Goal: Task Accomplishment & Management: Complete application form

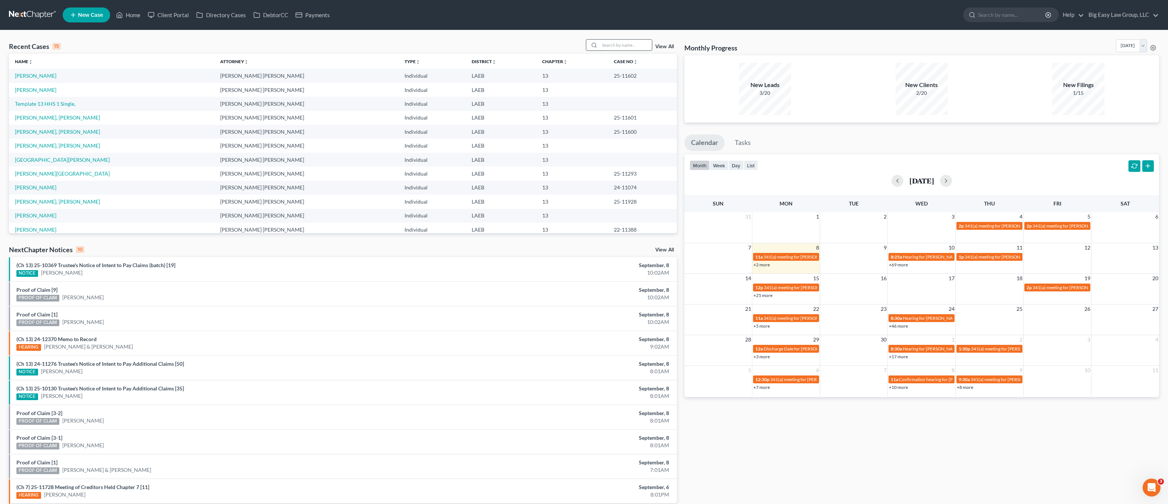
click at [630, 47] on input "search" at bounding box center [626, 45] width 52 height 11
type input "e"
type input "estrada"
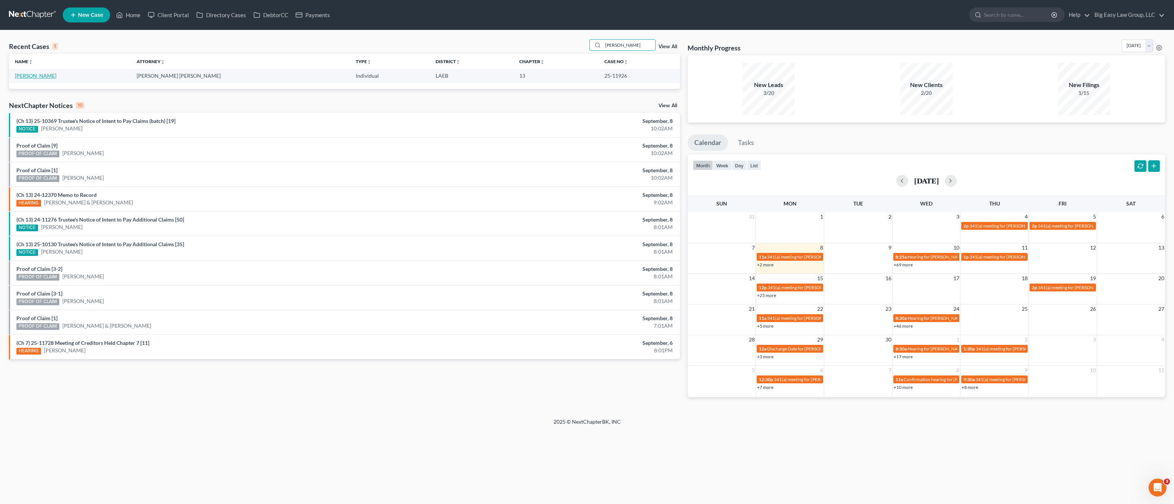
click at [30, 76] on link "[PERSON_NAME]" at bounding box center [35, 75] width 41 height 6
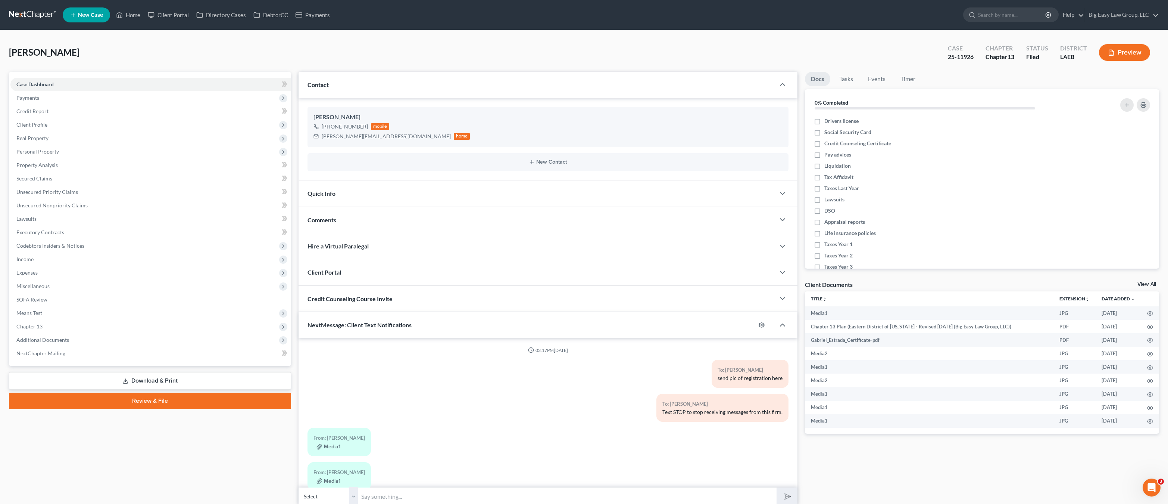
scroll to position [1046, 0]
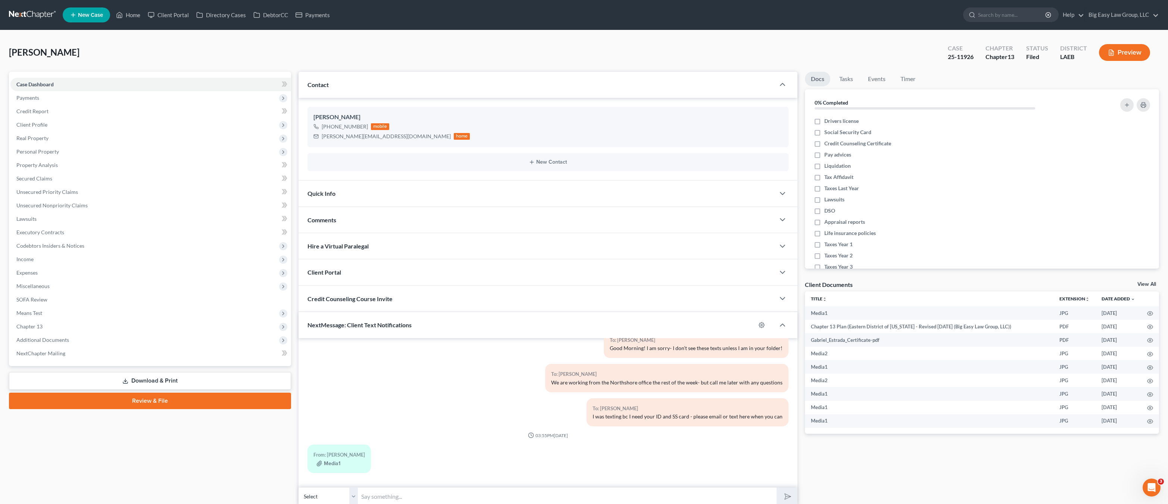
click at [337, 346] on div "To: Gabriel Estrada Good Morning! I am sorry- I don't see these texts unless I …" at bounding box center [548, 347] width 489 height 34
click at [360, 332] on div "NextMessage: Client Text Notifications" at bounding box center [527, 325] width 457 height 26
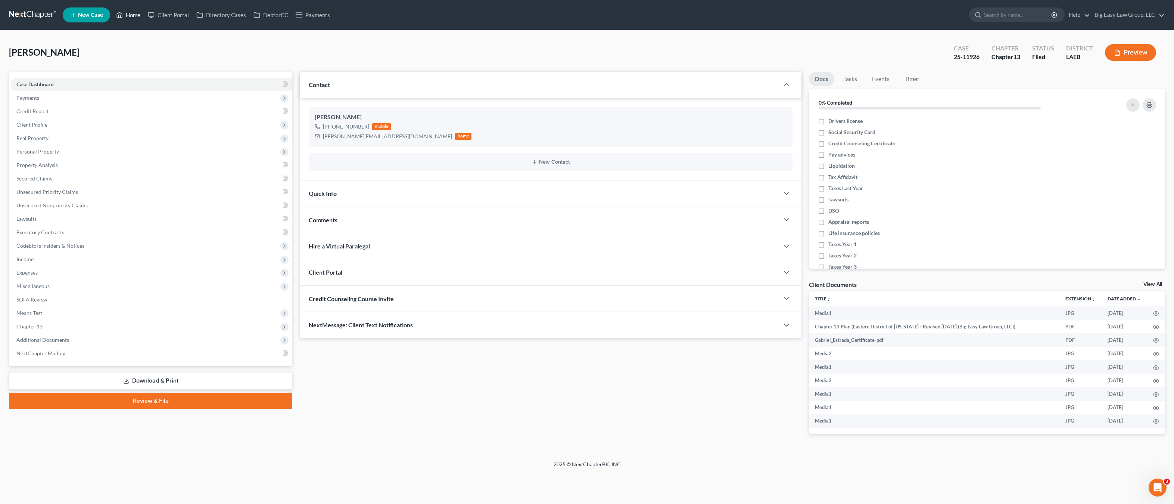
drag, startPoint x: 140, startPoint y: 29, endPoint x: 141, endPoint y: 19, distance: 10.6
click at [140, 29] on nav "Home New Case Client Portal Directory Cases DebtorCC Payments Big Easy Law Grou…" at bounding box center [587, 15] width 1174 height 30
click at [141, 18] on link "Home" at bounding box center [128, 14] width 32 height 13
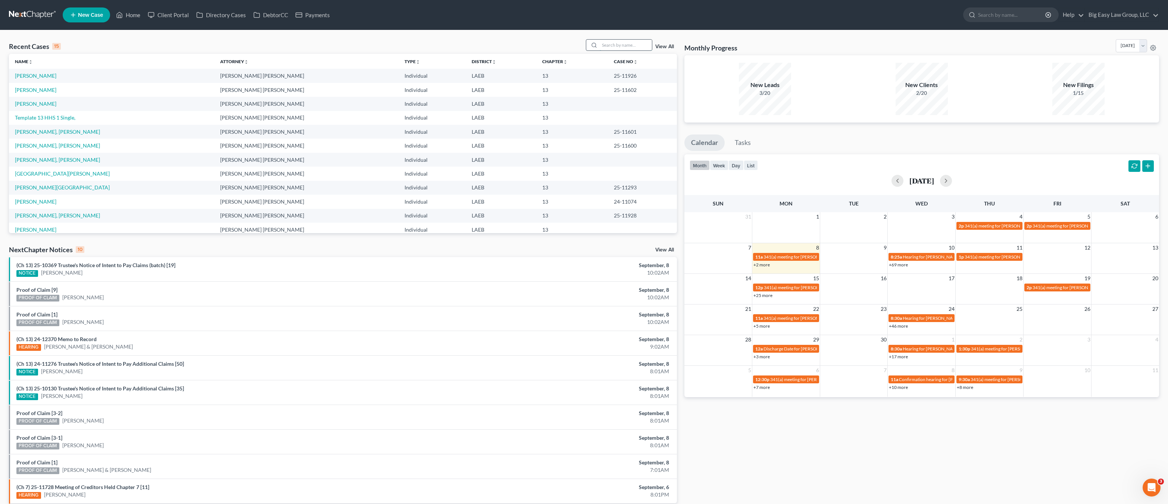
click at [630, 42] on input "search" at bounding box center [626, 45] width 52 height 11
click at [634, 42] on input "search" at bounding box center [626, 45] width 52 height 11
type input "martin"
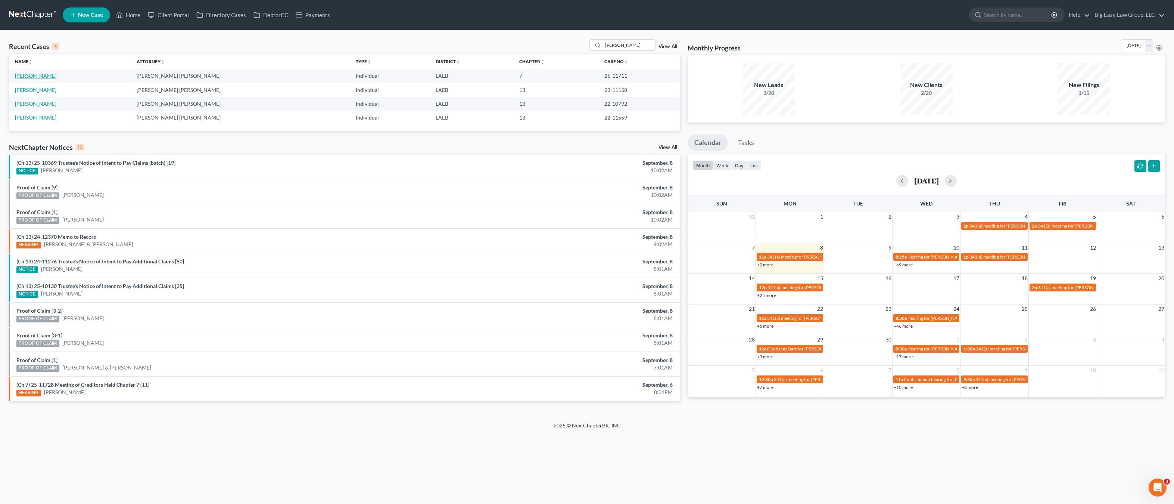
click at [32, 72] on link "[PERSON_NAME]" at bounding box center [35, 75] width 41 height 6
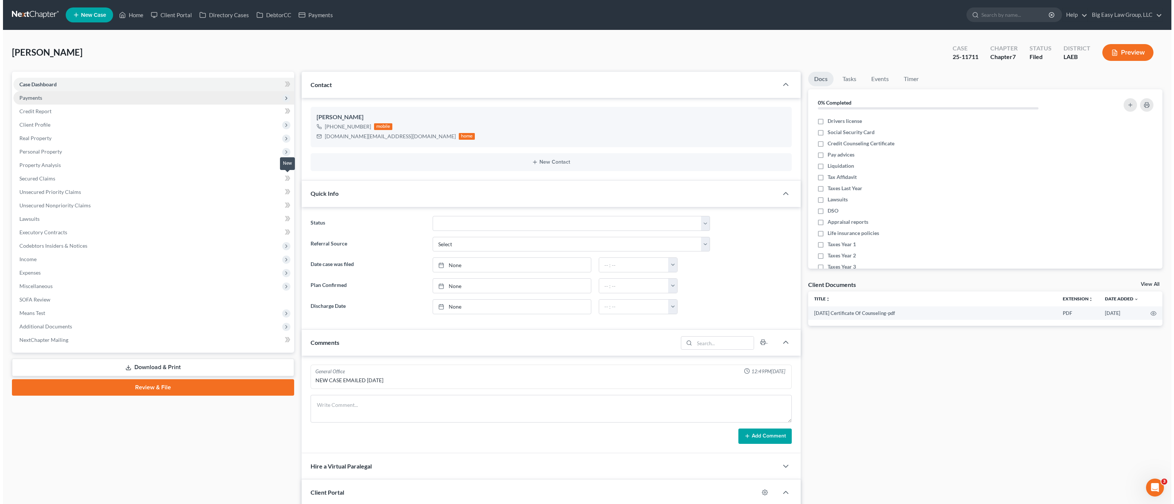
scroll to position [420, 0]
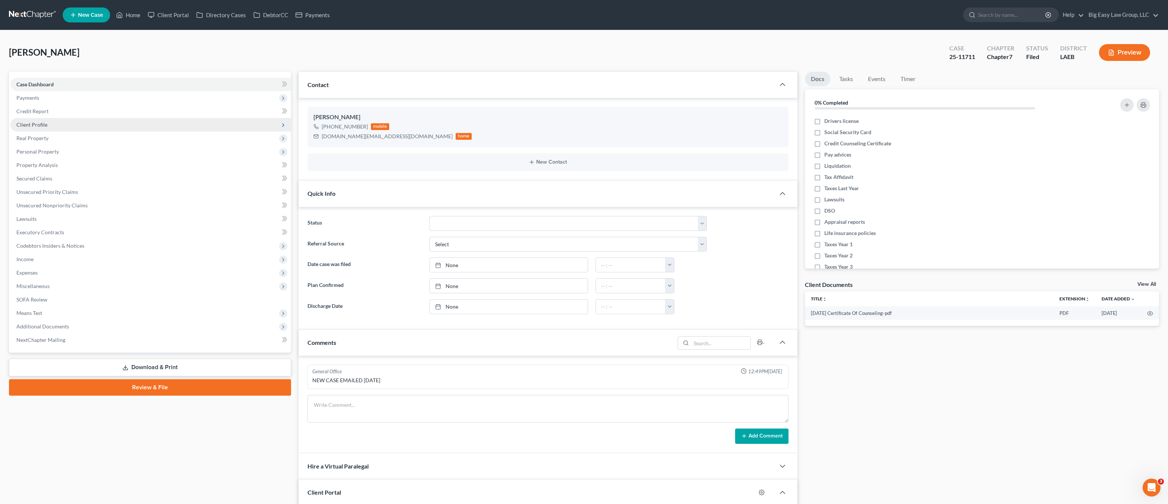
drag, startPoint x: 54, startPoint y: 135, endPoint x: 61, endPoint y: 127, distance: 10.6
click at [54, 135] on span "Real Property" at bounding box center [150, 137] width 281 height 13
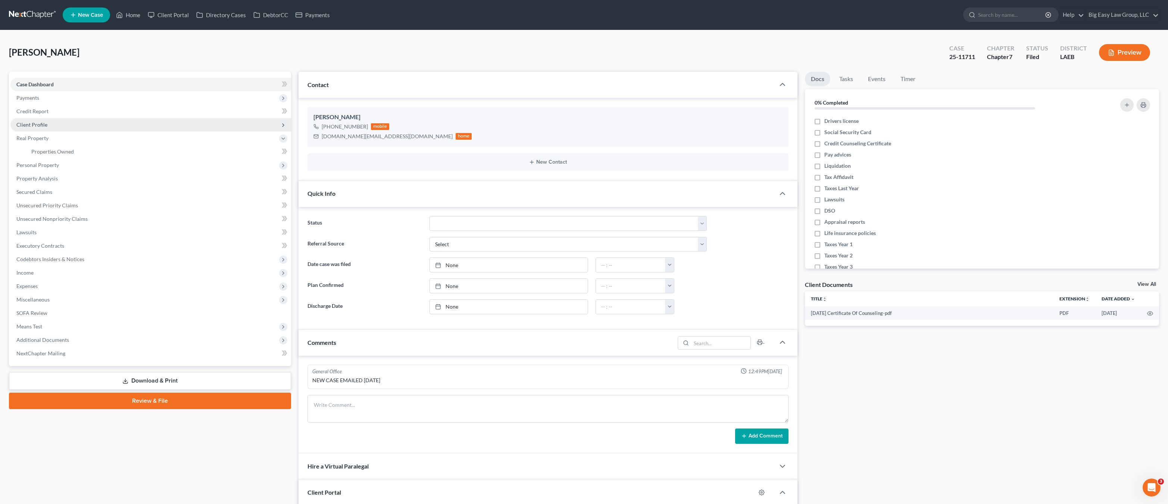
click at [64, 125] on span "Client Profile" at bounding box center [150, 124] width 281 height 13
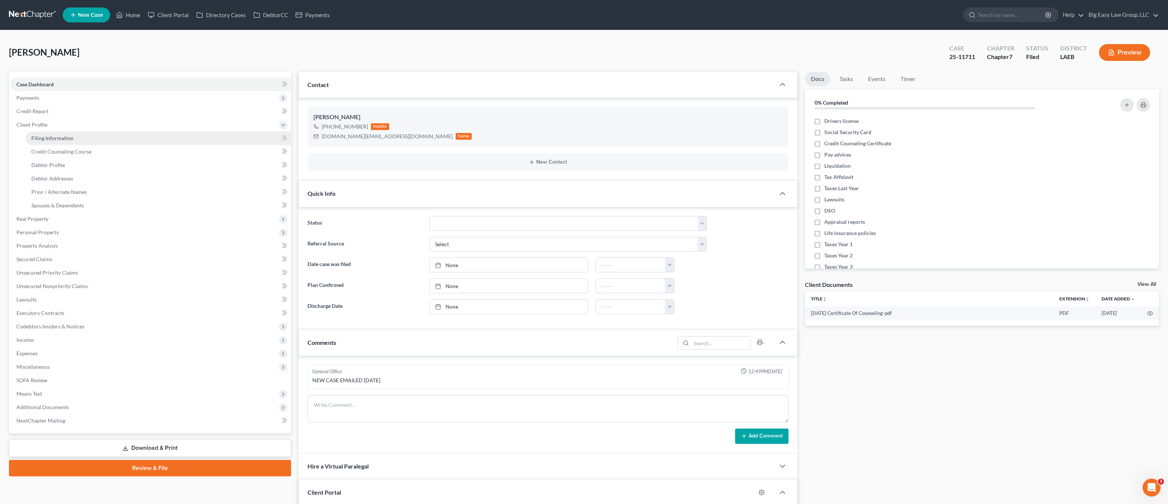
click at [122, 138] on link "Filing Information" at bounding box center [158, 137] width 266 height 13
select select "1"
select select "0"
select select "19"
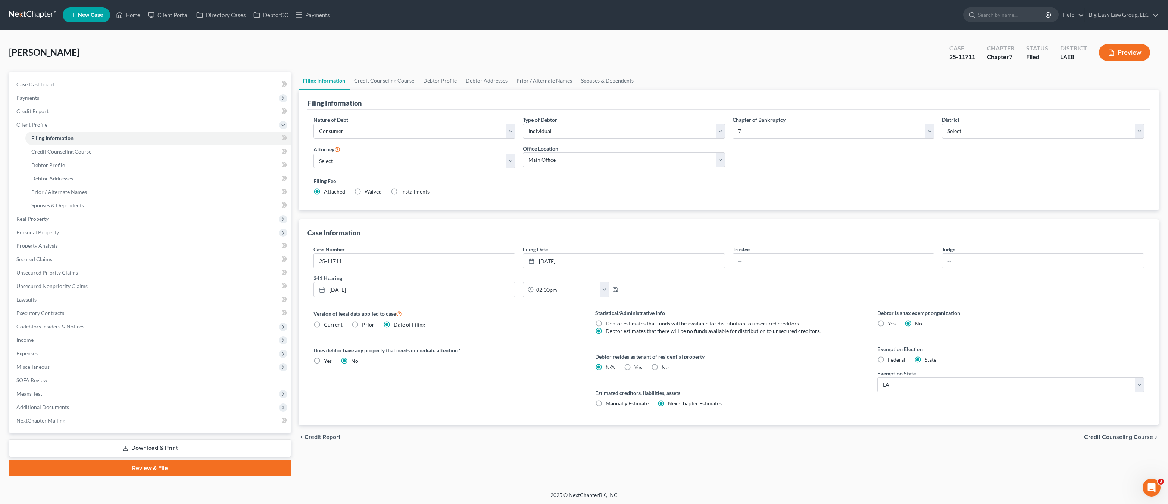
click at [386, 93] on div "Filing Information" at bounding box center [729, 100] width 843 height 20
click at [436, 82] on link "Debtor Profile" at bounding box center [440, 81] width 43 height 18
select select "0"
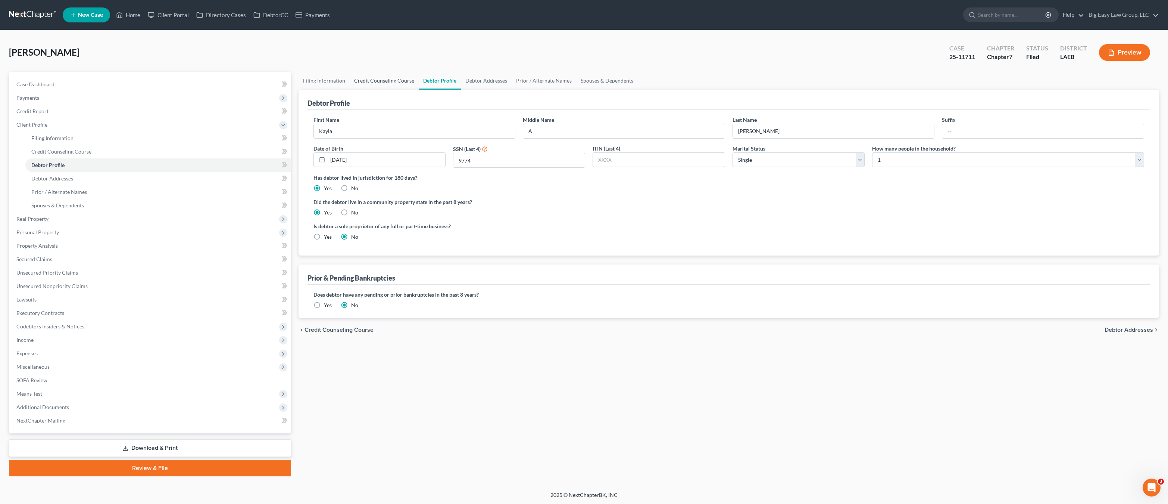
click at [389, 86] on link "Credit Counseling Course" at bounding box center [384, 81] width 69 height 18
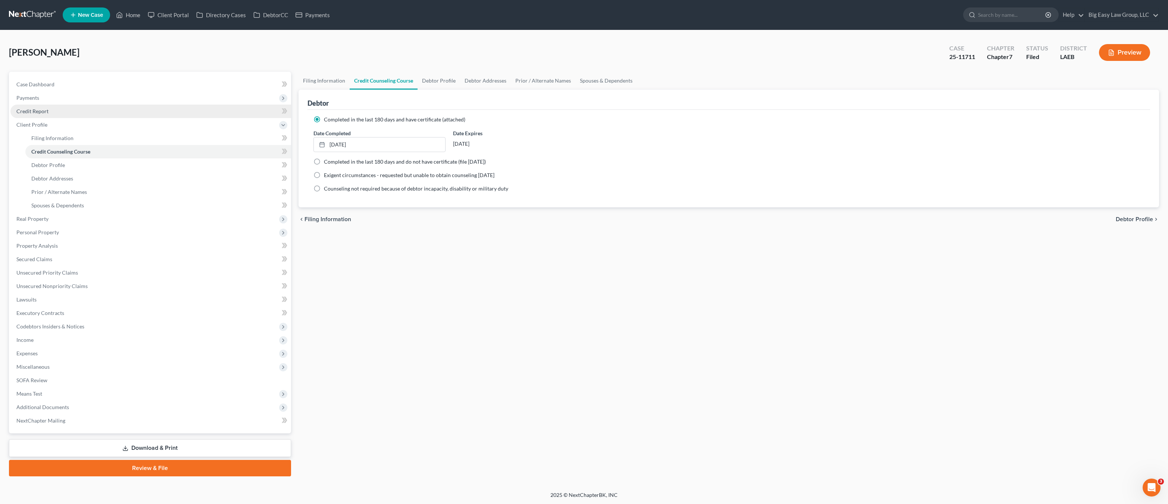
click at [59, 109] on link "Credit Report" at bounding box center [150, 111] width 281 height 13
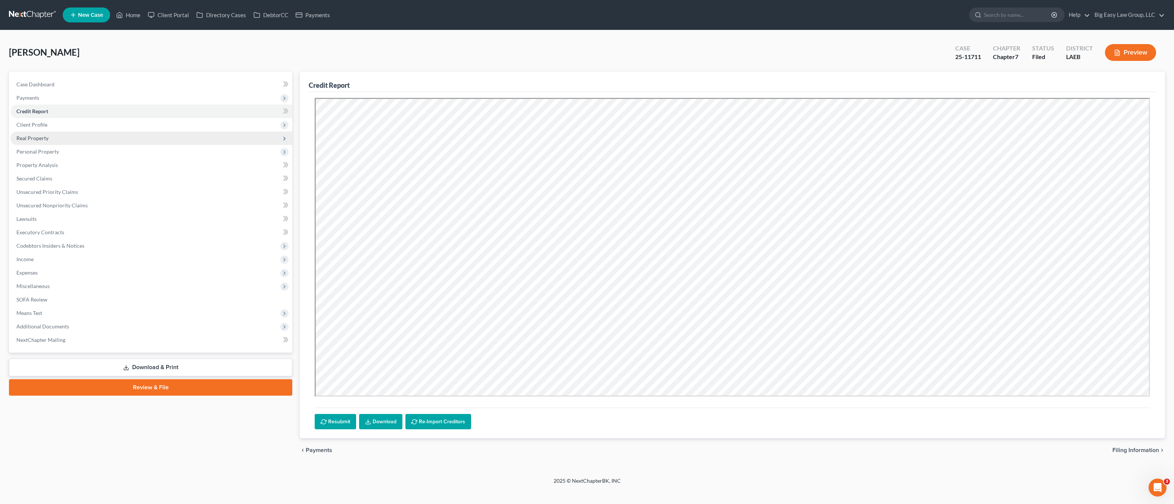
click at [69, 139] on span "Real Property" at bounding box center [151, 137] width 282 height 13
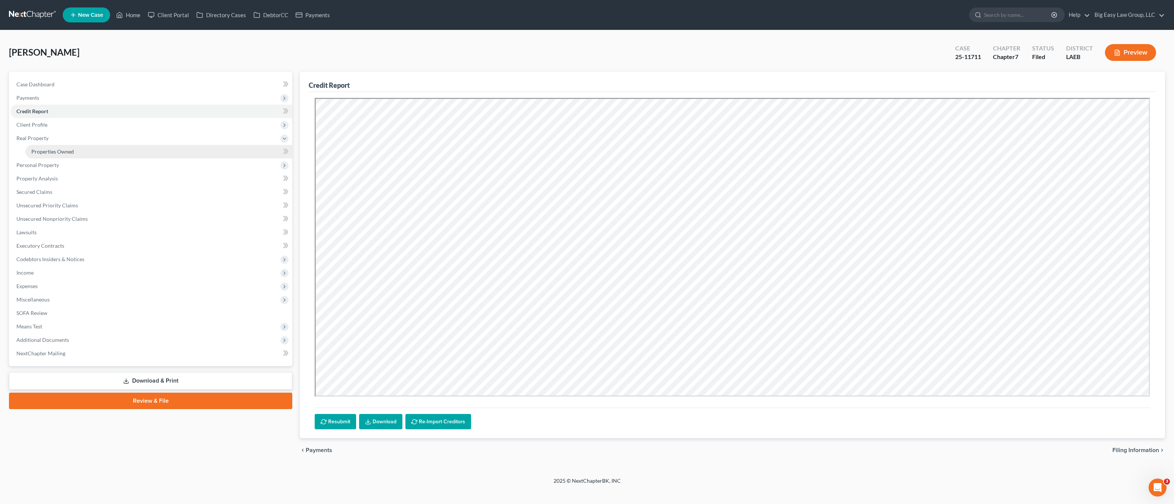
click at [135, 146] on link "Properties Owned" at bounding box center [158, 151] width 267 height 13
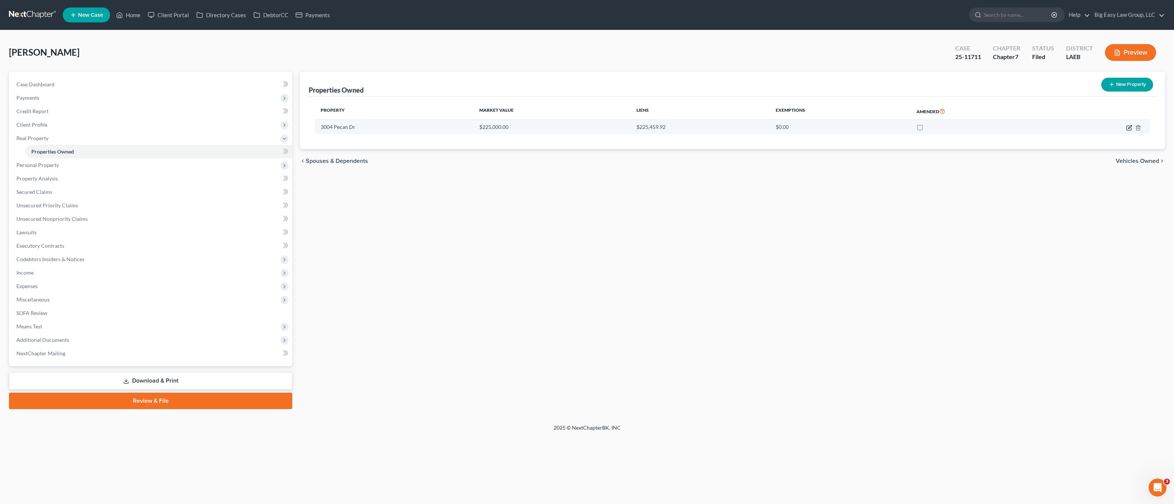
click at [1130, 126] on icon "button" at bounding box center [1129, 128] width 6 height 6
select select "19"
select select "43"
select select "3"
select select "0"
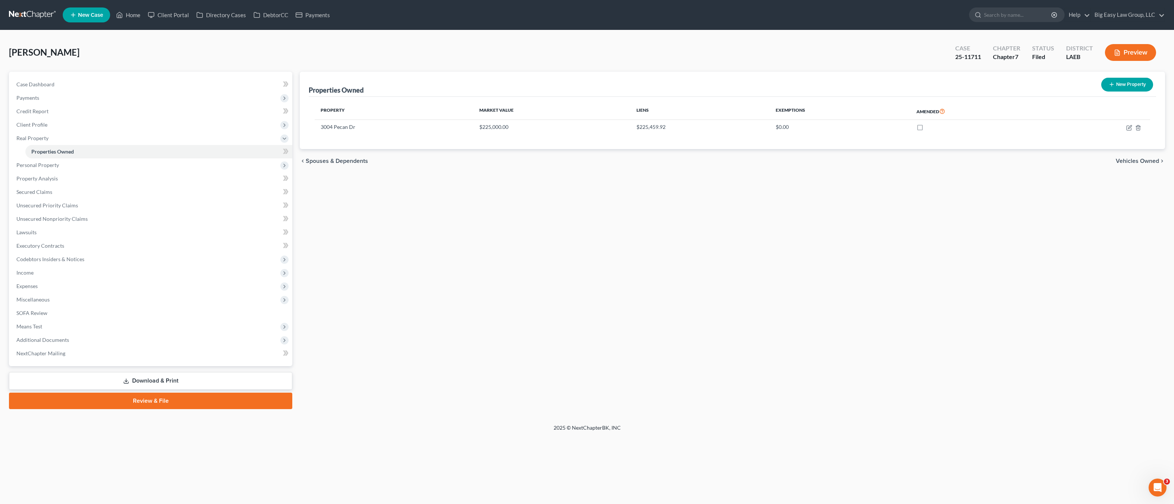
select select "4"
select select "3"
select select "0"
select select "2"
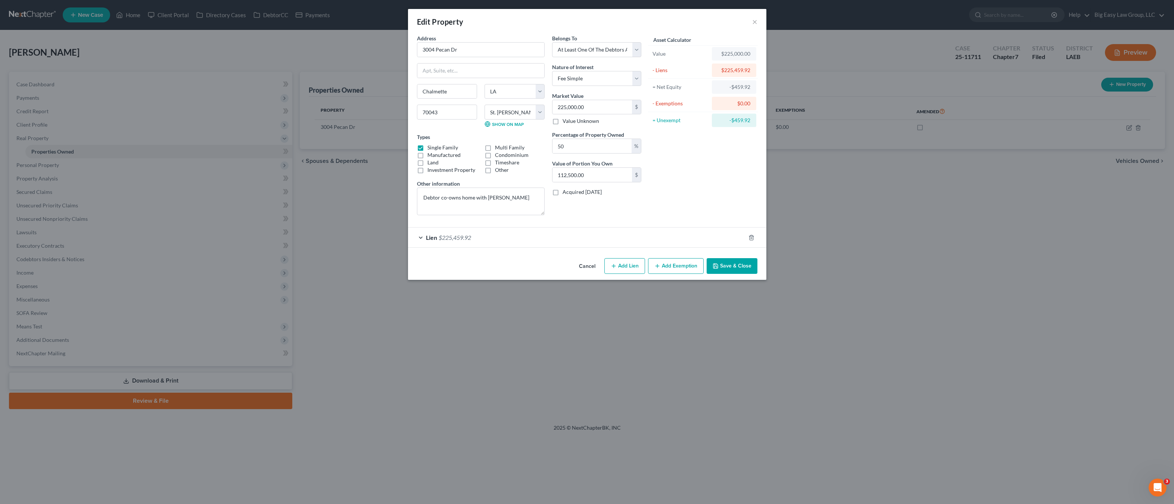
click at [579, 238] on div "Lien $225,459.92" at bounding box center [576, 237] width 337 height 20
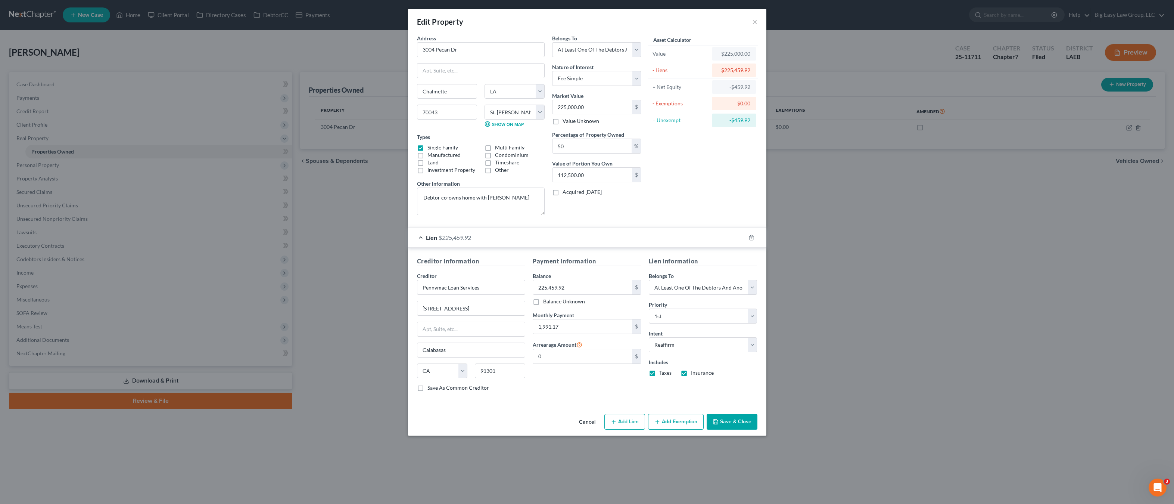
click at [498, 278] on div "Creditor * Pennymac Loan Services" at bounding box center [471, 283] width 109 height 23
click at [504, 289] on input "Pennymac Loan Services" at bounding box center [471, 287] width 109 height 15
click at [535, 194] on textarea "Debtor co-owns home with Joseph Clark II" at bounding box center [481, 201] width 128 height 28
click at [524, 203] on textarea "Debtor co-owns home with Joseph Clark II" at bounding box center [481, 201] width 128 height 28
click at [734, 415] on button "Save & Close" at bounding box center [732, 422] width 51 height 16
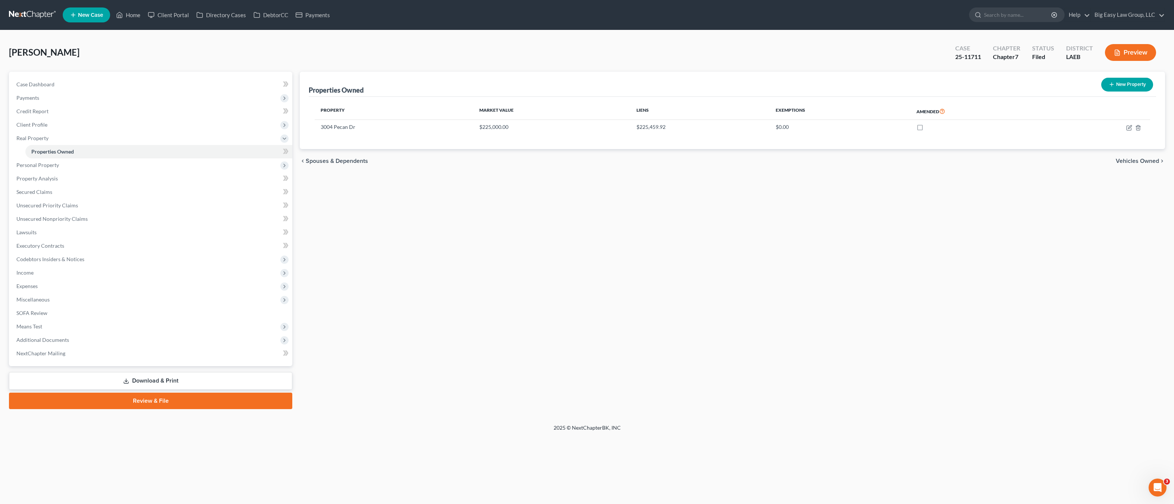
click at [127, 41] on div "Martin, Kayla Upgraded Case 25-11711 Chapter Chapter 7 Status Filed District LA…" at bounding box center [587, 55] width 1156 height 32
click at [135, 18] on div "× Saved property" at bounding box center [583, 18] width 1174 height 23
click at [333, 47] on div "Martin, Kayla Upgraded Case 25-11711 Chapter Chapter 7 Status Filed District LA…" at bounding box center [587, 55] width 1156 height 32
click at [143, 25] on nav "Home New Case Client Portal Directory Cases DebtorCC Payments Big Easy Law Grou…" at bounding box center [587, 15] width 1174 height 30
click at [137, 18] on link "Home" at bounding box center [128, 14] width 32 height 13
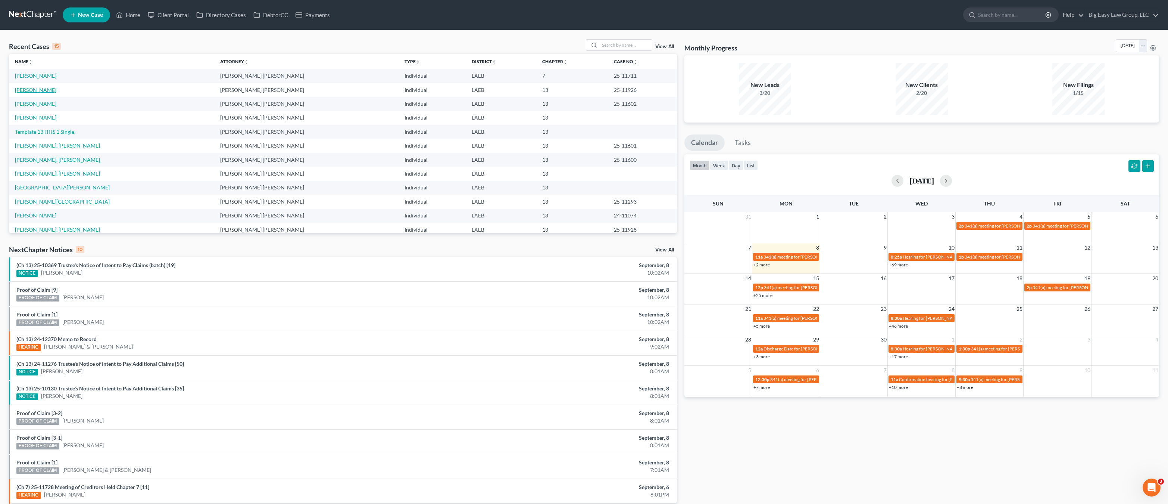
click at [51, 87] on link "[PERSON_NAME]" at bounding box center [35, 90] width 41 height 6
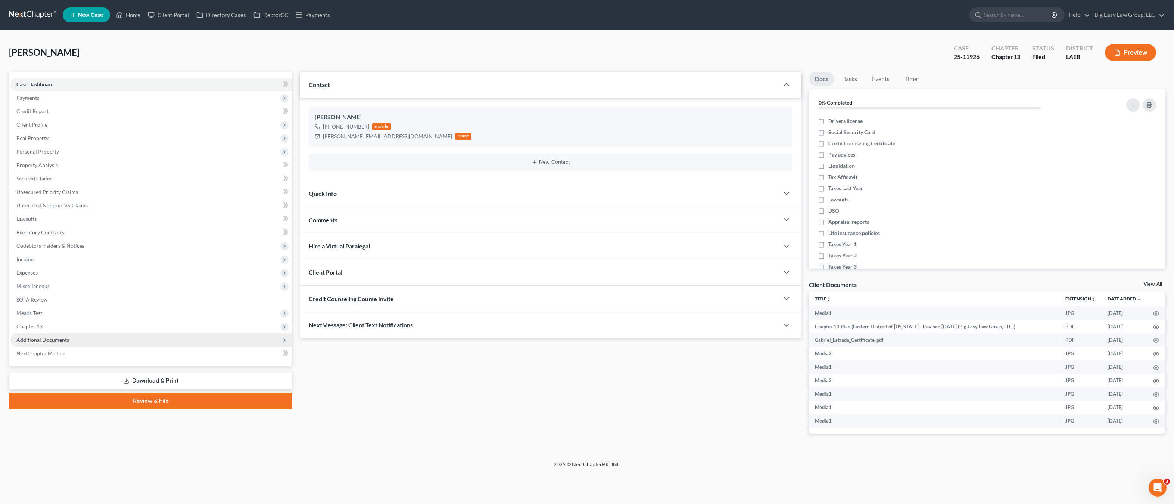
click at [63, 339] on span "Additional Documents" at bounding box center [42, 339] width 53 height 6
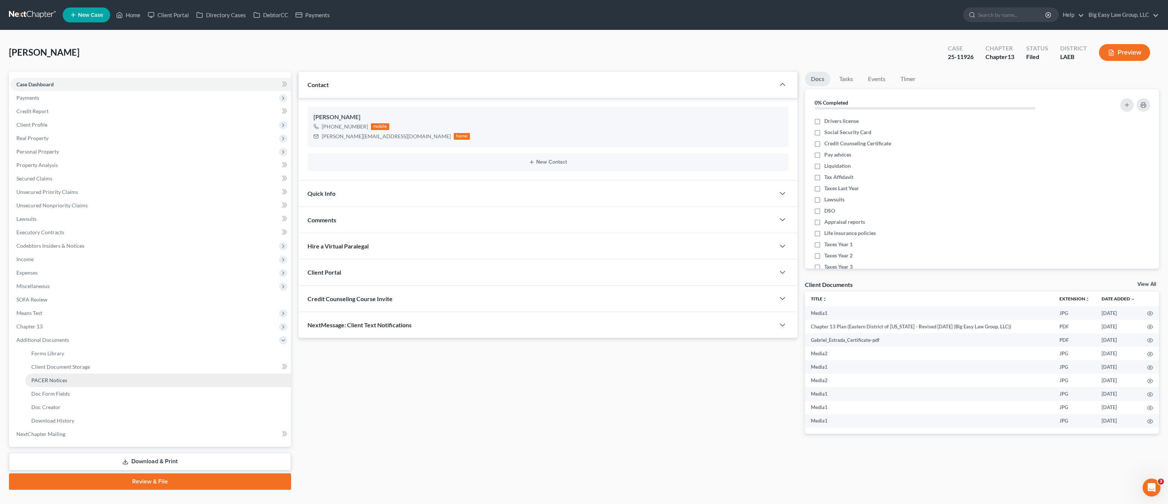
click at [87, 380] on link "PACER Notices" at bounding box center [158, 379] width 266 height 13
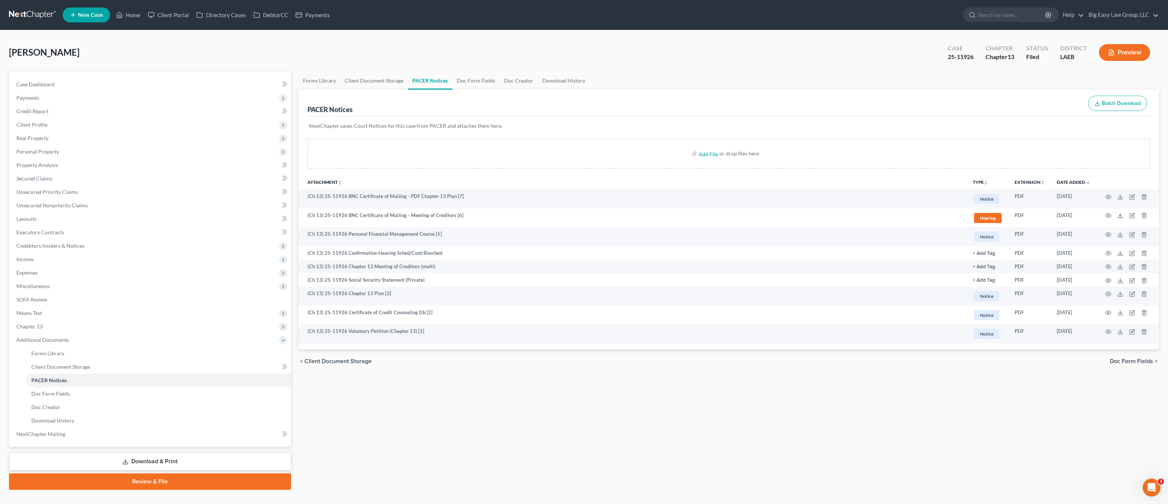
click at [524, 91] on div "PACER Notices Batch Download" at bounding box center [729, 103] width 843 height 27
click at [516, 77] on link "Doc Creator" at bounding box center [519, 81] width 38 height 18
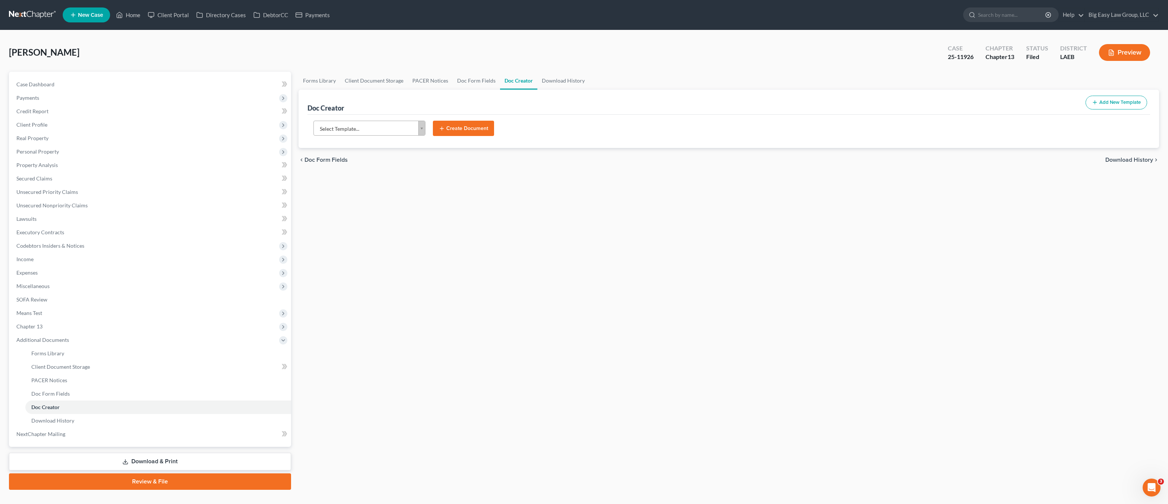
click at [400, 121] on body "Home New Case Client Portal Directory Cases DebtorCC Payments Big Easy Law Grou…" at bounding box center [584, 259] width 1168 height 518
type input "aff"
select select "97403"
click at [470, 129] on button "Create Document" at bounding box center [463, 129] width 61 height 16
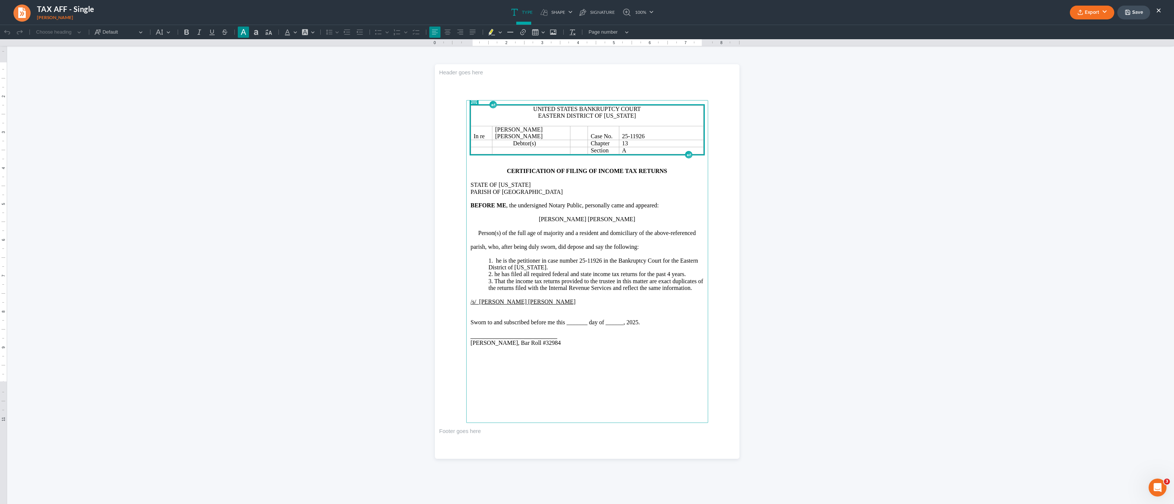
click at [495, 257] on p "1. he is the petitioner in case number 25-11926 in the Bankruptcy Court for the…" at bounding box center [596, 264] width 215 height 14
click at [493, 271] on p "2. he has filed all required federal and state income tax returns for the past …" at bounding box center [596, 274] width 215 height 7
click at [563, 319] on p "Sworn to and subscribed before me this _______ day of ______, 2025." at bounding box center [587, 322] width 233 height 7
click at [608, 319] on p "Sworn to and subscribed before me this 29th day of ______, 2025." at bounding box center [587, 322] width 233 height 7
drag, startPoint x: 627, startPoint y: 316, endPoint x: 491, endPoint y: 308, distance: 136.1
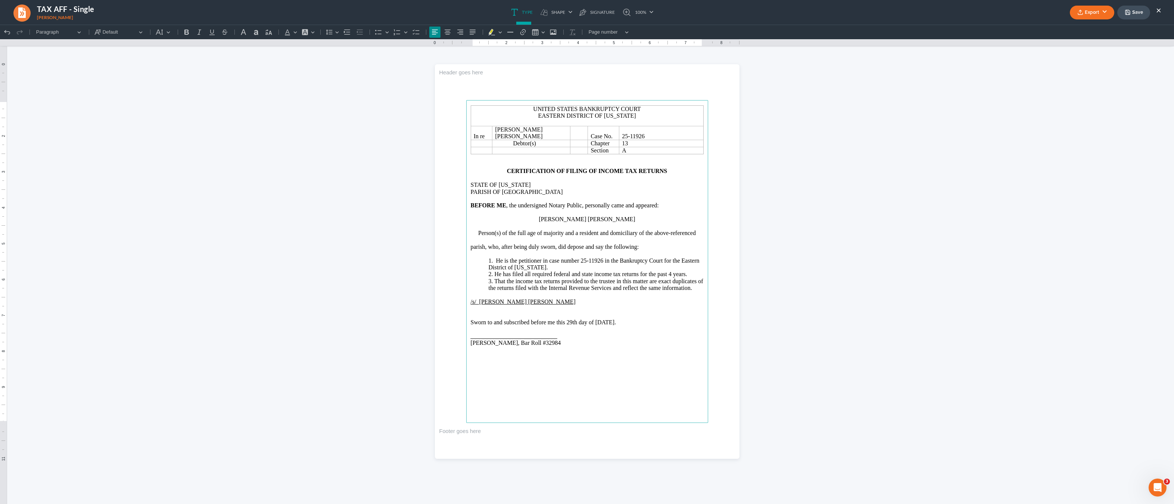
click at [491, 308] on main "United States Bankruptcy Court Eastern District of Louisiana In re Gabriel Rene…" at bounding box center [587, 261] width 242 height 323
click at [588, 319] on p "Sworn to and subscribed before me this 29th day of August, 2025." at bounding box center [587, 322] width 233 height 7
click at [638, 325] on p "Rich Text Editor, page-0-main" at bounding box center [587, 328] width 233 height 7
drag, startPoint x: 472, startPoint y: 325, endPoint x: 477, endPoint y: 327, distance: 5.9
click at [472, 333] on u "_____________________________" at bounding box center [514, 336] width 87 height 6
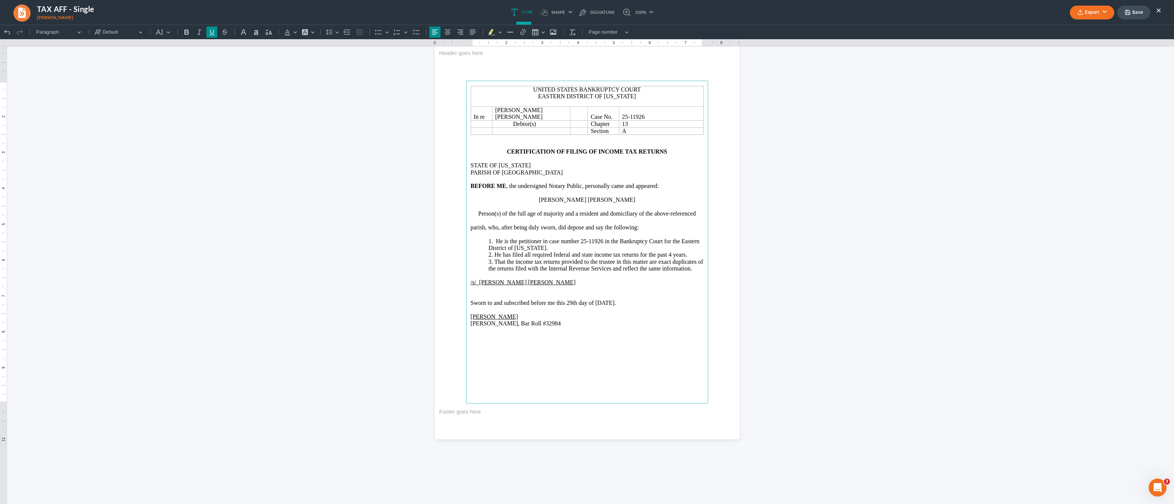
scroll to position [22, 0]
click at [533, 355] on main "United States Bankruptcy Court Eastern District of Louisiana In re Gabriel Rene…" at bounding box center [587, 239] width 242 height 323
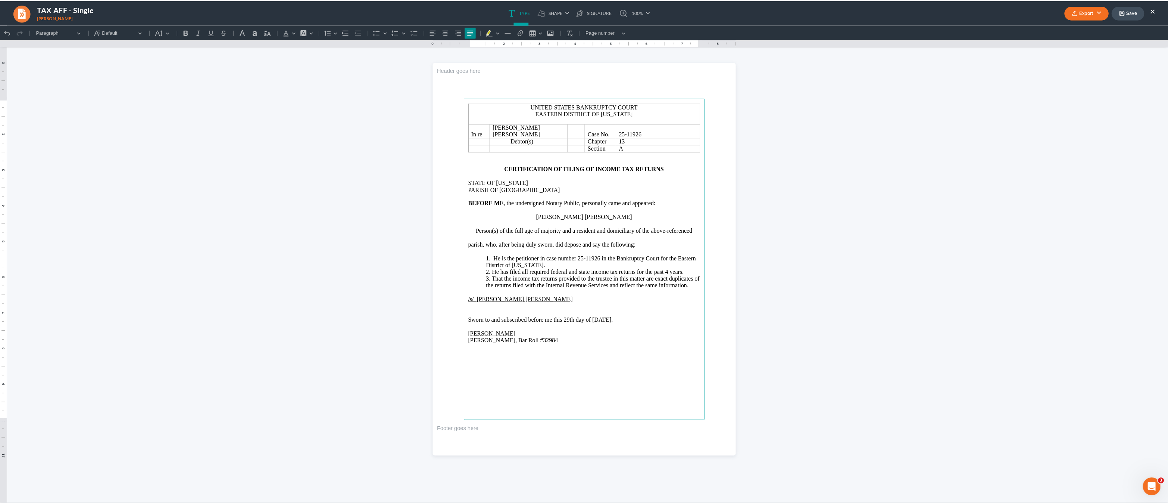
scroll to position [0, 0]
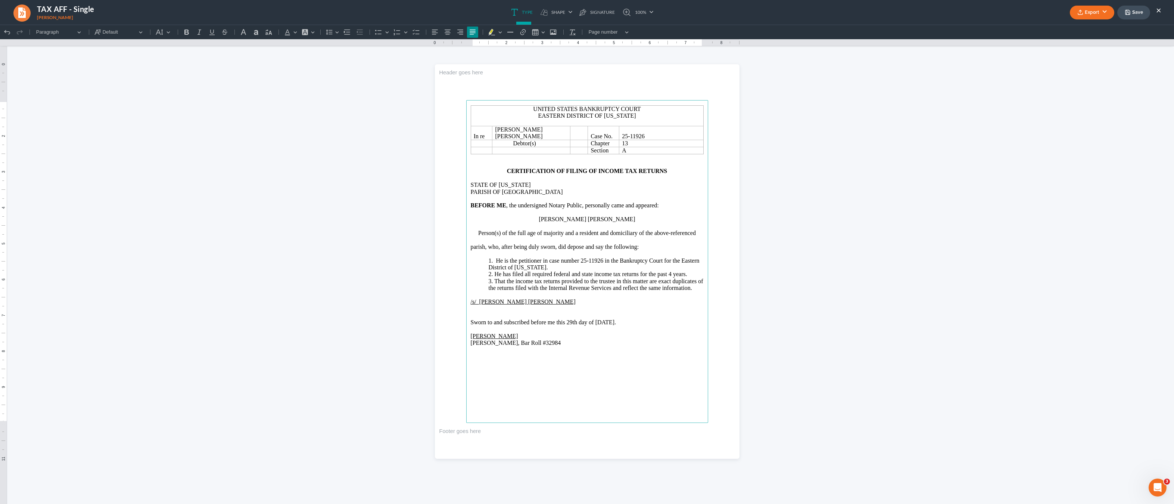
click at [1087, 10] on button "Export" at bounding box center [1092, 13] width 44 height 14
click at [1081, 28] on link "PDF" at bounding box center [1091, 30] width 58 height 13
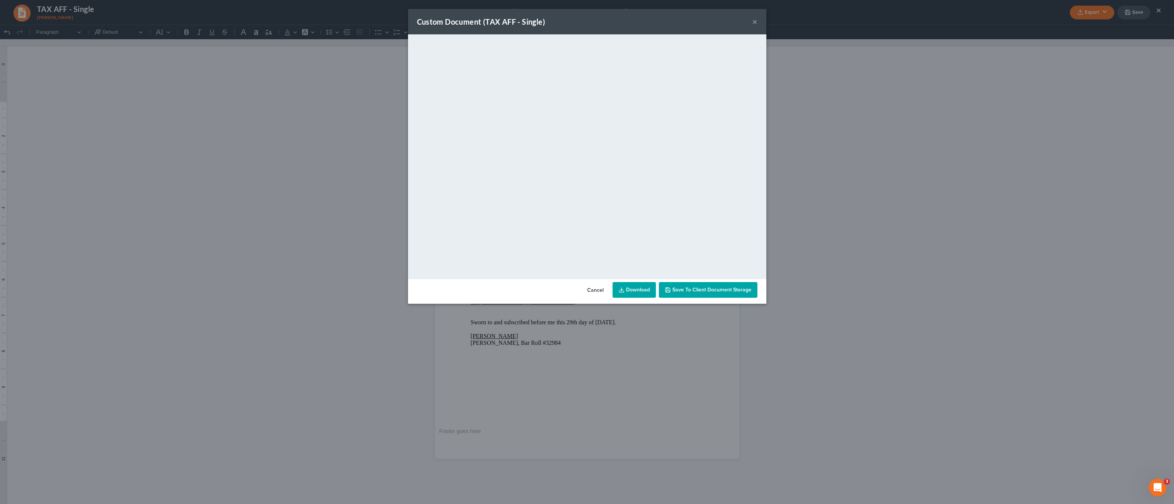
click at [640, 293] on link "Download" at bounding box center [634, 290] width 43 height 16
drag, startPoint x: 367, startPoint y: 252, endPoint x: 409, endPoint y: 232, distance: 46.7
click at [372, 250] on div "Custom Document (TAX AFF - Single) × <object ng-attr-data='https://nextchapter-…" at bounding box center [587, 252] width 1174 height 504
click at [753, 23] on button "×" at bounding box center [754, 21] width 5 height 9
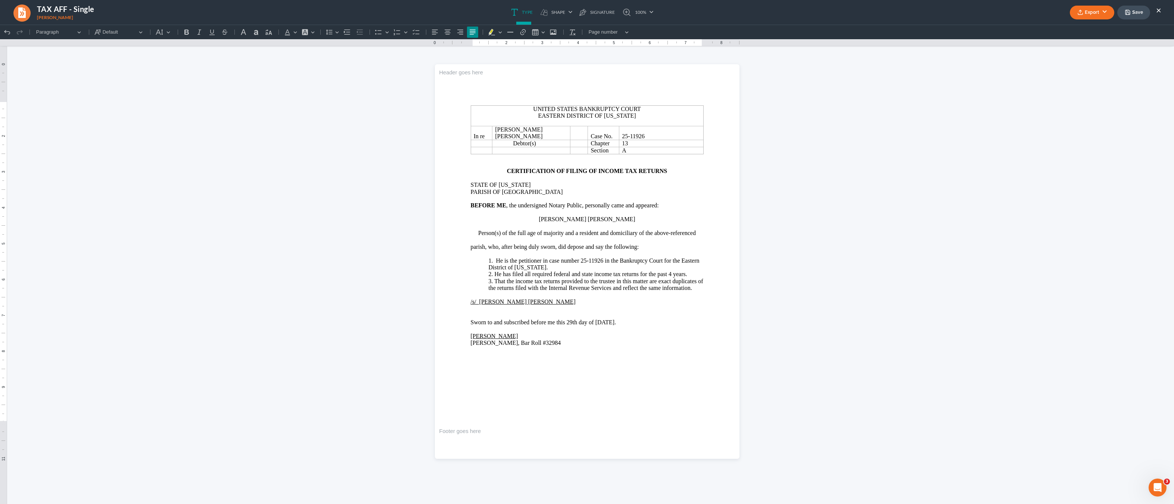
click at [1158, 7] on button "×" at bounding box center [1158, 10] width 5 height 9
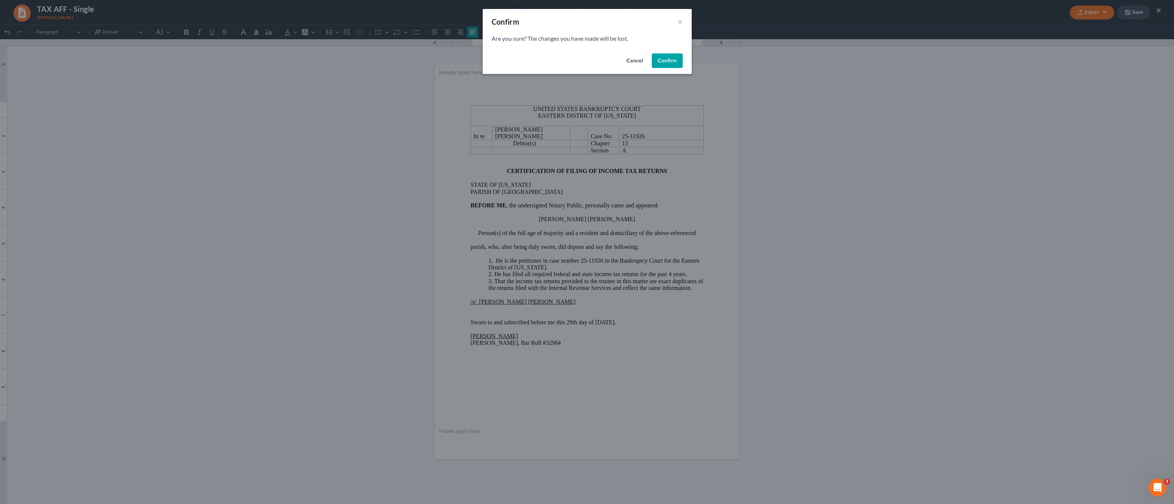
click at [672, 61] on button "Confirm" at bounding box center [667, 60] width 31 height 15
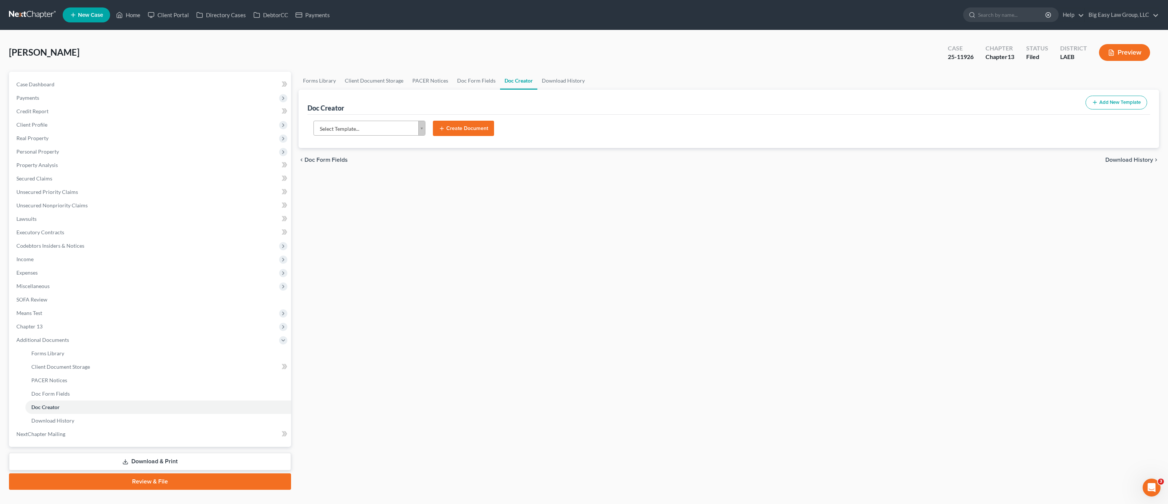
click at [167, 24] on ul "New Case Home Client Portal Directory Cases DebtorCC Payments - No Result - See…" at bounding box center [611, 14] width 1097 height 19
click at [145, 15] on link "Client Portal" at bounding box center [168, 14] width 49 height 13
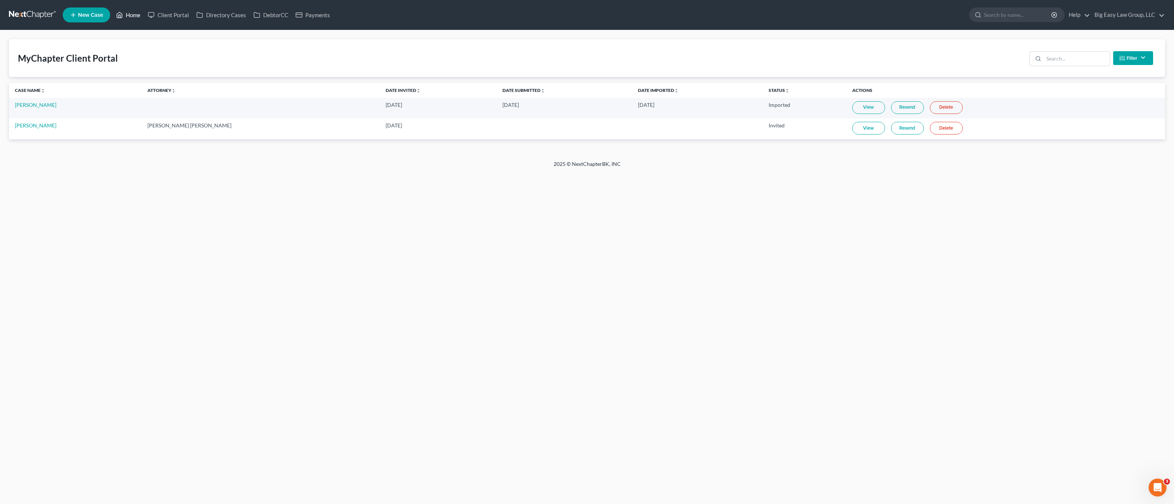
click at [137, 10] on link "Home" at bounding box center [128, 14] width 32 height 13
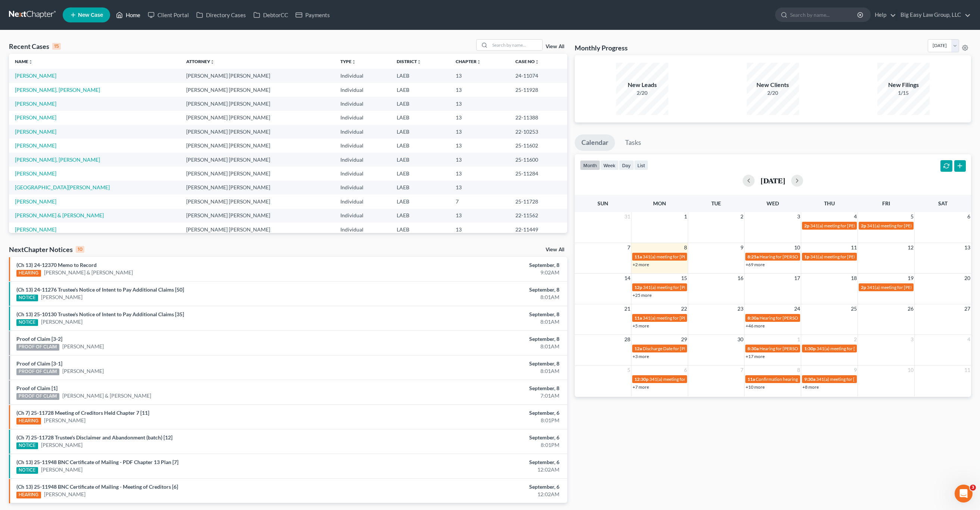
click at [130, 15] on link "Home" at bounding box center [128, 14] width 32 height 13
click at [517, 54] on th "Case No unfold_more expand_more expand_less" at bounding box center [538, 61] width 57 height 15
click at [517, 49] on input "search" at bounding box center [516, 45] width 52 height 11
type input "matthew"
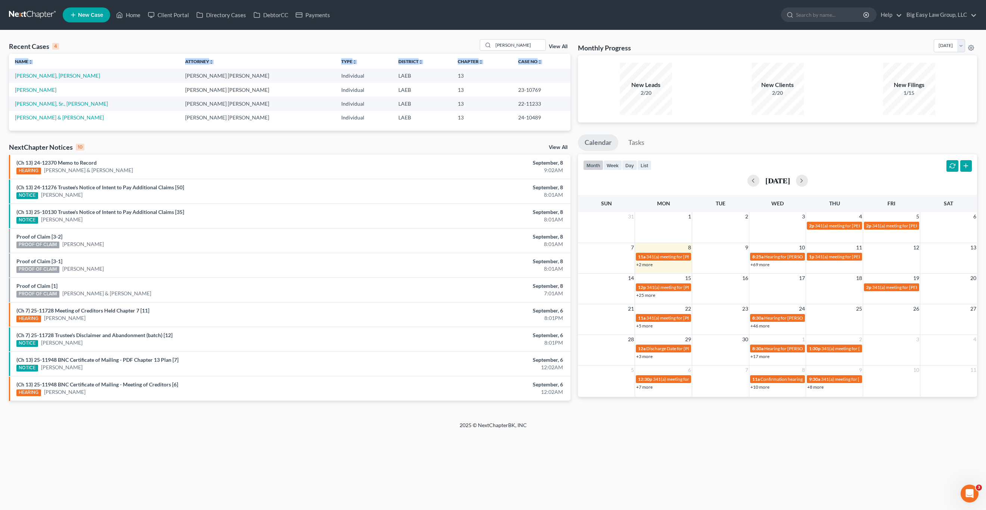
click at [9, 71] on div "Recent Cases 4 matthew View All Name unfold_more expand_more expand_less Attorn…" at bounding box center [289, 225] width 569 height 373
click at [35, 79] on td "[PERSON_NAME], [PERSON_NAME]" at bounding box center [94, 76] width 170 height 14
click at [51, 77] on link "[PERSON_NAME], [PERSON_NAME]" at bounding box center [57, 75] width 85 height 6
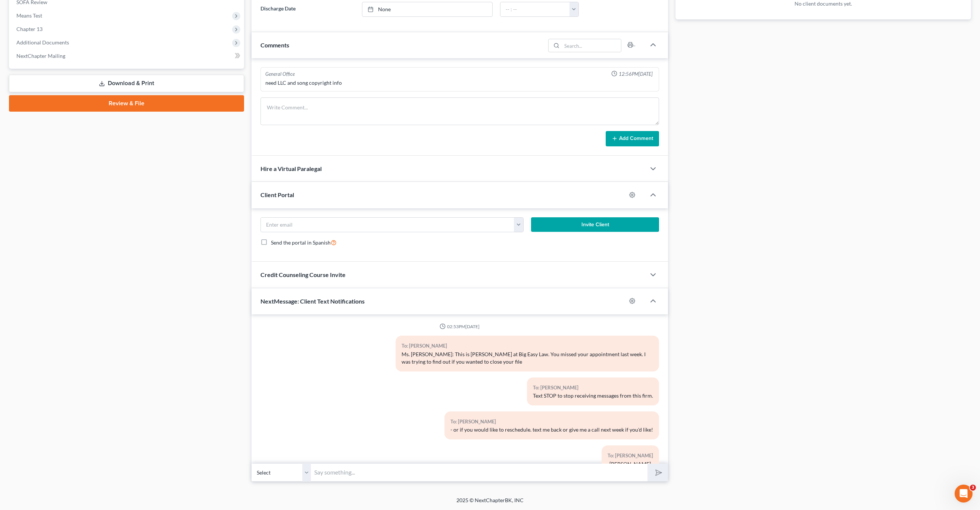
scroll to position [596, 0]
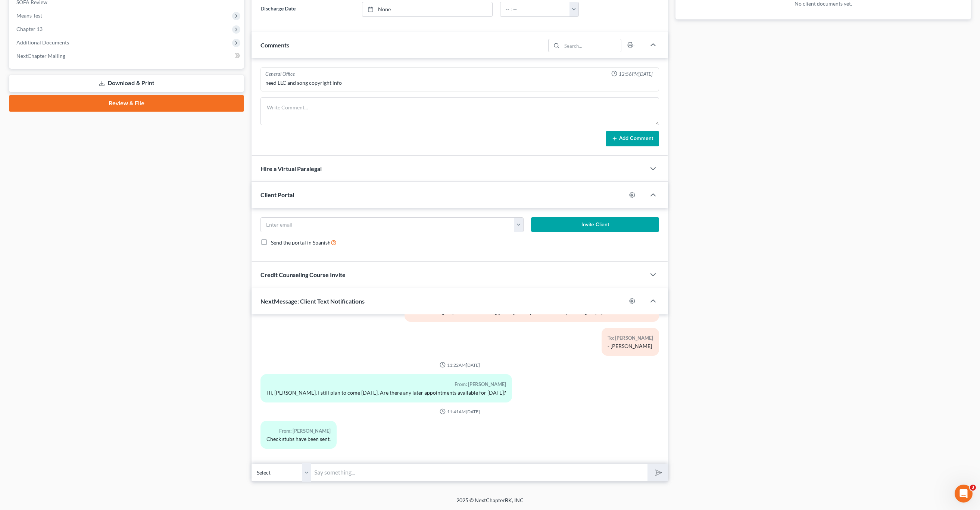
drag, startPoint x: 402, startPoint y: 480, endPoint x: 406, endPoint y: 473, distance: 8.2
click at [402, 480] on input "text" at bounding box center [479, 472] width 336 height 18
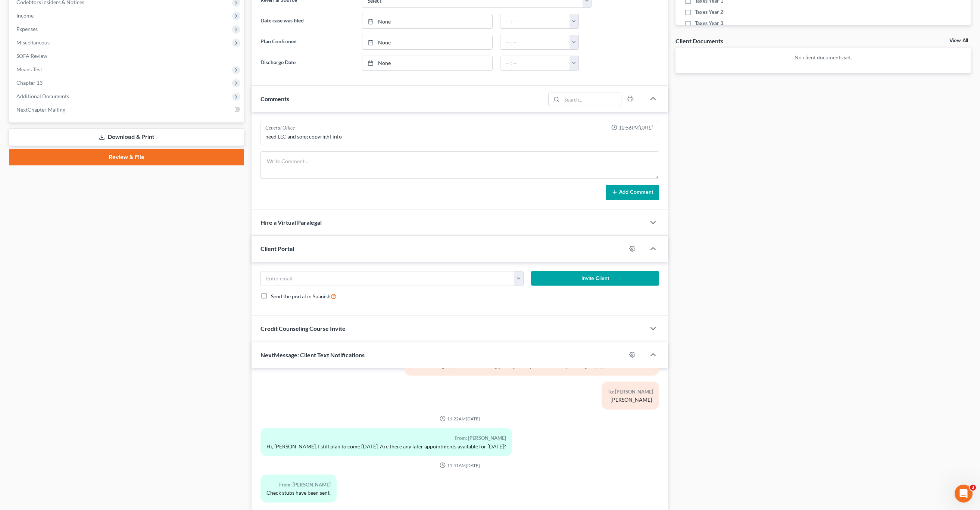
scroll to position [297, 0]
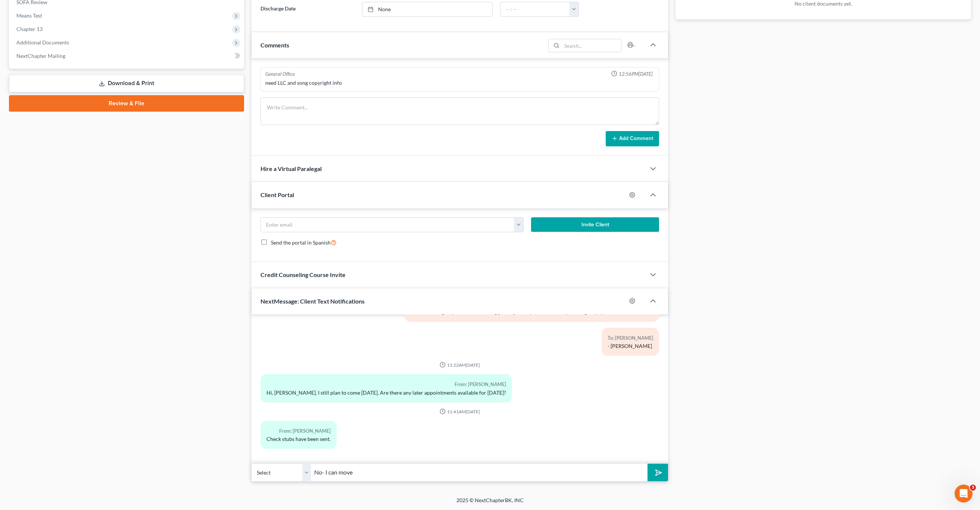
drag, startPoint x: 377, startPoint y: 475, endPoint x: 302, endPoint y: 464, distance: 76.1
click at [301, 464] on div "Select +1 (504) 296-1270 - Sharmain Matthew No- I can move" at bounding box center [460, 473] width 417 height 18
type input "I am sorry- I do not have any later appointments- you can maybe come for 1:15? …"
click at [648, 464] on button "submit" at bounding box center [658, 473] width 21 height 18
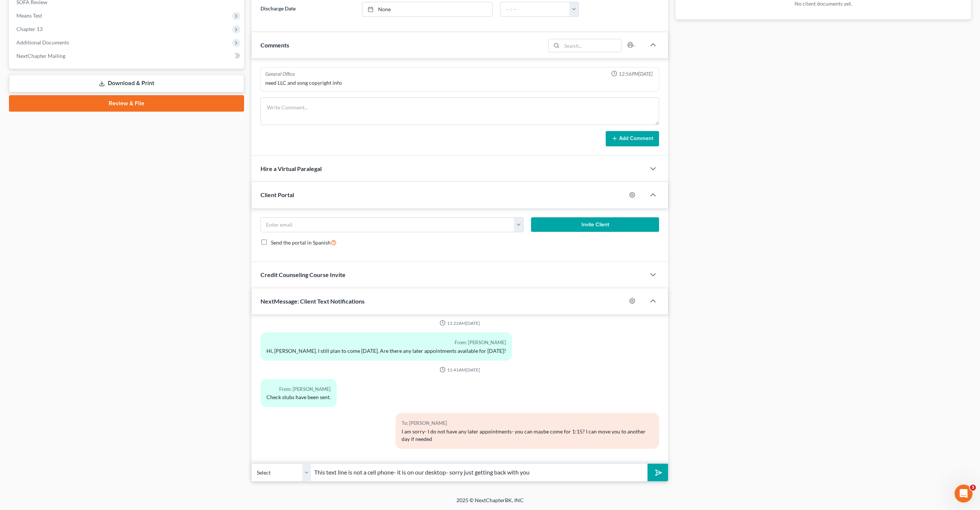
type input "This text line is not a cell phone- it is on our desktop- sorry just getting ba…"
click at [648, 464] on button "submit" at bounding box center [658, 473] width 21 height 18
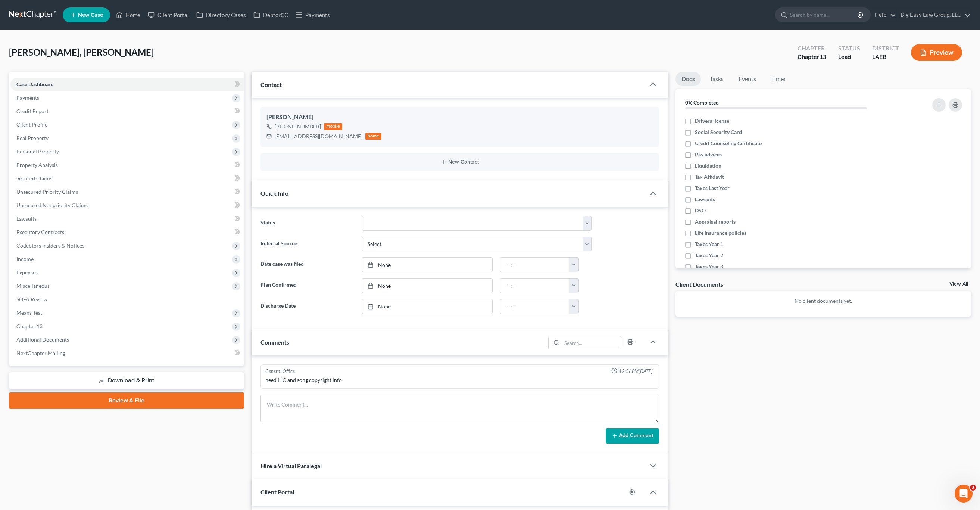
scroll to position [672, 0]
click at [125, 9] on link "Home" at bounding box center [128, 14] width 32 height 13
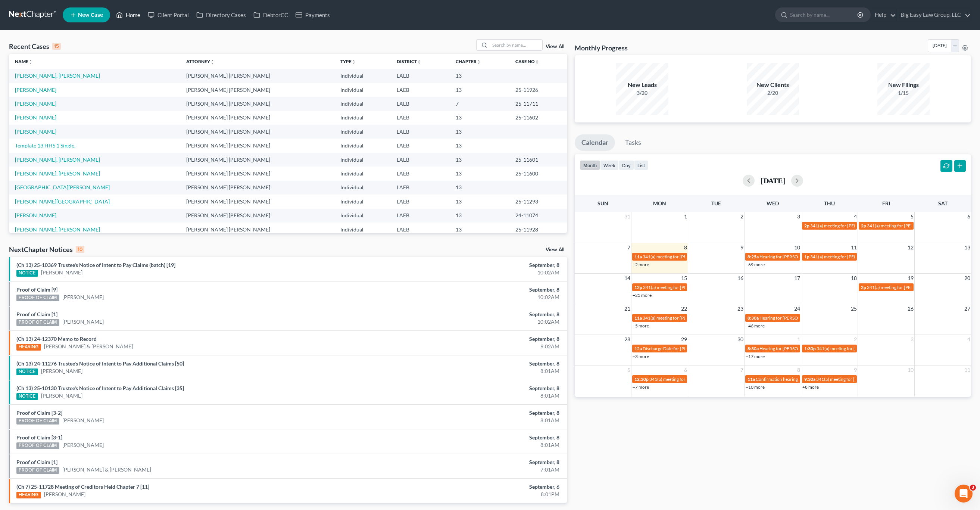
click at [136, 18] on link "Home" at bounding box center [128, 14] width 32 height 13
click at [46, 75] on link "[PERSON_NAME], [PERSON_NAME]" at bounding box center [57, 75] width 85 height 6
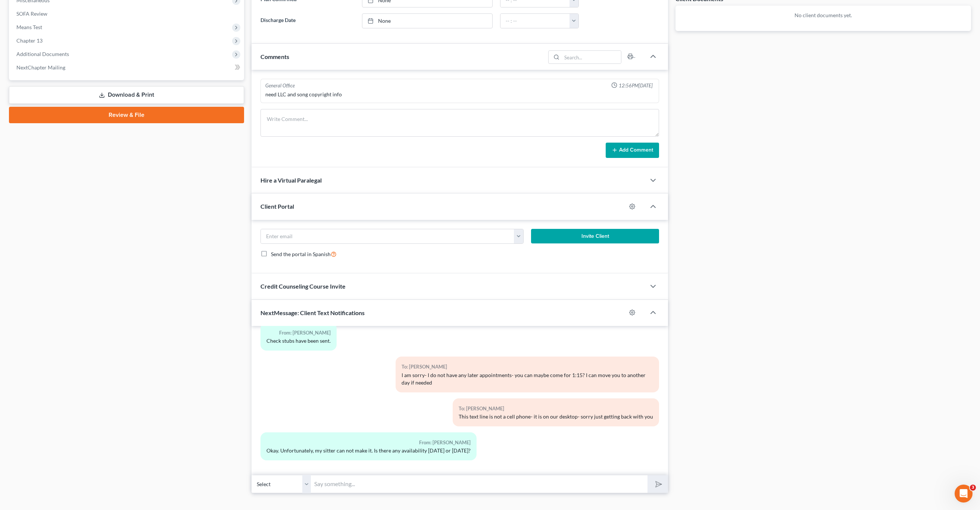
scroll to position [297, 0]
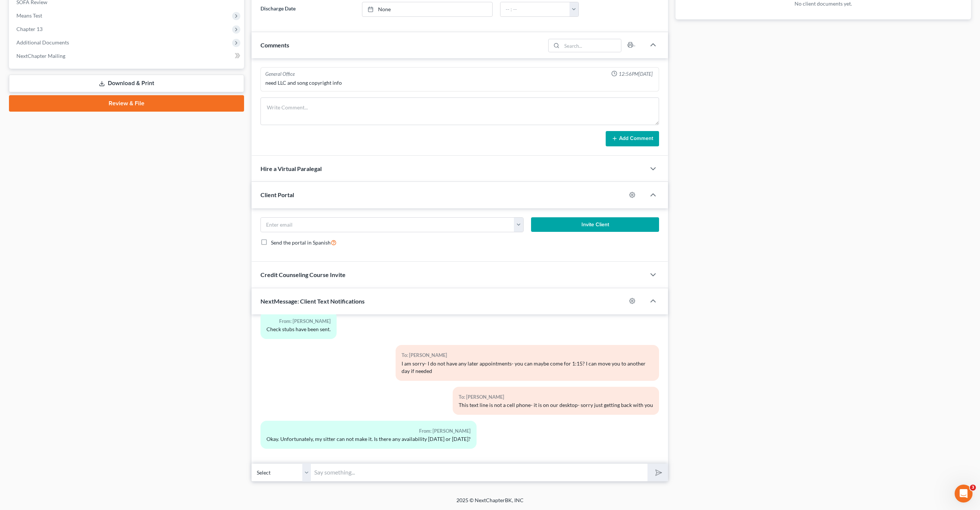
click at [337, 474] on input "text" at bounding box center [479, 472] width 336 height 18
type input "Let me see about Wednesday and get back with you"
click at [648, 464] on button "submit" at bounding box center [658, 473] width 21 height 18
click at [389, 420] on div "To: Sharmain Matthew This text line is not a cell phone- it is on our desktop- …" at bounding box center [460, 404] width 406 height 34
click at [449, 421] on div "From: Sharmain Matthew Okay. Unfortunately, my sitter can not make it. Is there…" at bounding box center [369, 435] width 216 height 28
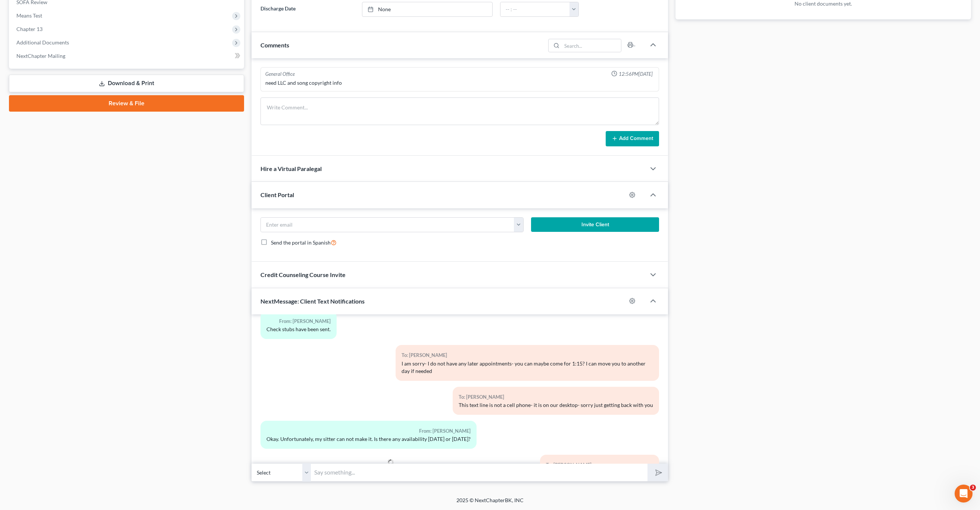
scroll to position [741, 0]
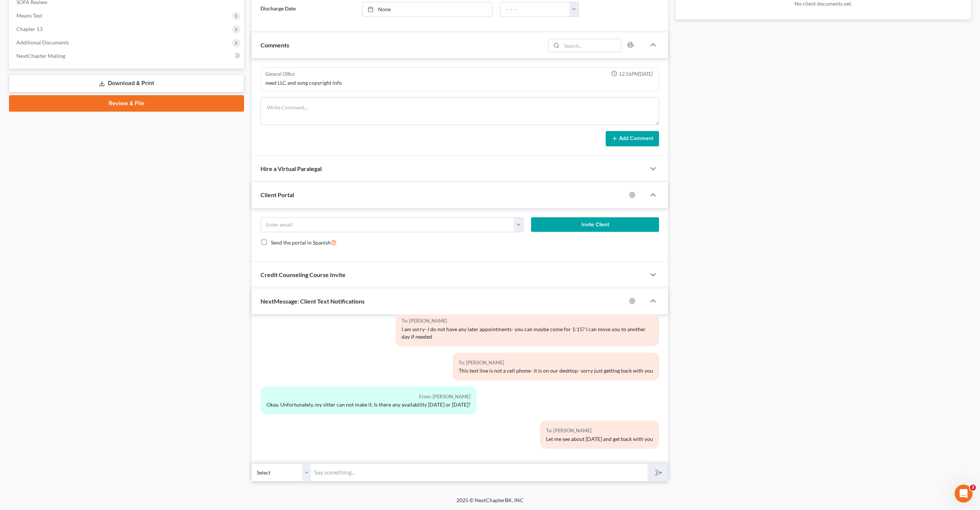
drag, startPoint x: 428, startPoint y: 408, endPoint x: 509, endPoint y: 409, distance: 81.0
click at [503, 411] on div "From: Sharmain Matthew Okay. Unfortunately, my sitter can not make it. Is there…" at bounding box center [392, 403] width 271 height 34
click at [509, 409] on div "From: Sharmain Matthew Okay. Unfortunately, my sitter can not make it. Is there…" at bounding box center [392, 403] width 271 height 34
drag, startPoint x: 554, startPoint y: 444, endPoint x: 618, endPoint y: 442, distance: 63.5
click at [605, 451] on div "To: Sharmain Matthew Let me see about Wednesday and get back with you" at bounding box center [527, 437] width 271 height 34
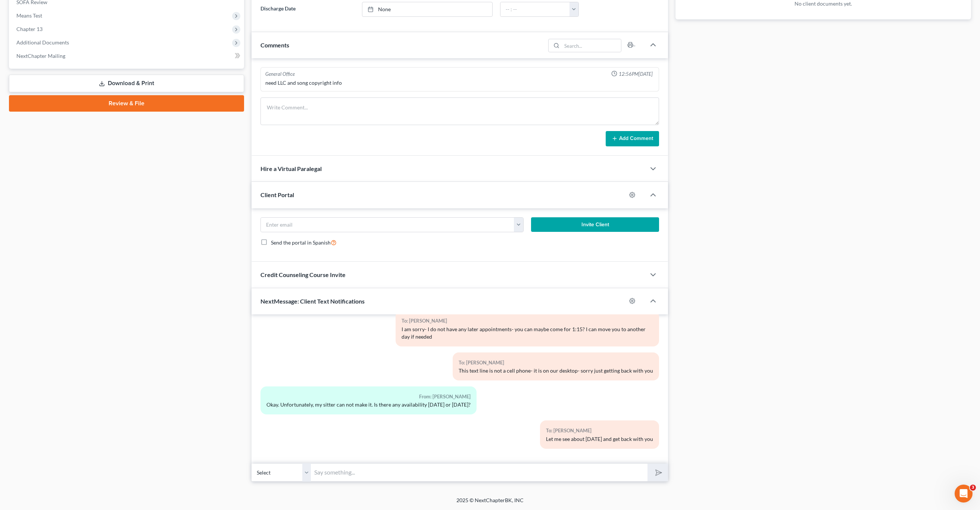
click at [618, 442] on div "Let me see about Wednesday and get back with you" at bounding box center [599, 438] width 107 height 7
click at [349, 476] on input "text" at bounding box center [479, 472] width 336 height 18
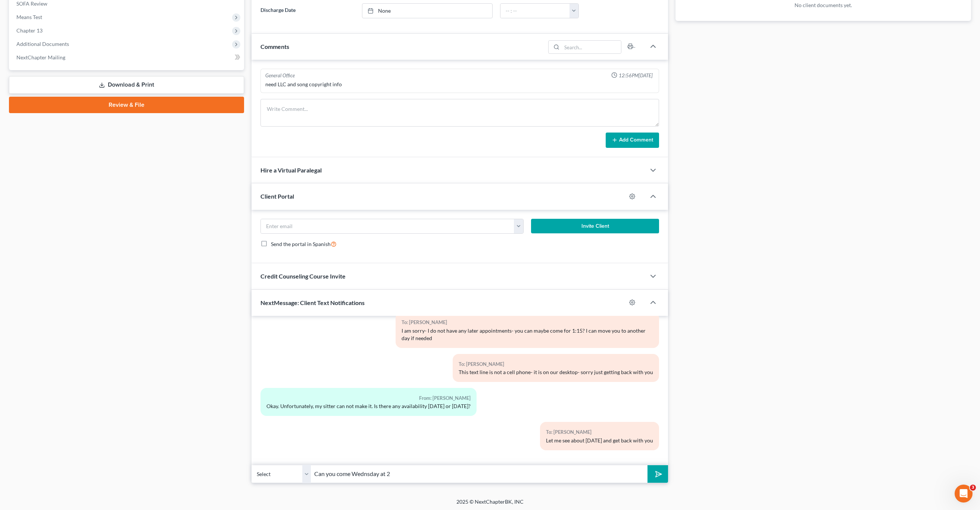
type input "Can you come Wednsday at 2"
click at [648, 465] on button "submit" at bounding box center [658, 474] width 21 height 18
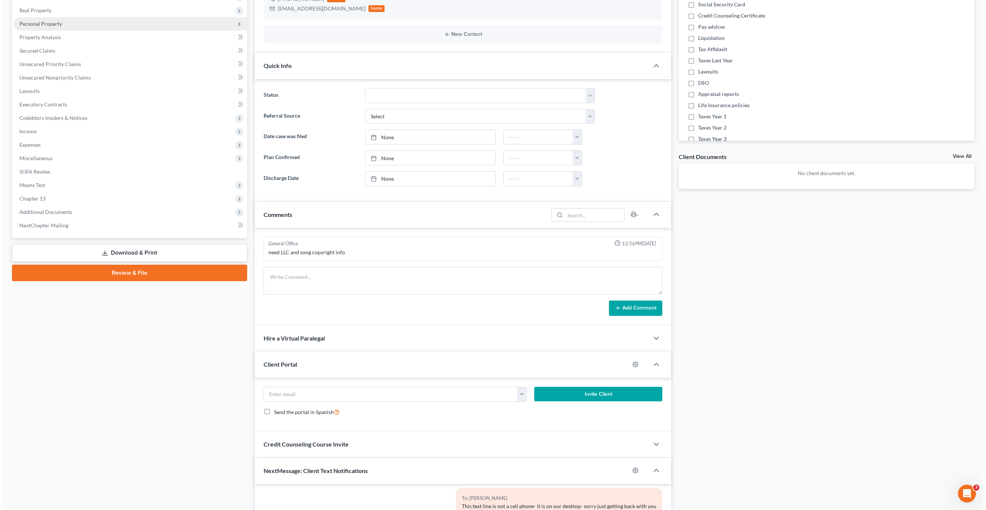
scroll to position [0, 0]
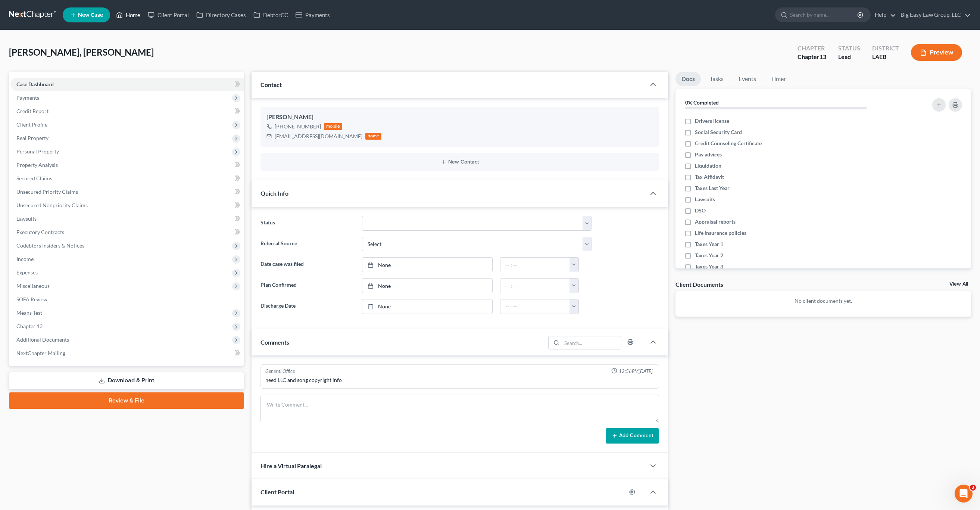
click at [131, 15] on link "Home" at bounding box center [128, 14] width 32 height 13
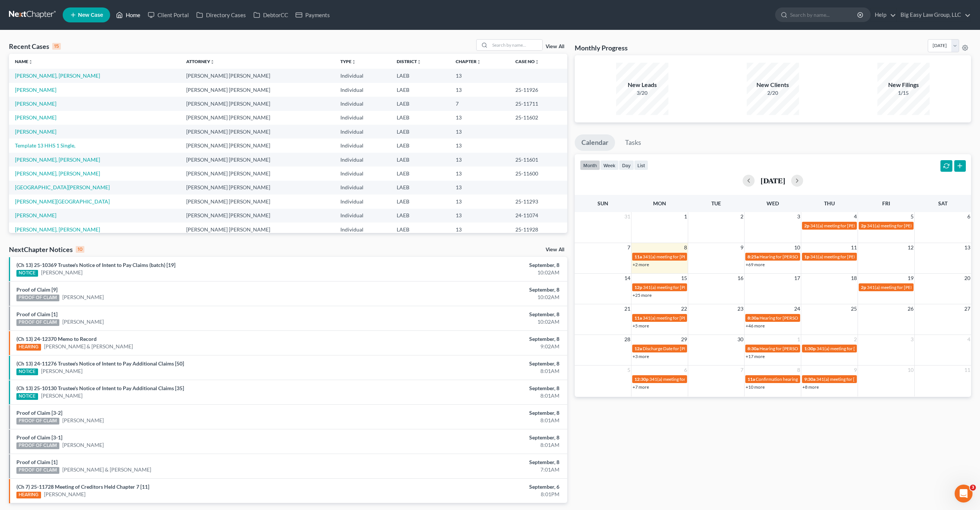
click at [122, 12] on icon at bounding box center [119, 14] width 7 height 9
click at [525, 39] on div at bounding box center [509, 45] width 66 height 12
click at [526, 40] on input "search" at bounding box center [516, 45] width 52 height 11
type input "t"
type input "thornton"
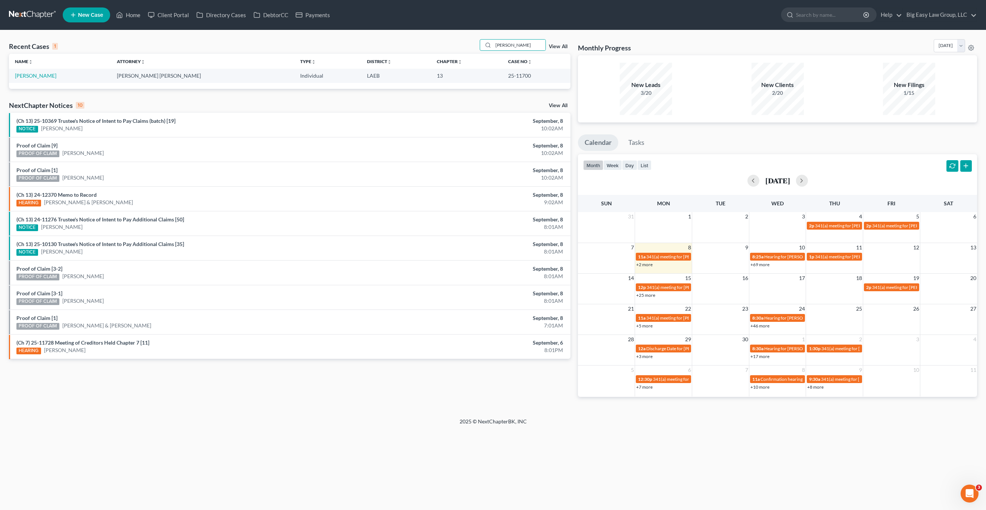
click at [48, 82] on td "[PERSON_NAME]" at bounding box center [60, 76] width 102 height 14
click at [54, 77] on link "[PERSON_NAME]" at bounding box center [35, 75] width 41 height 6
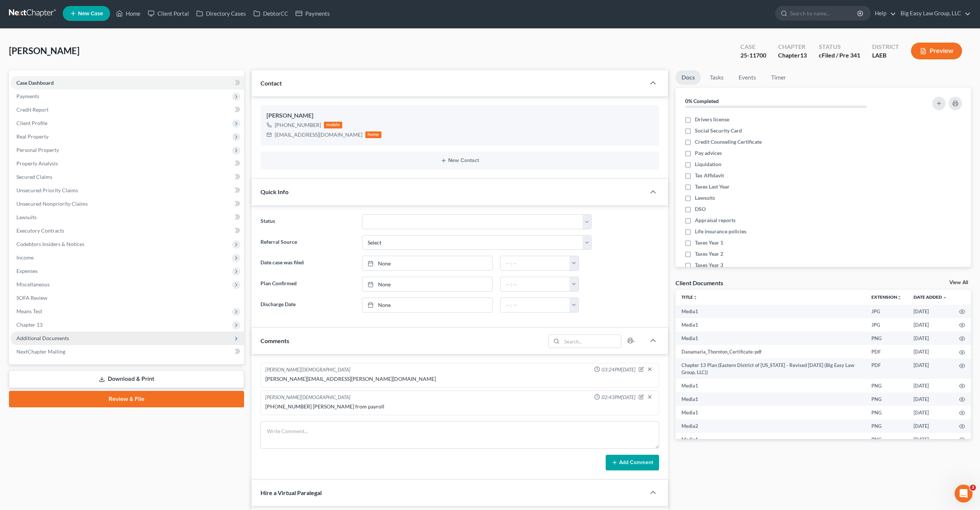
scroll to position [2950, 0]
click at [56, 335] on span "Additional Documents" at bounding box center [42, 338] width 53 height 6
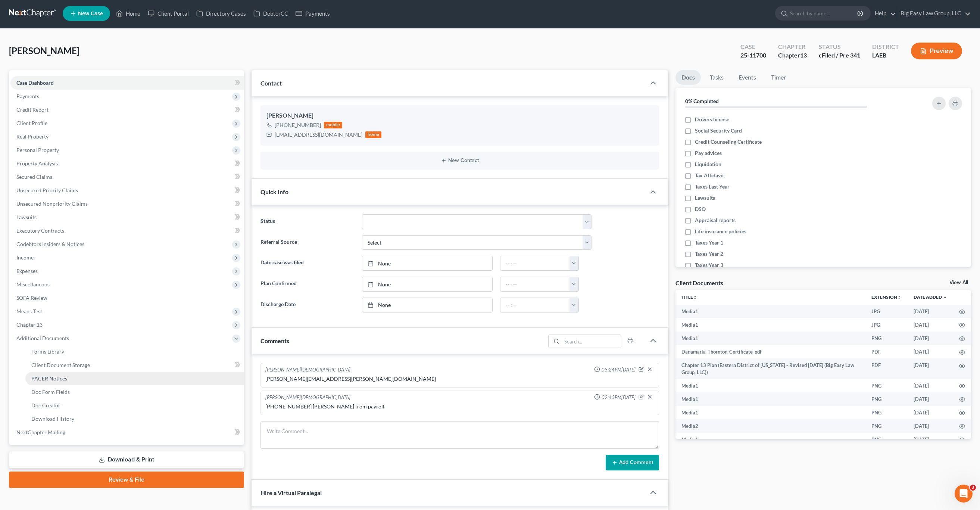
click at [52, 377] on span "PACER Notices" at bounding box center [49, 378] width 36 height 6
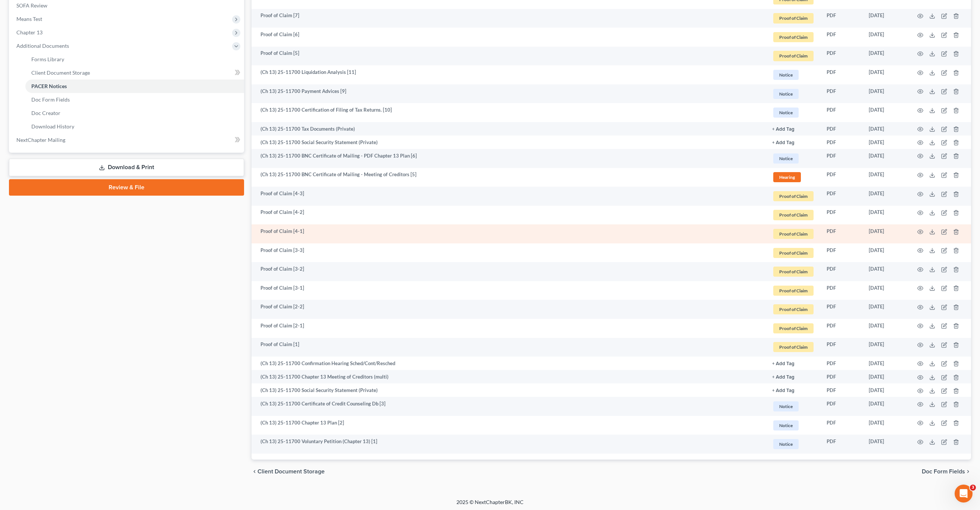
scroll to position [144, 0]
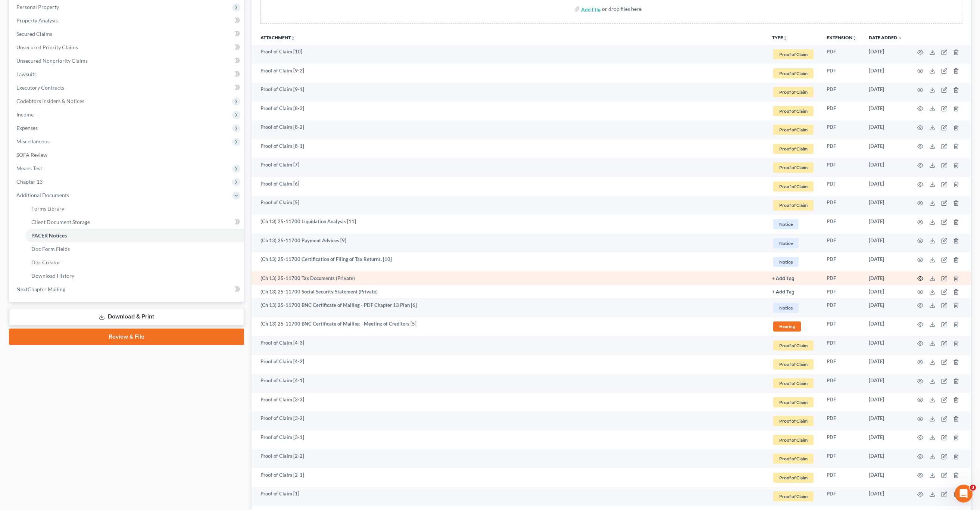
click at [922, 277] on icon "button" at bounding box center [921, 278] width 6 height 6
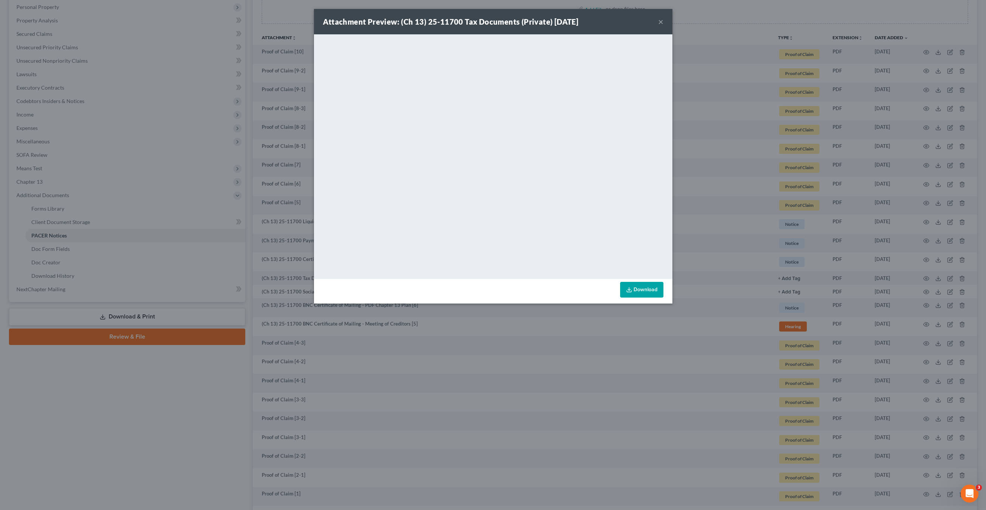
click at [132, 441] on div "Attachment Preview: (Ch 13) 25-11700 Tax Documents (Private) 08/15/2025 × <obje…" at bounding box center [493, 255] width 986 height 510
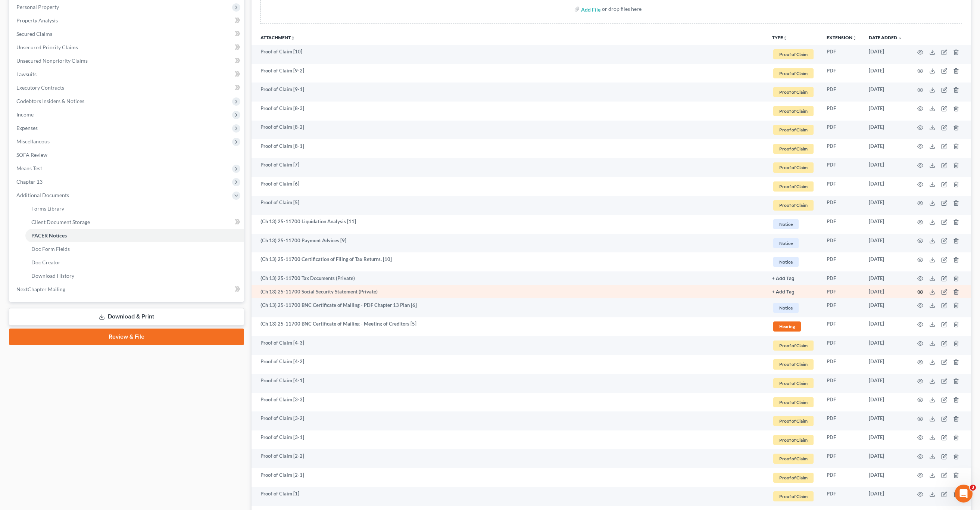
click at [922, 293] on icon "button" at bounding box center [921, 292] width 6 height 4
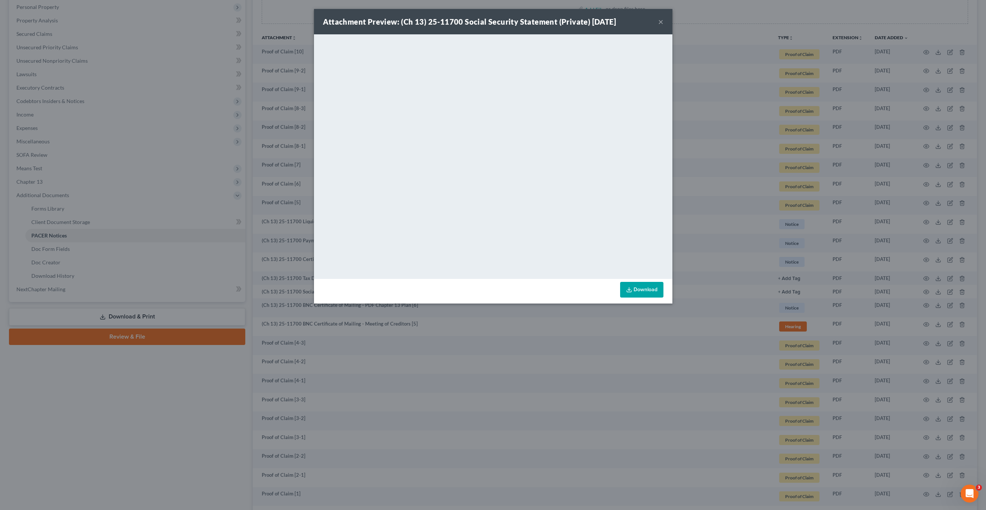
click at [146, 463] on div "Attachment Preview: (Ch 13) 25-11700 Social Security Statement (Private) 08/15/…" at bounding box center [493, 255] width 986 height 510
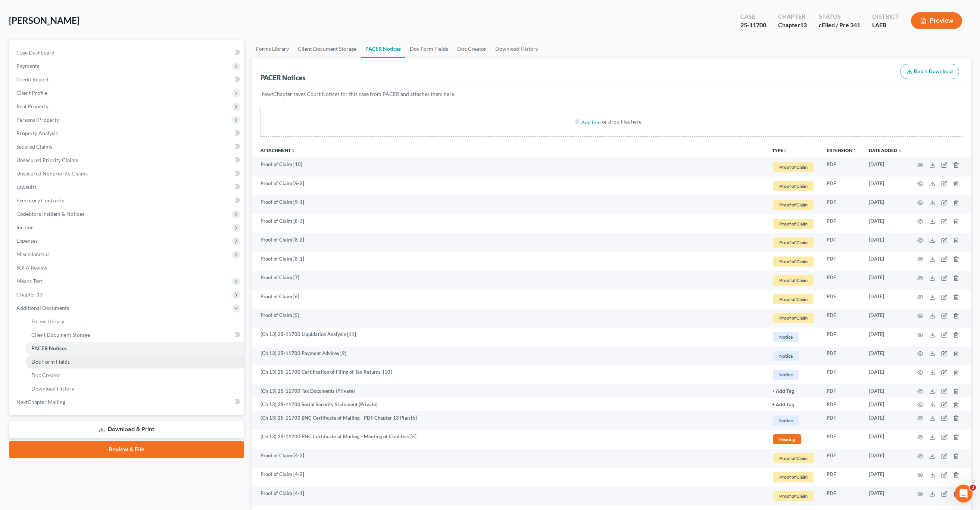
scroll to position [0, 0]
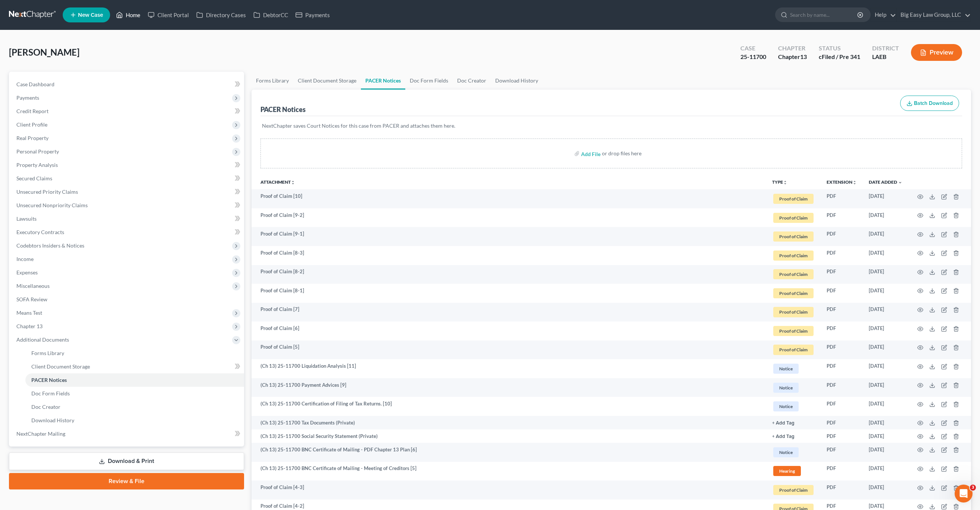
click at [133, 14] on link "Home" at bounding box center [128, 14] width 32 height 13
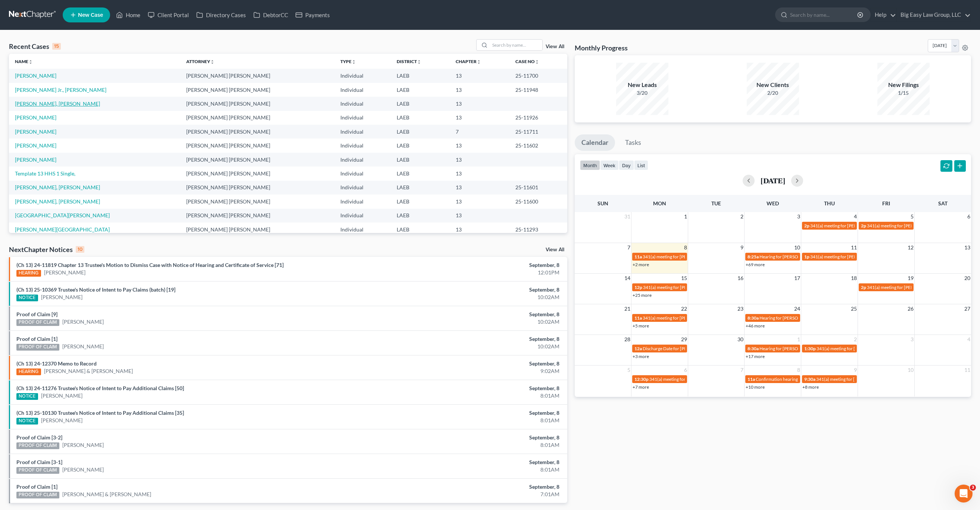
click at [32, 105] on link "[PERSON_NAME], [PERSON_NAME]" at bounding box center [57, 103] width 85 height 6
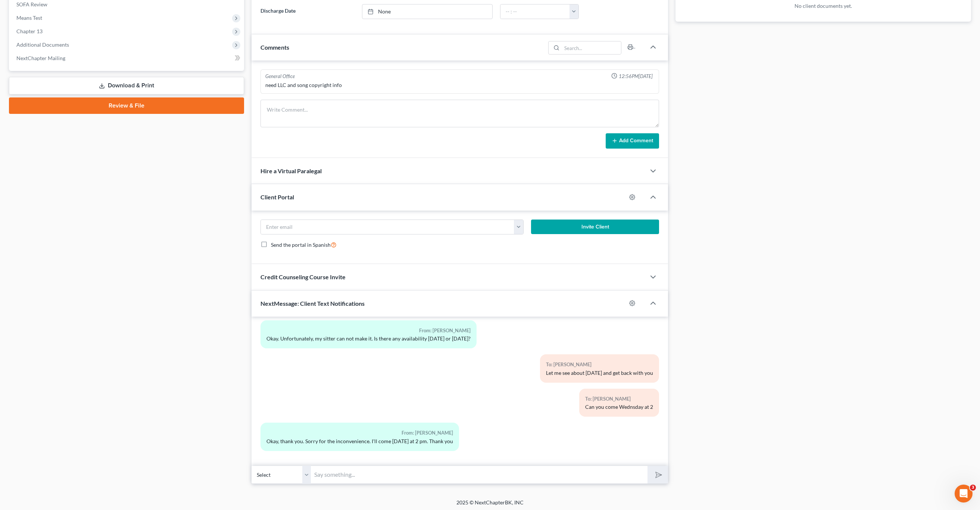
scroll to position [297, 0]
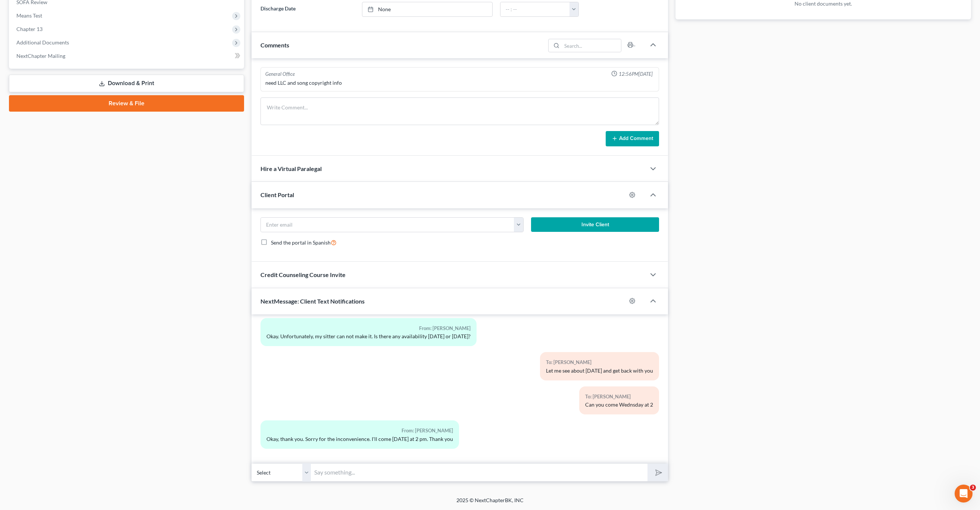
click at [408, 476] on input "text" at bounding box center [479, 472] width 336 height 18
type input "No prob- see you then"
click at [648, 464] on button "submit" at bounding box center [658, 473] width 21 height 18
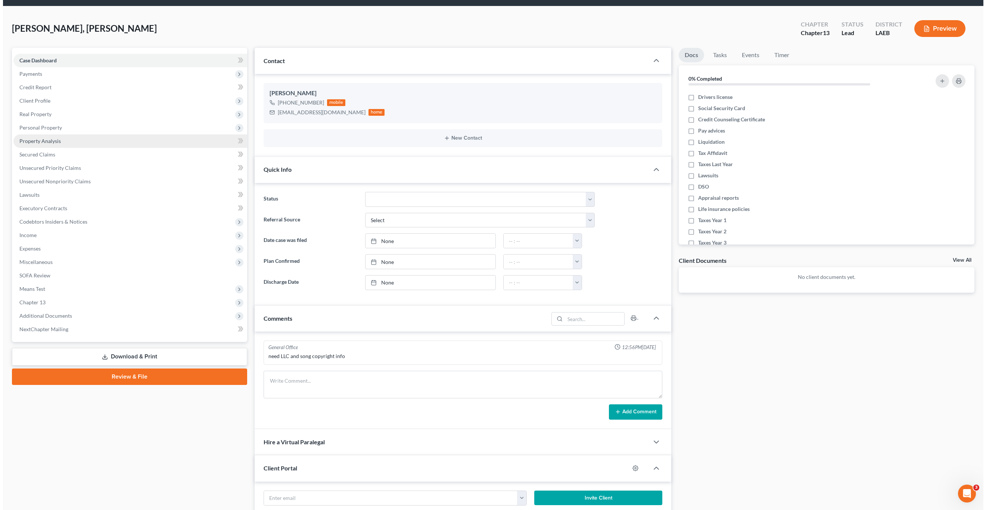
scroll to position [0, 0]
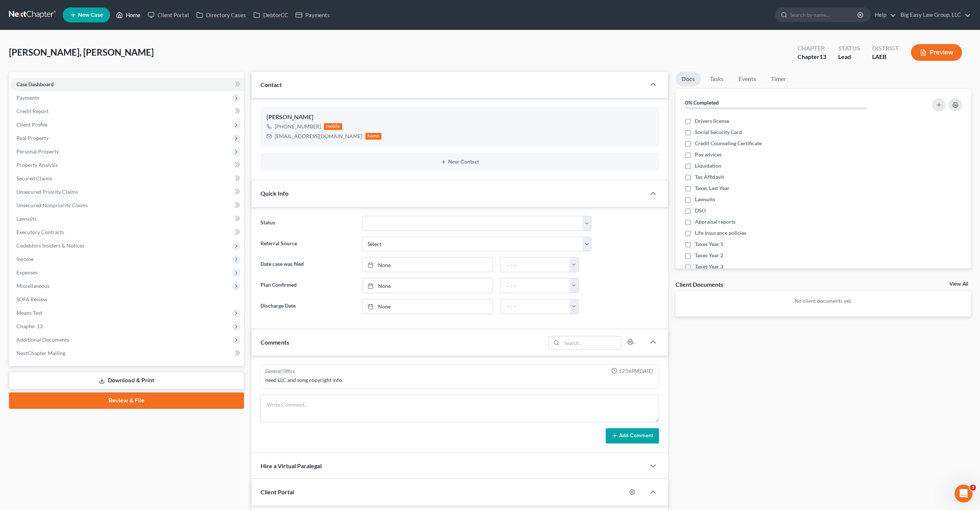
click at [132, 19] on link "Home" at bounding box center [128, 14] width 32 height 13
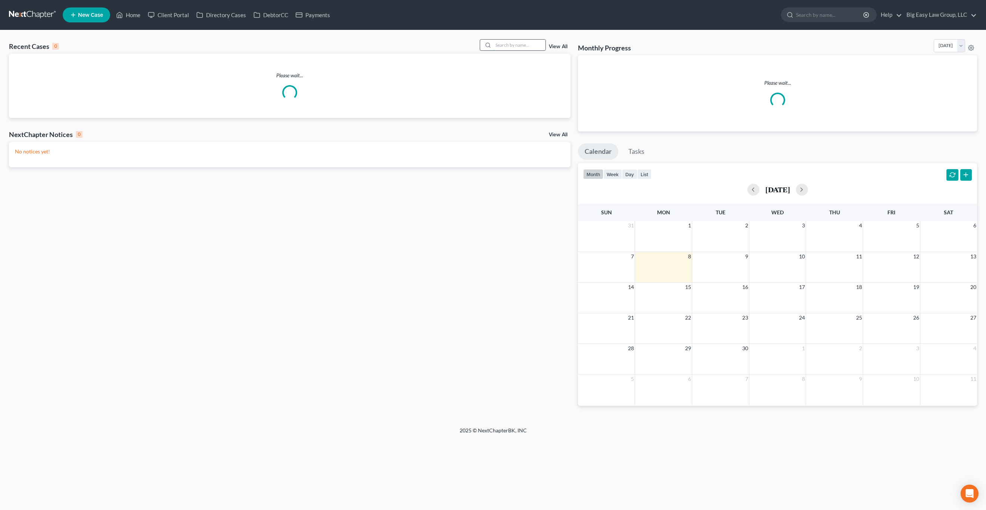
click at [527, 43] on input "search" at bounding box center [519, 45] width 52 height 11
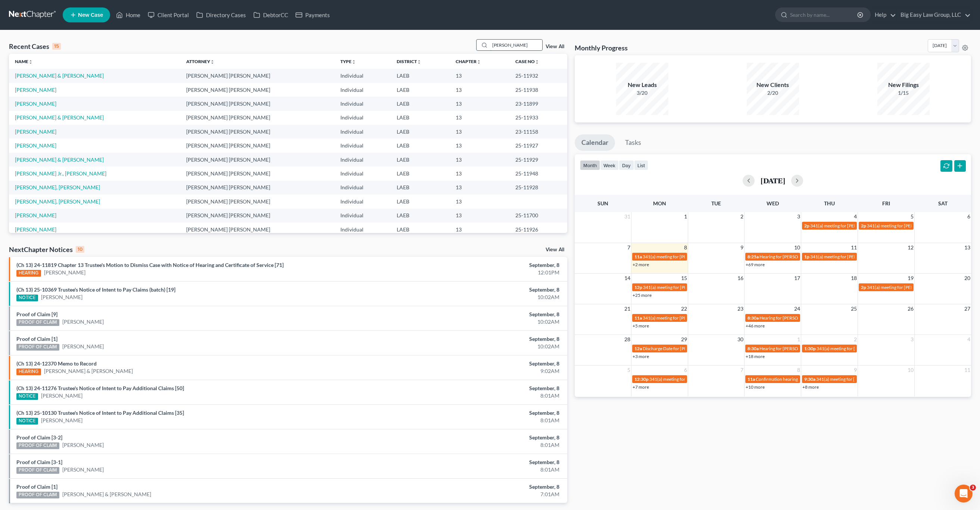
type input "[PERSON_NAME]"
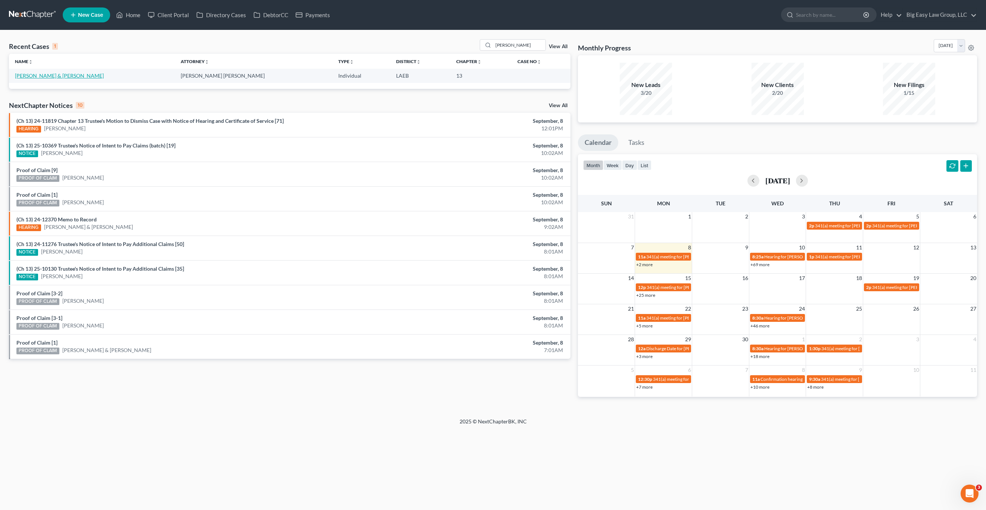
click at [35, 77] on link "[PERSON_NAME] & [PERSON_NAME]" at bounding box center [59, 75] width 89 height 6
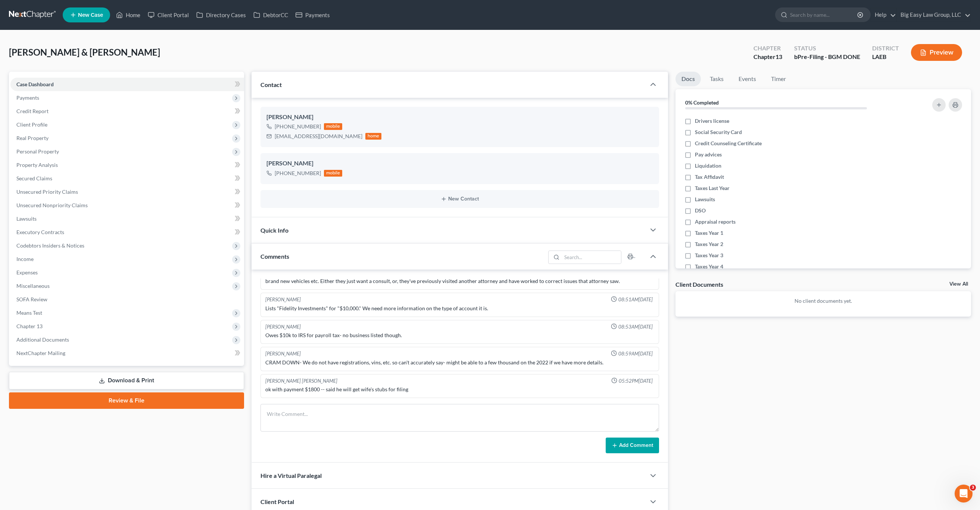
click at [334, 241] on div "Quick Info" at bounding box center [449, 230] width 395 height 26
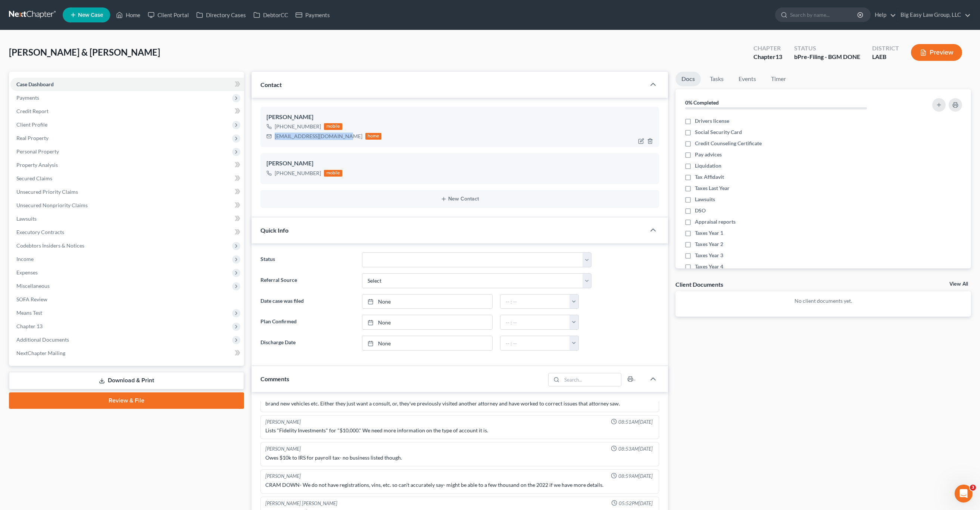
drag, startPoint x: 344, startPoint y: 138, endPoint x: 270, endPoint y: 135, distance: 74.7
click at [270, 135] on div "[EMAIL_ADDRESS][DOMAIN_NAME] home" at bounding box center [324, 136] width 115 height 10
copy div "[EMAIL_ADDRESS][DOMAIN_NAME]"
click at [440, 126] on div "[PHONE_NUMBER] mobile [EMAIL_ADDRESS][DOMAIN_NAME] home" at bounding box center [460, 131] width 387 height 19
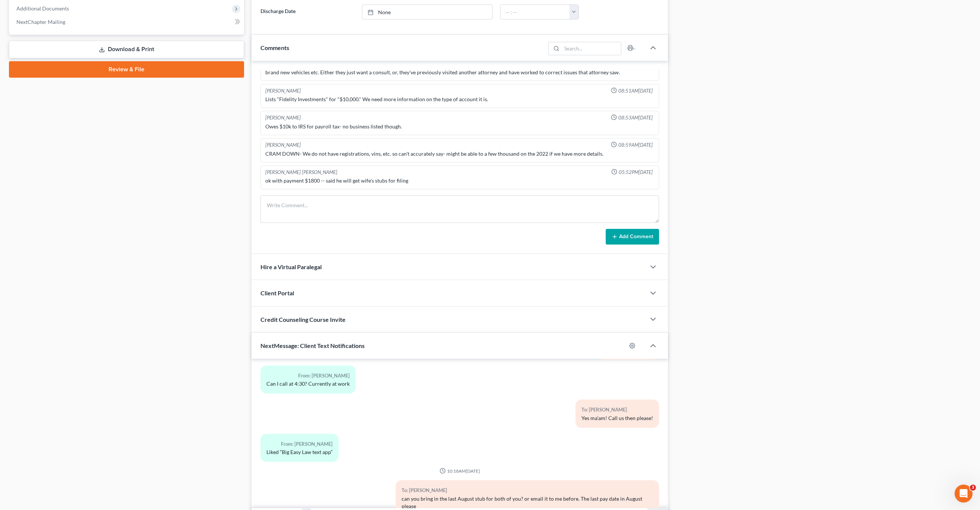
scroll to position [376, 0]
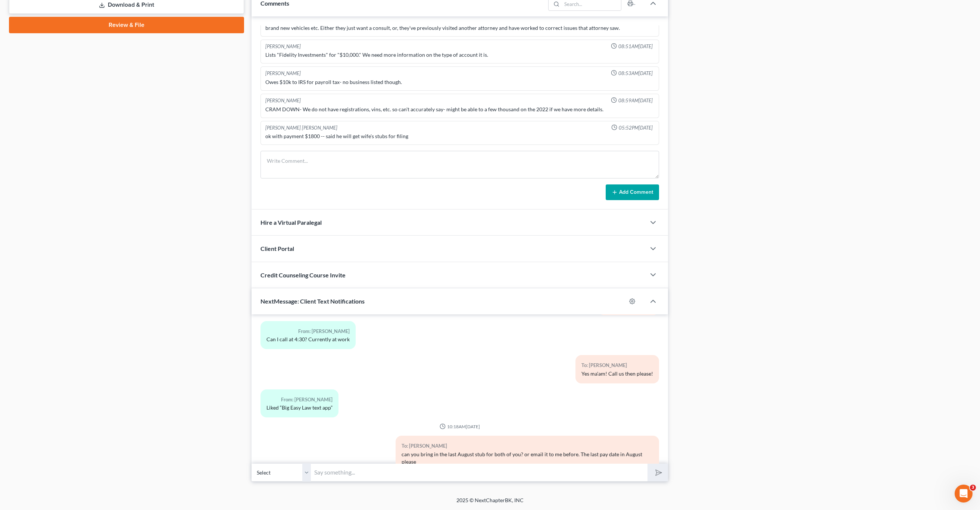
drag, startPoint x: 446, startPoint y: 471, endPoint x: 455, endPoint y: 470, distance: 9.8
click at [446, 471] on input "text" at bounding box center [479, 472] width 336 height 18
click at [578, 473] on input "[PERSON_NAME]! Hey I emailed you last week with what we need. Just get us your …" at bounding box center [479, 472] width 336 height 18
drag, startPoint x: 607, startPoint y: 469, endPoint x: 611, endPoint y: 470, distance: 4.9
click at [607, 469] on input "[PERSON_NAME]! Hey I emailed you last week with what we need. Just get us your …" at bounding box center [479, 472] width 336 height 18
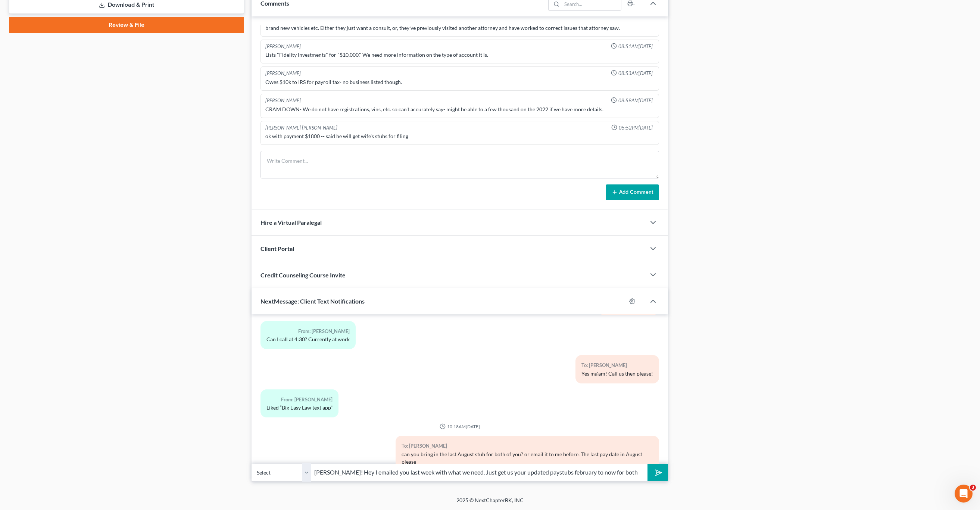
click at [631, 470] on input "[PERSON_NAME]! Hey I emailed you last week with what we need. Just get us your …" at bounding box center [479, 472] width 336 height 18
click at [294, 477] on select "Select [PHONE_NUMBER] - [PERSON_NAME] [PHONE_NUMBER] - [PERSON_NAME]" at bounding box center [282, 472] width 60 height 18
click at [252, 463] on select "Select [PHONE_NUMBER] - [PERSON_NAME] [PHONE_NUMBER] - [PERSON_NAME]" at bounding box center [282, 472] width 60 height 18
click at [631, 469] on input "[PERSON_NAME]! Hey I emailed you last week with what we need. Just get us your …" at bounding box center [479, 472] width 336 height 18
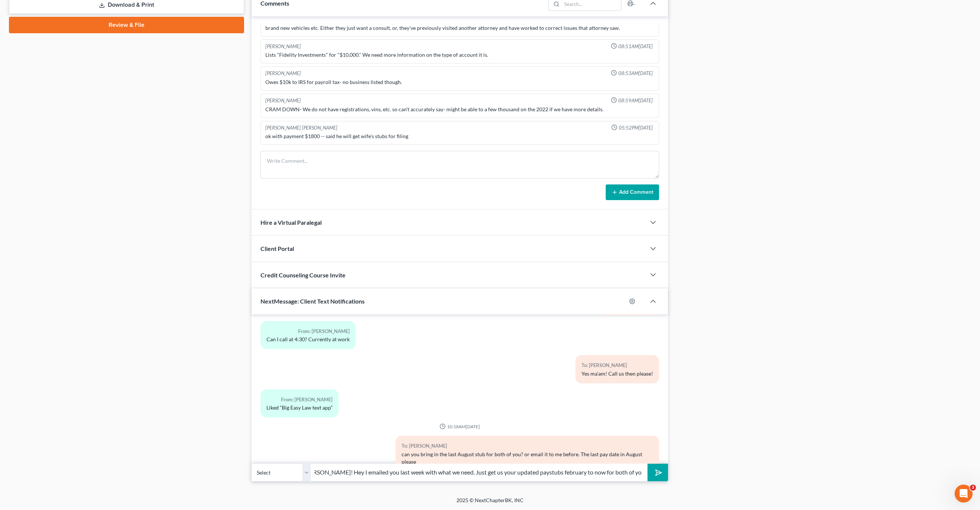
type input "[PERSON_NAME]! Hey I emailed you last week with what we need. Just get us your …"
click at [648, 464] on button "submit" at bounding box center [658, 473] width 21 height 18
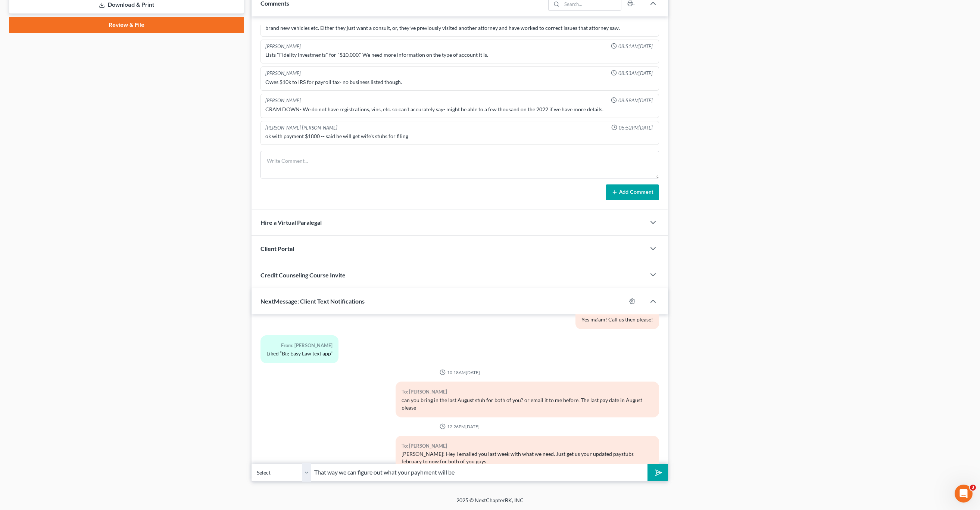
type input "That way we can figure out what your payhment will be"
click at [648, 464] on button "submit" at bounding box center [658, 473] width 21 height 18
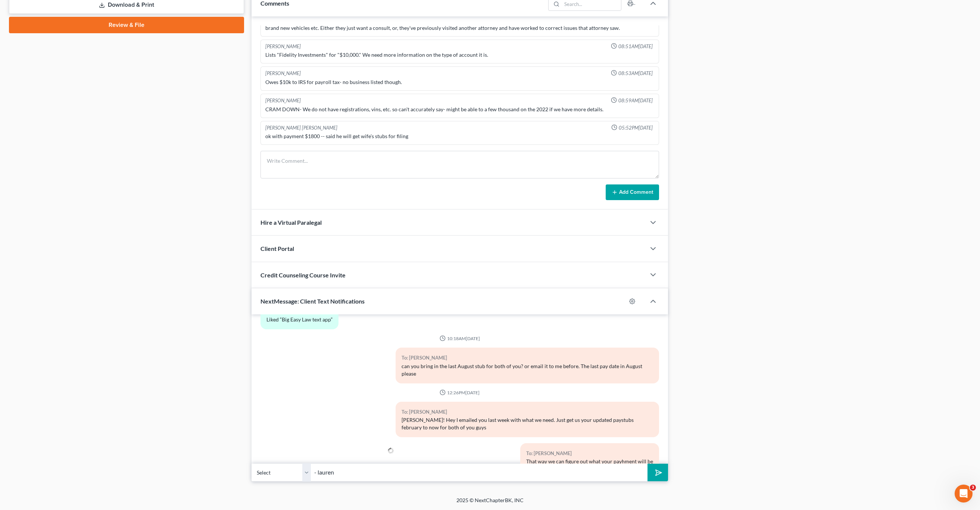
type input "- [PERSON_NAME] at Big Easy Law"
click at [652, 471] on button "submit" at bounding box center [658, 473] width 21 height 18
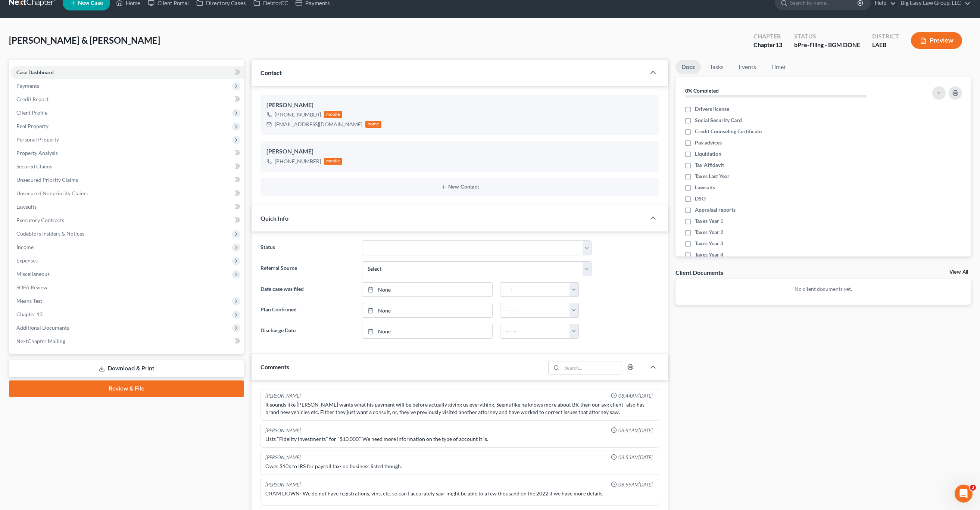
scroll to position [0, 0]
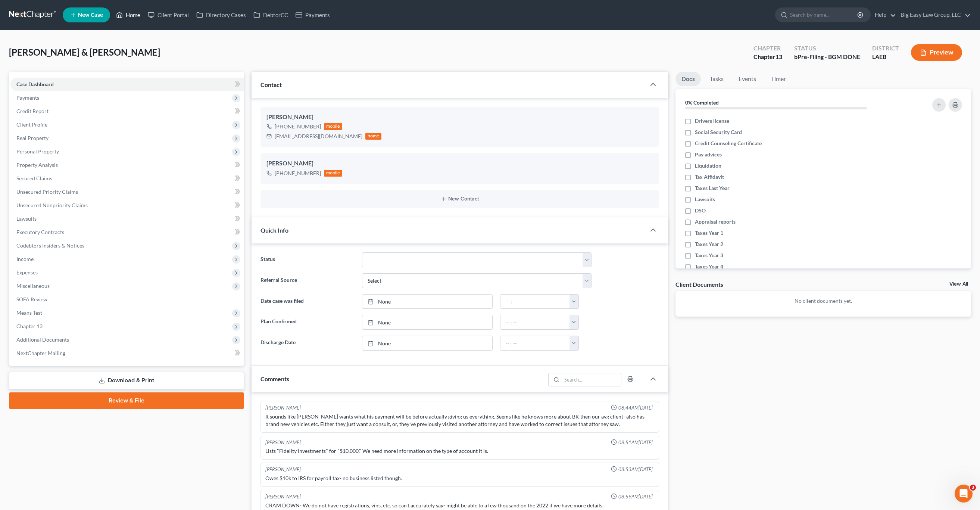
click at [131, 14] on link "Home" at bounding box center [128, 14] width 32 height 13
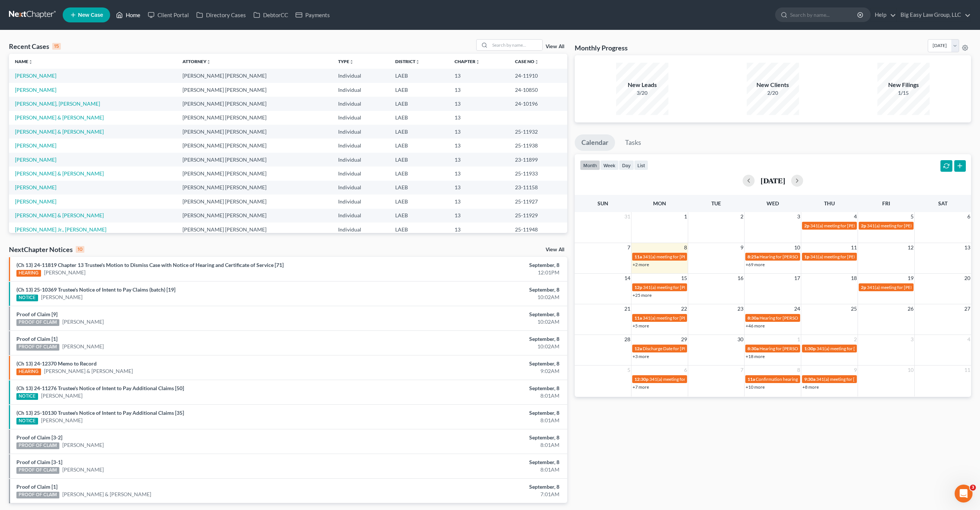
click at [136, 10] on link "Home" at bounding box center [128, 14] width 32 height 13
click at [507, 38] on div "Recent Cases 15 View All Name unfold_more expand_more expand_less Attorney unfo…" at bounding box center [490, 276] width 980 height 493
click at [517, 47] on input "search" at bounding box center [516, 45] width 52 height 11
type input "[PERSON_NAME]"
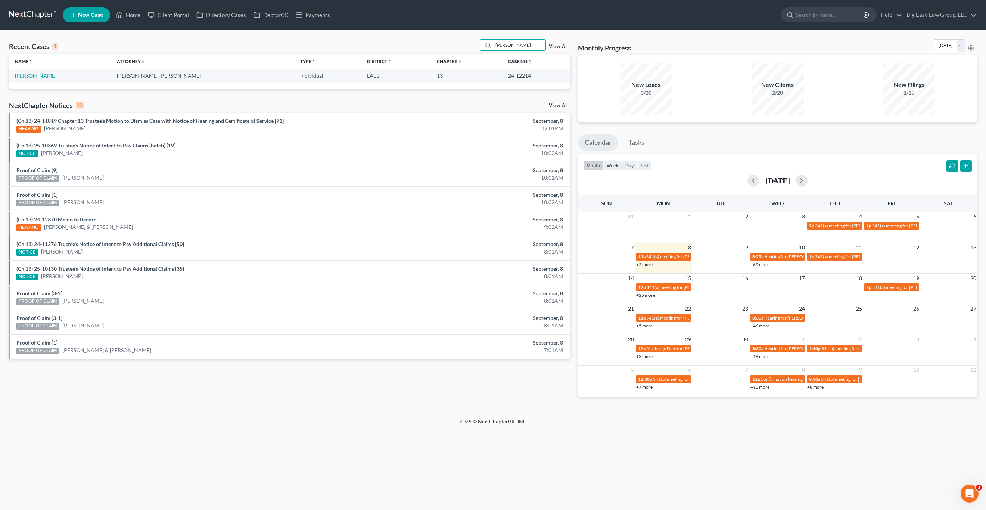
click at [24, 77] on link "[PERSON_NAME]" at bounding box center [35, 75] width 41 height 6
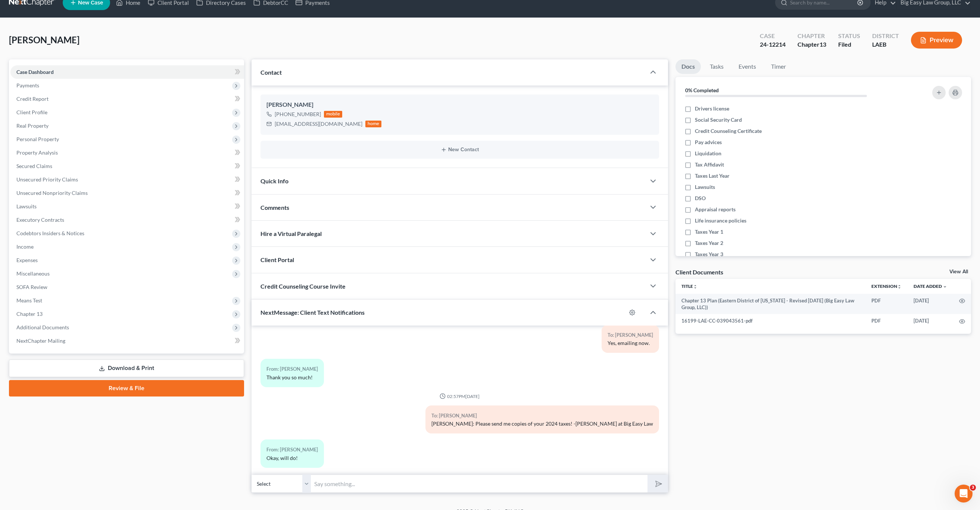
scroll to position [24, 0]
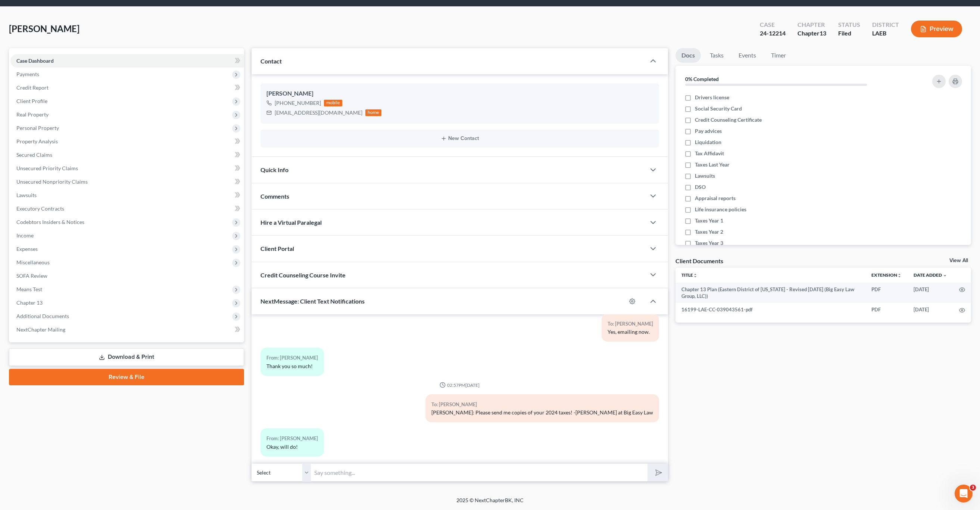
click at [468, 461] on div "11:34AM[DATE] To: [PERSON_NAME] Dear client: We are currently attending hearing…" at bounding box center [460, 388] width 417 height 149
click at [452, 469] on input "text" at bounding box center [479, 472] width 336 height 18
type input "send me pic of MTD sheet here"
click at [648, 464] on button "submit" at bounding box center [658, 473] width 21 height 18
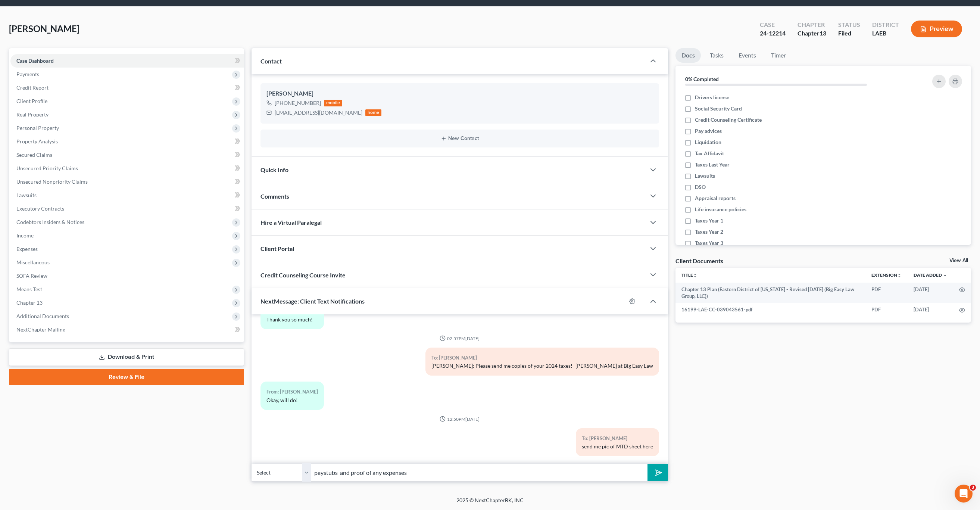
type input "paystubs and proof of any expenses"
click at [648, 464] on button "submit" at bounding box center [658, 473] width 21 height 18
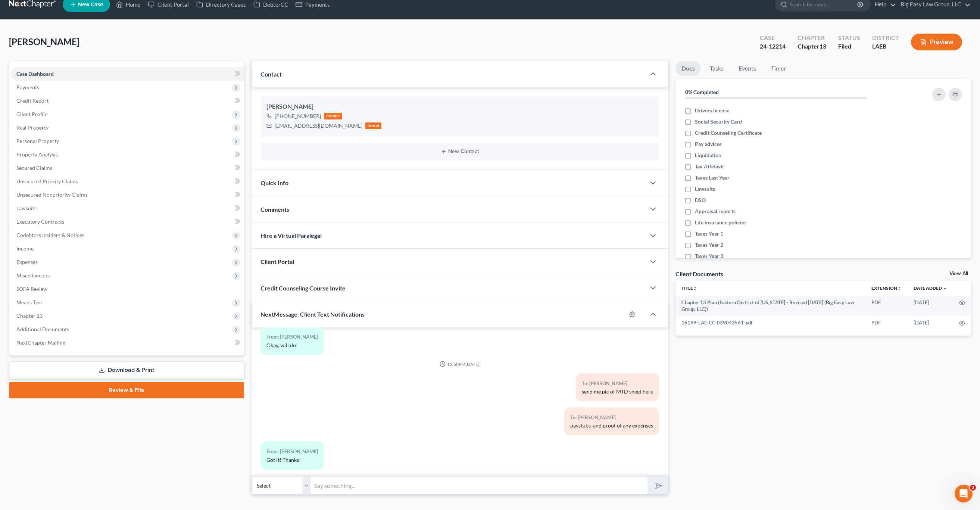
scroll to position [0, 0]
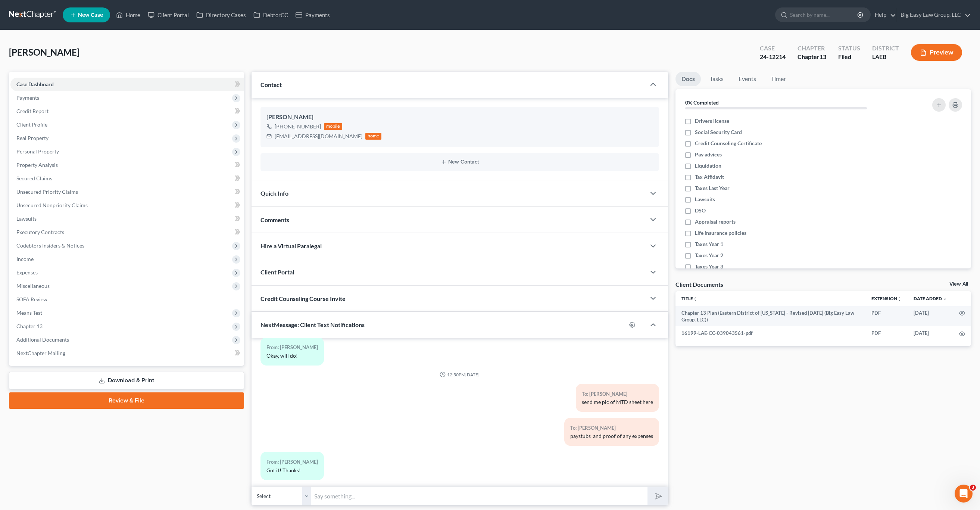
click at [134, 27] on nav "Home New Case Client Portal Directory Cases DebtorCC Payments Big Easy Law Grou…" at bounding box center [490, 15] width 980 height 30
click at [129, 17] on link "Home" at bounding box center [128, 14] width 32 height 13
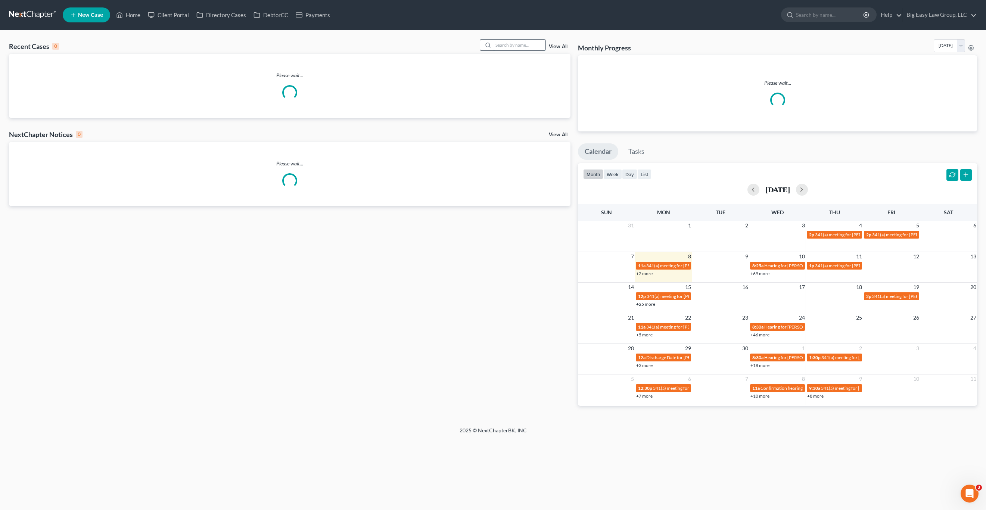
click at [524, 48] on input "search" at bounding box center [519, 45] width 52 height 11
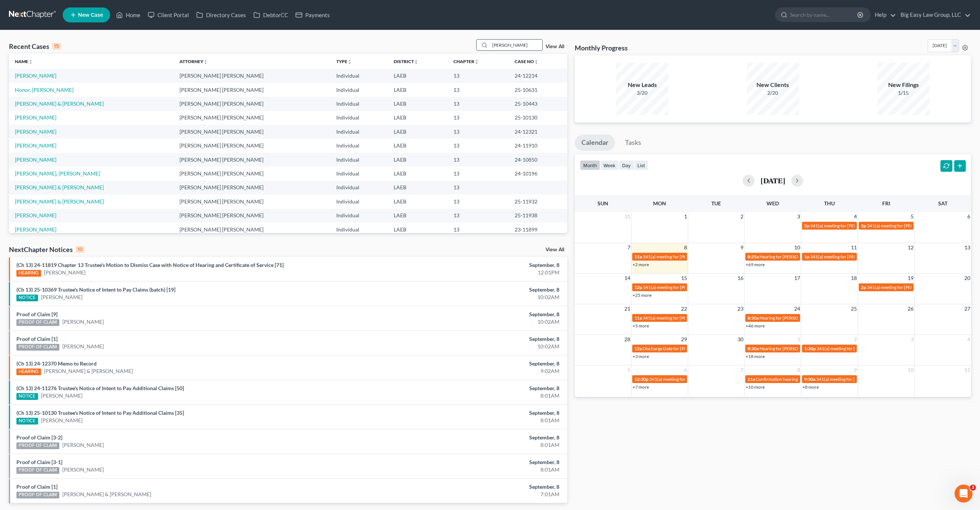
type input "[PERSON_NAME]"
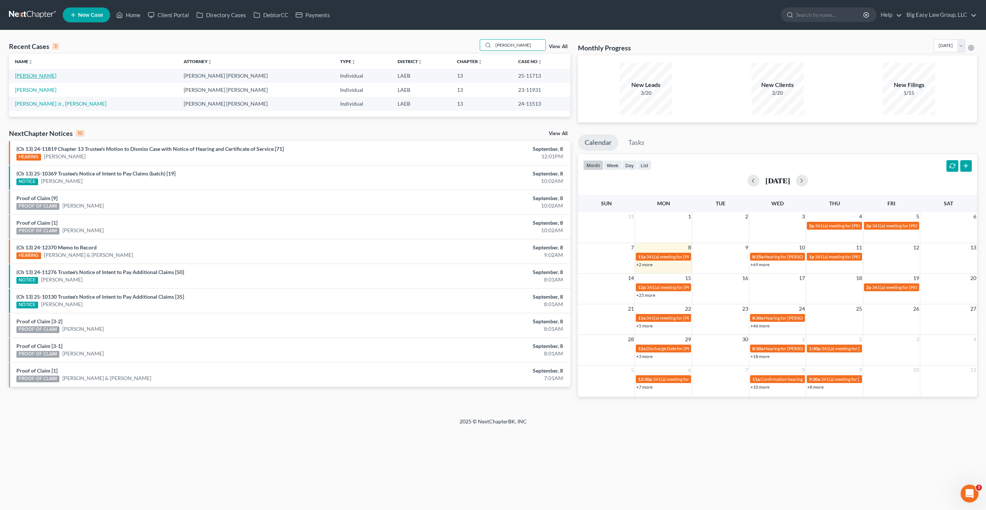
click at [31, 77] on link "[PERSON_NAME]" at bounding box center [35, 75] width 41 height 6
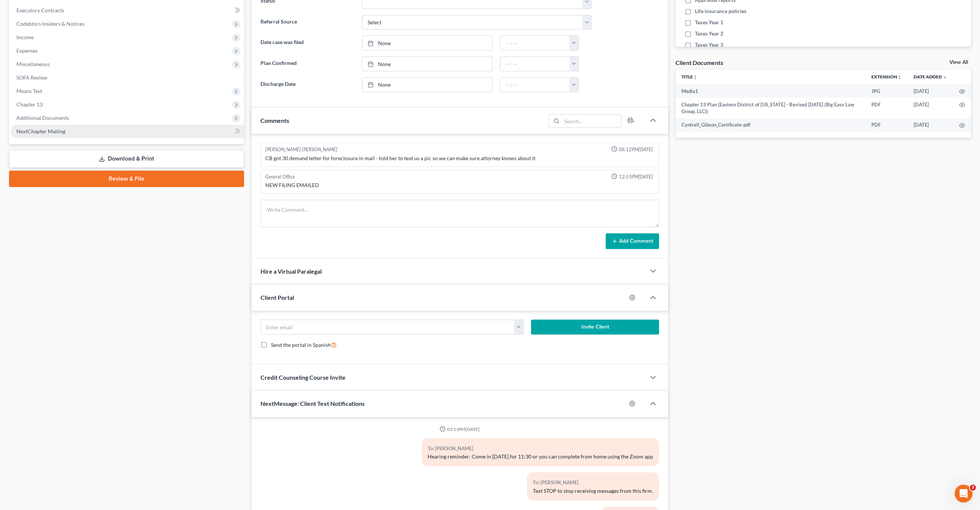
scroll to position [3262, 0]
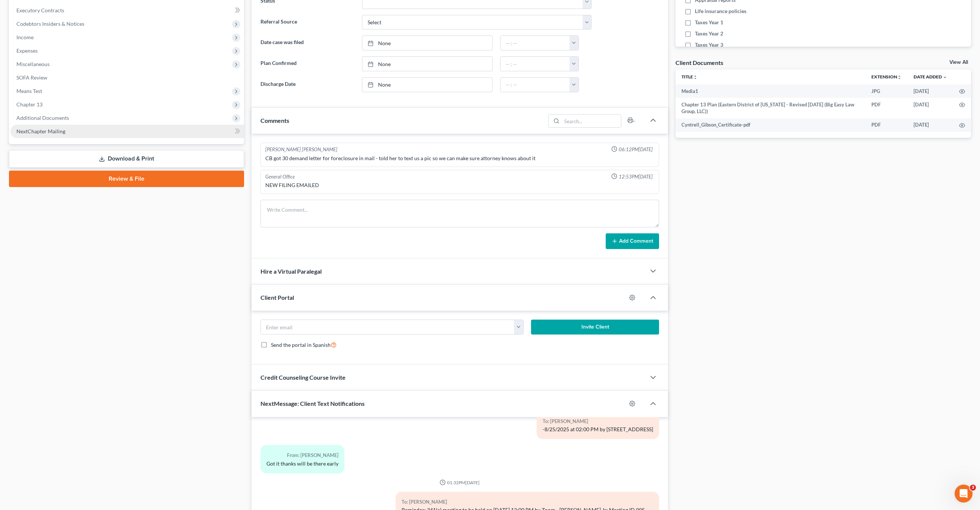
click at [94, 133] on link "NextChapter Mailing" at bounding box center [127, 131] width 234 height 13
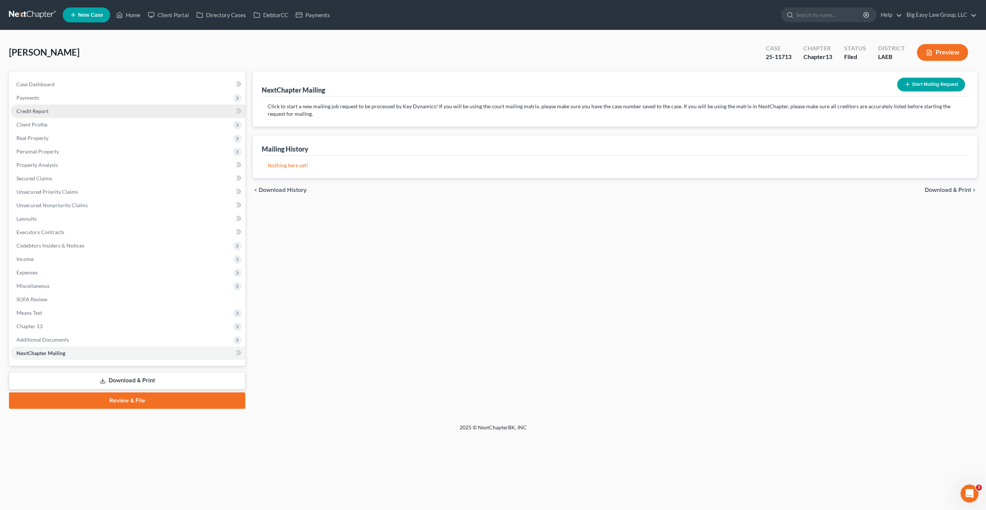
click at [89, 115] on link "Credit Report" at bounding box center [127, 111] width 235 height 13
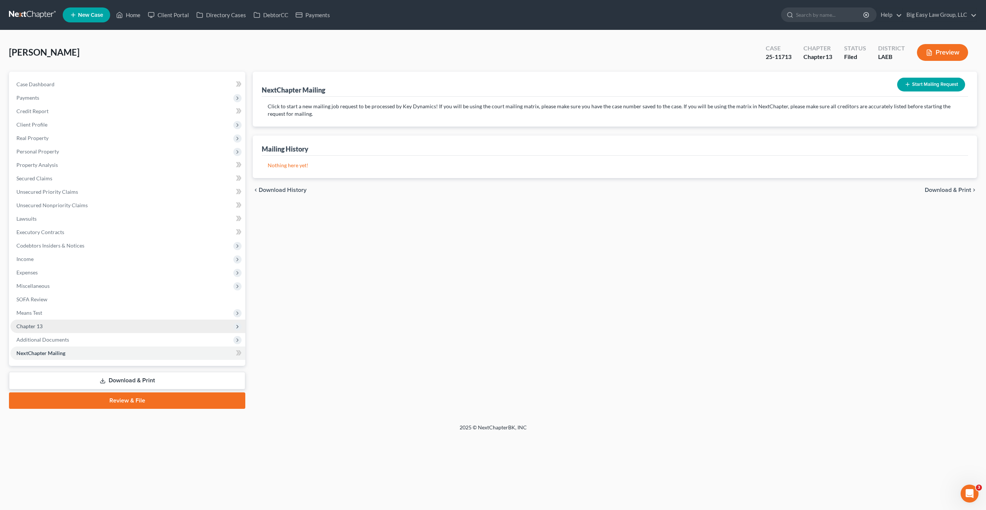
click at [58, 320] on span "Chapter 13" at bounding box center [127, 326] width 235 height 13
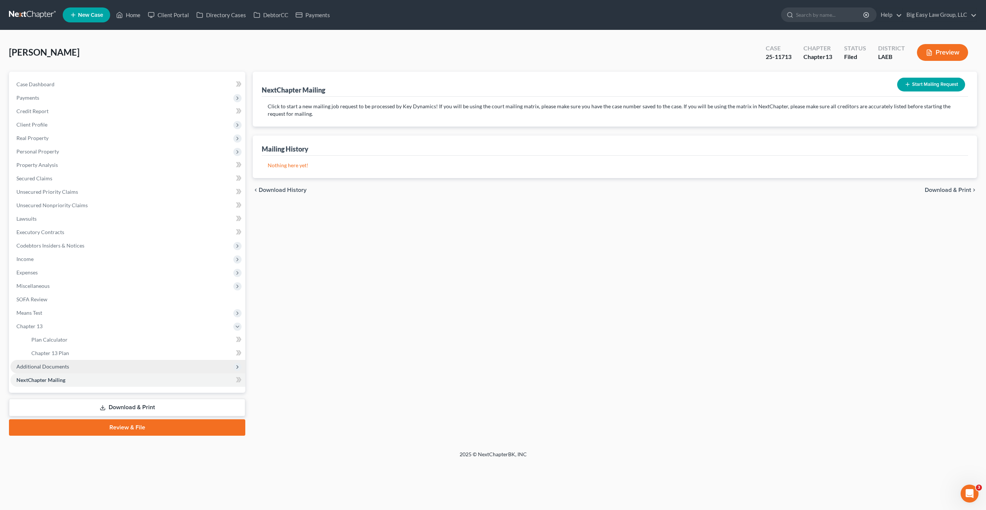
click at [71, 363] on span "Additional Documents" at bounding box center [127, 366] width 235 height 13
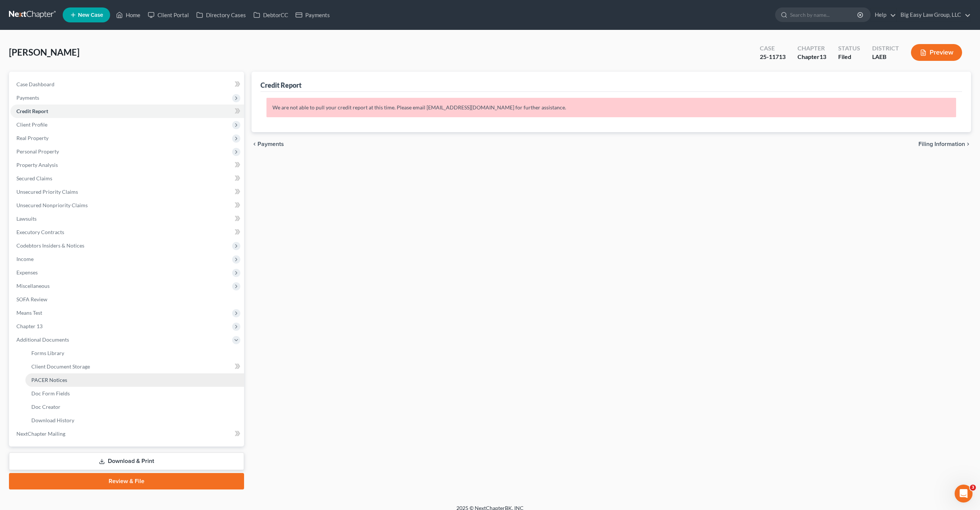
click at [82, 380] on link "PACER Notices" at bounding box center [134, 379] width 219 height 13
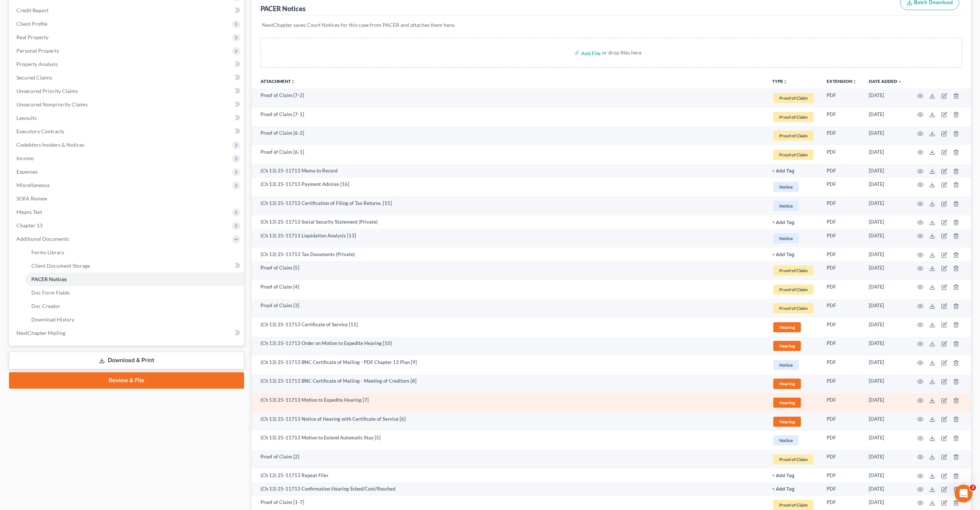
scroll to position [156, 0]
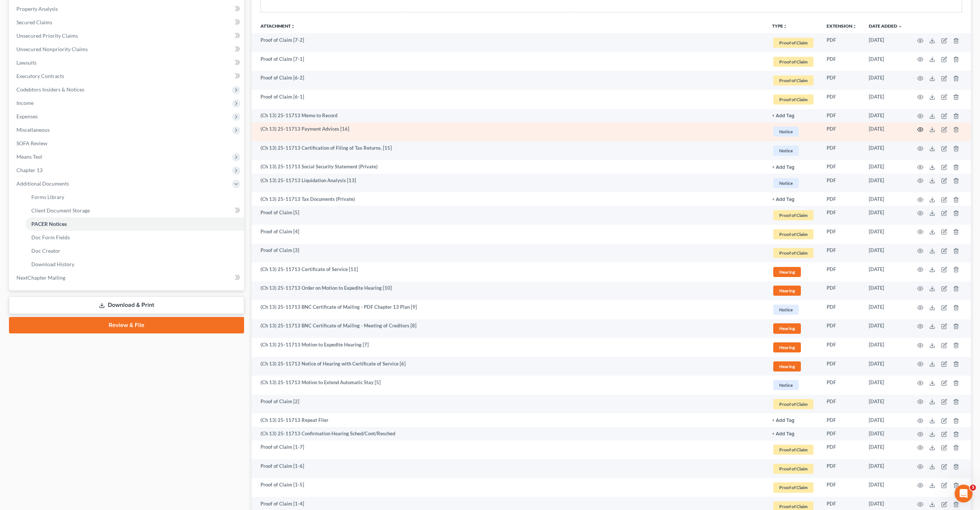
click at [922, 127] on icon "button" at bounding box center [921, 130] width 6 height 6
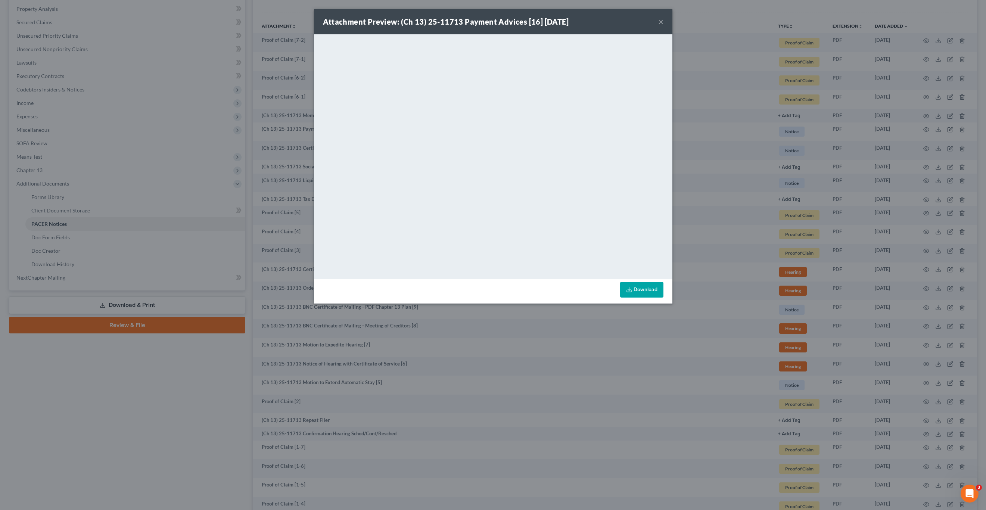
click at [99, 471] on div "Attachment Preview: (Ch 13) 25-11713 Payment Advices [16] [DATE] × <object ng-a…" at bounding box center [493, 255] width 986 height 510
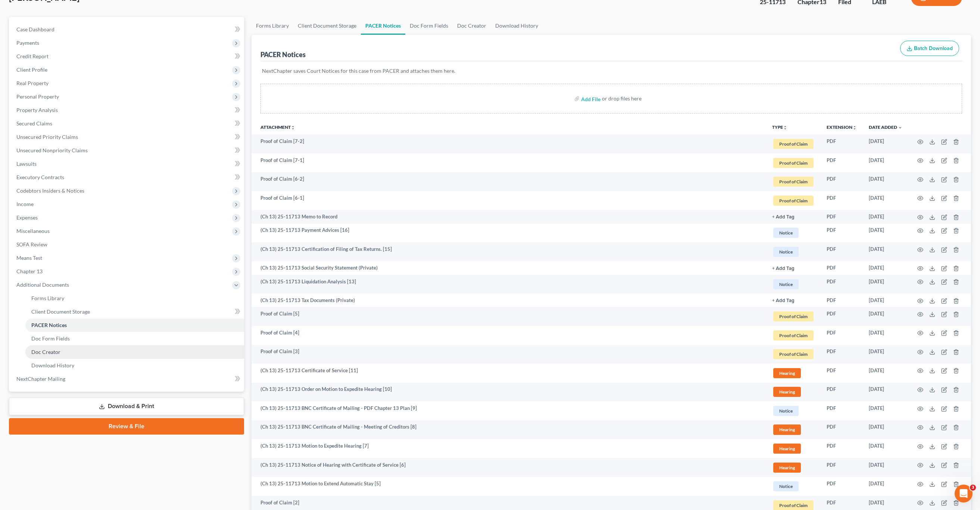
scroll to position [0, 0]
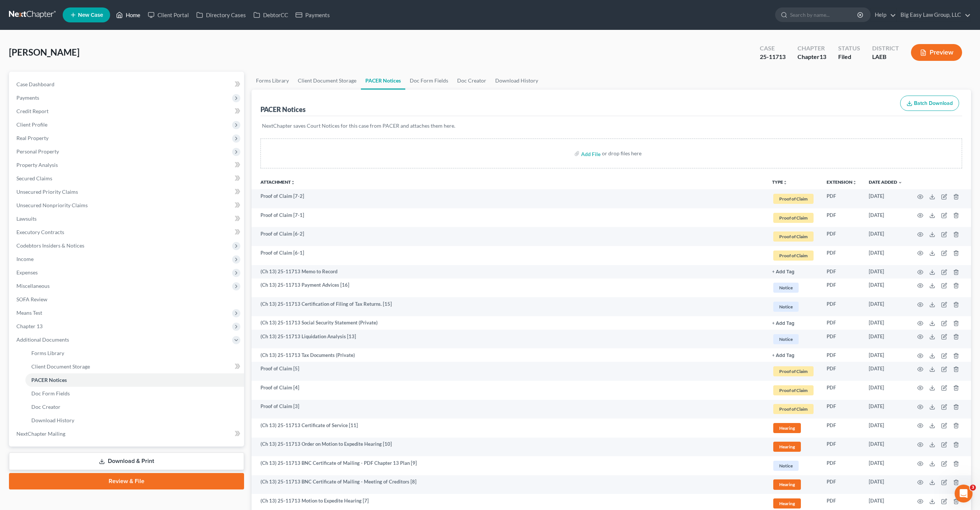
click at [132, 15] on link "Home" at bounding box center [128, 14] width 32 height 13
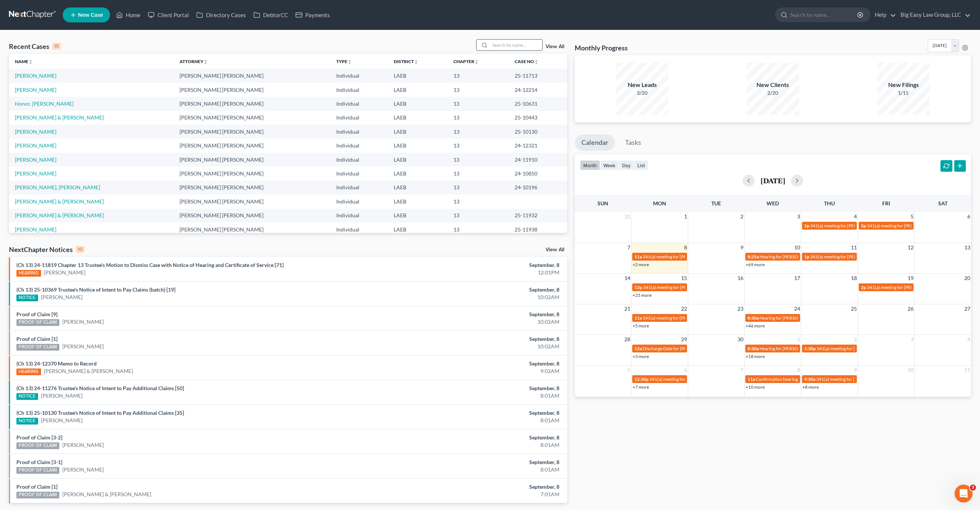
click at [508, 45] on input "search" at bounding box center [516, 45] width 52 height 11
click at [518, 49] on input "search" at bounding box center [516, 45] width 52 height 11
type input "locke"
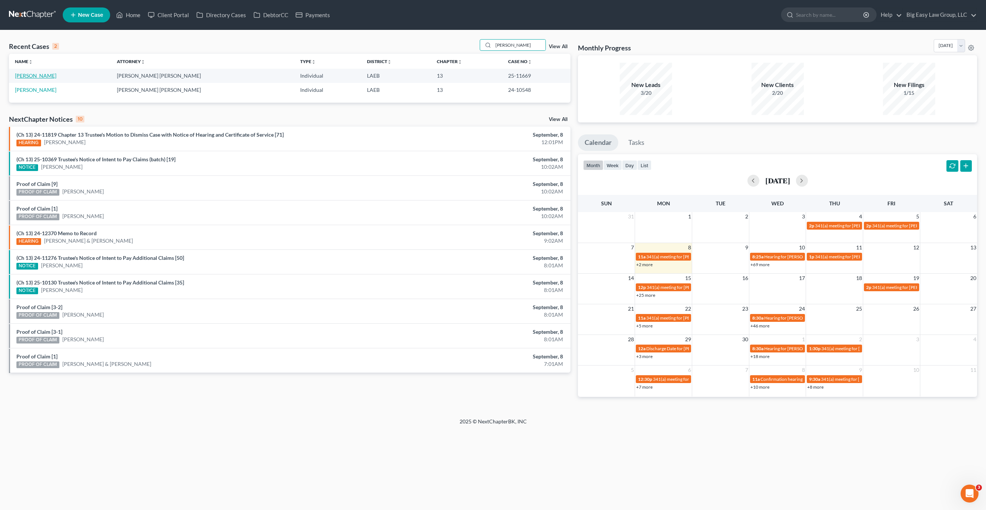
click at [40, 78] on link "[PERSON_NAME]" at bounding box center [35, 75] width 41 height 6
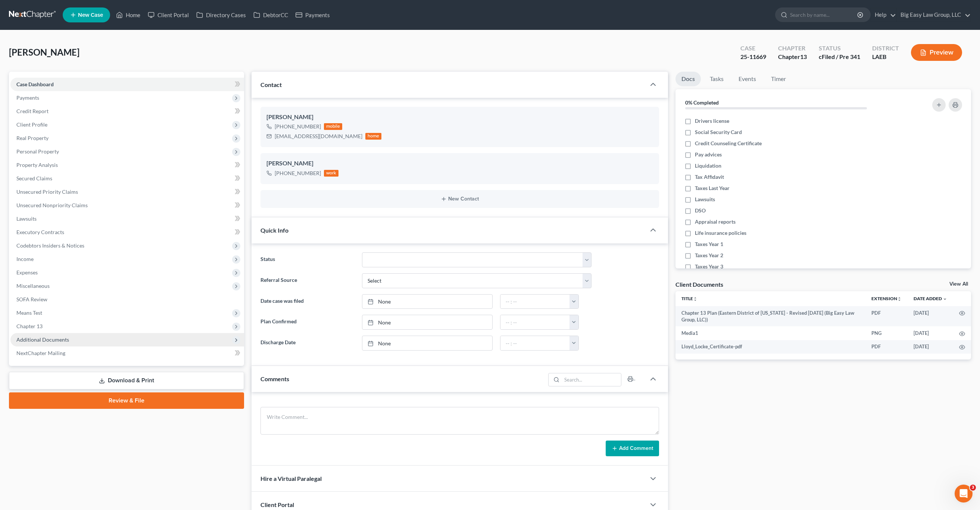
click at [62, 345] on span "Additional Documents" at bounding box center [127, 339] width 234 height 13
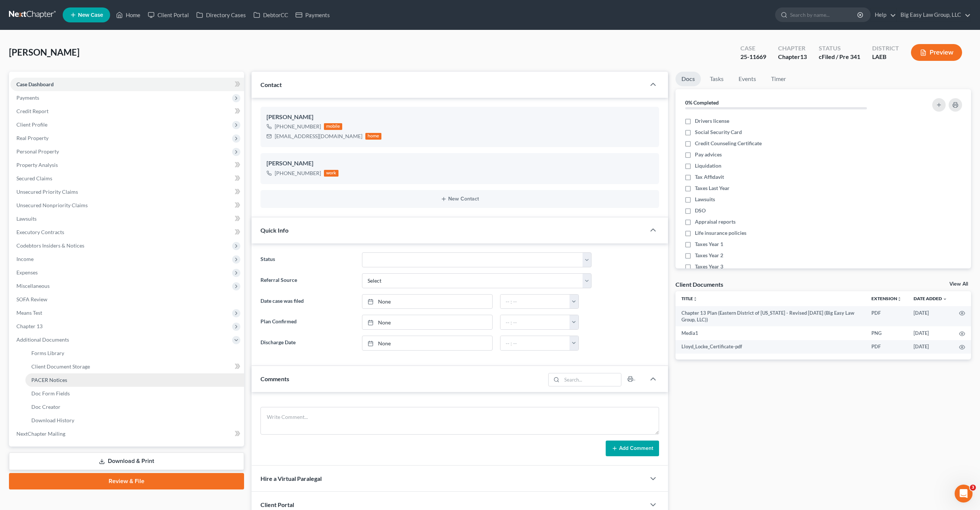
scroll to position [772, 0]
click at [72, 379] on link "PACER Notices" at bounding box center [134, 379] width 219 height 13
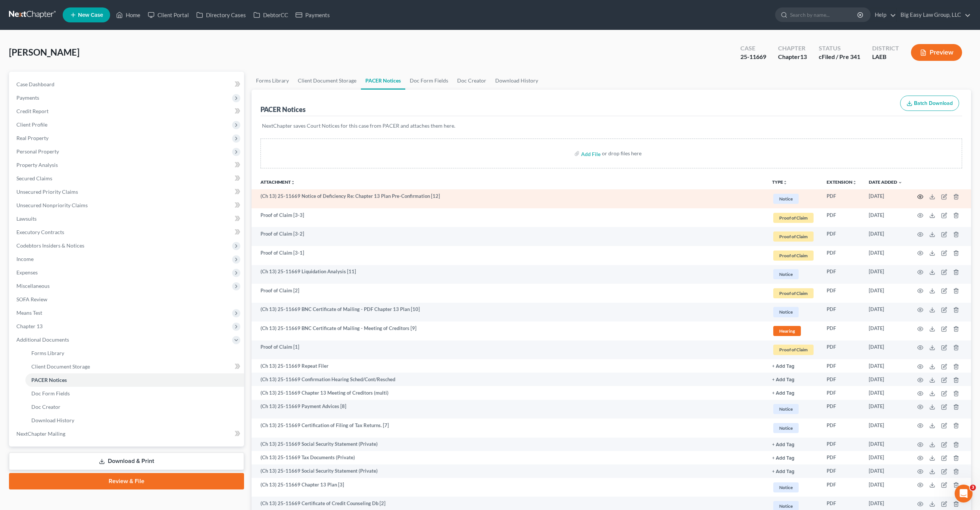
click at [920, 199] on icon "button" at bounding box center [921, 196] width 6 height 4
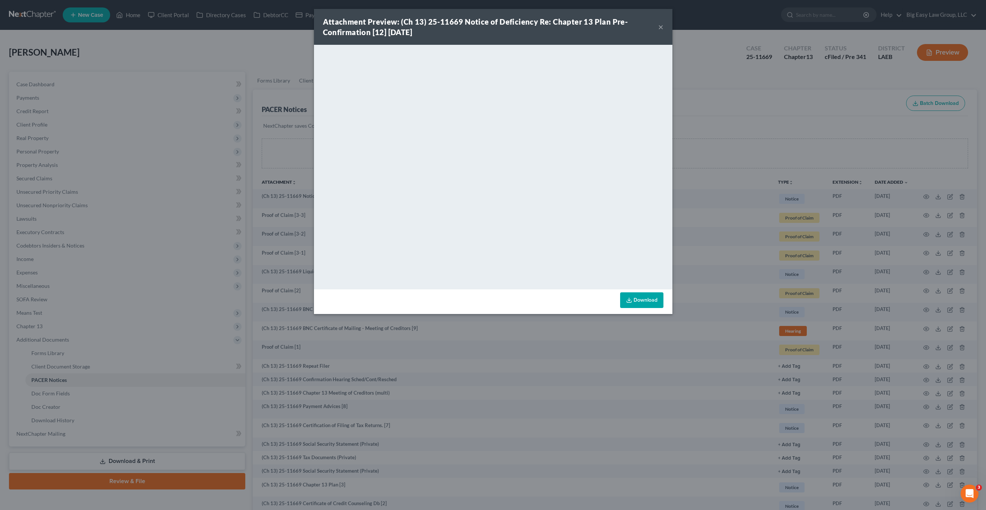
click at [199, 214] on div "Attachment Preview: (Ch 13) 25-11669 Notice of Deficiency Re: Chapter 13 Plan P…" at bounding box center [493, 255] width 986 height 510
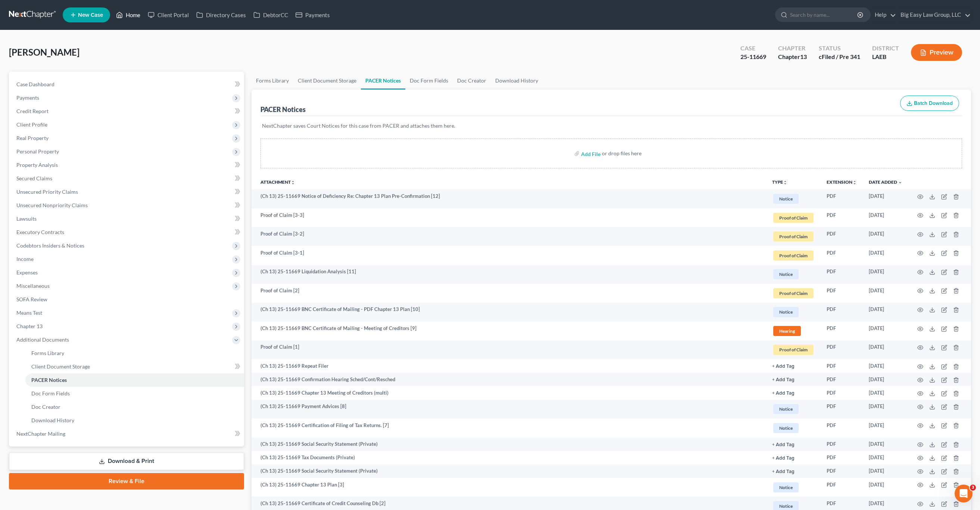
click at [138, 17] on link "Home" at bounding box center [128, 14] width 32 height 13
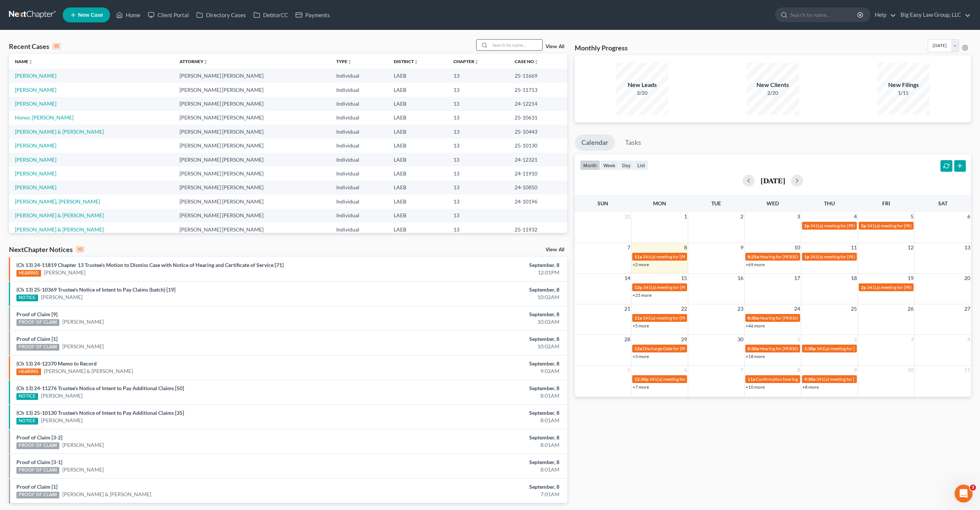
click at [528, 48] on input "search" at bounding box center [516, 45] width 52 height 11
type input "covington"
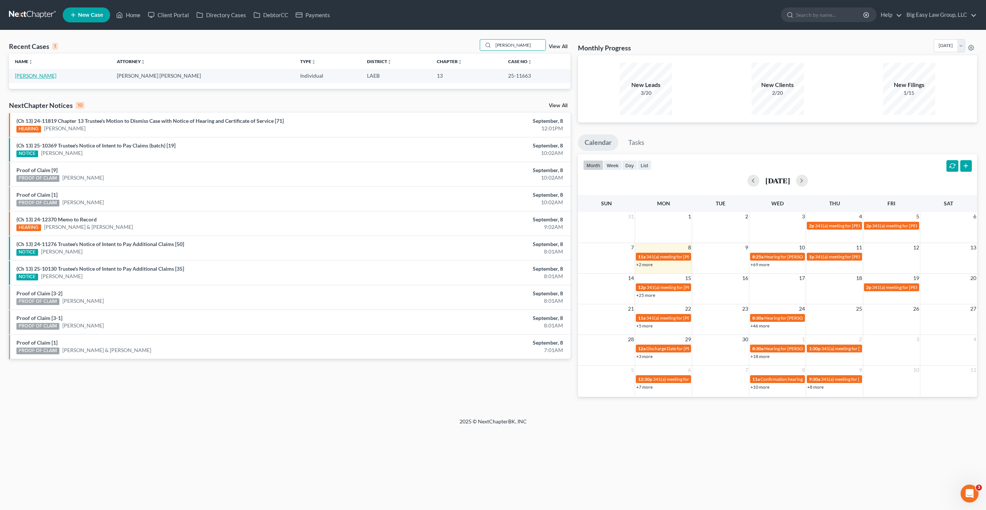
click at [46, 74] on link "[PERSON_NAME]" at bounding box center [35, 75] width 41 height 6
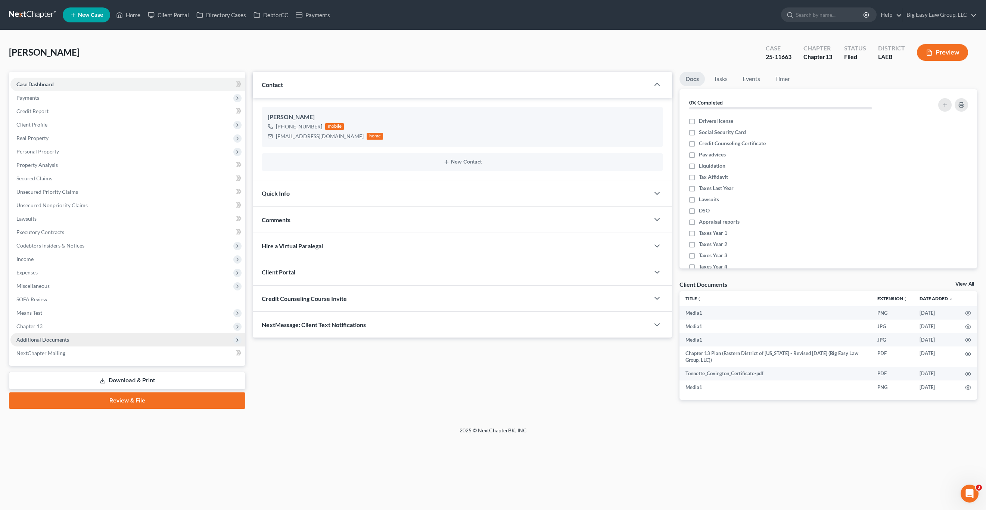
drag, startPoint x: 57, startPoint y: 336, endPoint x: 64, endPoint y: 345, distance: 11.1
click at [57, 336] on span "Additional Documents" at bounding box center [42, 339] width 53 height 6
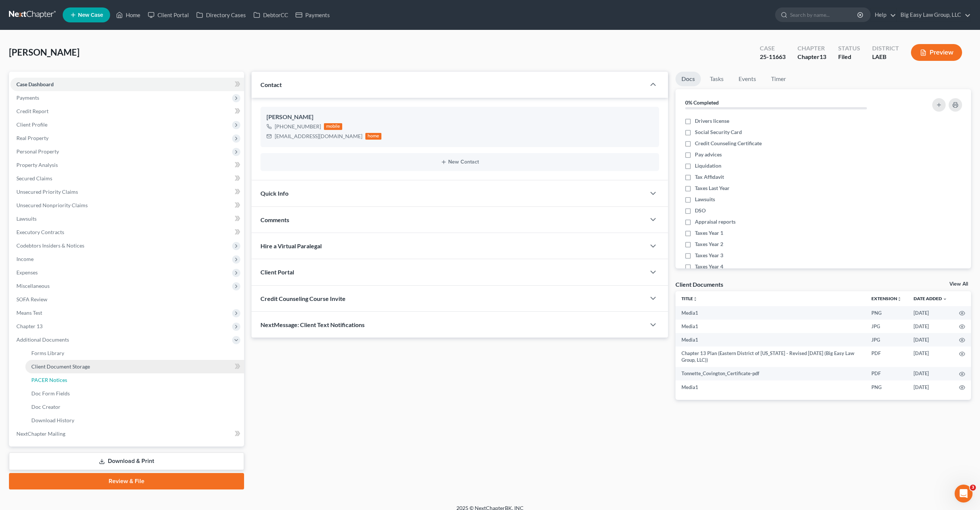
drag, startPoint x: 77, startPoint y: 374, endPoint x: 103, endPoint y: 363, distance: 28.6
click at [78, 374] on link "PACER Notices" at bounding box center [134, 379] width 219 height 13
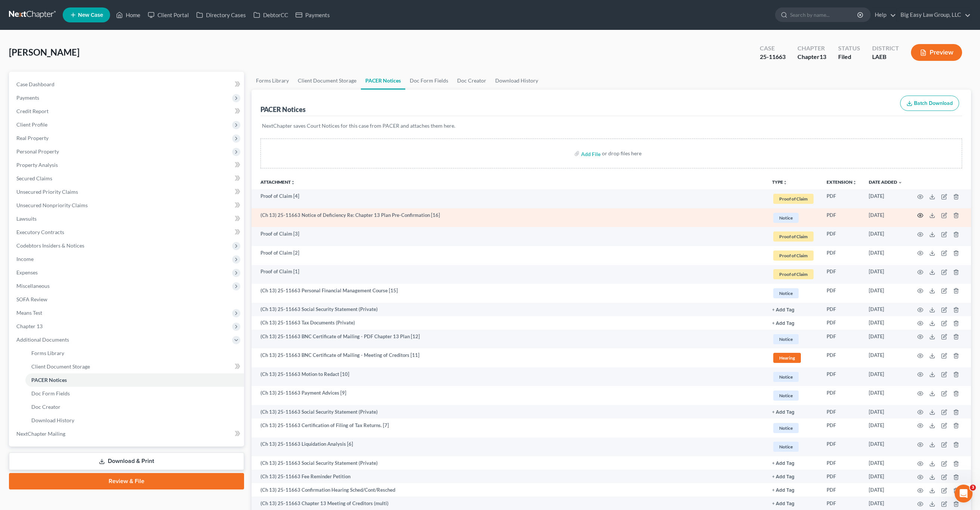
click at [921, 218] on td at bounding box center [940, 217] width 63 height 19
click at [922, 217] on icon "button" at bounding box center [921, 216] width 6 height 4
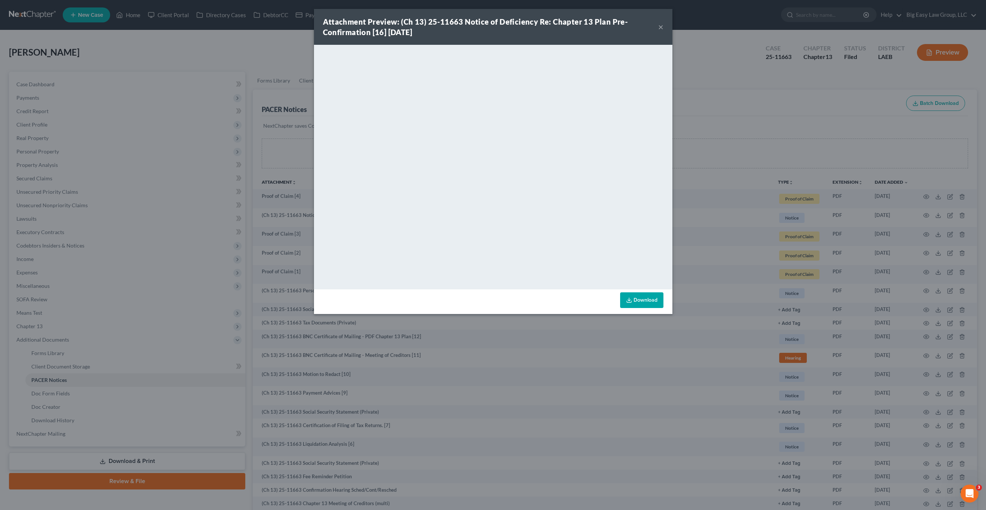
click at [661, 29] on button "×" at bounding box center [660, 26] width 5 height 9
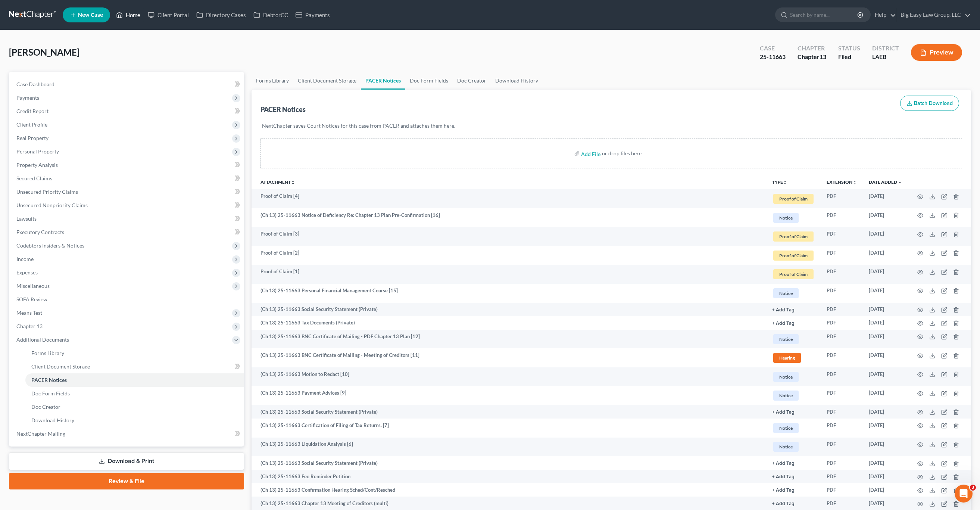
click at [136, 11] on link "Home" at bounding box center [128, 14] width 32 height 13
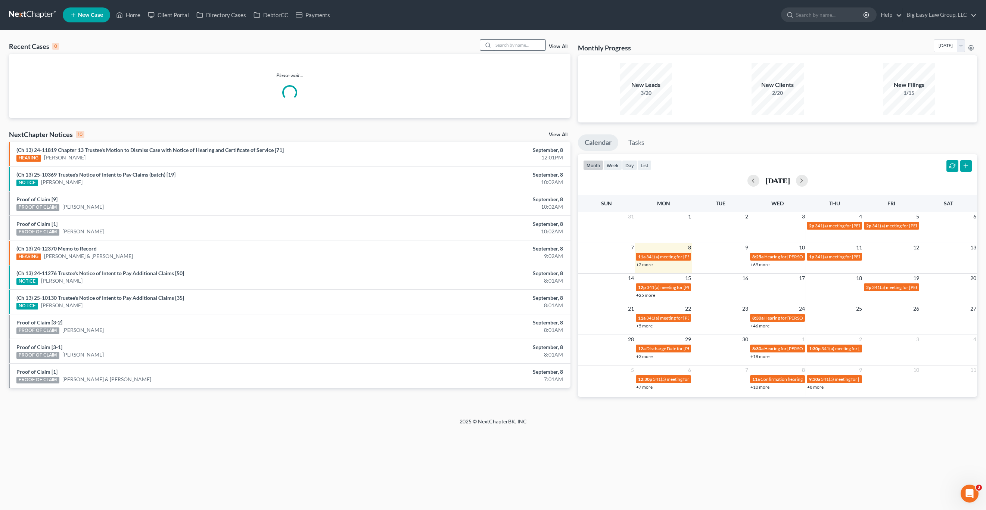
click at [533, 41] on input "search" at bounding box center [519, 45] width 52 height 11
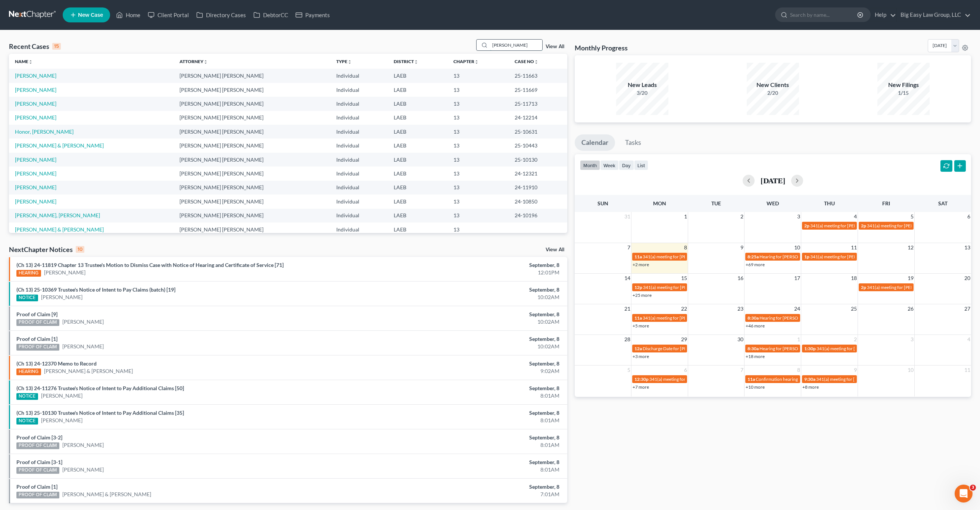
type input "miller"
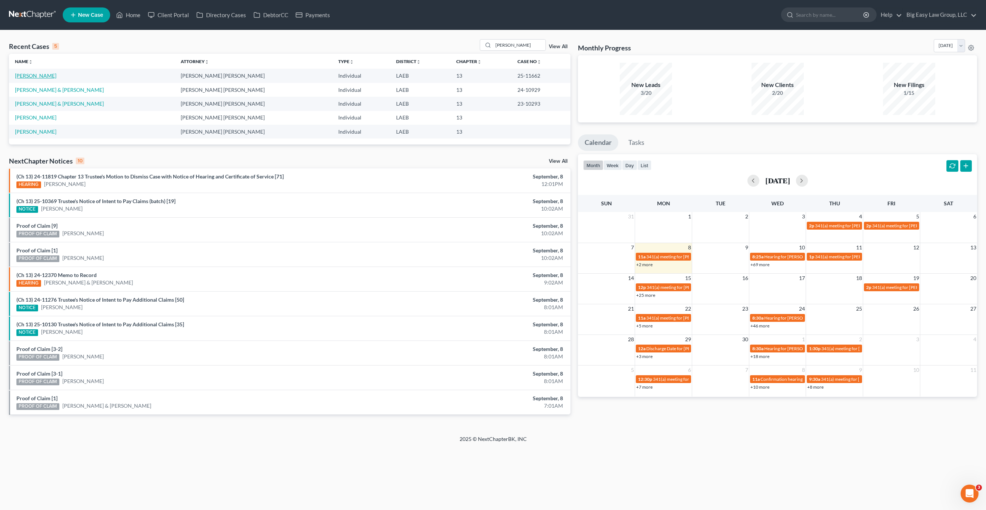
click at [29, 72] on link "Miller, Kelly" at bounding box center [35, 75] width 41 height 6
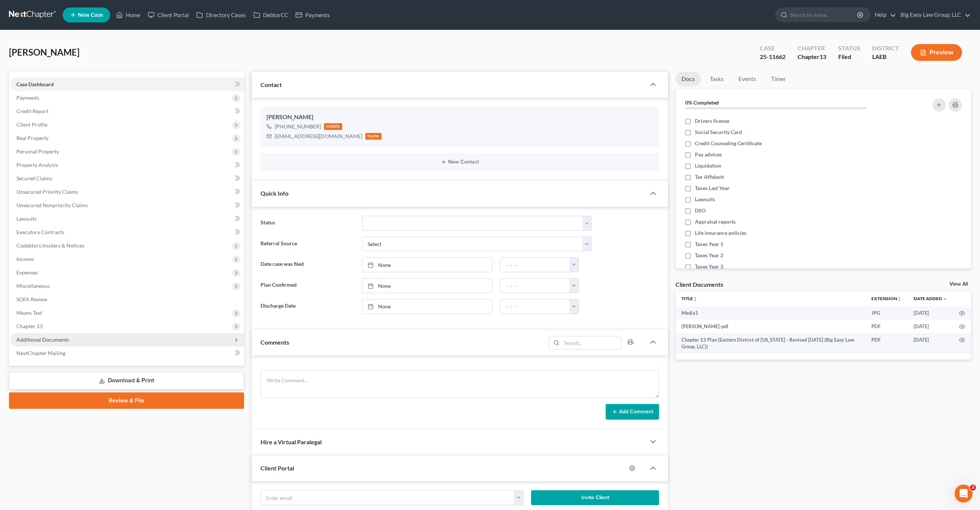
click at [28, 342] on span "Additional Documents" at bounding box center [42, 339] width 53 height 6
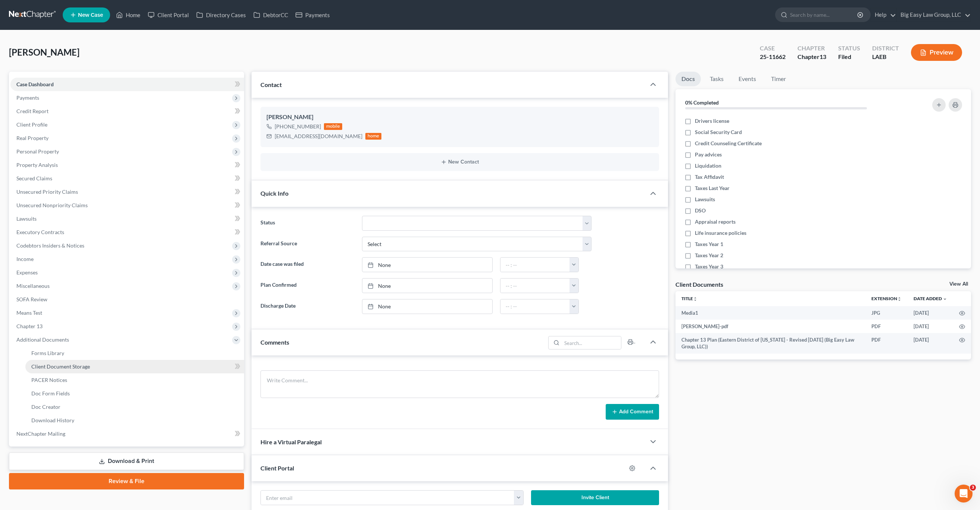
scroll to position [1383, 0]
click at [46, 378] on span "PACER Notices" at bounding box center [49, 380] width 36 height 6
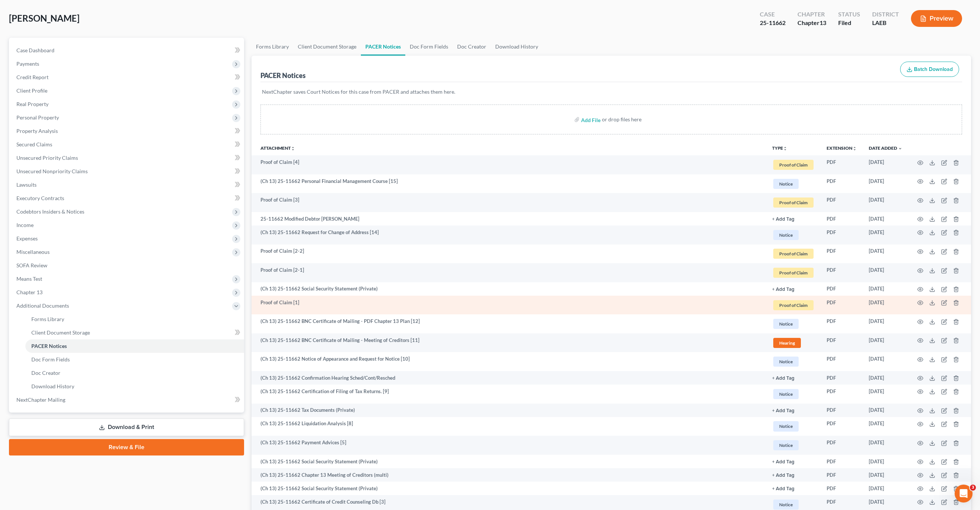
scroll to position [67, 0]
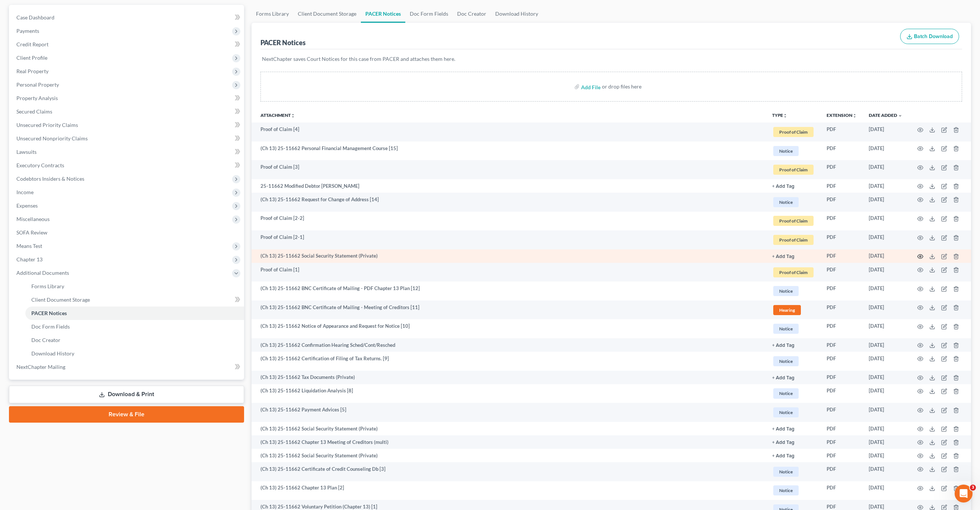
click at [917, 258] on td at bounding box center [940, 255] width 63 height 13
click at [922, 258] on icon "button" at bounding box center [921, 256] width 6 height 6
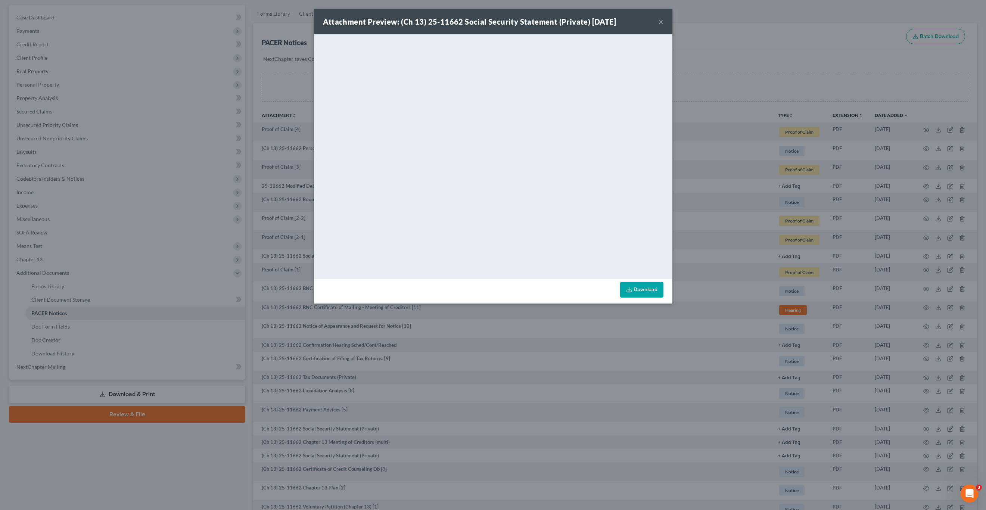
drag, startPoint x: 161, startPoint y: 71, endPoint x: 163, endPoint y: 79, distance: 8.6
click at [161, 71] on div "Attachment Preview: (Ch 13) 25-11662 Social Security Statement (Private) 08/12/…" at bounding box center [493, 255] width 986 height 510
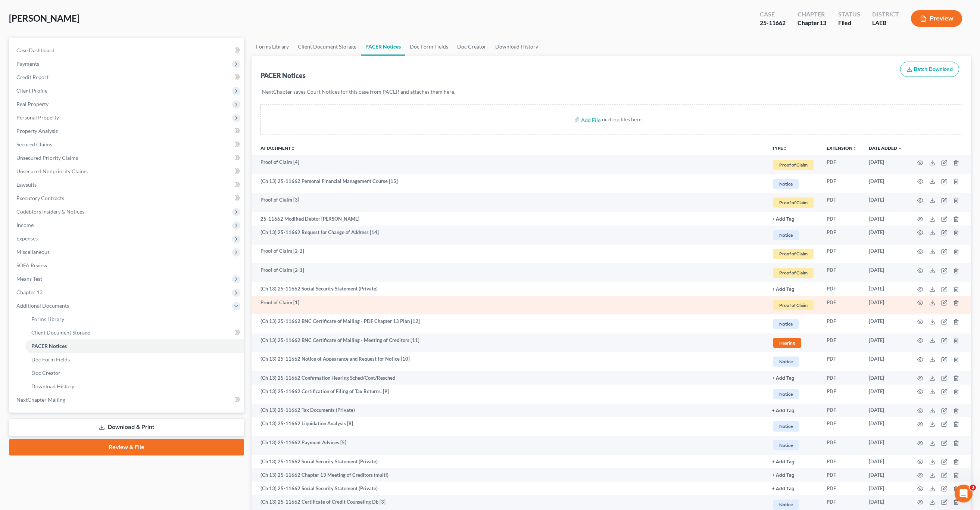
scroll to position [0, 0]
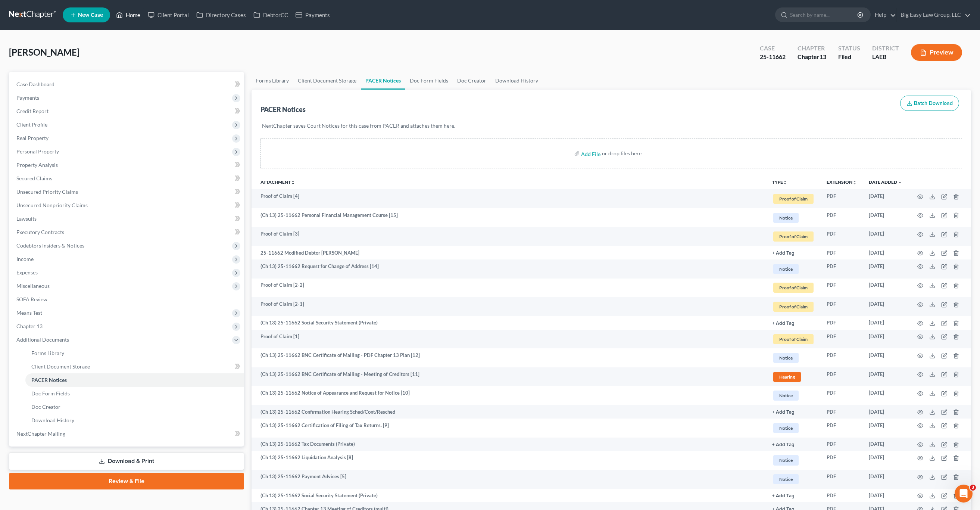
click at [119, 12] on icon at bounding box center [119, 14] width 7 height 9
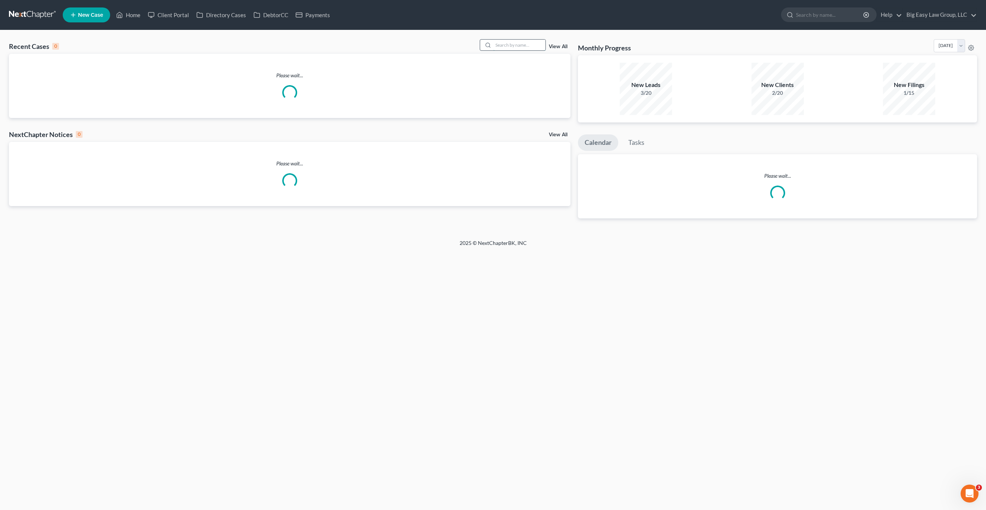
click at [512, 40] on input "search" at bounding box center [519, 45] width 52 height 11
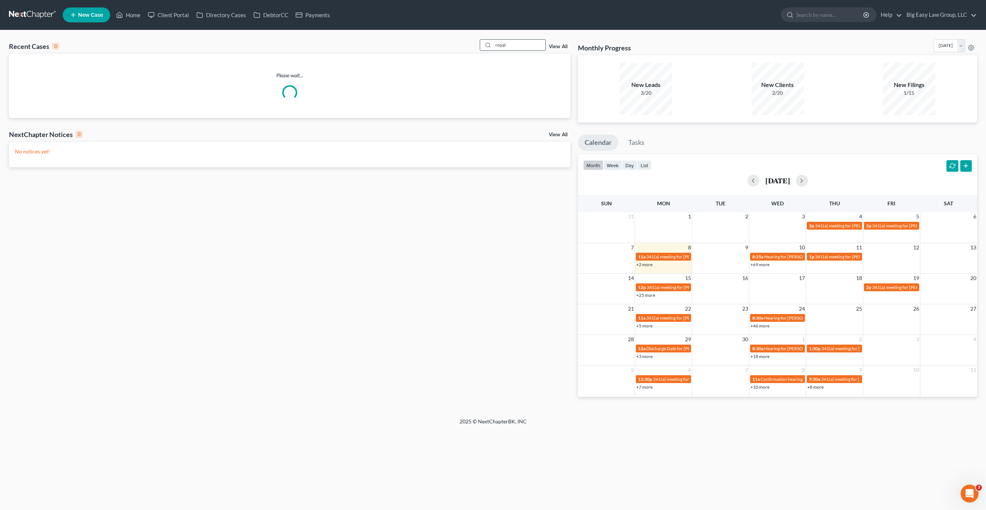
type input "royal"
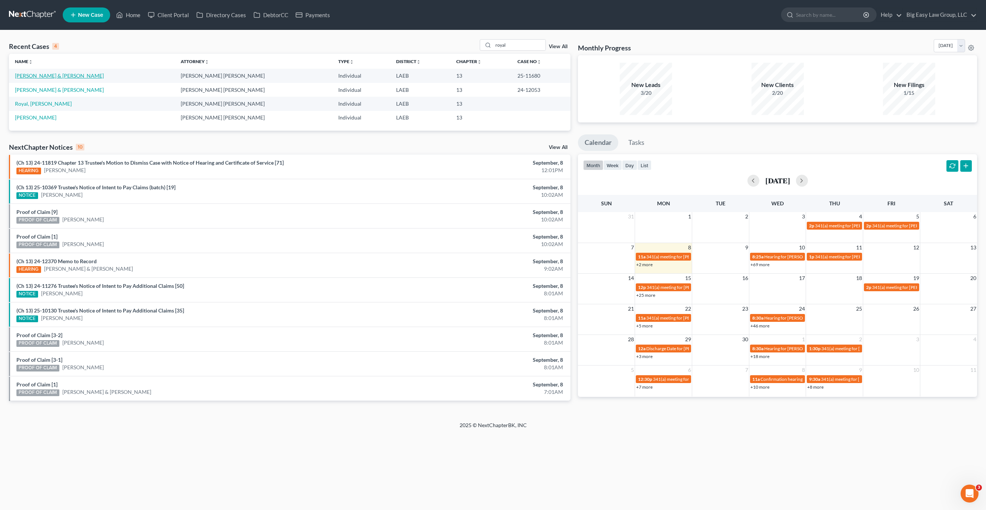
click at [22, 75] on link "Royal, Richard & Mandy" at bounding box center [59, 75] width 89 height 6
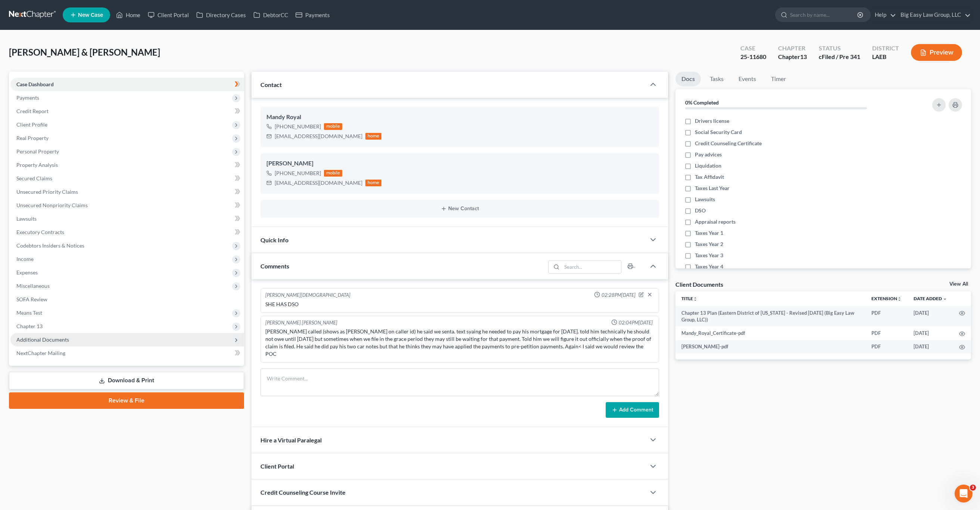
scroll to position [955, 0]
click at [55, 332] on span "Chapter 13" at bounding box center [127, 326] width 234 height 13
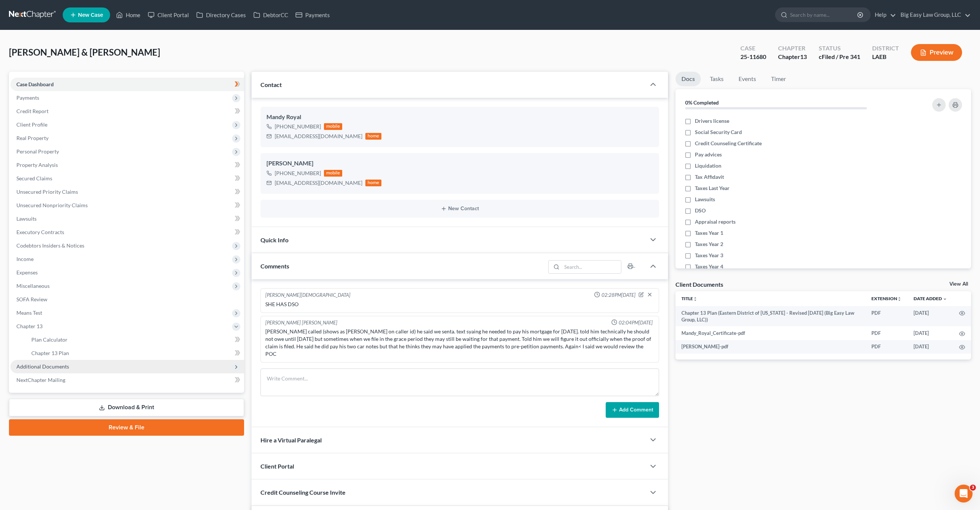
click at [53, 371] on span "Additional Documents" at bounding box center [127, 366] width 234 height 13
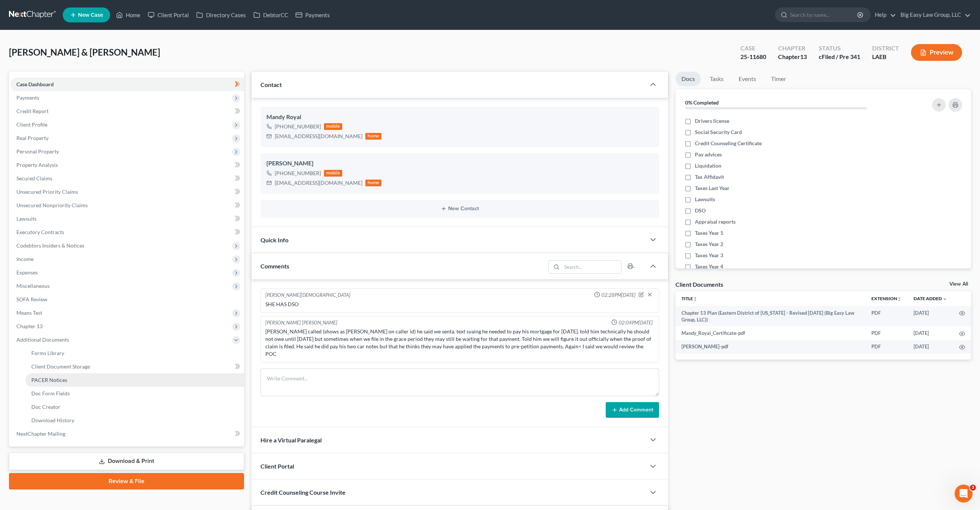
click at [72, 376] on link "PACER Notices" at bounding box center [134, 379] width 219 height 13
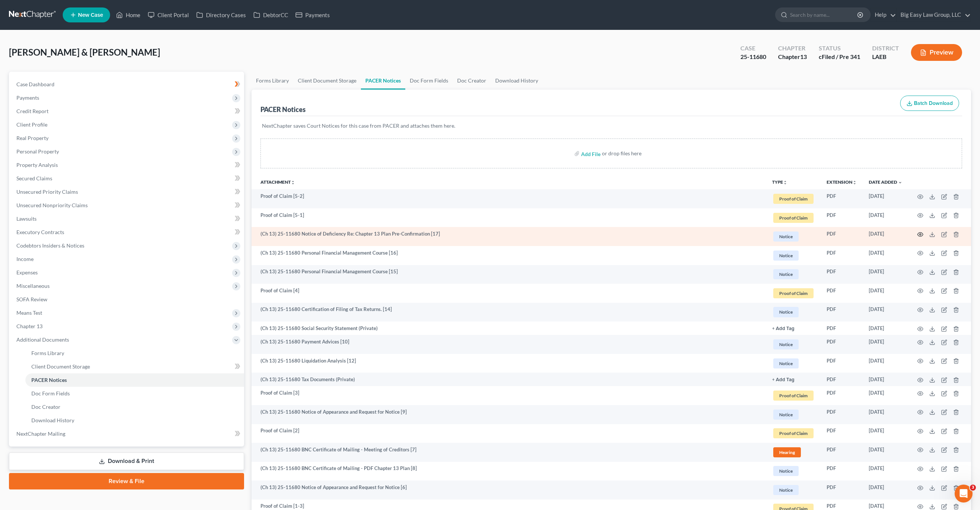
click at [920, 234] on icon "button" at bounding box center [921, 234] width 6 height 6
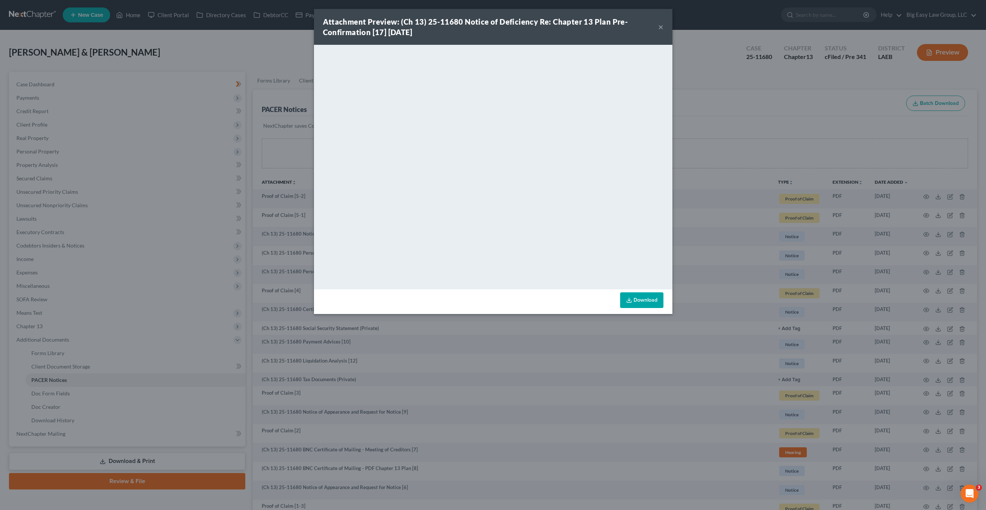
drag, startPoint x: 163, startPoint y: 35, endPoint x: 120, endPoint y: 28, distance: 43.5
click at [163, 35] on div "Attachment Preview: (Ch 13) 25-11680 Notice of Deficiency Re: Chapter 13 Plan P…" at bounding box center [493, 255] width 986 height 510
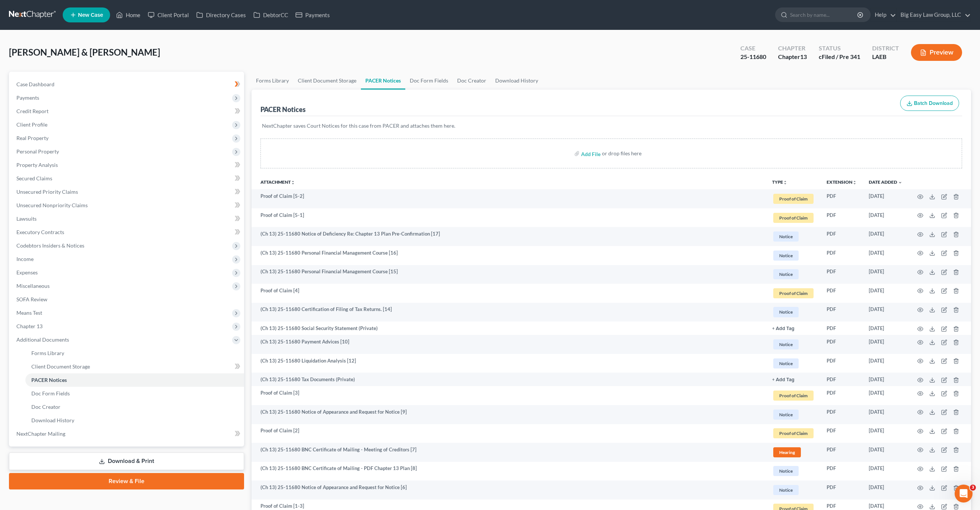
click at [125, 7] on ul "New Case Home Client Portal Directory Cases DebtorCC Payments - No Result - See…" at bounding box center [517, 14] width 909 height 19
drag, startPoint x: 132, startPoint y: 11, endPoint x: 136, endPoint y: 10, distance: 4.3
click at [131, 11] on link "Home" at bounding box center [128, 14] width 32 height 13
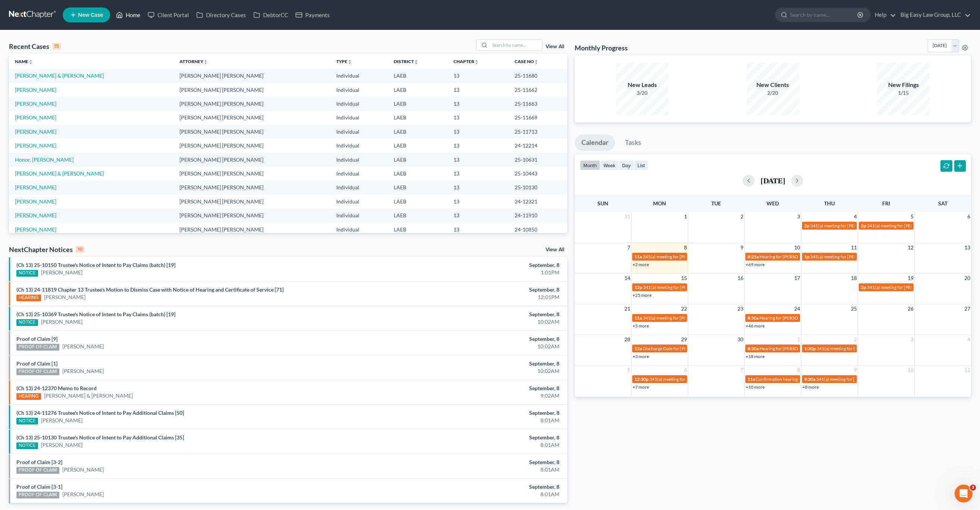
drag, startPoint x: 134, startPoint y: 10, endPoint x: 45, endPoint y: 32, distance: 91.1
click at [134, 10] on link "Home" at bounding box center [128, 14] width 32 height 13
click at [528, 50] on input "search" at bounding box center [516, 45] width 52 height 11
type input "[PERSON_NAME]"
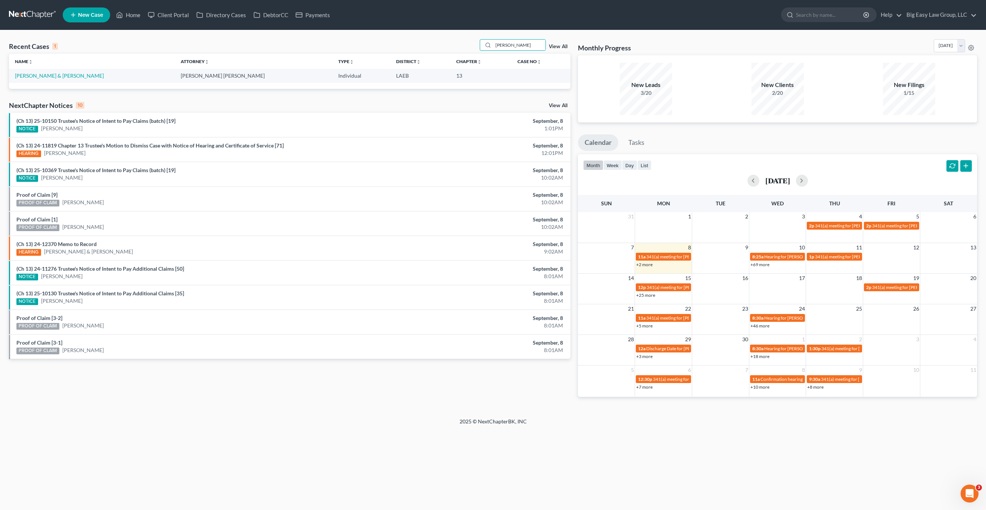
click at [50, 79] on td "[PERSON_NAME] & [PERSON_NAME]" at bounding box center [92, 76] width 166 height 14
click at [51, 76] on link "[PERSON_NAME] & [PERSON_NAME]" at bounding box center [59, 75] width 89 height 6
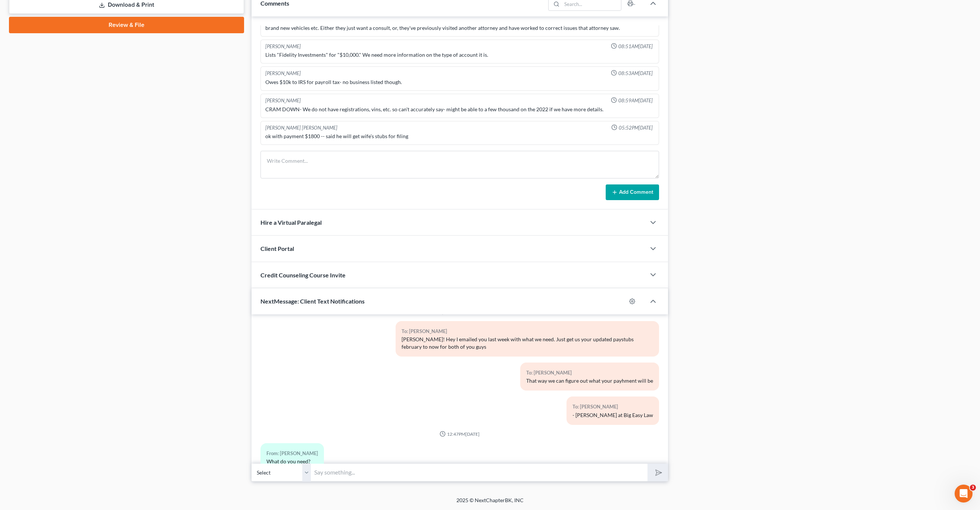
scroll to position [374, 0]
click at [557, 478] on input "text" at bounding box center [479, 474] width 336 height 18
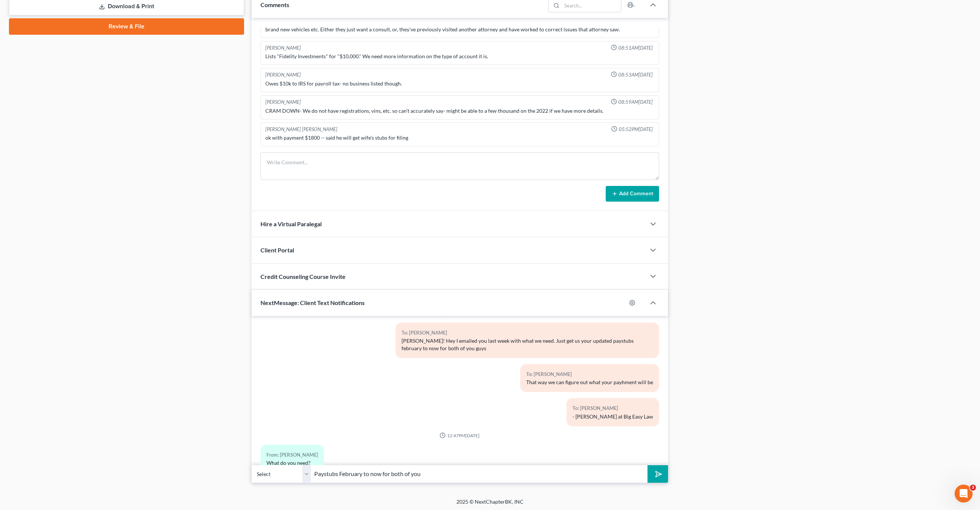
click at [272, 474] on select "Select +1 (504) 481-8608 - Brett Burke +1 (504) 434-9564 - Alexandra Burke" at bounding box center [282, 474] width 60 height 18
click at [252, 465] on select "Select +1 (504) 481-8608 - Brett Burke +1 (504) 434-9564 - Alexandra Burke" at bounding box center [282, 474] width 60 height 18
click at [549, 478] on input "Paystubs February to now for both of you" at bounding box center [479, 474] width 336 height 18
click at [648, 465] on button "submit" at bounding box center [658, 474] width 21 height 18
type input "Paystubs February to now for both of you/ 2024 taxes\"
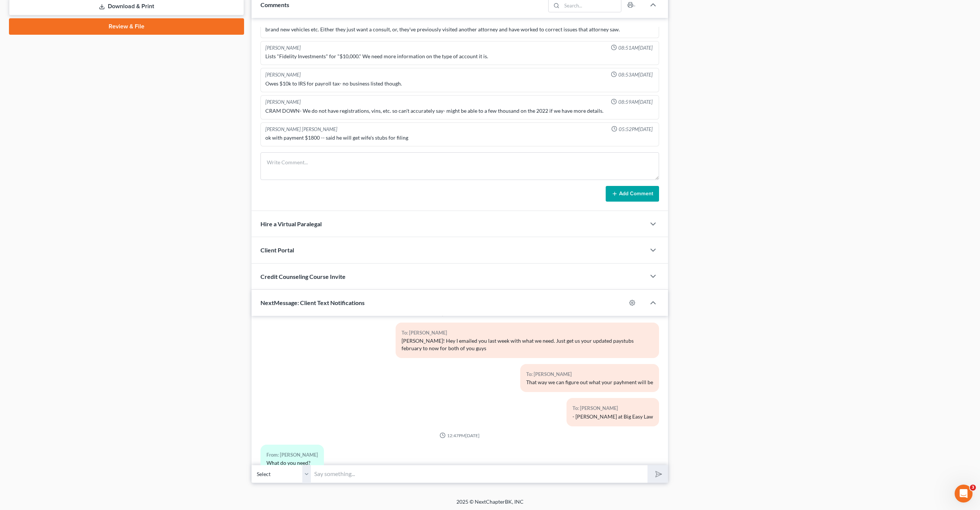
scroll to position [1892, 0]
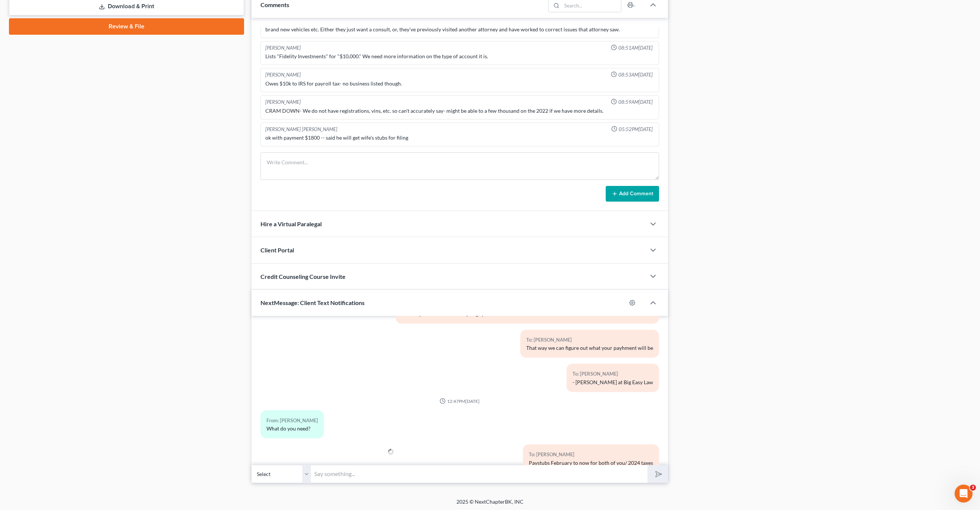
click at [447, 480] on input "text" at bounding box center [479, 474] width 336 height 18
type input "updated mileage on vehicles"
click at [648, 465] on button "submit" at bounding box center [658, 474] width 21 height 18
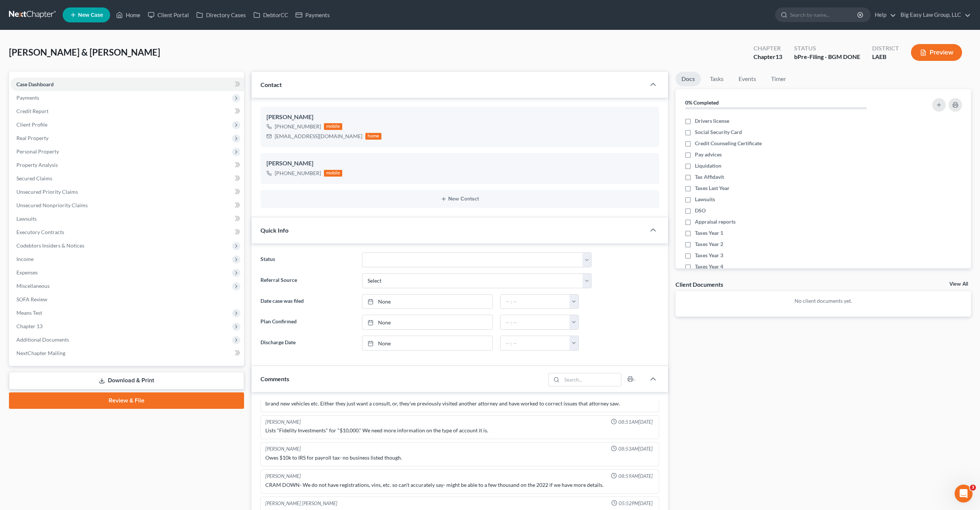
scroll to position [1926, 0]
click at [133, 13] on link "Home" at bounding box center [128, 14] width 32 height 13
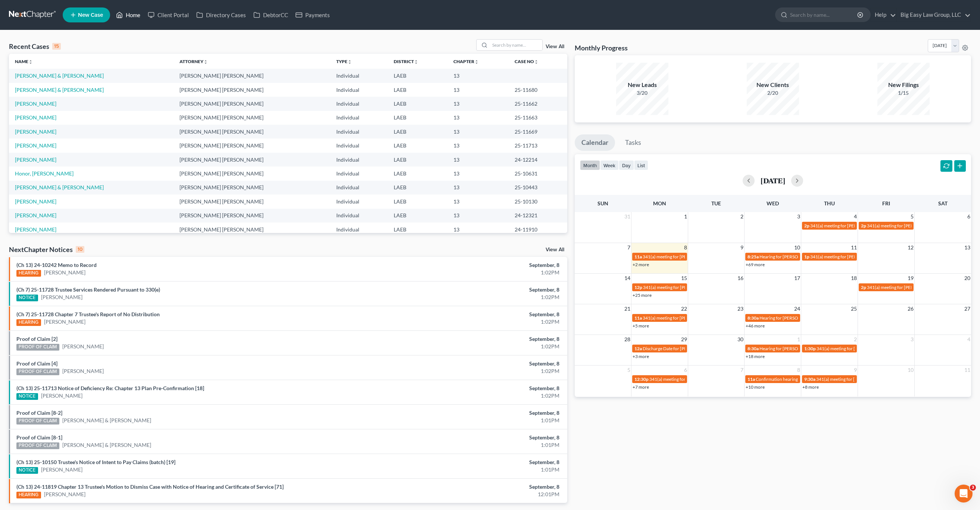
click at [143, 20] on link "Home" at bounding box center [128, 14] width 32 height 13
click at [123, 14] on icon at bounding box center [119, 14] width 7 height 9
click at [134, 23] on ul "New Case Home Client Portal Directory Cases DebtorCC Payments - No Result - See…" at bounding box center [517, 14] width 909 height 19
click at [505, 36] on div "Recent Cases 15 View All Name unfold_more expand_more expand_less Attorney unfo…" at bounding box center [490, 276] width 980 height 493
type input "o"
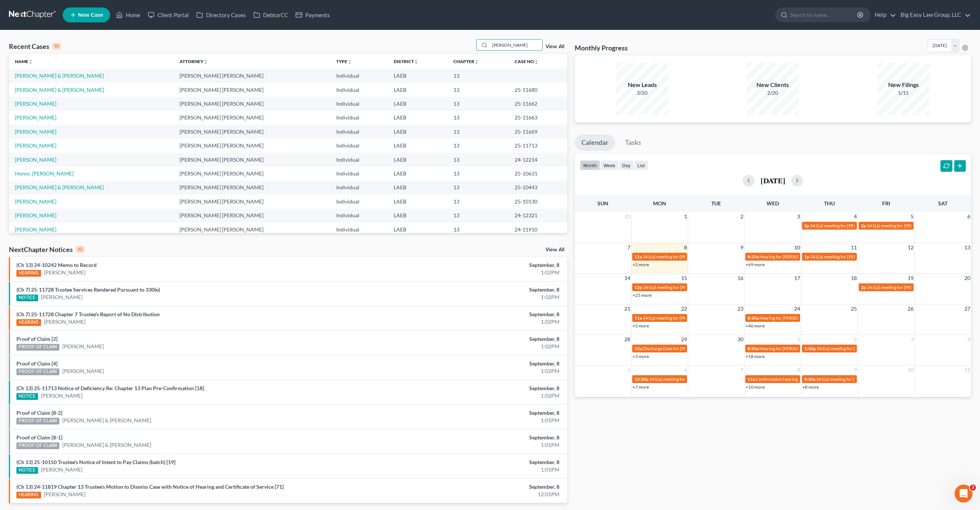
type input "payne"
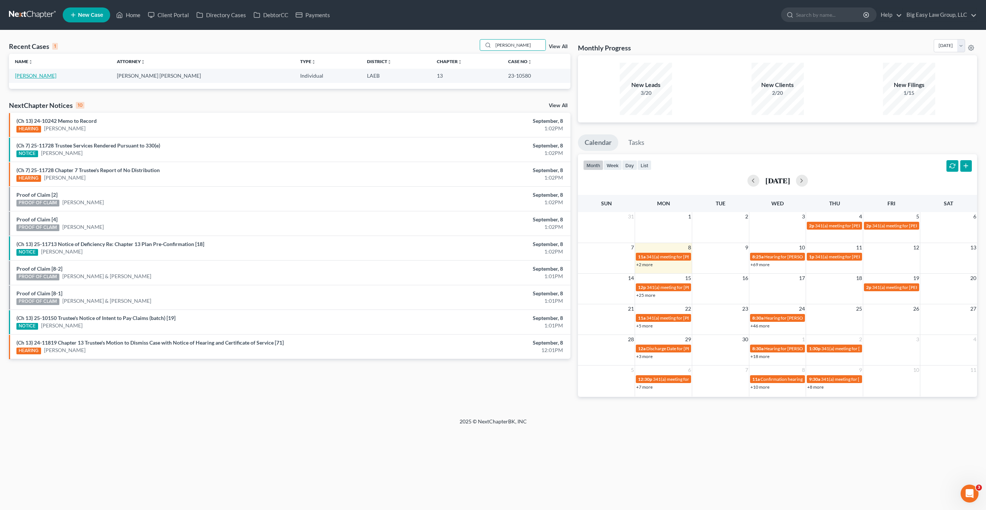
click at [39, 74] on link "Payne, Damon" at bounding box center [35, 75] width 41 height 6
select select "3"
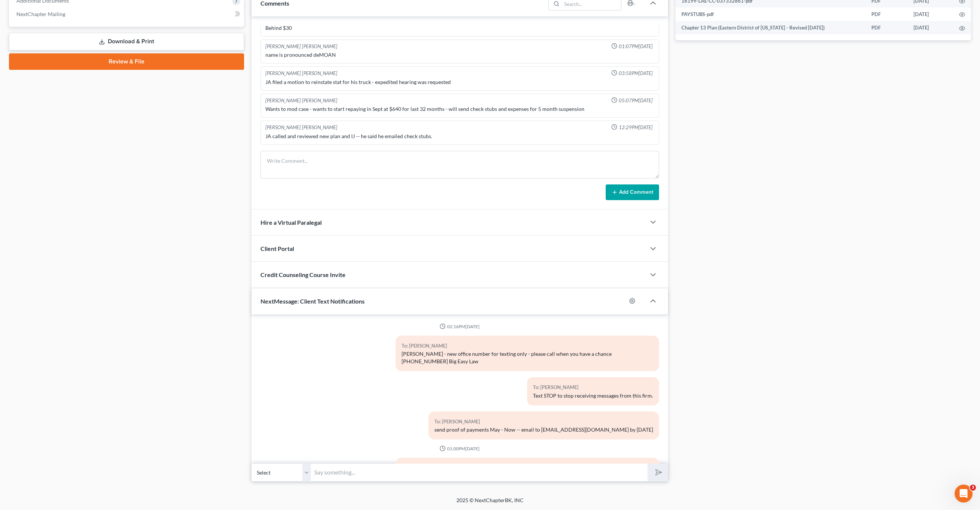
scroll to position [4177, 0]
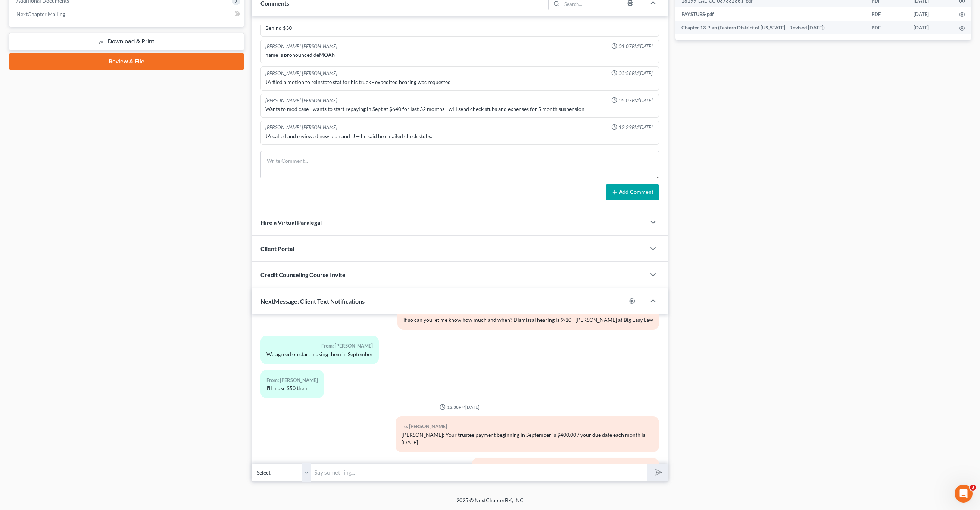
drag, startPoint x: 437, startPoint y: 464, endPoint x: 439, endPoint y: 473, distance: 9.1
click at [437, 464] on input "text" at bounding box center [479, 472] width 336 height 18
click at [648, 464] on button "submit" at bounding box center [658, 473] width 21 height 18
type input "TFSbillpay.como"
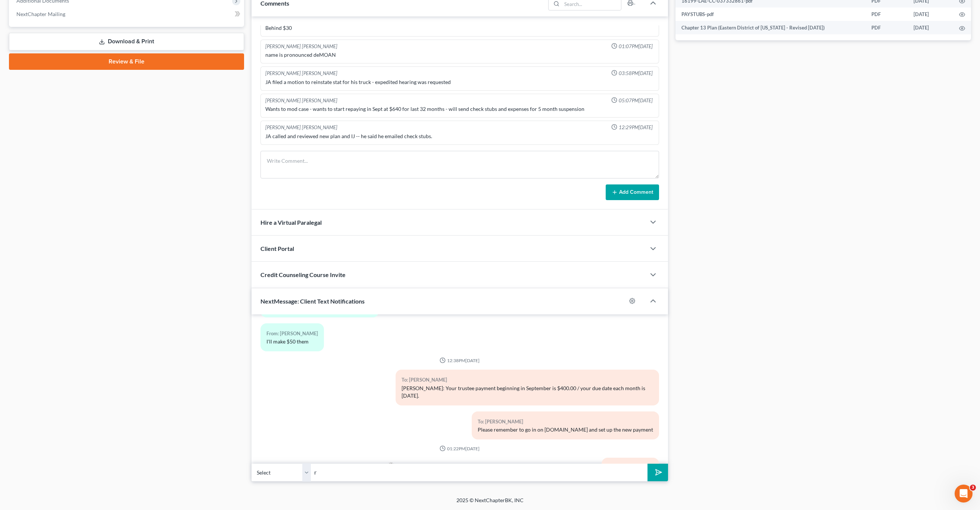
type input "r"
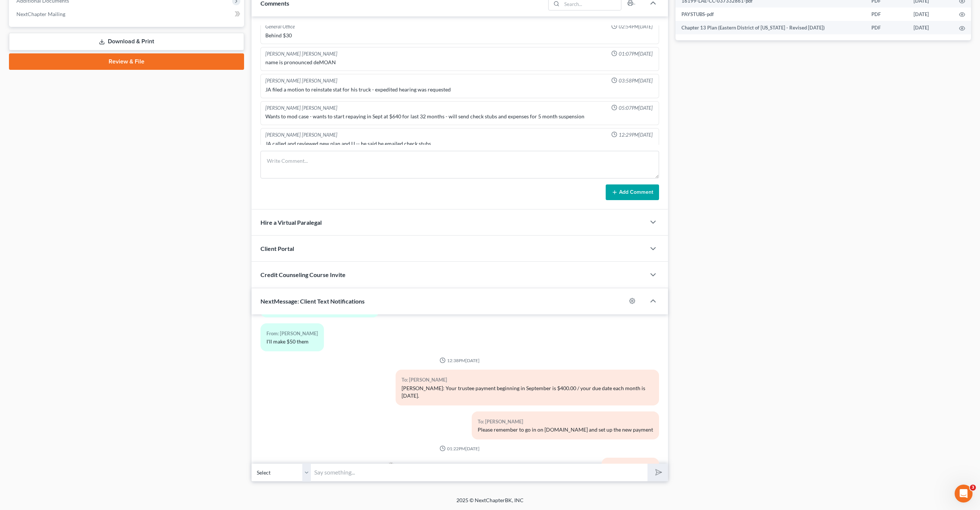
scroll to position [0, 0]
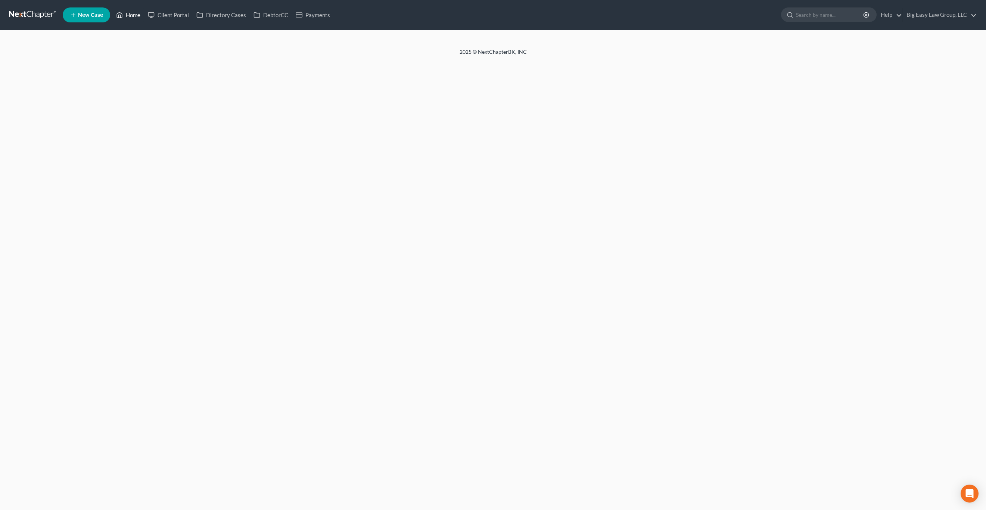
click at [128, 15] on link "Home" at bounding box center [128, 14] width 32 height 13
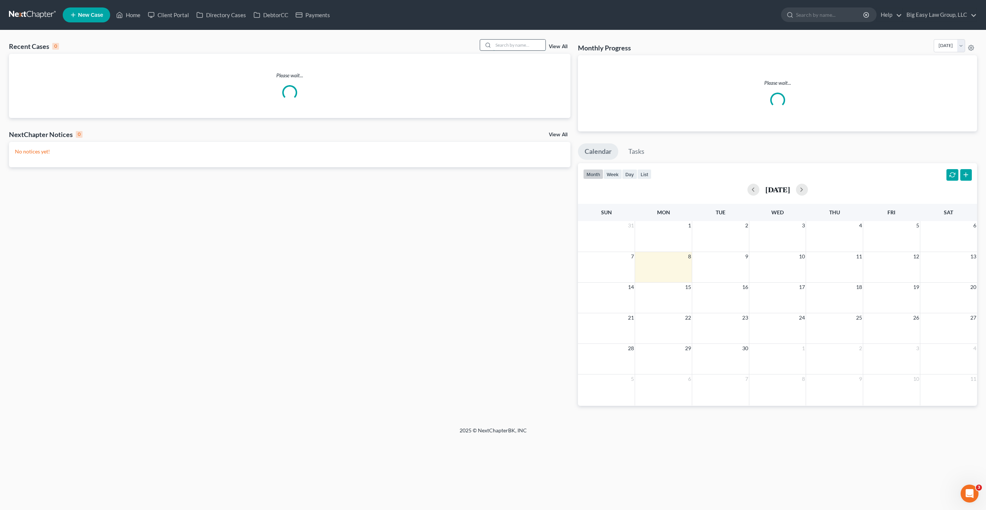
click at [526, 44] on input "search" at bounding box center [519, 45] width 52 height 11
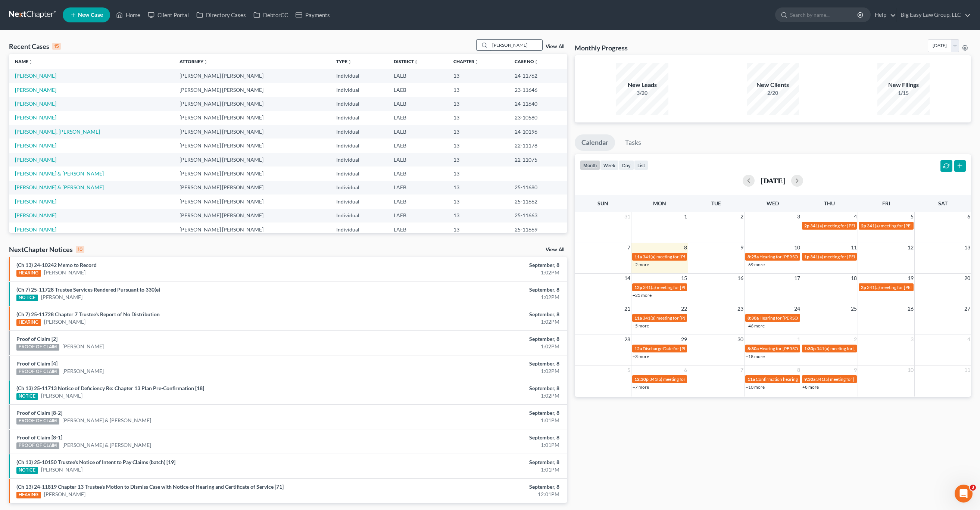
type input "parker"
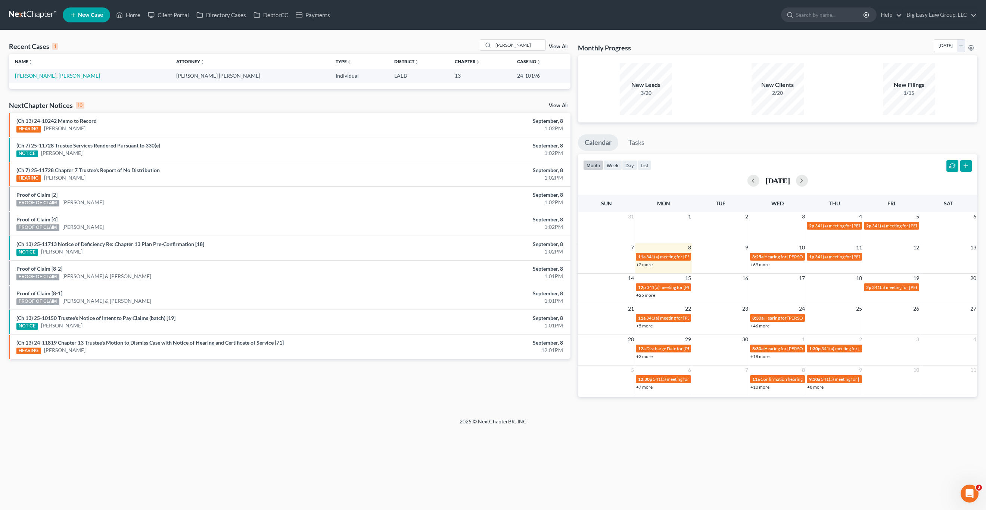
click at [32, 72] on td "[PERSON_NAME], [PERSON_NAME]" at bounding box center [89, 76] width 161 height 14
click at [35, 78] on link "[PERSON_NAME], [PERSON_NAME]" at bounding box center [57, 75] width 85 height 6
drag, startPoint x: 36, startPoint y: 77, endPoint x: 40, endPoint y: 77, distance: 4.1
click at [36, 77] on link "[PERSON_NAME], [PERSON_NAME]" at bounding box center [57, 75] width 85 height 6
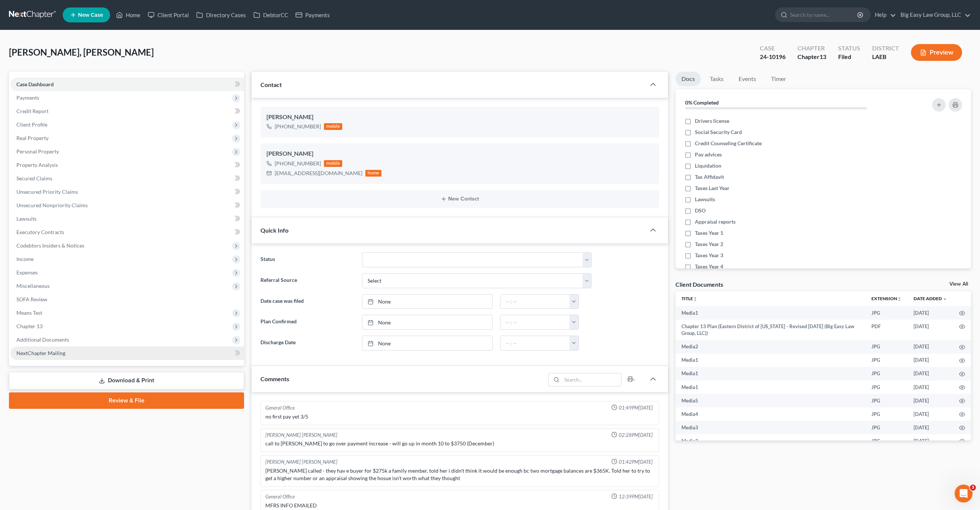
click at [61, 350] on span "NextChapter Mailing" at bounding box center [40, 353] width 49 height 6
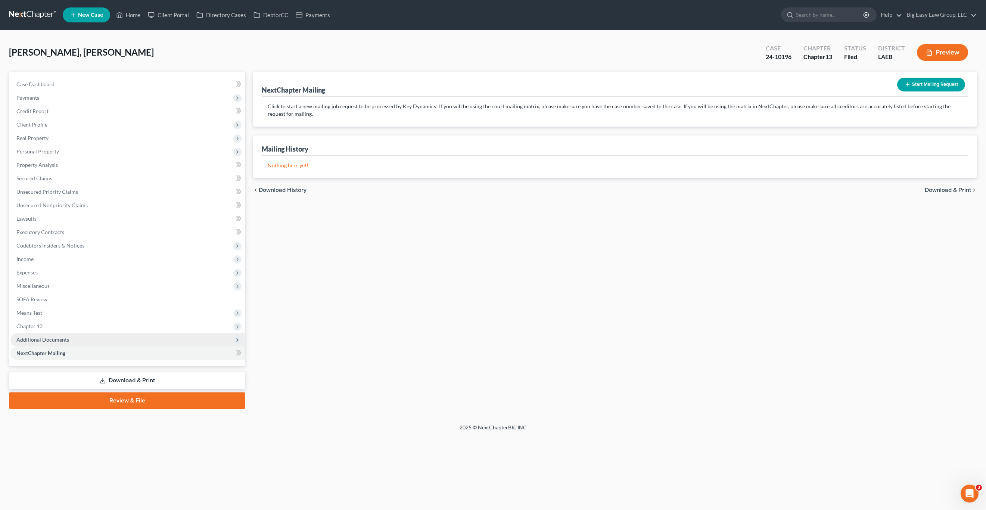
click at [62, 342] on span "Additional Documents" at bounding box center [42, 339] width 53 height 6
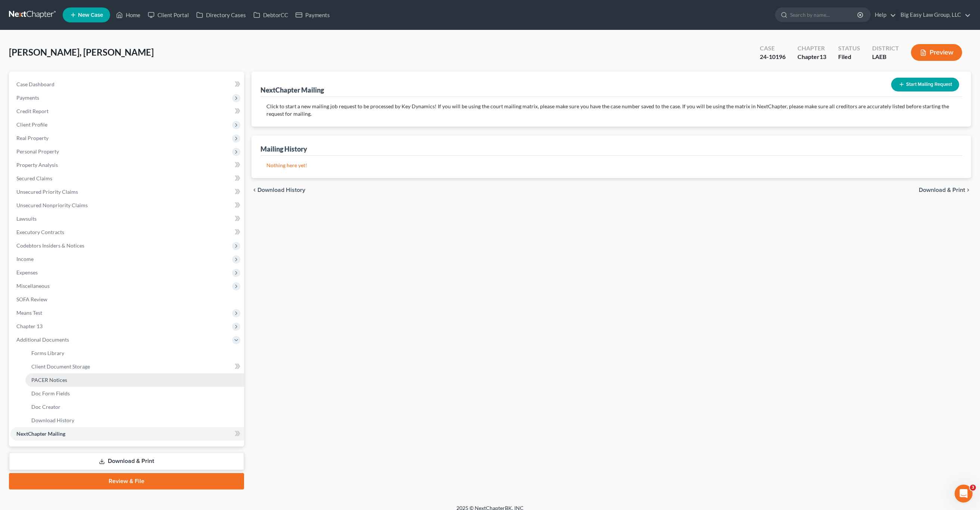
drag, startPoint x: 108, startPoint y: 378, endPoint x: 127, endPoint y: 376, distance: 18.8
click at [108, 378] on link "PACER Notices" at bounding box center [134, 379] width 219 height 13
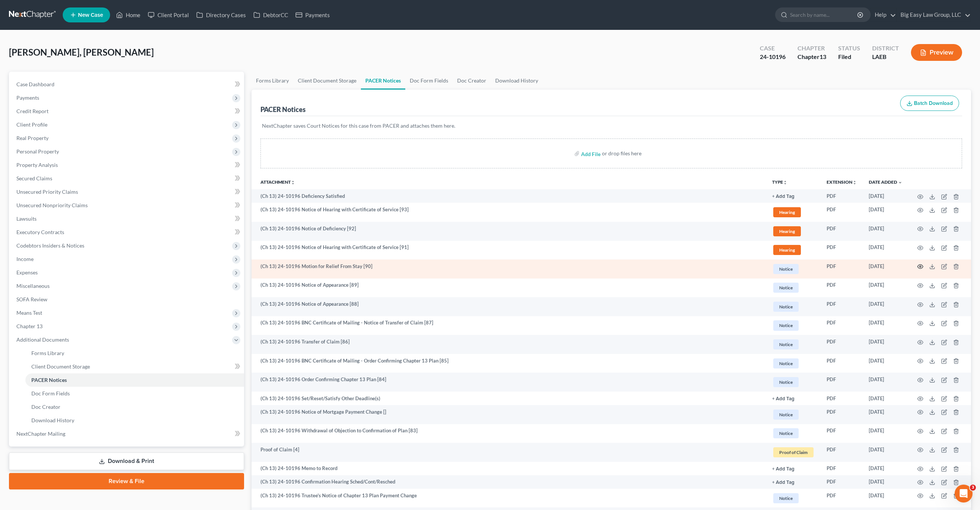
click at [919, 266] on icon "button" at bounding box center [921, 267] width 6 height 6
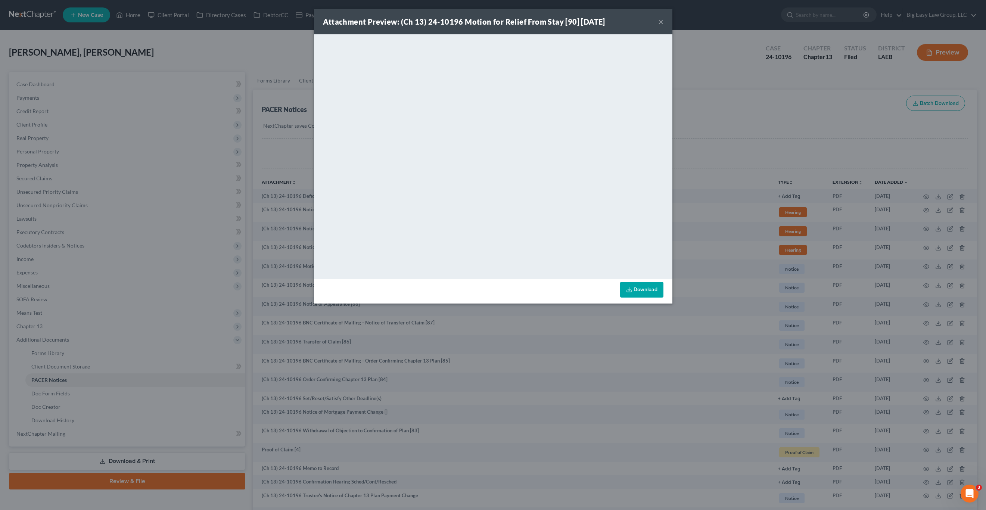
click at [133, 68] on div "Attachment Preview: (Ch 13) 24-10196 Motion for Relief From Stay [90] 08/07/202…" at bounding box center [493, 255] width 986 height 510
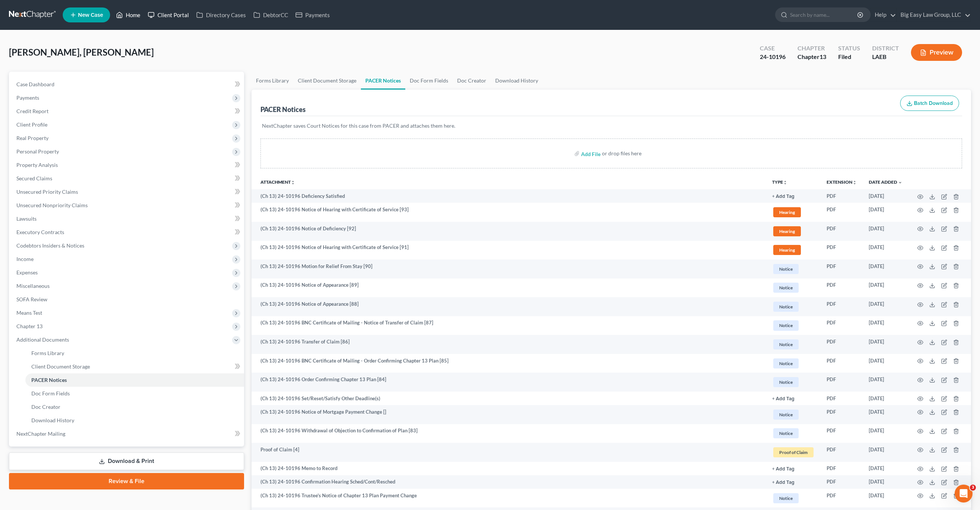
drag, startPoint x: 124, startPoint y: 20, endPoint x: 154, endPoint y: 16, distance: 30.6
click at [124, 20] on link "Home" at bounding box center [128, 14] width 32 height 13
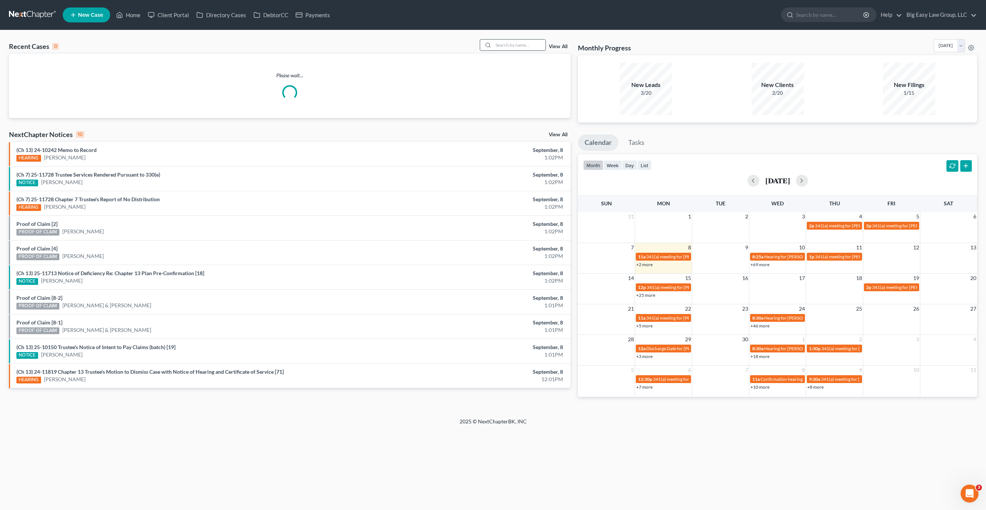
click at [531, 44] on input "search" at bounding box center [519, 45] width 52 height 11
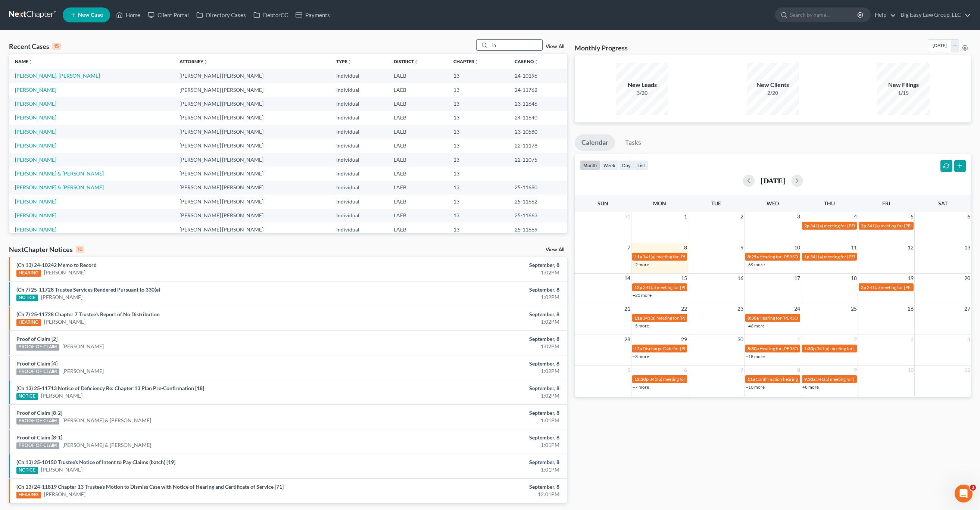
type input "i"
type input "winters"
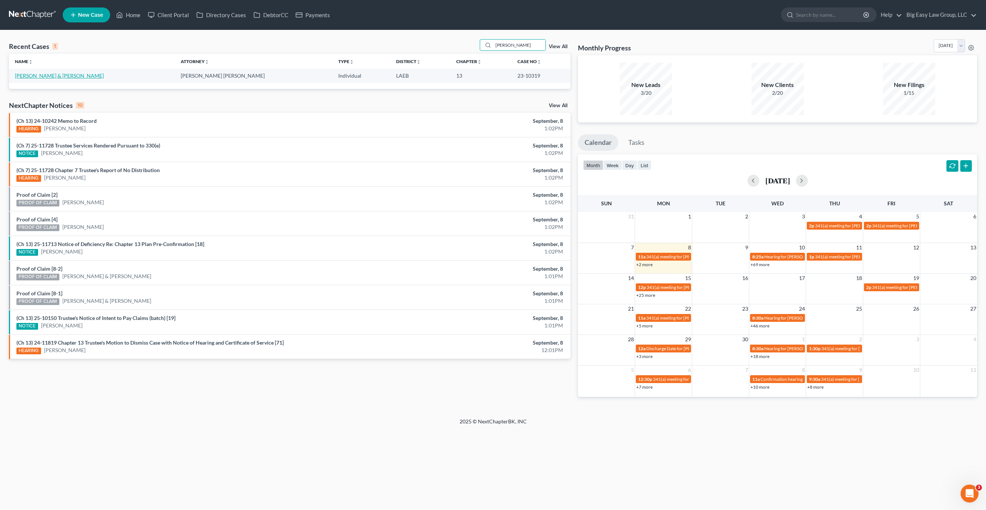
click at [63, 76] on link "Winters, Michael & Carmen" at bounding box center [59, 75] width 89 height 6
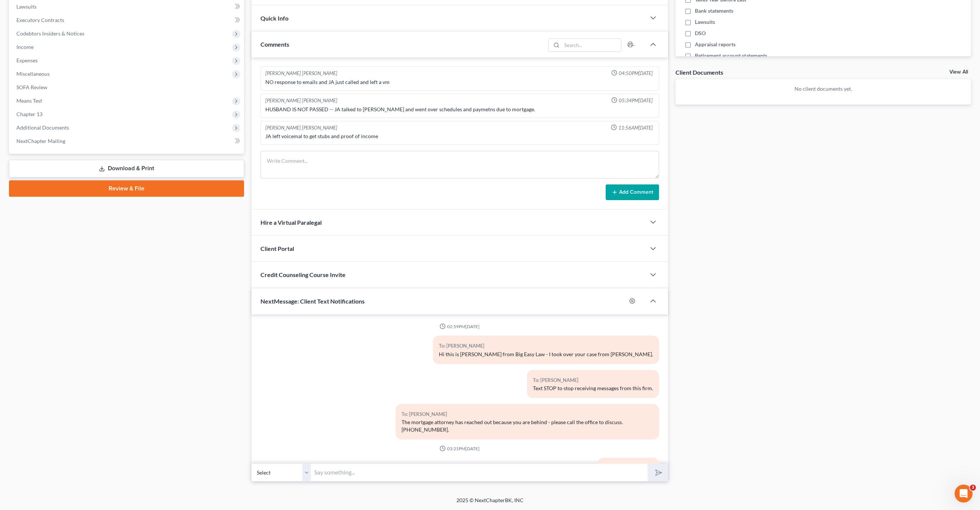
scroll to position [1520, 0]
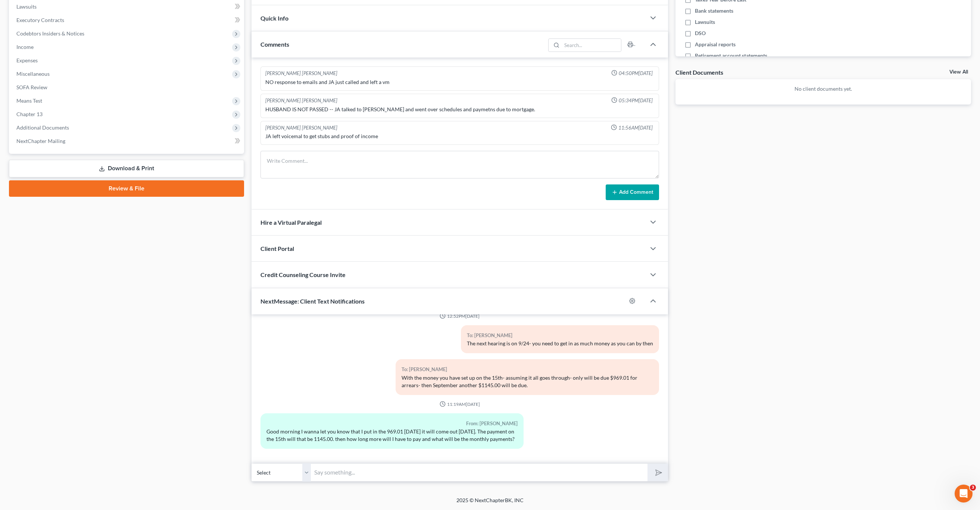
click at [388, 469] on input "text" at bounding box center [479, 472] width 336 height 18
type input "Once these go through- you'll be current. You are in month 30 or a 60 month pla…"
click at [648, 464] on button "submit" at bounding box center [658, 473] width 21 height 18
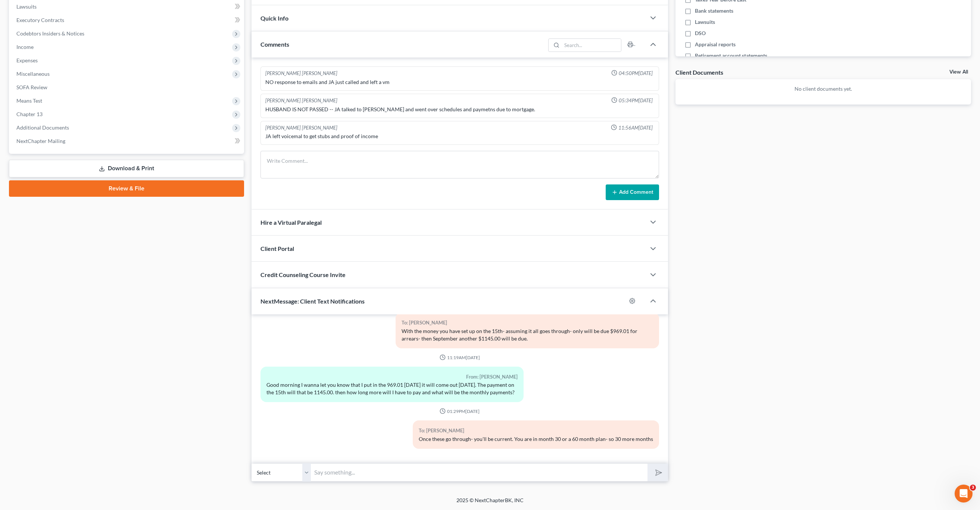
click at [380, 472] on input "text" at bounding box center [479, 472] width 336 height 18
type input "The payments you are making are going towards what you were behind with Carring…"
click at [648, 464] on button "submit" at bounding box center [658, 473] width 21 height 18
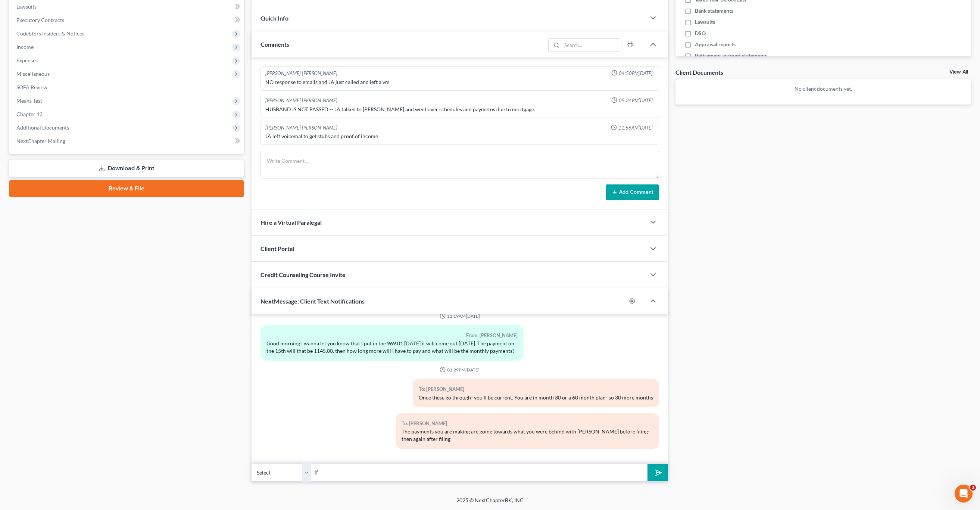
type input "I"
type input "Y"
type input "You should be paying Carrington their regular ongoing note each month as well."
click at [648, 464] on button "submit" at bounding box center [658, 473] width 21 height 18
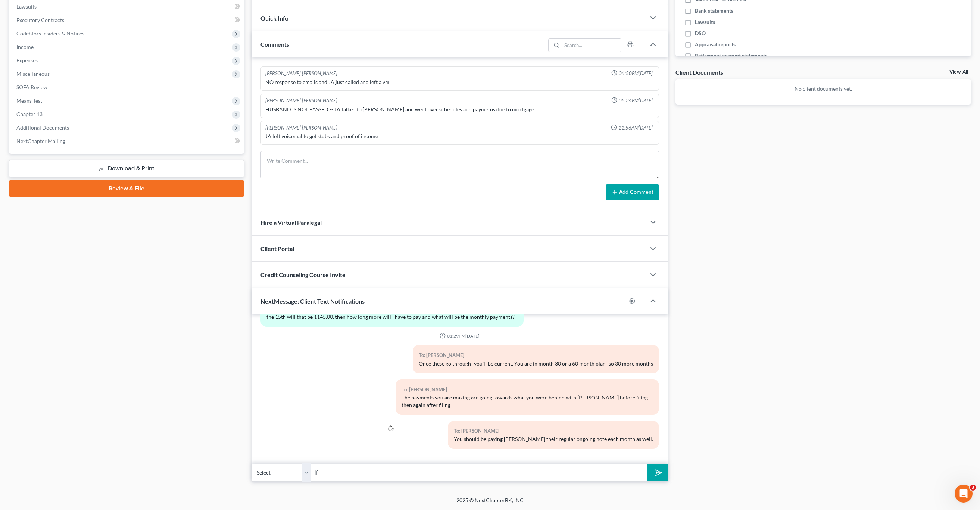
type input "I"
type input "If you have never tried to apply for a loan modification with the mortgage- you…"
click at [648, 464] on button "submit" at bounding box center [658, 473] width 21 height 18
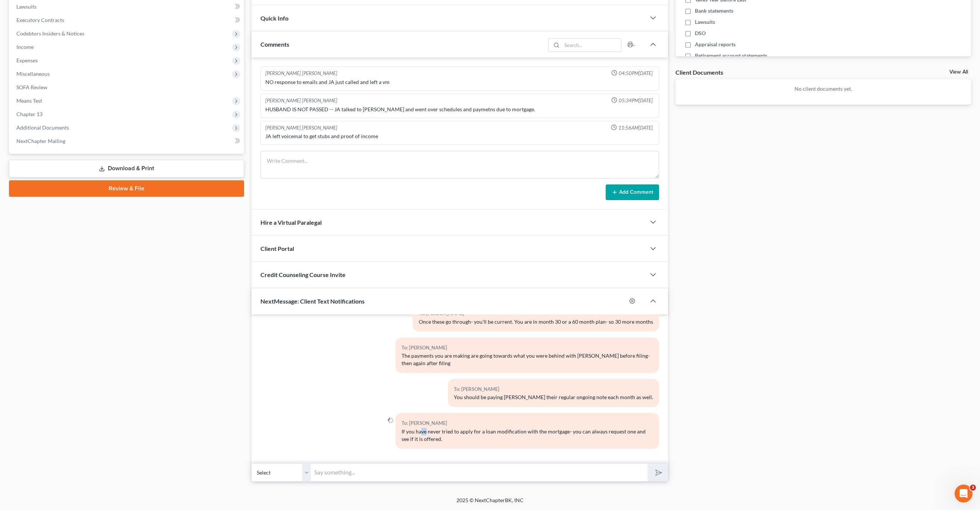
drag, startPoint x: 424, startPoint y: 433, endPoint x: 487, endPoint y: 419, distance: 64.5
click at [449, 432] on div "If you have never tried to apply for a loan modification with the mortgage- you…" at bounding box center [528, 435] width 252 height 15
click at [487, 414] on div "To: Michael Winters If you have never tried to apply for a loan modification wi…" at bounding box center [528, 430] width 264 height 35
click at [521, 434] on div "If you have never tried to apply for a loan modification with the mortgage- you…" at bounding box center [528, 435] width 252 height 15
drag, startPoint x: 474, startPoint y: 443, endPoint x: 451, endPoint y: 435, distance: 25.0
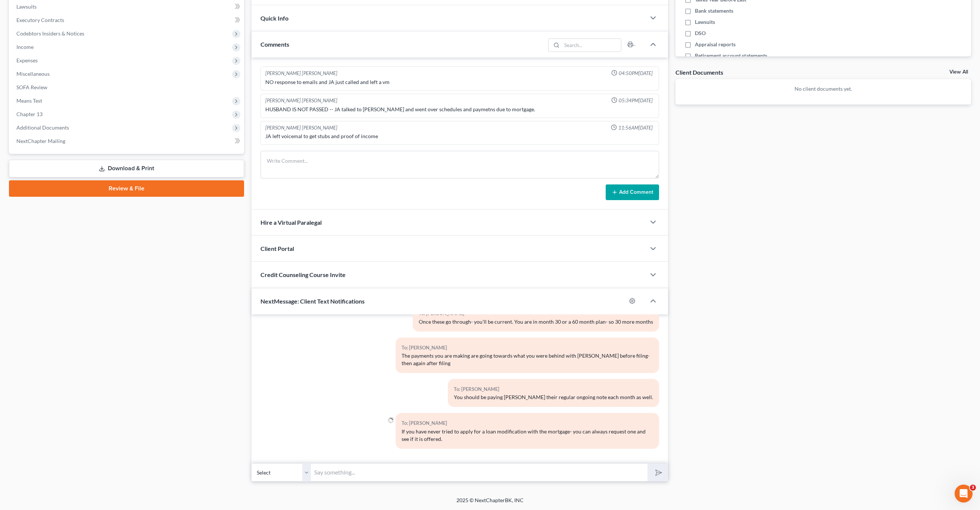
click at [464, 441] on div "To: Michael Winters If you have never tried to apply for a loan modification wi…" at bounding box center [528, 430] width 264 height 35
click at [449, 434] on div "If you have never tried to apply for a loan modification with the mortgage- you…" at bounding box center [528, 435] width 252 height 15
click at [430, 466] on input "text" at bounding box center [479, 472] width 336 height 18
type input "I"
type input "- [PERSON_NAME] at Big Easy Law"
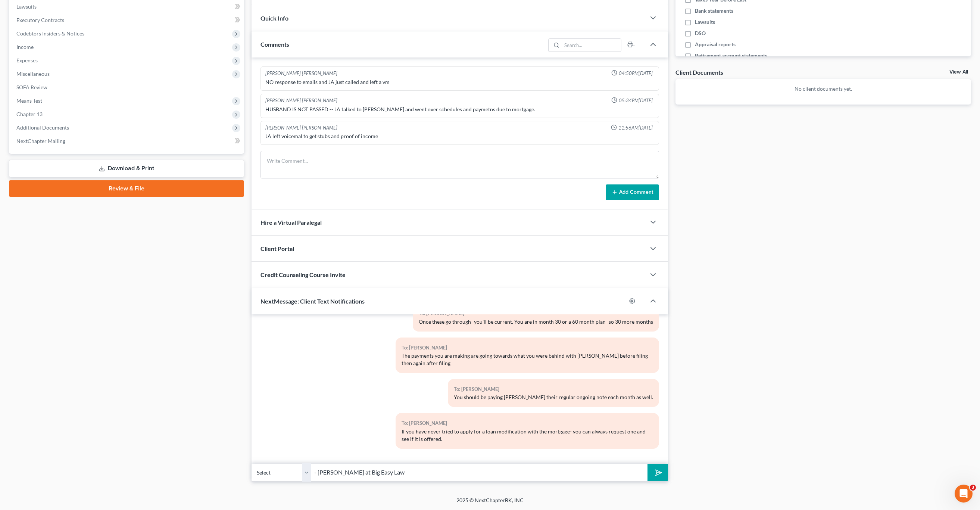
click at [648, 464] on button "submit" at bounding box center [658, 473] width 21 height 18
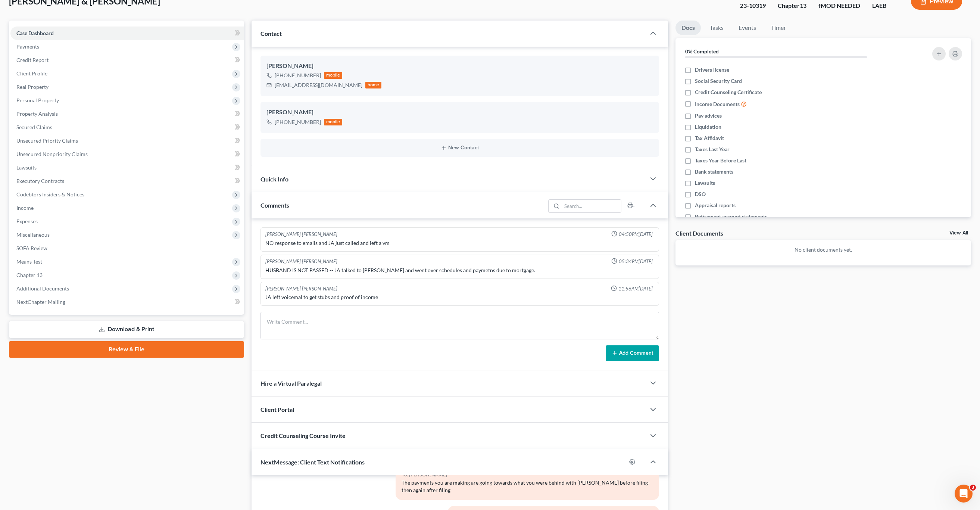
scroll to position [0, 0]
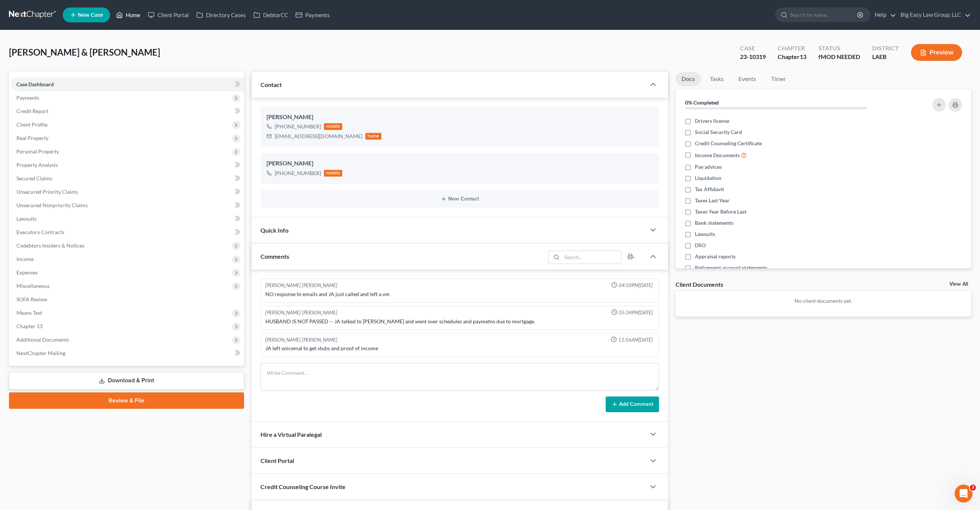
click at [130, 15] on link "Home" at bounding box center [128, 14] width 32 height 13
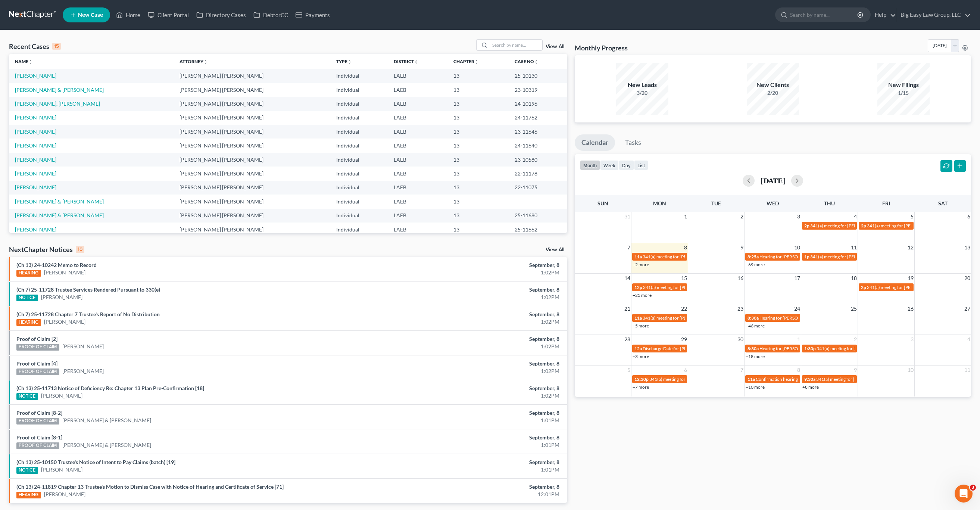
click at [99, 65] on th "Name unfold_more expand_more expand_less" at bounding box center [91, 61] width 165 height 15
click at [512, 40] on input "search" at bounding box center [516, 45] width 52 height 11
type input "eusea"
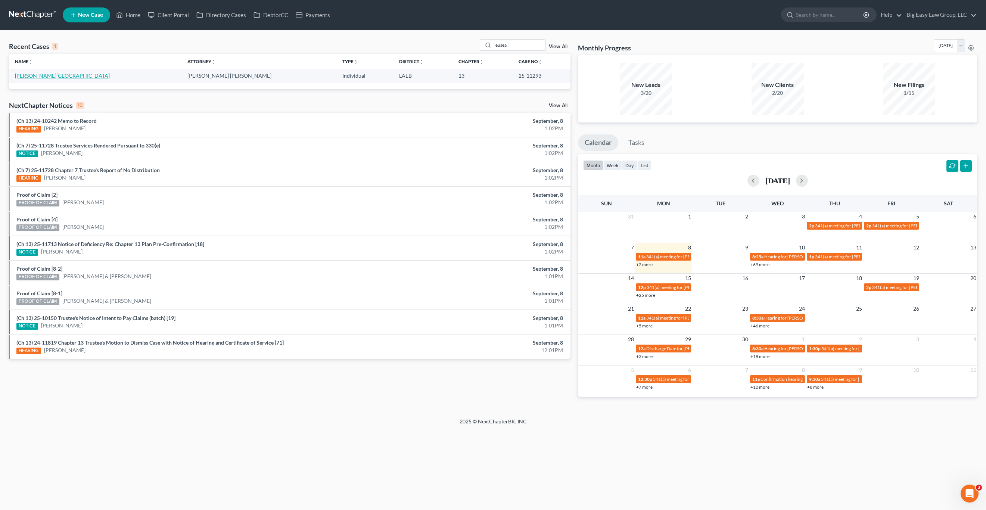
click at [27, 76] on link "Eusea, Lyndon" at bounding box center [62, 75] width 95 height 6
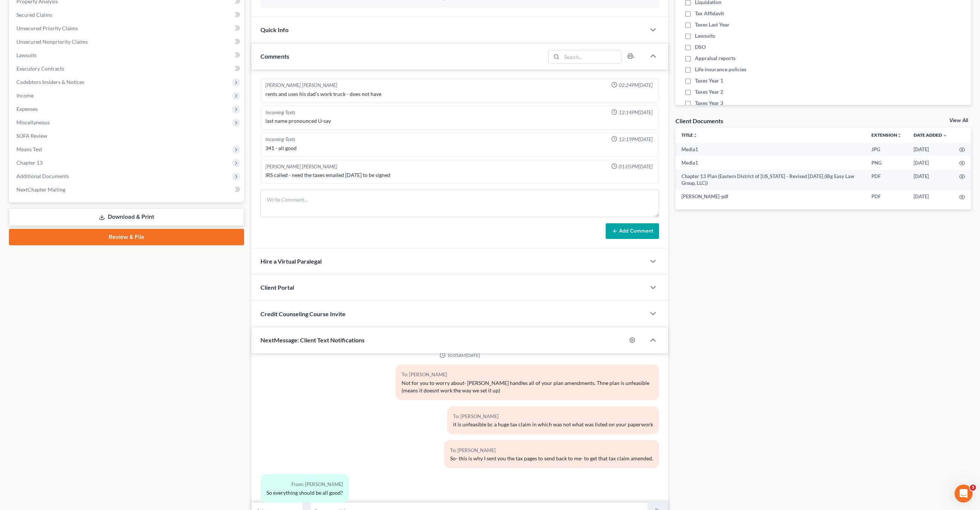
scroll to position [202, 0]
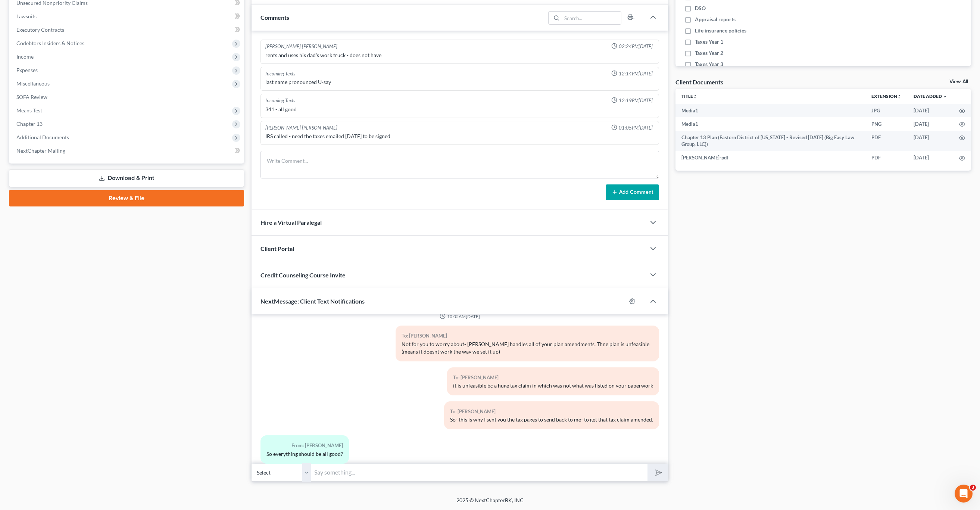
click at [413, 478] on input "text" at bounding box center [479, 472] width 336 height 18
type input "if the claim is amended back down to what we had listed- should be ok. Did you …"
click at [648, 464] on button "submit" at bounding box center [658, 473] width 21 height 18
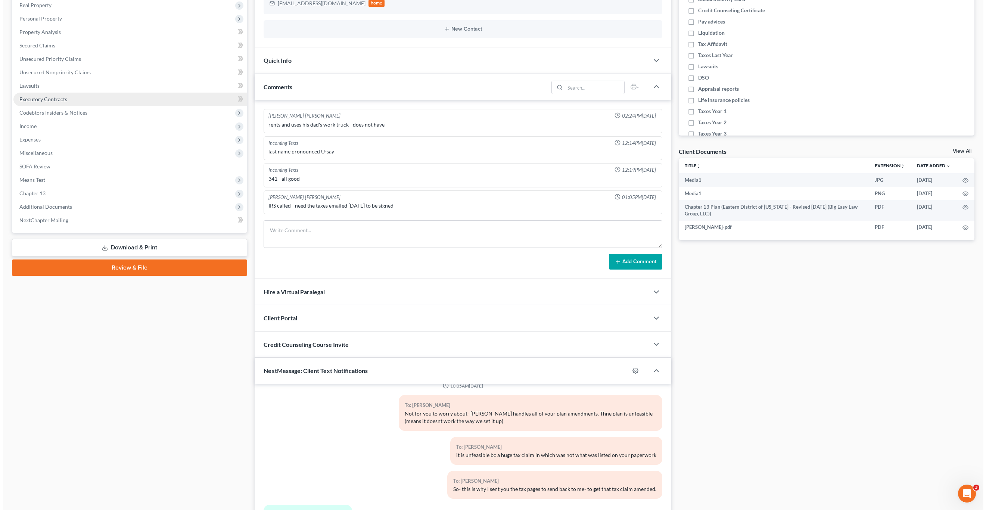
scroll to position [0, 0]
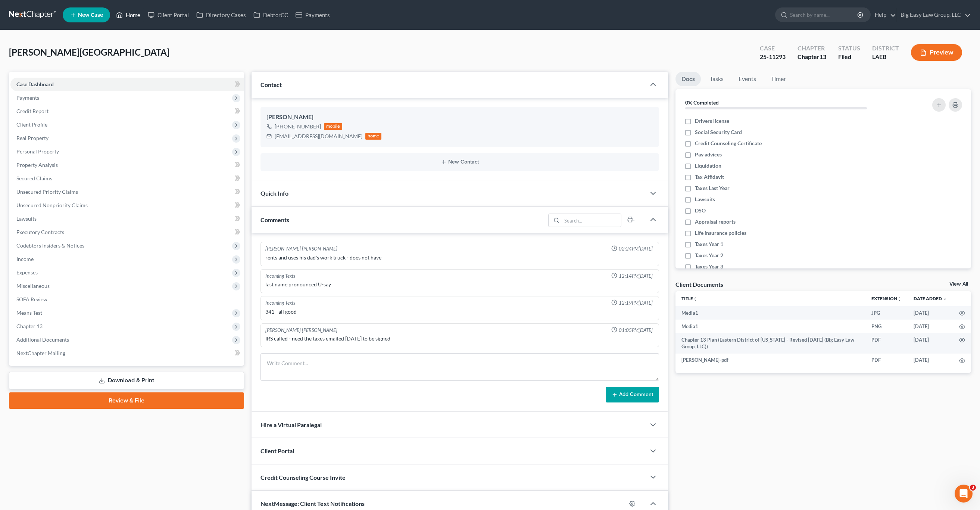
click at [134, 15] on link "Home" at bounding box center [128, 14] width 32 height 13
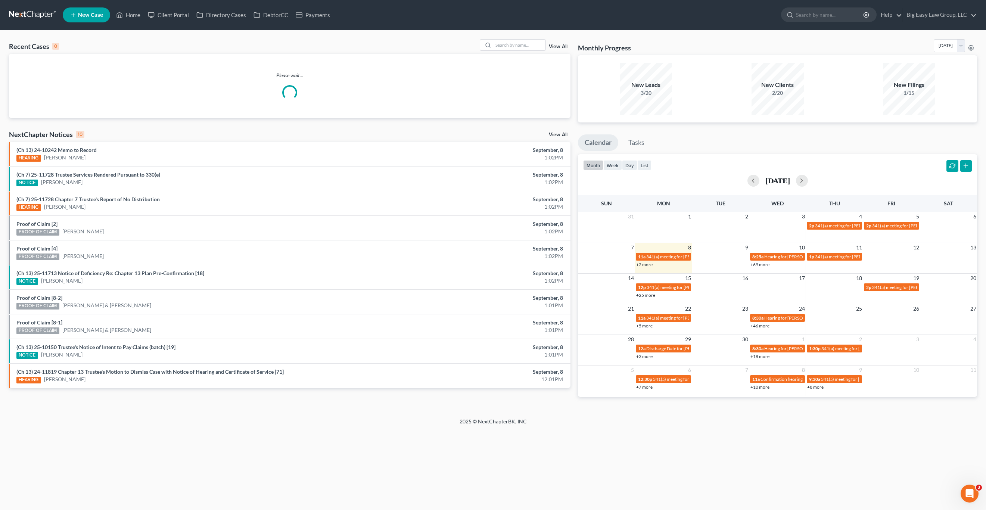
click at [537, 54] on div "Please wait..." at bounding box center [289, 86] width 561 height 64
click at [536, 48] on input "search" at bounding box center [519, 45] width 52 height 11
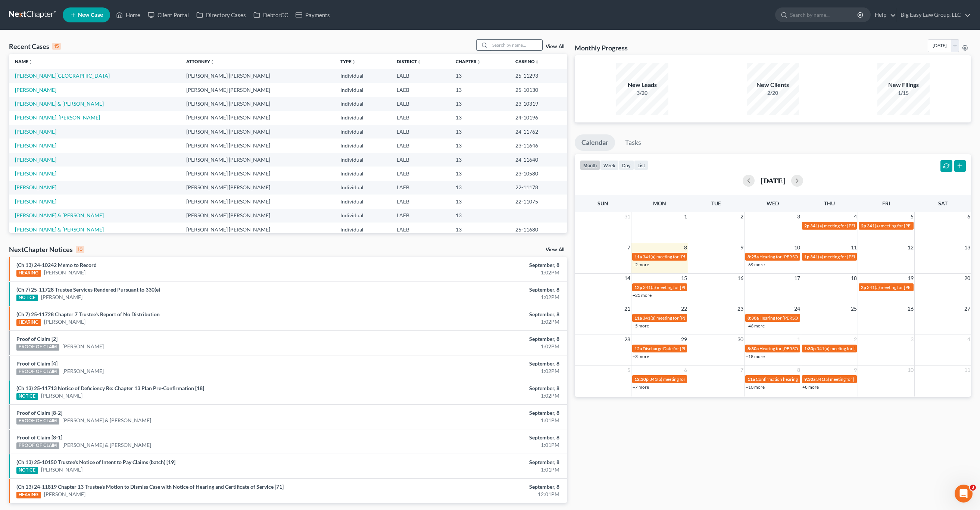
type input "o"
type input "[PERSON_NAME]"
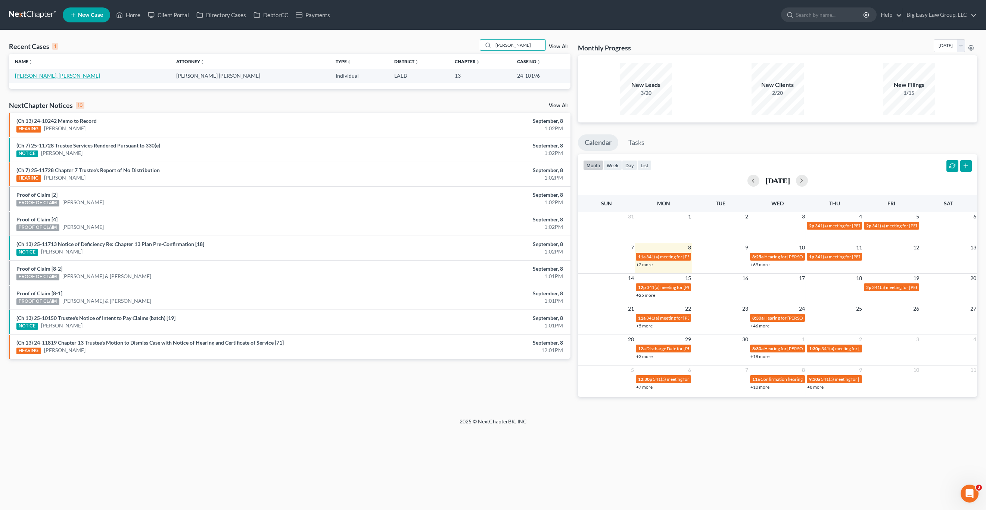
click at [36, 77] on link "[PERSON_NAME], [PERSON_NAME]" at bounding box center [57, 75] width 85 height 6
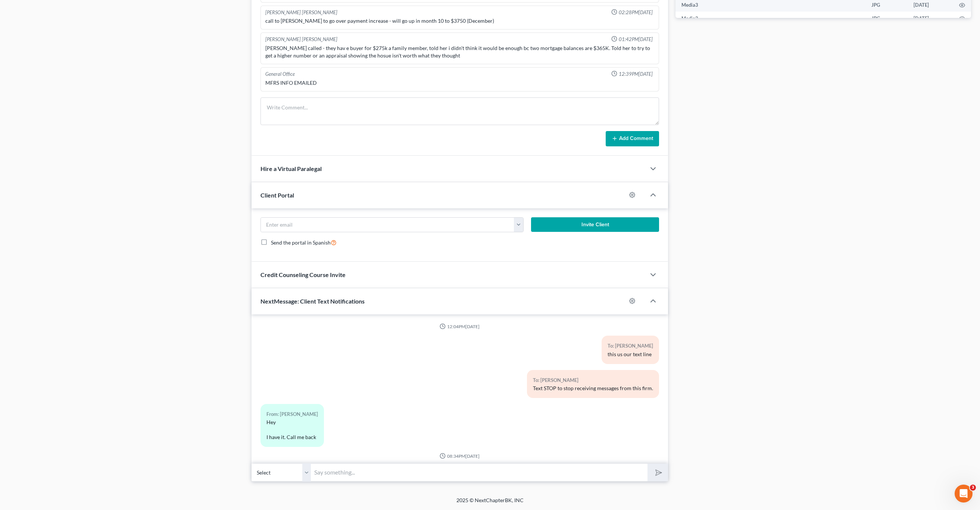
scroll to position [5033, 0]
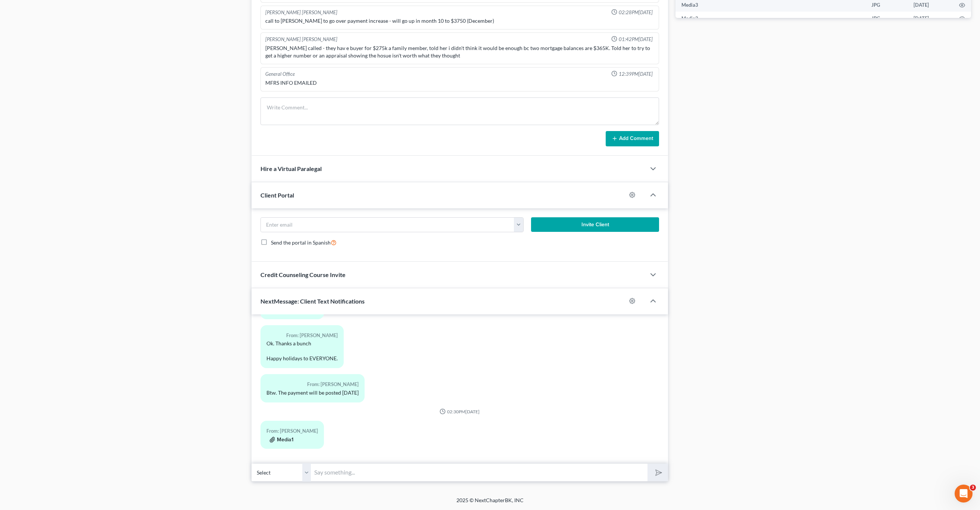
click at [290, 442] on button "Media1" at bounding box center [282, 440] width 24 height 6
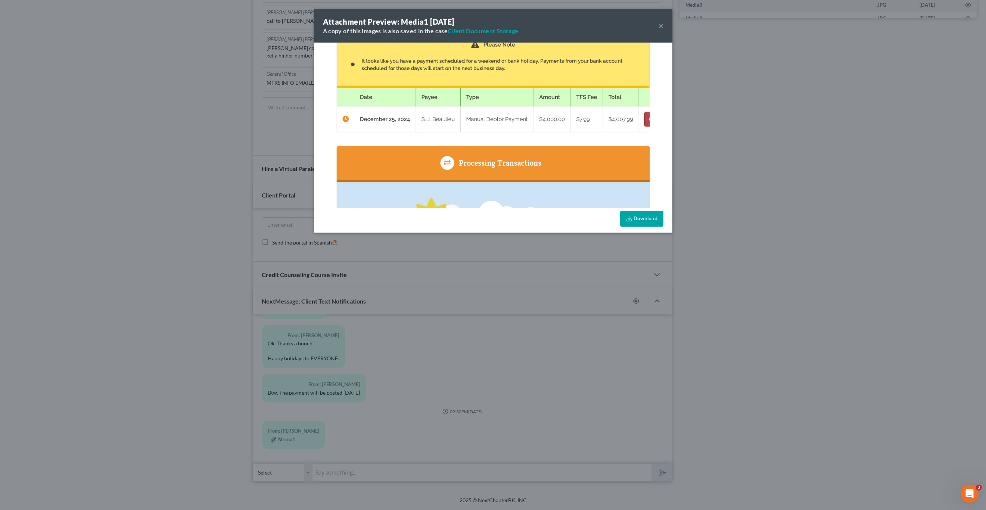
click at [105, 275] on div "Attachment Preview: Media1 12/24/2024 A copy of this images is also saved in th…" at bounding box center [493, 255] width 986 height 510
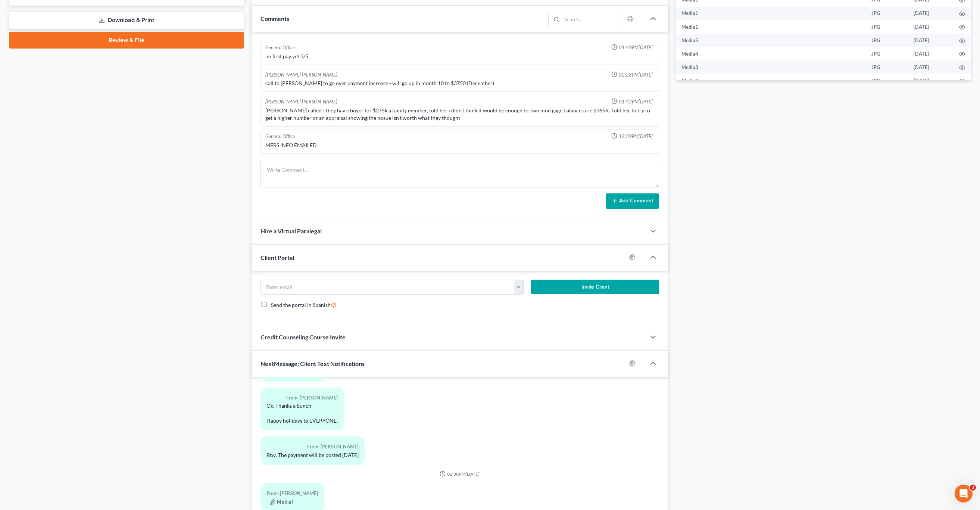
scroll to position [423, 0]
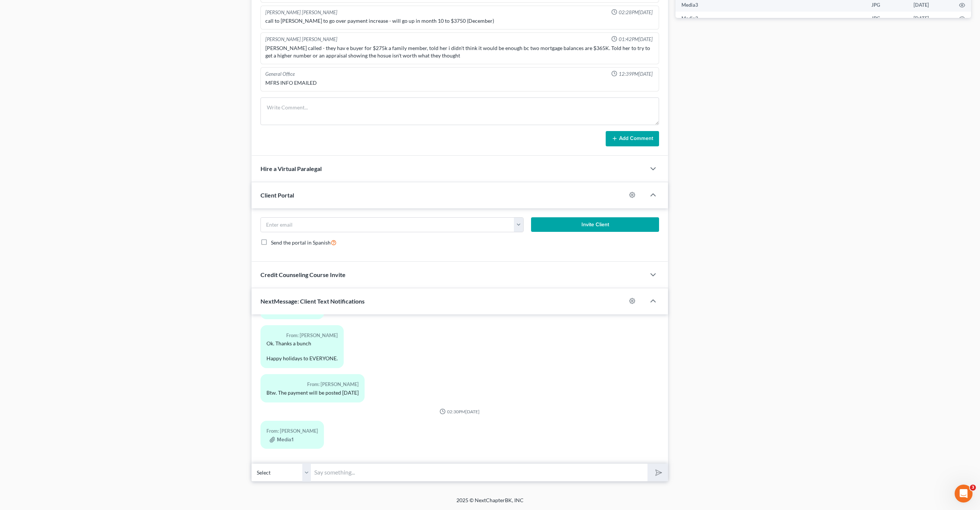
click at [276, 474] on select "Select [PHONE_NUMBER] - [PERSON_NAME] [PHONE_NUMBER] - [PERSON_NAME]" at bounding box center [282, 472] width 60 height 18
select select "1"
click at [252, 463] on select "Select [PHONE_NUMBER] - [PERSON_NAME] [PHONE_NUMBER] - [PERSON_NAME]" at bounding box center [282, 472] width 60 height 18
click at [370, 470] on input "text" at bounding box center [479, 472] width 336 height 18
click at [327, 472] on input "Ms. parker:" at bounding box center [479, 472] width 336 height 18
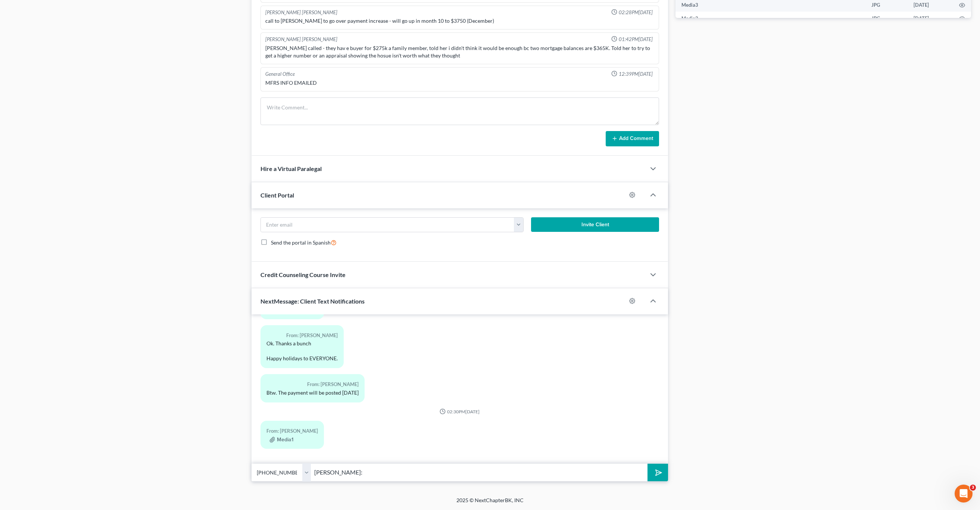
click at [414, 475] on input "Ms. Parker:" at bounding box center [479, 472] width 336 height 18
type input "Ms. Parker: Have you all made any payments on the Silverado lately?"
click at [296, 475] on select "Select [PHONE_NUMBER] - [PERSON_NAME] [PHONE_NUMBER] - [PERSON_NAME]" at bounding box center [282, 472] width 60 height 18
click at [252, 463] on select "Select [PHONE_NUMBER] - [PERSON_NAME] [PHONE_NUMBER] - [PERSON_NAME]" at bounding box center [282, 472] width 60 height 18
drag, startPoint x: 654, startPoint y: 467, endPoint x: 661, endPoint y: 466, distance: 7.2
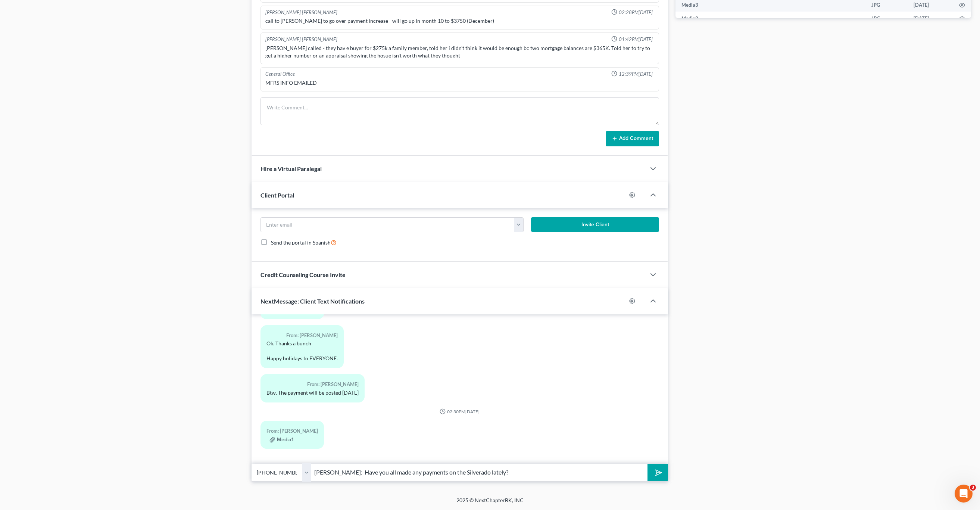
click at [654, 467] on button "submit" at bounding box center [658, 473] width 21 height 18
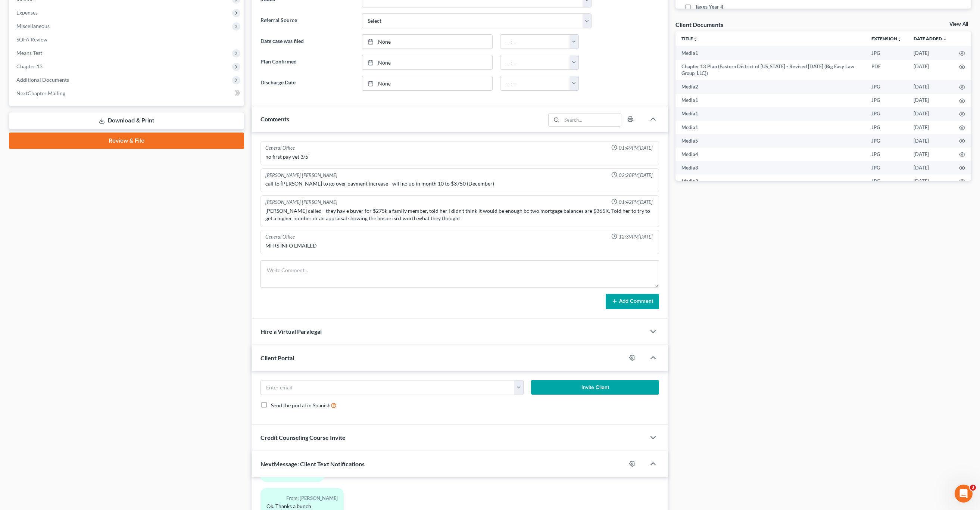
scroll to position [423, 0]
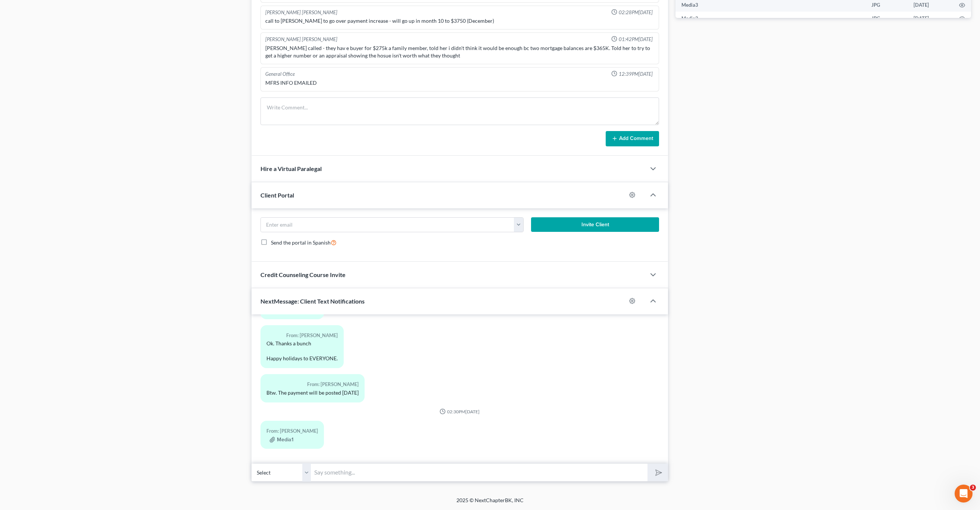
click at [386, 469] on input "text" at bounding box center [479, 472] width 336 height 18
type input "[PERSON_NAME]: have you all made any payments on the Silverado this month or la…"
click at [648, 464] on button "submit" at bounding box center [658, 473] width 21 height 18
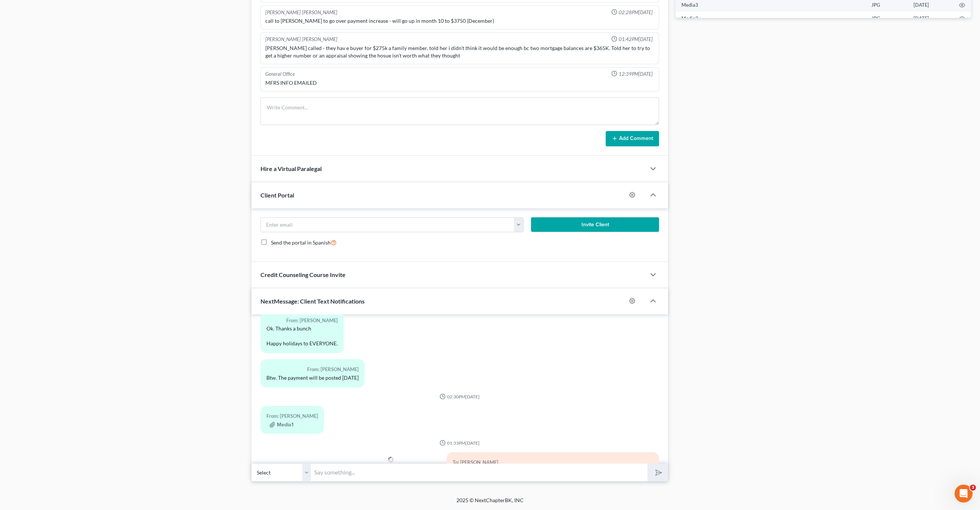
scroll to position [5080, 0]
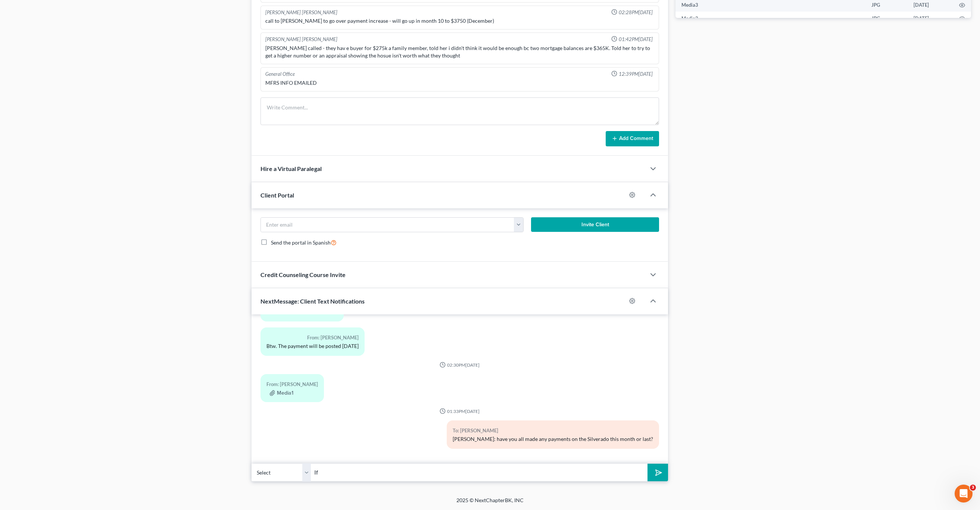
type input "I"
click at [532, 484] on div "Petition Navigation Case Dashboard Payments Invoices Payments Payments Credit R…" at bounding box center [490, 68] width 962 height 838
drag, startPoint x: 314, startPoint y: 472, endPoint x: 421, endPoint y: 478, distance: 107.7
click at [314, 472] on input "- [PERSON_NAME] at Big Easy Law" at bounding box center [479, 472] width 336 height 18
type input "If so- send me some screenshots of the payments. - [PERSON_NAME] at Big Easy Law"
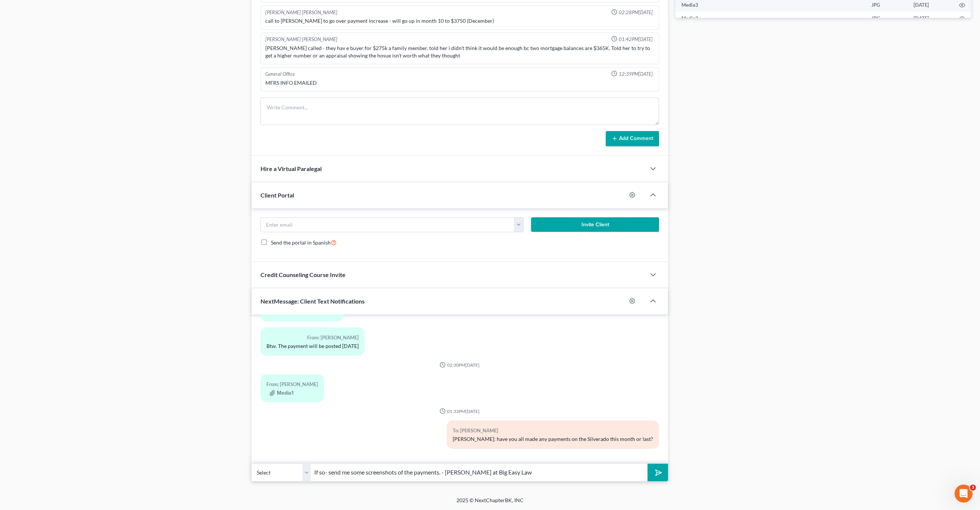
click at [648, 464] on button "submit" at bounding box center [658, 473] width 21 height 18
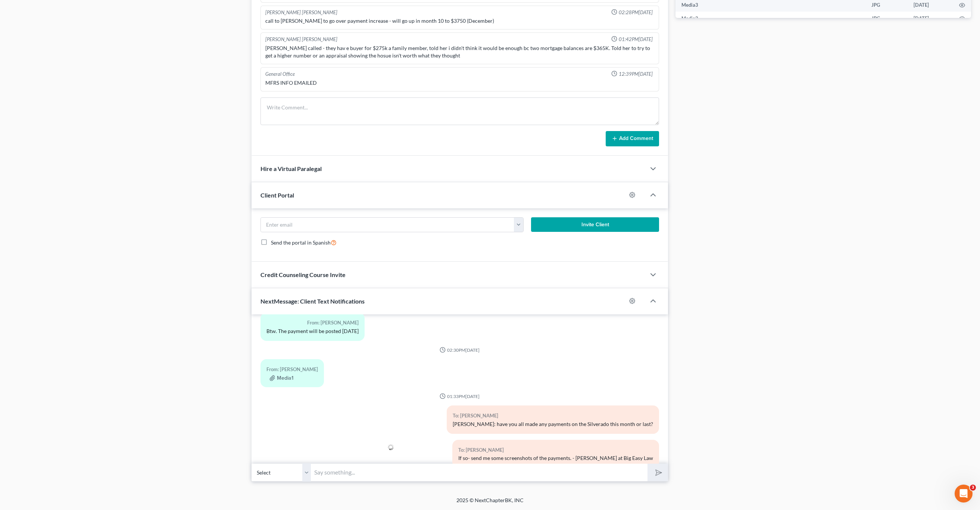
scroll to position [5113, 0]
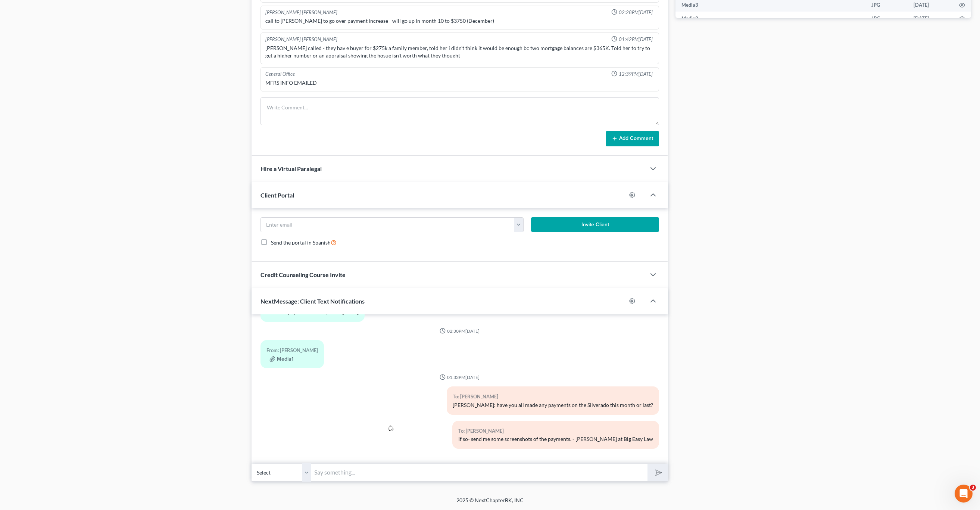
click at [293, 470] on select "Select [PHONE_NUMBER] - [PERSON_NAME] [PHONE_NUMBER] - [PERSON_NAME]" at bounding box center [282, 472] width 60 height 18
select select "1"
click at [252, 463] on select "Select [PHONE_NUMBER] - [PERSON_NAME] [PHONE_NUMBER] - [PERSON_NAME]" at bounding box center [282, 472] width 60 height 18
drag, startPoint x: 466, startPoint y: 406, endPoint x: 648, endPoint y: 404, distance: 182.2
click at [649, 405] on div "To: [PERSON_NAME] [PERSON_NAME]: have you all made any payments on the Silverad…" at bounding box center [553, 400] width 212 height 28
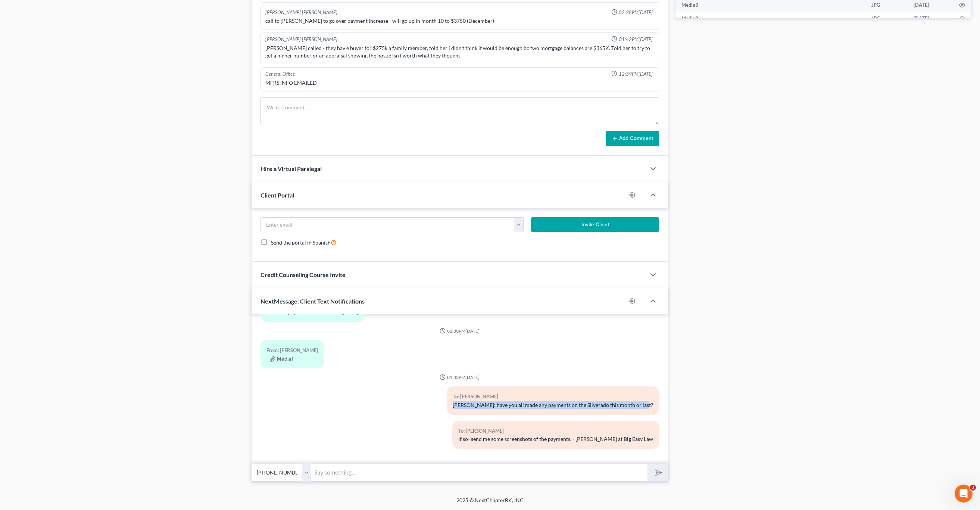
drag, startPoint x: 468, startPoint y: 407, endPoint x: 629, endPoint y: 406, distance: 161.3
click at [649, 403] on div "To: [PERSON_NAME] [PERSON_NAME]: have you all made any payments on the Silverad…" at bounding box center [553, 400] width 212 height 28
copy div "[PERSON_NAME]: have you all made any payments on the Silverado this month or la…"
click at [527, 474] on input "text" at bounding box center [479, 472] width 336 height 18
paste input "[PERSON_NAME]: have you all made any payments on the Silverado this month or la…"
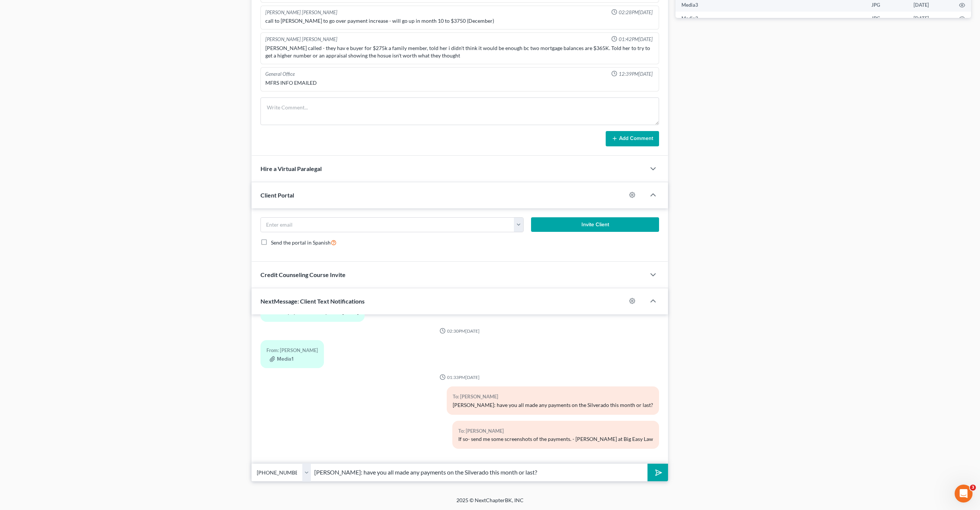
type input "Mrs. parker: have you all made any payments on the Silverado this month or last?"
drag, startPoint x: 652, startPoint y: 473, endPoint x: 656, endPoint y: 472, distance: 3.8
click at [652, 473] on icon "submit" at bounding box center [657, 472] width 10 height 10
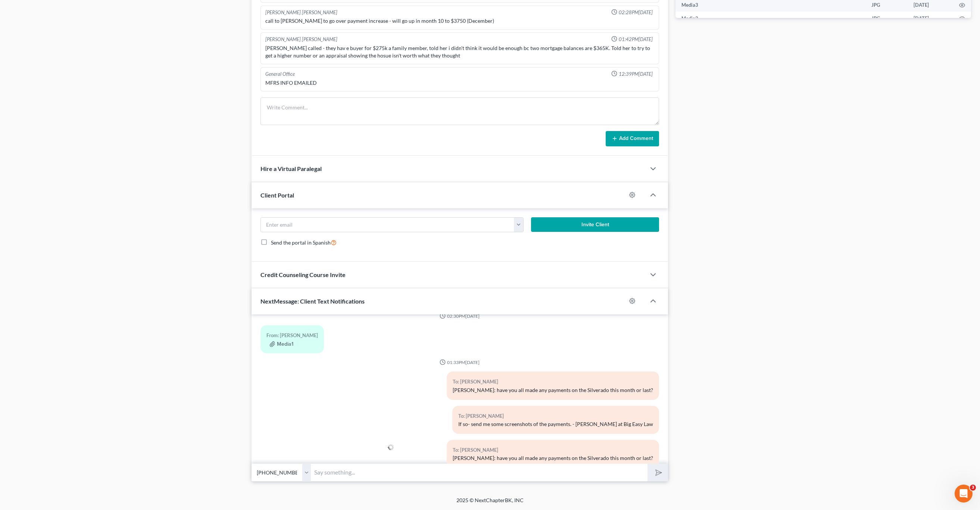
scroll to position [5147, 0]
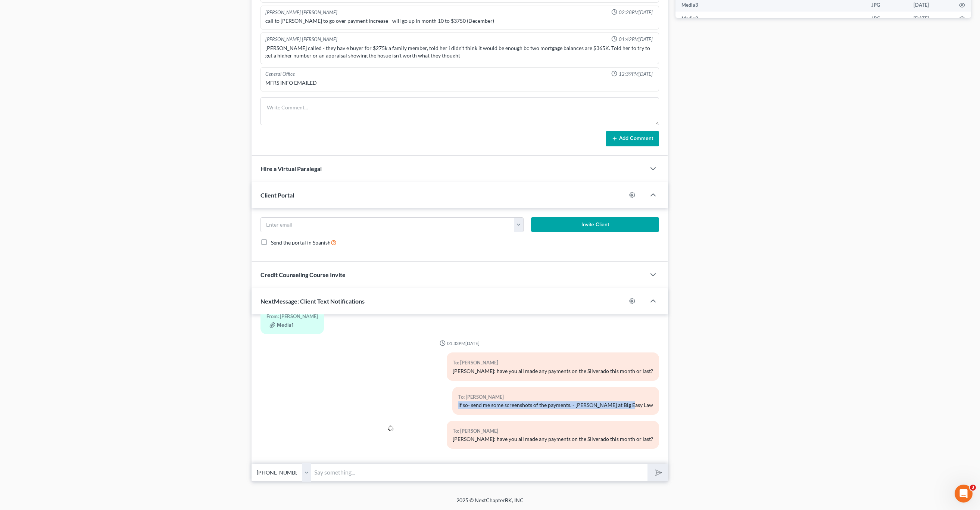
drag, startPoint x: 483, startPoint y: 405, endPoint x: 644, endPoint y: 406, distance: 161.6
click at [648, 405] on div "To: Duane Parker Sr. If so- send me some screenshots of the payments. - Lauren …" at bounding box center [555, 401] width 207 height 28
copy div "If so- send me some screenshots of the payments. - Lauren at Big Easy Law"
click at [375, 473] on input "text" at bounding box center [479, 472] width 336 height 18
paste input "If so- send me some screenshots of the payments. - Lauren at Big Easy Law"
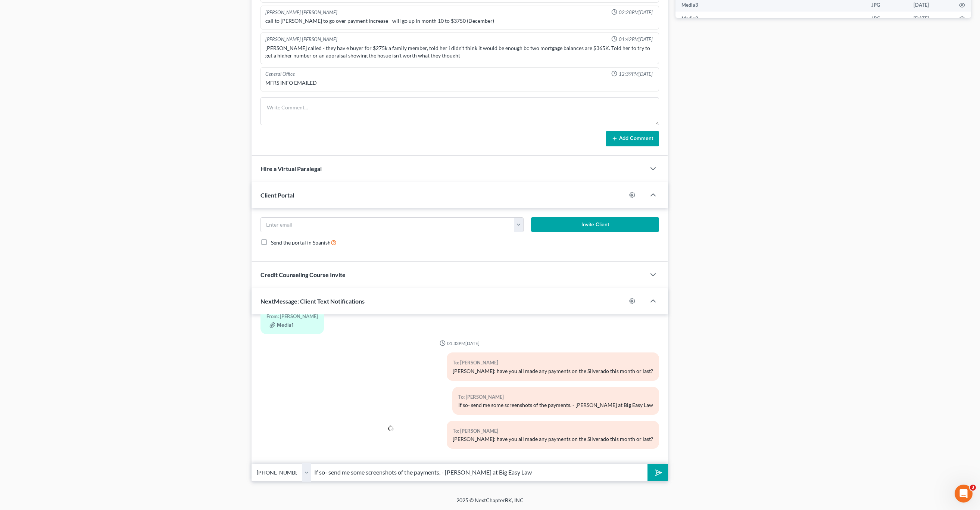
type input "If so- send me some screenshots of the payments. - Lauren at Big Easy Law"
click at [661, 462] on div "12:04PM, 01/29/2024 To: Nancy Parker this us our text line To: Nancy Parker Tex…" at bounding box center [460, 388] width 417 height 149
click at [660, 469] on icon "submit" at bounding box center [657, 472] width 7 height 7
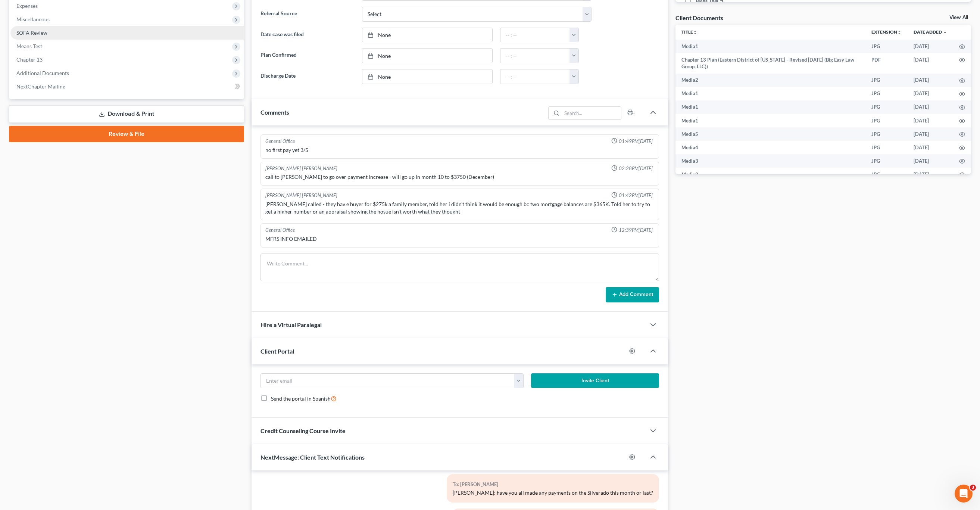
scroll to position [0, 0]
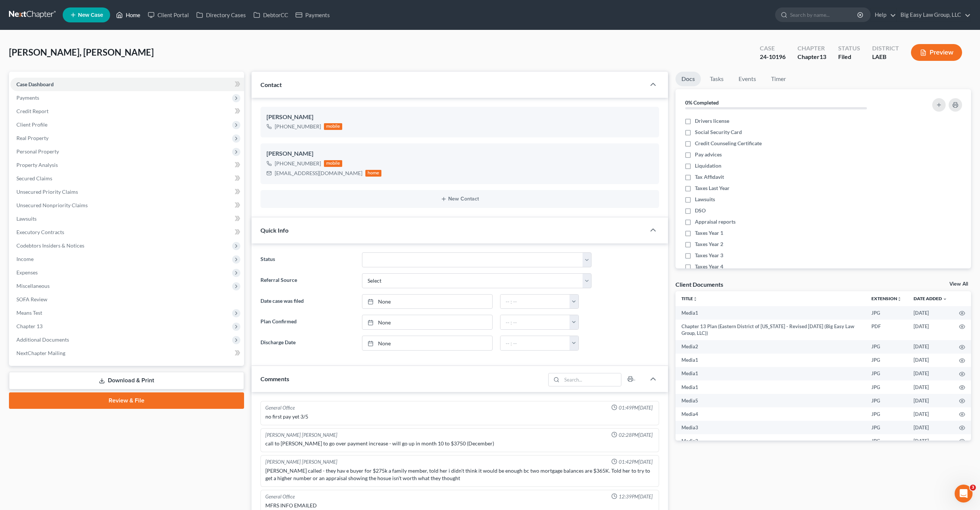
click at [125, 23] on ul "New Case Home Client Portal Directory Cases DebtorCC Payments - No Result - See…" at bounding box center [517, 14] width 909 height 19
click at [141, 9] on link "Home" at bounding box center [128, 14] width 32 height 13
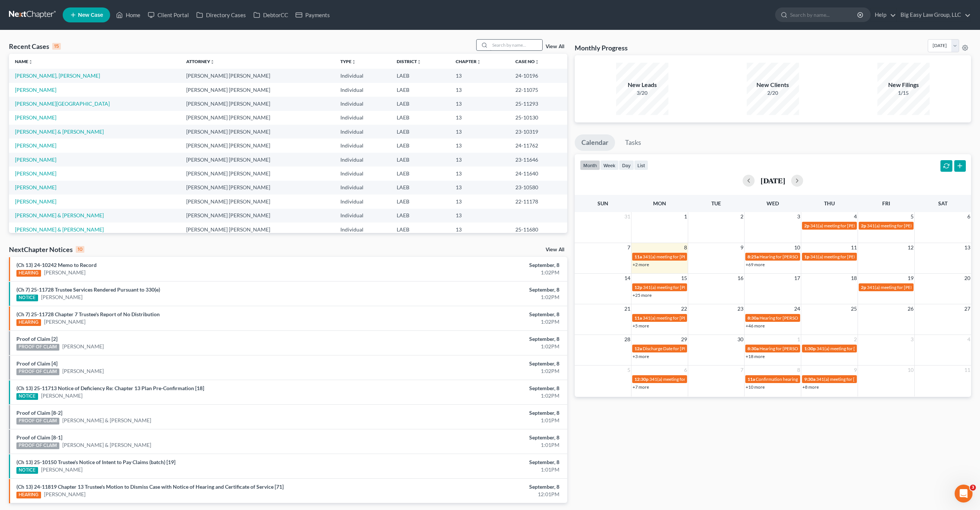
drag, startPoint x: 509, startPoint y: 52, endPoint x: 504, endPoint y: 49, distance: 5.8
click at [509, 52] on div "Recent Cases 15 View All" at bounding box center [288, 46] width 558 height 15
click at [520, 42] on input "search" at bounding box center [516, 45] width 52 height 11
click at [128, 15] on link "Home" at bounding box center [128, 14] width 32 height 13
click at [514, 46] on input "search" at bounding box center [516, 45] width 52 height 11
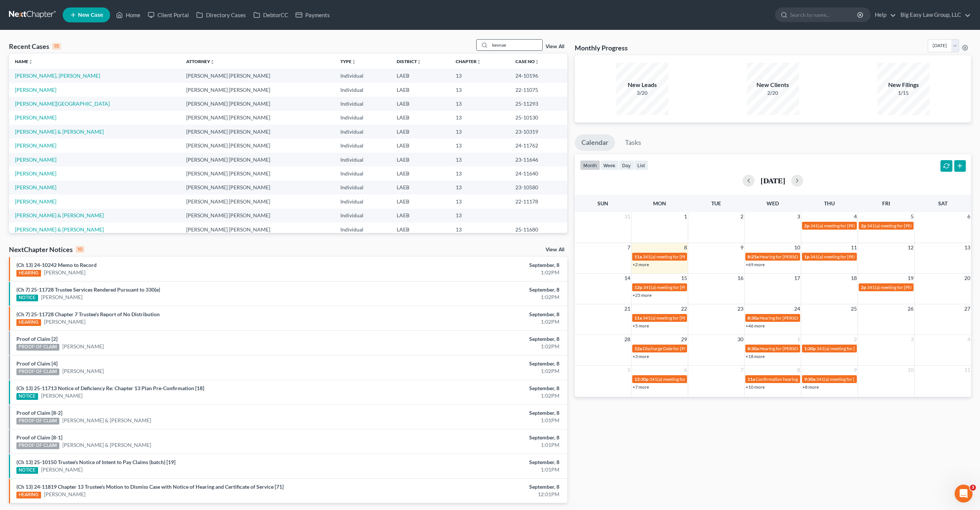
type input "kevnae"
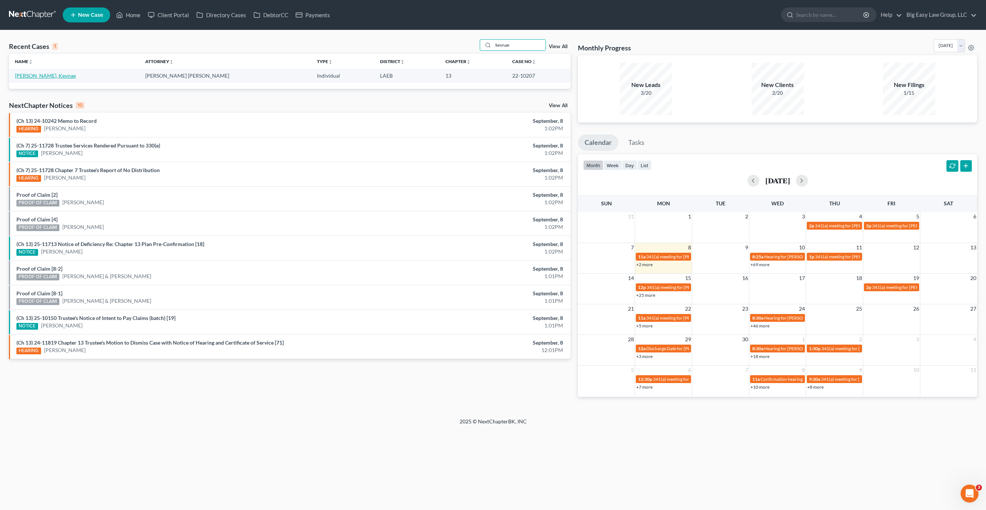
click at [47, 75] on td "[PERSON_NAME], Kevnae" at bounding box center [74, 76] width 130 height 14
click at [32, 74] on link "[PERSON_NAME], Kevnae" at bounding box center [45, 75] width 61 height 6
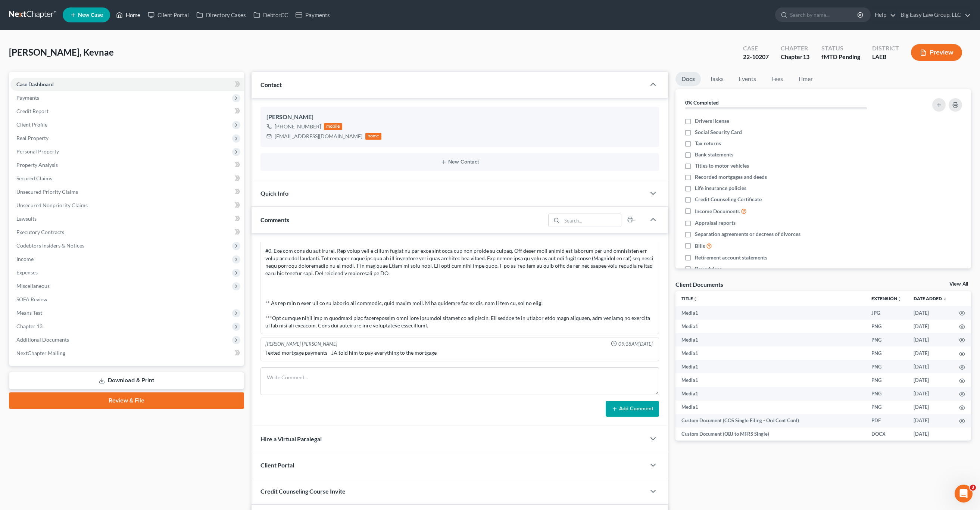
click at [122, 16] on icon at bounding box center [119, 14] width 7 height 9
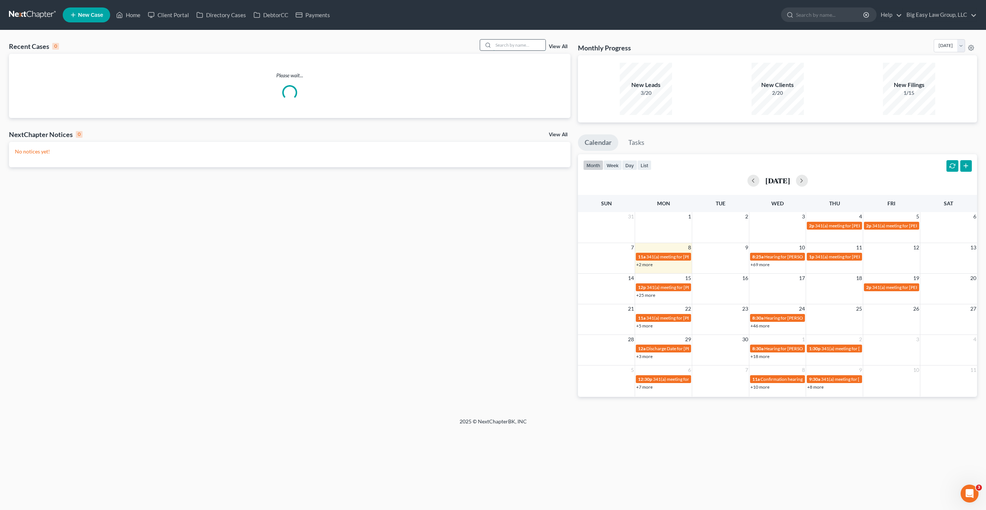
click at [532, 48] on input "search" at bounding box center [519, 45] width 52 height 11
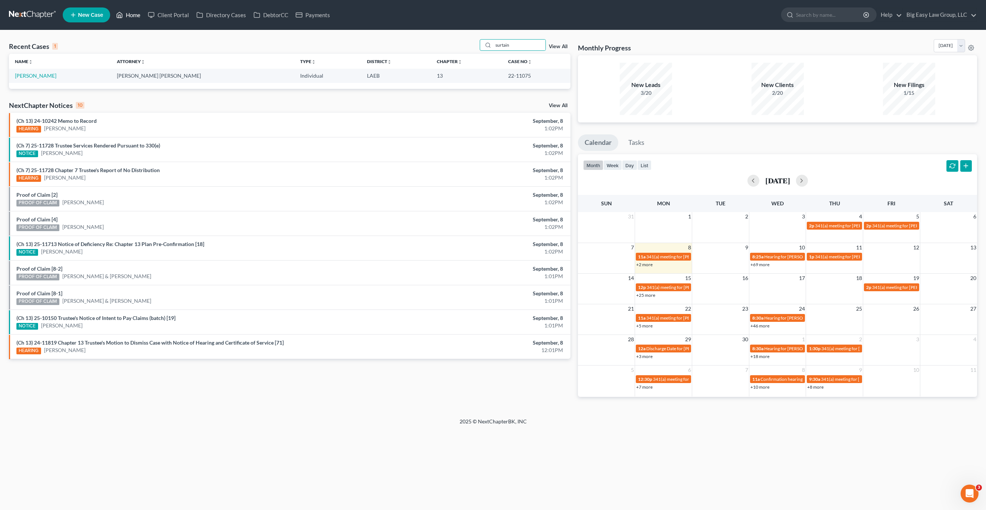
click at [136, 16] on link "Home" at bounding box center [128, 14] width 32 height 13
click at [122, 11] on icon at bounding box center [119, 14] width 7 height 9
click at [135, 13] on link "Home" at bounding box center [128, 14] width 32 height 13
click at [532, 46] on input "surtain" at bounding box center [519, 45] width 52 height 11
click at [509, 46] on input "surtain" at bounding box center [519, 45] width 52 height 11
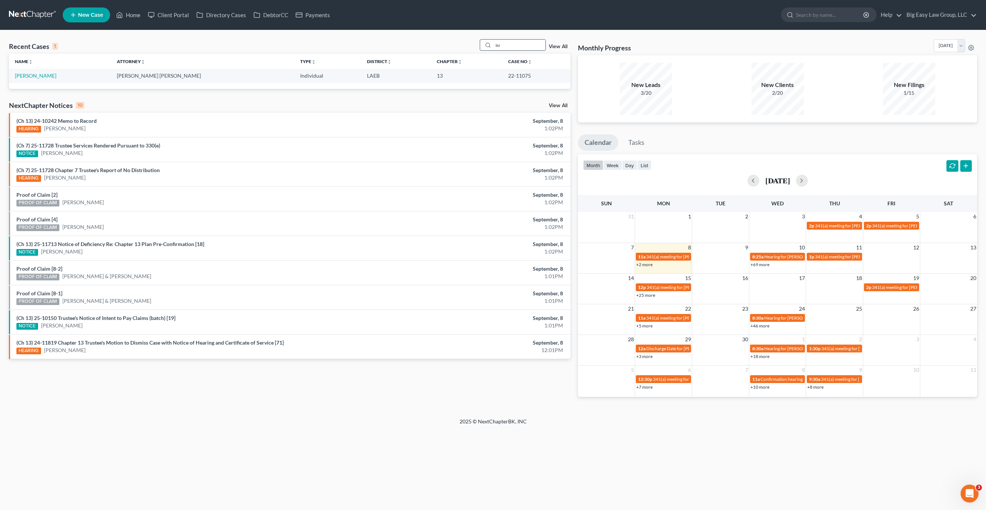
type input "s"
type input "a"
type input "parker"
click at [30, 74] on link "[PERSON_NAME], [PERSON_NAME]" at bounding box center [57, 75] width 85 height 6
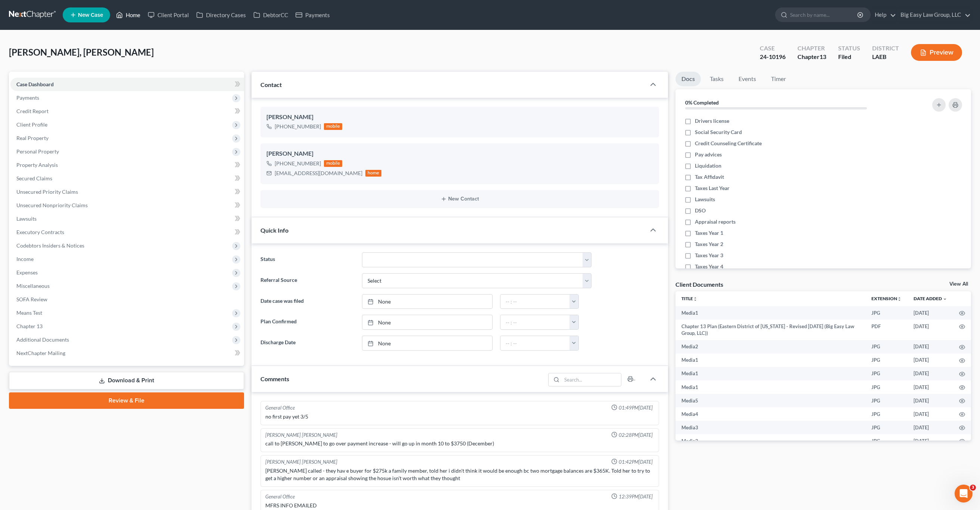
click at [135, 9] on link "Home" at bounding box center [128, 14] width 32 height 13
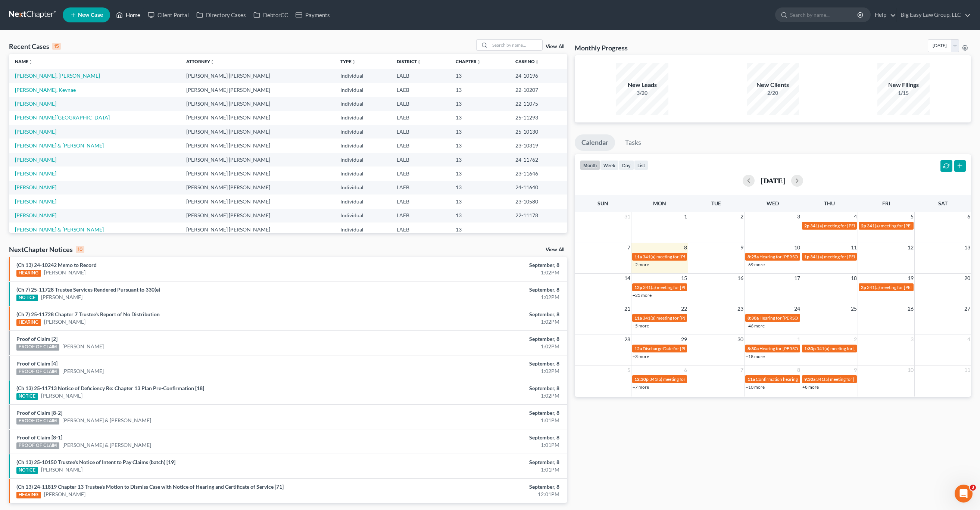
click at [126, 18] on link "Home" at bounding box center [128, 14] width 32 height 13
click at [112, 8] on link "Home" at bounding box center [128, 14] width 32 height 13
click at [129, 8] on link "Home" at bounding box center [128, 14] width 32 height 13
click at [117, 10] on icon at bounding box center [119, 14] width 7 height 9
click at [116, 7] on ul "New Case Home Client Portal Directory Cases DebtorCC Payments - No Result - See…" at bounding box center [517, 14] width 909 height 19
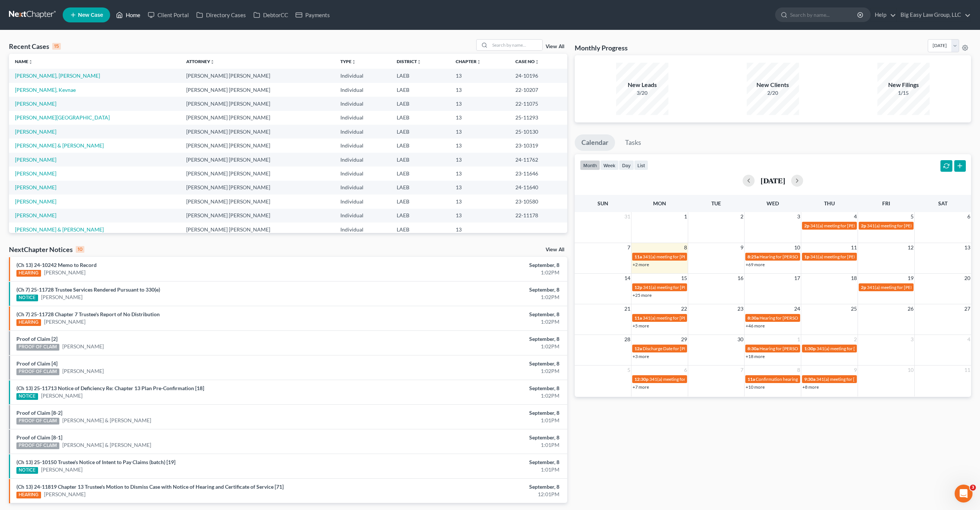
click at [121, 11] on icon at bounding box center [119, 14] width 7 height 9
click at [10, 31] on div "Recent Cases 15 View All Name unfold_more expand_more expand_less Attorney unfo…" at bounding box center [490, 276] width 980 height 493
drag, startPoint x: 113, startPoint y: 2, endPoint x: 116, endPoint y: 6, distance: 4.8
click at [113, 3] on nav "Home New Case Client Portal Directory Cases DebtorCC Payments Big Easy Law Grou…" at bounding box center [490, 15] width 980 height 30
click at [122, 12] on icon at bounding box center [119, 14] width 7 height 9
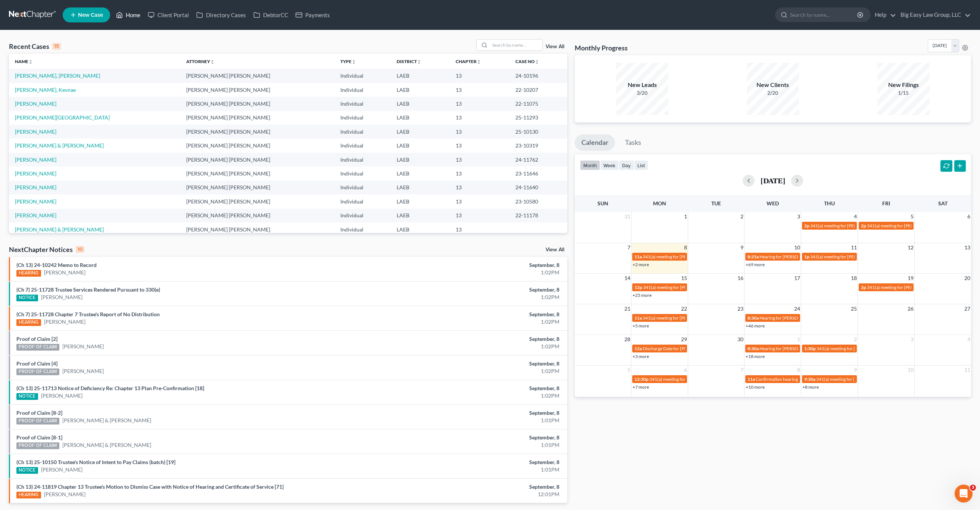
click at [124, 8] on link "Home" at bounding box center [128, 14] width 32 height 13
click at [100, 50] on div "Recent Cases 15 View All" at bounding box center [288, 46] width 558 height 15
click at [134, 13] on link "Home" at bounding box center [128, 14] width 32 height 13
click at [86, 39] on div "Recent Cases 15 View All" at bounding box center [288, 46] width 558 height 15
click at [503, 38] on div "Recent Cases 15 View All Name unfold_more expand_more expand_less Attorney unfo…" at bounding box center [490, 276] width 980 height 493
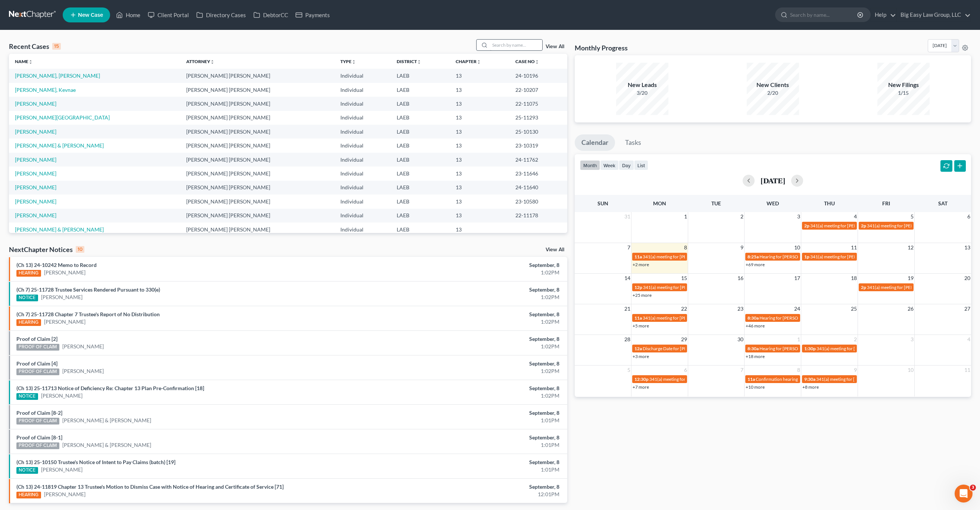
drag, startPoint x: 518, startPoint y: 38, endPoint x: 520, endPoint y: 46, distance: 7.3
click at [518, 38] on div "Recent Cases 15 View All Name unfold_more expand_more expand_less Attorney unfo…" at bounding box center [490, 276] width 980 height 493
click at [521, 46] on input "search" at bounding box center [516, 45] width 52 height 11
type input "holland"
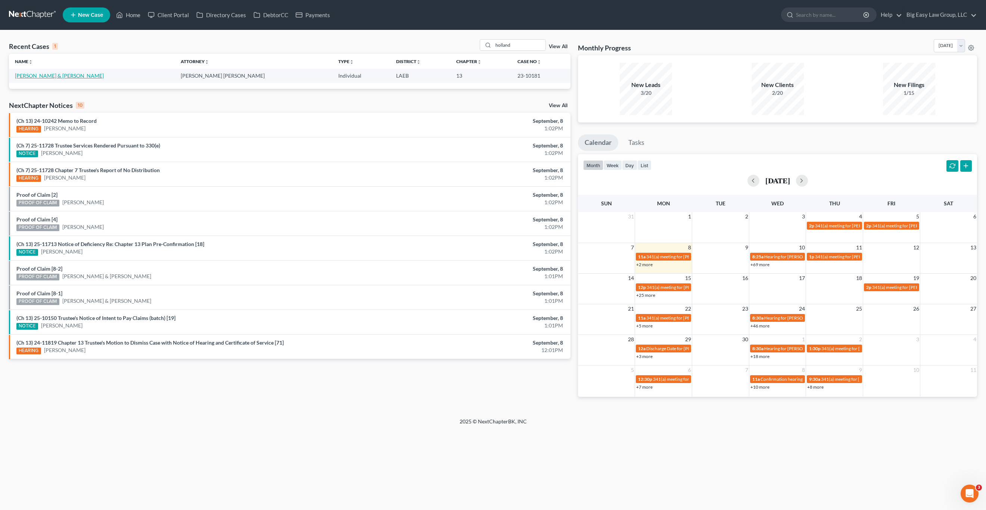
click at [48, 75] on link "[PERSON_NAME] & [PERSON_NAME]" at bounding box center [59, 75] width 89 height 6
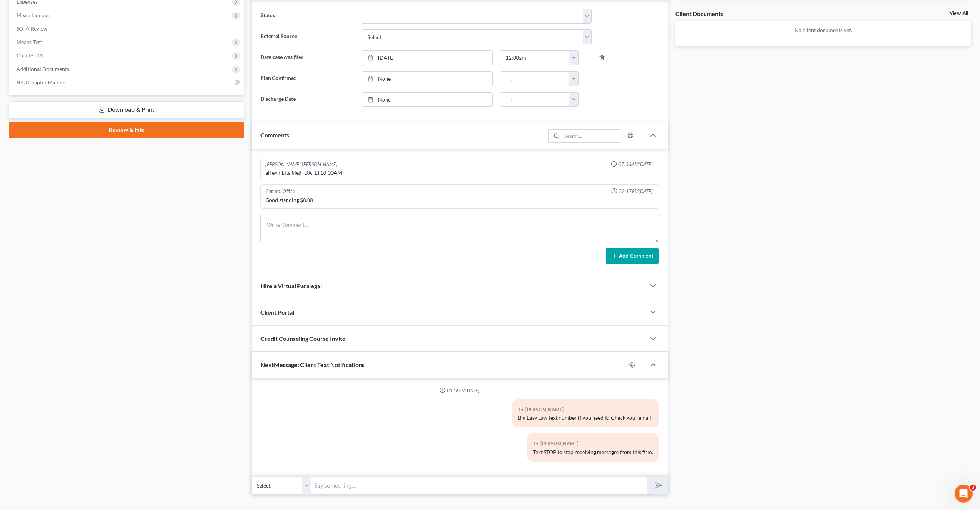
scroll to position [284, 0]
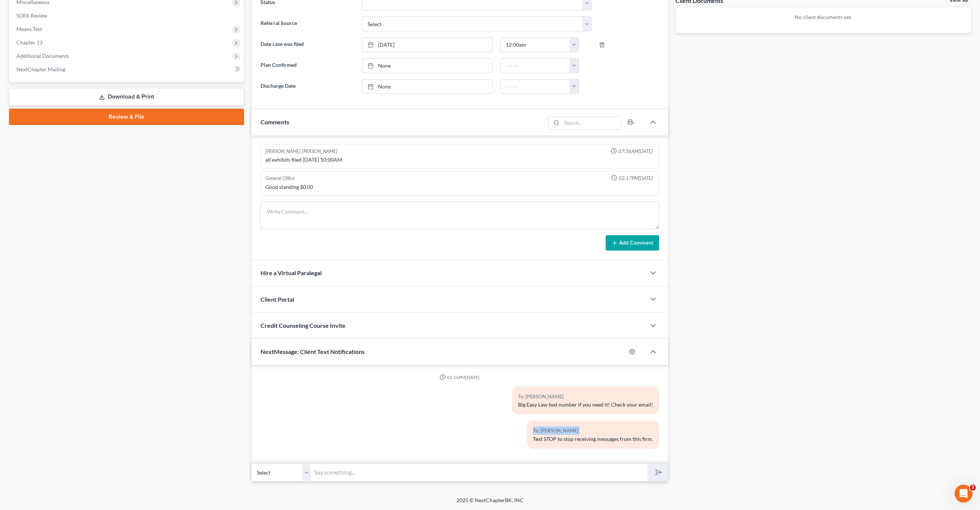
drag, startPoint x: 498, startPoint y: 435, endPoint x: 627, endPoint y: 439, distance: 129.6
click at [566, 450] on div "To: Charles Holland Text STOP to stop receiving messages from this firm." at bounding box center [527, 437] width 271 height 34
click at [626, 438] on div "Text STOP to stop receiving messages from this firm." at bounding box center [593, 438] width 120 height 7
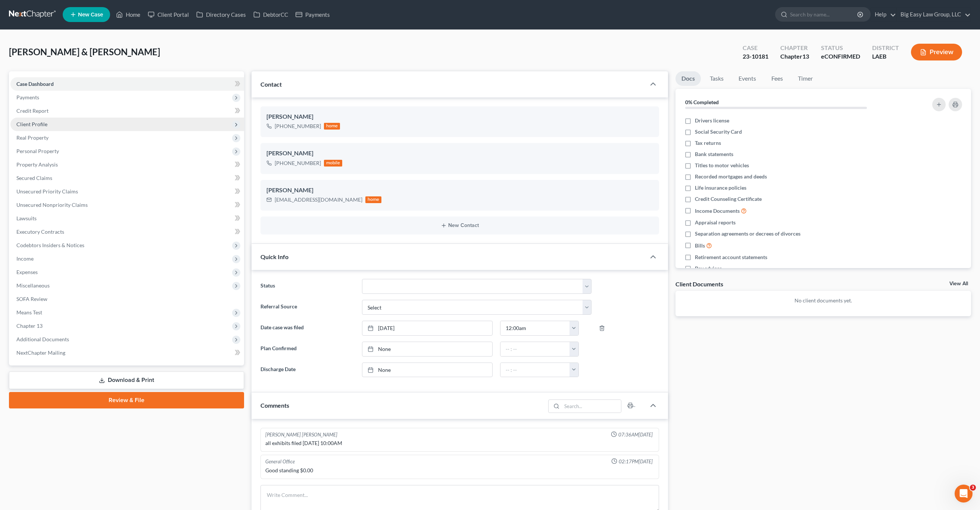
scroll to position [0, 0]
click at [128, 13] on link "Home" at bounding box center [128, 14] width 32 height 13
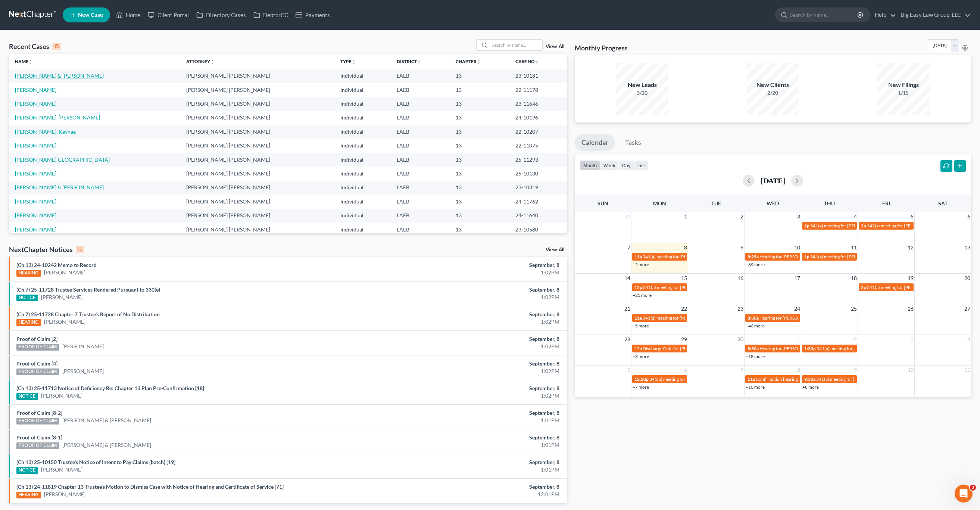
click at [63, 77] on link "[PERSON_NAME] & [PERSON_NAME]" at bounding box center [59, 75] width 89 height 6
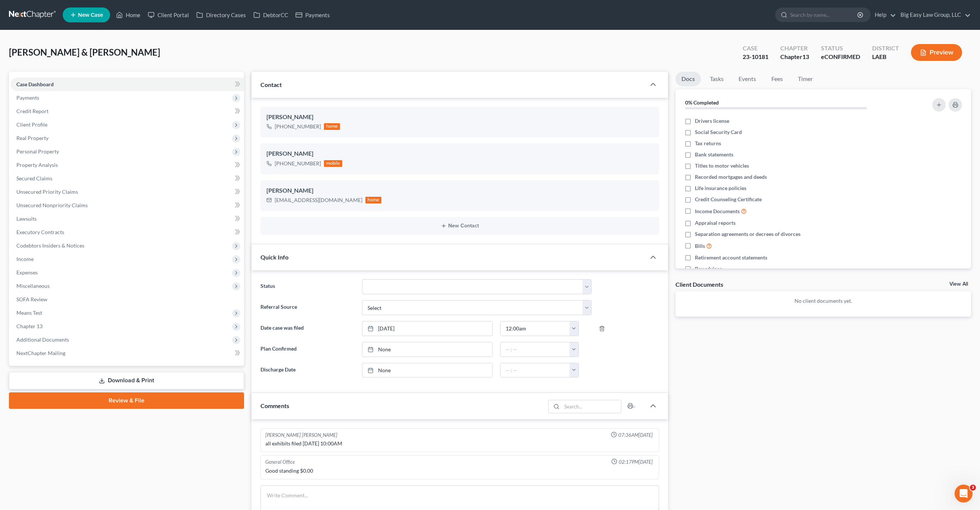
click at [343, 247] on div "Quick Info" at bounding box center [449, 257] width 395 height 26
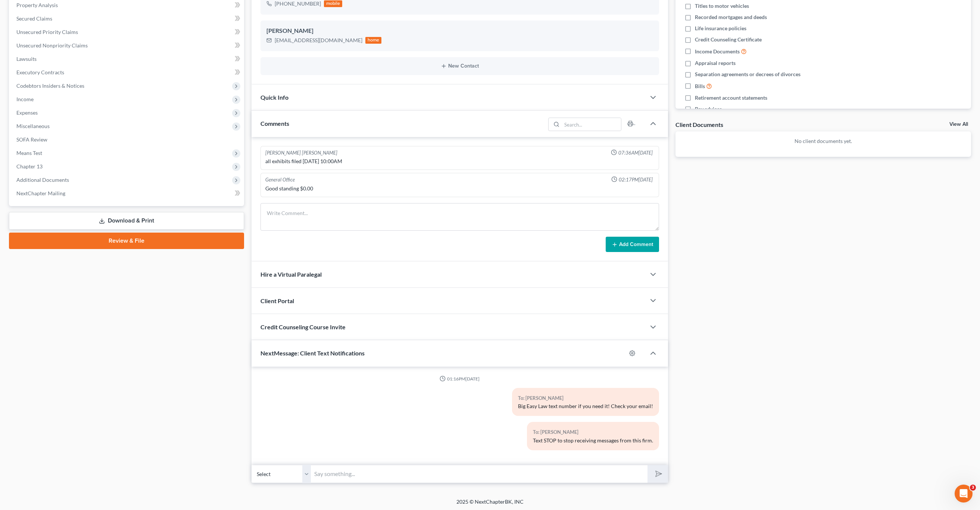
scroll to position [90, 0]
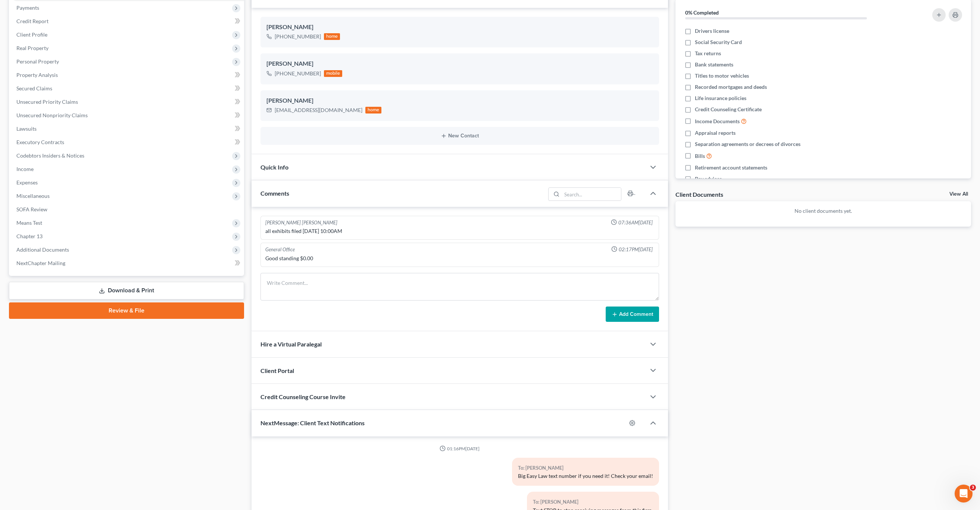
click at [335, 429] on div "NextMessage: Client Text Notifications" at bounding box center [439, 423] width 375 height 26
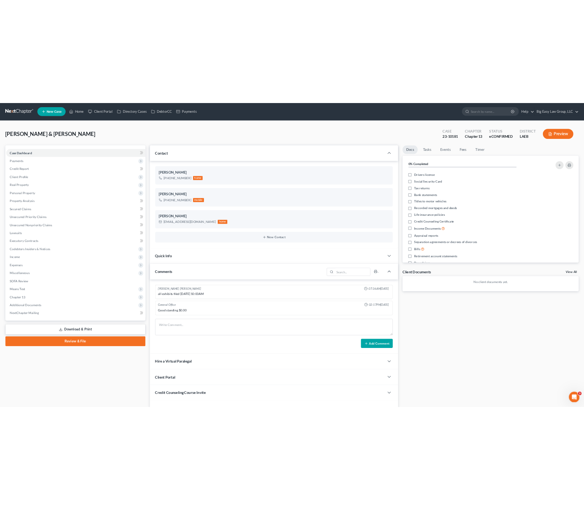
scroll to position [0, 0]
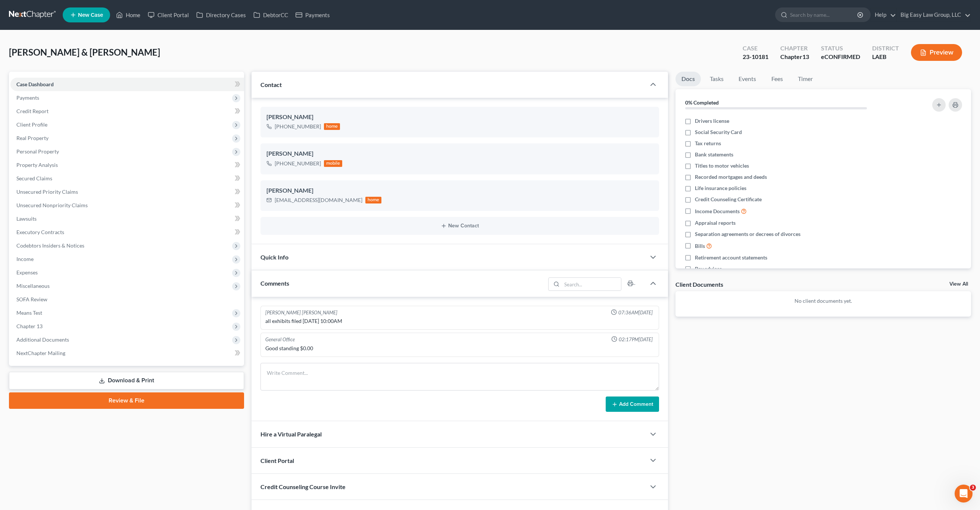
click at [325, 283] on div "Comments" at bounding box center [399, 283] width 294 height 26
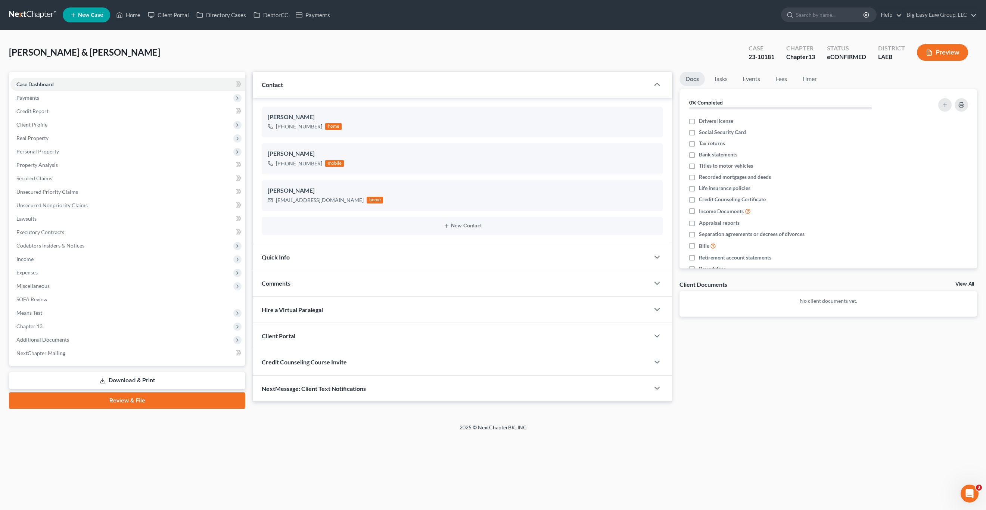
click at [340, 312] on div "Hire a Virtual Paralegal" at bounding box center [451, 310] width 397 height 26
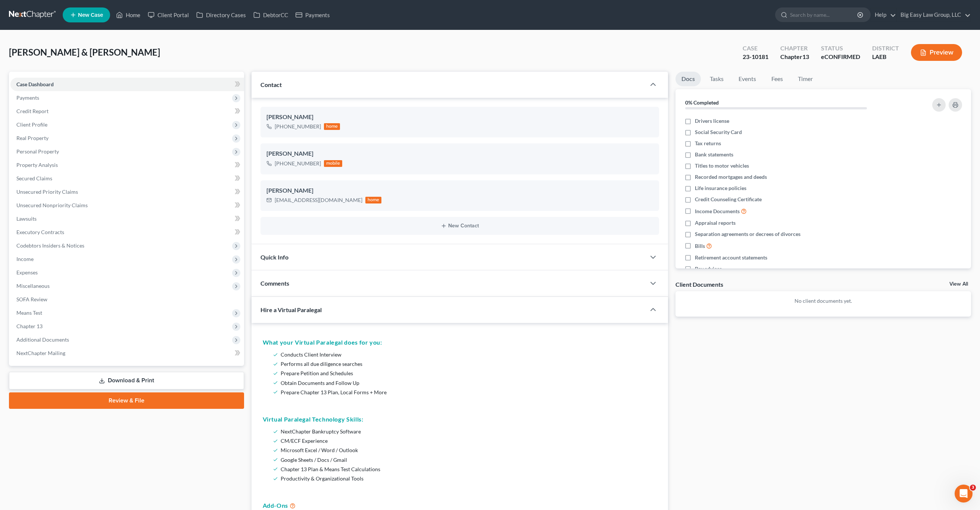
click at [339, 309] on div "Hire a Virtual Paralegal" at bounding box center [444, 310] width 384 height 26
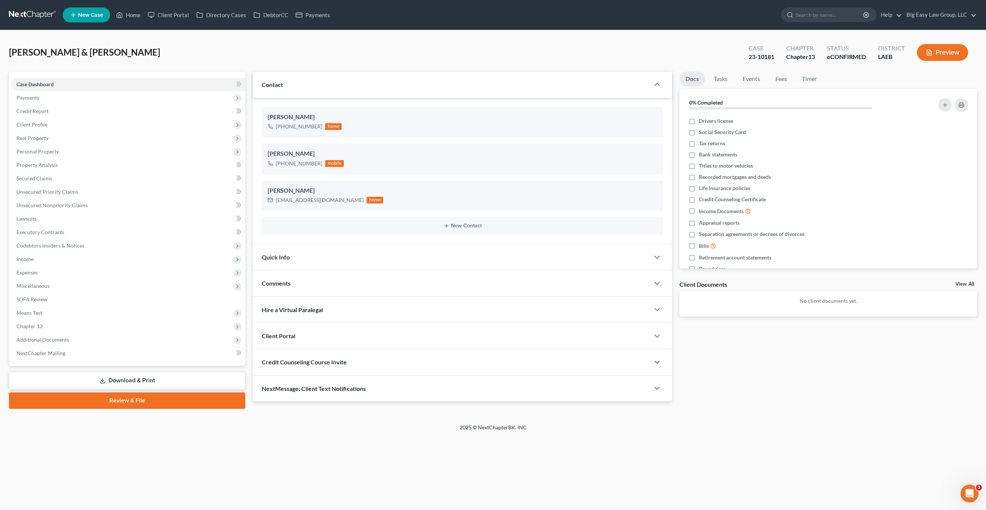
click at [333, 296] on div "Comments" at bounding box center [451, 283] width 397 height 26
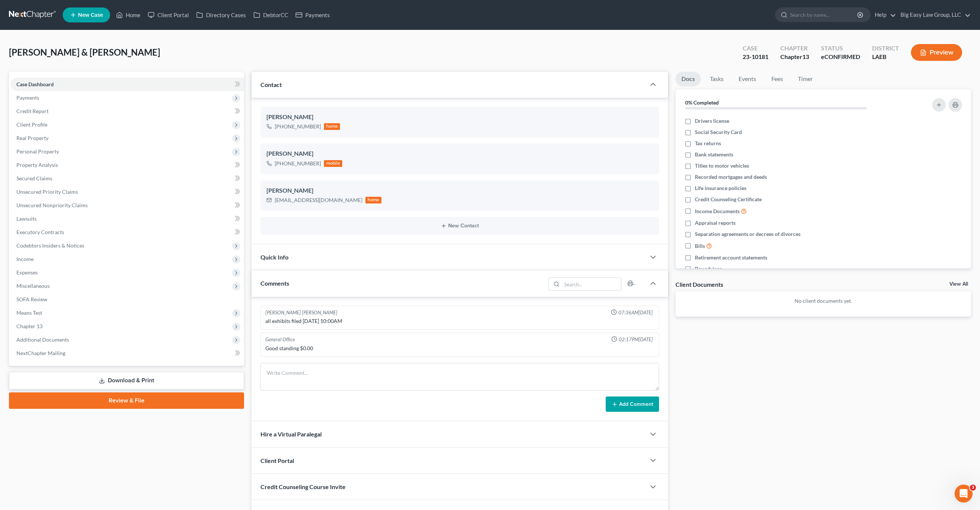
click at [337, 267] on div "Quick Info" at bounding box center [449, 257] width 395 height 26
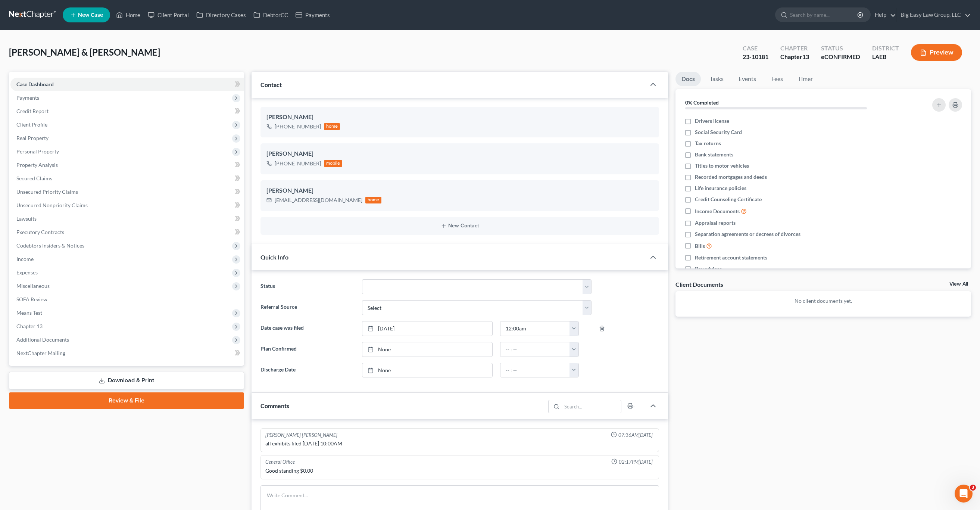
click at [323, 252] on div "Quick Info" at bounding box center [449, 257] width 395 height 26
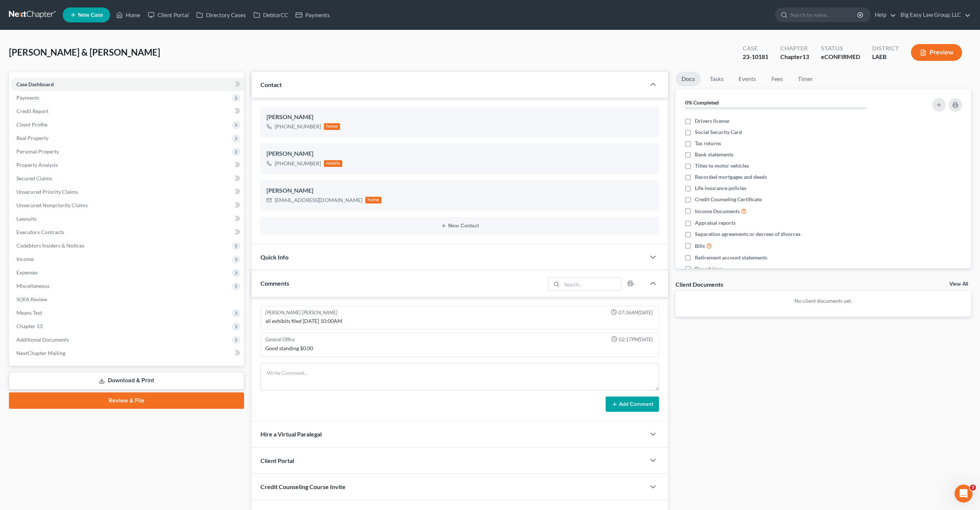
click at [110, 59] on div "Holland, Charles & Paula Upgraded Case 23-10181 Chapter Chapter 13 Status eCONF…" at bounding box center [490, 55] width 962 height 32
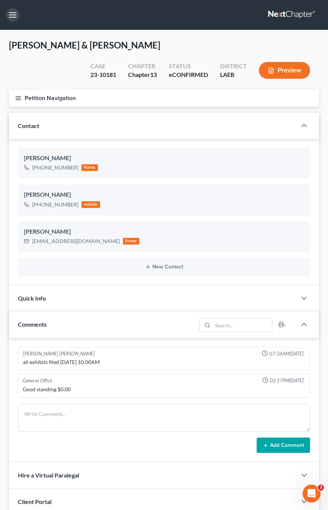
drag, startPoint x: 11, startPoint y: 19, endPoint x: 22, endPoint y: 31, distance: 16.6
click at [11, 19] on button "button" at bounding box center [12, 14] width 13 height 13
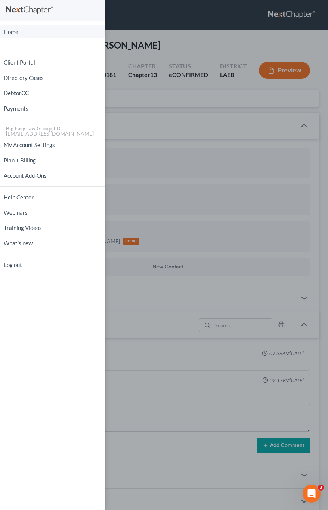
click at [28, 29] on link "Home" at bounding box center [52, 31] width 105 height 13
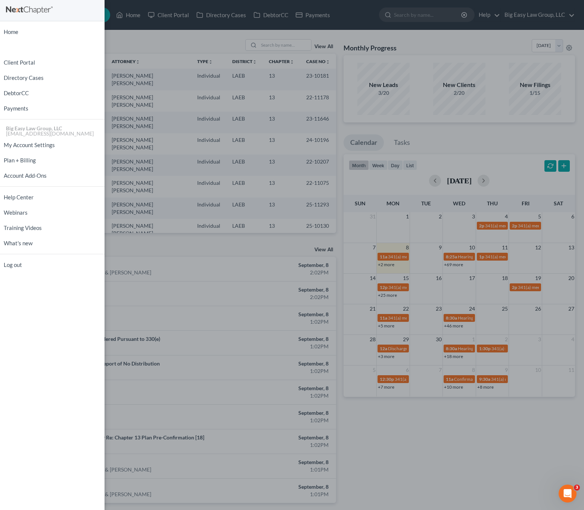
click at [109, 308] on div "Home New Case Client Portal Directory Cases DebtorCC Payments Big Easy Law Grou…" at bounding box center [292, 255] width 584 height 510
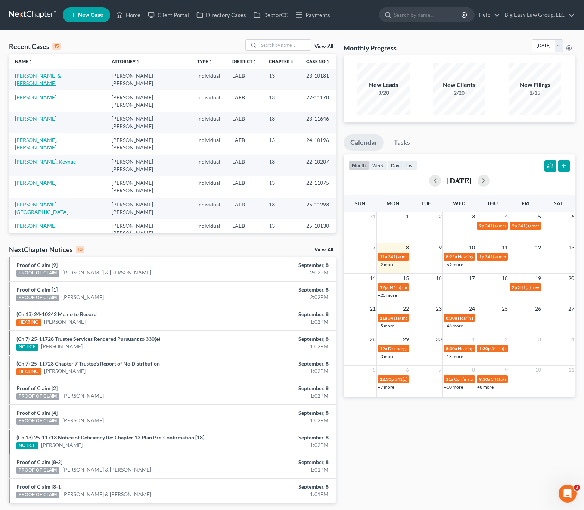
click at [36, 75] on link "[PERSON_NAME] & [PERSON_NAME]" at bounding box center [38, 79] width 46 height 14
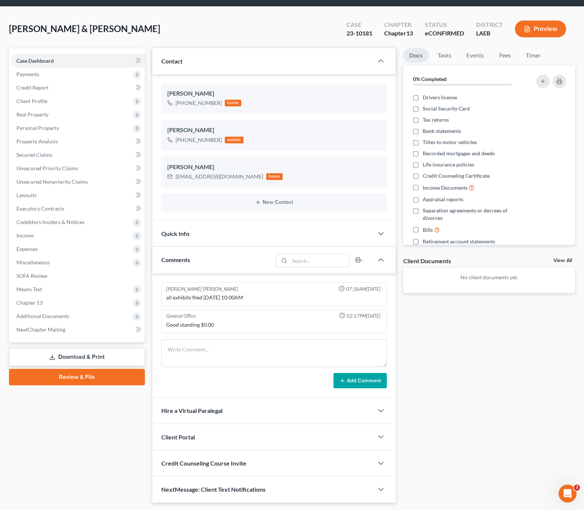
scroll to position [45, 0]
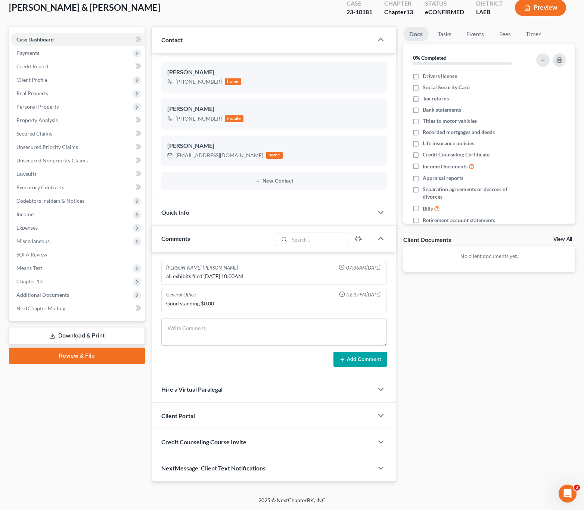
click at [285, 471] on div "NextMessage: Client Text Notifications" at bounding box center [262, 468] width 221 height 26
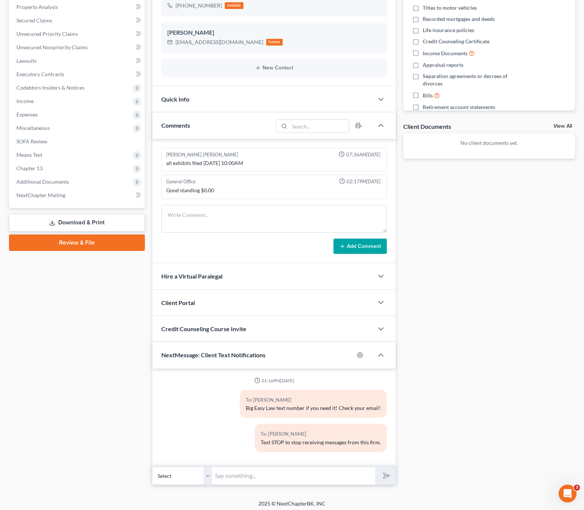
scroll to position [161, 0]
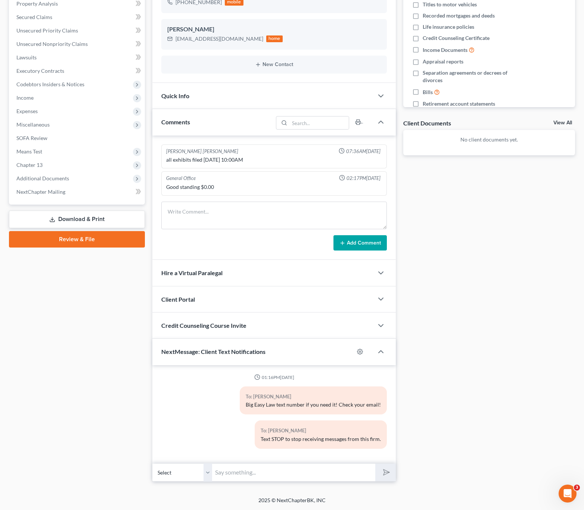
click at [270, 477] on input "text" at bounding box center [293, 472] width 163 height 18
type input "text here"
click at [202, 470] on select "Select +1 (504) 430-2333 - Charles Holland" at bounding box center [182, 472] width 60 height 18
click at [152, 463] on select "Select +1 (504) 430-2333 - Charles Holland" at bounding box center [182, 472] width 60 height 18
click at [379, 470] on button "submit" at bounding box center [385, 473] width 21 height 18
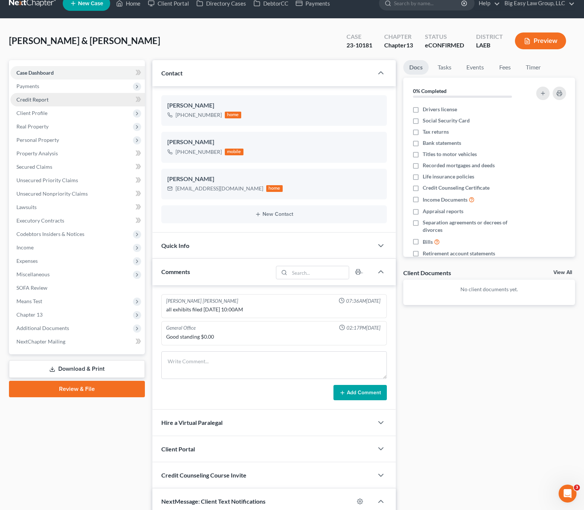
scroll to position [0, 0]
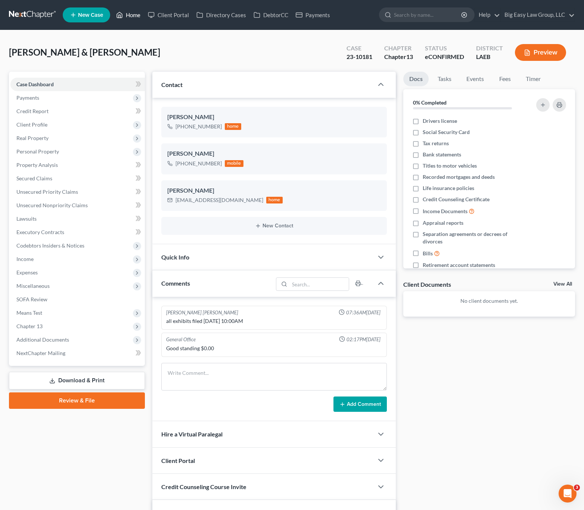
click at [127, 12] on link "Home" at bounding box center [128, 14] width 32 height 13
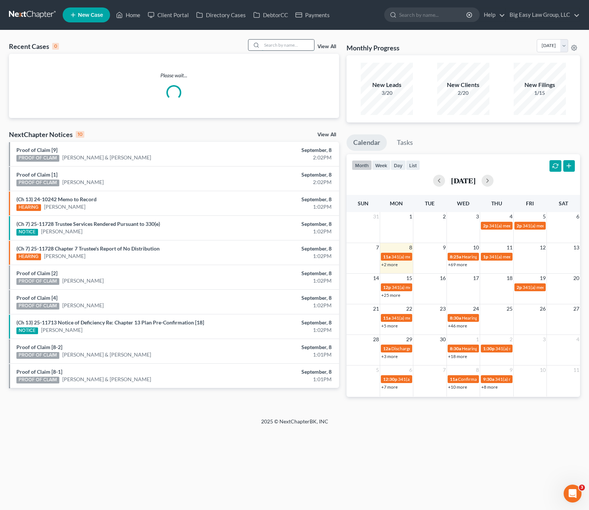
click at [297, 49] on input "search" at bounding box center [288, 45] width 52 height 11
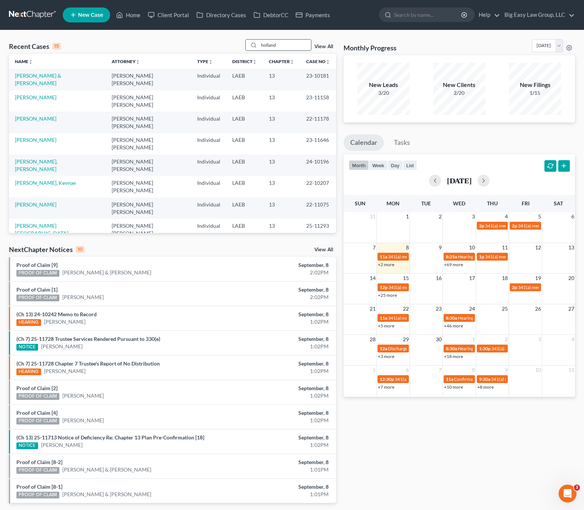
type input "holland"
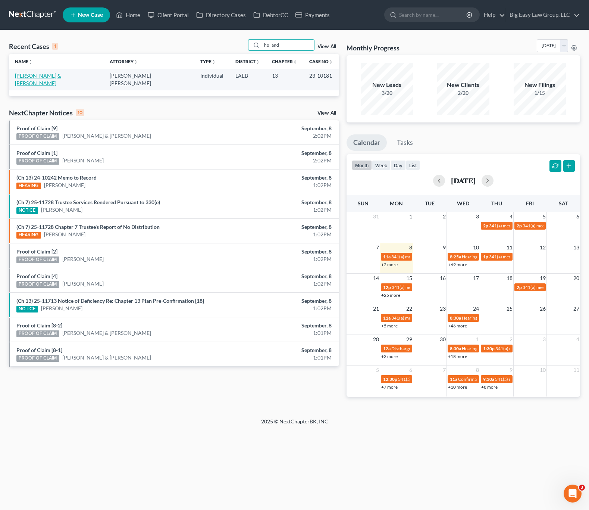
click at [50, 78] on link "[PERSON_NAME] & [PERSON_NAME]" at bounding box center [38, 79] width 46 height 14
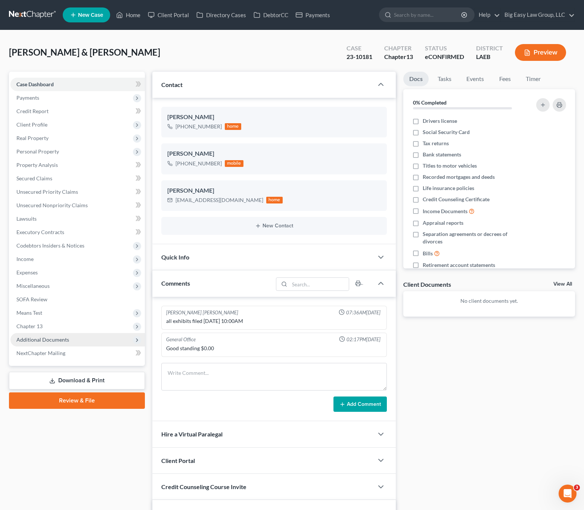
click at [48, 338] on span "Additional Documents" at bounding box center [42, 339] width 53 height 6
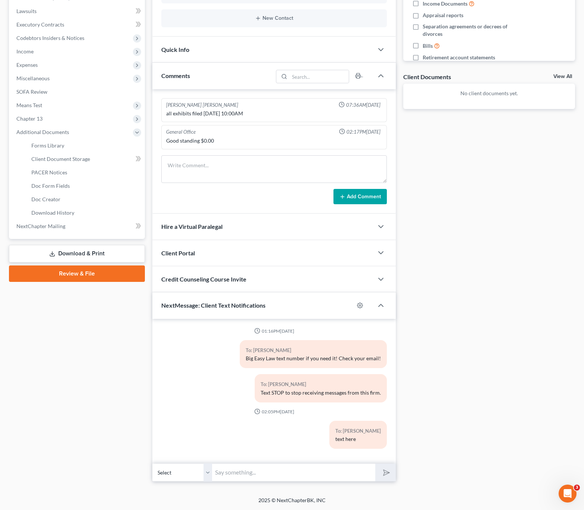
scroll to position [206, 0]
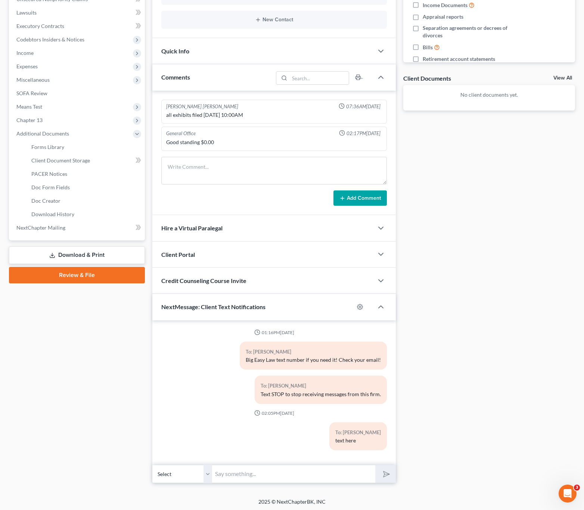
click at [298, 303] on div "NextMessage: Client Text Notifications" at bounding box center [253, 307] width 202 height 26
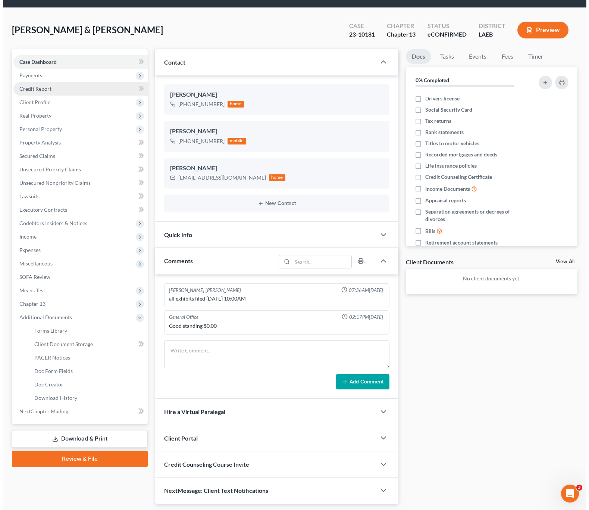
scroll to position [0, 0]
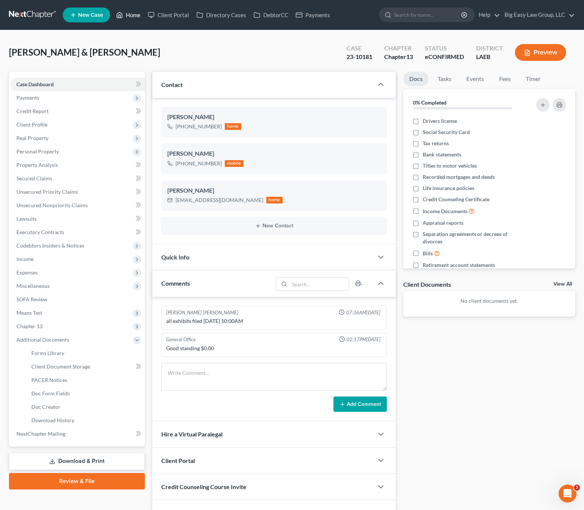
click at [137, 21] on link "Home" at bounding box center [128, 14] width 32 height 13
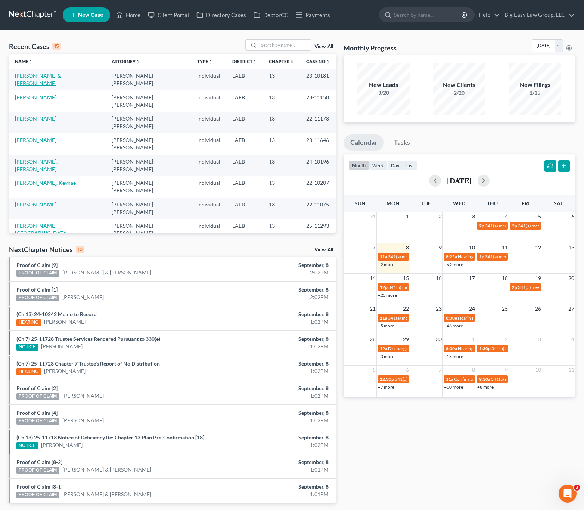
click at [54, 77] on link "[PERSON_NAME] & [PERSON_NAME]" at bounding box center [38, 79] width 46 height 14
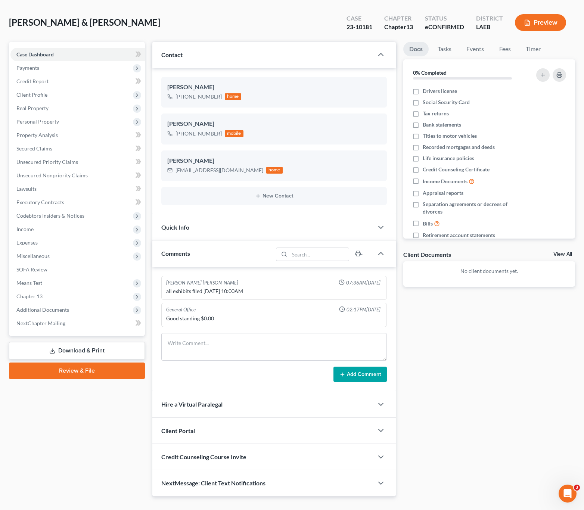
scroll to position [45, 0]
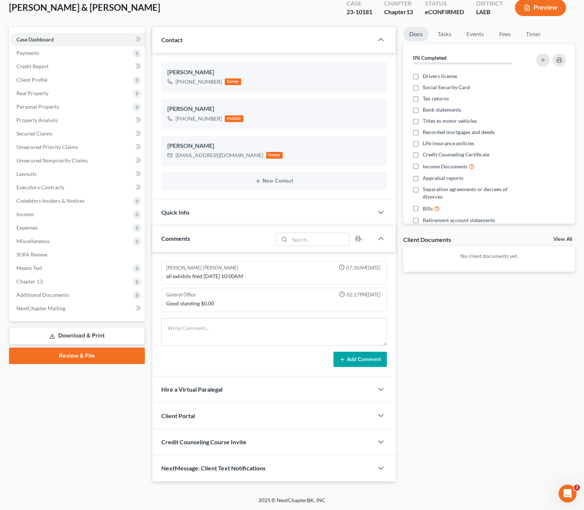
click at [239, 468] on span "NextMessage: Client Text Notifications" at bounding box center [213, 467] width 104 height 7
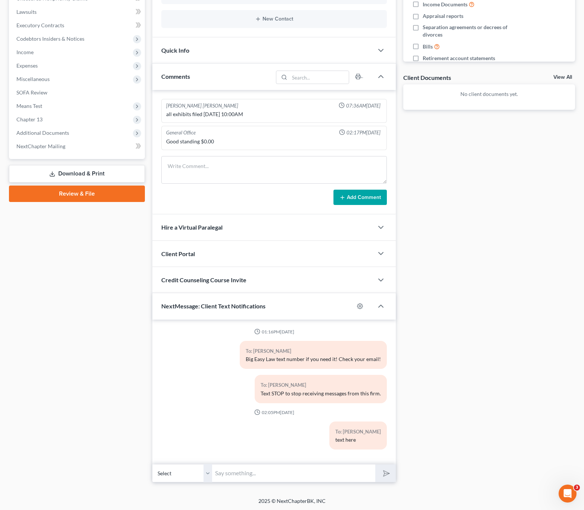
scroll to position [208, 0]
click at [224, 480] on input "text" at bounding box center [293, 472] width 163 height 18
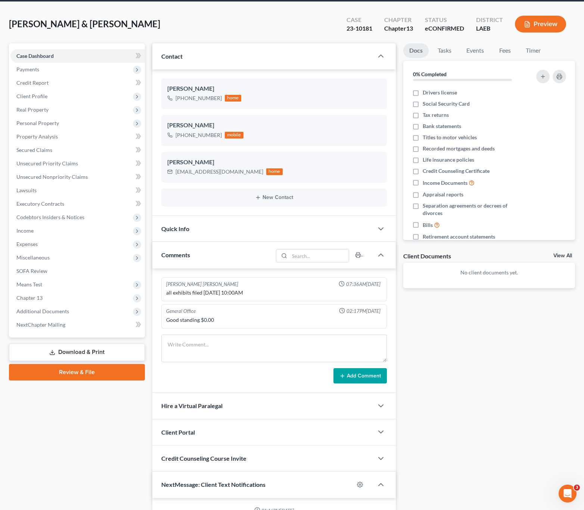
scroll to position [0, 0]
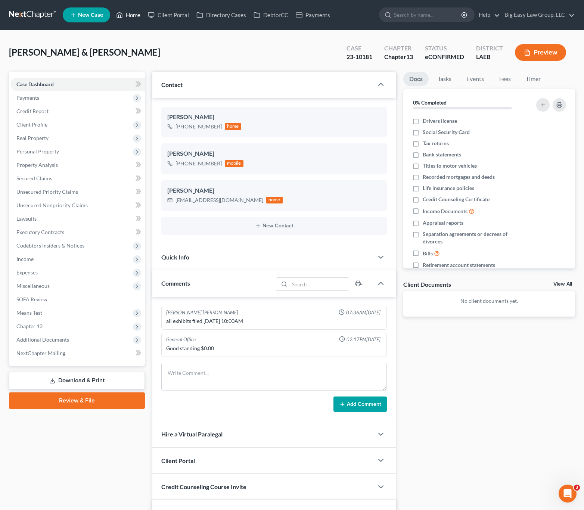
click at [124, 14] on link "Home" at bounding box center [128, 14] width 32 height 13
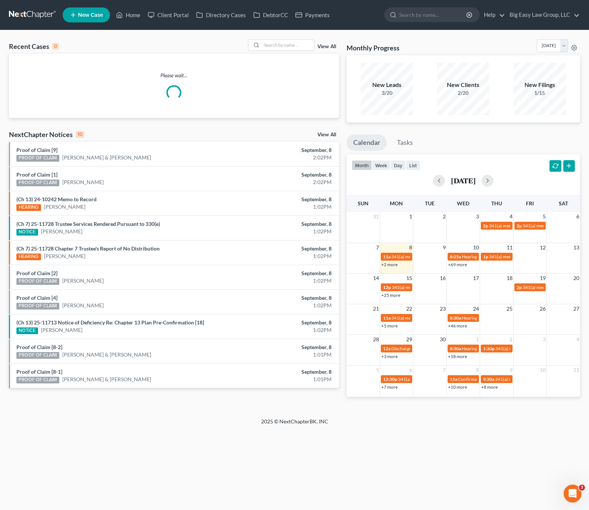
click at [283, 54] on div "Please wait..." at bounding box center [174, 86] width 330 height 64
click at [293, 45] on input "search" at bounding box center [288, 45] width 52 height 11
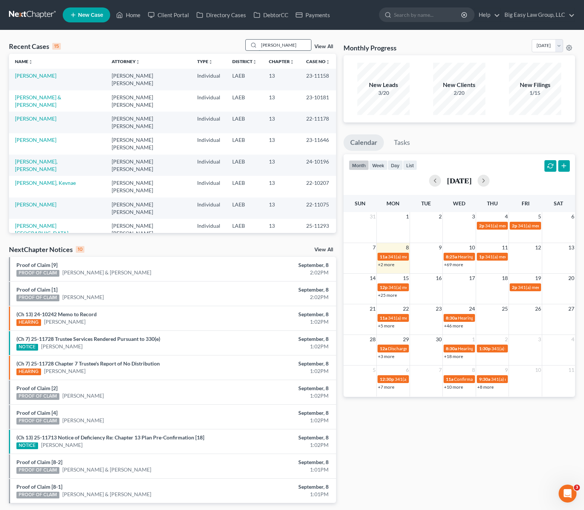
type input "hunt"
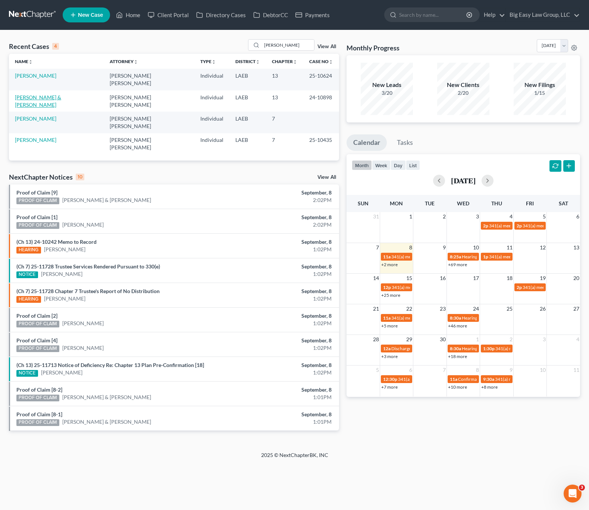
click at [44, 94] on link "[PERSON_NAME] & [PERSON_NAME]" at bounding box center [38, 101] width 46 height 14
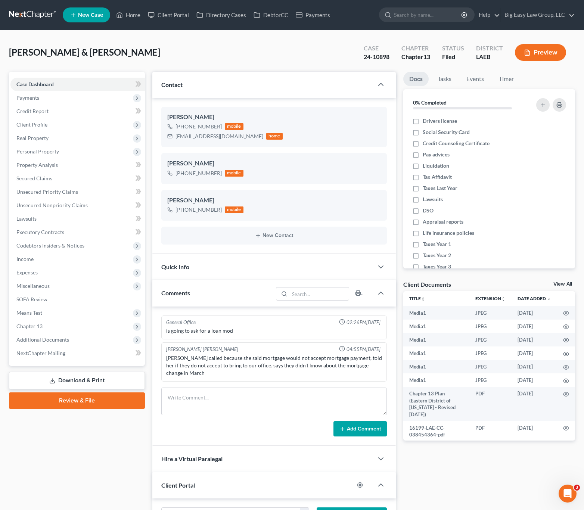
scroll to position [4879, 0]
click at [243, 364] on div "Jeseka called because she said mortgage would not accept mortgage payment, told…" at bounding box center [274, 365] width 216 height 22
click at [295, 352] on div "Jenny Abshier Bryce Murray 04:55PM, 08/19/2025" at bounding box center [274, 349] width 219 height 7
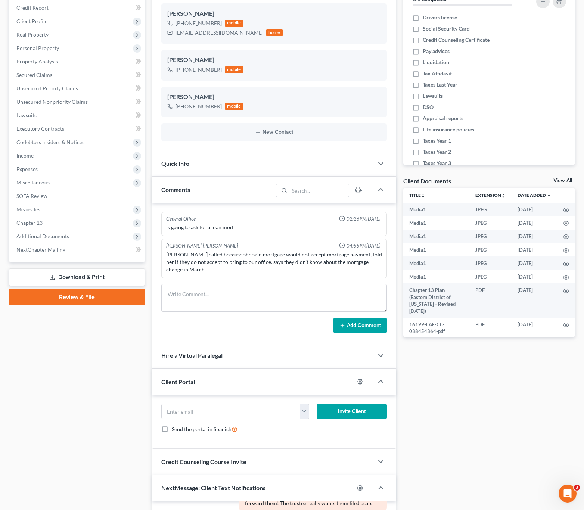
scroll to position [283, 0]
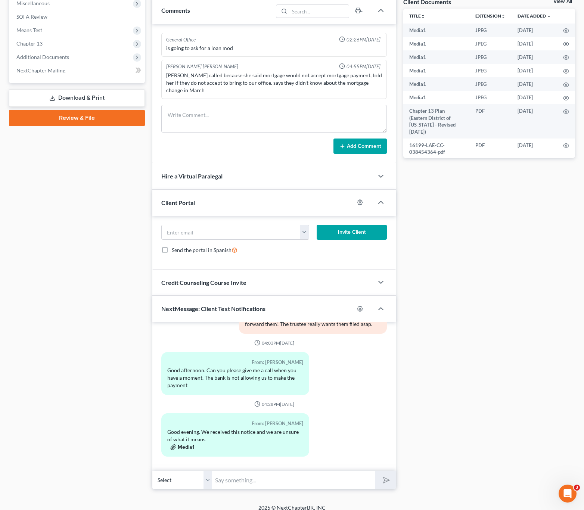
click at [183, 444] on button "Media1" at bounding box center [182, 447] width 24 height 6
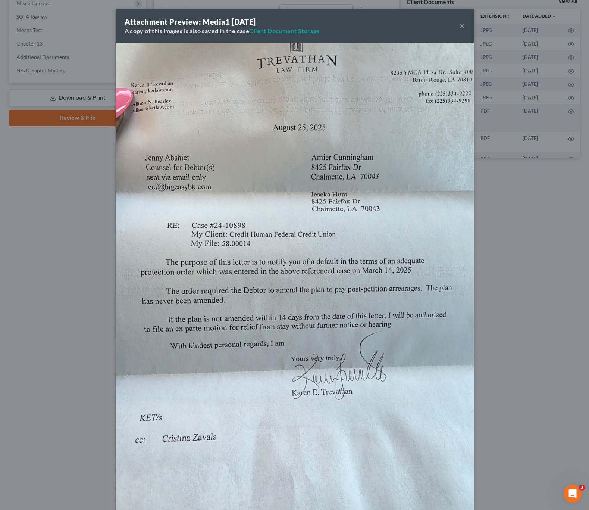
click at [52, 272] on div "Attachment Preview: Media1 09/02/2025 A copy of this images is also saved in th…" at bounding box center [294, 255] width 589 height 510
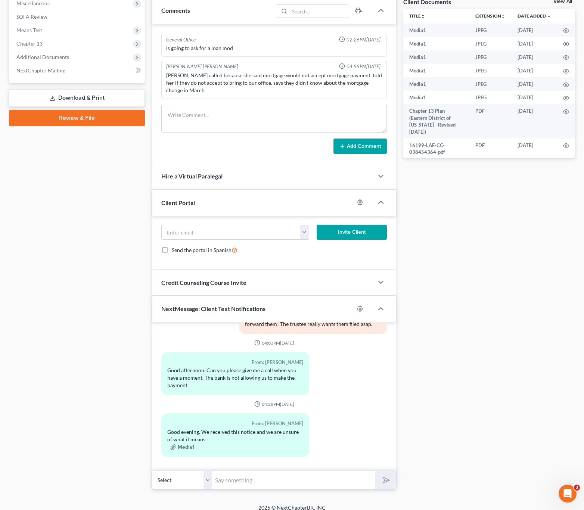
click at [265, 476] on input "text" at bounding box center [293, 480] width 163 height 18
type input "P"
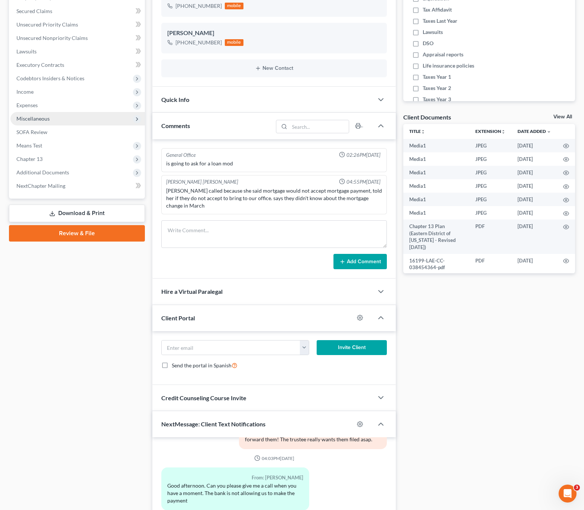
scroll to position [0, 0]
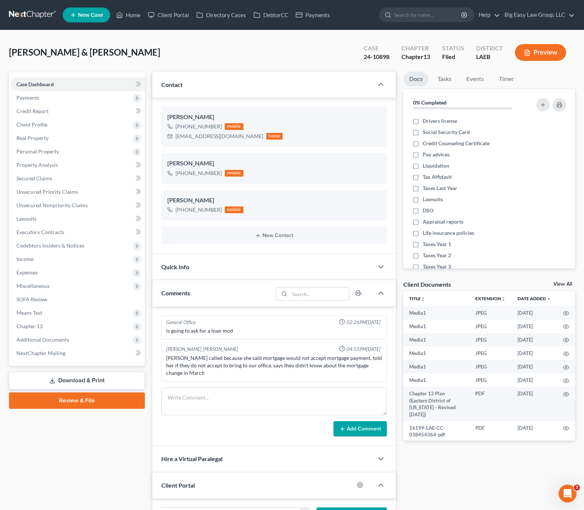
type input "Mrs. Hunt: We need to modify your plan. I need you to send me"
drag, startPoint x: 120, startPoint y: 13, endPoint x: 129, endPoint y: 21, distance: 11.7
click at [120, 13] on icon at bounding box center [119, 14] width 7 height 9
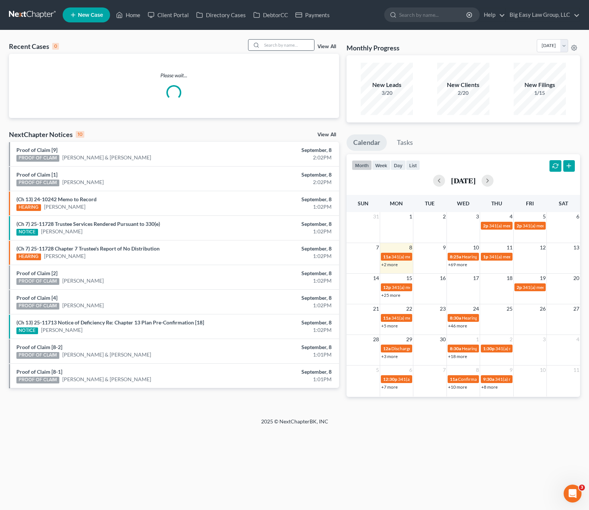
click at [287, 39] on div at bounding box center [281, 45] width 66 height 12
click at [290, 46] on input "search" at bounding box center [288, 45] width 52 height 11
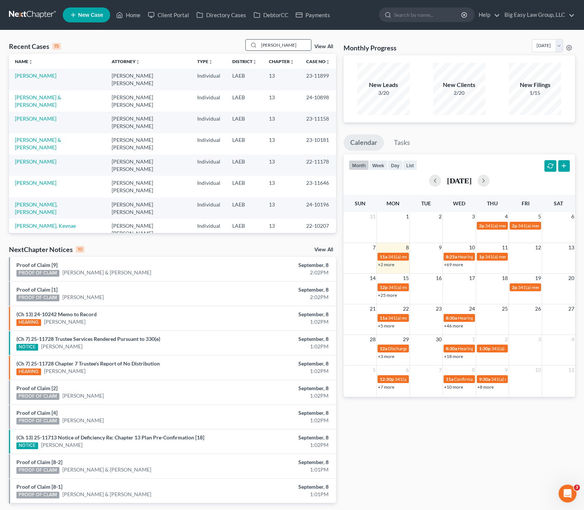
type input "burke"
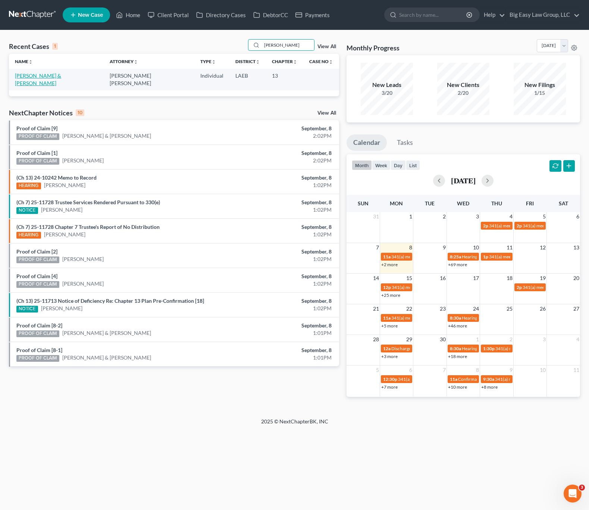
click at [43, 78] on link "[PERSON_NAME] & [PERSON_NAME]" at bounding box center [38, 79] width 46 height 14
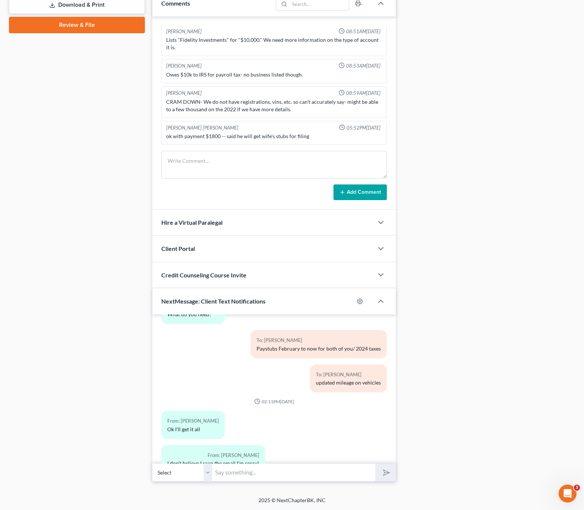
scroll to position [2239, 0]
click at [267, 472] on input "text" at bounding box center [293, 472] width 163 height 18
type input "I"
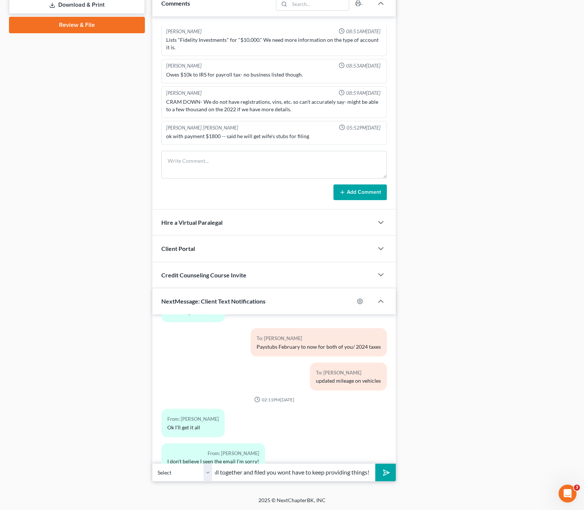
scroll to position [0, 109]
type input "It's a pain in the butt but once we have it all together and filed you wont hav…"
click at [375, 464] on button "submit" at bounding box center [385, 473] width 21 height 18
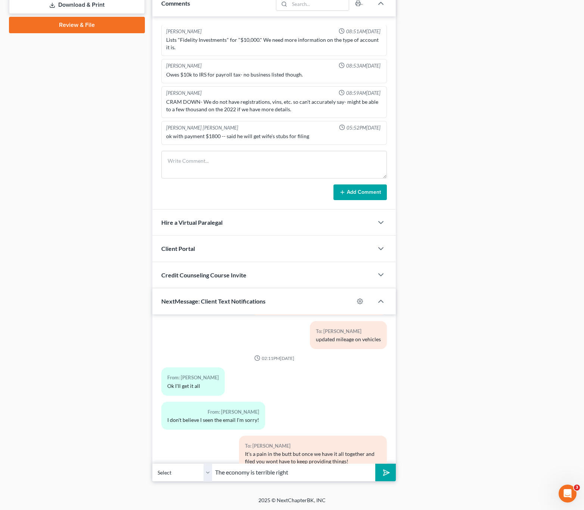
type input "The economy is terrible right"
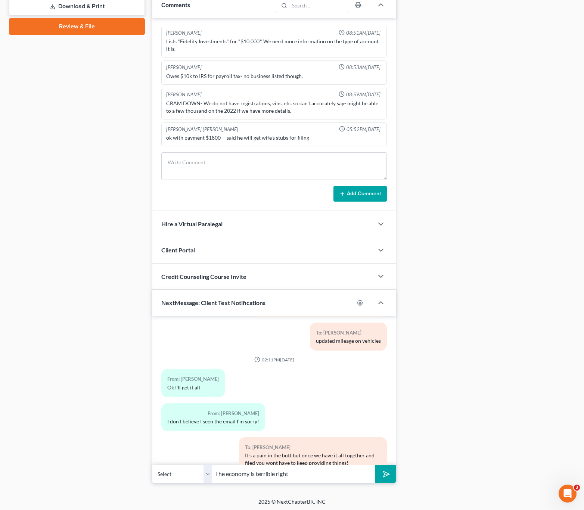
drag, startPoint x: 310, startPoint y: 474, endPoint x: 206, endPoint y: 458, distance: 104.6
click at [215, 468] on input "The economy is terrible right" at bounding box center [293, 474] width 163 height 18
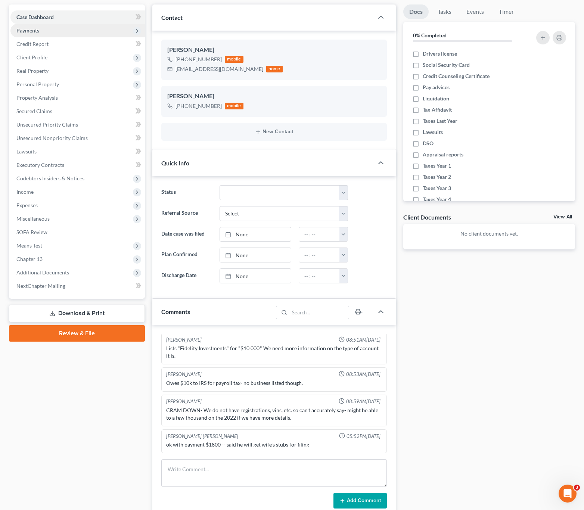
scroll to position [0, 0]
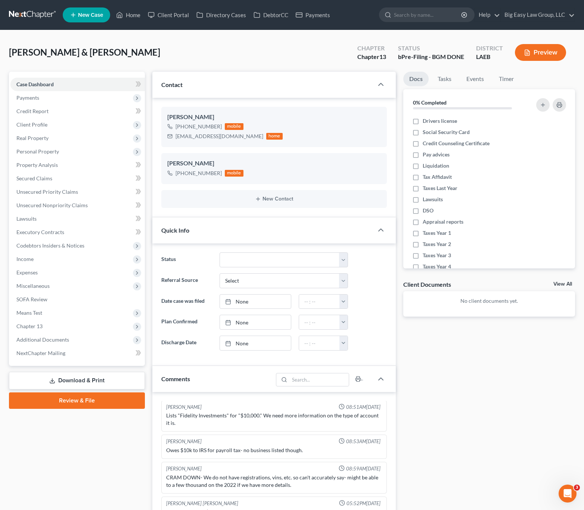
click at [129, 6] on ul "New Case Home Client Portal Directory Cases DebtorCC Payments - No Result - See…" at bounding box center [319, 14] width 512 height 19
drag, startPoint x: 128, startPoint y: 1, endPoint x: 122, endPoint y: 24, distance: 22.7
click at [128, 1] on nav "Home New Case Client Portal Directory Cases DebtorCC Payments Big Easy Law Grou…" at bounding box center [292, 15] width 584 height 30
click at [122, 24] on ul "New Case Home Client Portal Directory Cases DebtorCC Payments - No Result - See…" at bounding box center [319, 14] width 512 height 19
click at [125, 21] on link "Home" at bounding box center [128, 14] width 32 height 13
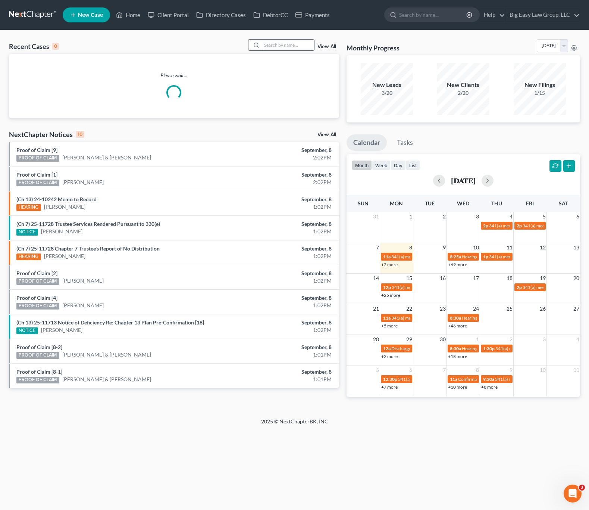
click at [273, 41] on input "search" at bounding box center [288, 45] width 52 height 11
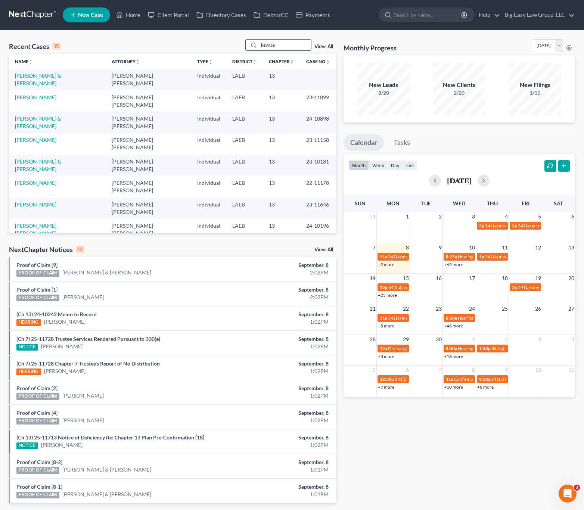
type input "kevnae"
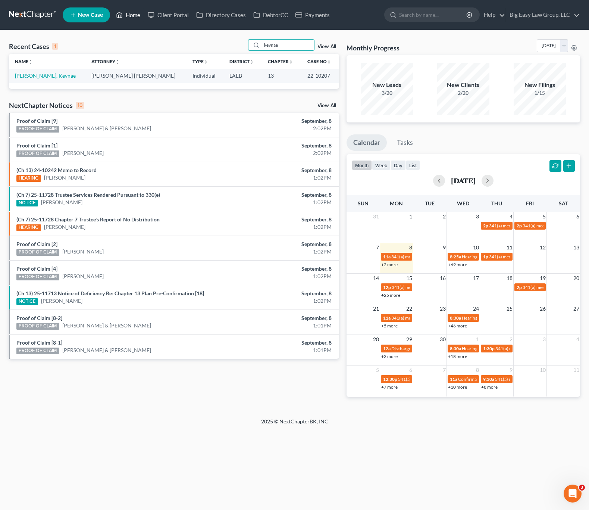
click at [124, 13] on link "Home" at bounding box center [128, 14] width 32 height 13
click at [121, 25] on nav "Home New Case Client Portal Directory Cases DebtorCC Payments Big Easy Law Grou…" at bounding box center [294, 15] width 589 height 30
click at [124, 21] on link "Home" at bounding box center [128, 14] width 32 height 13
click at [129, 11] on link "Home" at bounding box center [128, 14] width 32 height 13
click at [136, 16] on link "Home" at bounding box center [128, 14] width 32 height 13
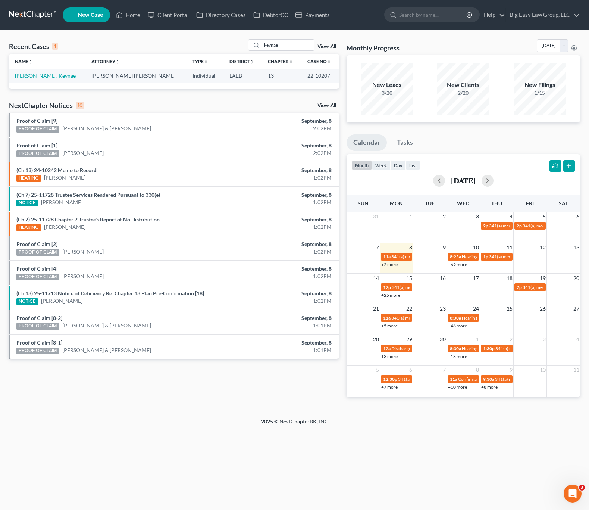
click at [144, 63] on th "Attorney unfold_more expand_more expand_less" at bounding box center [135, 61] width 101 height 15
click at [128, 19] on link "Home" at bounding box center [128, 14] width 32 height 13
click at [304, 46] on input "kevnae" at bounding box center [288, 45] width 52 height 11
click at [141, 16] on link "Home" at bounding box center [128, 14] width 32 height 13
click at [327, 45] on link "View All" at bounding box center [327, 46] width 19 height 5
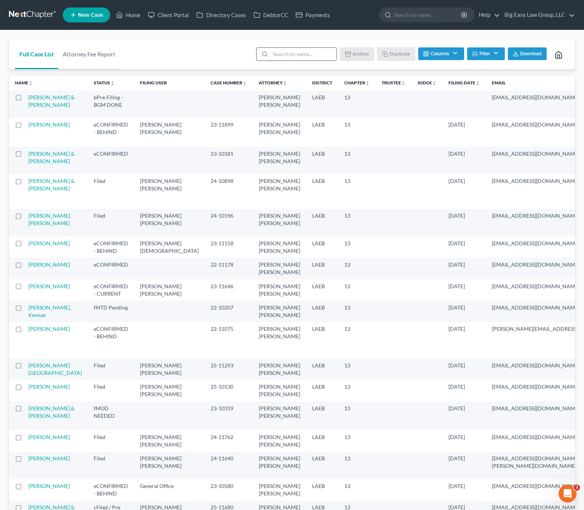
click at [309, 56] on input "search" at bounding box center [303, 54] width 66 height 13
type input "template"
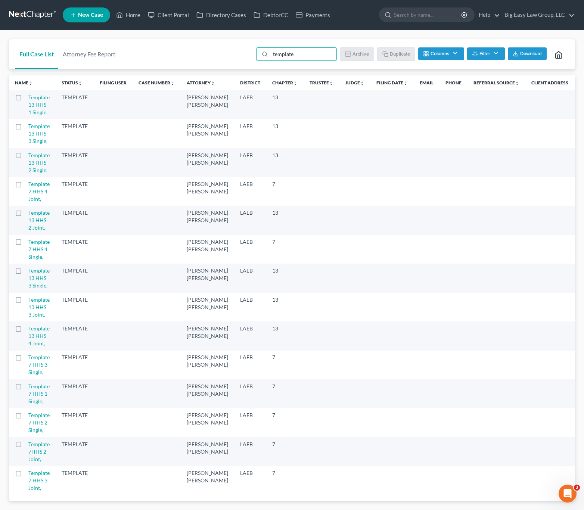
click at [25, 99] on label at bounding box center [25, 99] width 0 height 0
click at [28, 97] on input "checkbox" at bounding box center [30, 96] width 5 height 5
click at [385, 54] on icon "button" at bounding box center [386, 54] width 6 height 6
checkbox input "false"
click at [35, 105] on link "Template 13 HHS 1 Single," at bounding box center [38, 104] width 21 height 21
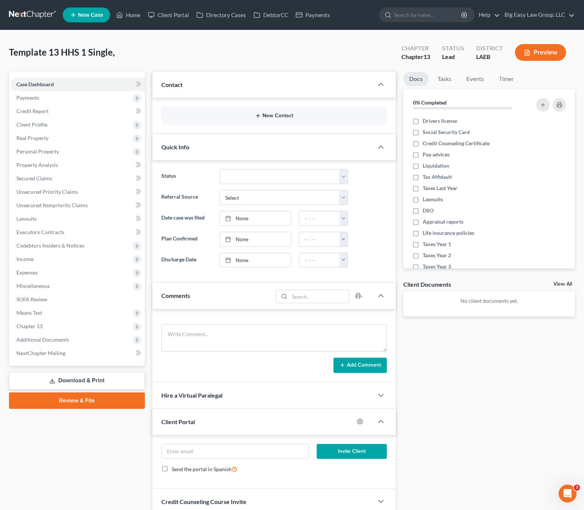
click at [274, 118] on button "New Contact" at bounding box center [274, 116] width 214 height 6
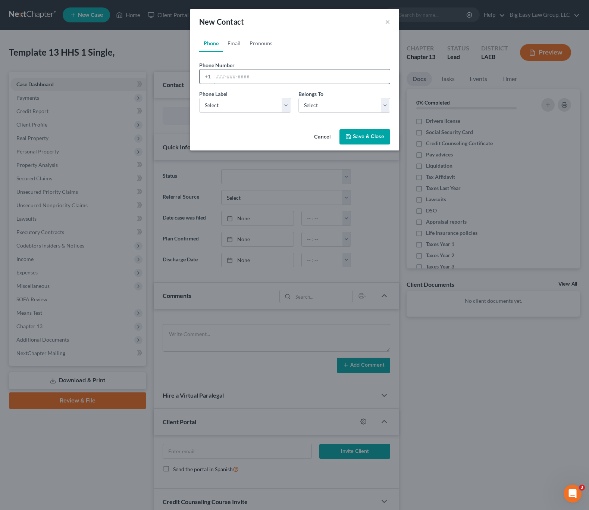
click at [234, 81] on input "tel" at bounding box center [302, 76] width 177 height 14
click at [226, 77] on input "tel" at bounding box center [302, 76] width 177 height 14
type input "8"
type input "225-2615036"
click at [265, 102] on select "Select Mobile Home Work Other" at bounding box center [245, 105] width 92 height 15
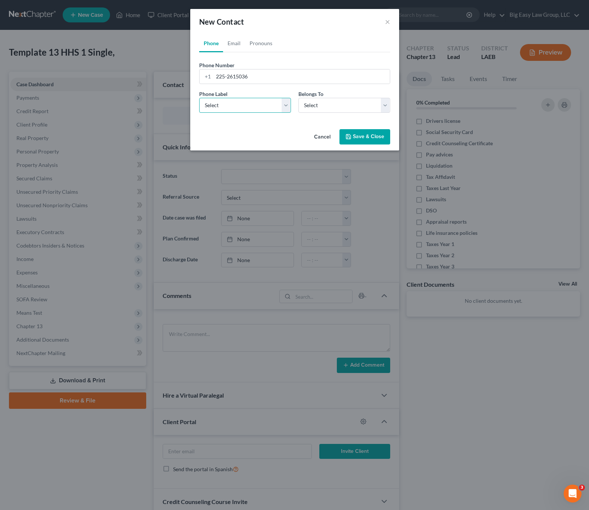
click at [199, 98] on select "Select Mobile Home Work Other" at bounding box center [245, 105] width 92 height 15
click at [259, 105] on select "Select Mobile Home Work Other" at bounding box center [245, 105] width 92 height 15
select select "0"
click at [199, 98] on select "Select Mobile Home Work Other" at bounding box center [245, 105] width 92 height 15
click at [332, 106] on select "Select Client Other" at bounding box center [345, 105] width 92 height 15
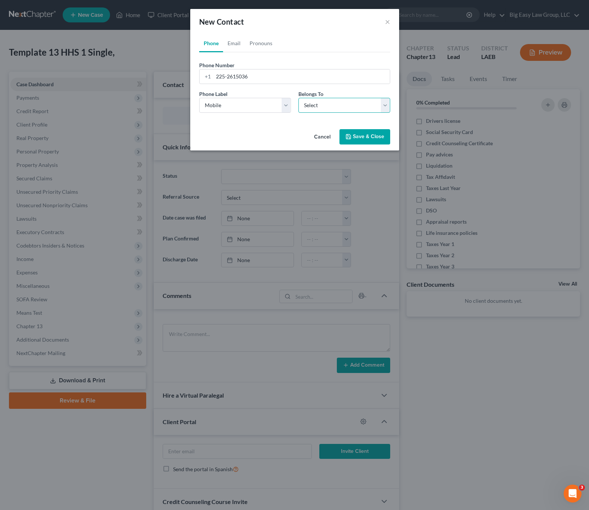
select select "0"
click at [299, 98] on select "Select Client Other" at bounding box center [345, 105] width 92 height 15
click at [364, 138] on button "Save & Close" at bounding box center [365, 137] width 51 height 16
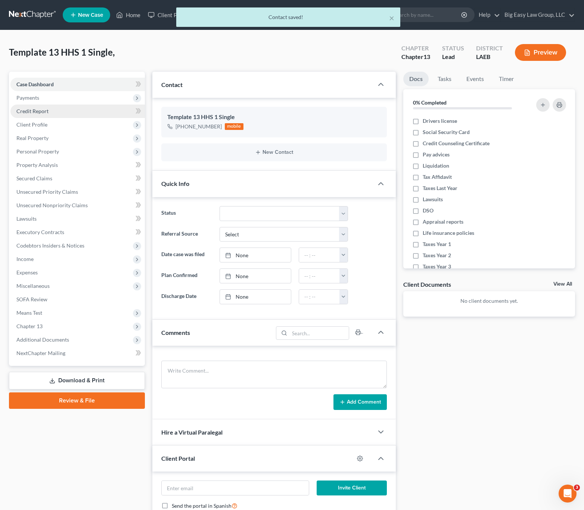
drag, startPoint x: 52, startPoint y: 119, endPoint x: 89, endPoint y: 115, distance: 37.6
click at [52, 119] on span "Client Profile" at bounding box center [77, 124] width 134 height 13
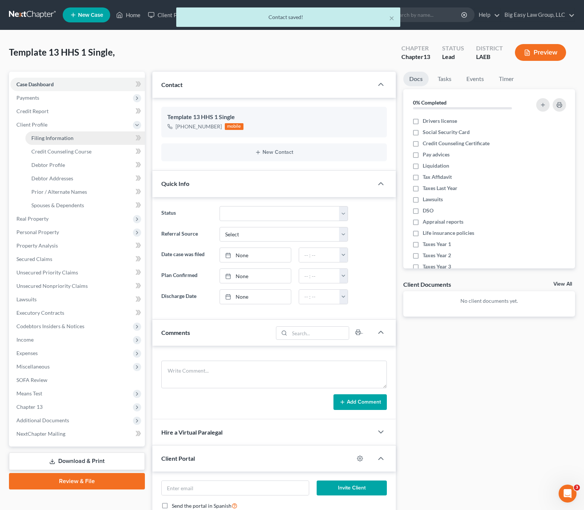
click at [68, 133] on link "Filing Information" at bounding box center [84, 137] width 119 height 13
select select "1"
select select "0"
select select "3"
select select "34"
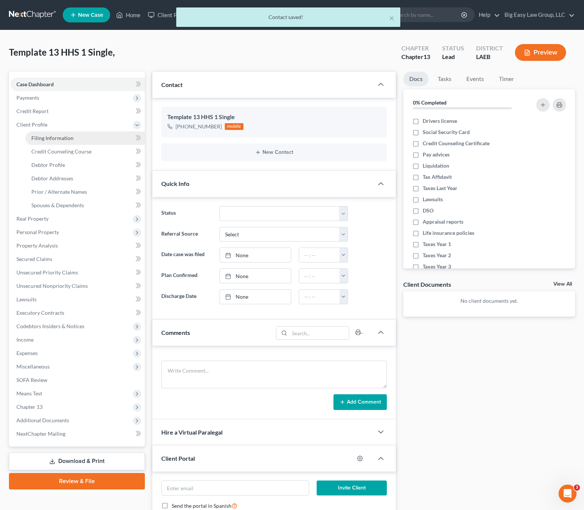
select select "0"
select select "19"
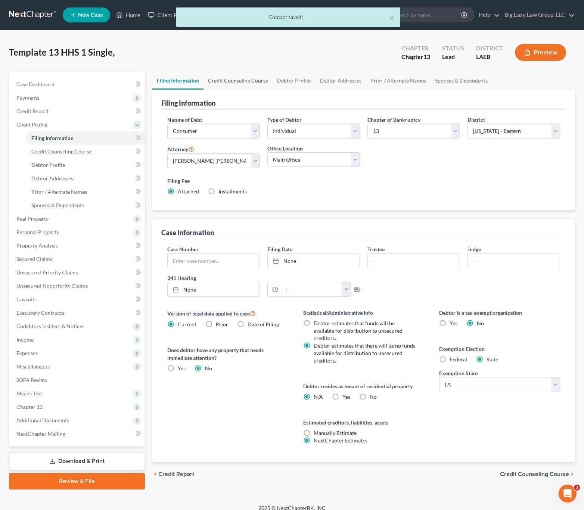
click at [222, 78] on link "Credit Counseling Course" at bounding box center [237, 81] width 69 height 18
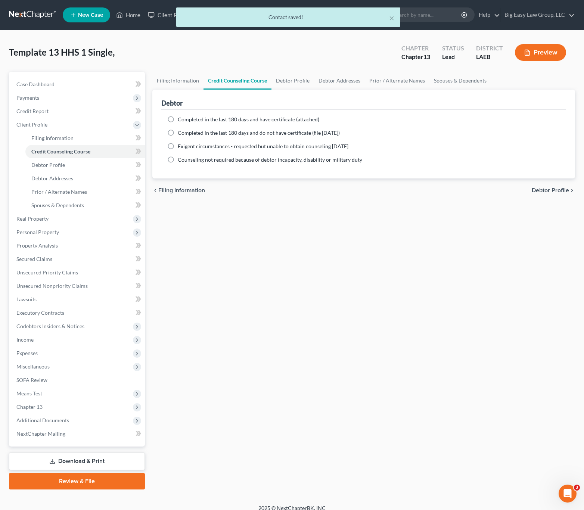
click at [206, 132] on span "Completed in the last 180 days and do not have certificate (file within 14 days)" at bounding box center [259, 133] width 162 height 6
click at [186, 132] on input "Completed in the last 180 days and do not have certificate (file within 14 days)" at bounding box center [183, 131] width 5 height 5
radio input "true"
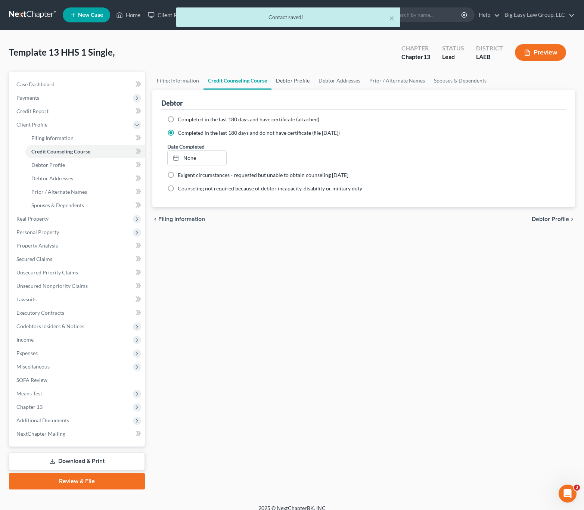
click at [299, 85] on link "Debtor Profile" at bounding box center [292, 81] width 43 height 18
select select "0"
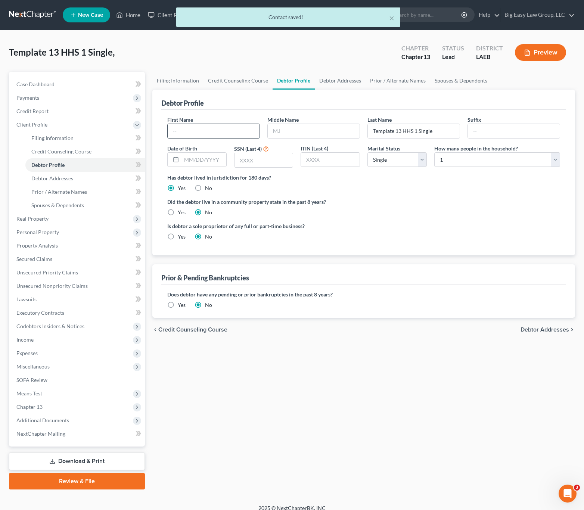
click at [227, 134] on input "text" at bounding box center [214, 131] width 92 height 14
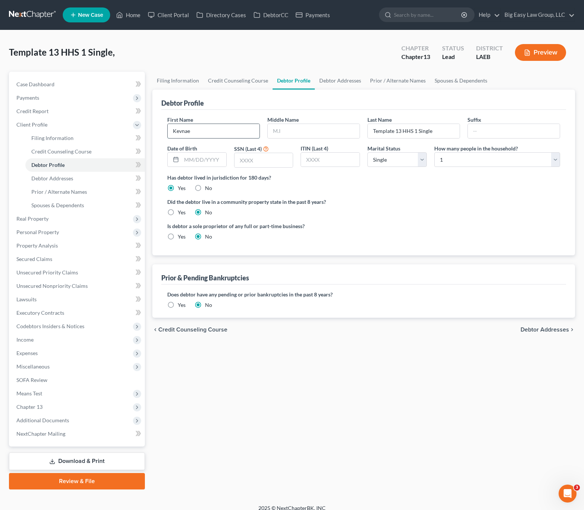
type input "Kevnae"
type input "Clark"
type input "06/15/1993"
type input "4735"
click at [333, 86] on link "Debtor Addresses" at bounding box center [340, 81] width 51 height 18
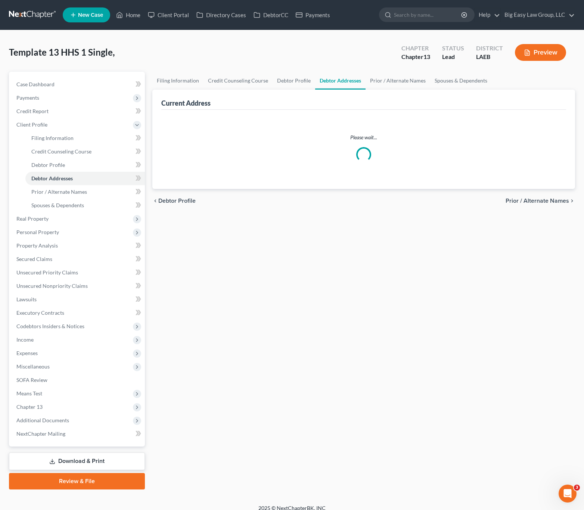
select select "0"
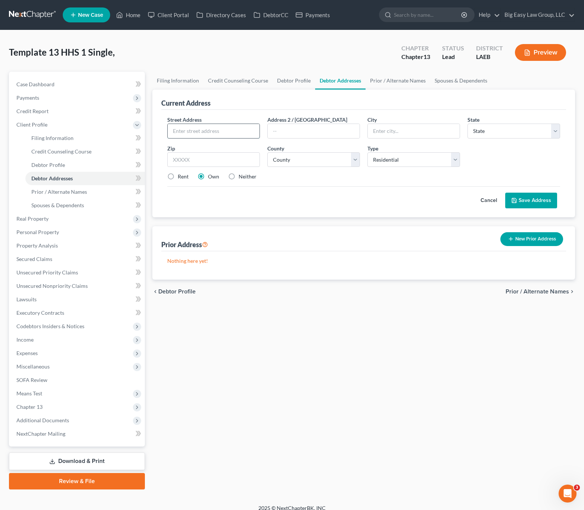
drag, startPoint x: 215, startPoint y: 125, endPoint x: 222, endPoint y: 126, distance: 7.2
click at [215, 125] on input "text" at bounding box center [214, 131] width 92 height 14
type input "3"
type input "2415 Cypress St."
type input "Laplace"
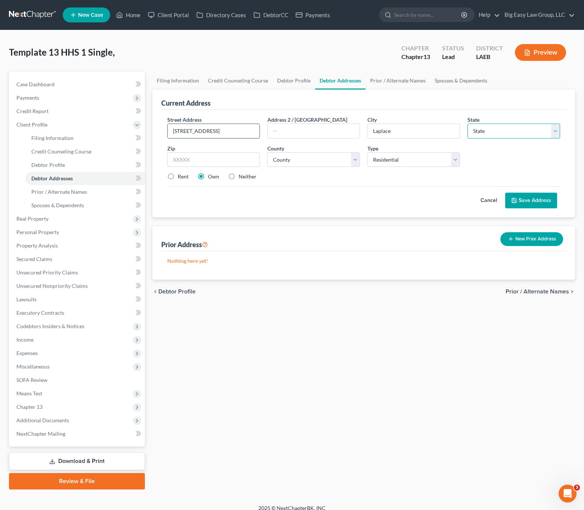
select select "19"
type input "70071"
type input "Lutcher"
click at [337, 161] on select "County Acadia Allen Ascension Assumption Avoyelles Beauregard Bienville Bossier…" at bounding box center [313, 159] width 93 height 15
select select "47"
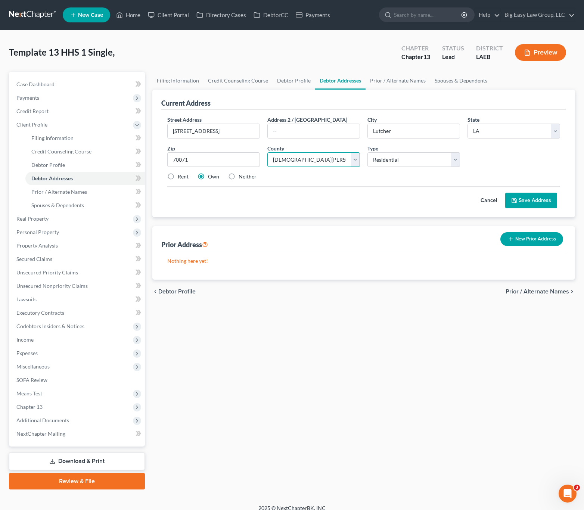
click at [267, 152] on select "County Acadia Allen Ascension Assumption Avoyelles Beauregard Bienville Bossier…" at bounding box center [313, 159] width 93 height 15
drag, startPoint x: 400, startPoint y: 176, endPoint x: 411, endPoint y: 167, distance: 14.3
click at [400, 176] on div "Rent Own Neither" at bounding box center [363, 176] width 400 height 7
click at [541, 193] on button "Save Address" at bounding box center [531, 201] width 52 height 16
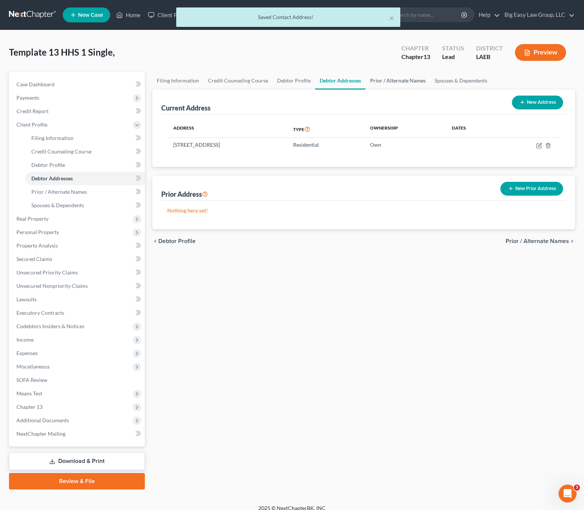
click at [391, 80] on link "Prior / Alternate Names" at bounding box center [397, 81] width 65 height 18
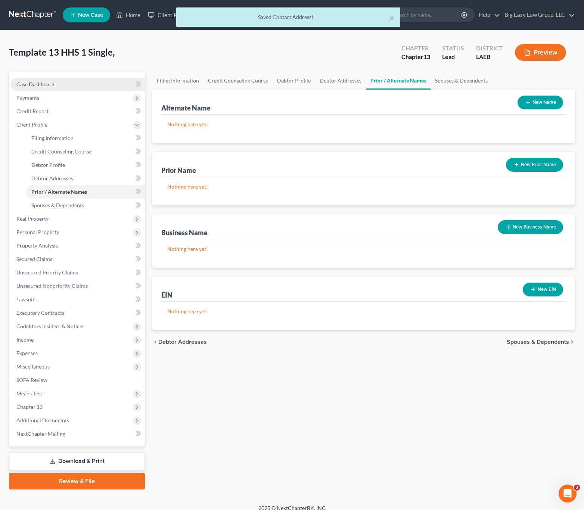
click at [41, 87] on link "Case Dashboard" at bounding box center [77, 84] width 134 height 13
select select "0"
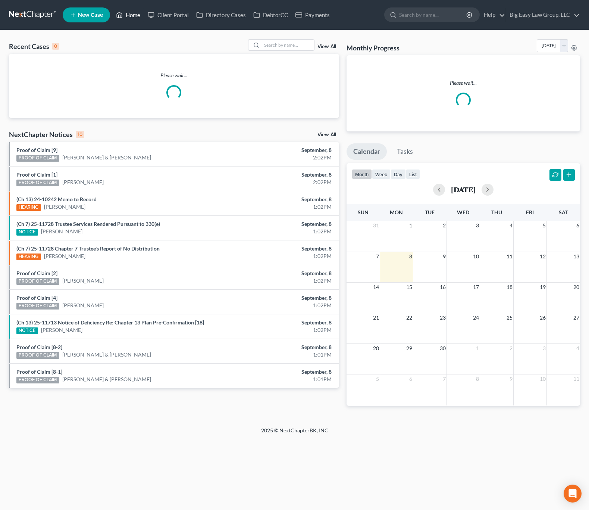
click at [144, 11] on link "Home" at bounding box center [128, 14] width 32 height 13
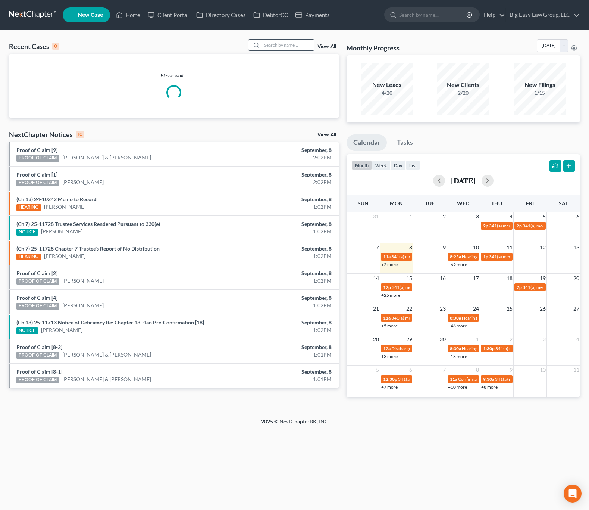
click at [281, 46] on input "search" at bounding box center [288, 45] width 52 height 11
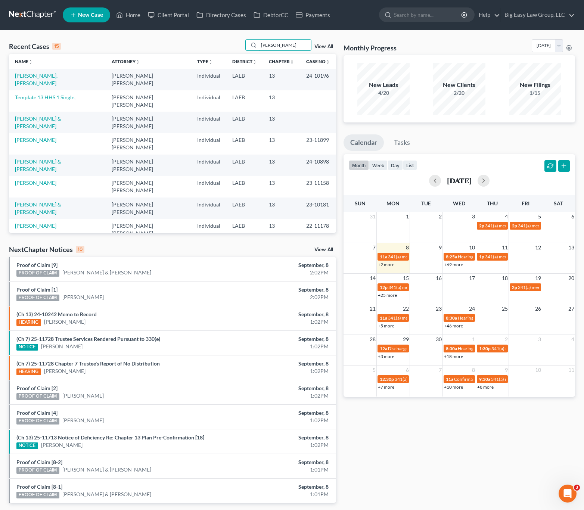
type input "[PERSON_NAME]"
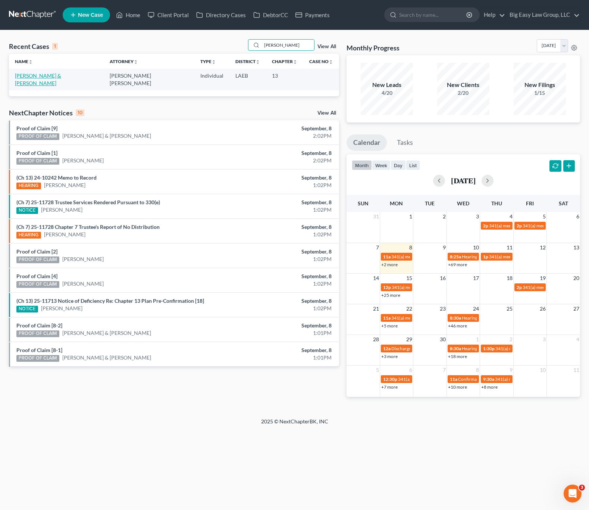
click at [50, 77] on link "[PERSON_NAME] & [PERSON_NAME]" at bounding box center [38, 79] width 46 height 14
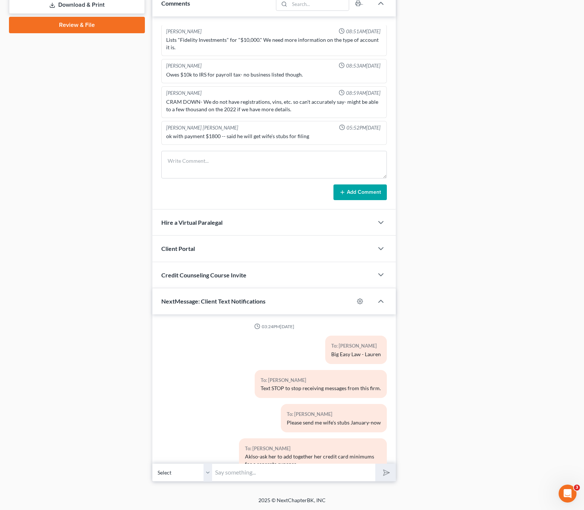
scroll to position [2356, 0]
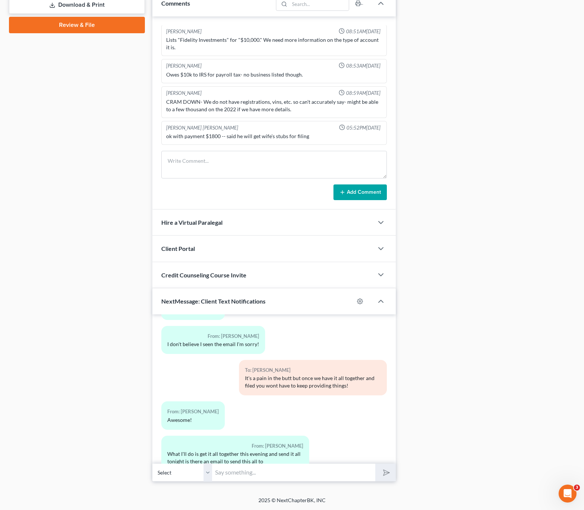
click at [314, 464] on input "text" at bounding box center [293, 472] width 163 height 18
type input "[EMAIL_ADDRESS][DOMAIN_NAME] send there plz"
click at [375, 464] on button "submit" at bounding box center [385, 473] width 21 height 18
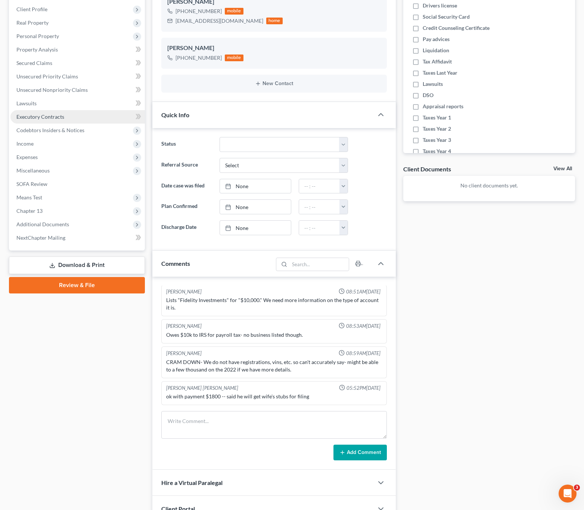
scroll to position [0, 0]
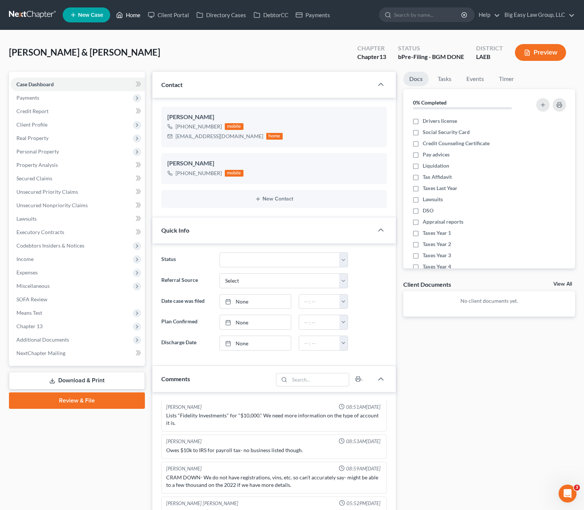
click at [129, 8] on ul "New Case Home Client Portal Directory Cases DebtorCC Payments - No Result - See…" at bounding box center [319, 14] width 512 height 19
drag, startPoint x: 129, startPoint y: 12, endPoint x: 325, endPoint y: 46, distance: 198.5
click at [129, 12] on link "Home" at bounding box center [128, 14] width 32 height 13
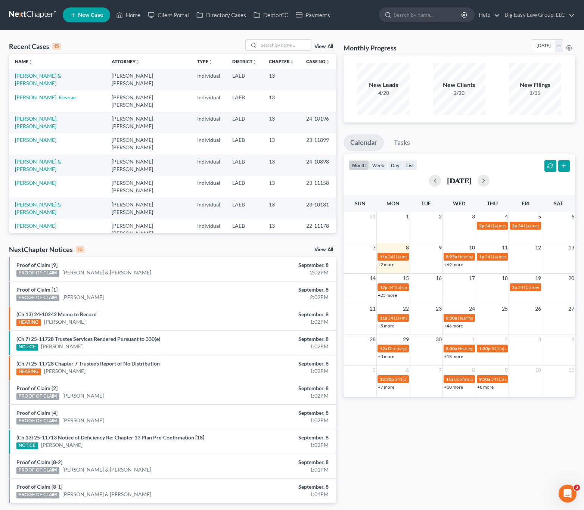
click at [40, 94] on link "[PERSON_NAME], Kevnae" at bounding box center [45, 97] width 61 height 6
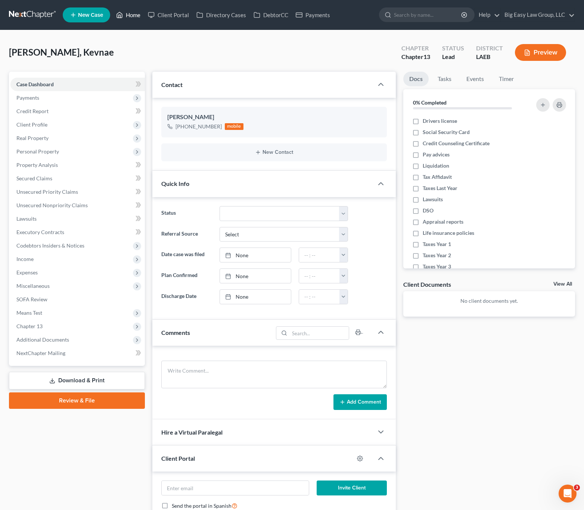
click at [133, 11] on link "Home" at bounding box center [128, 14] width 32 height 13
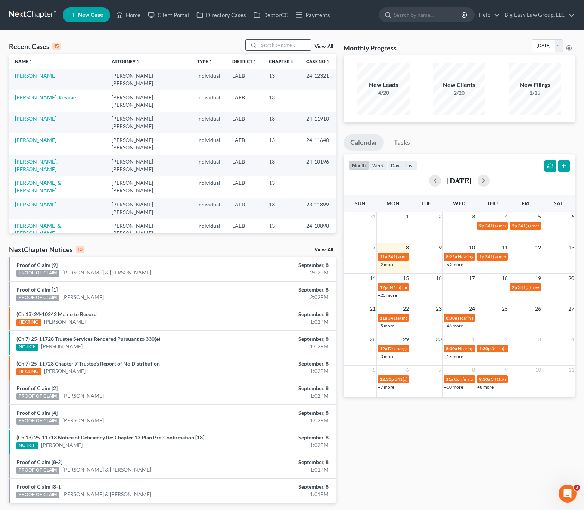
click at [280, 47] on input "search" at bounding box center [285, 45] width 52 height 11
type input "[PERSON_NAME]"
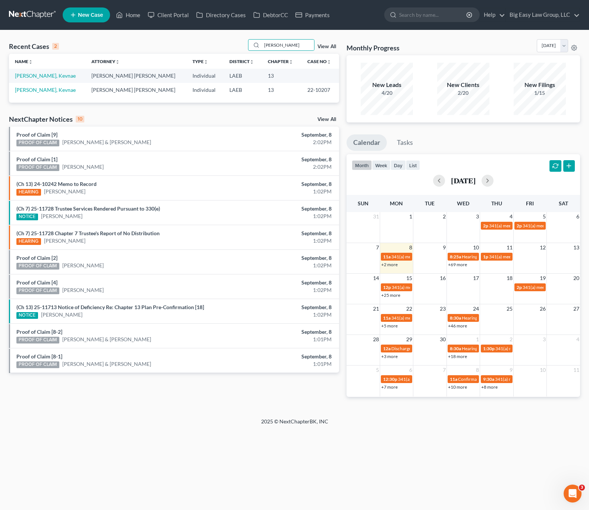
click at [40, 71] on td "[PERSON_NAME], Kevnae" at bounding box center [47, 76] width 77 height 14
click at [41, 75] on link "[PERSON_NAME], Kevnae" at bounding box center [45, 75] width 61 height 6
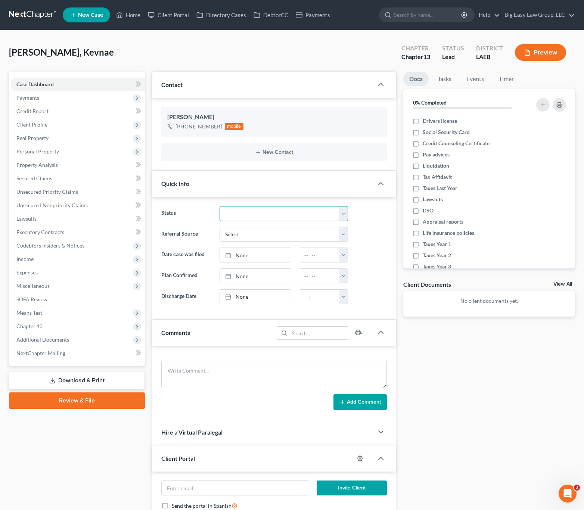
click at [271, 212] on select "aLead - Inactive/Rejected aLead - INTAKE (LAUREN) ***ASAP ATTORNEY REVIEW*** **…" at bounding box center [283, 213] width 128 height 15
click at [36, 95] on span "Payments" at bounding box center [27, 97] width 23 height 6
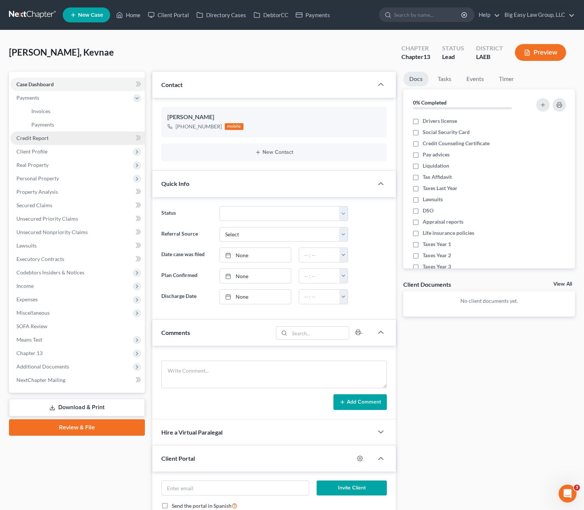
click at [52, 137] on link "Credit Report" at bounding box center [77, 137] width 134 height 13
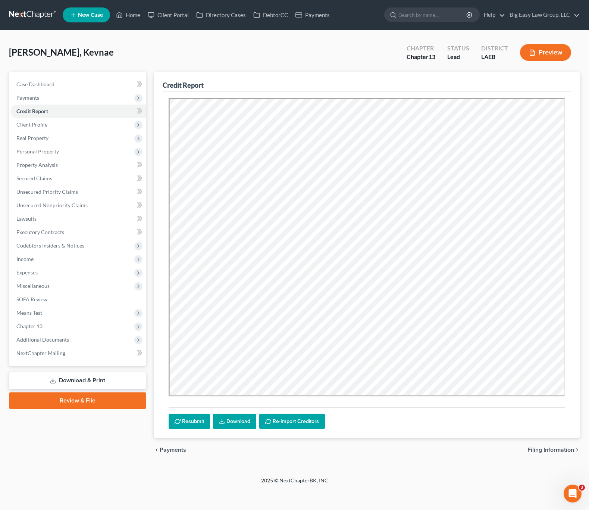
click at [339, 49] on div "[PERSON_NAME], Kevnae Upgraded Chapter Chapter 13 Status Lead District LAEB Pre…" at bounding box center [294, 55] width 571 height 32
click at [63, 80] on link "Case Dashboard" at bounding box center [78, 84] width 136 height 13
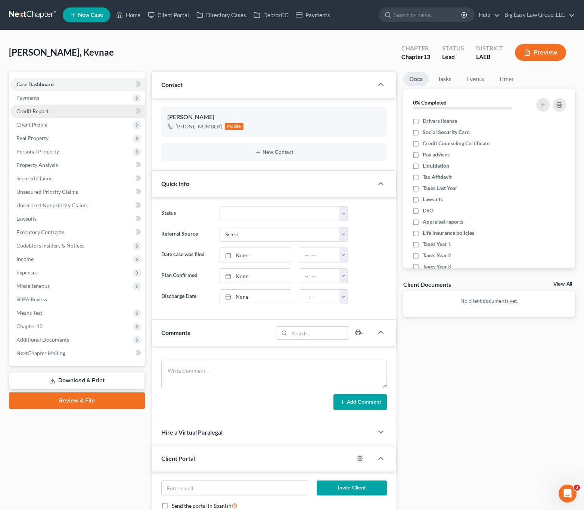
click at [44, 111] on span "Credit Report" at bounding box center [32, 111] width 32 height 6
click at [53, 93] on span "Payments" at bounding box center [77, 97] width 134 height 13
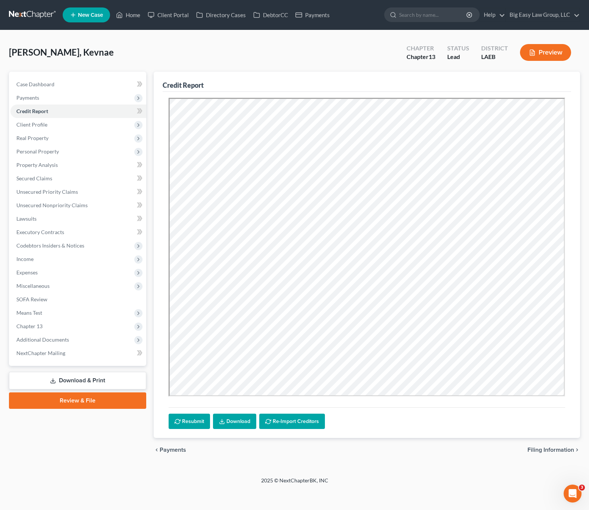
drag, startPoint x: 77, startPoint y: 127, endPoint x: 66, endPoint y: 133, distance: 11.7
click at [77, 127] on span "Client Profile" at bounding box center [78, 124] width 136 height 13
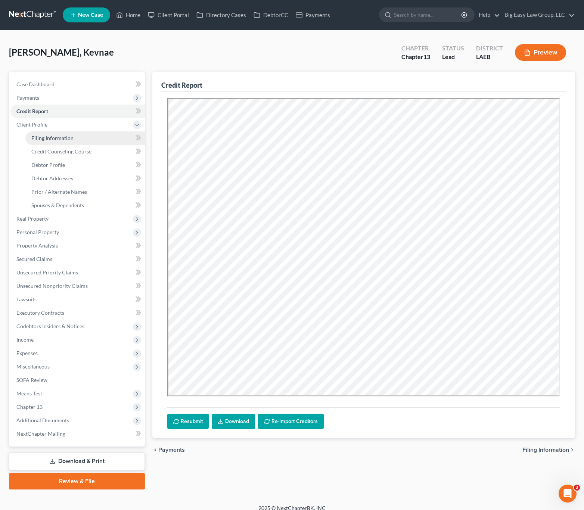
click at [64, 137] on span "Filing Information" at bounding box center [52, 138] width 42 height 6
select select "1"
select select "0"
select select "3"
select select "19"
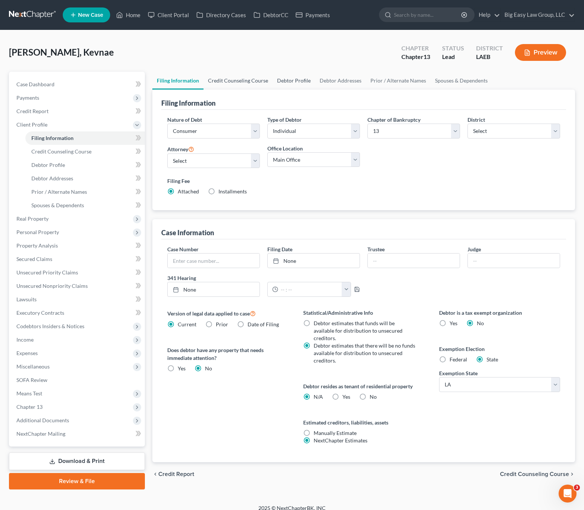
drag, startPoint x: 265, startPoint y: 84, endPoint x: 284, endPoint y: 84, distance: 18.7
click at [265, 84] on link "Credit Counseling Course" at bounding box center [237, 81] width 69 height 18
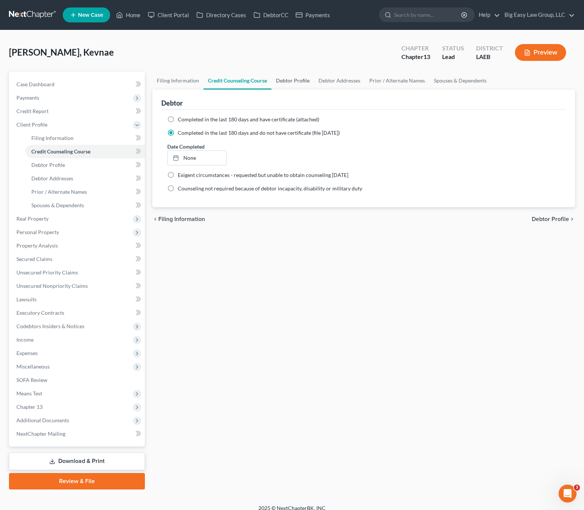
click at [296, 85] on link "Debtor Profile" at bounding box center [292, 81] width 43 height 18
select select "0"
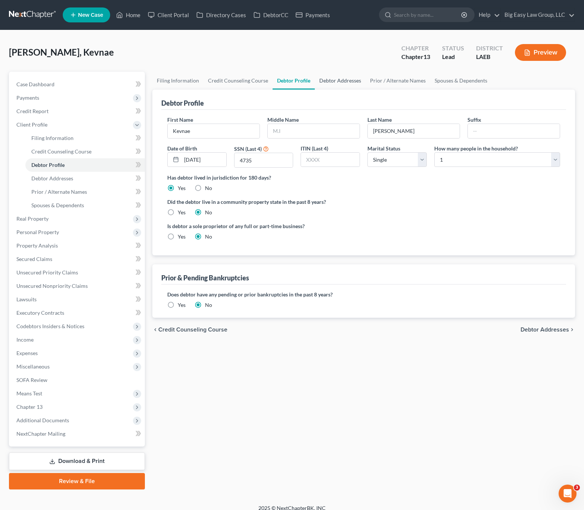
click at [323, 84] on link "Debtor Addresses" at bounding box center [340, 81] width 51 height 18
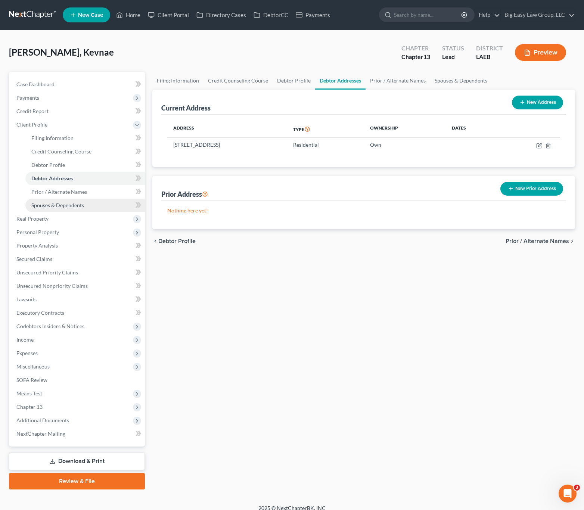
click at [57, 205] on span "Spouses & Dependents" at bounding box center [57, 205] width 53 height 6
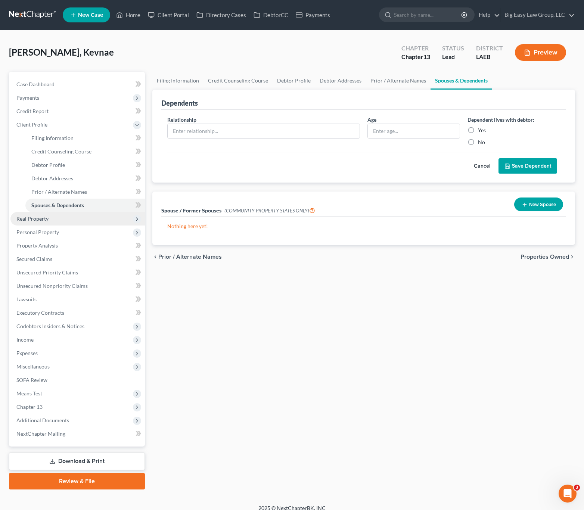
click at [63, 219] on span "Real Property" at bounding box center [77, 218] width 134 height 13
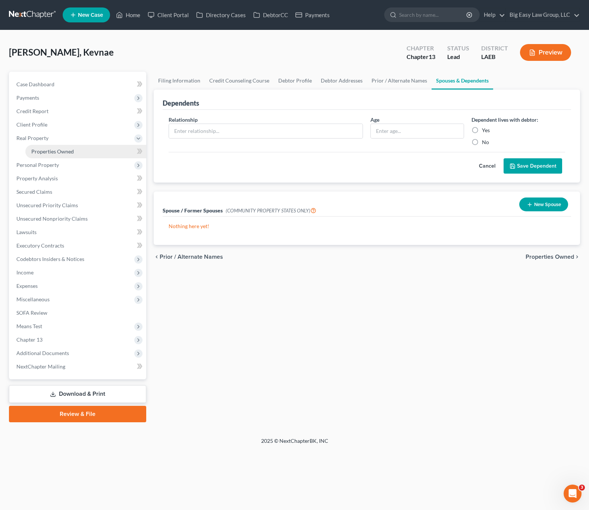
drag, startPoint x: 49, startPoint y: 147, endPoint x: 55, endPoint y: 148, distance: 6.5
click at [49, 147] on link "Properties Owned" at bounding box center [85, 151] width 121 height 13
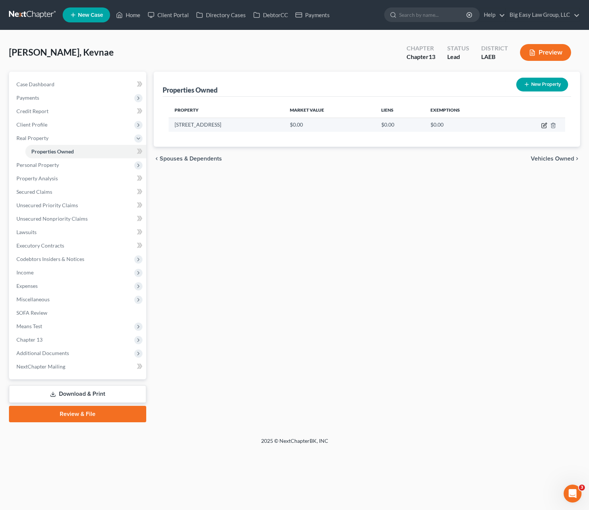
click at [543, 124] on icon "button" at bounding box center [545, 125] width 6 height 6
select select "19"
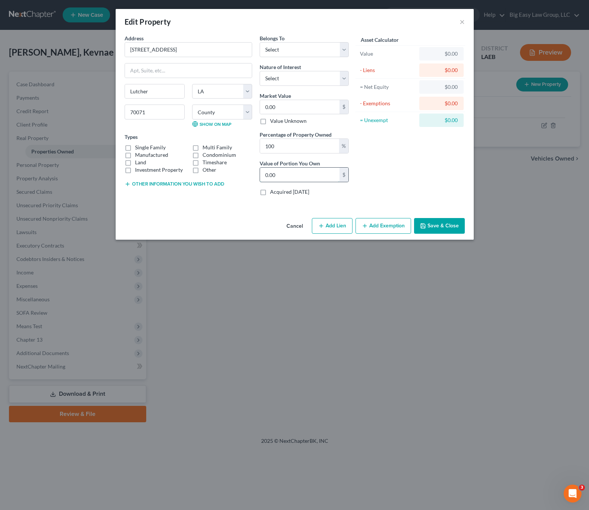
click at [336, 180] on input "0.00" at bounding box center [300, 175] width 80 height 14
click at [367, 171] on div "Asset Calculator Value $0.00 - Liens $0.00 = Net Equity $0.00 - Exemptions $0.0…" at bounding box center [411, 117] width 116 height 167
click at [432, 228] on button "Save & Close" at bounding box center [439, 226] width 51 height 16
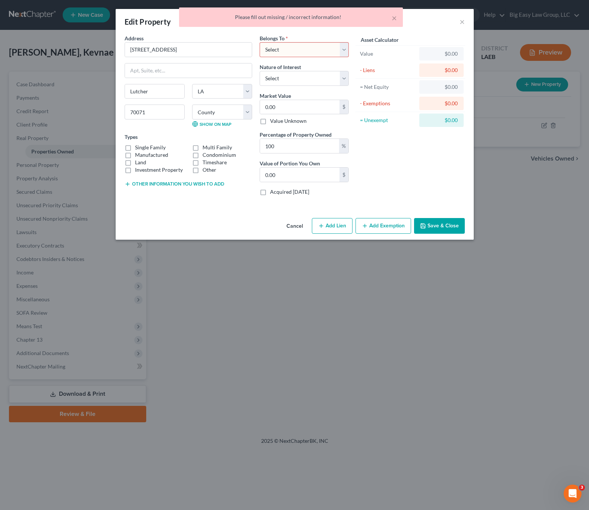
click at [461, 25] on div "× Please fill out missing / incorrect information!" at bounding box center [290, 18] width 589 height 23
click at [466, 21] on div "× Please fill out missing / incorrect information!" at bounding box center [290, 18] width 589 height 23
click at [309, 52] on select "Select Debtor 1 Only Debtor 2 Only Debtor 1 And Debtor 2 Only At Least One Of T…" at bounding box center [304, 49] width 89 height 15
select select "0"
click at [260, 42] on select "Select Debtor 1 Only Debtor 2 Only Debtor 1 And Debtor 2 Only At Least One Of T…" at bounding box center [304, 49] width 89 height 15
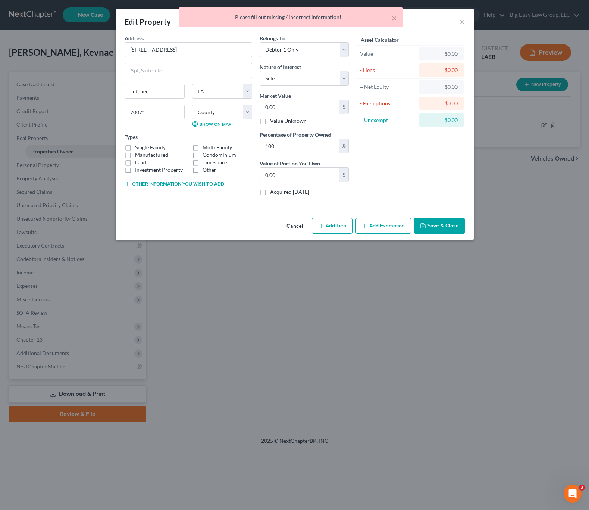
click at [461, 23] on div "× Please fill out missing / incorrect information!" at bounding box center [290, 18] width 589 height 23
click at [467, 23] on div "× Please fill out missing / incorrect information!" at bounding box center [290, 18] width 589 height 23
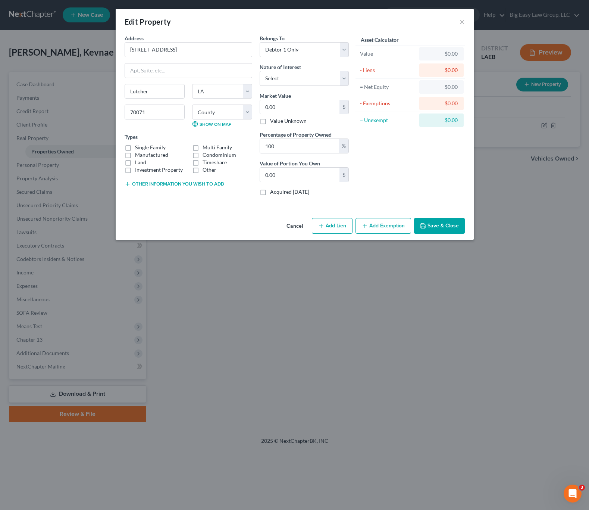
drag, startPoint x: 477, startPoint y: 235, endPoint x: 484, endPoint y: 238, distance: 7.4
click at [478, 235] on div "Edit Property × Address * 2415 Cypress St. Lutcher State AL AK AR AZ CA CO CT D…" at bounding box center [294, 255] width 589 height 510
click at [458, 231] on button "Save & Close" at bounding box center [439, 226] width 51 height 16
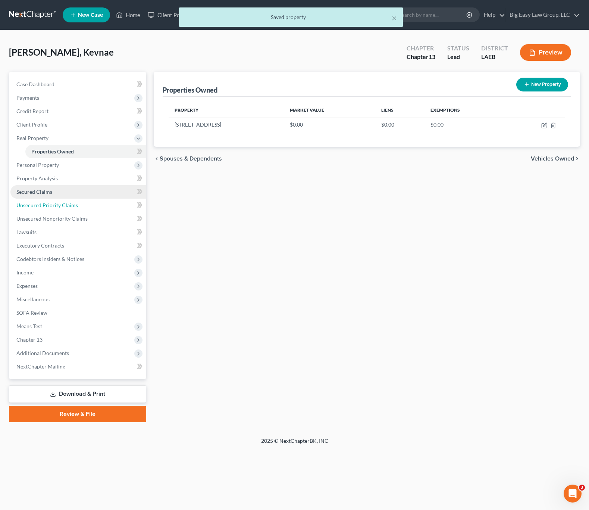
click at [53, 211] on link "Unsecured Priority Claims" at bounding box center [78, 205] width 136 height 13
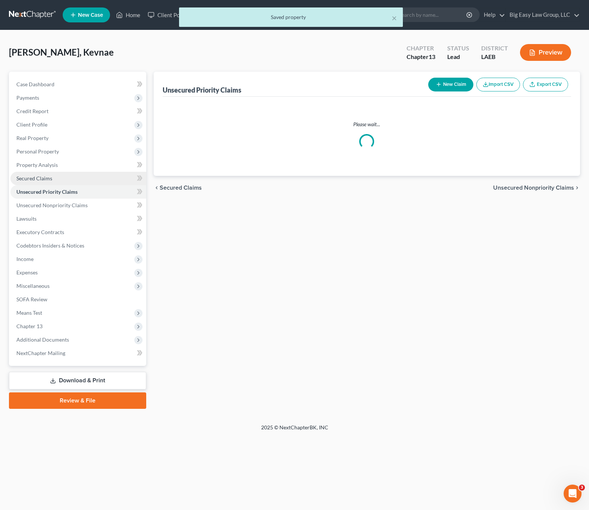
click at [62, 185] on link "Secured Claims" at bounding box center [78, 178] width 136 height 13
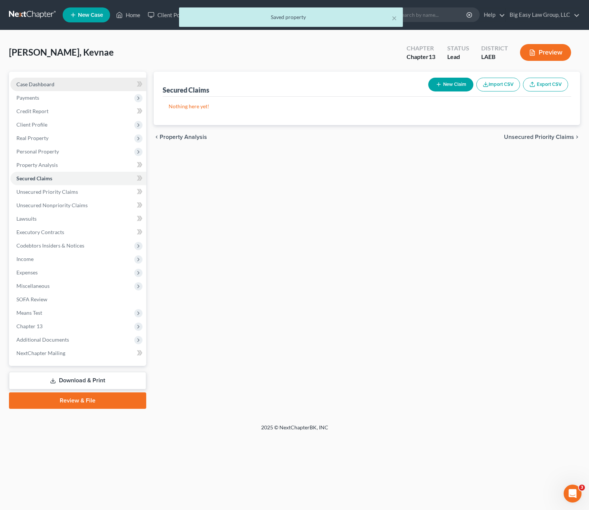
click at [44, 87] on link "Case Dashboard" at bounding box center [78, 84] width 136 height 13
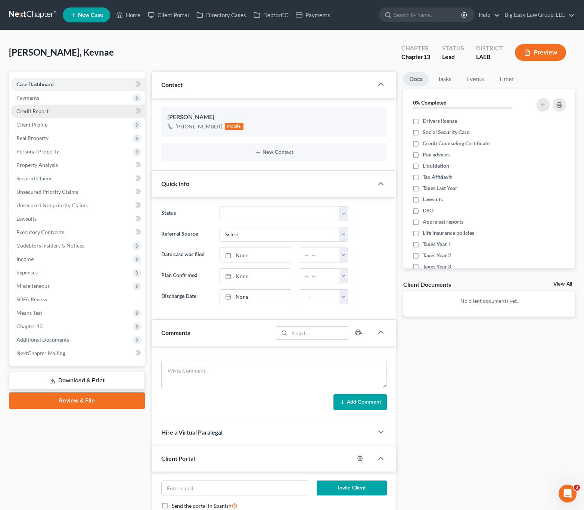
click at [47, 115] on link "Credit Report" at bounding box center [77, 111] width 134 height 13
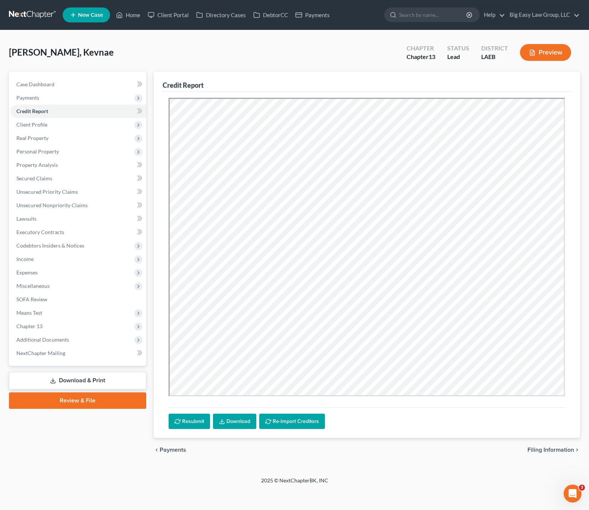
click at [239, 415] on link "Download" at bounding box center [234, 422] width 43 height 16
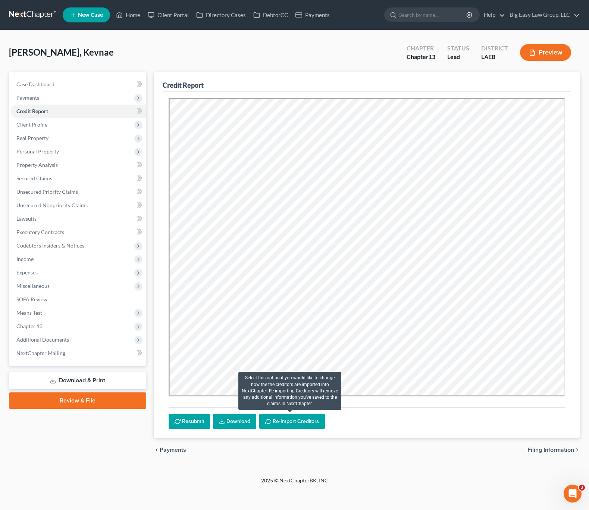
click at [296, 425] on button "Re-Import Creditors" at bounding box center [292, 422] width 66 height 16
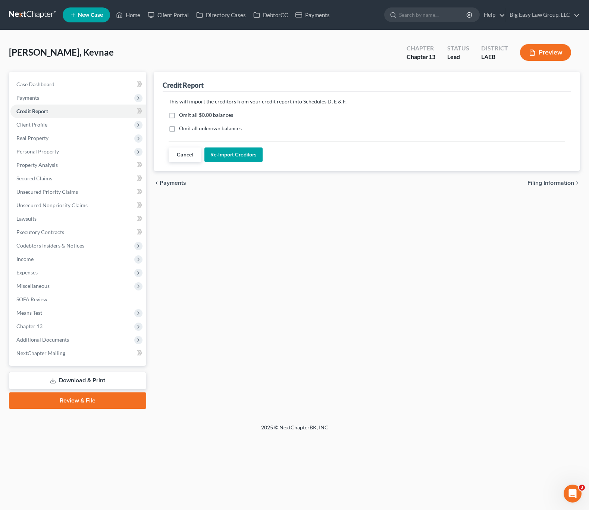
click at [179, 114] on label "Omit all $0.00 balances" at bounding box center [206, 114] width 54 height 7
click at [182, 114] on input "Omit all $0.00 balances" at bounding box center [184, 113] width 5 height 5
checkbox input "true"
drag, startPoint x: 174, startPoint y: 128, endPoint x: 198, endPoint y: 141, distance: 27.1
click at [179, 128] on label "Omit all unknown balances" at bounding box center [210, 128] width 63 height 7
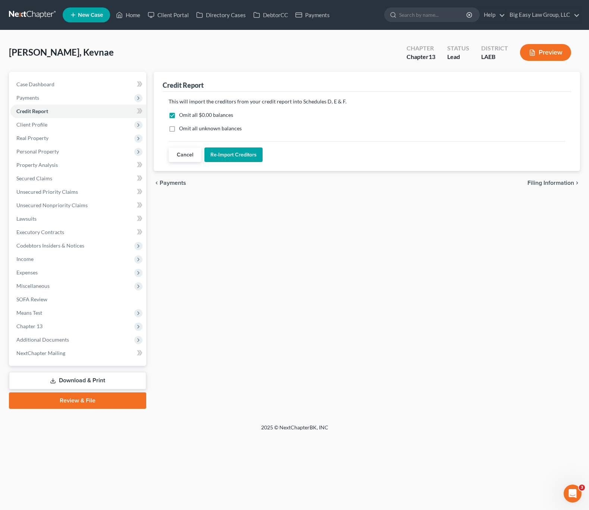
click at [182, 128] on input "Omit all unknown balances" at bounding box center [184, 127] width 5 height 5
checkbox input "true"
click at [234, 153] on button "Re-Import Creditors" at bounding box center [234, 154] width 58 height 15
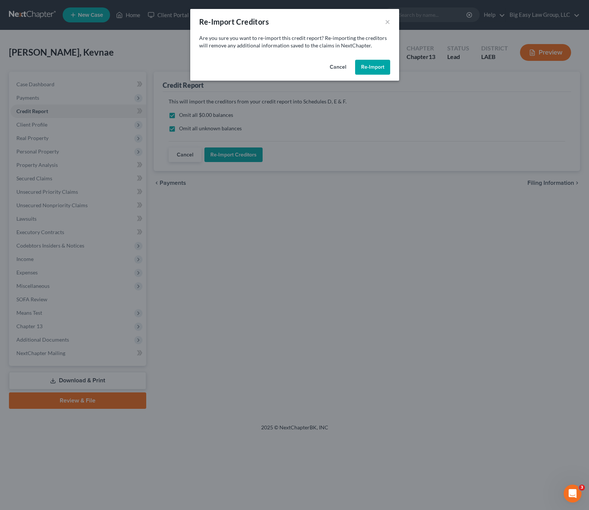
click at [378, 64] on button "Re-Import" at bounding box center [372, 67] width 35 height 15
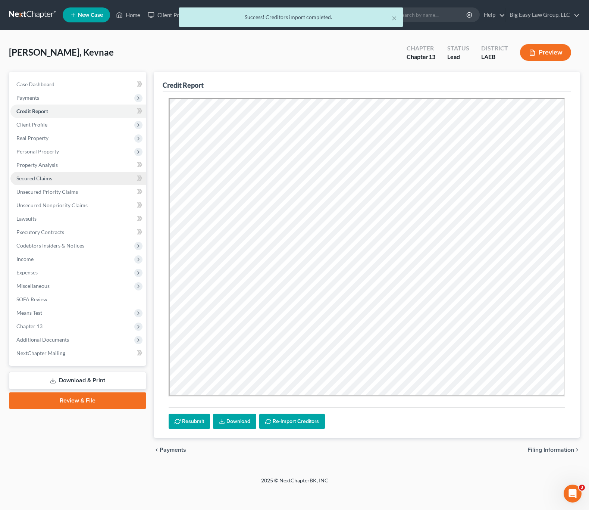
click at [57, 180] on link "Secured Claims" at bounding box center [78, 178] width 136 height 13
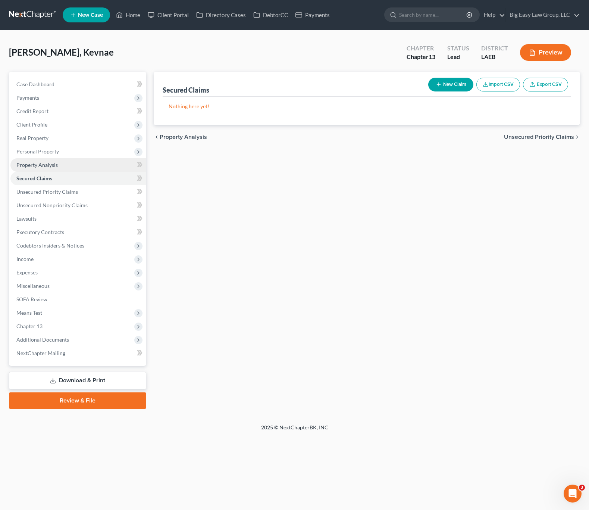
click at [56, 158] on link "Property Analysis" at bounding box center [78, 164] width 136 height 13
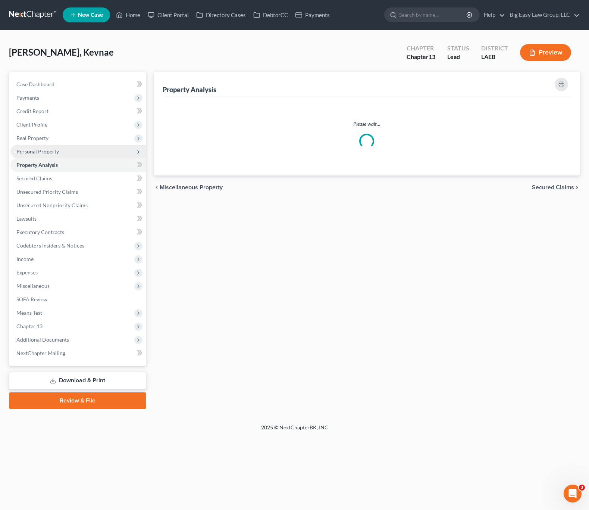
click at [57, 153] on span "Personal Property" at bounding box center [37, 151] width 43 height 6
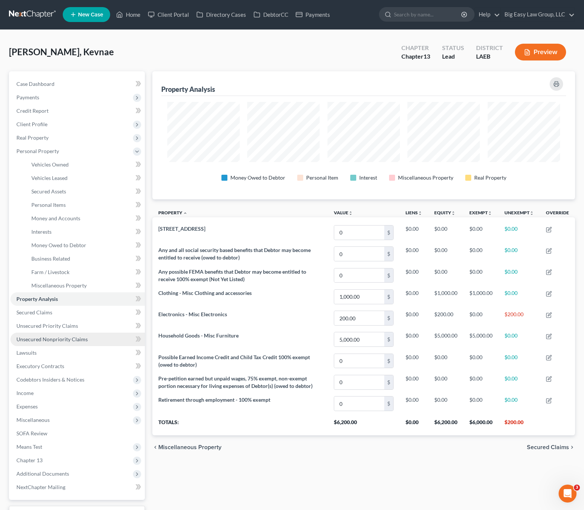
click at [81, 340] on span "Unsecured Nonpriority Claims" at bounding box center [51, 339] width 71 height 6
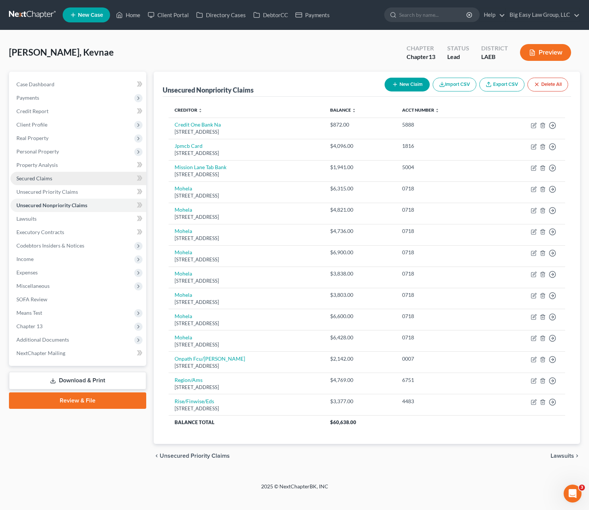
click at [53, 177] on link "Secured Claims" at bounding box center [78, 178] width 136 height 13
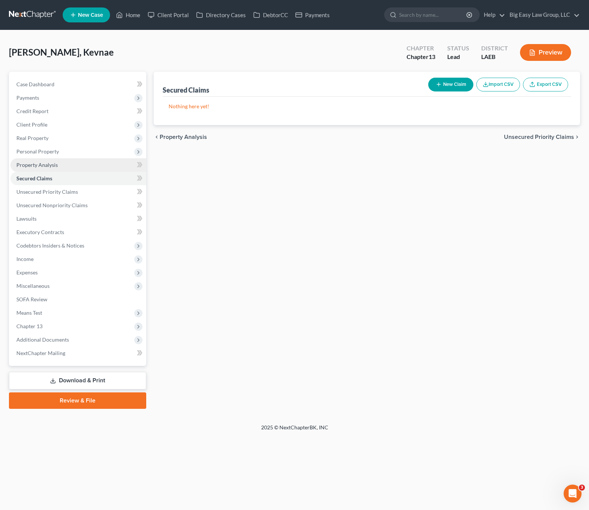
click at [49, 163] on span "Property Analysis" at bounding box center [36, 165] width 41 height 6
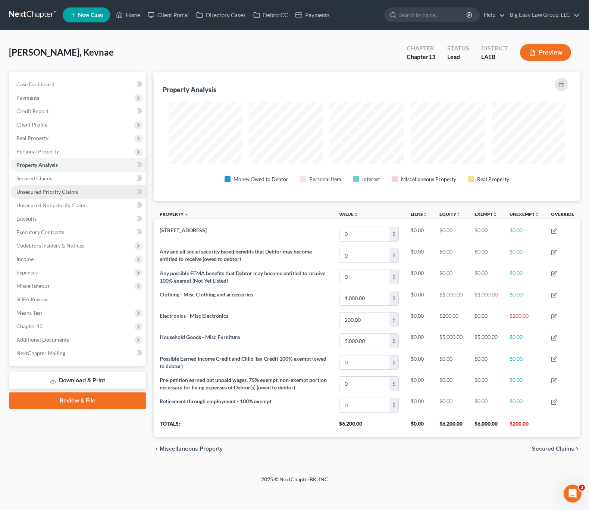
scroll to position [129, 427]
click at [54, 187] on link "Unsecured Priority Claims" at bounding box center [78, 191] width 136 height 13
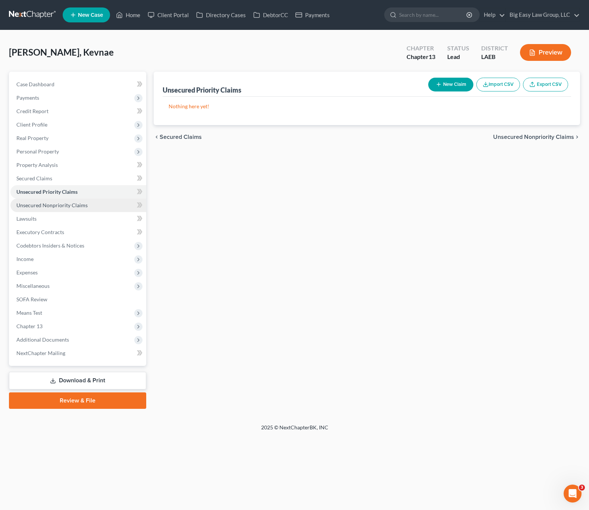
click at [65, 207] on span "Unsecured Nonpriority Claims" at bounding box center [51, 205] width 71 height 6
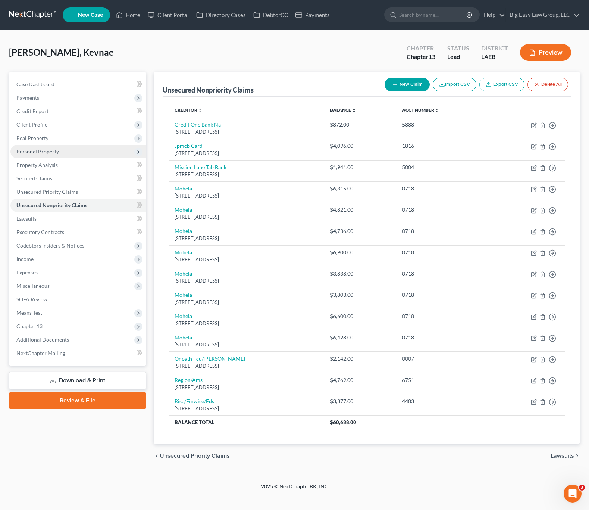
click at [57, 147] on span "Personal Property" at bounding box center [78, 151] width 136 height 13
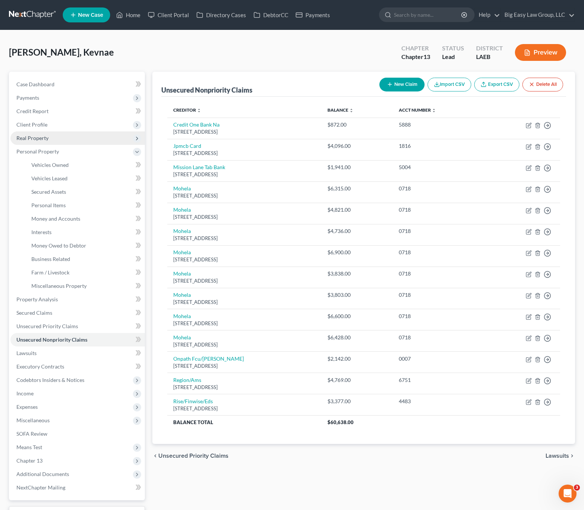
click at [57, 137] on span "Real Property" at bounding box center [77, 137] width 134 height 13
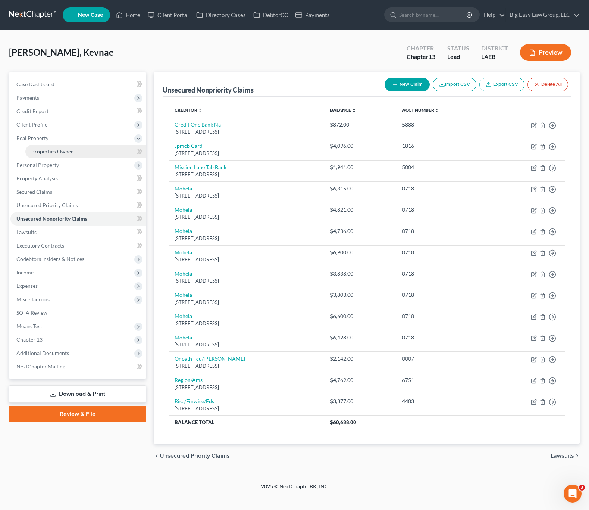
click at [87, 145] on link "Properties Owned" at bounding box center [85, 151] width 121 height 13
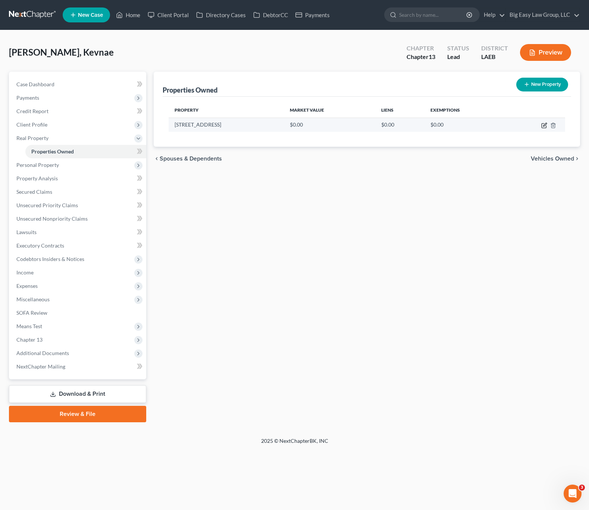
click at [545, 124] on icon "button" at bounding box center [544, 124] width 3 height 3
select select "19"
select select "47"
select select "0"
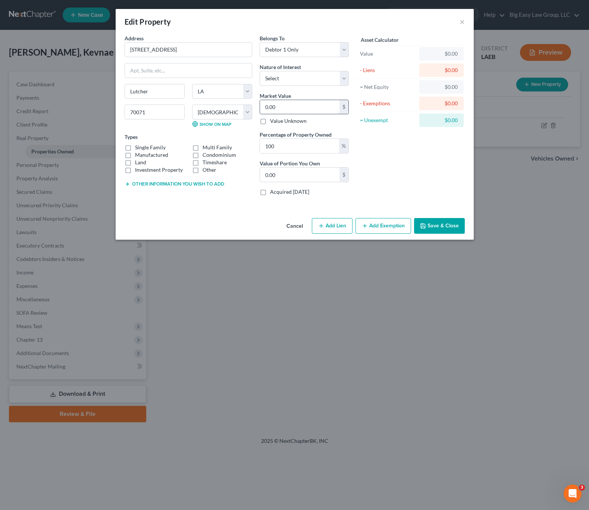
drag, startPoint x: 286, startPoint y: 104, endPoint x: 298, endPoint y: 108, distance: 12.8
click at [286, 104] on input "0.00" at bounding box center [300, 107] width 80 height 14
drag, startPoint x: 304, startPoint y: 110, endPoint x: 214, endPoint y: 90, distance: 92.2
click at [235, 99] on div "Address * 2415 Cypress St. Lutcher State AL AK AR AZ CA CO CT DE DC FL GA GU HI…" at bounding box center [237, 117] width 232 height 167
click at [337, 228] on button "Add Lien" at bounding box center [332, 226] width 41 height 16
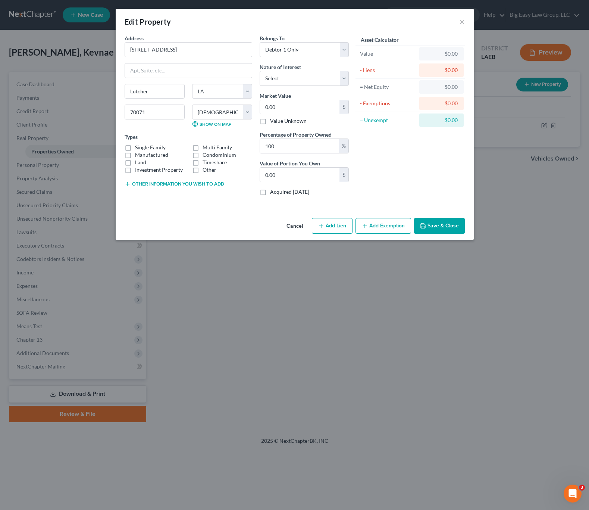
select select "0"
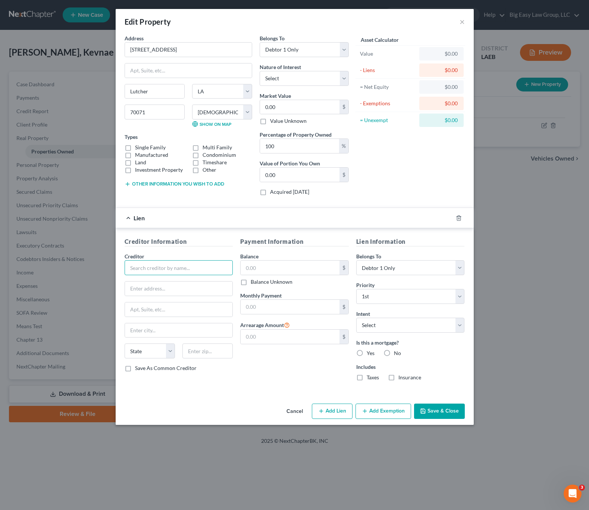
click at [177, 268] on input "text" at bounding box center [179, 267] width 109 height 15
type input "r"
type input "Regions Bank"
type input "PO Box 10063"
type input "Birmingham"
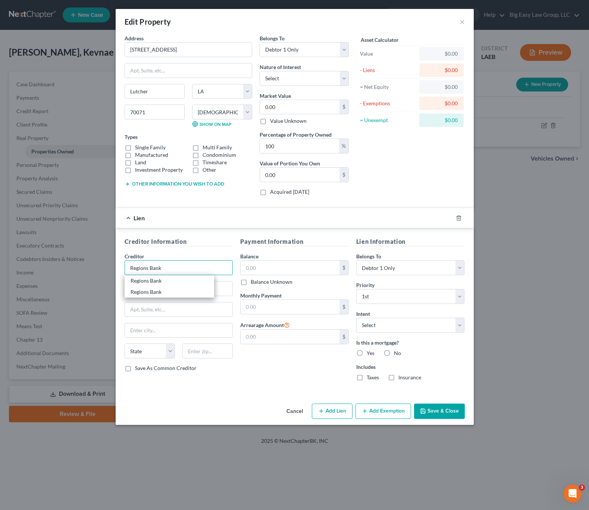
select select "0"
type input "35202"
type input "Regions Bank"
click at [312, 277] on div "$ Balance Unknown" at bounding box center [294, 272] width 109 height 25
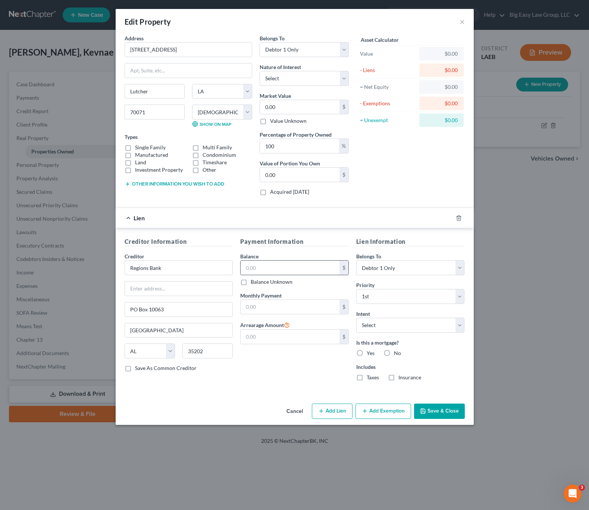
click at [318, 272] on input "text" at bounding box center [290, 268] width 99 height 14
type input "126,413.26"
click at [285, 309] on input "text" at bounding box center [290, 307] width 99 height 14
click at [260, 333] on input "text" at bounding box center [290, 337] width 99 height 14
click at [267, 308] on input "text" at bounding box center [290, 307] width 99 height 14
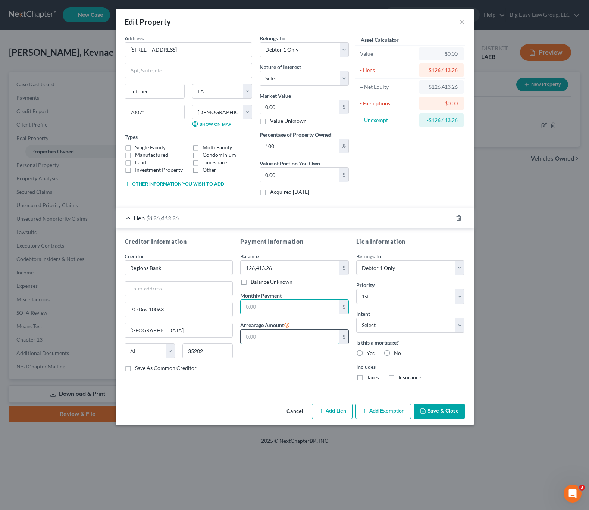
click at [254, 337] on input "text" at bounding box center [290, 337] width 99 height 14
type input "23,858.16"
click at [282, 314] on div "$" at bounding box center [294, 306] width 109 height 15
click at [282, 306] on input "text" at bounding box center [290, 307] width 99 height 14
click at [271, 310] on input "text" at bounding box center [290, 307] width 99 height 14
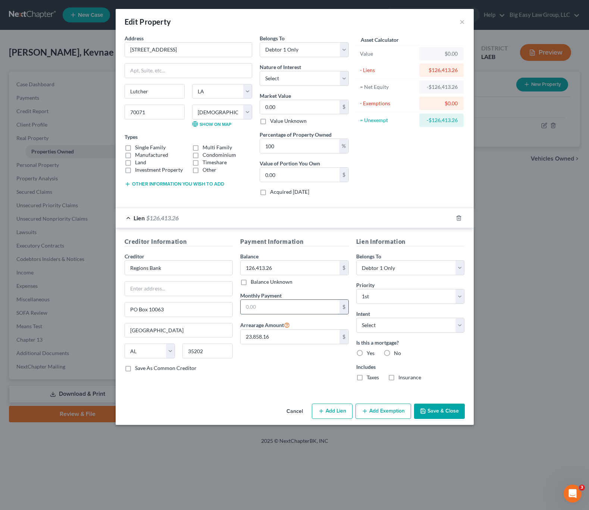
type input "2"
type input "1,218.93"
click at [378, 410] on button "Add Exemption" at bounding box center [384, 412] width 56 height 16
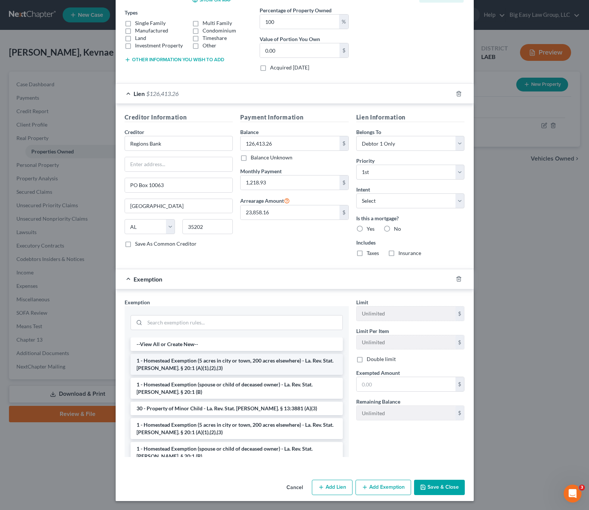
click at [183, 369] on li "1 - Homestead Exemption (5 acres in city or town, 200 acres elsewhere) - La. Re…" at bounding box center [237, 364] width 212 height 21
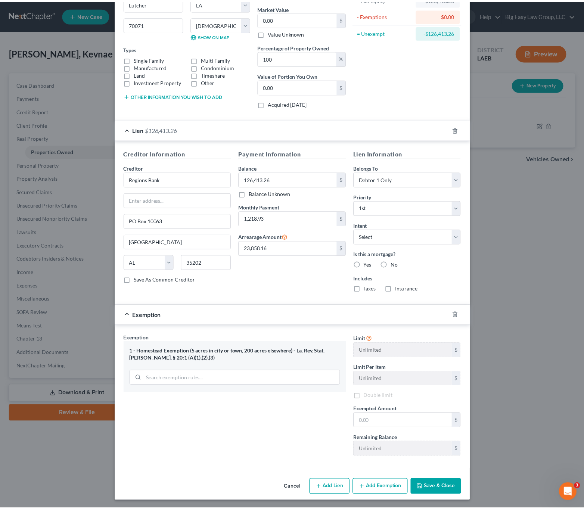
scroll to position [89, 0]
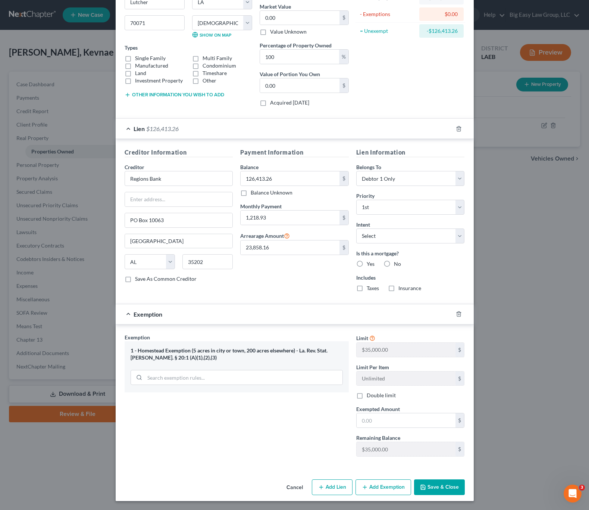
click at [418, 412] on div "Exempted Amount * $" at bounding box center [411, 416] width 116 height 23
click at [421, 420] on input "text" at bounding box center [406, 420] width 99 height 14
type input "35,000.00"
click at [450, 485] on button "Save & Close" at bounding box center [439, 487] width 51 height 16
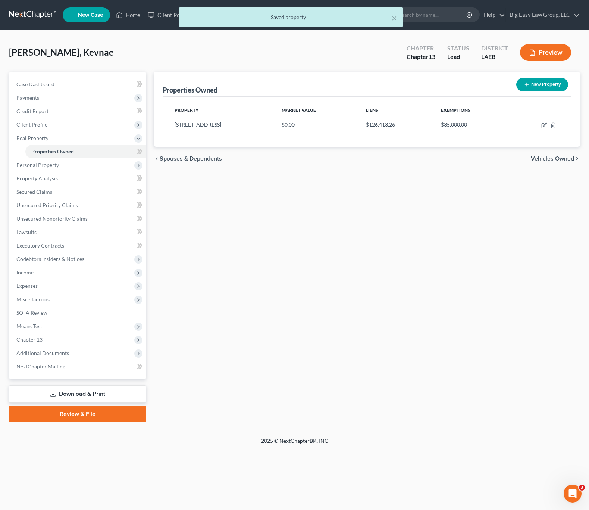
click at [294, 237] on div "Properties Owned New Property Property Market Value Liens Exemptions 2415 Cypre…" at bounding box center [367, 247] width 434 height 351
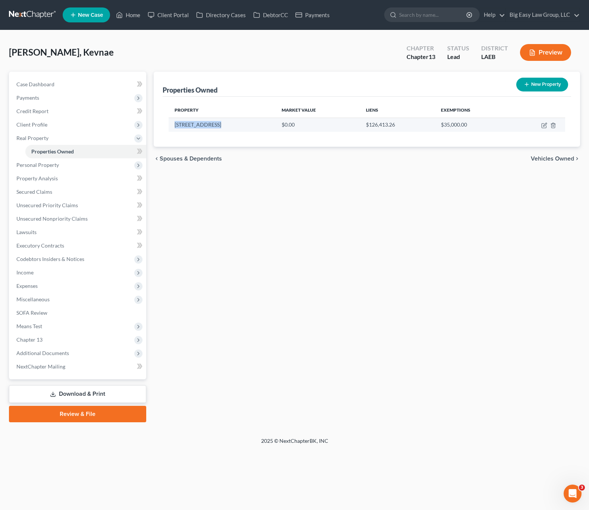
drag, startPoint x: 199, startPoint y: 122, endPoint x: 214, endPoint y: 125, distance: 14.7
click at [214, 125] on td "2415 Cypress St." at bounding box center [222, 125] width 107 height 14
copy td "2415 Cypress St."
click at [34, 84] on span "Case Dashboard" at bounding box center [35, 84] width 38 height 6
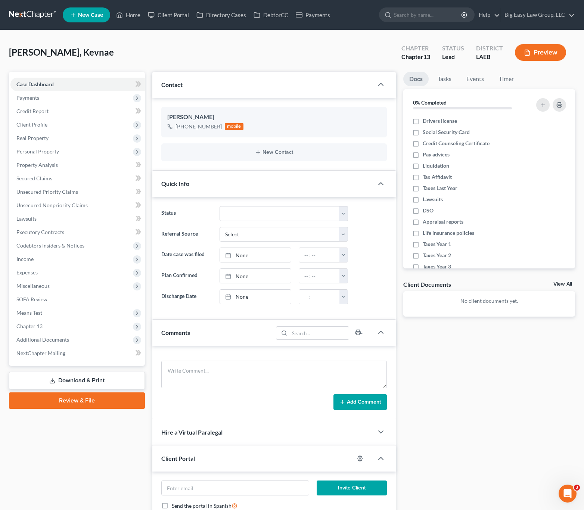
click at [206, 184] on div "Quick Info" at bounding box center [262, 184] width 221 height 26
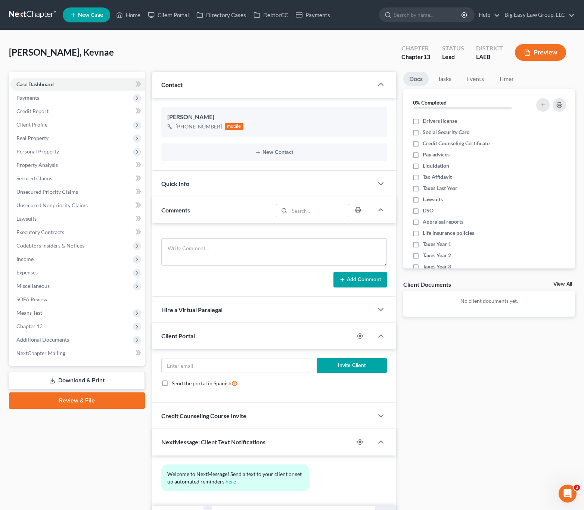
click at [105, 14] on link "New Case" at bounding box center [86, 14] width 47 height 15
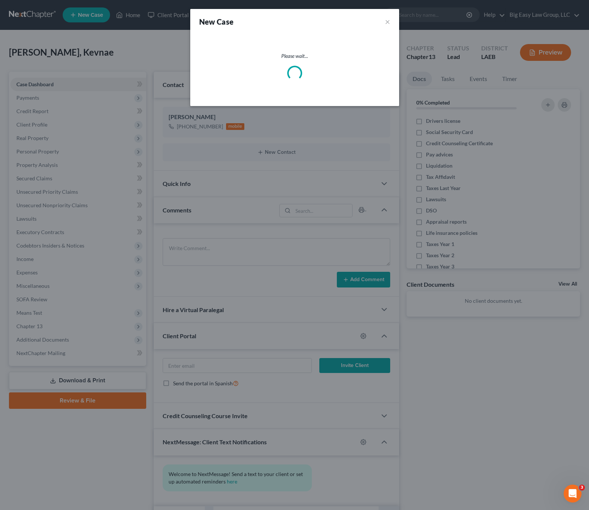
click at [146, 19] on div "New Case × Please wait..." at bounding box center [294, 255] width 589 height 510
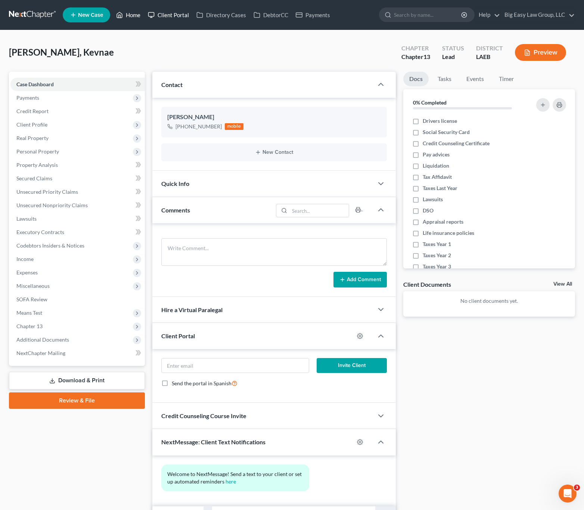
drag, startPoint x: 141, startPoint y: 16, endPoint x: 165, endPoint y: 19, distance: 24.4
click at [141, 16] on link "Home" at bounding box center [128, 14] width 32 height 13
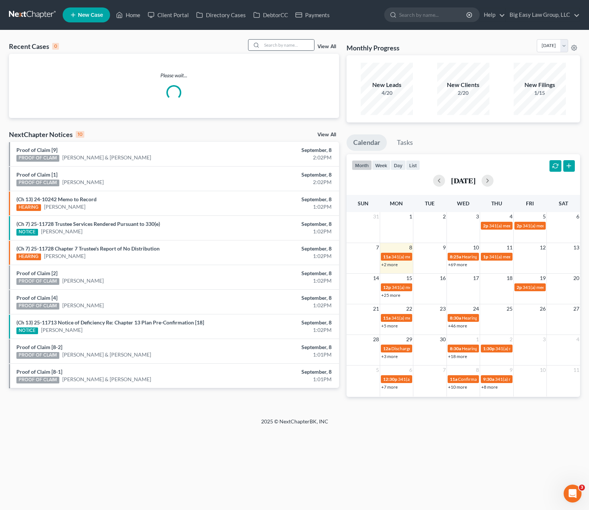
click at [314, 41] on div at bounding box center [281, 45] width 66 height 12
click at [304, 49] on input "search" at bounding box center [288, 45] width 52 height 11
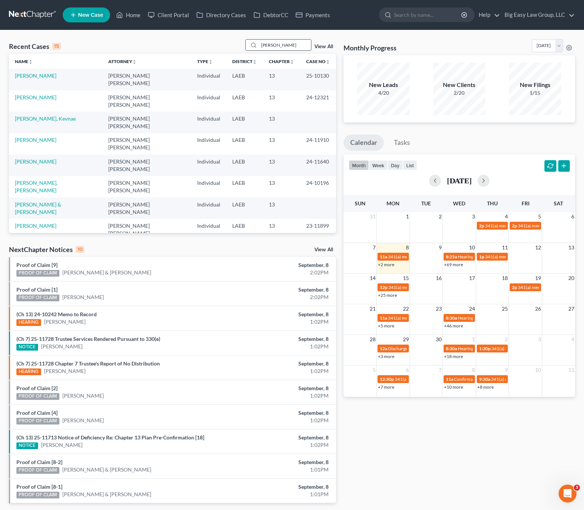
type input "gordon"
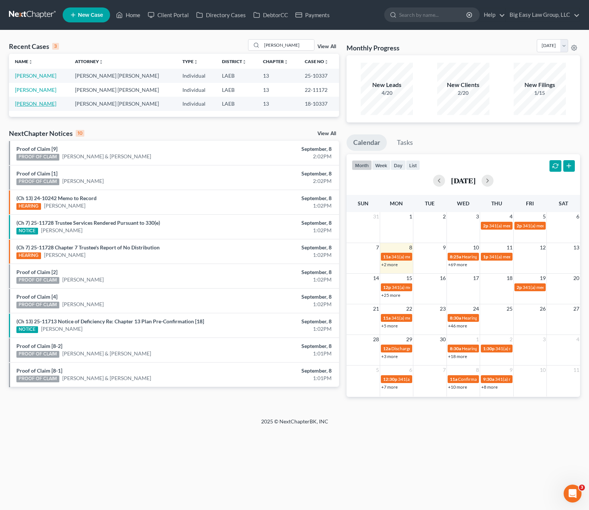
click at [30, 103] on link "[PERSON_NAME]" at bounding box center [35, 103] width 41 height 6
select select "6"
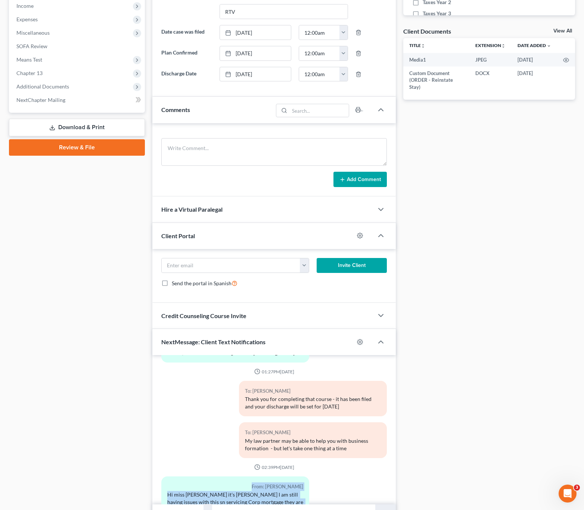
scroll to position [294, 0]
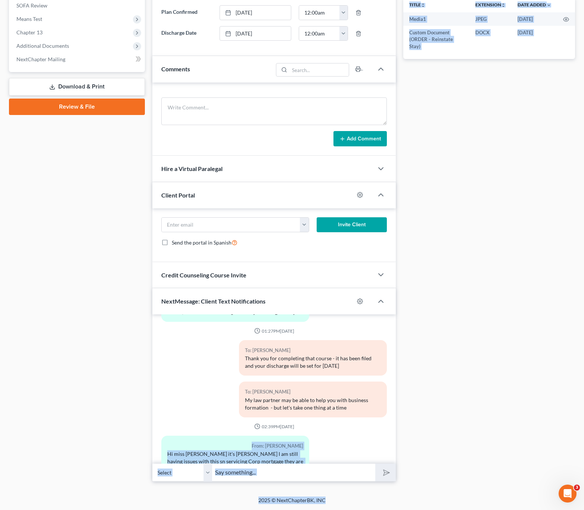
drag, startPoint x: 225, startPoint y: 449, endPoint x: 383, endPoint y: 505, distance: 167.4
click at [382, 510] on html "Home New Case Client Portal Directory Cases DebtorCC Payments Big Easy Law Grou…" at bounding box center [292, 108] width 584 height 804
click at [321, 450] on div "From: Robert Gordon Hi miss Jenny it's Robert Gordon I am still having issues w…" at bounding box center [274, 460] width 233 height 49
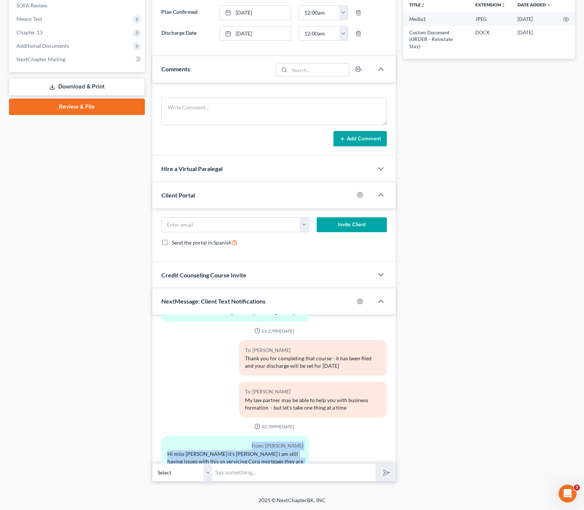
drag, startPoint x: 340, startPoint y: 437, endPoint x: 248, endPoint y: 401, distance: 98.4
click at [225, 436] on div "From: Robert Gordon Hi miss Jenny it's Robert Gordon I am still having issues w…" at bounding box center [274, 460] width 233 height 49
drag, startPoint x: 307, startPoint y: 454, endPoint x: 363, endPoint y: 445, distance: 56.6
click at [346, 472] on div "01:24PM, 12/28/2023 To: Robert Gordon Kevin Vogeltanz - 504-275-5149 To: Robert…" at bounding box center [273, 397] width 243 height 167
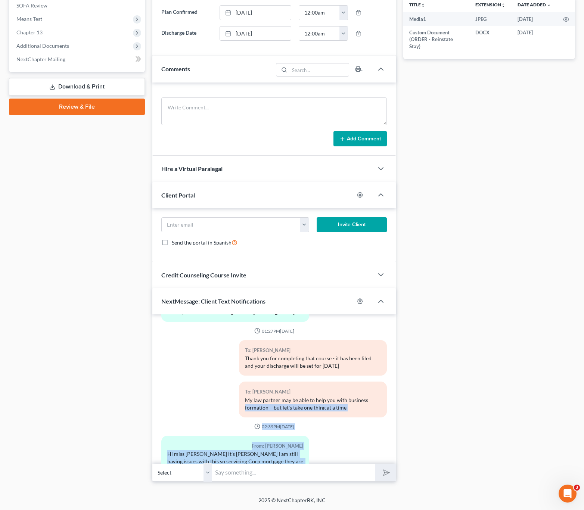
click at [363, 441] on div "From: Robert Gordon Hi miss Jenny it's Robert Gordon I am still having issues w…" at bounding box center [274, 460] width 233 height 49
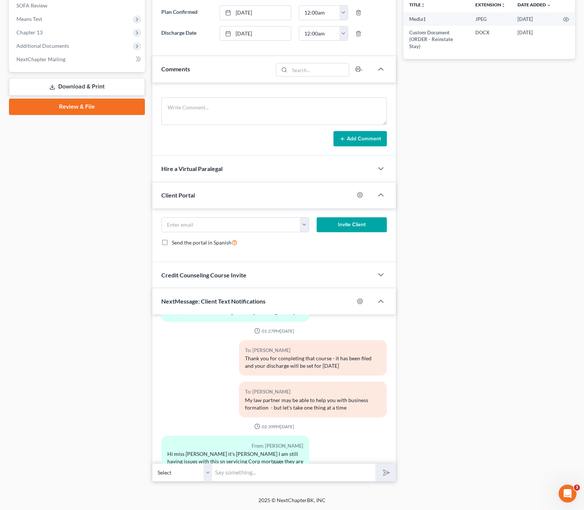
drag, startPoint x: 290, startPoint y: 399, endPoint x: 356, endPoint y: 444, distance: 80.0
click at [306, 465] on div "01:24PM, 12/28/2023 To: Robert Gordon Kevin Vogeltanz - 504-275-5149 To: Robert…" at bounding box center [273, 397] width 243 height 167
click at [356, 443] on div "From: Robert Gordon Hi miss Jenny it's Robert Gordon I am still having issues w…" at bounding box center [274, 460] width 233 height 49
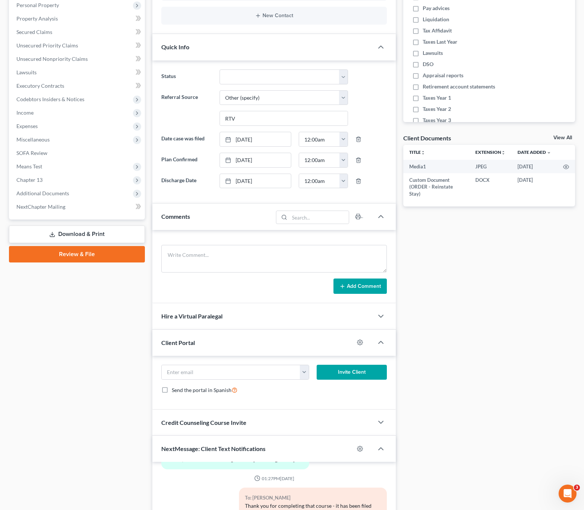
scroll to position [44, 0]
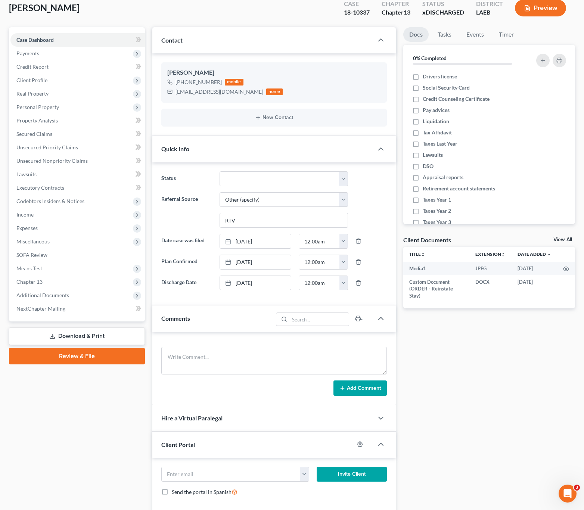
click at [200, 162] on div "Quick Info Status aLead - Inactive/Rejected aLead - INTAKE (LAUREN) ***ASAP ATT…" at bounding box center [273, 220] width 243 height 169
click at [244, 161] on div "Quick Info" at bounding box center [262, 149] width 221 height 26
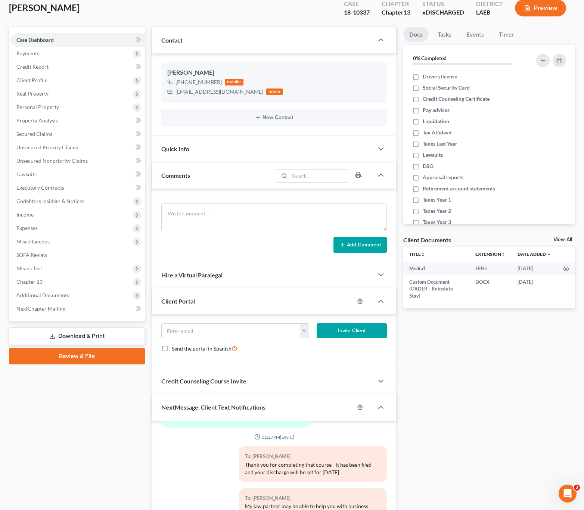
click at [222, 179] on div "Comments" at bounding box center [212, 175] width 121 height 26
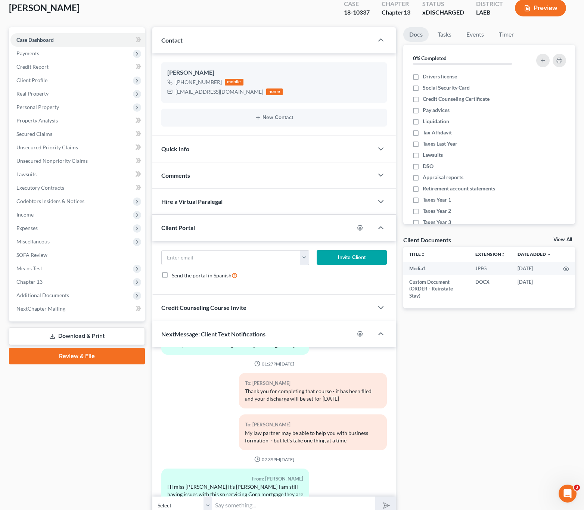
click at [212, 50] on div "Contact" at bounding box center [262, 40] width 221 height 26
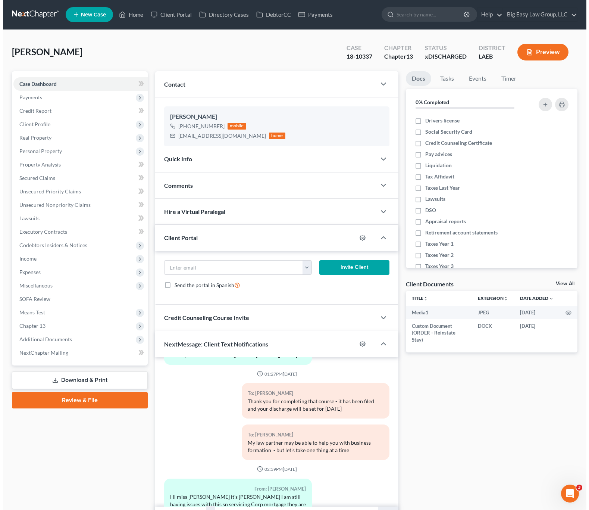
scroll to position [0, 0]
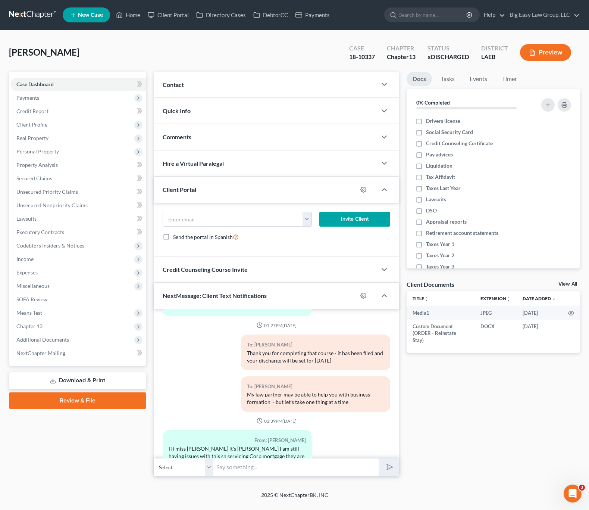
click at [187, 186] on span "Client Portal" at bounding box center [180, 189] width 34 height 7
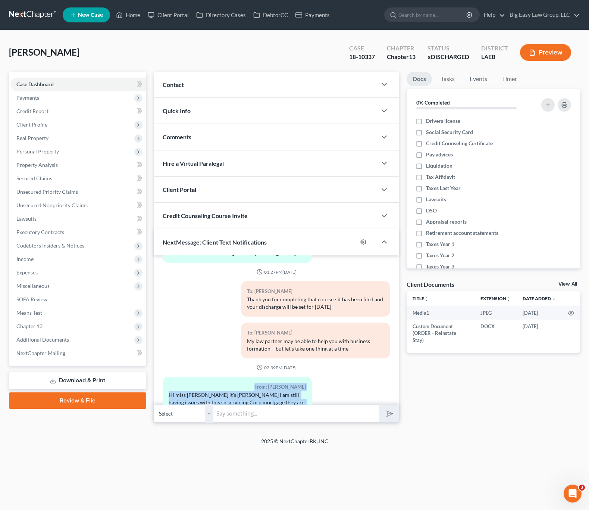
drag, startPoint x: 202, startPoint y: 353, endPoint x: 343, endPoint y: 405, distance: 150.1
click at [337, 420] on div "01:24PM, 12/28/2023 To: Robert Gordon Kevin Vogeltanz - 504-275-5149 To: Robert…" at bounding box center [277, 338] width 246 height 167
drag, startPoint x: 324, startPoint y: 390, endPoint x: 328, endPoint y: 376, distance: 14.2
click at [324, 390] on div "From: Robert Gordon Hi miss Jenny it's Robert Gordon I am still having issues w…" at bounding box center [277, 401] width 236 height 49
click at [118, 15] on icon at bounding box center [119, 14] width 7 height 9
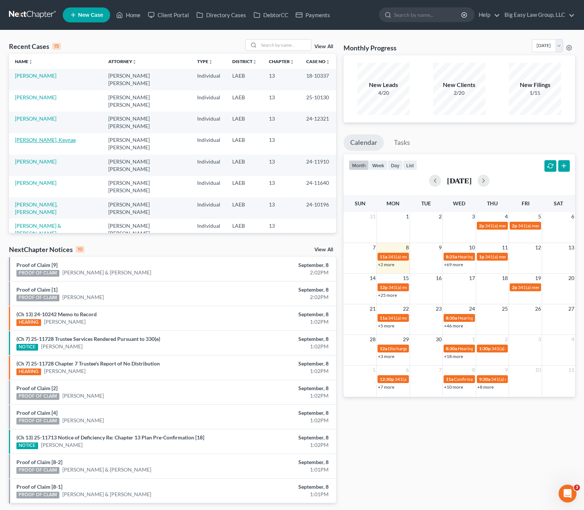
click at [41, 137] on link "[PERSON_NAME], Kevnae" at bounding box center [45, 140] width 61 height 6
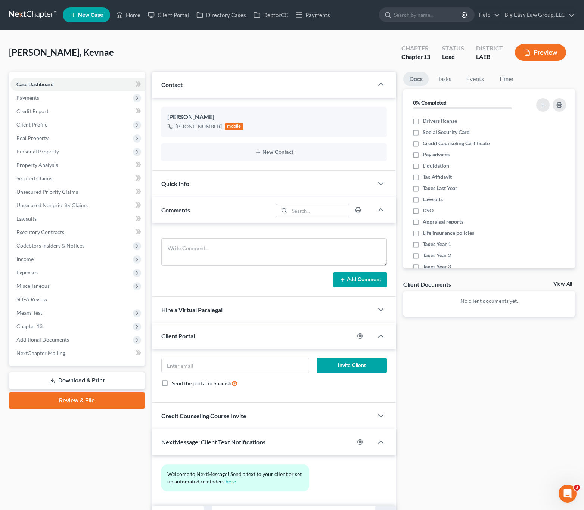
click at [204, 209] on div "Comments" at bounding box center [212, 210] width 121 height 26
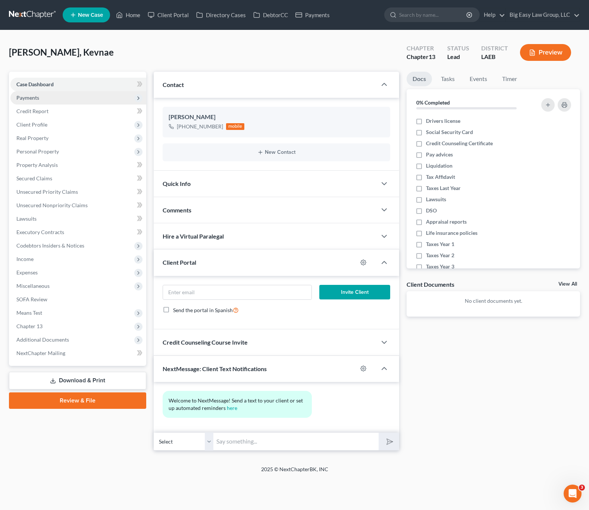
click at [44, 97] on span "Payments" at bounding box center [78, 97] width 136 height 13
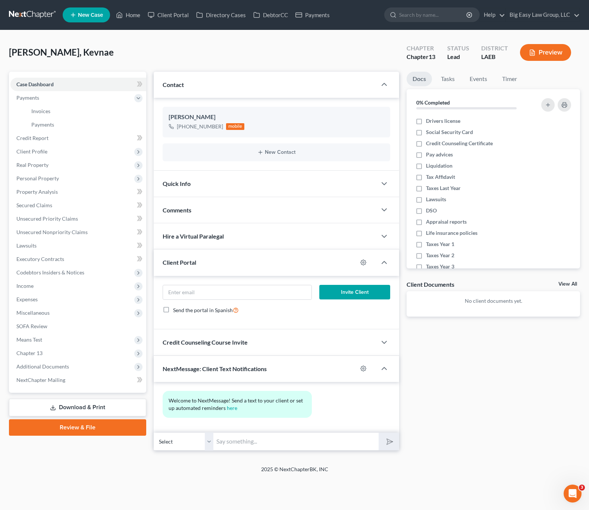
drag, startPoint x: 215, startPoint y: 35, endPoint x: 136, endPoint y: 28, distance: 79.1
click at [214, 35] on div "Clark, Kevnae Upgraded Chapter Chapter 13 Status Lead District LAEB Preview Pet…" at bounding box center [294, 247] width 589 height 435
click at [133, 17] on link "Home" at bounding box center [128, 14] width 32 height 13
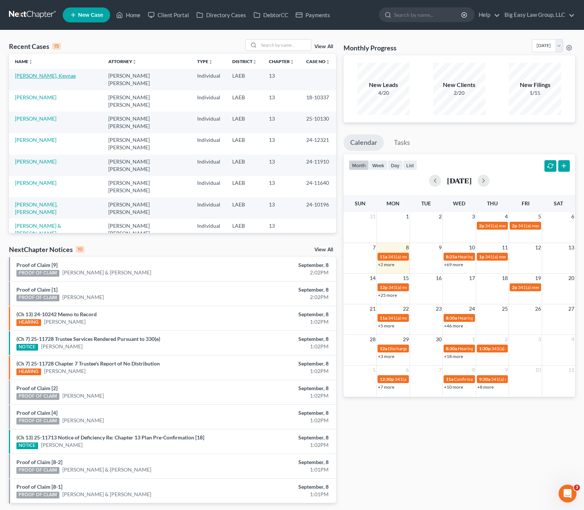
click at [32, 78] on link "[PERSON_NAME], Kevnae" at bounding box center [45, 75] width 61 height 6
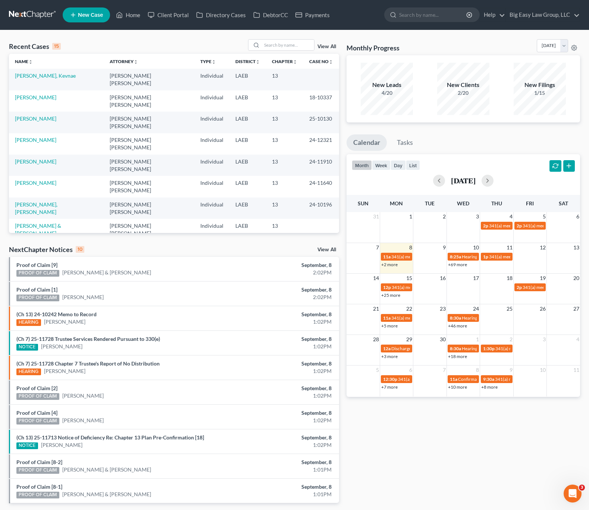
select select "0"
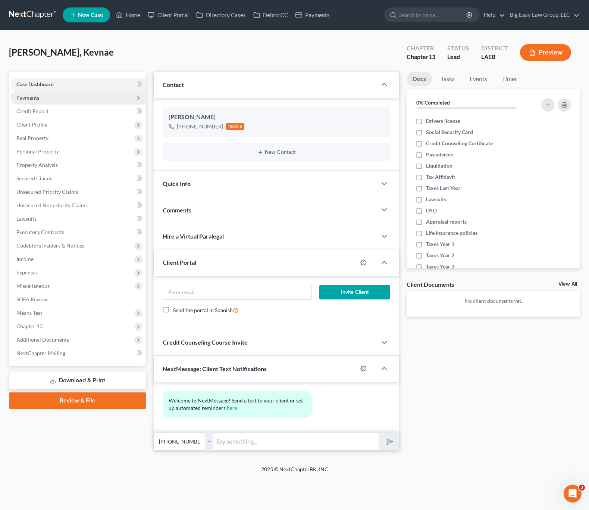
click at [32, 96] on span "Payments" at bounding box center [27, 97] width 23 height 6
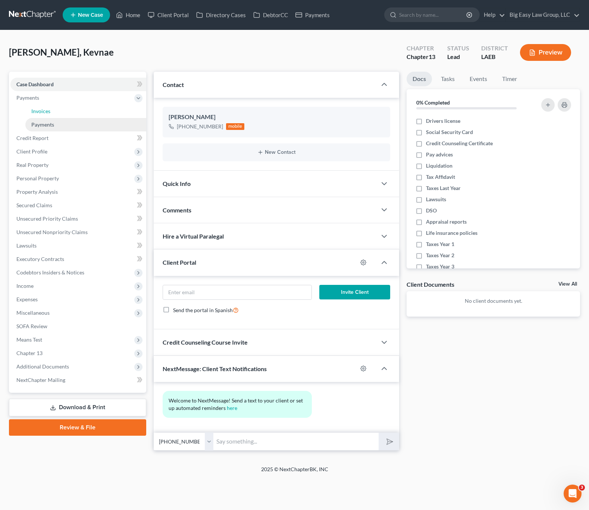
drag, startPoint x: 43, startPoint y: 110, endPoint x: 49, endPoint y: 120, distance: 11.1
click at [43, 110] on span "Invoices" at bounding box center [40, 111] width 19 height 6
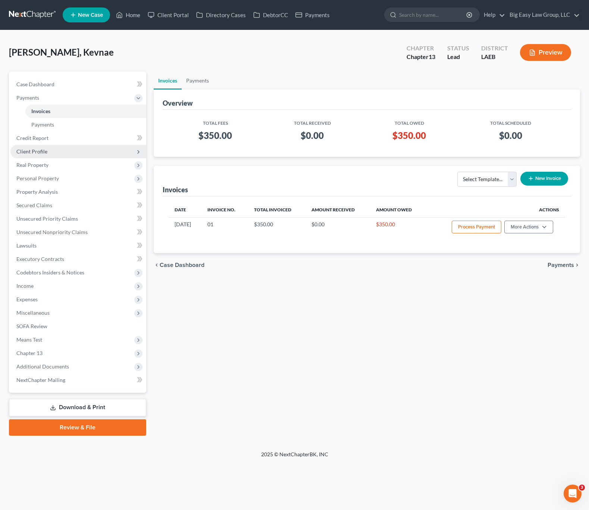
click at [52, 146] on span "Client Profile" at bounding box center [78, 151] width 136 height 13
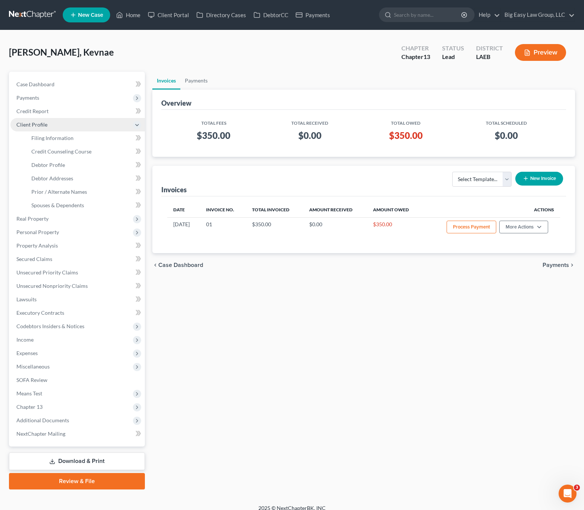
click at [53, 128] on span "Client Profile" at bounding box center [77, 124] width 134 height 13
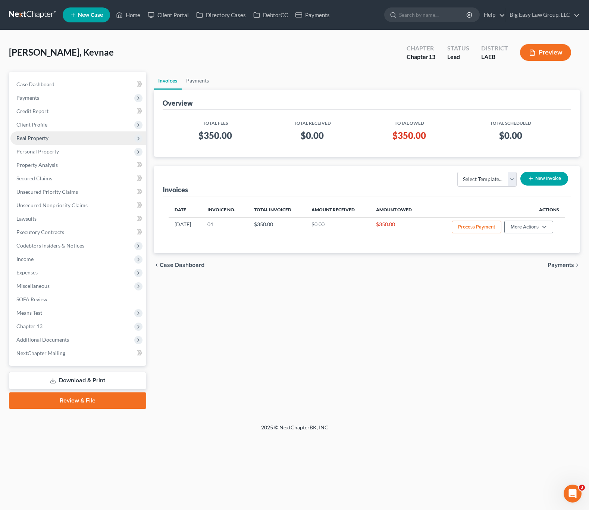
click at [59, 143] on span "Real Property" at bounding box center [78, 137] width 136 height 13
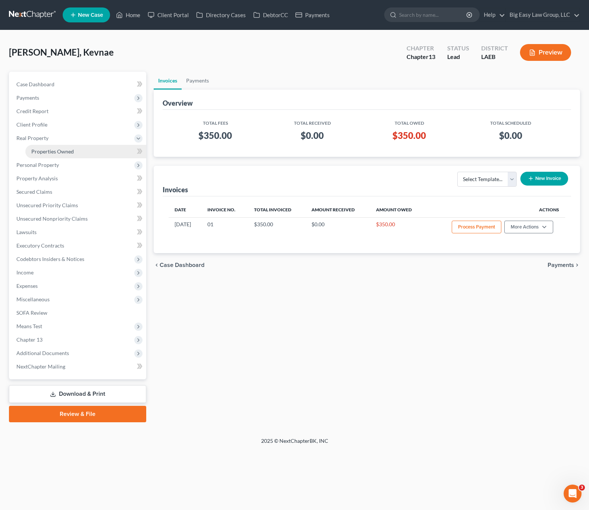
click at [60, 152] on span "Properties Owned" at bounding box center [52, 151] width 43 height 6
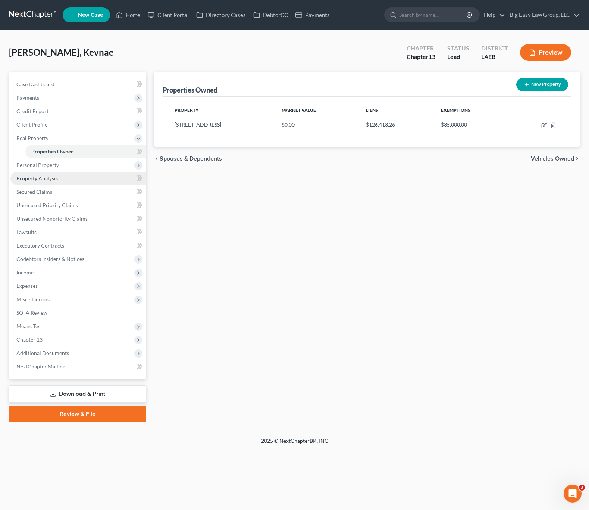
click at [65, 164] on span "Personal Property" at bounding box center [78, 164] width 136 height 13
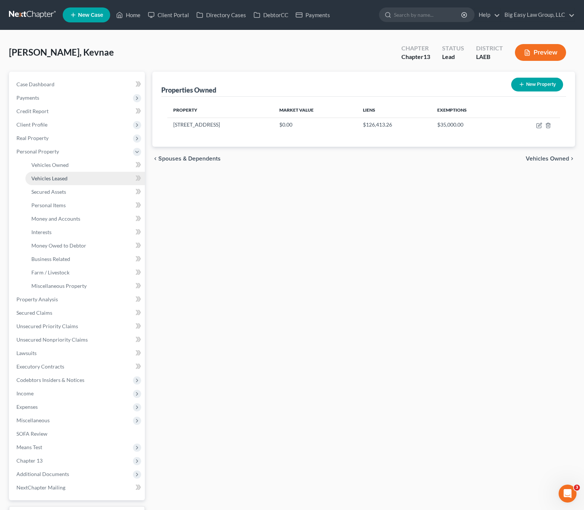
drag, startPoint x: 74, startPoint y: 175, endPoint x: 101, endPoint y: 176, distance: 27.6
click at [74, 175] on link "Vehicles Leased" at bounding box center [84, 178] width 119 height 13
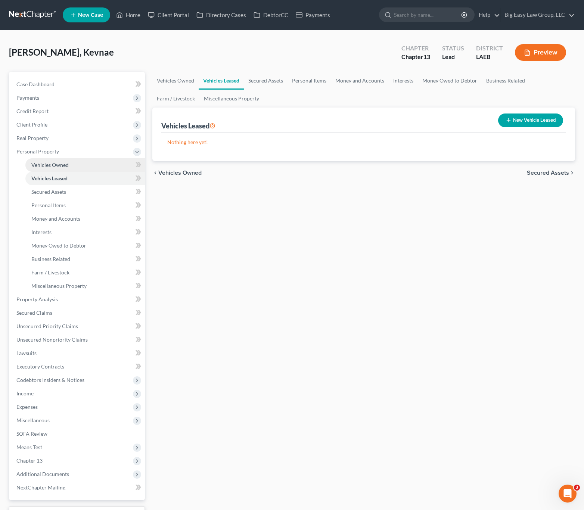
click at [99, 167] on link "Vehicles Owned" at bounding box center [84, 164] width 119 height 13
click at [529, 125] on button "New Vehicle" at bounding box center [539, 120] width 48 height 14
select select "0"
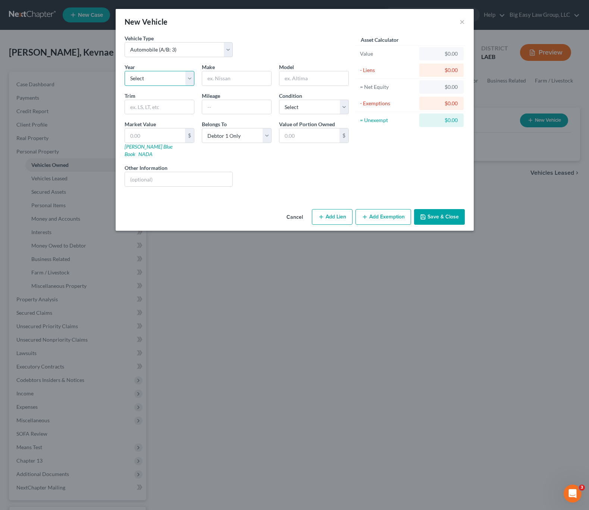
click at [186, 72] on select "Select 2026 2025 2024 2023 2022 2021 2020 2019 2018 2017 2016 2015 2014 2013 20…" at bounding box center [160, 78] width 70 height 15
select select "11"
click at [125, 71] on select "Select 2026 2025 2024 2023 2022 2021 2020 2019 2018 2017 2016 2015 2014 2013 20…" at bounding box center [160, 78] width 70 height 15
click at [240, 71] on input "text" at bounding box center [236, 78] width 69 height 14
type input "Jeep"
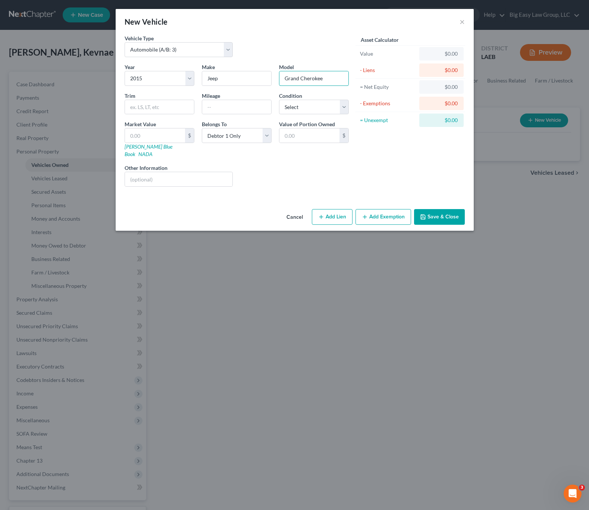
type input "Grand Cherokee"
click at [134, 135] on input "text" at bounding box center [155, 135] width 60 height 14
type input "9"
type input "9.00"
type input "99"
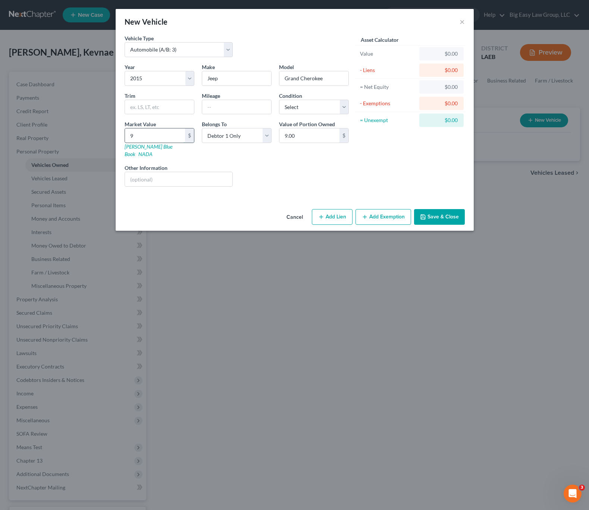
type input "99.00"
type input "996"
type input "996.00"
type input "9962"
type input "9,962.00"
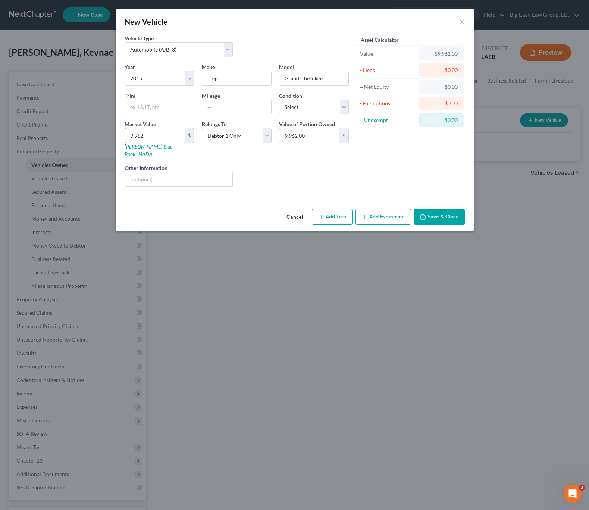
type input "9,962.5"
type input "9,962.50"
click at [254, 106] on input "text" at bounding box center [236, 107] width 69 height 14
click at [438, 215] on button "Save & Close" at bounding box center [439, 217] width 51 height 16
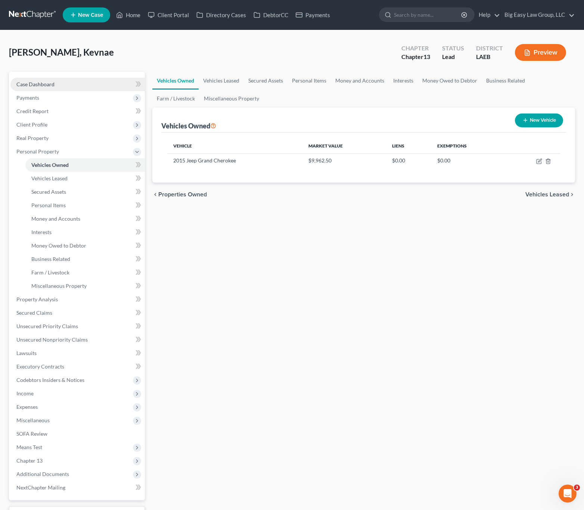
drag, startPoint x: 49, startPoint y: 87, endPoint x: 69, endPoint y: 84, distance: 19.5
click at [49, 87] on span "Case Dashboard" at bounding box center [35, 84] width 38 height 6
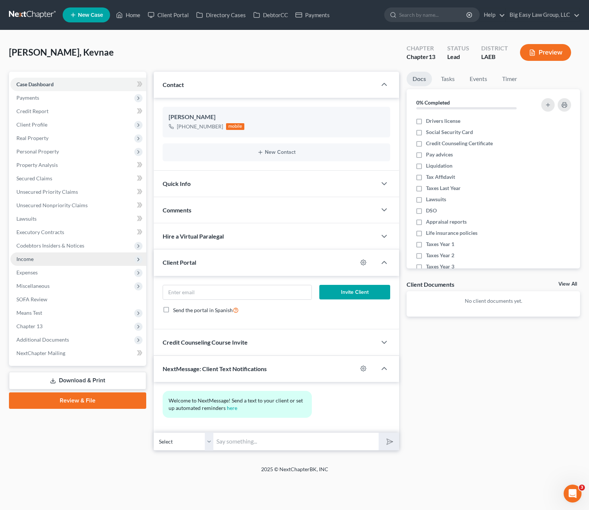
click at [47, 266] on span "Expenses" at bounding box center [78, 272] width 136 height 13
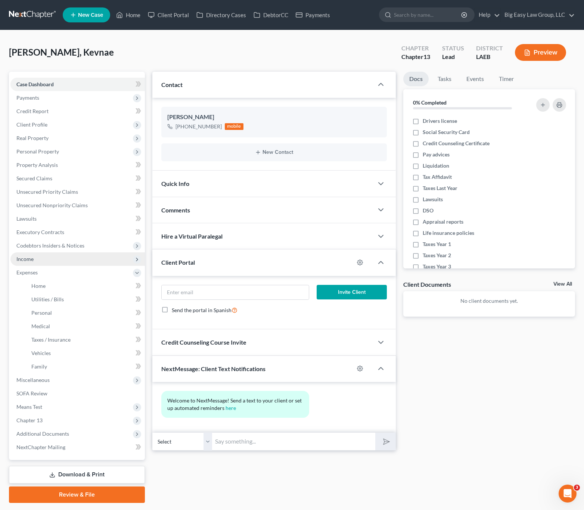
drag, startPoint x: 50, startPoint y: 261, endPoint x: 58, endPoint y: 263, distance: 8.6
click at [50, 261] on span "Income" at bounding box center [77, 258] width 134 height 13
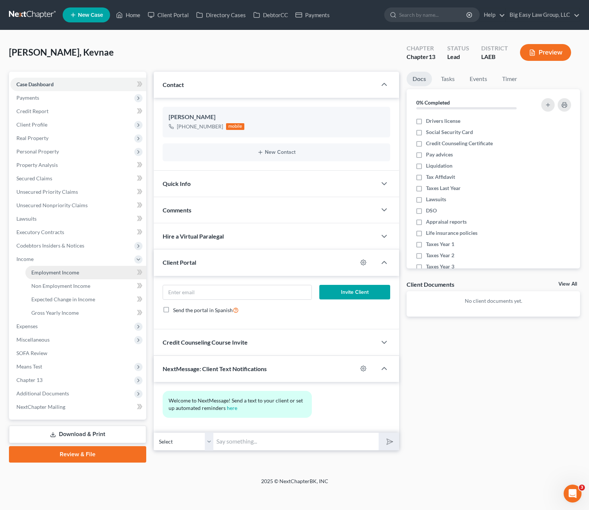
click at [63, 267] on link "Employment Income" at bounding box center [85, 272] width 121 height 13
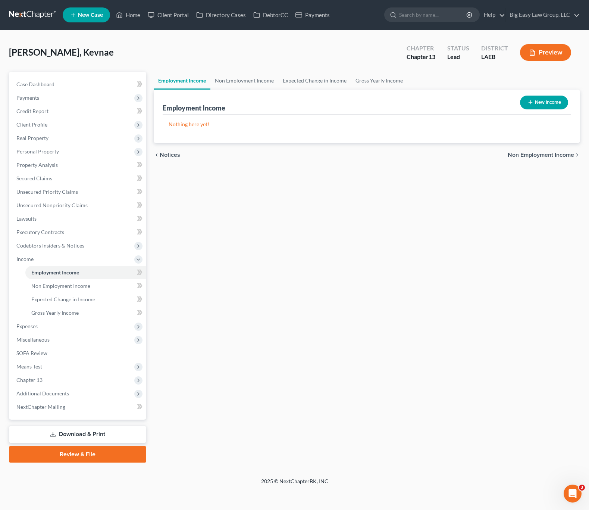
click at [545, 98] on button "New Income" at bounding box center [544, 103] width 48 height 14
select select "0"
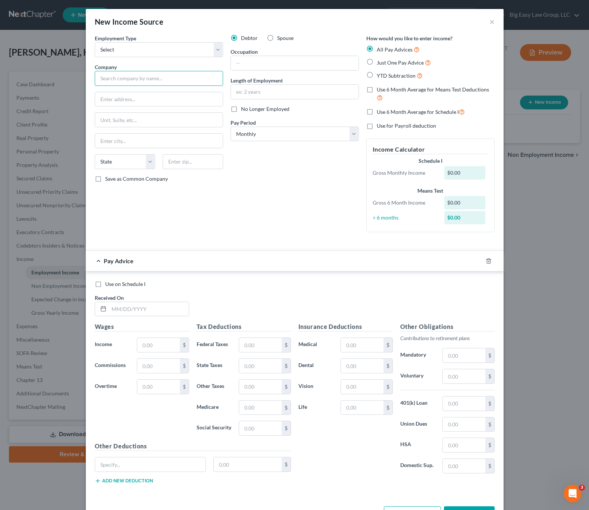
click at [114, 82] on input "text" at bounding box center [159, 78] width 128 height 15
paste input "Kellogg Brown & Root"
type input "Kellogg Brown & Root"
click at [144, 40] on div "Employment Type * Select Full or Part Time Employment Self Employment" at bounding box center [159, 45] width 128 height 23
click at [147, 52] on select "Select Full or Part Time Employment Self Employment" at bounding box center [159, 49] width 128 height 15
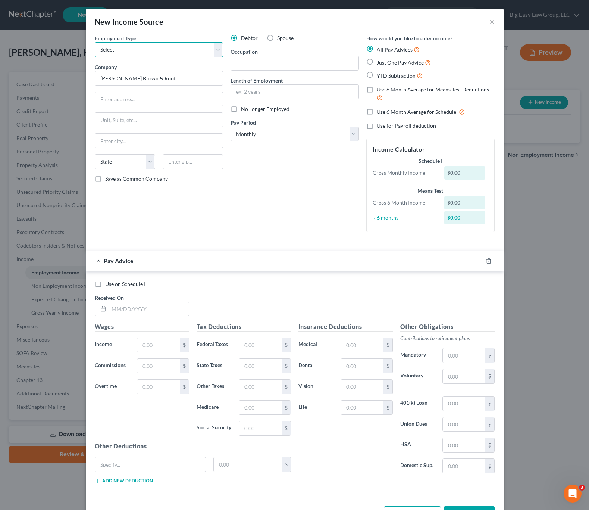
select select "0"
click at [95, 42] on select "Select Full or Part Time Employment Self Employment" at bounding box center [159, 49] width 128 height 15
click at [163, 97] on input "text" at bounding box center [159, 99] width 128 height 14
paste input "601 Jefferson ST"
type input "601 Jefferson ST"
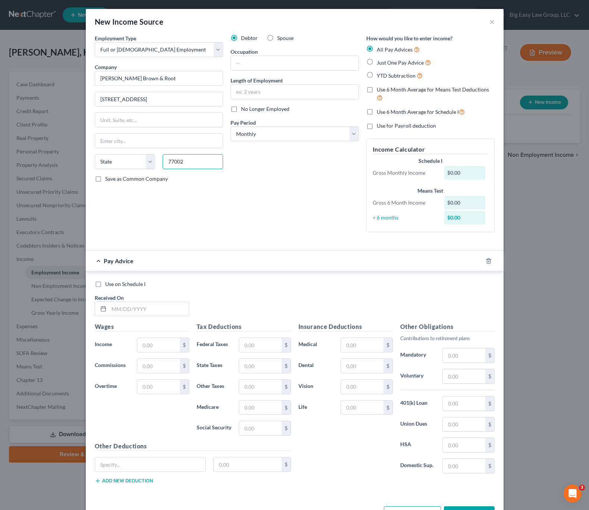
type input "77002"
type input "Houston"
select select "45"
click at [315, 64] on input "text" at bounding box center [295, 63] width 128 height 14
click at [302, 68] on input "text" at bounding box center [295, 63] width 128 height 14
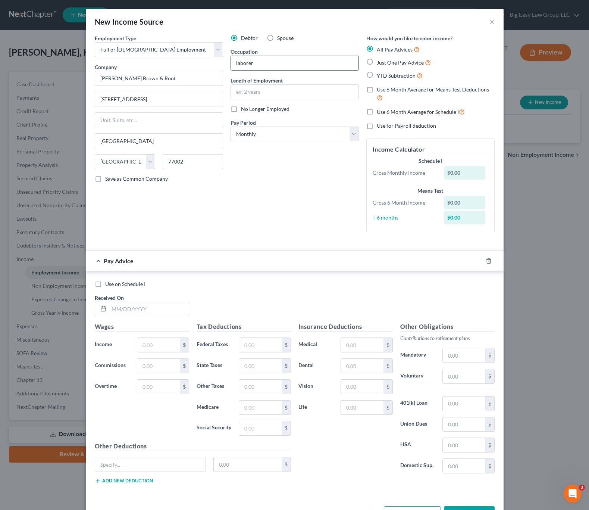
type input "laborer"
type input "since 2016"
click at [302, 129] on select "Select Monthly Twice Monthly Every Other Week Weekly" at bounding box center [295, 134] width 128 height 15
select select "3"
click at [231, 127] on select "Select Monthly Twice Monthly Every Other Week Weekly" at bounding box center [295, 134] width 128 height 15
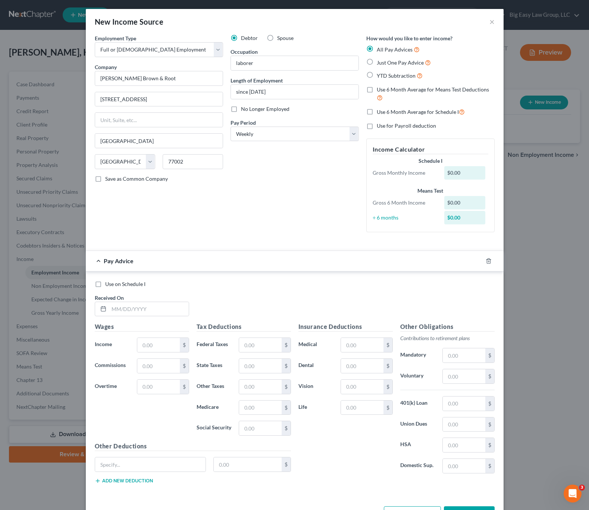
drag, startPoint x: 365, startPoint y: 78, endPoint x: 367, endPoint y: 87, distance: 8.4
click at [377, 78] on label "YTD Subtraction" at bounding box center [400, 75] width 46 height 9
click at [380, 76] on input "YTD Subtraction" at bounding box center [382, 73] width 5 height 5
radio input "true"
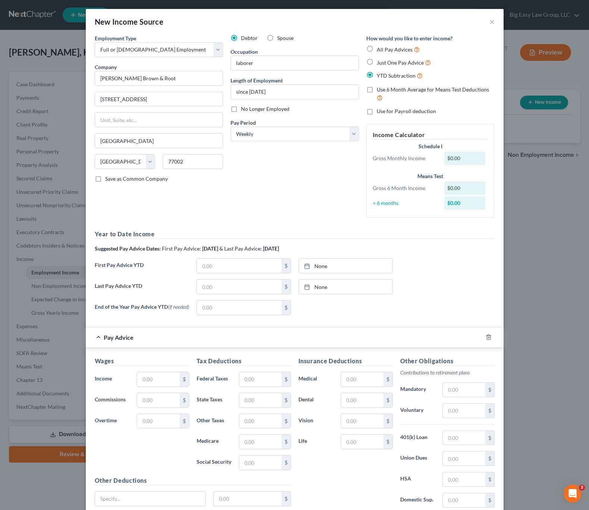
click at [377, 89] on label "Use 6 Month Average for Means Test Deductions" at bounding box center [436, 94] width 118 height 16
click at [380, 89] on input "Use 6 Month Average for Means Test Deductions" at bounding box center [382, 88] width 5 height 5
checkbox input "true"
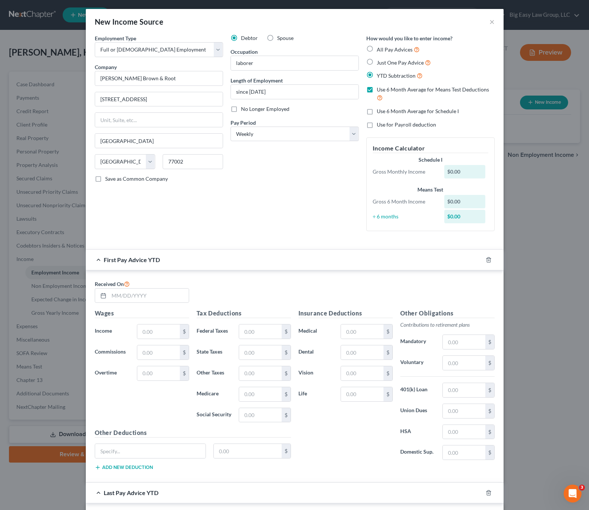
drag, startPoint x: 367, startPoint y: 111, endPoint x: 367, endPoint y: 212, distance: 100.8
click at [377, 111] on label "Use 6 Month Average for Schedule I" at bounding box center [418, 111] width 82 height 7
click at [380, 111] on input "Use 6 Month Average for Schedule I" at bounding box center [382, 110] width 5 height 5
checkbox input "true"
drag, startPoint x: 130, startPoint y: 297, endPoint x: 221, endPoint y: 326, distance: 95.2
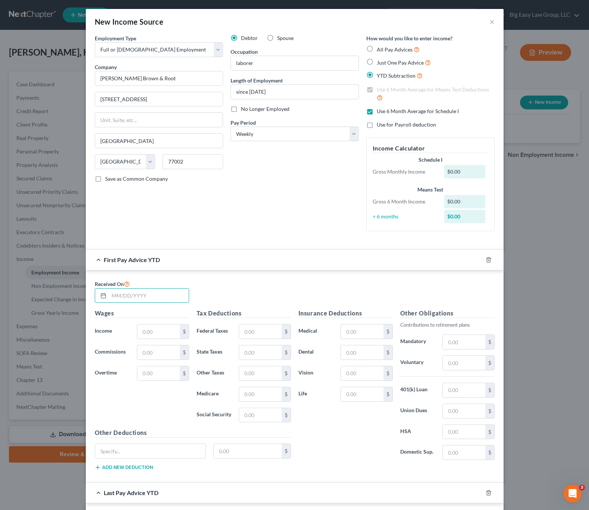
click at [131, 296] on input "text" at bounding box center [149, 296] width 80 height 14
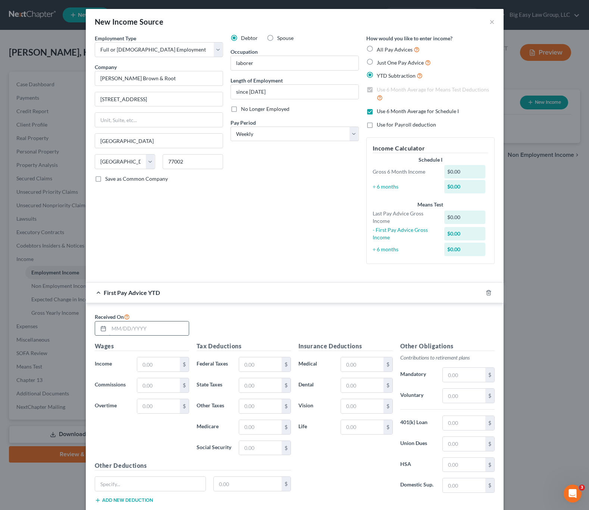
click at [123, 334] on input "text" at bounding box center [149, 328] width 80 height 14
type input "02/27/2025"
drag, startPoint x: 150, startPoint y: 375, endPoint x: 157, endPoint y: 370, distance: 8.3
click at [151, 374] on div "Wages Income * $ Commissions $ Overtime $" at bounding box center [142, 401] width 102 height 119
drag, startPoint x: 157, startPoint y: 370, endPoint x: 155, endPoint y: 365, distance: 5.5
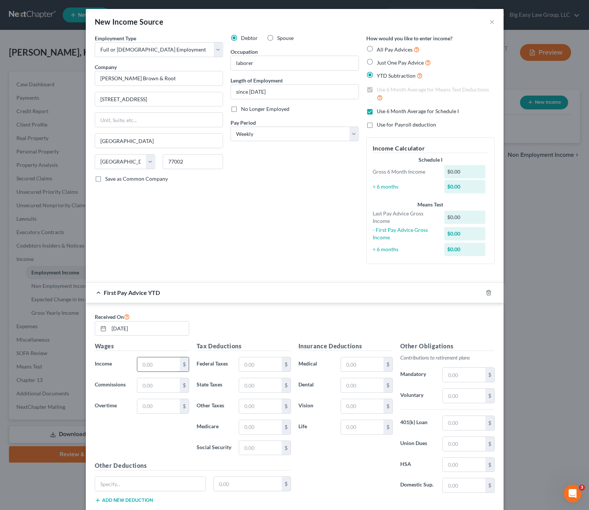
click at [157, 370] on input "text" at bounding box center [158, 364] width 42 height 14
type input "13,464.25"
click at [249, 367] on input "text" at bounding box center [260, 364] width 42 height 14
click at [247, 381] on input "text" at bounding box center [260, 385] width 42 height 14
type input "345.63"
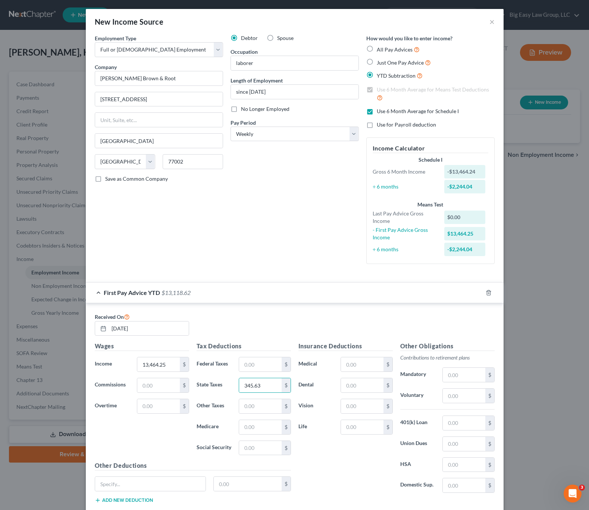
click at [259, 398] on div "Tax Deductions Federal Taxes $ State Taxes 345.63 $ Other Taxes $ Medicare $ So…" at bounding box center [244, 401] width 102 height 119
click at [256, 430] on input "text" at bounding box center [260, 427] width 42 height 14
type input "195.23"
click at [263, 441] on input "text" at bounding box center [260, 448] width 42 height 14
type input "834.78"
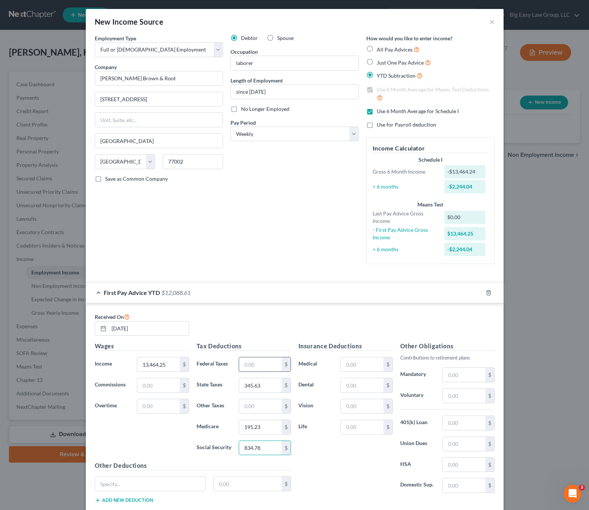
click at [253, 378] on input "345.63" at bounding box center [260, 385] width 42 height 14
click at [249, 360] on input "text" at bounding box center [260, 364] width 42 height 14
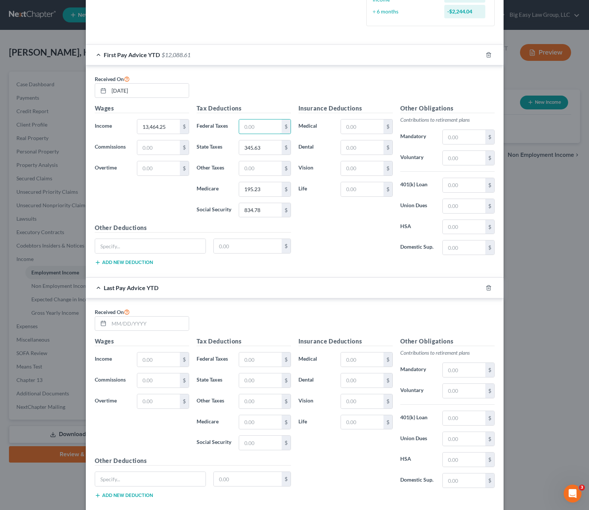
scroll to position [279, 0]
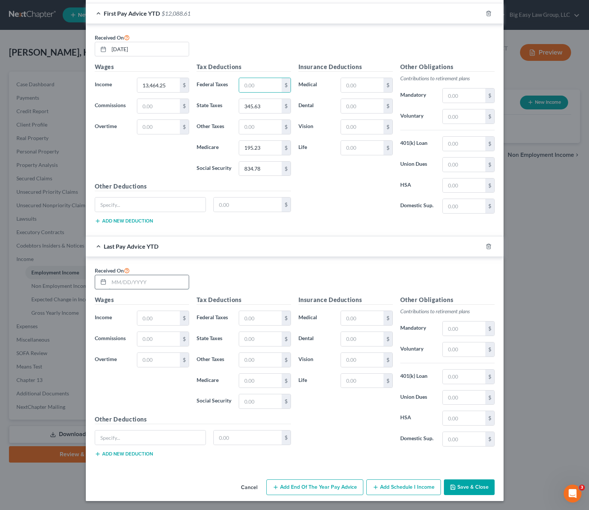
click at [120, 284] on input "text" at bounding box center [149, 282] width 80 height 14
type input "08/28/2025"
drag, startPoint x: 143, startPoint y: 312, endPoint x: 145, endPoint y: 297, distance: 15.5
click at [143, 312] on input "text" at bounding box center [158, 318] width 42 height 14
type input "60,451.50"
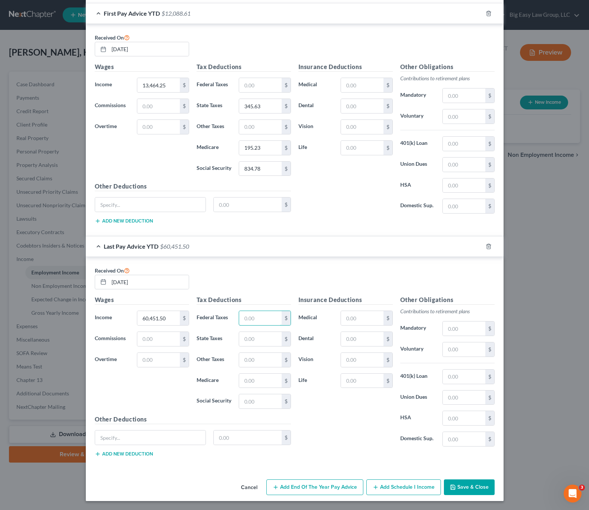
drag, startPoint x: 248, startPoint y: 317, endPoint x: 265, endPoint y: 325, distance: 18.5
click at [248, 317] on input "text" at bounding box center [260, 318] width 42 height 14
click at [471, 357] on div "Other Obligations Contributions to retirement plans Mandatory $ Voluntary $ 401…" at bounding box center [448, 373] width 102 height 157
click at [474, 353] on input "text" at bounding box center [464, 349] width 42 height 14
type input "1,761.19"
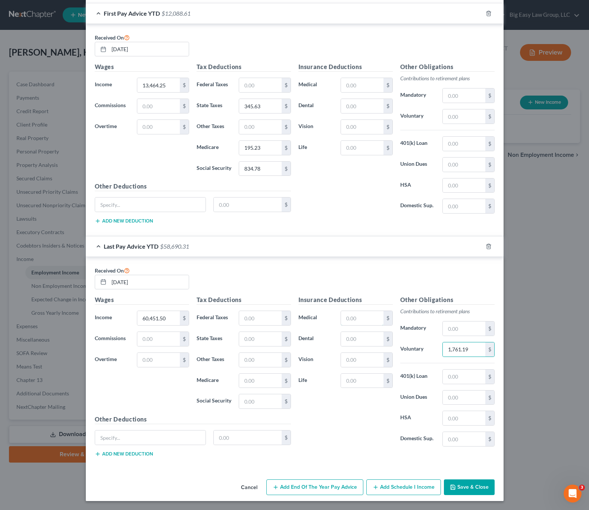
click at [354, 312] on input "text" at bounding box center [362, 318] width 42 height 14
click at [349, 380] on input "text" at bounding box center [362, 381] width 42 height 14
click at [330, 321] on label "Medical" at bounding box center [316, 318] width 43 height 15
click at [247, 377] on input "text" at bounding box center [260, 381] width 42 height 14
type input "876.55"
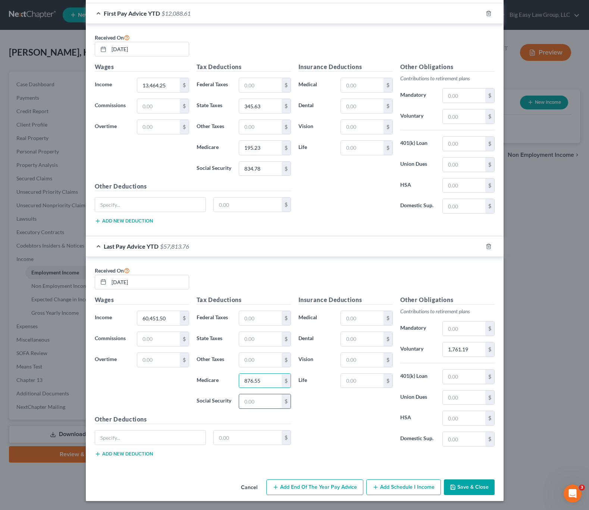
click at [263, 403] on input "text" at bounding box center [260, 401] width 42 height 14
type input "3,747.99"
drag, startPoint x: 251, startPoint y: 336, endPoint x: 255, endPoint y: 336, distance: 4.2
click at [251, 336] on input "text" at bounding box center [260, 339] width 42 height 14
type input "1,577.34"
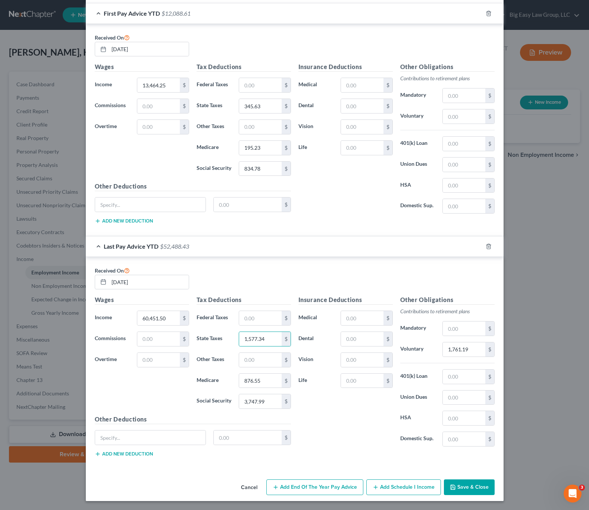
click at [455, 484] on button "Save & Close" at bounding box center [469, 487] width 51 height 16
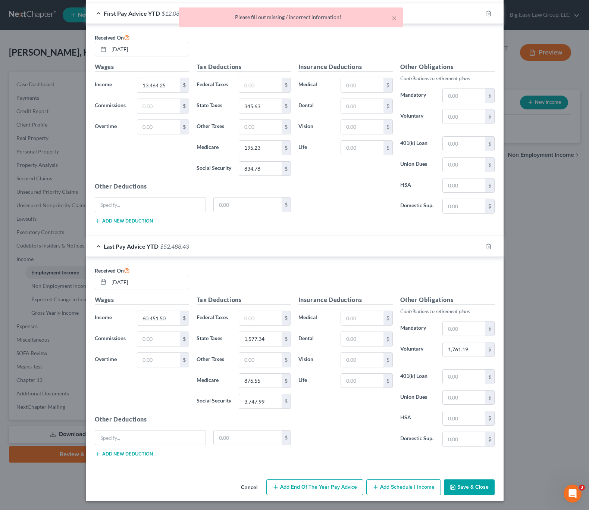
scroll to position [0, 0]
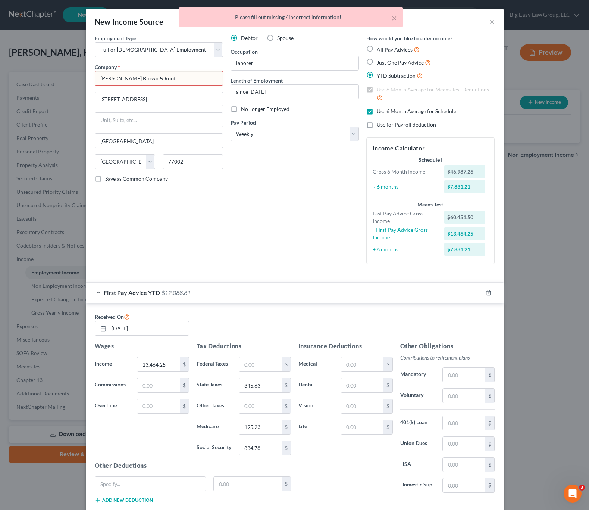
click at [162, 74] on input "Kellogg Brown & Root" at bounding box center [159, 78] width 128 height 15
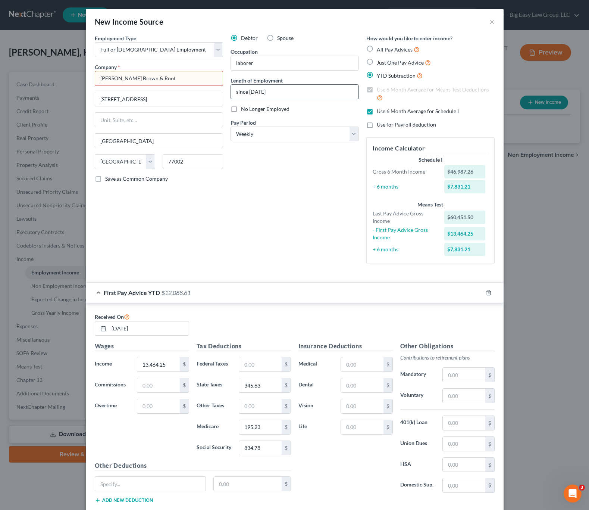
click at [275, 92] on input "since 2016" at bounding box center [295, 92] width 128 height 14
click at [169, 85] on input "Kellogg Brown & Root" at bounding box center [159, 78] width 128 height 15
click at [165, 101] on input "601 Jefferson ST" at bounding box center [159, 99] width 128 height 14
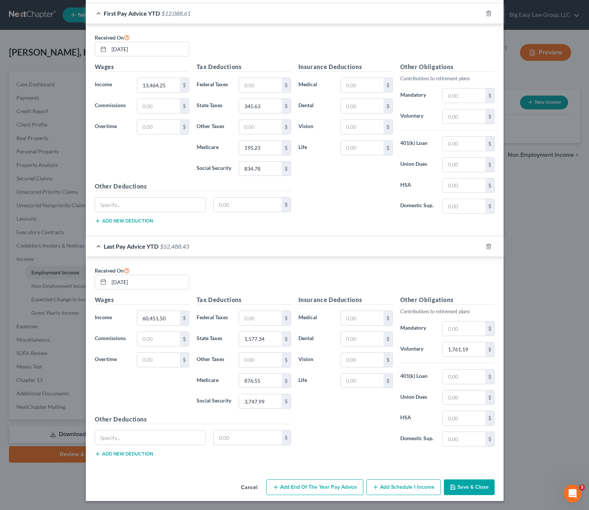
type input "601 Jefferson St."
click at [465, 488] on button "Save & Close" at bounding box center [469, 487] width 51 height 16
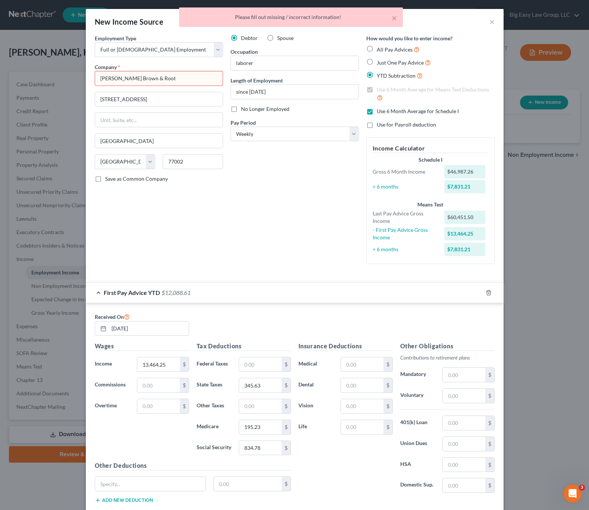
click at [148, 78] on input "Kellogg Brown & Root" at bounding box center [159, 78] width 128 height 15
drag, startPoint x: 152, startPoint y: 77, endPoint x: 69, endPoint y: 52, distance: 87.3
click at [69, 52] on div "New Income Source × Employment Type * Select Full or Part Time Employment Self …" at bounding box center [294, 255] width 589 height 510
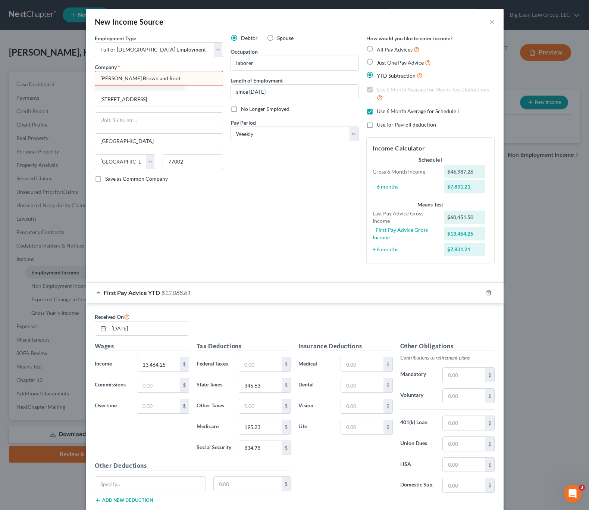
type input "Kellogg Brown and Root"
click at [183, 109] on div "Employment Type * Select Full or Part Time Employment Self Employment Company *…" at bounding box center [159, 152] width 136 height 236
drag, startPoint x: 181, startPoint y: 96, endPoint x: 176, endPoint y: 90, distance: 7.1
click at [181, 95] on input "601 Jefferson St." at bounding box center [159, 99] width 128 height 14
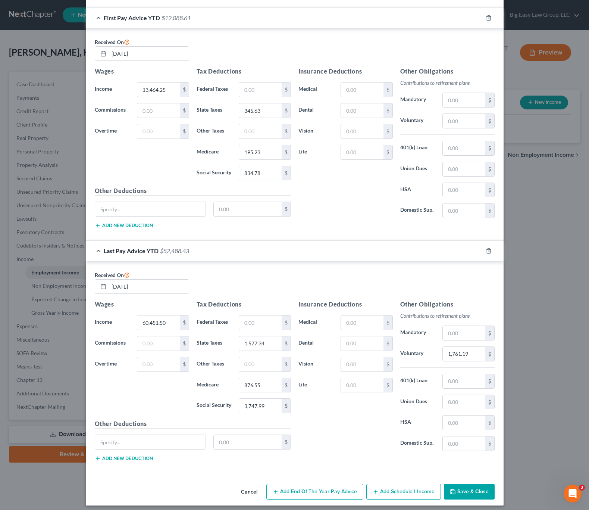
scroll to position [279, 0]
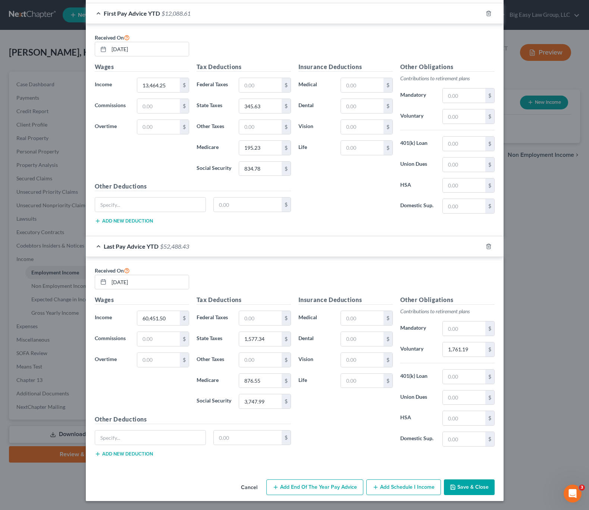
click at [470, 483] on button "Save & Close" at bounding box center [469, 487] width 51 height 16
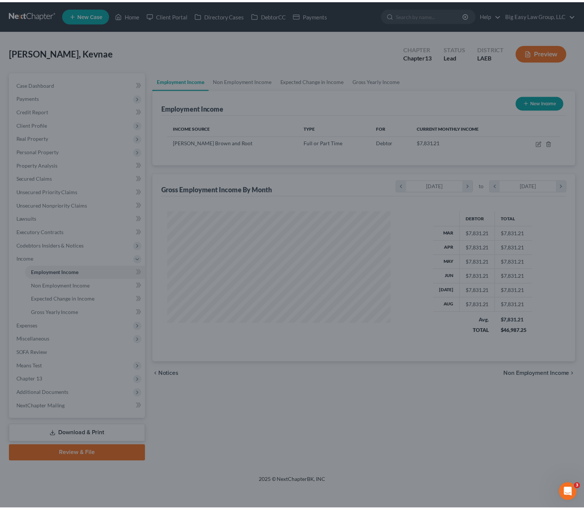
scroll to position [134, 240]
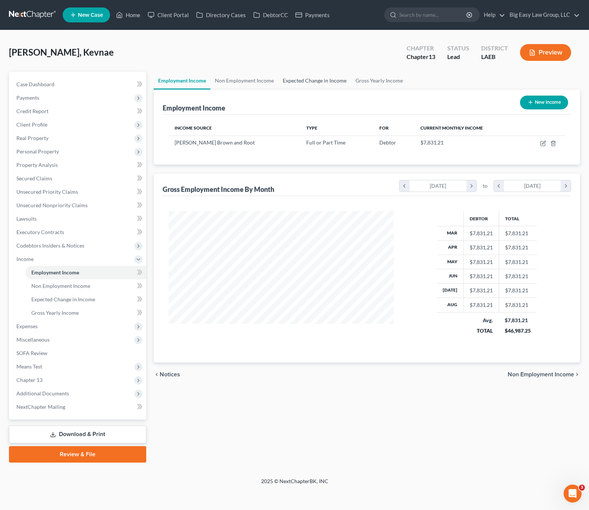
click at [332, 83] on link "Expected Change in Income" at bounding box center [314, 81] width 73 height 18
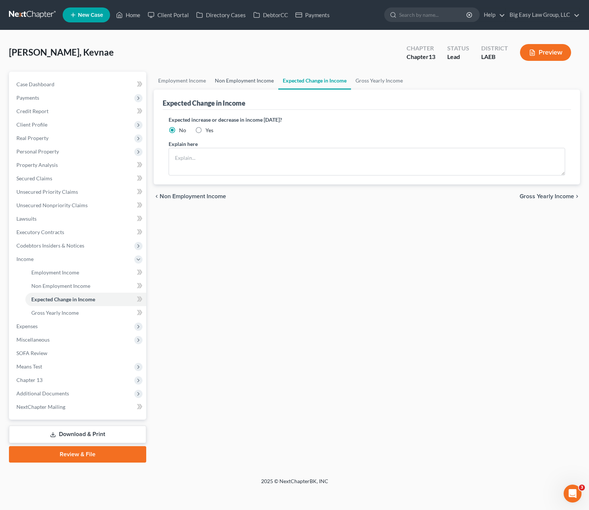
drag, startPoint x: 230, startPoint y: 80, endPoint x: 234, endPoint y: 81, distance: 4.3
click at [230, 80] on link "Non Employment Income" at bounding box center [245, 81] width 68 height 18
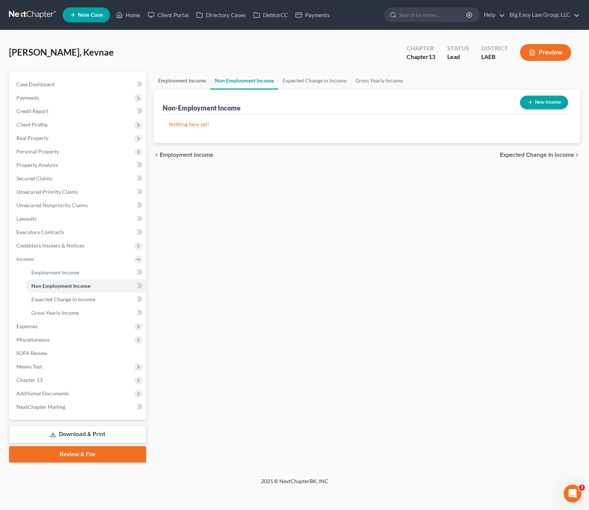
click at [184, 80] on link "Employment Income" at bounding box center [182, 81] width 57 height 18
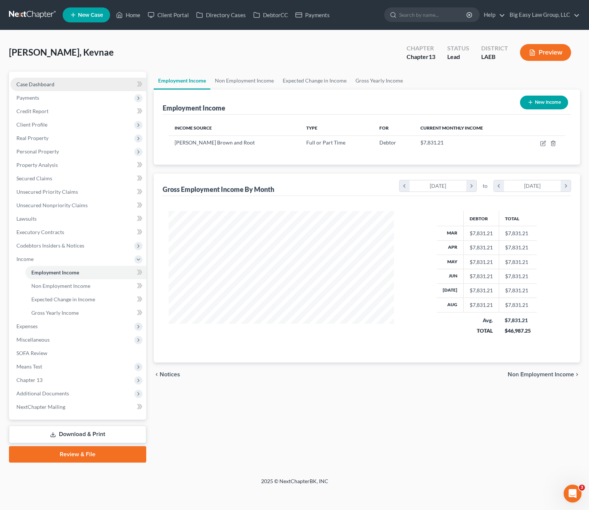
click at [68, 80] on link "Case Dashboard" at bounding box center [78, 84] width 136 height 13
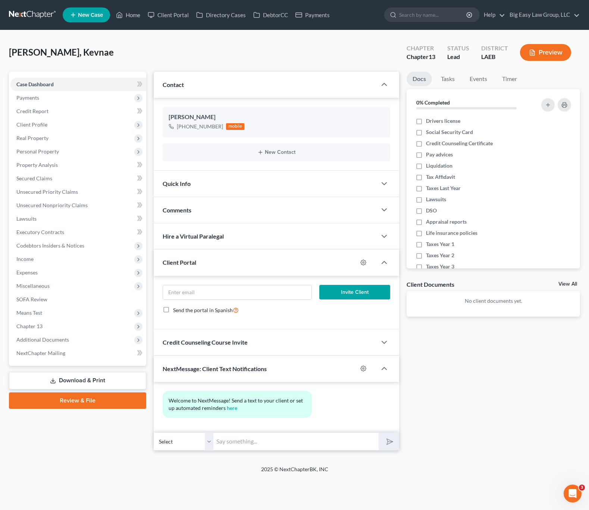
drag, startPoint x: 190, startPoint y: 255, endPoint x: 196, endPoint y: 255, distance: 6.4
click at [190, 255] on div "Client Portal" at bounding box center [256, 262] width 204 height 26
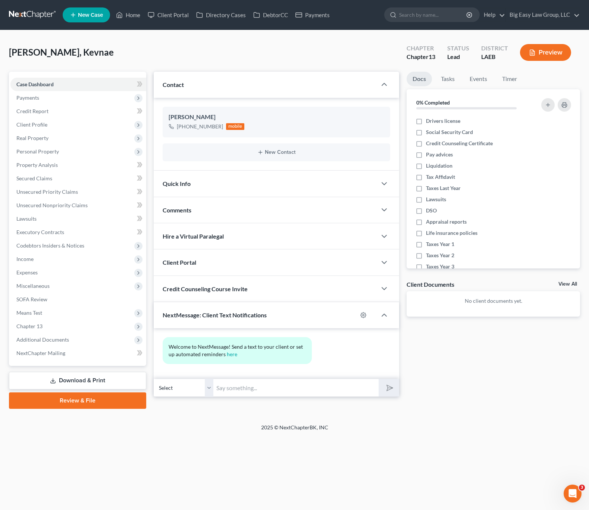
click at [275, 320] on div "NextMessage: Client Text Notifications" at bounding box center [256, 315] width 204 height 26
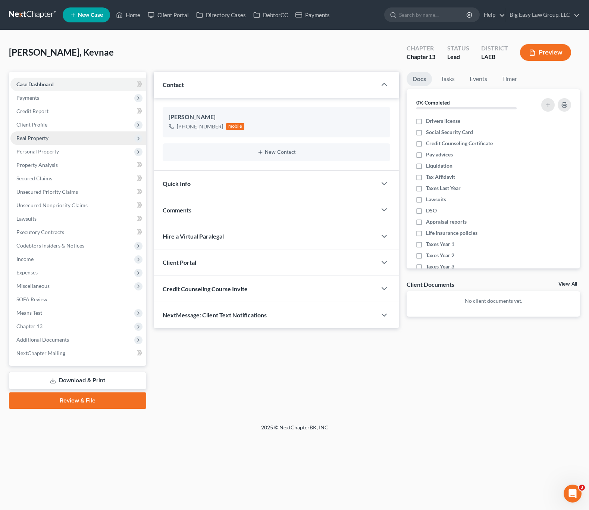
click at [76, 132] on span "Real Property" at bounding box center [78, 137] width 136 height 13
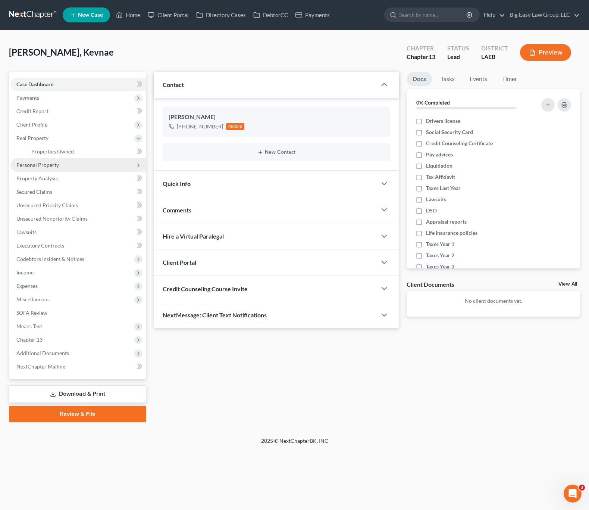
click at [86, 170] on span "Personal Property" at bounding box center [78, 164] width 136 height 13
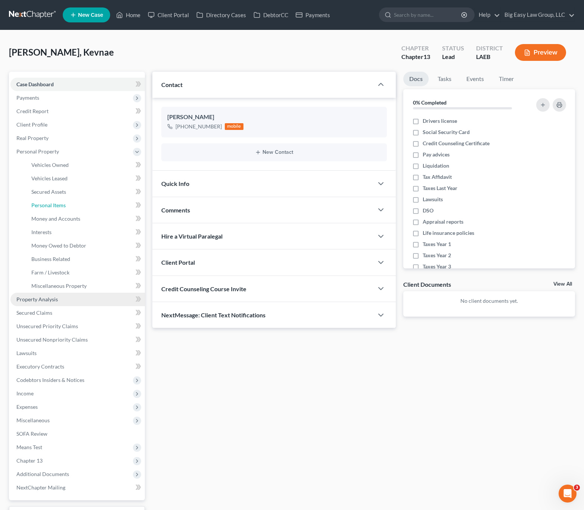
drag, startPoint x: 93, startPoint y: 225, endPoint x: 121, endPoint y: 304, distance: 84.2
click at [93, 225] on ul "Vehicles Owned Vehicles Leased Machinery and Vehicles Office Related" at bounding box center [77, 225] width 134 height 134
click at [44, 154] on span "Personal Property" at bounding box center [37, 151] width 43 height 6
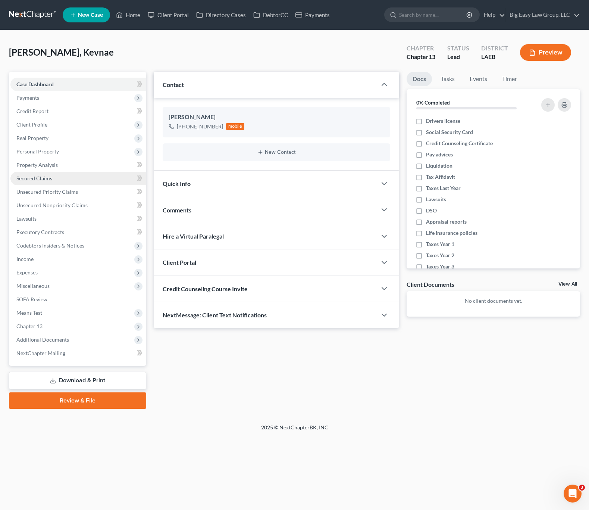
click at [113, 180] on link "Secured Claims" at bounding box center [78, 178] width 136 height 13
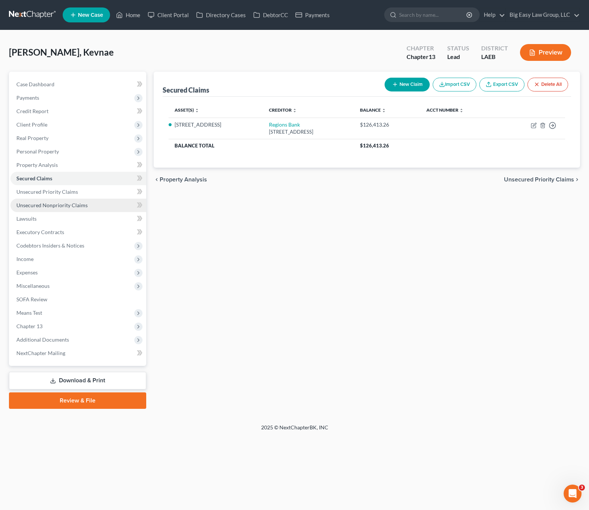
click at [64, 201] on link "Unsecured Nonpriority Claims" at bounding box center [78, 205] width 136 height 13
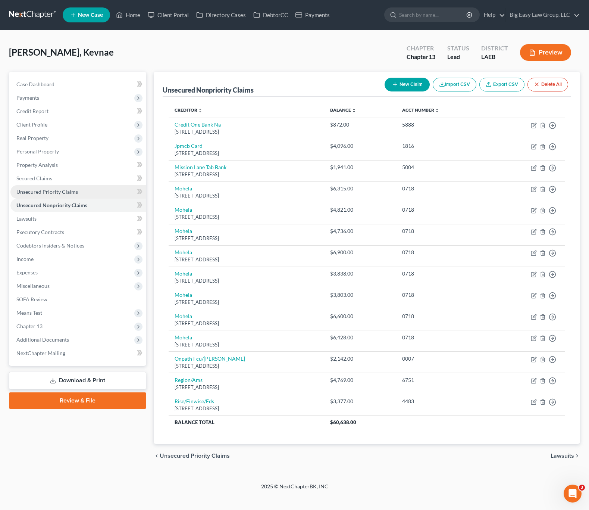
click at [52, 187] on link "Unsecured Priority Claims" at bounding box center [78, 191] width 136 height 13
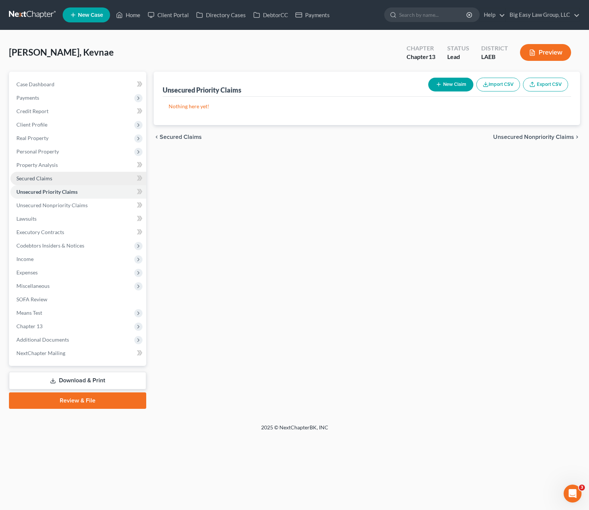
click at [41, 175] on span "Secured Claims" at bounding box center [34, 178] width 36 height 6
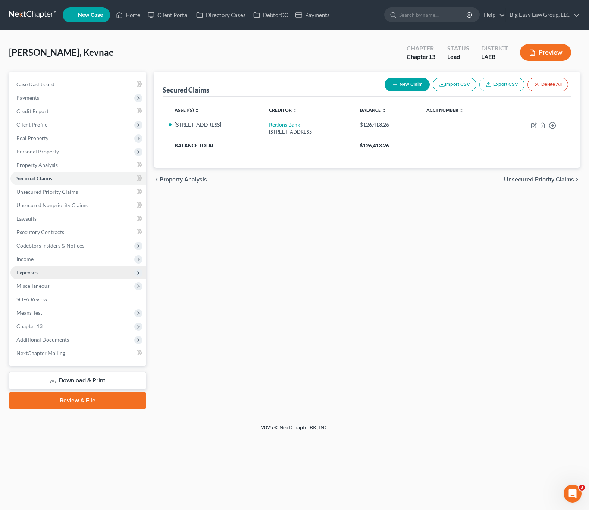
click at [82, 267] on span "Expenses" at bounding box center [78, 272] width 136 height 13
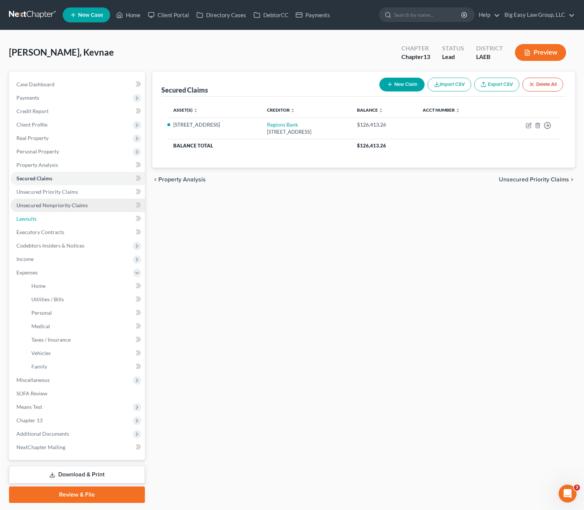
click at [101, 212] on link "Lawsuits" at bounding box center [77, 218] width 134 height 13
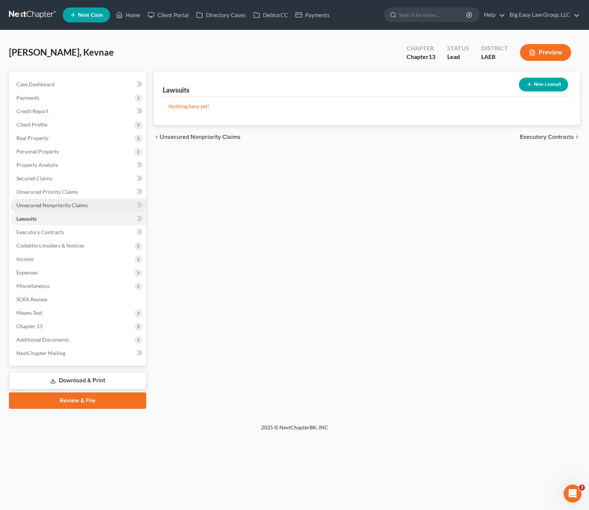
click at [61, 205] on span "Unsecured Nonpriority Claims" at bounding box center [51, 205] width 71 height 6
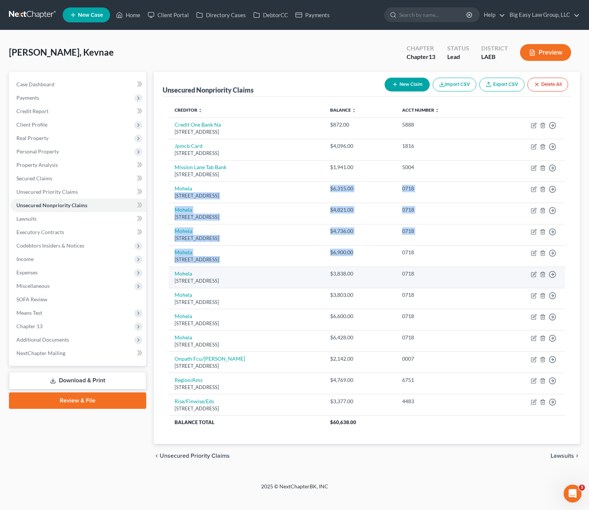
drag, startPoint x: 237, startPoint y: 190, endPoint x: 379, endPoint y: 277, distance: 166.5
click at [379, 277] on tbody "Credit One Bank Na Po Box 98875, Las Vegas, NV 89193 $872.00 5888 Move to D Mov…" at bounding box center [367, 273] width 397 height 311
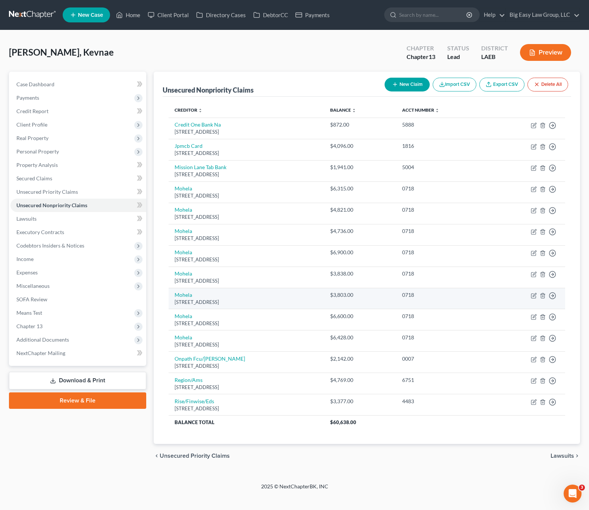
click at [393, 290] on td "$3,803.00" at bounding box center [360, 298] width 72 height 21
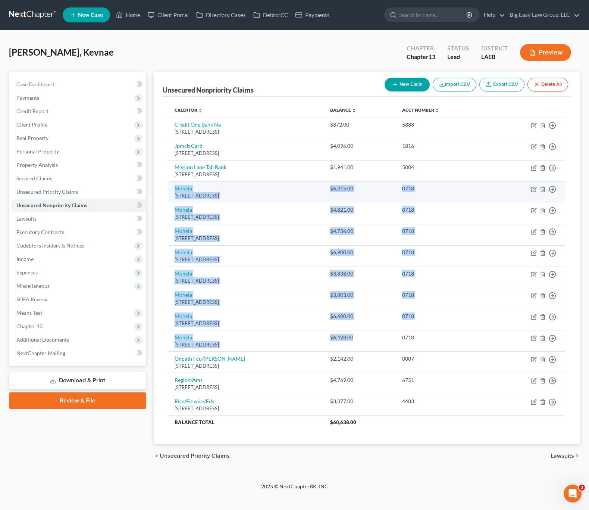
drag, startPoint x: 384, startPoint y: 336, endPoint x: 270, endPoint y: 200, distance: 176.7
click at [205, 184] on tbody "Credit One Bank Na Po Box 98875, Las Vegas, NV 89193 $872.00 5888 Move to D Mov…" at bounding box center [367, 273] width 397 height 311
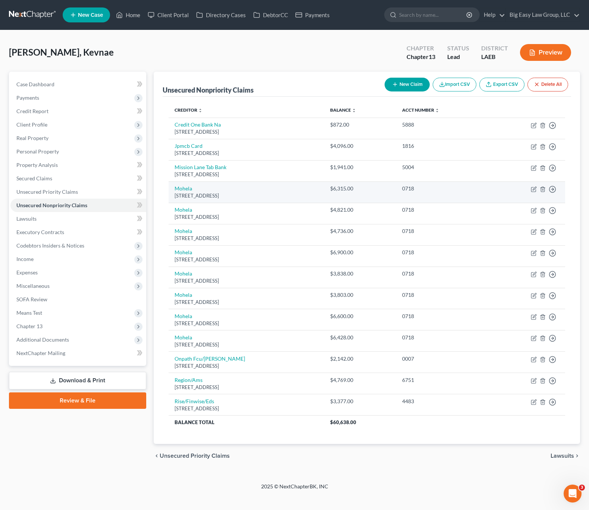
click at [271, 199] on td "Mohela 633 Spirit Dr, Chesterfield, MO 63005" at bounding box center [247, 191] width 156 height 21
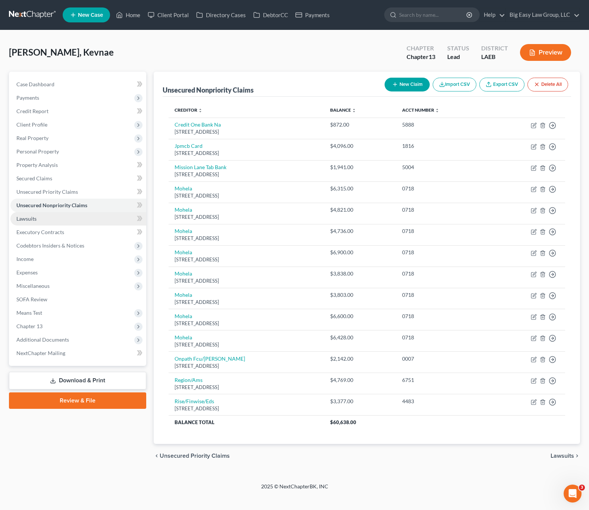
click at [68, 216] on link "Lawsuits" at bounding box center [78, 218] width 136 height 13
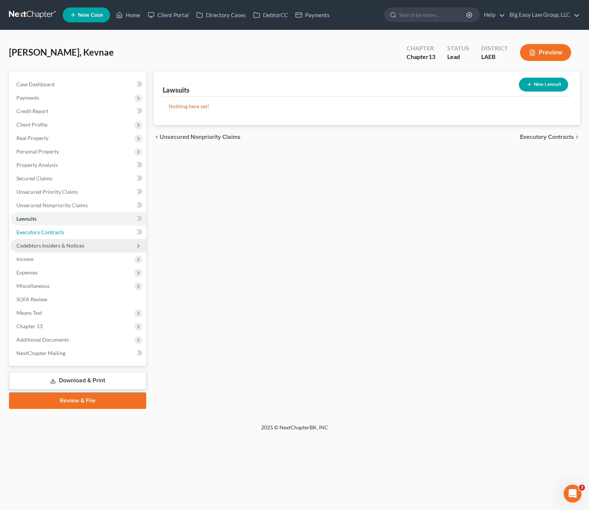
click at [43, 233] on span "Executory Contracts" at bounding box center [40, 232] width 48 height 6
click at [75, 248] on span "Codebtors Insiders & Notices" at bounding box center [50, 245] width 68 height 6
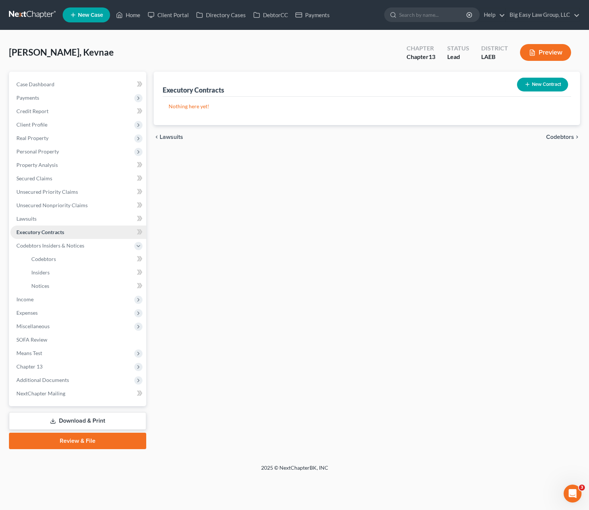
click at [39, 233] on span "Executory Contracts" at bounding box center [40, 232] width 48 height 6
click at [62, 241] on span "Codebtors Insiders & Notices" at bounding box center [78, 245] width 136 height 13
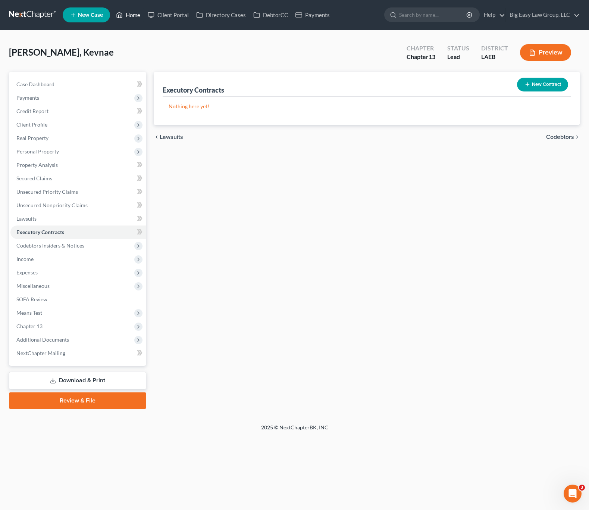
click at [123, 9] on link "Home" at bounding box center [128, 14] width 32 height 13
click at [136, 18] on link "Home" at bounding box center [128, 14] width 32 height 13
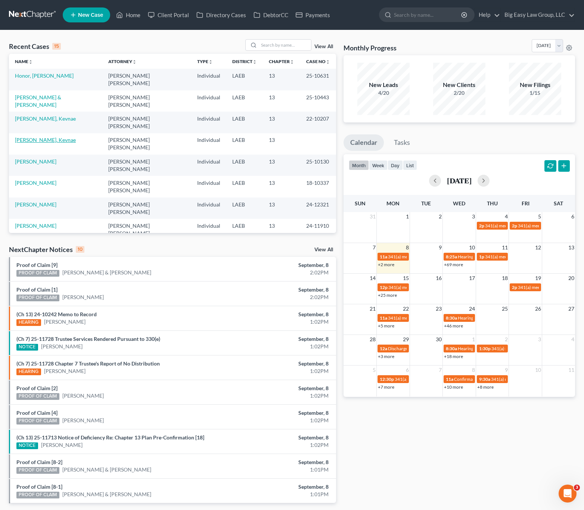
click at [31, 137] on link "[PERSON_NAME], Kevnae" at bounding box center [45, 140] width 61 height 6
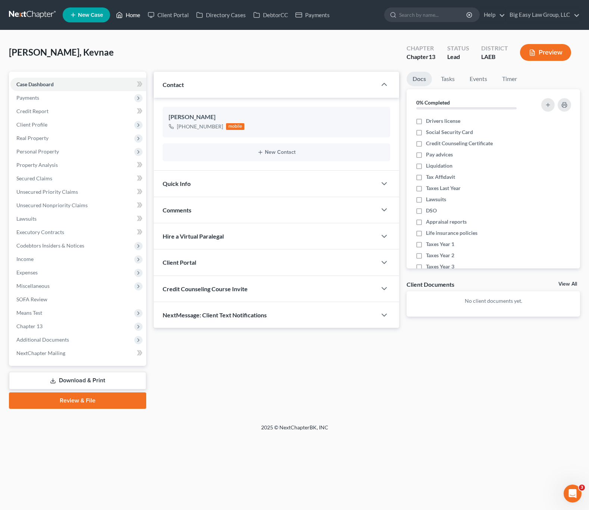
click at [121, 18] on icon at bounding box center [119, 15] width 5 height 6
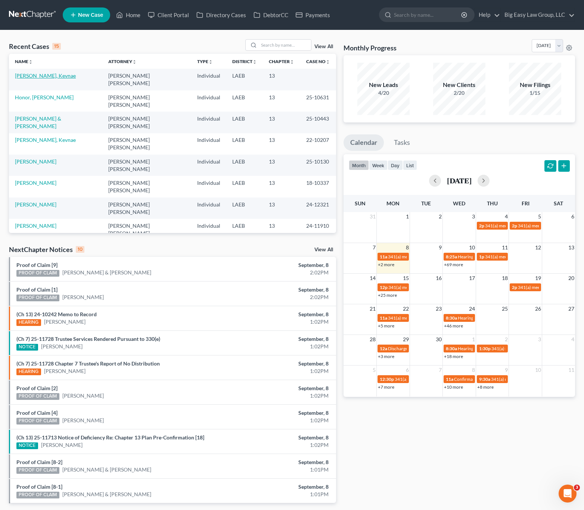
drag, startPoint x: 27, startPoint y: 76, endPoint x: 34, endPoint y: 71, distance: 7.8
click at [27, 76] on link "[PERSON_NAME], Kevnae" at bounding box center [45, 75] width 61 height 6
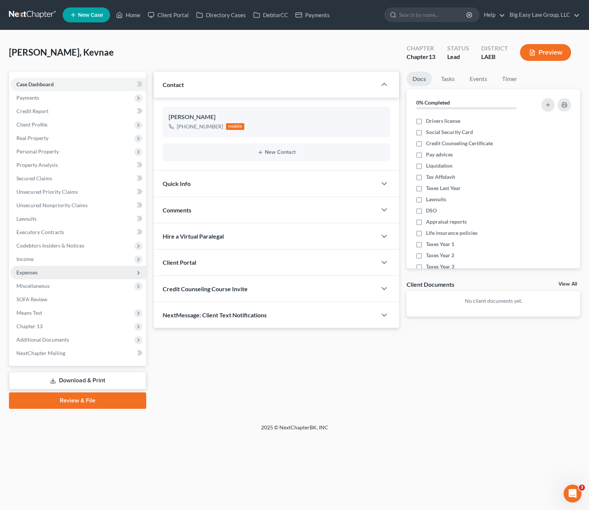
drag, startPoint x: 18, startPoint y: 249, endPoint x: 41, endPoint y: 267, distance: 29.3
click at [18, 249] on span "Codebtors Insiders & Notices" at bounding box center [78, 245] width 136 height 13
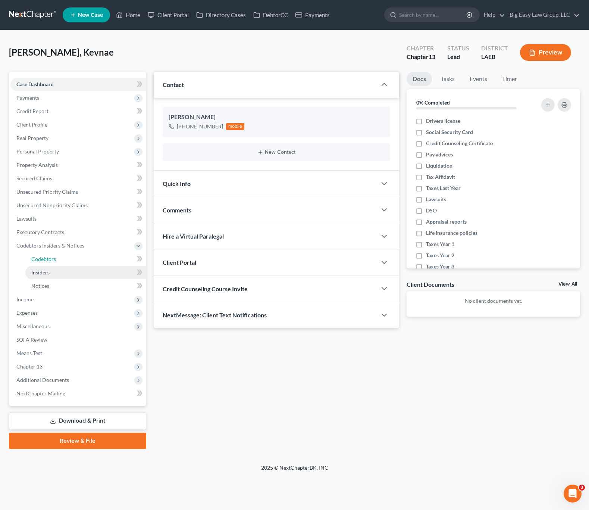
click at [39, 259] on span "Codebtors" at bounding box center [43, 259] width 25 height 6
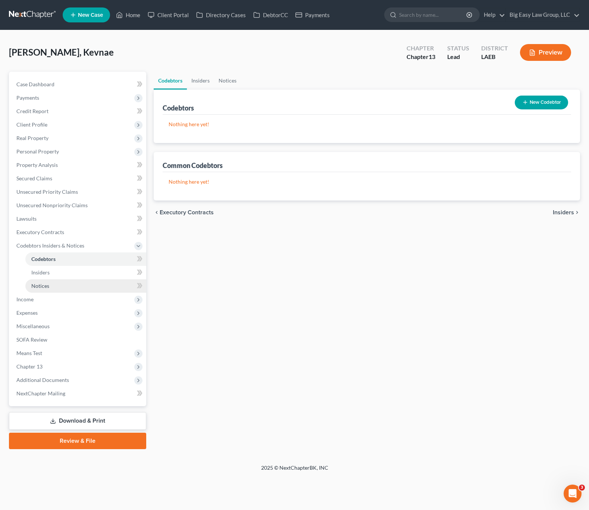
click at [30, 292] on link "Notices" at bounding box center [85, 285] width 121 height 13
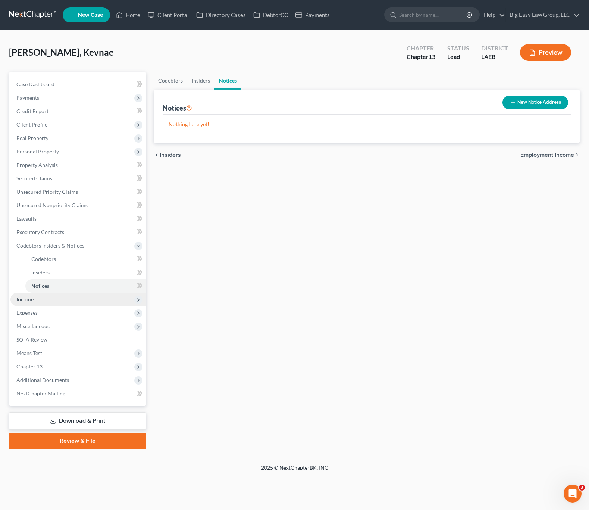
click at [44, 296] on span "Income" at bounding box center [78, 299] width 136 height 13
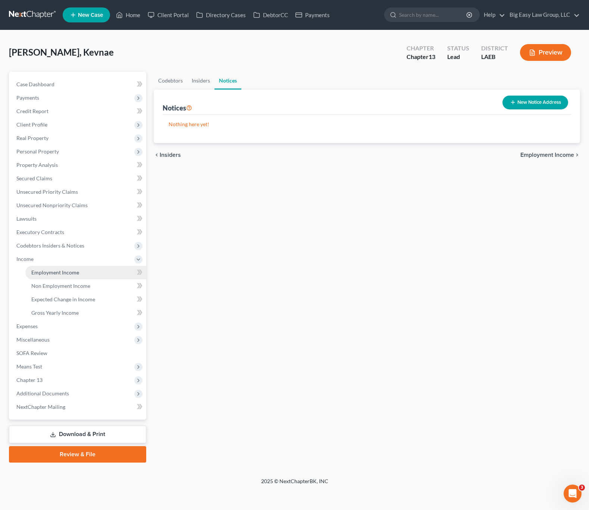
click at [60, 276] on link "Employment Income" at bounding box center [85, 272] width 121 height 13
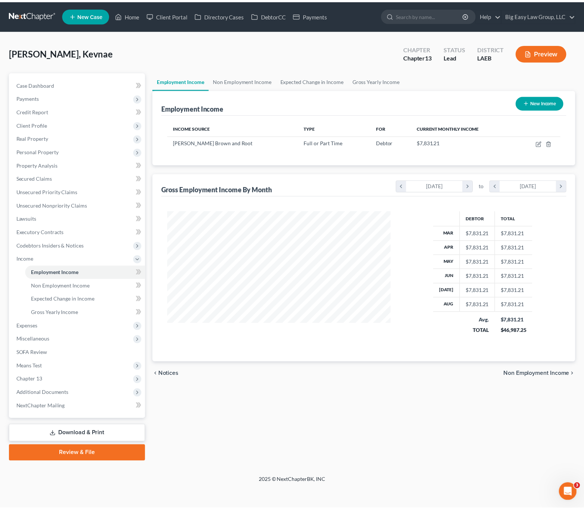
scroll to position [134, 240]
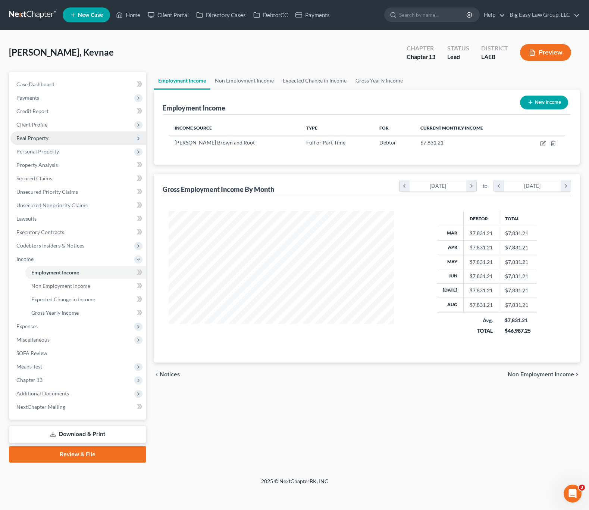
click at [46, 144] on ul "Case Dashboard Payments Invoices Payments Payments Credit Report Client Profile" at bounding box center [78, 246] width 136 height 336
click at [46, 155] on span "Personal Property" at bounding box center [78, 151] width 136 height 13
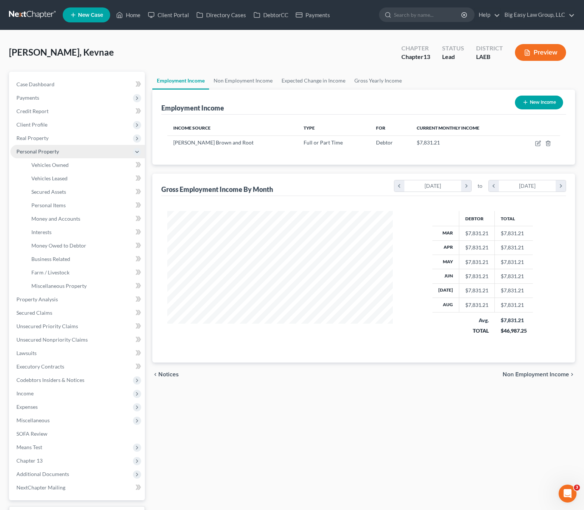
scroll to position [373140, 373036]
click at [77, 161] on link "Vehicles Owned" at bounding box center [84, 164] width 119 height 13
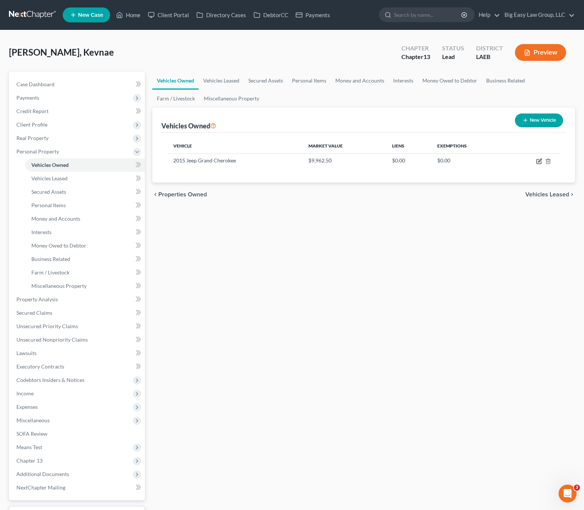
click at [537, 161] on icon "button" at bounding box center [539, 161] width 6 height 6
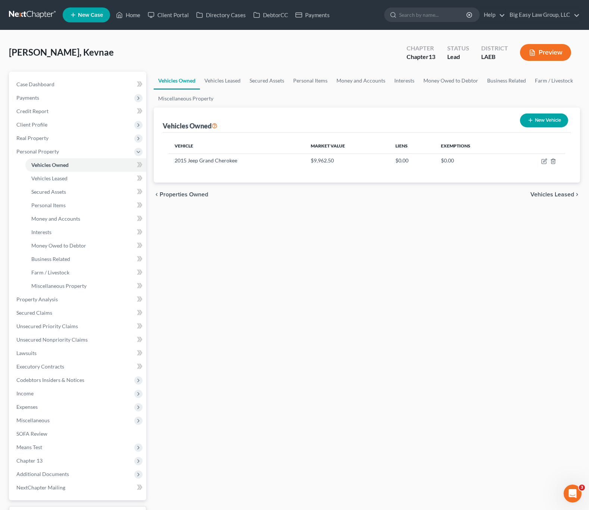
select select "0"
select select "11"
select select "0"
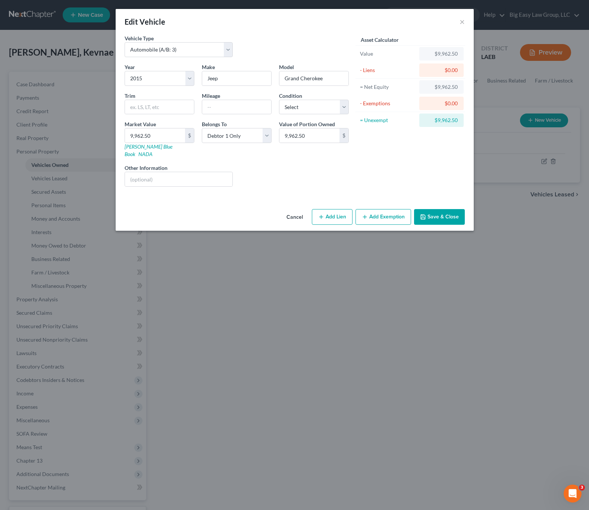
click at [351, 210] on button "Add Lien" at bounding box center [332, 217] width 41 height 16
select select "0"
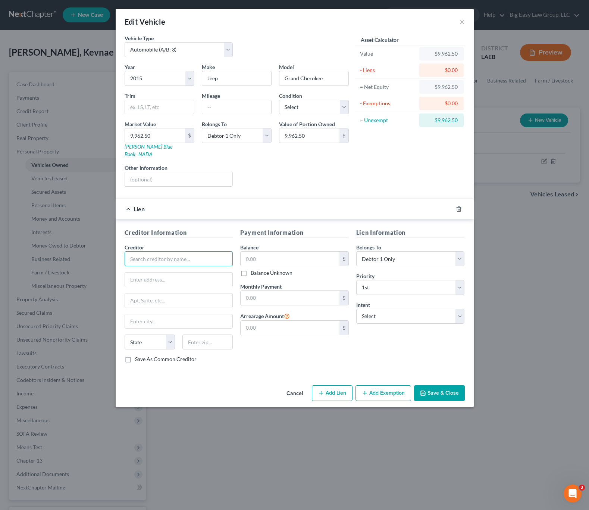
click at [170, 251] on input "text" at bounding box center [179, 258] width 109 height 15
click at [262, 269] on label "Balance Unknown" at bounding box center [272, 272] width 42 height 7
click at [259, 269] on input "Balance Unknown" at bounding box center [256, 271] width 5 height 5
checkbox input "true"
type input "0.00"
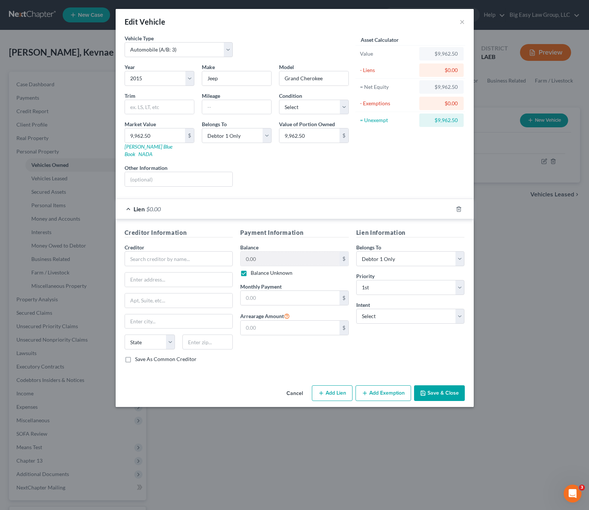
drag, startPoint x: 243, startPoint y: 265, endPoint x: 185, endPoint y: 238, distance: 64.8
click at [251, 269] on label "Balance Unknown" at bounding box center [272, 272] width 42 height 7
click at [254, 269] on input "Balance Unknown" at bounding box center [256, 271] width 5 height 5
checkbox input "false"
drag, startPoint x: 180, startPoint y: 246, endPoint x: 185, endPoint y: 260, distance: 14.9
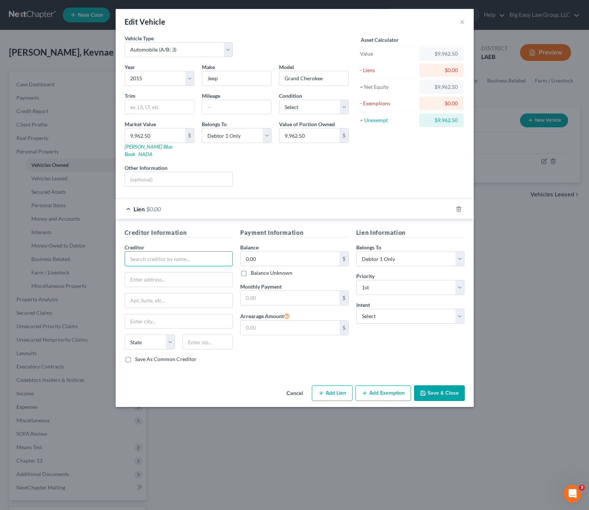
click at [181, 251] on input "text" at bounding box center [179, 258] width 109 height 15
click at [185, 260] on div "Creditor * State AL AK AR AZ CA CO CT DE DC FL GA GU HI ID IL IN IA KS KY LA ME…" at bounding box center [179, 299] width 109 height 112
drag, startPoint x: 184, startPoint y: 234, endPoint x: 210, endPoint y: 242, distance: 26.7
click at [184, 234] on div "Creditor Information Creditor * State AL AK AR AZ CA CO CT DE DC FL GA GU HI ID…" at bounding box center [179, 298] width 116 height 141
click at [278, 252] on input "0.00" at bounding box center [290, 259] width 99 height 14
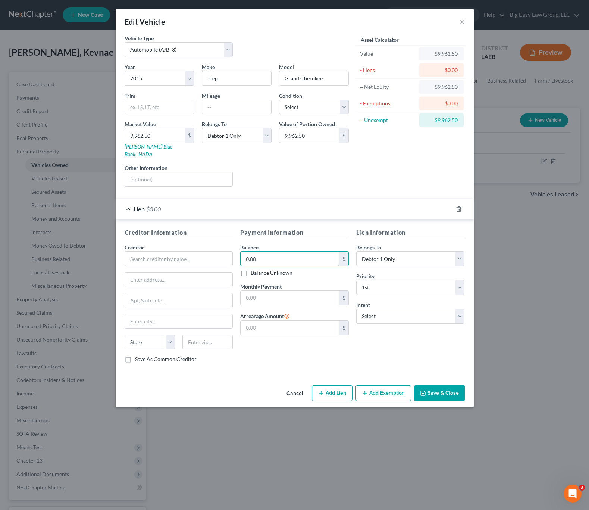
drag, startPoint x: 271, startPoint y: 247, endPoint x: 240, endPoint y: 249, distance: 31.4
click at [232, 243] on div "Creditor Information Creditor * State AL AK AR AZ CA CO CT DE DC FL GA GU HI ID…" at bounding box center [295, 298] width 348 height 141
drag, startPoint x: 461, startPoint y: 21, endPoint x: 281, endPoint y: 25, distance: 179.6
click at [461, 21] on button "×" at bounding box center [462, 21] width 5 height 9
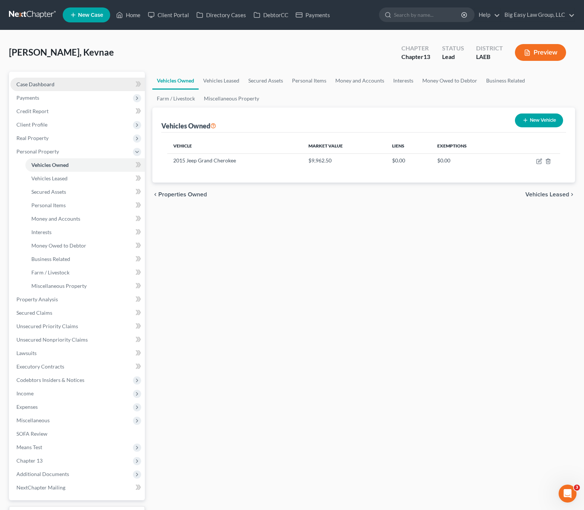
click at [30, 89] on link "Case Dashboard" at bounding box center [77, 84] width 134 height 13
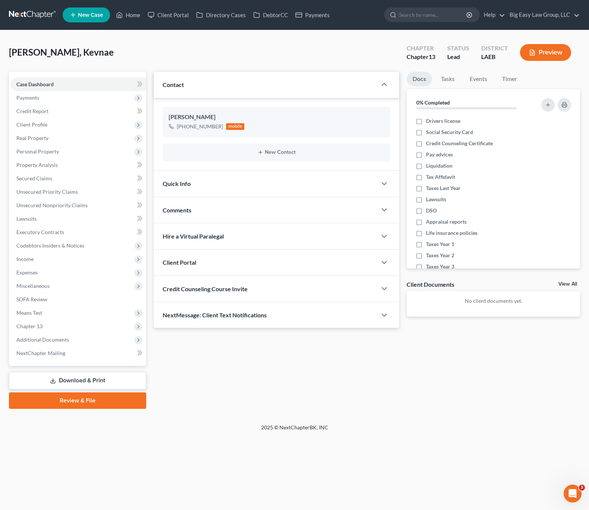
click at [224, 321] on div "NextMessage: Client Text Notifications" at bounding box center [266, 315] width 224 height 26
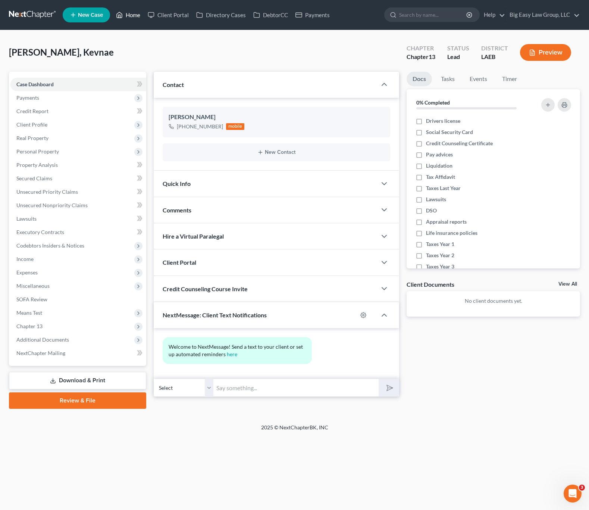
drag, startPoint x: 136, startPoint y: 16, endPoint x: 177, endPoint y: 30, distance: 43.4
click at [136, 16] on link "Home" at bounding box center [128, 14] width 32 height 13
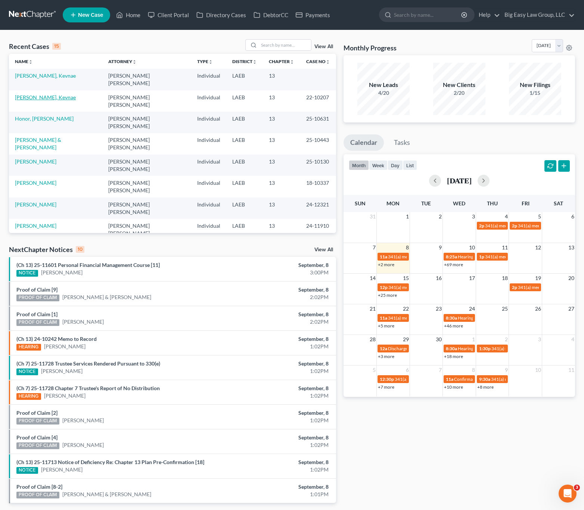
click at [37, 94] on link "[PERSON_NAME], Kevnae" at bounding box center [45, 97] width 61 height 6
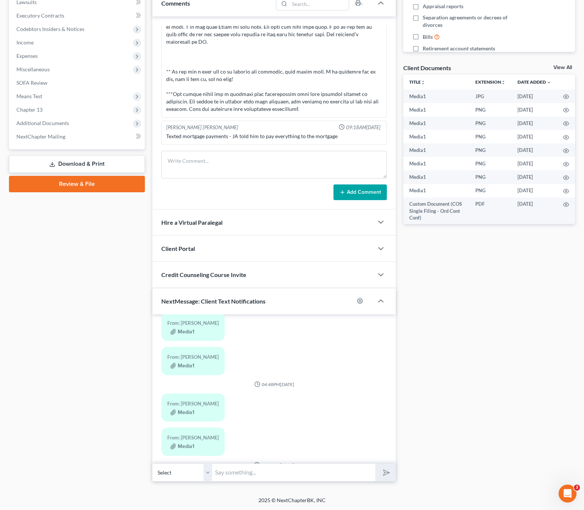
scroll to position [646, 0]
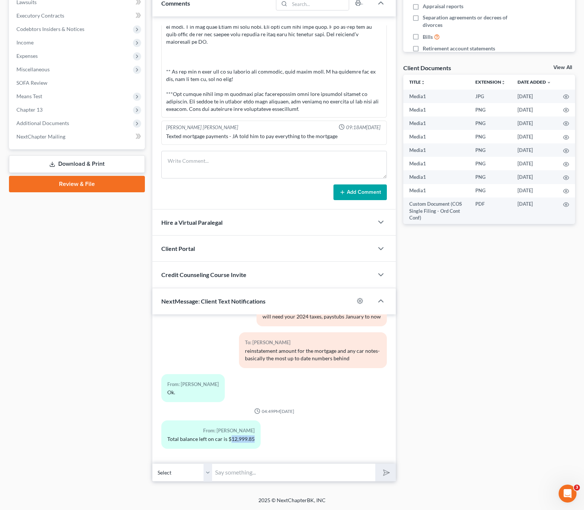
drag, startPoint x: 230, startPoint y: 438, endPoint x: 253, endPoint y: 439, distance: 23.5
click at [253, 439] on div "From: Kevnae Clark Total balance left on car is $12,999.85" at bounding box center [210, 434] width 99 height 28
copy div "12,999.85"
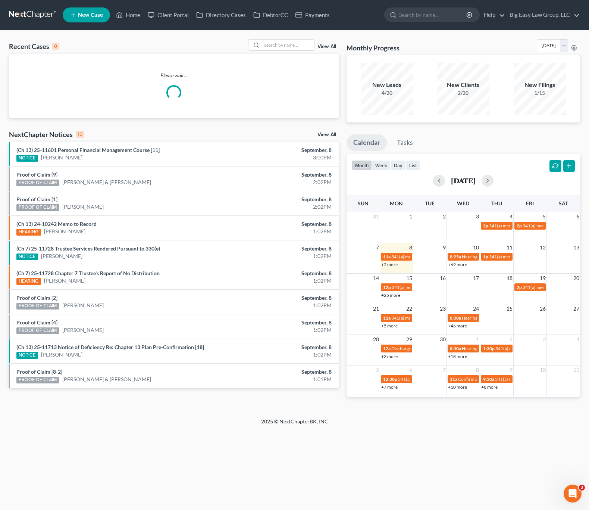
click at [141, 7] on ul "New Case Home Client Portal Directory Cases DebtorCC Payments - No Result - See…" at bounding box center [322, 14] width 518 height 19
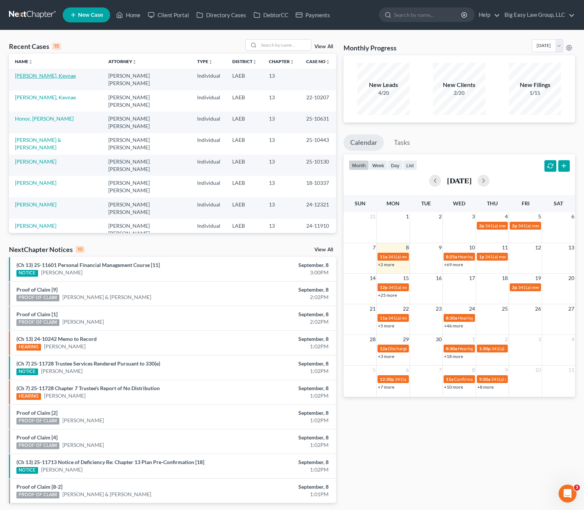
click at [32, 77] on link "[PERSON_NAME], Kevnae" at bounding box center [45, 75] width 61 height 6
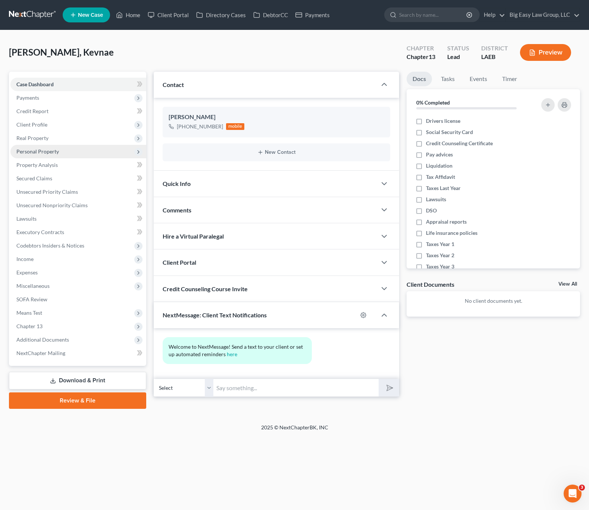
click at [43, 149] on span "Personal Property" at bounding box center [37, 151] width 43 height 6
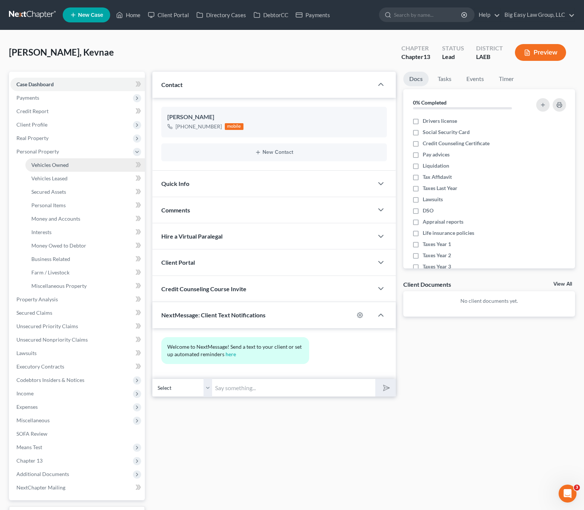
click at [87, 166] on link "Vehicles Owned" at bounding box center [84, 164] width 119 height 13
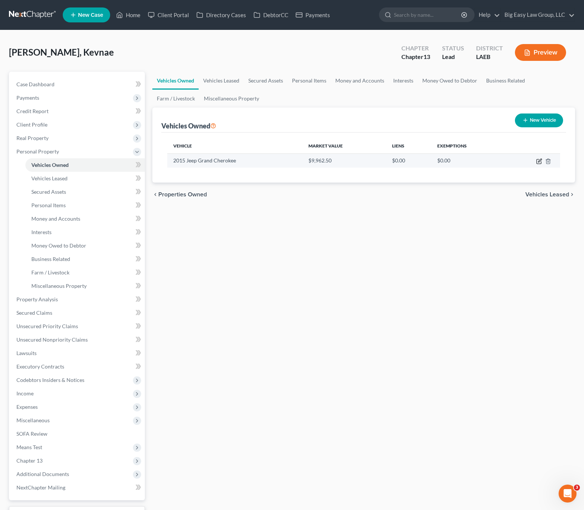
click at [540, 162] on icon "button" at bounding box center [539, 161] width 6 height 6
select select "0"
select select "11"
select select "0"
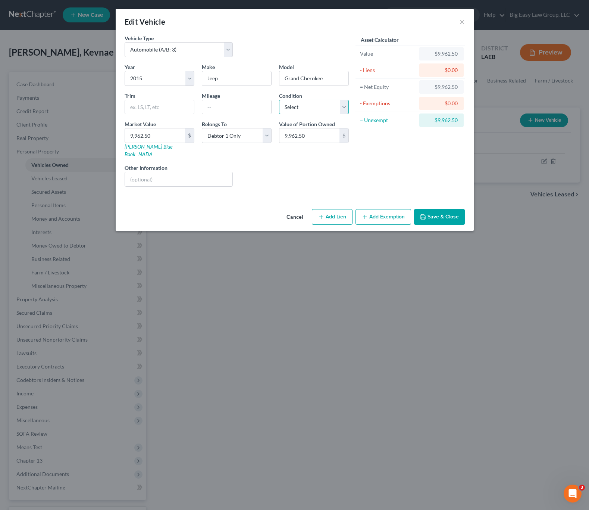
click at [314, 105] on select "Select Excellent Very Good Good Fair Poor" at bounding box center [314, 107] width 70 height 15
select select "2"
click at [279, 100] on select "Select Excellent Very Good Good Fair Poor" at bounding box center [314, 107] width 70 height 15
click at [344, 210] on button "Add Lien" at bounding box center [332, 217] width 41 height 16
select select "0"
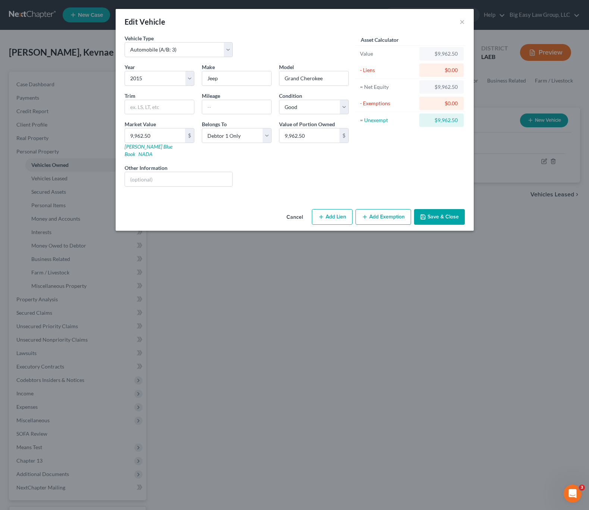
select select "0"
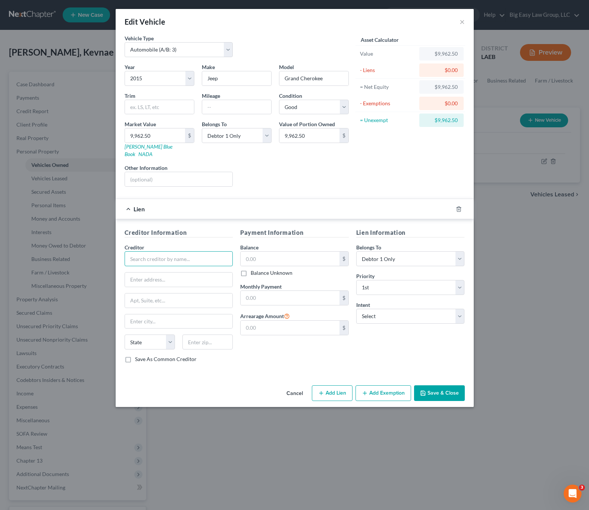
click at [204, 257] on input "text" at bounding box center [179, 258] width 109 height 15
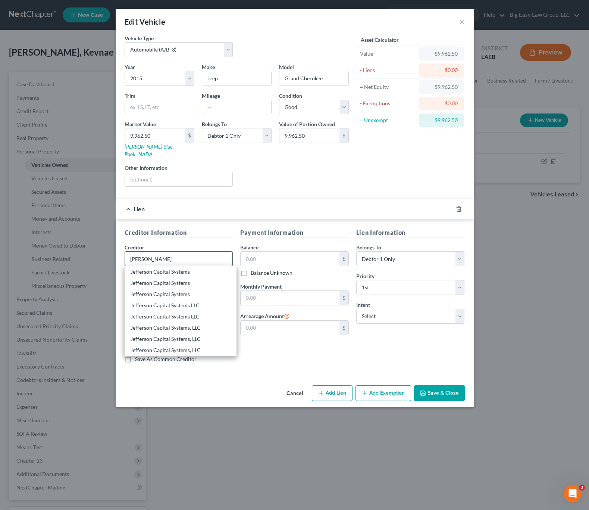
drag, startPoint x: 189, startPoint y: 270, endPoint x: 222, endPoint y: 256, distance: 35.8
click at [189, 277] on div "Jefferson Capital Systems" at bounding box center [181, 282] width 112 height 11
type input "Jefferson Capital Systems"
type input "Po Box 7999"
type input "Saint Cloud"
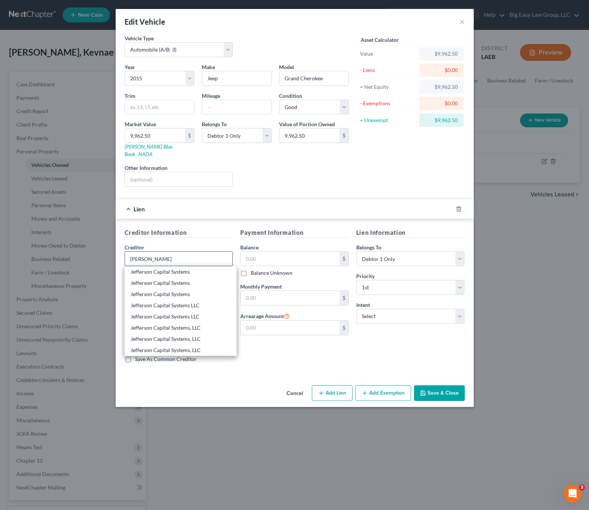
select select "24"
type input "56302"
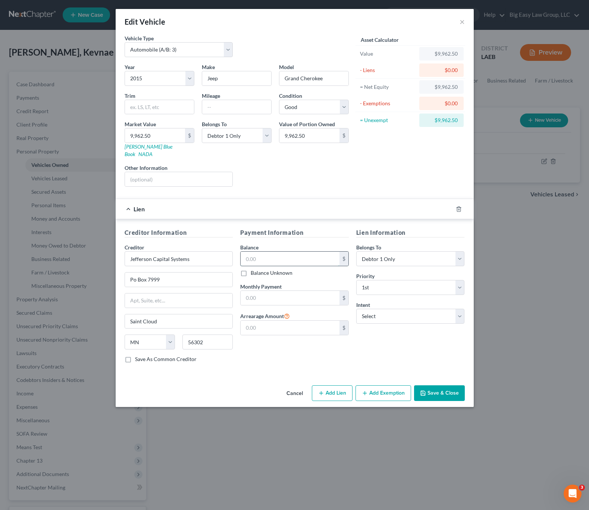
drag, startPoint x: 247, startPoint y: 248, endPoint x: 259, endPoint y: 250, distance: 12.1
click at [247, 252] on input "text" at bounding box center [290, 259] width 99 height 14
paste input "12,999.85"
type input "12,999.85"
click at [380, 315] on select "Select Surrender Redeem Reaffirm Avoid Other" at bounding box center [410, 316] width 109 height 15
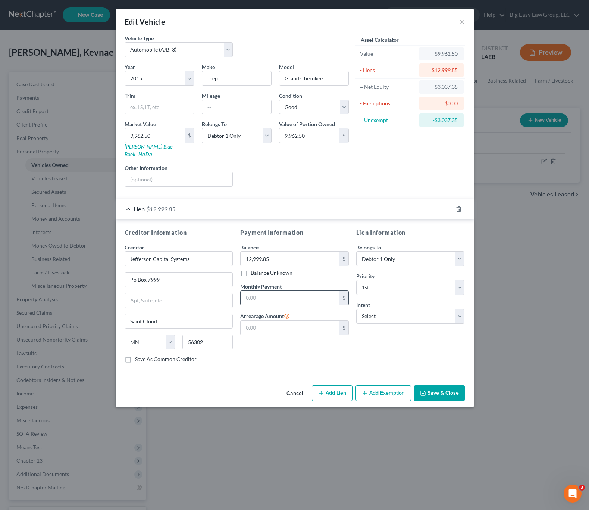
click at [278, 291] on input "text" at bounding box center [290, 298] width 99 height 14
type input "674.00"
click at [390, 388] on button "Add Exemption" at bounding box center [384, 393] width 56 height 16
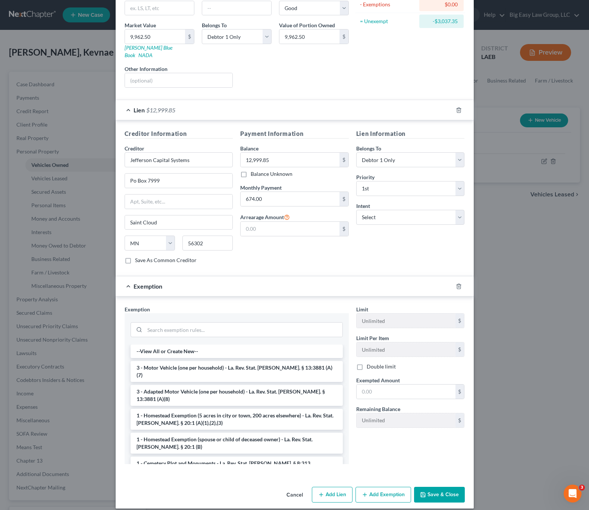
click at [192, 366] on li "3 - Motor Vehicle (one per household) - La. Rev. Stat. Ann. § 13:3881 (A)(7)" at bounding box center [237, 371] width 212 height 21
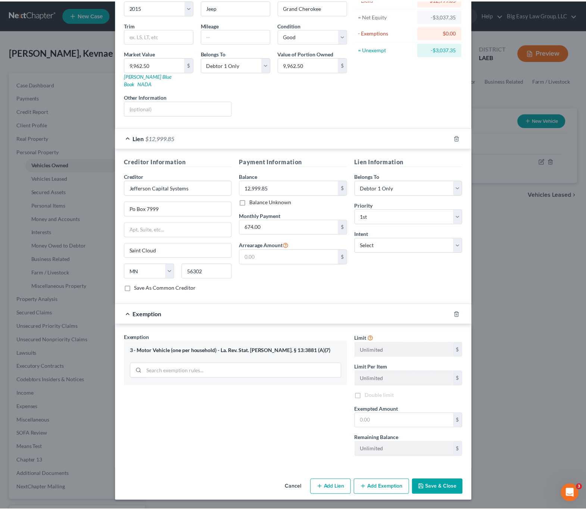
scroll to position [63, 0]
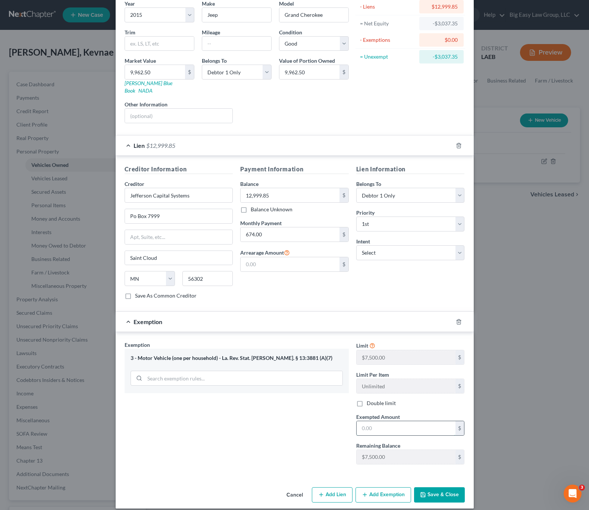
click at [379, 425] on input "text" at bounding box center [406, 428] width 99 height 14
type input "7,500.00"
click at [436, 487] on button "Save & Close" at bounding box center [439, 495] width 51 height 16
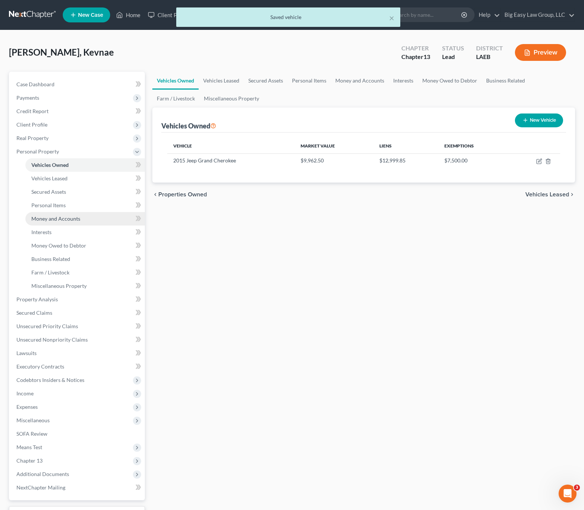
click at [63, 215] on span "Money and Accounts" at bounding box center [55, 218] width 49 height 6
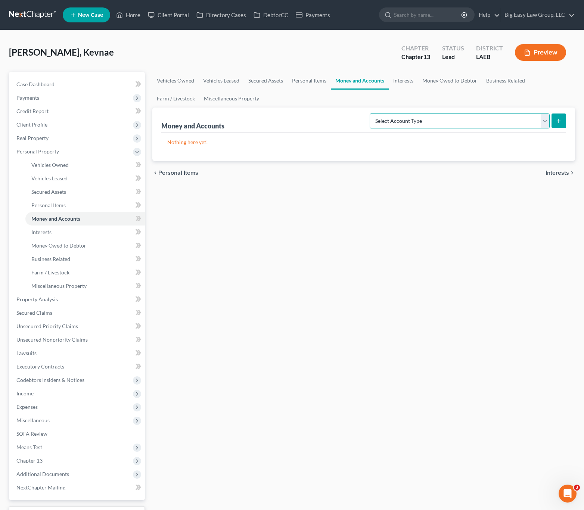
click at [470, 119] on select "Select Account Type Brokerage (A/B: 18, SOFA: 20) Cash on Hand (A/B: 16) Certif…" at bounding box center [460, 120] width 180 height 15
select select "checking"
click at [371, 113] on select "Select Account Type Brokerage (A/B: 18, SOFA: 20) Cash on Hand (A/B: 16) Certif…" at bounding box center [460, 120] width 180 height 15
click at [549, 126] on form "Select Account Type Brokerage (A/B: 18, SOFA: 20) Cash on Hand (A/B: 16) Certif…" at bounding box center [468, 120] width 196 height 15
click at [551, 123] on button "submit" at bounding box center [558, 120] width 15 height 15
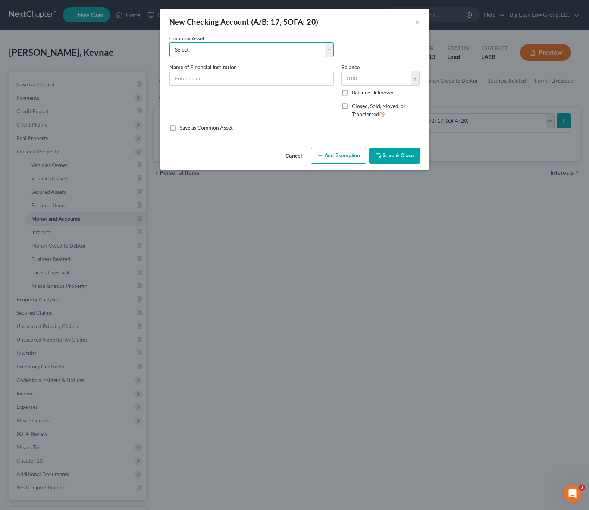
click at [239, 52] on select "Select Gulf Coast Bank & Trust Chase Bank JP Morgan Chase Louisiana FCU First A…" at bounding box center [251, 49] width 165 height 15
select select "19"
click at [169, 42] on select "Select Gulf Coast Bank & Trust Chase Bank JP Morgan Chase Louisiana FCU First A…" at bounding box center [251, 49] width 165 height 15
type input "New Orleans Firemen's FCU"
type input "0.00"
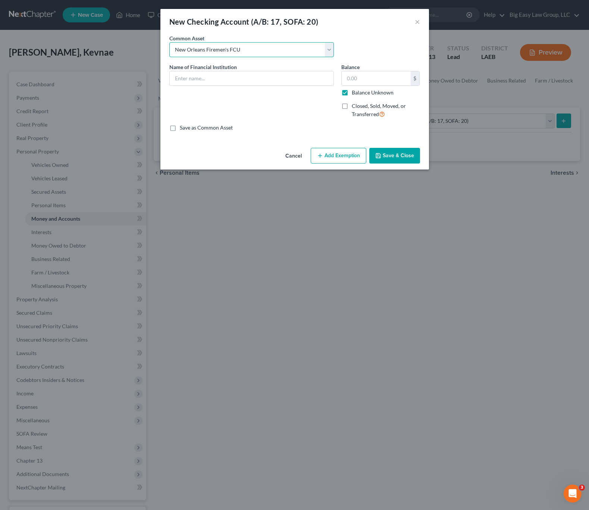
checkbox input "true"
click at [203, 48] on select "Select Gulf Coast Bank & Trust Chase Bank JP Morgan Chase Louisiana FCU First A…" at bounding box center [251, 49] width 165 height 15
select select "20"
click at [169, 42] on select "Select Gulf Coast Bank & Trust Chase Bank JP Morgan Chase Louisiana FCU First A…" at bounding box center [251, 49] width 165 height 15
type input "Capital One"
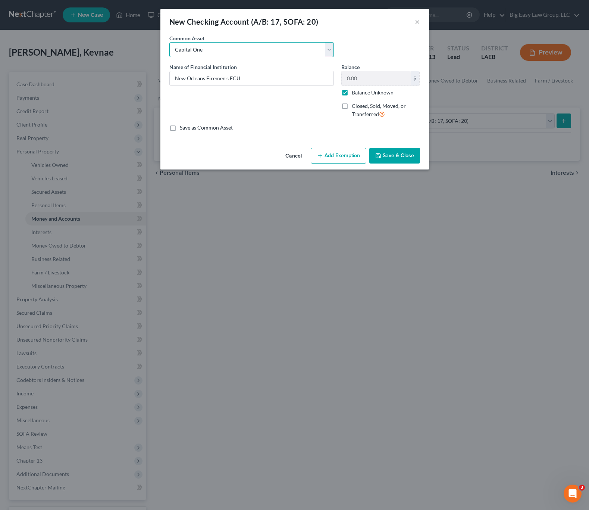
type input "0.00"
click at [399, 159] on button "Save & Close" at bounding box center [395, 156] width 51 height 16
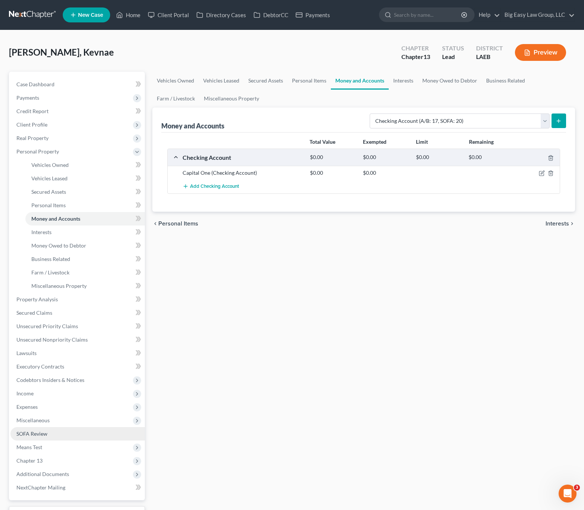
drag, startPoint x: 28, startPoint y: 432, endPoint x: 47, endPoint y: 430, distance: 18.8
click at [28, 432] on span "SOFA Review" at bounding box center [31, 433] width 31 height 6
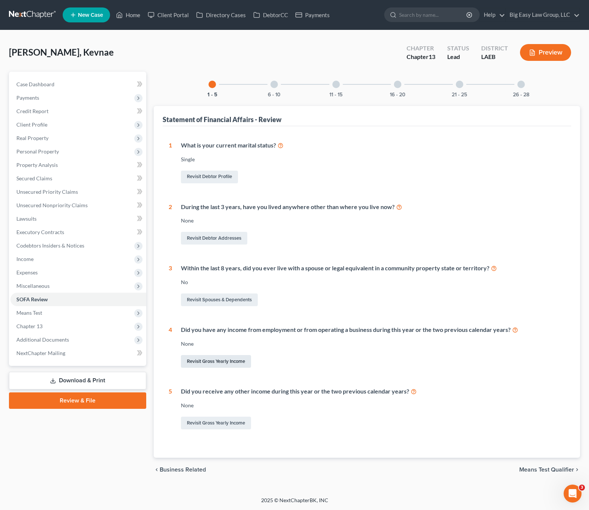
click at [216, 362] on link "Revisit Gross Yearly Income" at bounding box center [216, 361] width 70 height 13
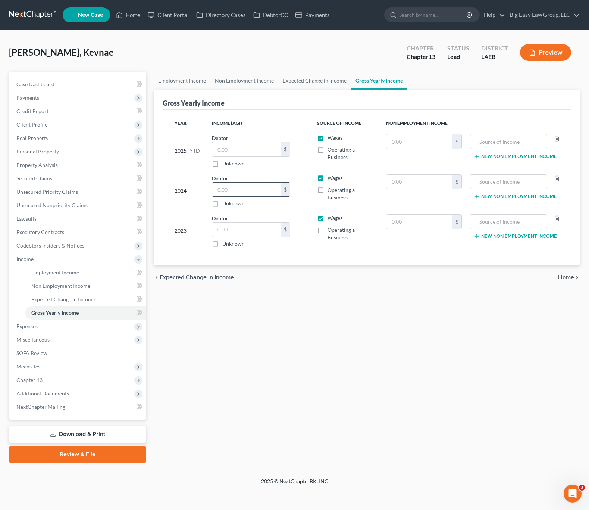
click at [245, 186] on input "text" at bounding box center [246, 190] width 69 height 14
type input "55,783.00"
drag, startPoint x: 231, startPoint y: 238, endPoint x: 237, endPoint y: 234, distance: 7.5
click at [231, 237] on div "$ Unknown" at bounding box center [251, 234] width 78 height 25
drag, startPoint x: 265, startPoint y: 236, endPoint x: 265, endPoint y: 231, distance: 4.5
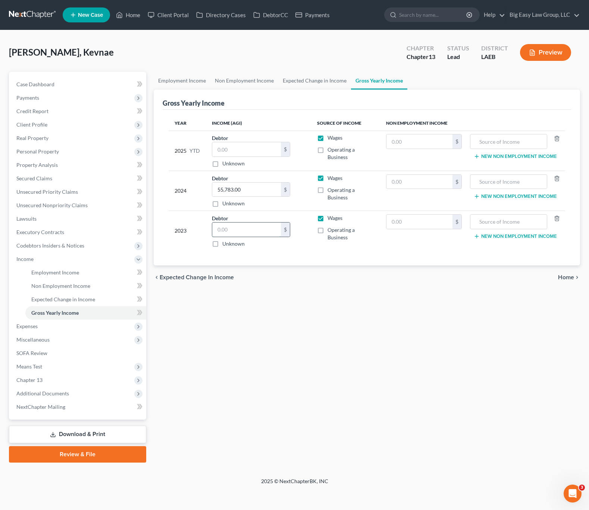
click at [265, 235] on input "text" at bounding box center [246, 229] width 69 height 14
click at [265, 230] on input "text" at bounding box center [246, 229] width 69 height 14
type input "45,000.00"
click at [258, 144] on input "text" at bounding box center [246, 149] width 69 height 14
click at [240, 144] on input "text" at bounding box center [246, 149] width 69 height 14
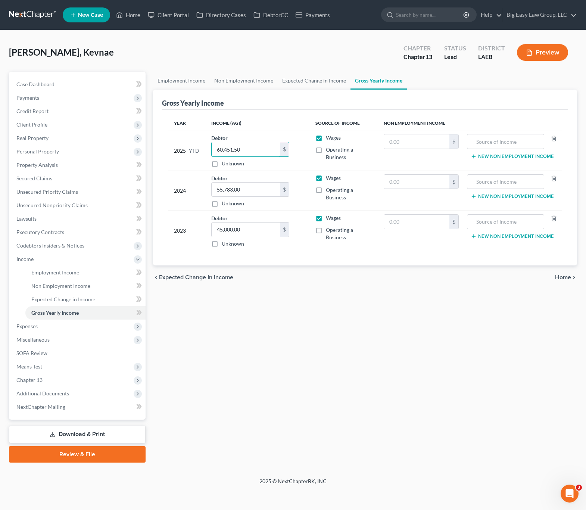
type input "60,451.50"
click at [565, 51] on button "Preview" at bounding box center [542, 52] width 51 height 17
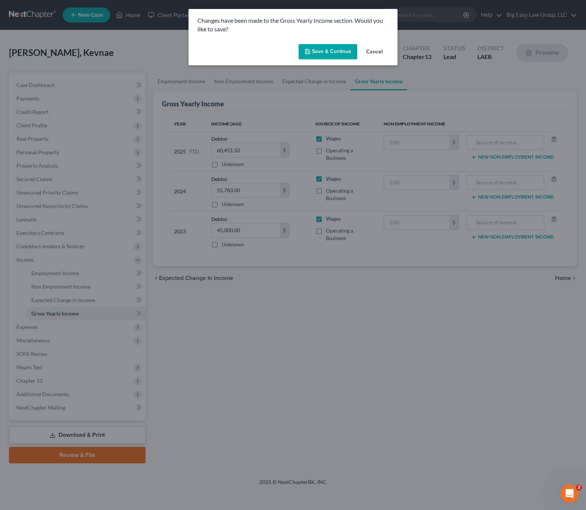
click at [544, 41] on div "Changes have been made to the Gross Yearly Income section. Would you like to sa…" at bounding box center [293, 255] width 586 height 510
click at [315, 53] on button "Save & Continue" at bounding box center [328, 52] width 59 height 16
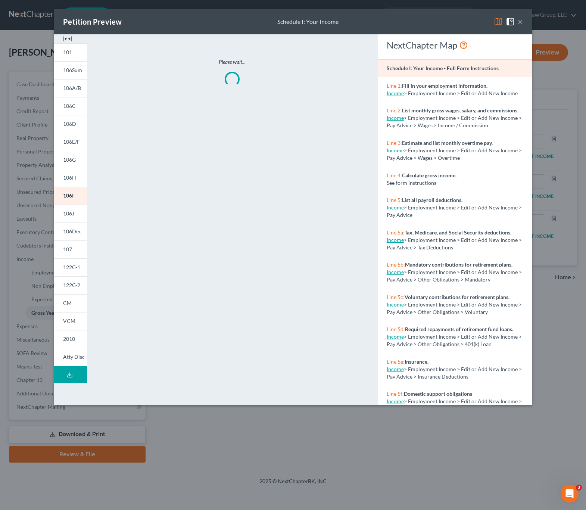
click at [521, 24] on button "×" at bounding box center [520, 21] width 5 height 9
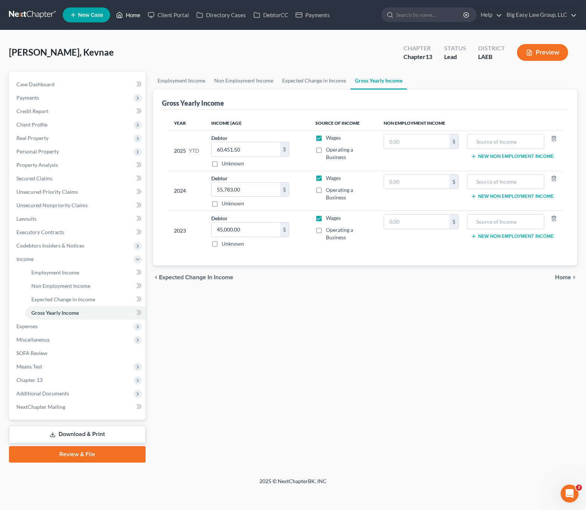
click at [125, 12] on link "Home" at bounding box center [128, 14] width 32 height 13
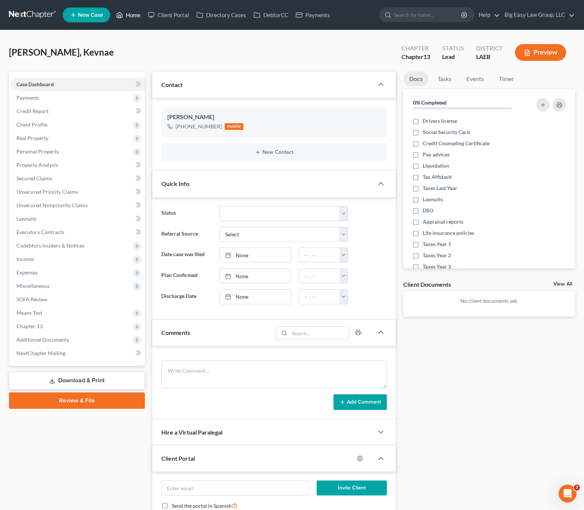
drag, startPoint x: 118, startPoint y: 15, endPoint x: 138, endPoint y: 16, distance: 19.8
click at [119, 15] on icon at bounding box center [119, 14] width 7 height 9
click at [146, 17] on link "Client Portal" at bounding box center [168, 14] width 49 height 13
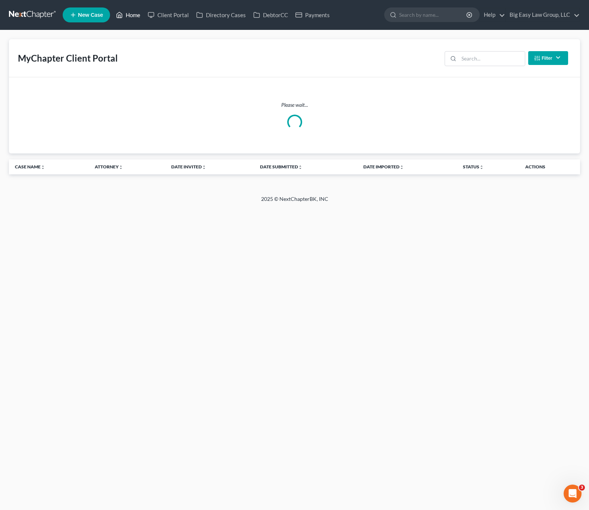
click at [128, 11] on link "Home" at bounding box center [128, 14] width 32 height 13
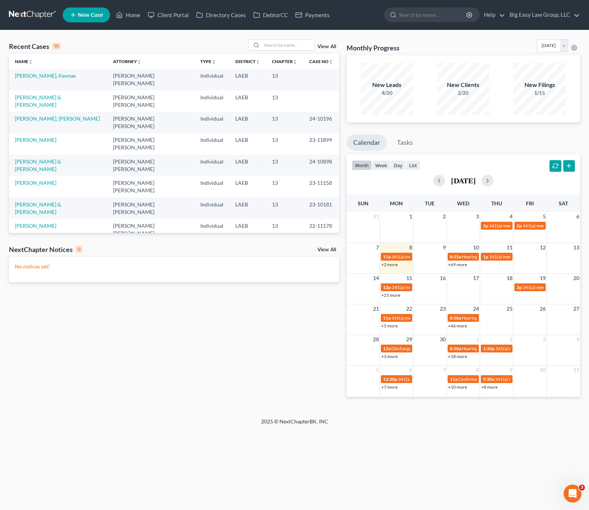
click at [286, 37] on div "Recent Cases 15 View All Name unfold_more expand_more expand_less Attorney unfo…" at bounding box center [294, 223] width 589 height 387
click at [291, 42] on input "search" at bounding box center [288, 45] width 52 height 11
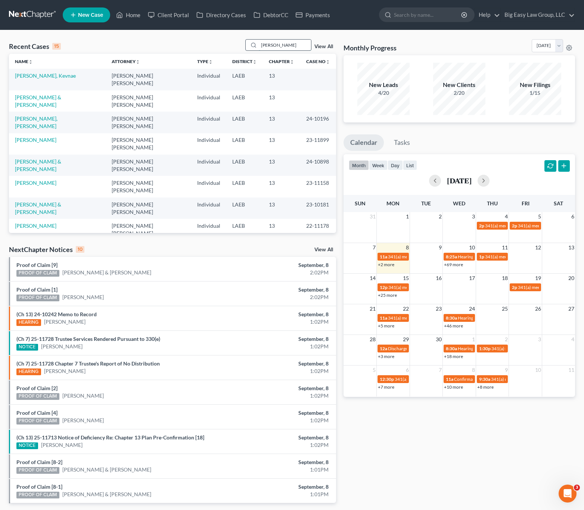
type input "[PERSON_NAME]"
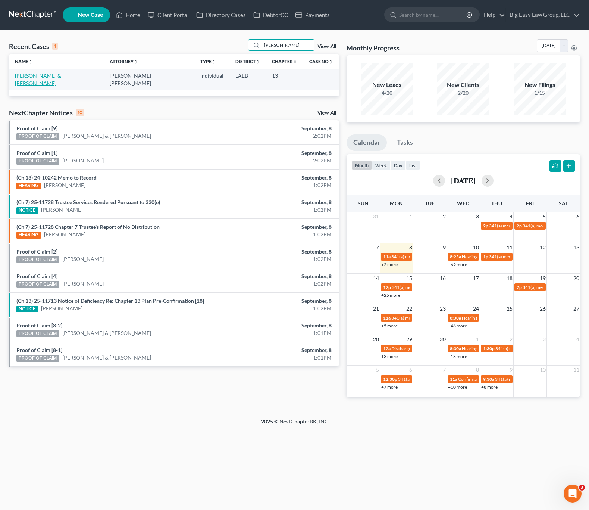
click at [57, 77] on link "[PERSON_NAME] & [PERSON_NAME]" at bounding box center [38, 79] width 46 height 14
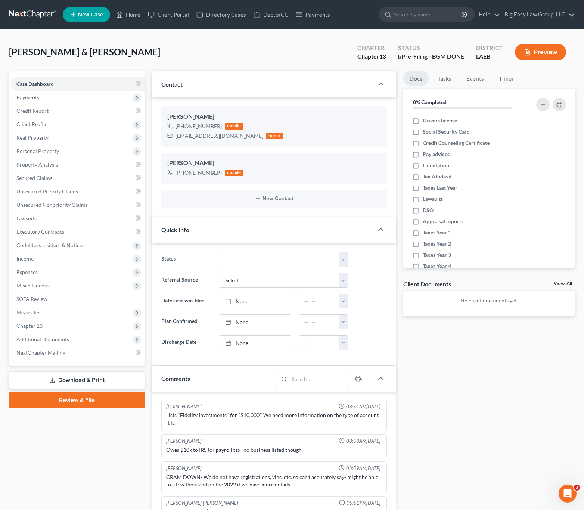
scroll to position [376, 0]
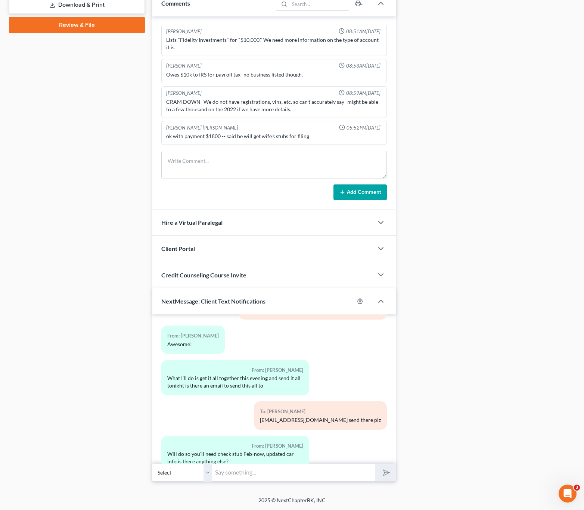
click at [303, 480] on input "text" at bounding box center [293, 472] width 163 height 18
type input "2024 taxes"
click at [375, 464] on button "submit" at bounding box center [385, 473] width 21 height 18
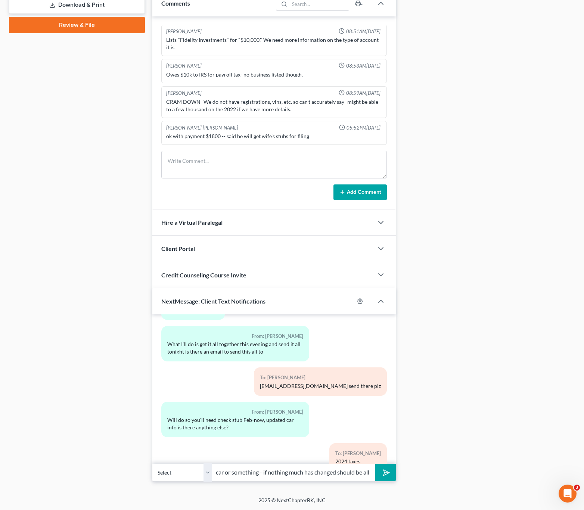
scroll to position [0, 55]
type input "unless you got a new car or something - if nothing much has changed should be a…"
click at [375, 464] on button "submit" at bounding box center [385, 473] width 21 height 18
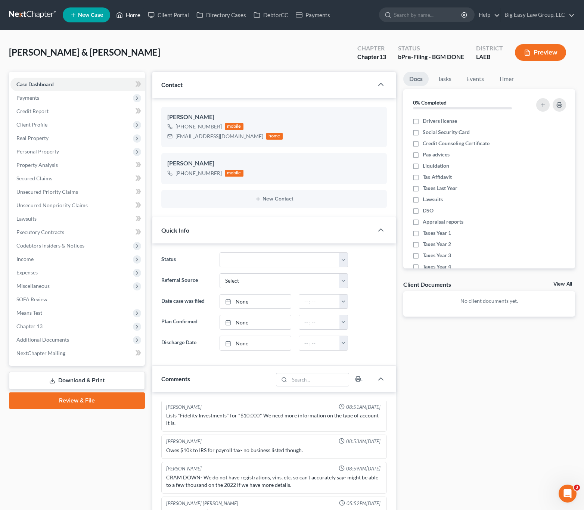
scroll to position [0, 0]
click at [132, 8] on ul "New Case Home Client Portal Directory Cases DebtorCC Payments - No Result - See…" at bounding box center [319, 14] width 512 height 19
click at [141, 67] on div "Burke, Brett & Alexandra Upgraded Chapter Chapter 13 Status bPre-Filing - BGM D…" at bounding box center [292, 55] width 566 height 32
click at [131, 17] on link "Home" at bounding box center [128, 14] width 32 height 13
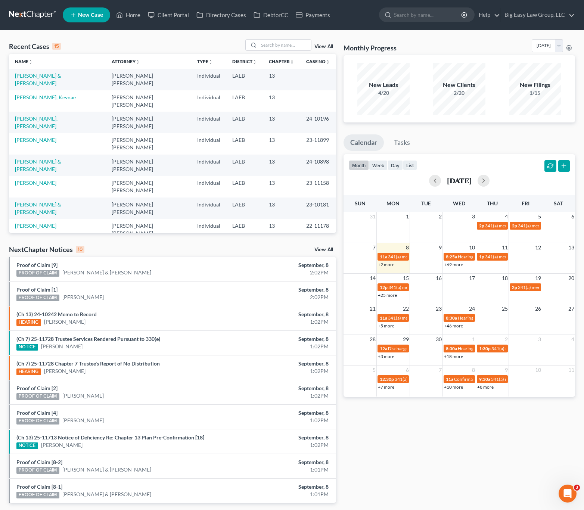
click at [37, 94] on link "[PERSON_NAME], Kevnae" at bounding box center [45, 97] width 61 height 6
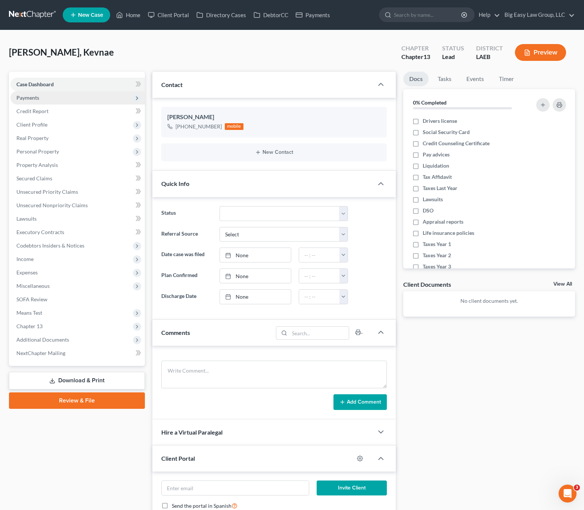
click at [34, 100] on span "Payments" at bounding box center [27, 97] width 23 height 6
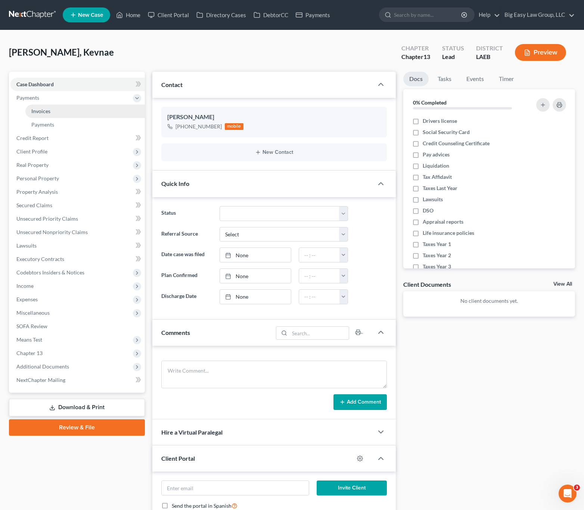
click at [65, 113] on link "Invoices" at bounding box center [84, 111] width 119 height 13
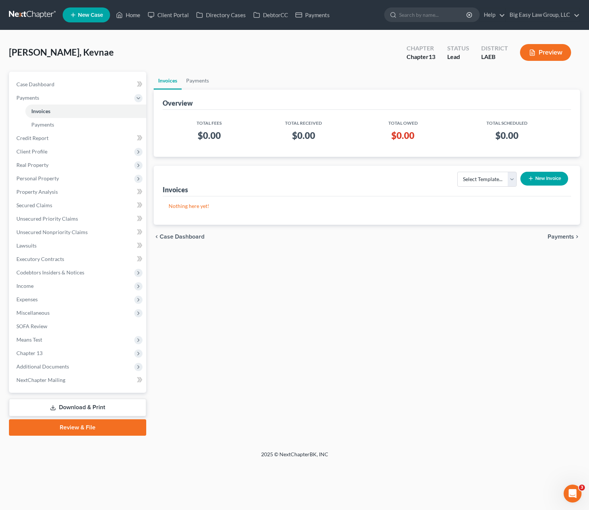
click at [535, 186] on div "Select Template... New Invoice" at bounding box center [511, 181] width 121 height 25
click at [547, 178] on button "New Invoice" at bounding box center [545, 179] width 48 height 14
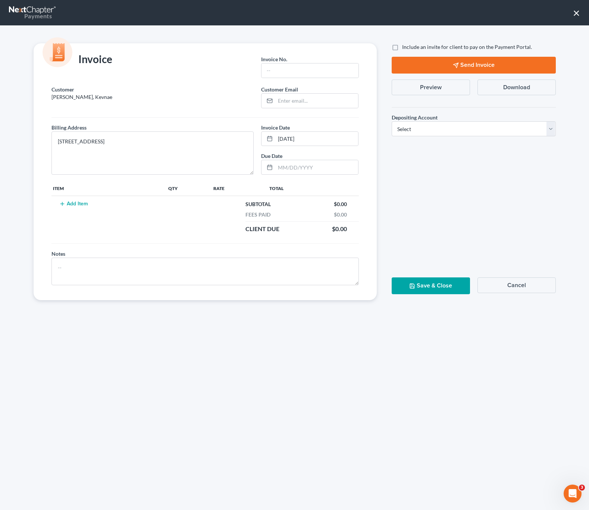
click at [70, 202] on button "Add Item" at bounding box center [73, 204] width 33 height 6
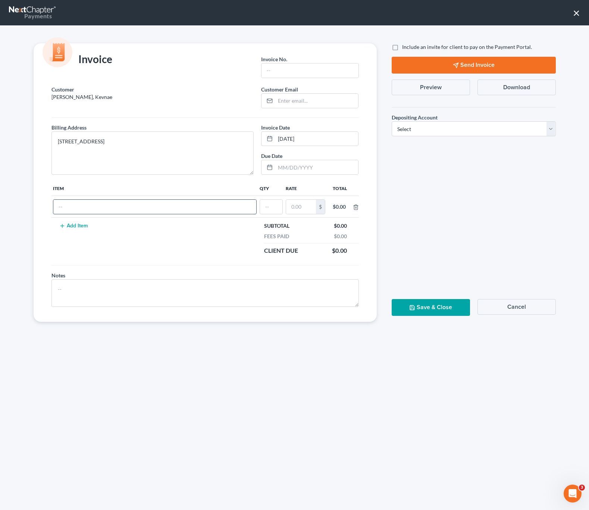
click at [90, 204] on input "text" at bounding box center [154, 207] width 203 height 14
type input "ch 13 filing fee"
type input "01"
type input "350.00"
click at [282, 75] on input "text" at bounding box center [310, 70] width 97 height 14
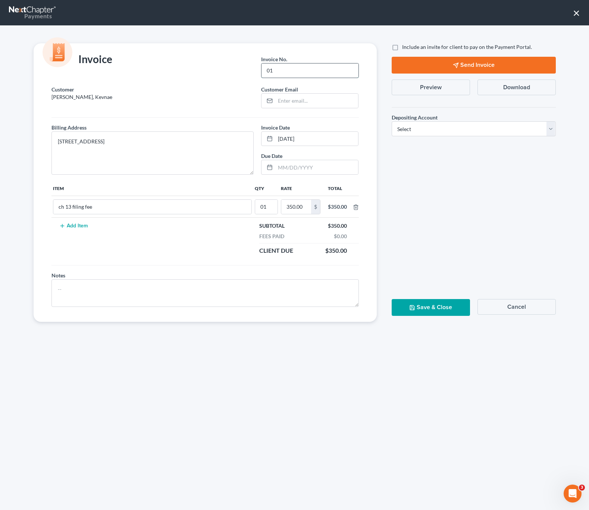
type input "01"
click at [297, 98] on input "email" at bounding box center [316, 101] width 83 height 14
paste input "www.kevnae@yahoo.com"
type input "www.kevnae@yahoo.com"
click at [411, 130] on select "Select Operation Trust" at bounding box center [474, 128] width 164 height 15
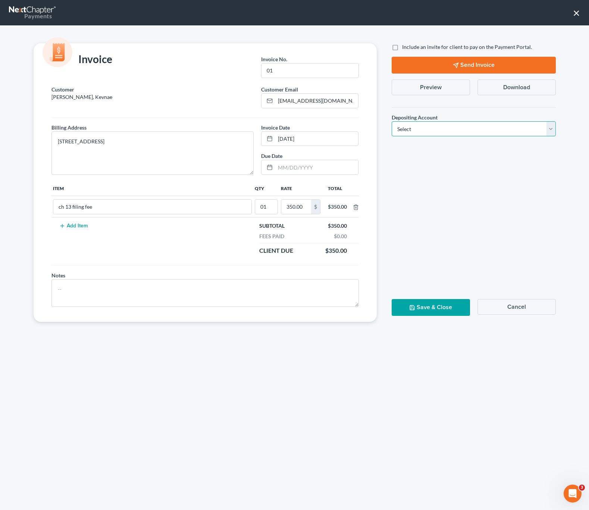
select select "0"
click at [392, 121] on select "Select Operation Trust" at bounding box center [474, 128] width 164 height 15
click at [450, 311] on button "Save & Close" at bounding box center [431, 307] width 78 height 17
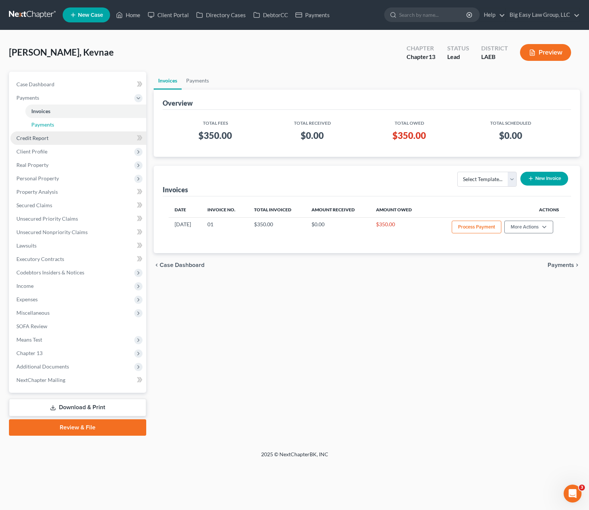
drag, startPoint x: 83, startPoint y: 129, endPoint x: 82, endPoint y: 136, distance: 6.8
click at [83, 129] on link "Payments" at bounding box center [85, 124] width 121 height 13
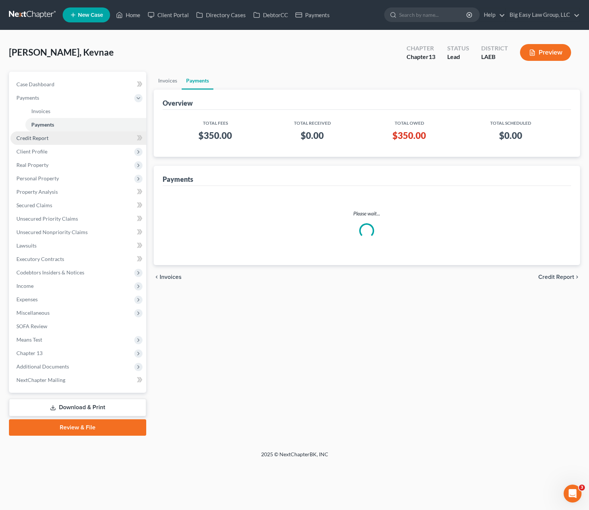
click at [80, 140] on link "Credit Report" at bounding box center [78, 137] width 136 height 13
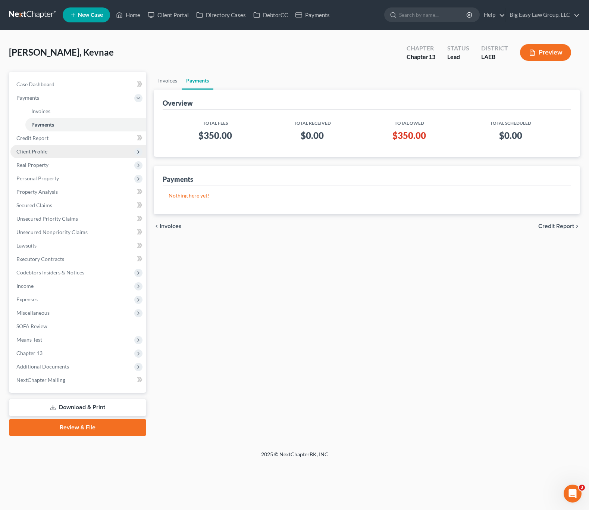
click at [80, 148] on span "Client Profile" at bounding box center [78, 151] width 136 height 13
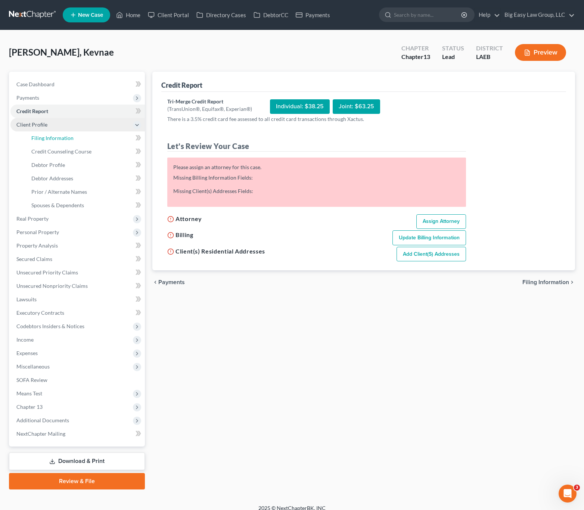
drag, startPoint x: 81, startPoint y: 138, endPoint x: 86, endPoint y: 123, distance: 15.8
click at [81, 138] on link "Filing Information" at bounding box center [84, 137] width 119 height 13
select select "1"
select select "0"
select select "3"
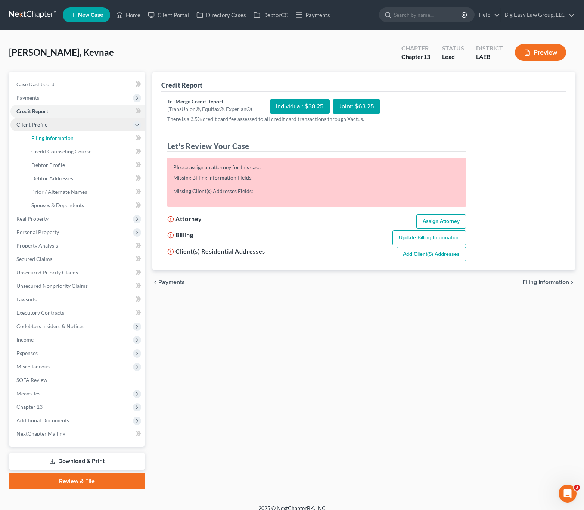
select select "19"
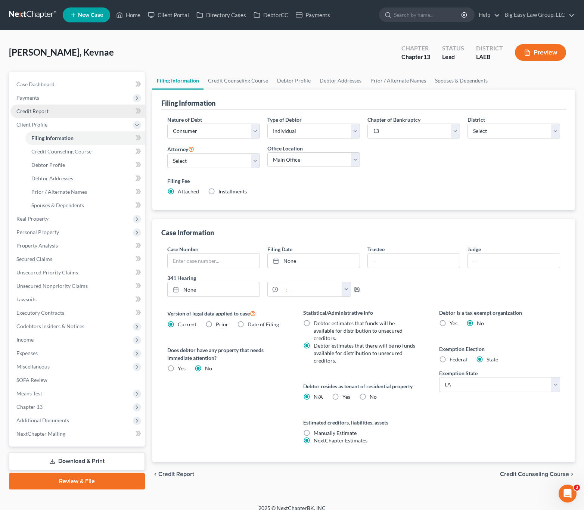
click at [83, 115] on link "Credit Report" at bounding box center [77, 111] width 134 height 13
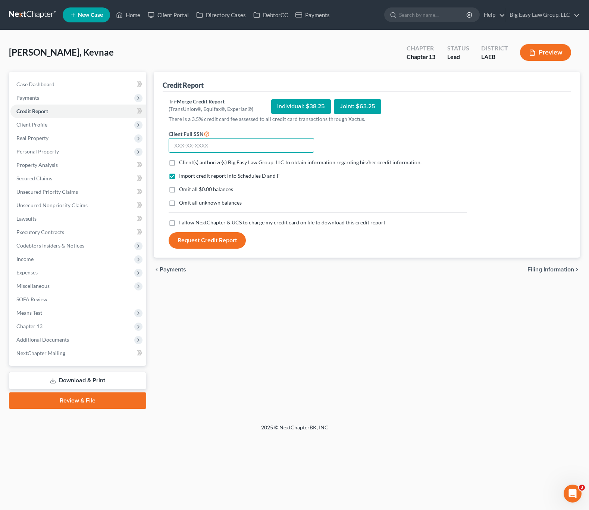
click at [204, 152] on input "text" at bounding box center [242, 145] width 146 height 15
type input "435-87-4735"
click at [179, 222] on label "I allow NextChapter & UCS to charge my credit card on file to download this cre…" at bounding box center [282, 222] width 206 height 7
click at [182, 222] on input "I allow NextChapter & UCS to charge my credit card on file to download this cre…" at bounding box center [184, 221] width 5 height 5
checkbox input "true"
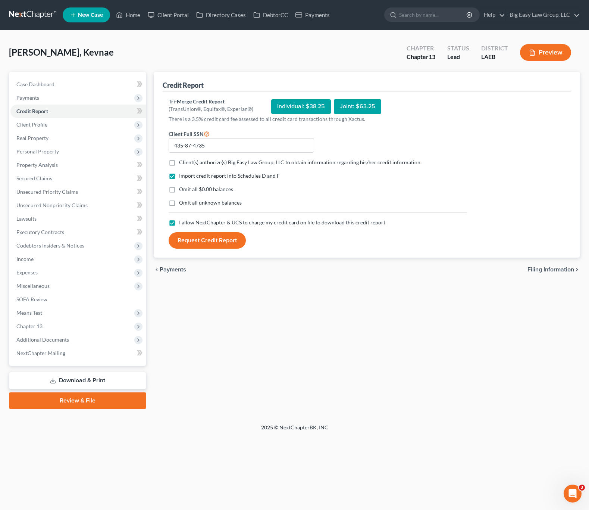
click at [179, 190] on label "Omit all $0.00 balances" at bounding box center [206, 189] width 54 height 7
click at [182, 190] on input "Omit all $0.00 balances" at bounding box center [184, 188] width 5 height 5
checkbox input "true"
drag, startPoint x: 172, startPoint y: 161, endPoint x: 198, endPoint y: 212, distance: 58.1
click at [179, 161] on label "Client(s) authorize(s) Big Easy Law Group, LLC to obtain information regarding …" at bounding box center [300, 162] width 243 height 7
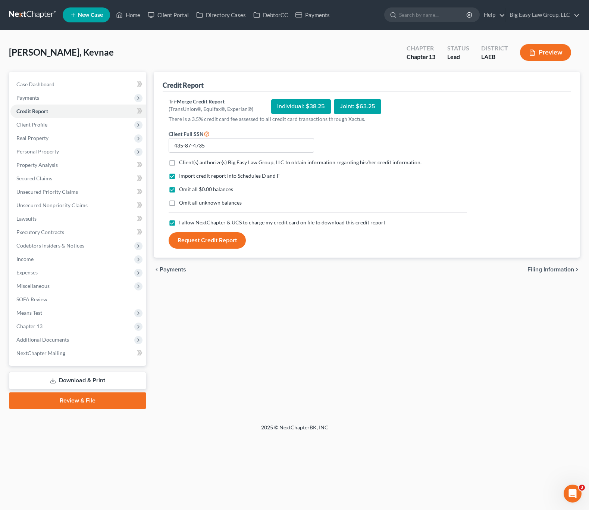
click at [182, 161] on input "Client(s) authorize(s) Big Easy Law Group, LLC to obtain information regarding …" at bounding box center [184, 161] width 5 height 5
checkbox input "true"
click at [194, 240] on button "Request Credit Report" at bounding box center [207, 240] width 77 height 16
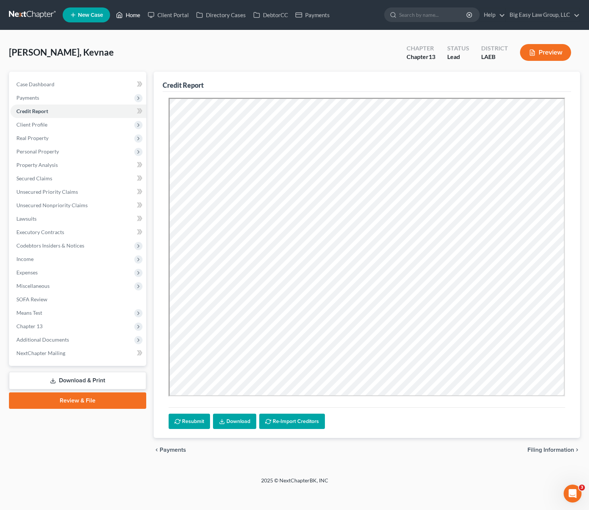
click at [138, 15] on link "Home" at bounding box center [128, 14] width 32 height 13
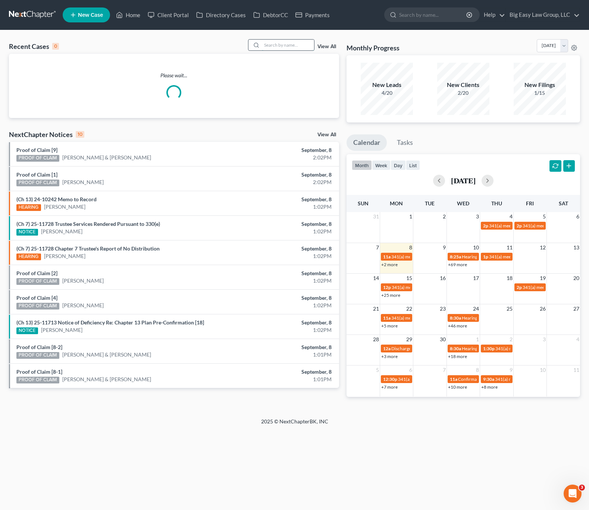
click at [287, 41] on input "search" at bounding box center [288, 45] width 52 height 11
type input "barrios"
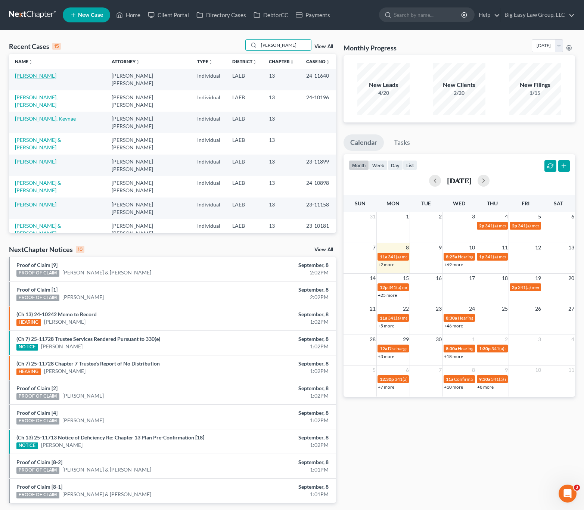
click at [30, 76] on link "[PERSON_NAME]" at bounding box center [35, 75] width 41 height 6
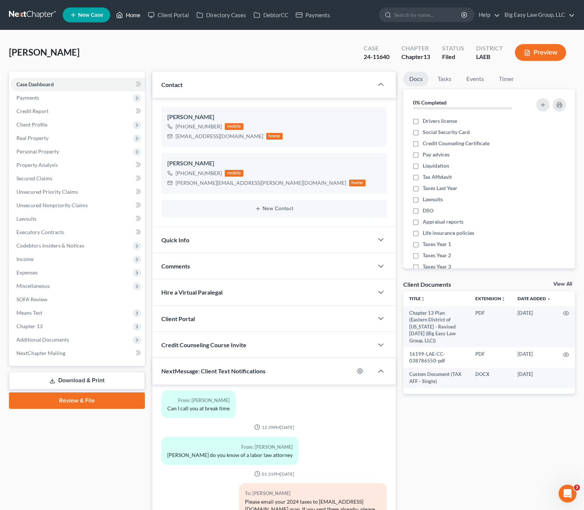
drag, startPoint x: 132, startPoint y: 8, endPoint x: 137, endPoint y: 5, distance: 5.7
click at [132, 8] on link "Home" at bounding box center [128, 14] width 32 height 13
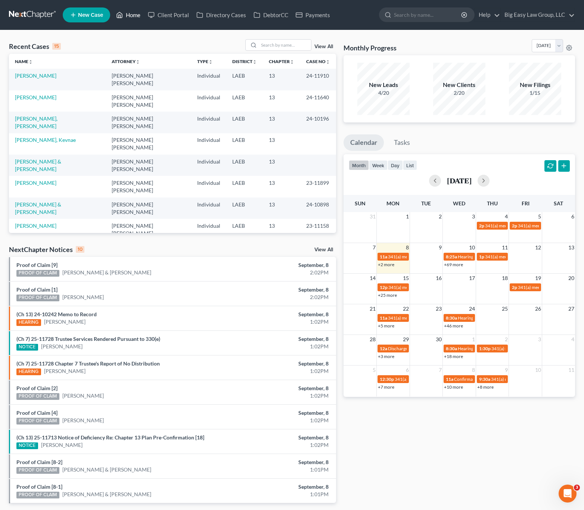
click at [136, 19] on link "Home" at bounding box center [128, 14] width 32 height 13
click at [138, 18] on link "Home" at bounding box center [128, 14] width 32 height 13
click at [278, 46] on input "search" at bounding box center [285, 45] width 52 height 11
type input "kevnae"
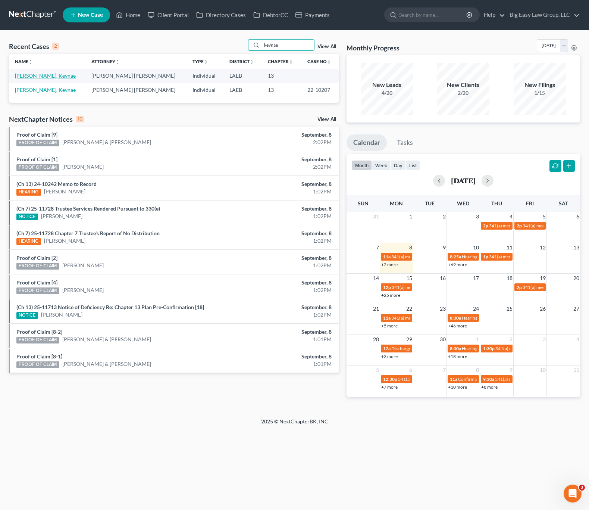
click at [35, 77] on link "[PERSON_NAME], Kevnae" at bounding box center [45, 75] width 61 height 6
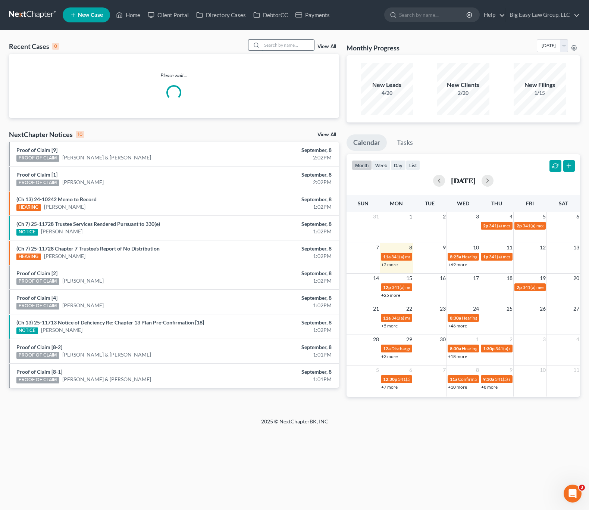
click at [304, 44] on input "search" at bounding box center [288, 45] width 52 height 11
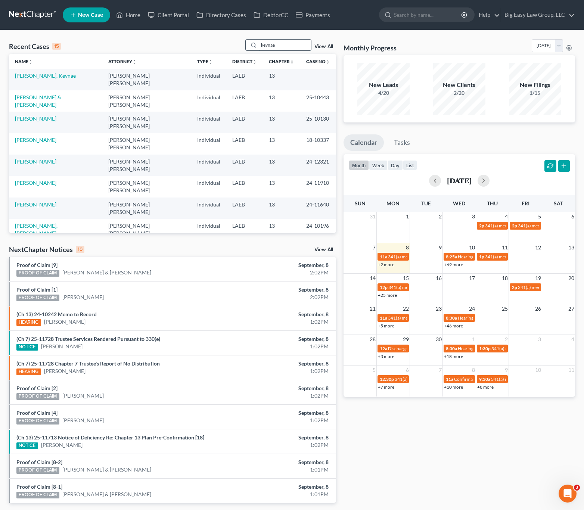
type input "kevnae"
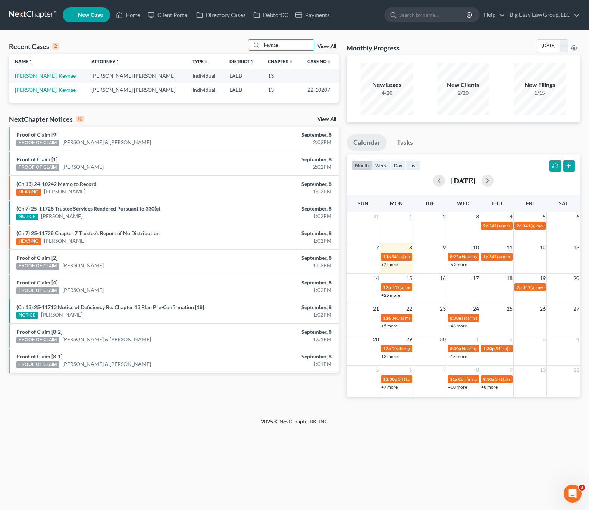
drag, startPoint x: 272, startPoint y: 43, endPoint x: 235, endPoint y: 36, distance: 37.9
click at [235, 36] on div "Recent Cases 2 kevnae View All Name unfold_more expand_more expand_less Attorne…" at bounding box center [294, 223] width 589 height 387
click at [32, 90] on link "[PERSON_NAME], Kevnae" at bounding box center [45, 90] width 61 height 6
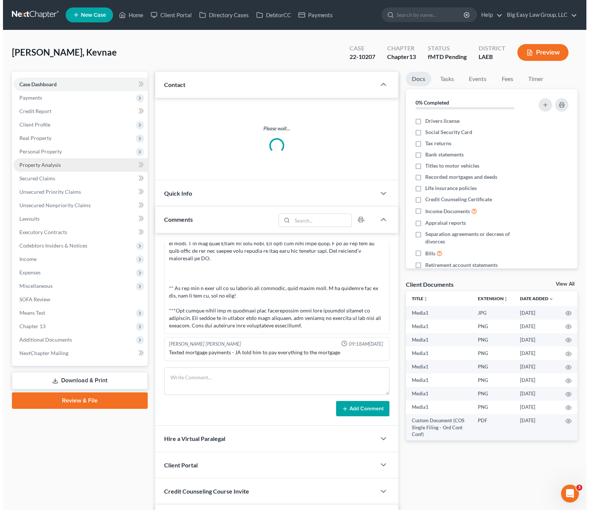
scroll to position [646, 0]
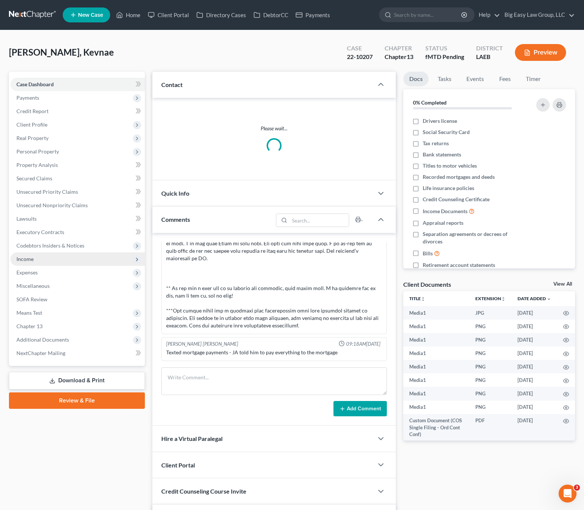
click at [35, 256] on span "Income" at bounding box center [77, 258] width 134 height 13
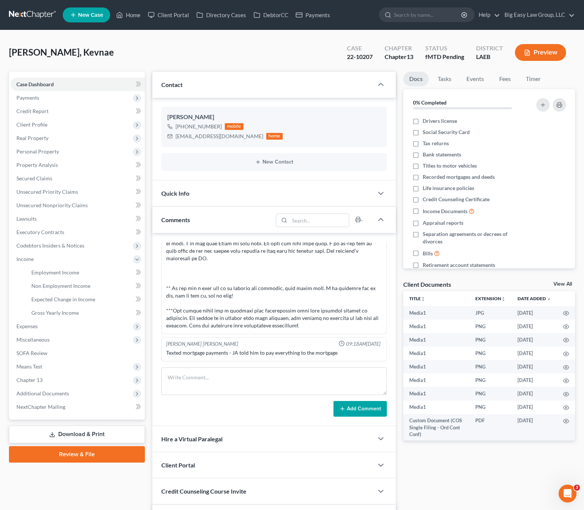
click at [21, 268] on ul "Employment Income Non Employment Income Expected Change in Income Gross Yearly …" at bounding box center [77, 293] width 134 height 54
click at [63, 270] on span "Employment Income" at bounding box center [55, 272] width 48 height 6
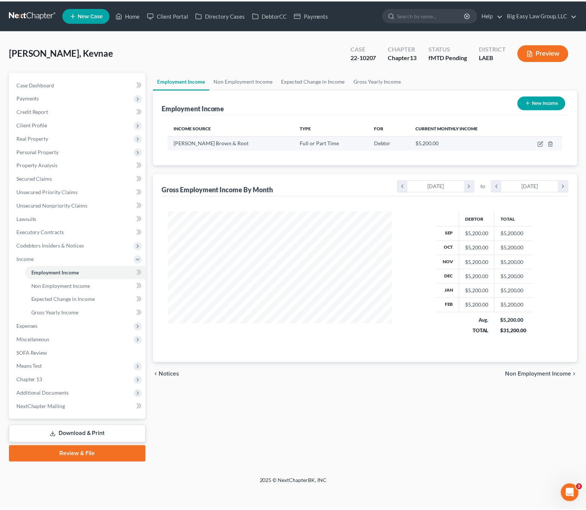
scroll to position [134, 240]
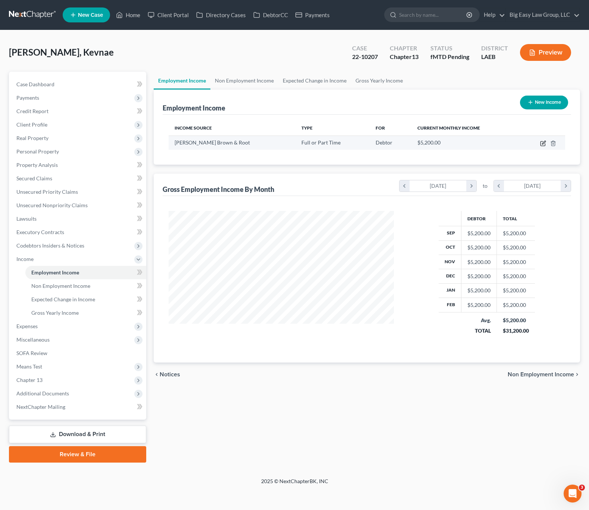
click at [542, 143] on icon "button" at bounding box center [544, 143] width 6 height 6
select select "0"
select select "45"
select select "3"
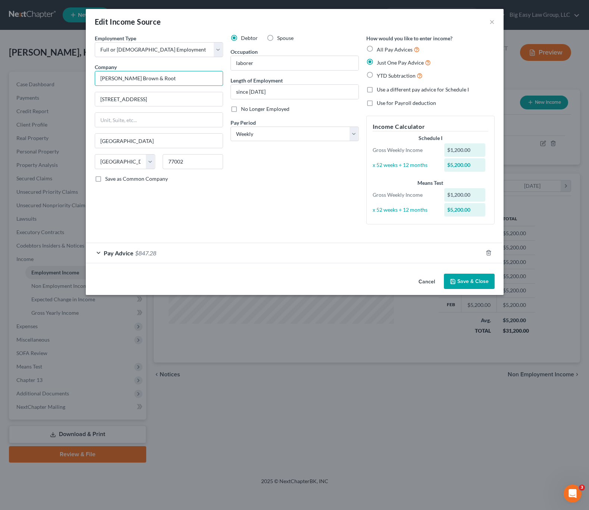
drag, startPoint x: 114, startPoint y: 68, endPoint x: 75, endPoint y: 63, distance: 39.2
click at [72, 62] on div "Edit Income Source × Employment Type * Select Full or Part Time Employment Self…" at bounding box center [294, 255] width 589 height 510
drag, startPoint x: 177, startPoint y: 95, endPoint x: 174, endPoint y: 105, distance: 9.9
click at [177, 96] on input "601 Jefferson ST" at bounding box center [159, 99] width 128 height 14
click at [80, 92] on div "Edit Income Source × Employment Type * Select Full or Part Time Employment Self…" at bounding box center [294, 255] width 589 height 510
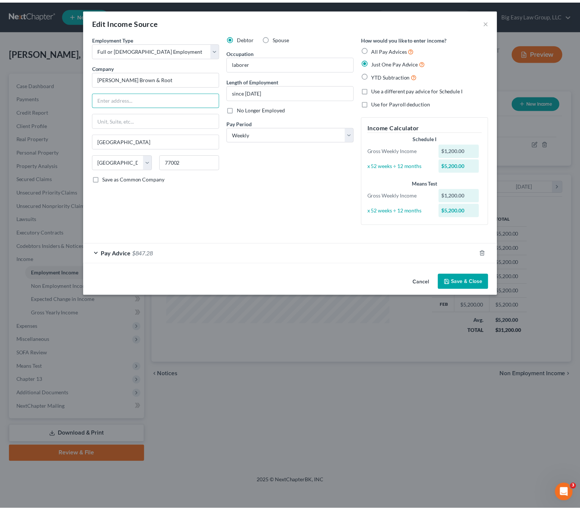
scroll to position [373140, 373035]
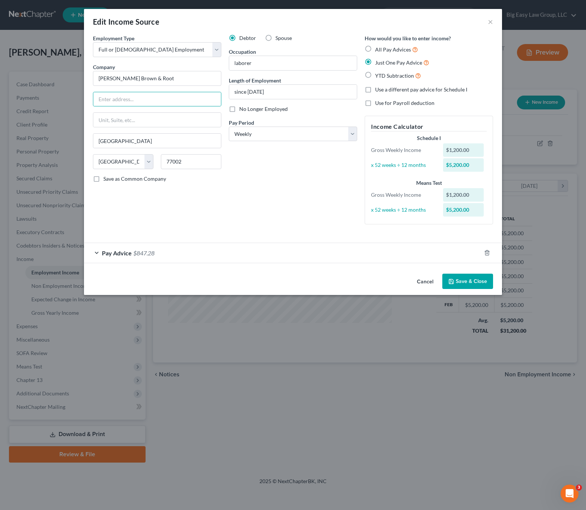
click at [463, 281] on button "Save & Close" at bounding box center [467, 282] width 51 height 16
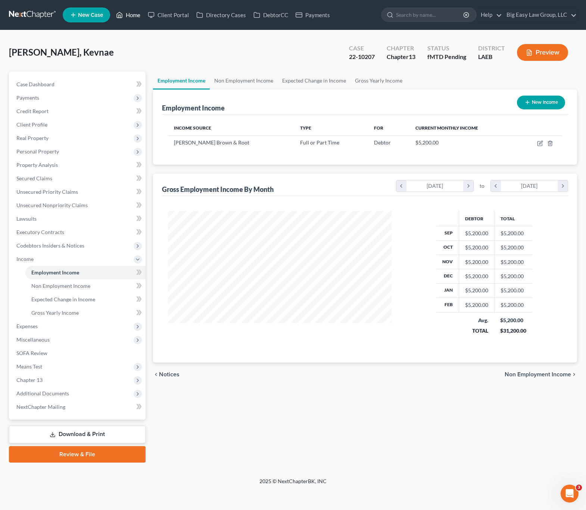
click at [126, 19] on link "Home" at bounding box center [128, 14] width 32 height 13
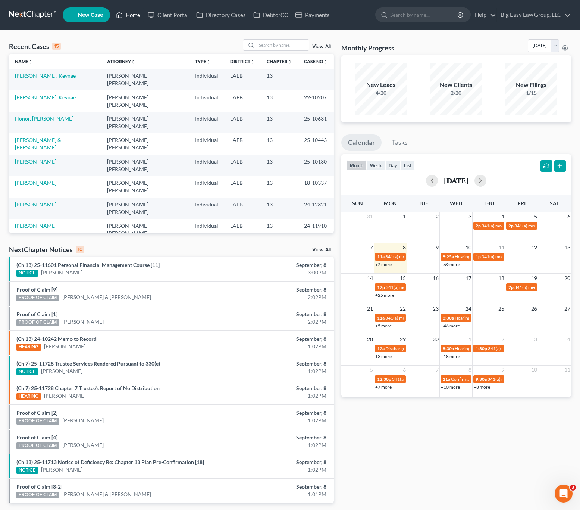
click at [137, 20] on link "Home" at bounding box center [128, 14] width 32 height 13
click at [33, 80] on td "[PERSON_NAME], Kevnae" at bounding box center [55, 79] width 92 height 21
click at [34, 78] on link "[PERSON_NAME], Kevnae" at bounding box center [45, 75] width 61 height 6
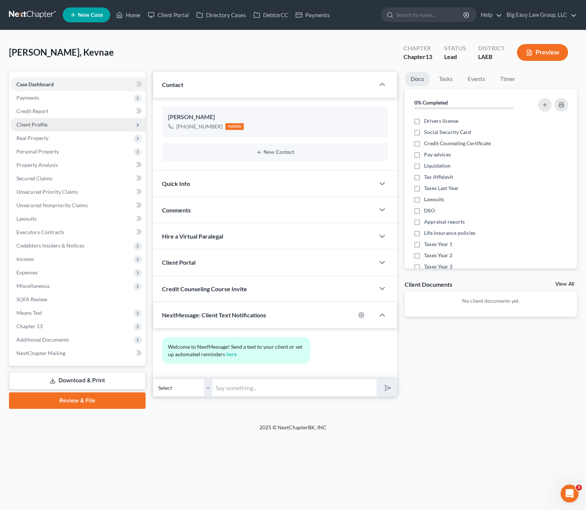
click at [53, 119] on span "Client Profile" at bounding box center [77, 124] width 135 height 13
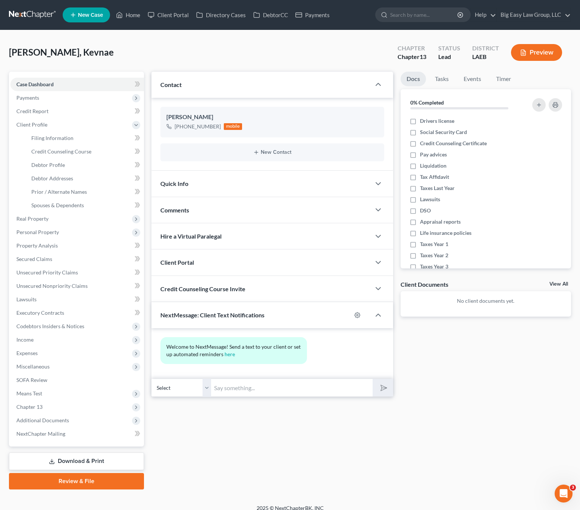
click at [133, 23] on ul "New Case Home Client Portal Directory Cases DebtorCC Payments - No Result - See…" at bounding box center [317, 14] width 509 height 19
click at [132, 13] on link "Home" at bounding box center [128, 14] width 32 height 13
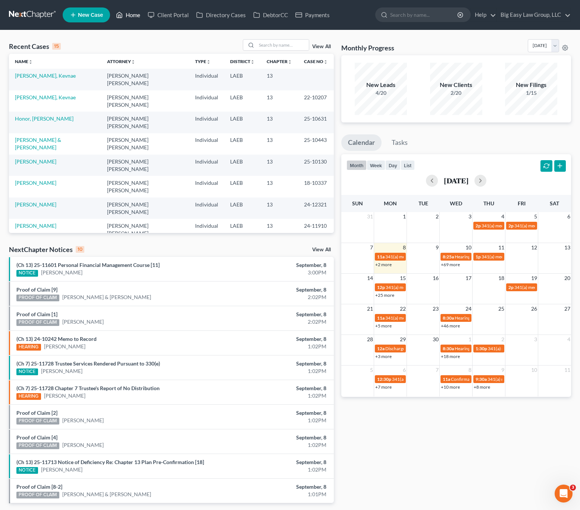
click at [127, 18] on link "Home" at bounding box center [128, 14] width 32 height 13
click at [135, 18] on link "Home" at bounding box center [128, 14] width 32 height 13
click at [44, 76] on link "[PERSON_NAME], Kevnae" at bounding box center [45, 75] width 61 height 6
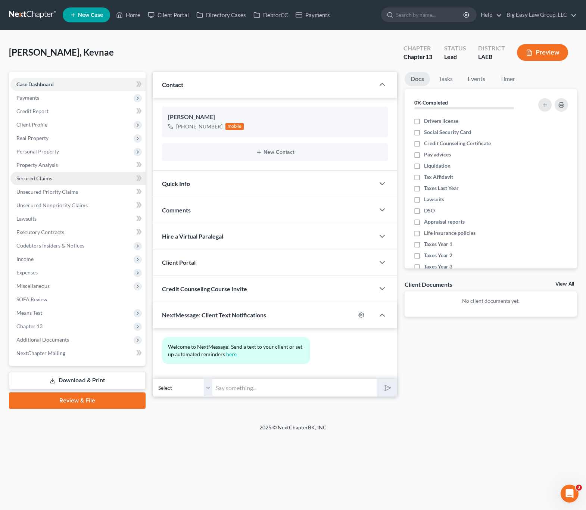
click at [53, 156] on span "Personal Property" at bounding box center [77, 151] width 135 height 13
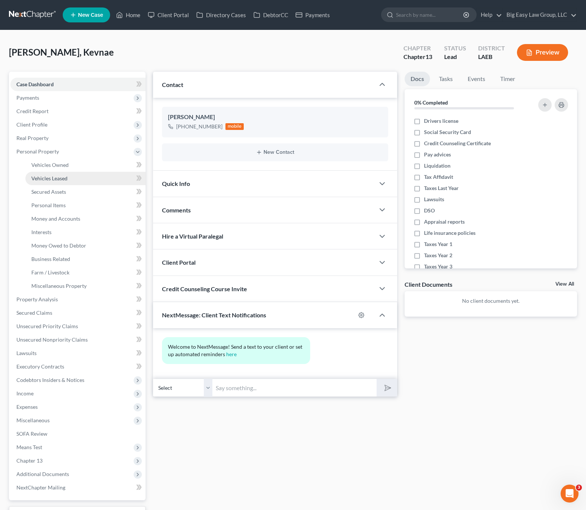
click at [58, 175] on span "Vehicles Leased" at bounding box center [49, 178] width 36 height 6
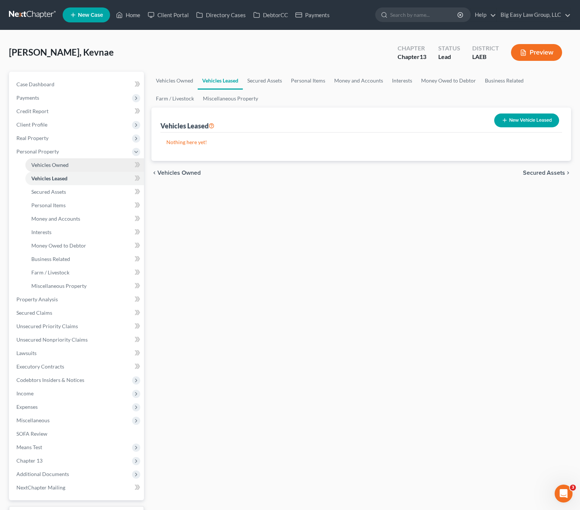
drag, startPoint x: 75, startPoint y: 164, endPoint x: 92, endPoint y: 164, distance: 16.8
click at [75, 165] on link "Vehicles Owned" at bounding box center [84, 164] width 119 height 13
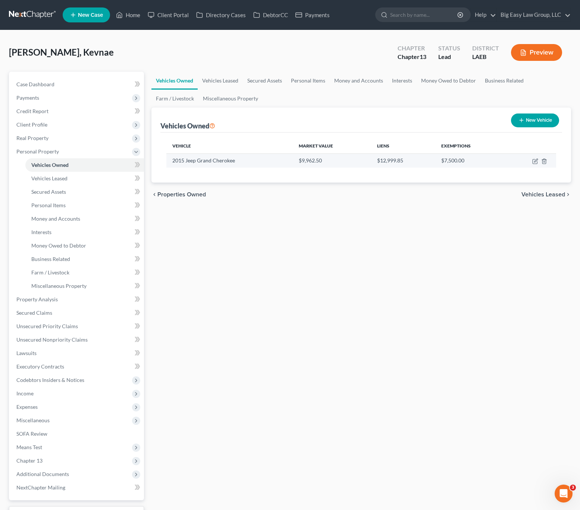
click at [527, 161] on td at bounding box center [531, 160] width 51 height 14
click at [534, 161] on td at bounding box center [531, 160] width 51 height 14
click at [534, 161] on icon "button" at bounding box center [536, 161] width 6 height 6
select select "0"
select select "11"
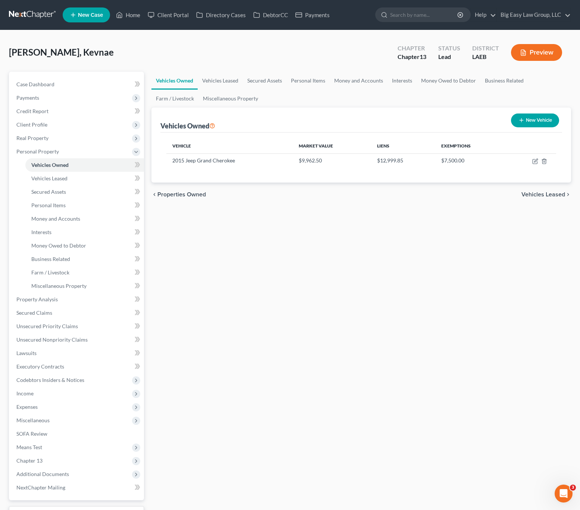
select select "2"
select select "0"
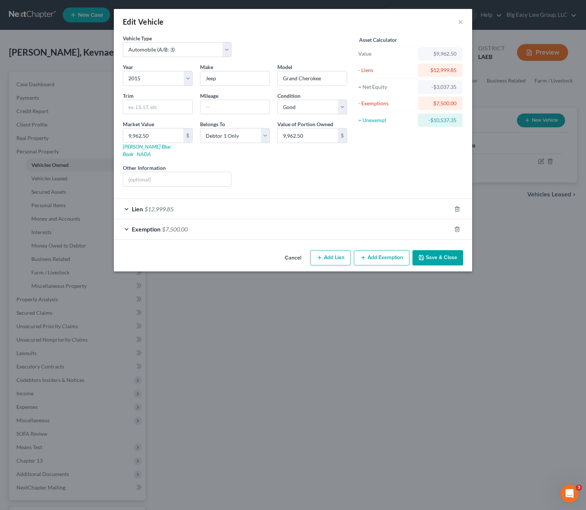
click at [235, 99] on div "Mileage" at bounding box center [234, 103] width 77 height 23
click at [236, 104] on input "text" at bounding box center [234, 107] width 69 height 14
type input "156000"
click at [437, 250] on button "Save & Close" at bounding box center [437, 258] width 51 height 16
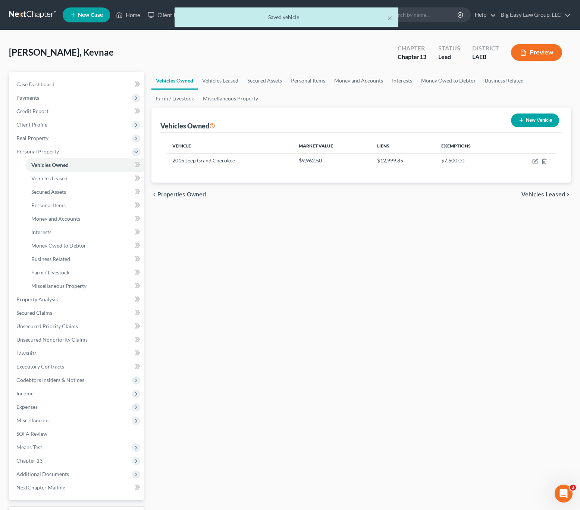
click at [125, 13] on div "× Saved vehicle" at bounding box center [286, 18] width 580 height 23
click at [131, 15] on div "× Saved vehicle" at bounding box center [286, 18] width 580 height 23
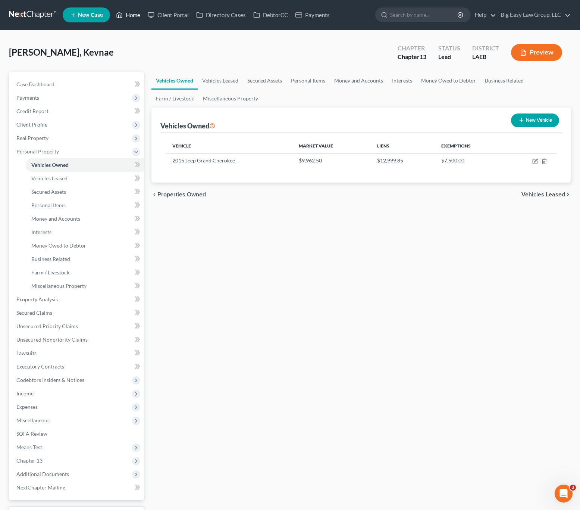
drag, startPoint x: 132, startPoint y: 15, endPoint x: 135, endPoint y: 15, distance: 3.8
click at [132, 15] on link "Home" at bounding box center [128, 14] width 32 height 13
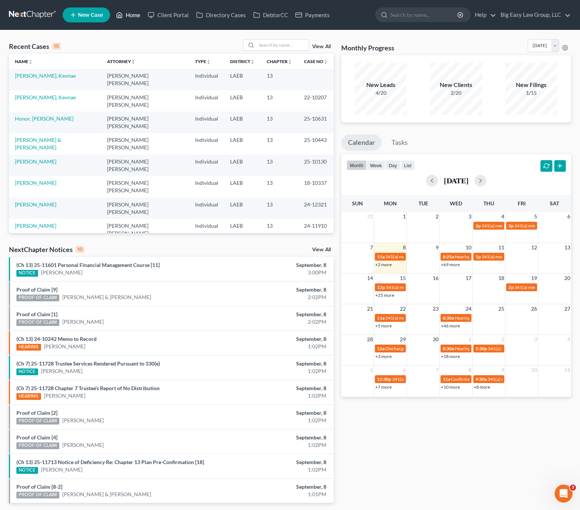
click at [131, 13] on link "Home" at bounding box center [128, 14] width 32 height 13
click at [125, 12] on link "Home" at bounding box center [128, 14] width 32 height 13
click at [119, 18] on icon at bounding box center [119, 14] width 7 height 9
click at [127, 16] on link "Home" at bounding box center [128, 14] width 32 height 13
click at [35, 75] on link "[PERSON_NAME], Kevnae" at bounding box center [45, 75] width 61 height 6
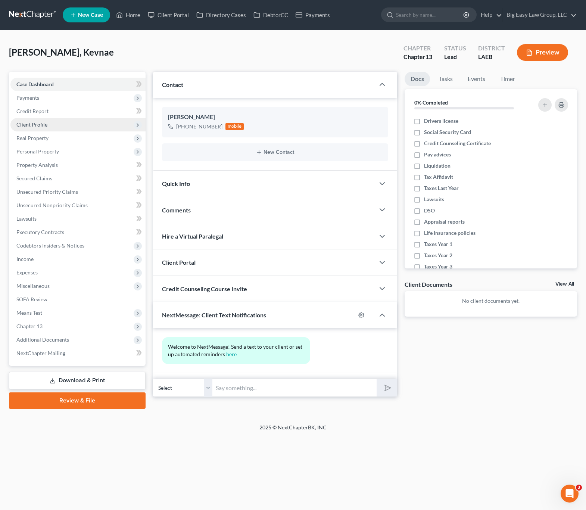
click at [57, 125] on span "Client Profile" at bounding box center [77, 124] width 135 height 13
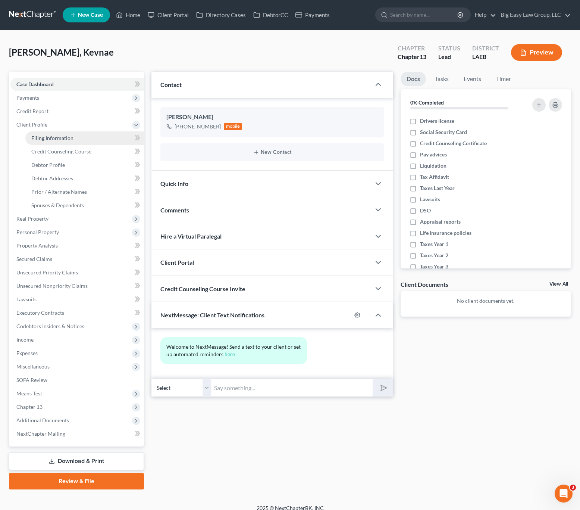
click at [90, 132] on link "Filing Information" at bounding box center [84, 137] width 119 height 13
select select "1"
select select "0"
select select "3"
select select "34"
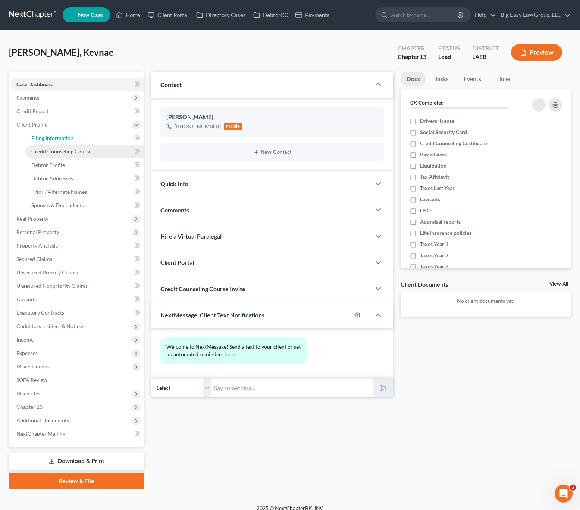
select select "0"
select select "19"
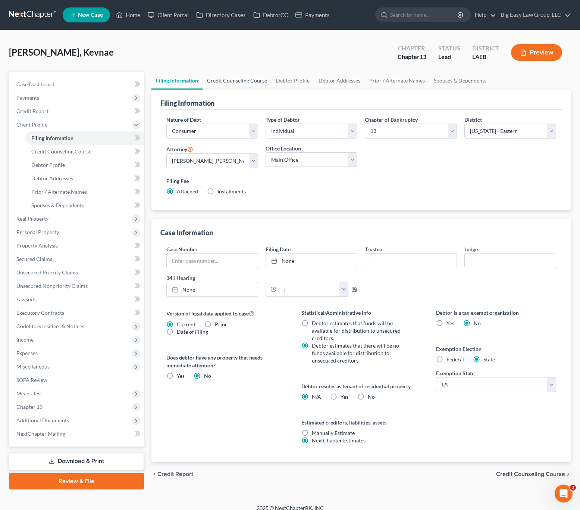
click at [214, 78] on link "Credit Counseling Course" at bounding box center [237, 81] width 69 height 18
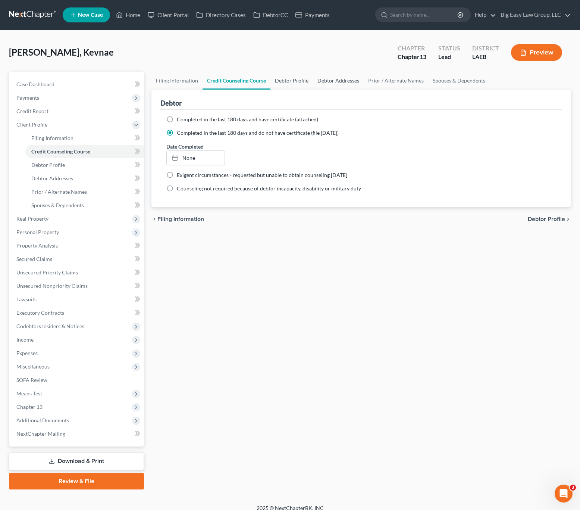
click at [283, 78] on link "Debtor Profile" at bounding box center [292, 81] width 43 height 18
select select "0"
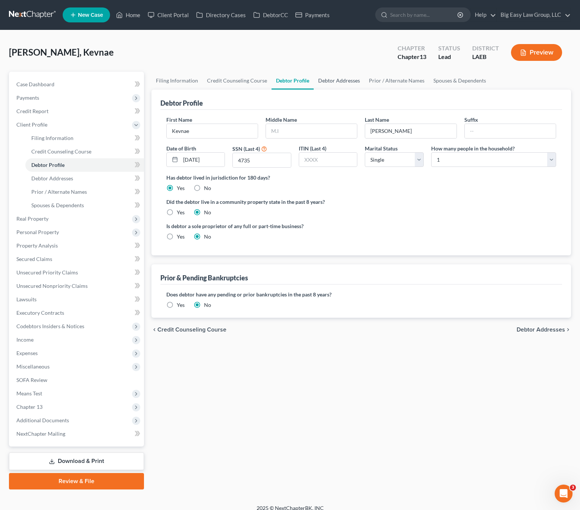
click at [339, 89] on link "Debtor Addresses" at bounding box center [339, 81] width 51 height 18
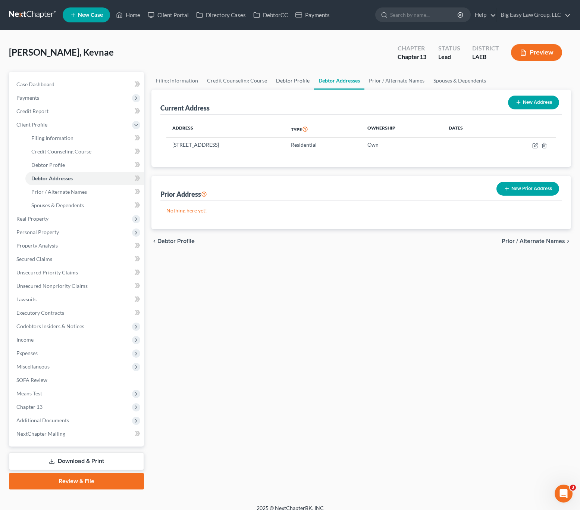
click at [295, 84] on link "Debtor Profile" at bounding box center [293, 81] width 43 height 18
select select "0"
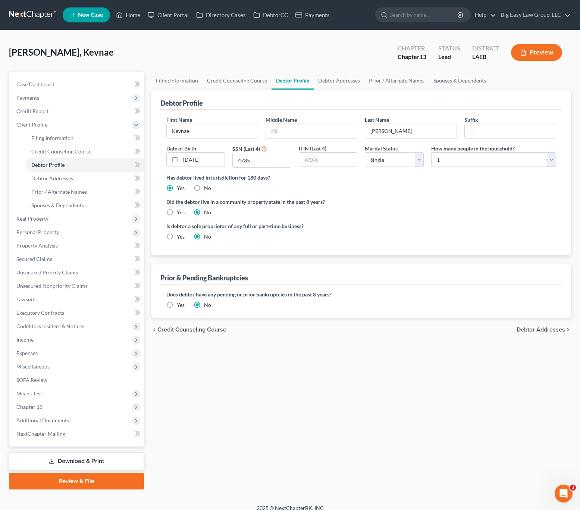
click at [179, 303] on label "Yes" at bounding box center [181, 304] width 8 height 7
click at [180, 303] on input "Yes" at bounding box center [182, 303] width 5 height 5
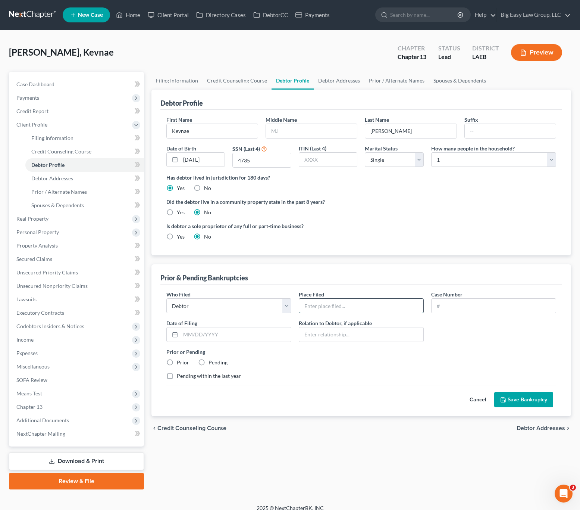
click at [362, 302] on input "text" at bounding box center [361, 306] width 124 height 14
click at [474, 295] on div "Case Number" at bounding box center [494, 301] width 133 height 23
click at [460, 306] on input "text" at bounding box center [494, 306] width 124 height 14
click at [476, 296] on div "Case Number" at bounding box center [494, 301] width 133 height 23
click at [477, 303] on input "text" at bounding box center [494, 306] width 124 height 14
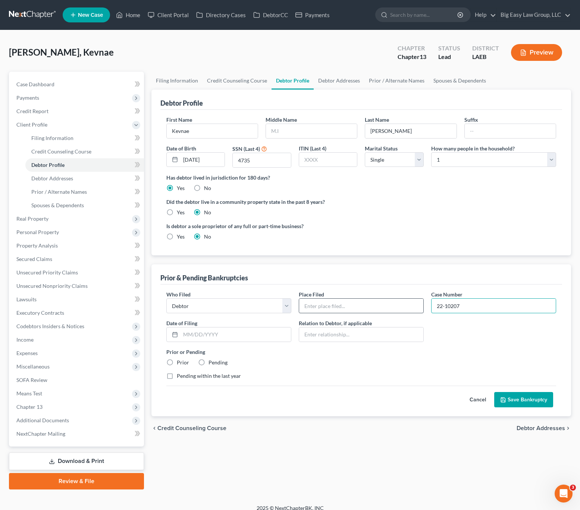
type input "22-10207"
click at [355, 307] on input "text" at bounding box center [361, 306] width 124 height 14
type input "Eastern LA"
click at [241, 339] on input "text" at bounding box center [236, 334] width 110 height 14
click at [183, 365] on label "Prior" at bounding box center [183, 362] width 12 height 7
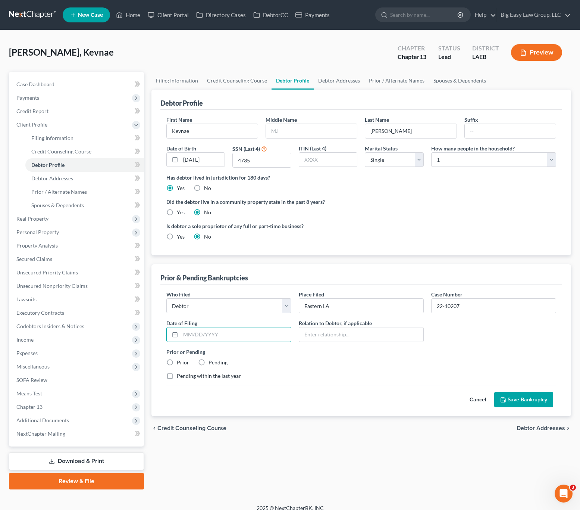
click at [183, 364] on input "Prior" at bounding box center [182, 361] width 5 height 5
radio input "true"
click at [523, 398] on button "Save Bankruptcy" at bounding box center [524, 400] width 59 height 16
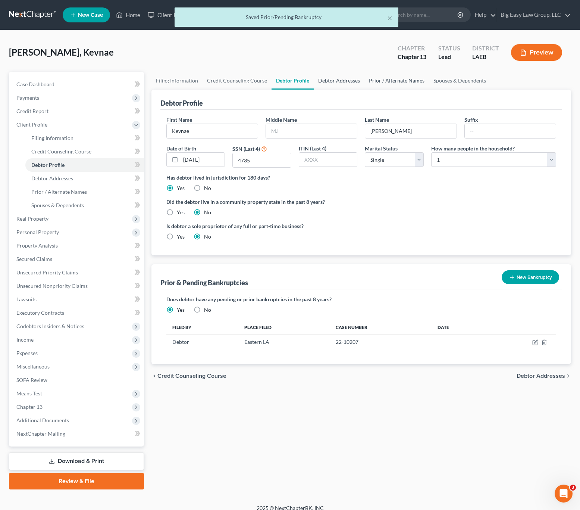
click at [342, 81] on link "Debtor Addresses" at bounding box center [339, 81] width 51 height 18
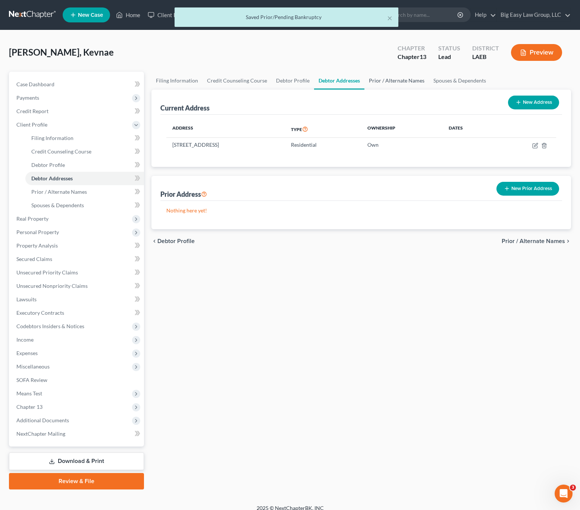
click at [387, 84] on link "Prior / Alternate Names" at bounding box center [397, 81] width 65 height 18
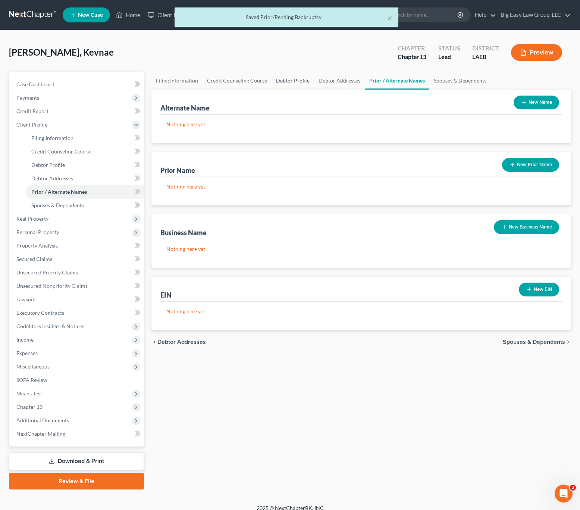
click at [285, 81] on link "Debtor Profile" at bounding box center [293, 81] width 43 height 18
select select "0"
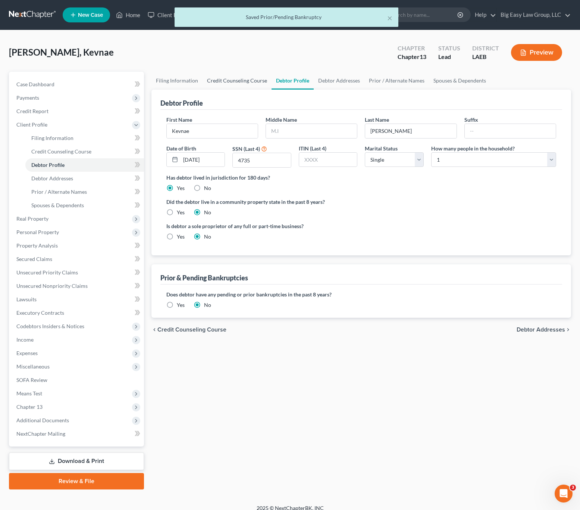
radio input "true"
drag, startPoint x: 216, startPoint y: 78, endPoint x: 192, endPoint y: 79, distance: 23.9
click at [216, 78] on link "Credit Counseling Course" at bounding box center [237, 81] width 69 height 18
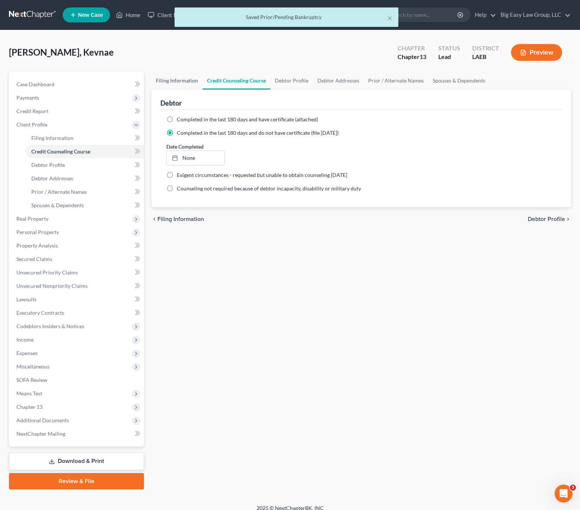
click at [180, 79] on link "Filing Information" at bounding box center [177, 81] width 51 height 18
select select "1"
select select "0"
select select "3"
select select "34"
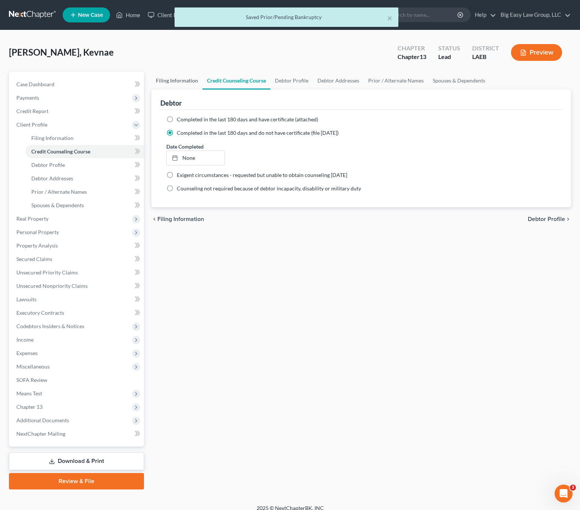
select select "0"
select select "19"
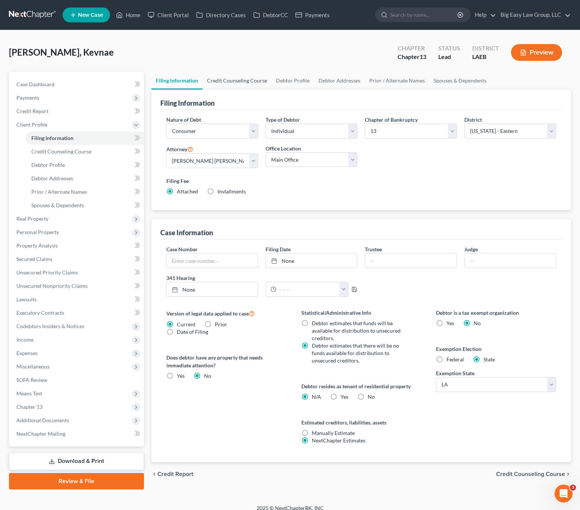
click at [234, 72] on link "Credit Counseling Course" at bounding box center [237, 81] width 69 height 18
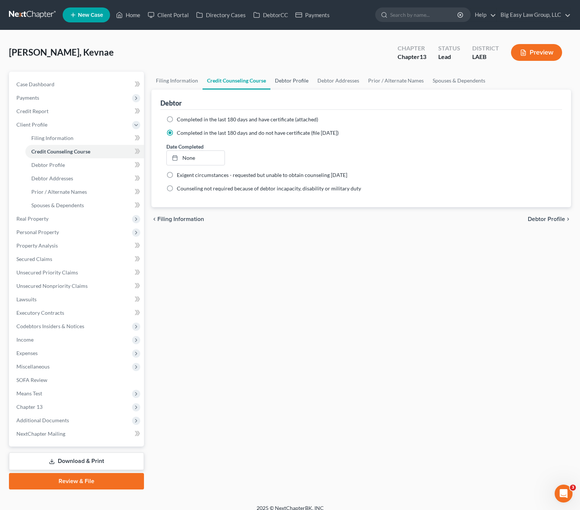
click at [286, 76] on link "Debtor Profile" at bounding box center [292, 81] width 43 height 18
select select "0"
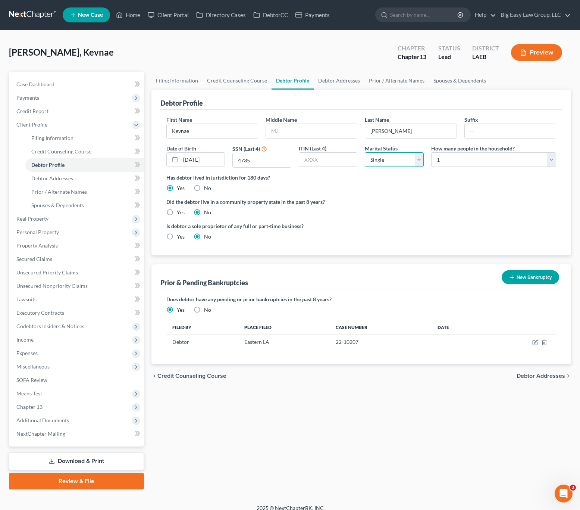
click at [405, 160] on select "Select Single Married Separated Divorced Widowed" at bounding box center [394, 159] width 59 height 15
select select "1"
click at [365, 152] on select "Select Single Married Separated Divorced Widowed" at bounding box center [394, 159] width 59 height 15
click at [315, 74] on link "Debtor Addresses" at bounding box center [339, 81] width 51 height 18
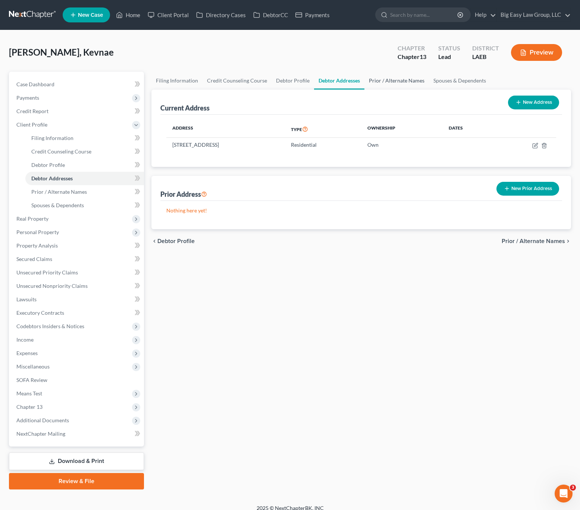
click at [387, 82] on link "Prior / Alternate Names" at bounding box center [397, 81] width 65 height 18
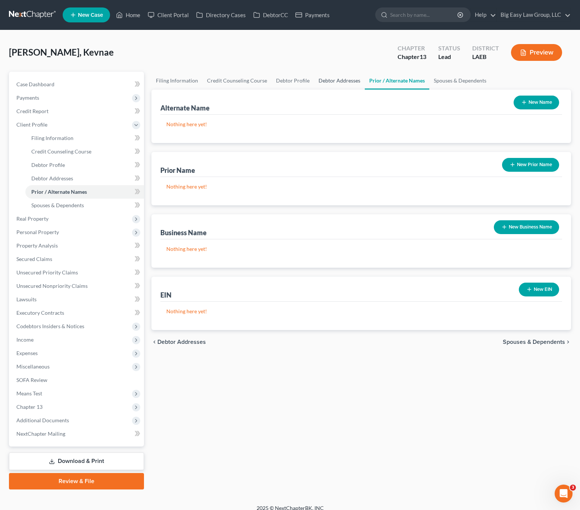
click at [328, 85] on link "Debtor Addresses" at bounding box center [339, 81] width 51 height 18
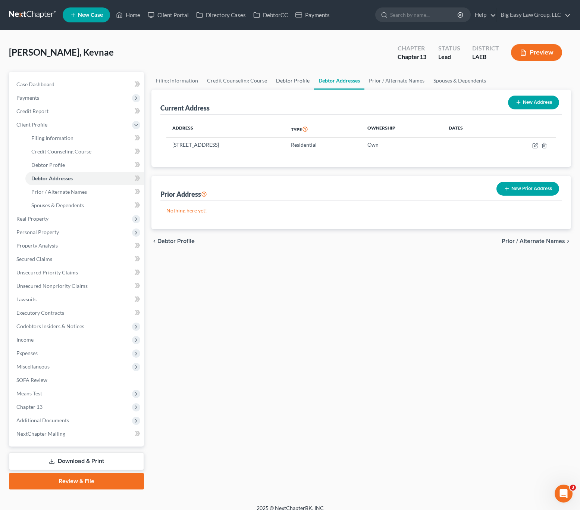
click at [278, 78] on link "Debtor Profile" at bounding box center [293, 81] width 43 height 18
select select "1"
select select "0"
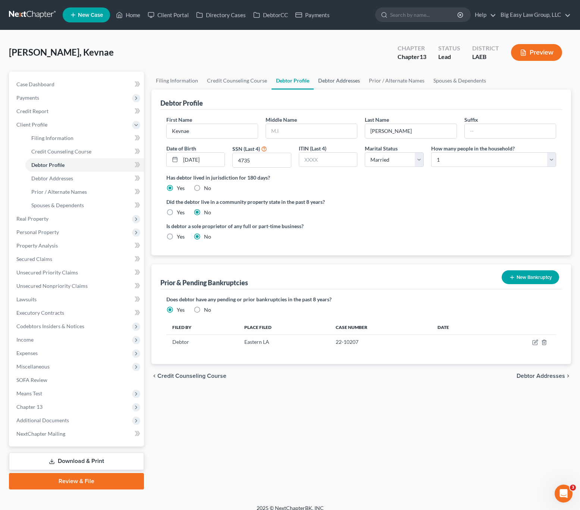
click at [343, 79] on link "Debtor Addresses" at bounding box center [339, 81] width 51 height 18
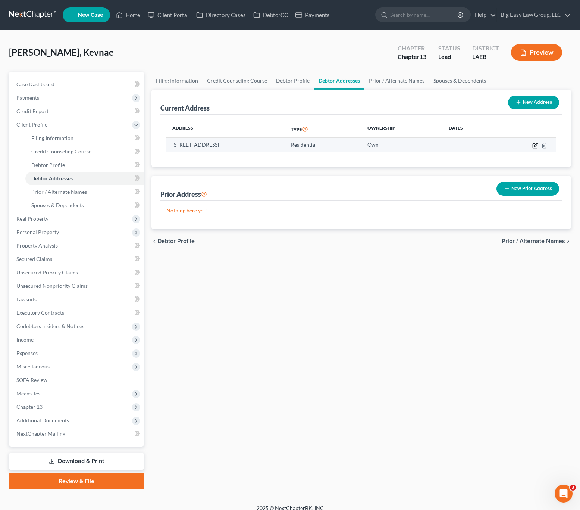
click at [533, 144] on icon "button" at bounding box center [536, 146] width 6 height 6
select select "19"
select select "0"
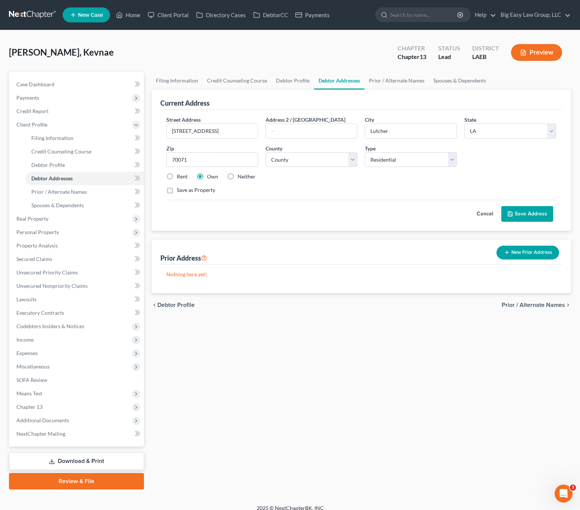
click at [319, 151] on div "County * County Acadia Allen Ascension Assumption Avoyelles Beauregard Bienvill…" at bounding box center [311, 155] width 99 height 23
click at [323, 166] on div "County * County Acadia Allen Ascension Assumption Avoyelles Beauregard Bienvill…" at bounding box center [311, 155] width 99 height 23
click at [321, 162] on select "County Acadia Allen Ascension Assumption Avoyelles Beauregard Bienville Bossier…" at bounding box center [312, 159] width 92 height 15
select select "46"
click at [266, 152] on select "County Acadia Allen Ascension Assumption Avoyelles Beauregard Bienville Bossier…" at bounding box center [312, 159] width 92 height 15
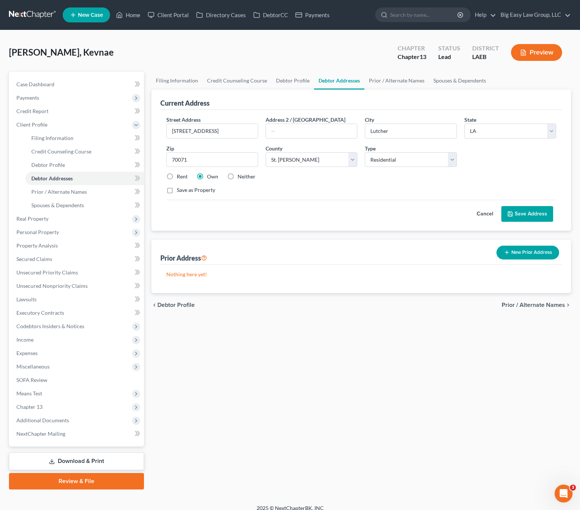
click at [528, 216] on button "Save Address" at bounding box center [528, 214] width 52 height 16
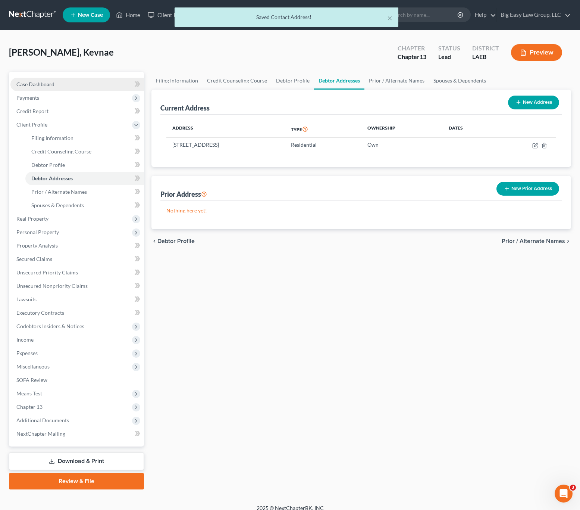
click at [44, 80] on link "Case Dashboard" at bounding box center [77, 84] width 134 height 13
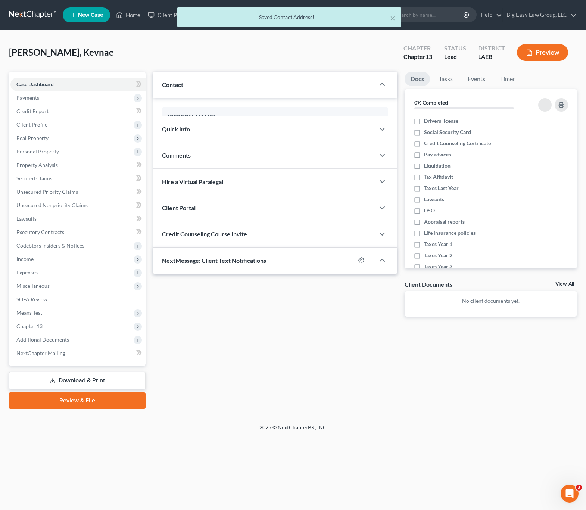
click at [123, 21] on div "× Saved Contact Address!" at bounding box center [289, 18] width 586 height 23
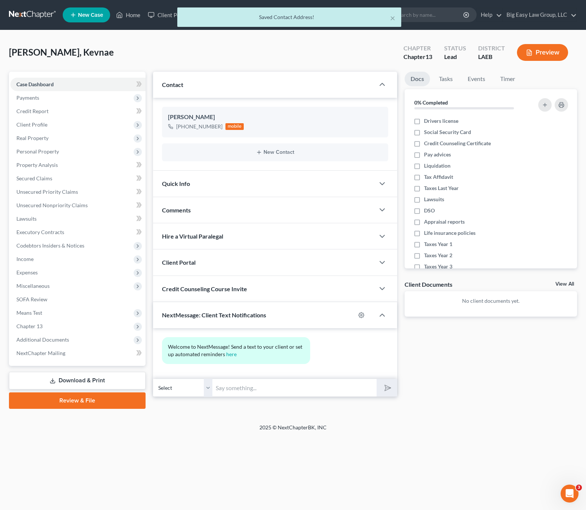
click at [133, 11] on div "× Saved Contact Address!" at bounding box center [289, 18] width 586 height 23
click at [134, 12] on div "× Saved Contact Address!" at bounding box center [289, 18] width 586 height 23
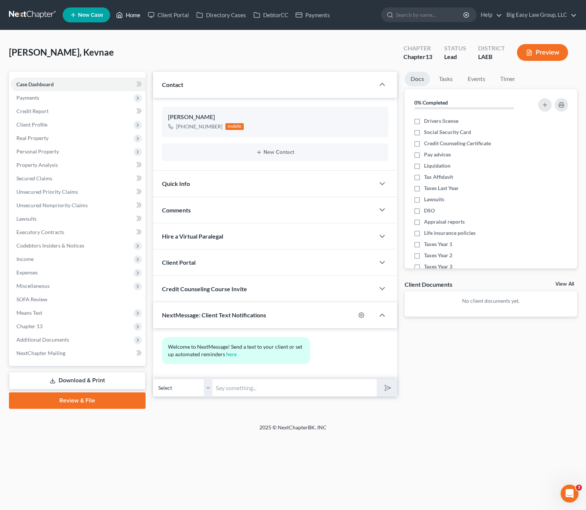
click at [136, 17] on link "Home" at bounding box center [128, 14] width 32 height 13
click at [136, 18] on link "Home" at bounding box center [128, 14] width 32 height 13
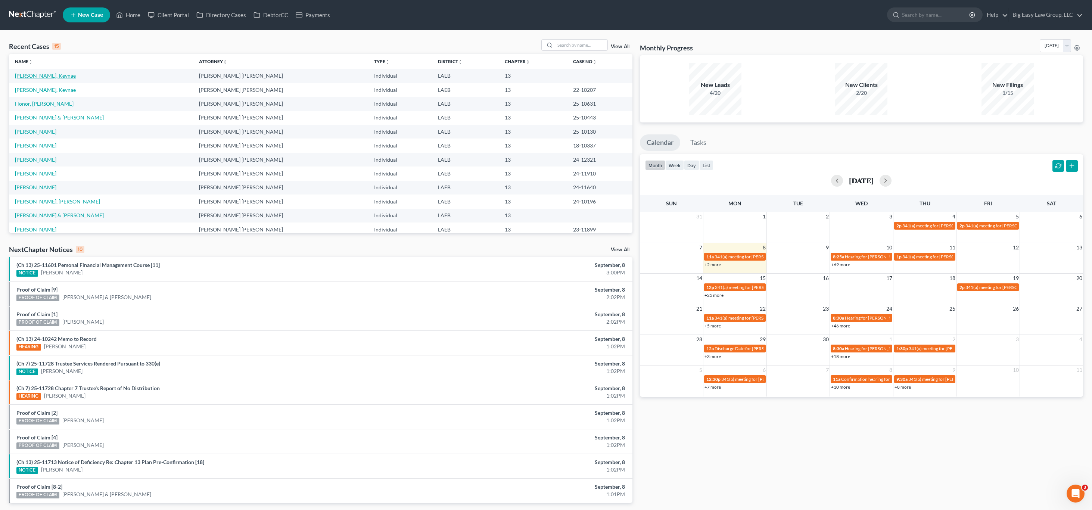
click at [37, 79] on td "[PERSON_NAME], Kevnae" at bounding box center [101, 76] width 184 height 14
click at [40, 74] on link "[PERSON_NAME], Kevnae" at bounding box center [45, 75] width 61 height 6
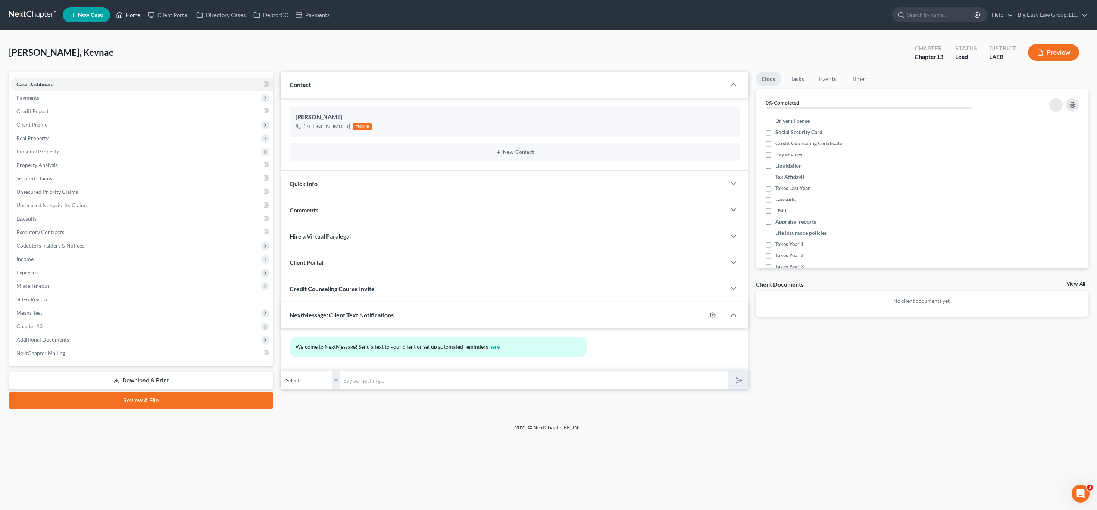
click at [135, 15] on link "Home" at bounding box center [128, 14] width 32 height 13
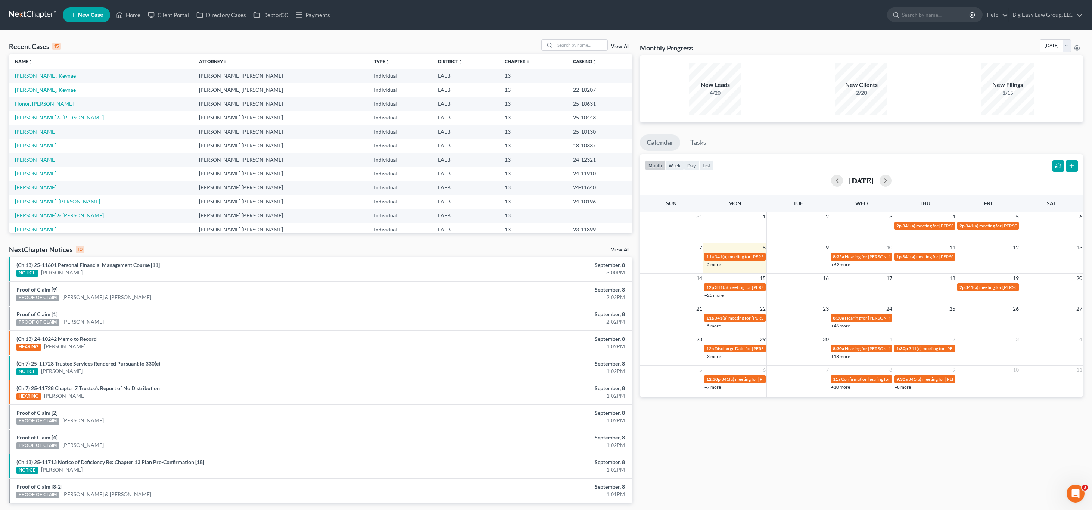
click at [45, 78] on link "[PERSON_NAME], Kevnae" at bounding box center [45, 75] width 61 height 6
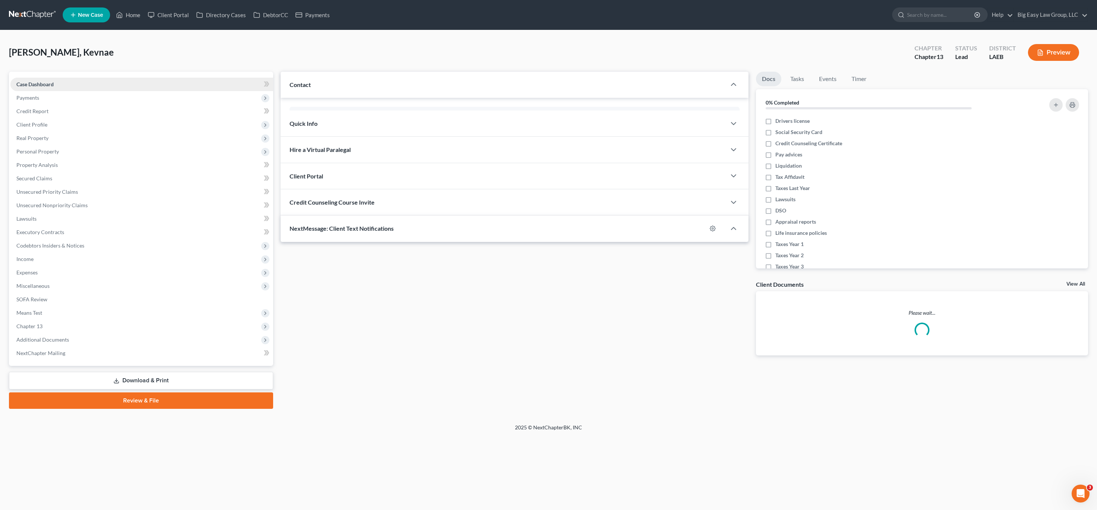
drag, startPoint x: 45, startPoint y: 98, endPoint x: 61, endPoint y: 87, distance: 19.4
click at [44, 98] on span "Payments" at bounding box center [141, 97] width 263 height 13
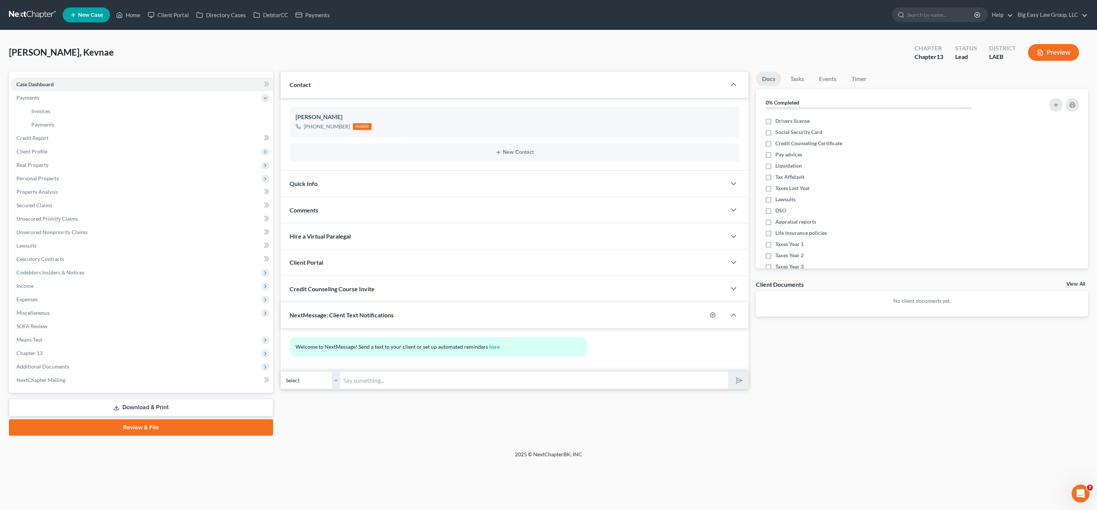
click at [318, 375] on select "Select +1 (225) 261-5036 - Kevnae Clark" at bounding box center [311, 380] width 60 height 18
click at [281, 371] on select "Select +1 (225) 261-5036 - Kevnae Clark" at bounding box center [311, 380] width 60 height 18
click at [399, 383] on input "text" at bounding box center [534, 380] width 388 height 18
click at [468, 385] on input "text" at bounding box center [534, 380] width 388 height 18
type input "2023 taxes"
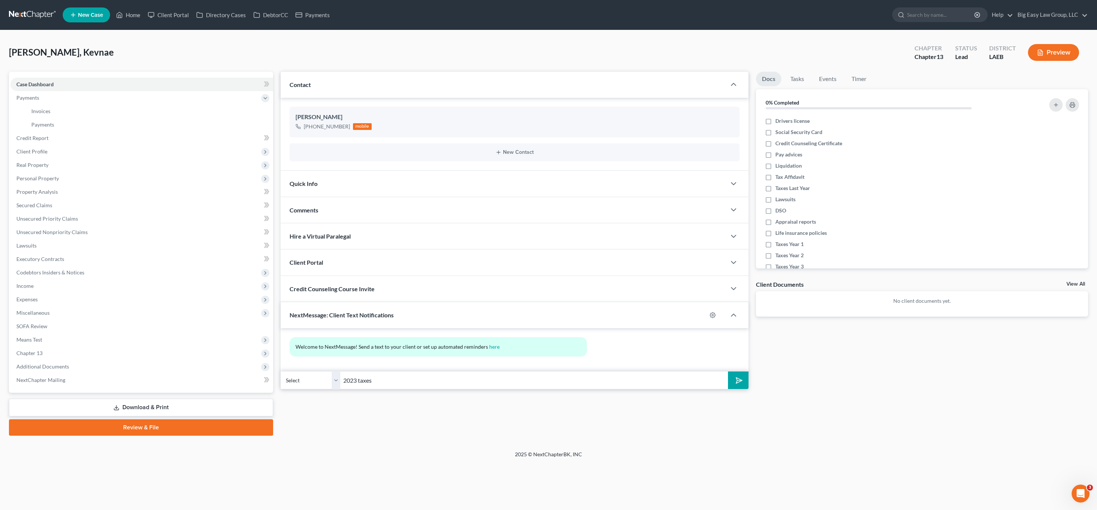
click at [589, 371] on button "submit" at bounding box center [738, 380] width 21 height 18
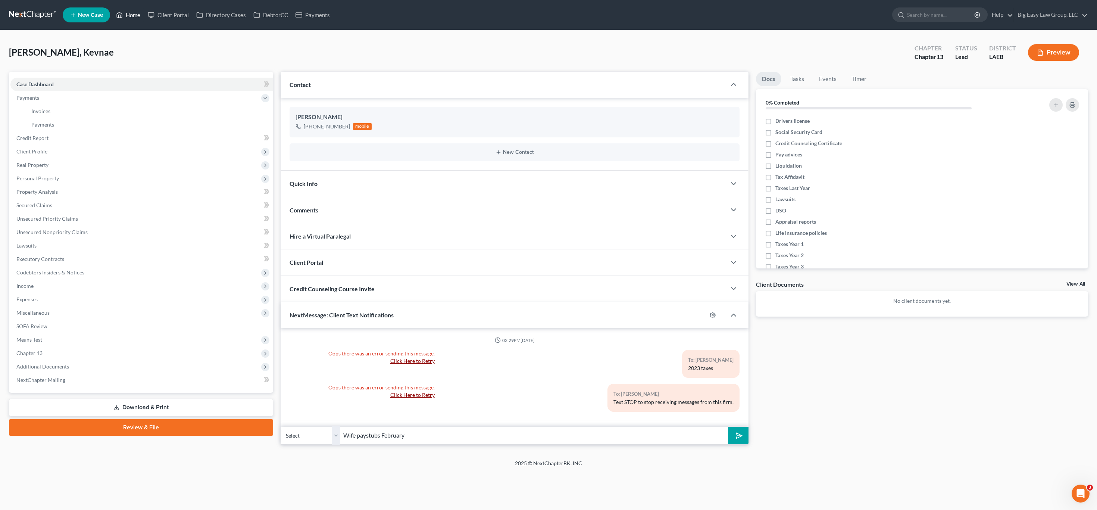
type input "Wife paystubs February-"
click at [131, 11] on link "Home" at bounding box center [128, 14] width 32 height 13
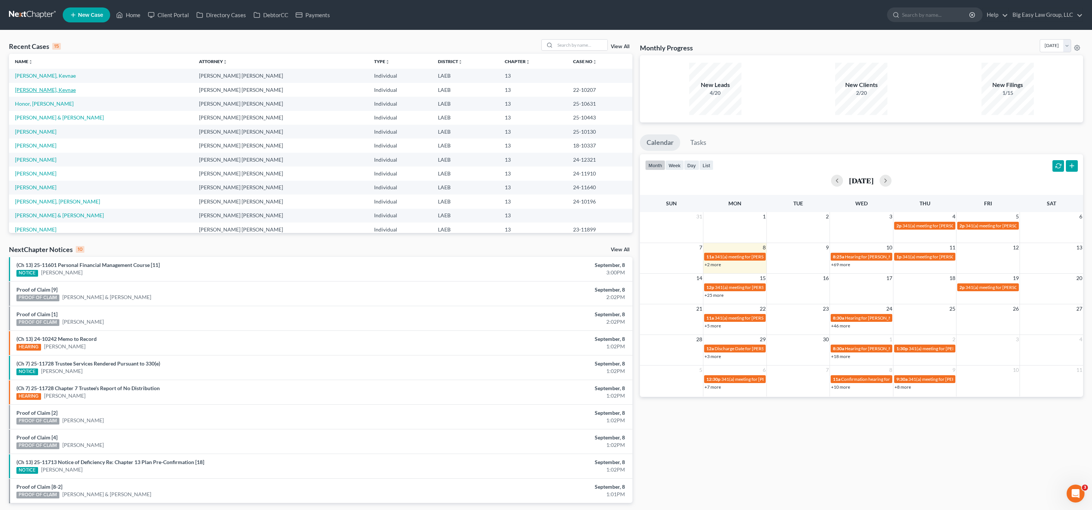
click at [28, 89] on link "[PERSON_NAME], Kevnae" at bounding box center [45, 90] width 61 height 6
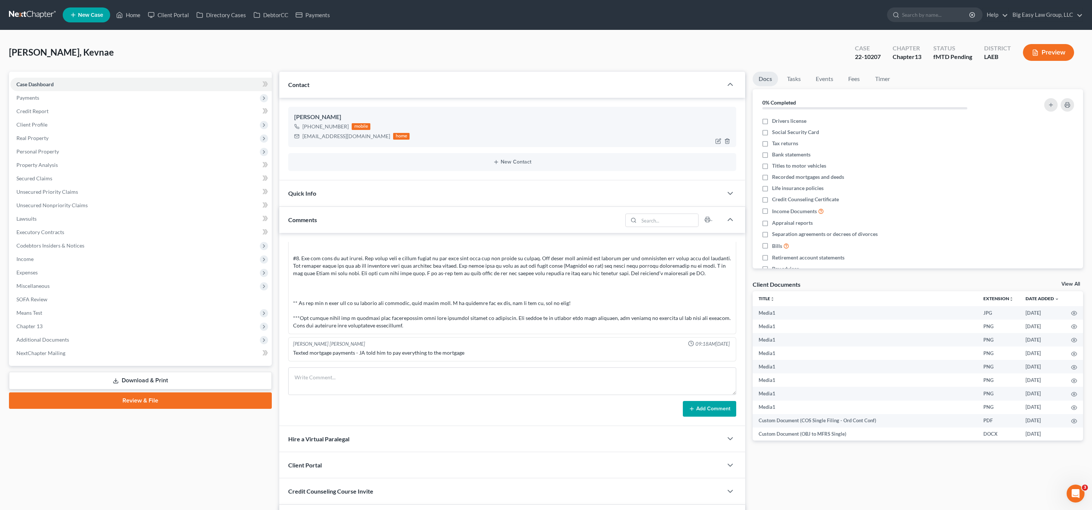
scroll to position [616, 0]
drag, startPoint x: 348, startPoint y: 128, endPoint x: 307, endPoint y: 127, distance: 40.4
click at [307, 127] on div "+1 (225) 262-9036 mobile" at bounding box center [351, 127] width 115 height 10
copy div "(225) 262-9036"
click at [128, 10] on link "Home" at bounding box center [128, 14] width 32 height 13
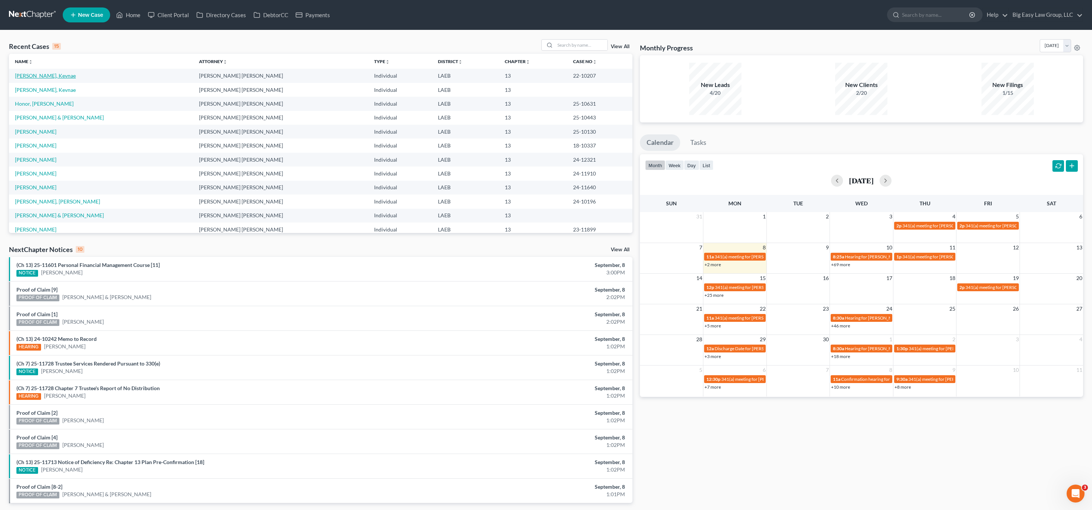
click at [24, 78] on link "[PERSON_NAME], Kevnae" at bounding box center [45, 75] width 61 height 6
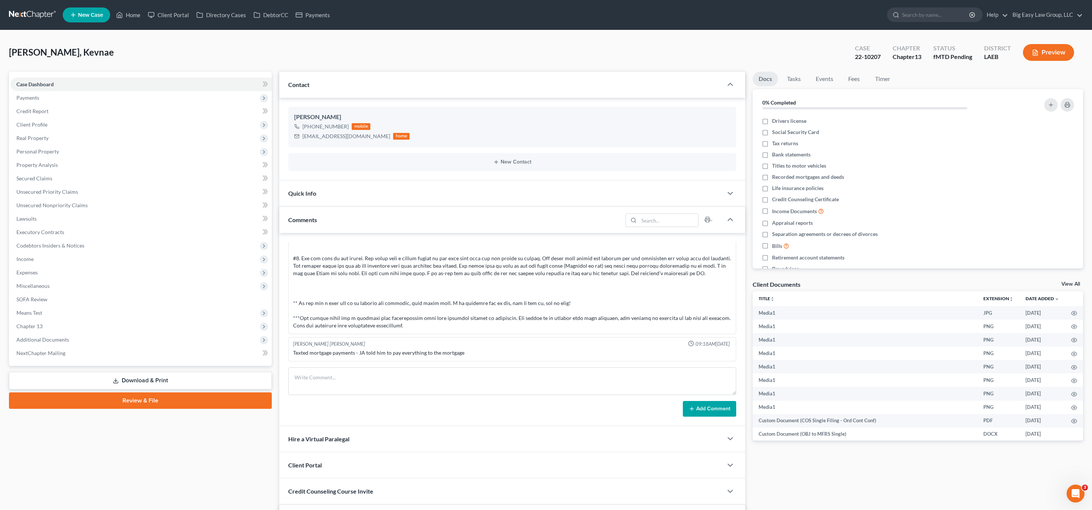
scroll to position [616, 0]
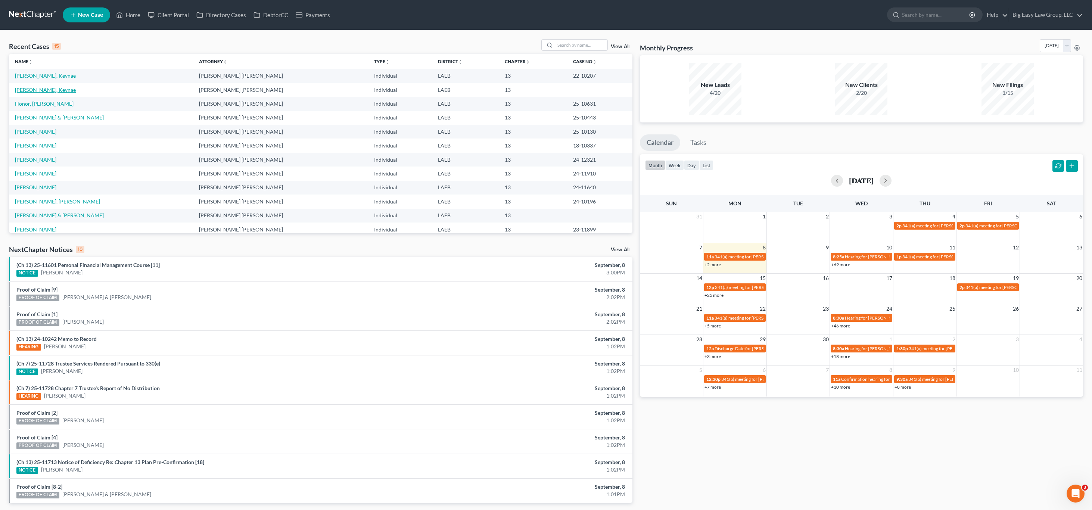
click at [43, 90] on link "[PERSON_NAME], Kevnae" at bounding box center [45, 90] width 61 height 6
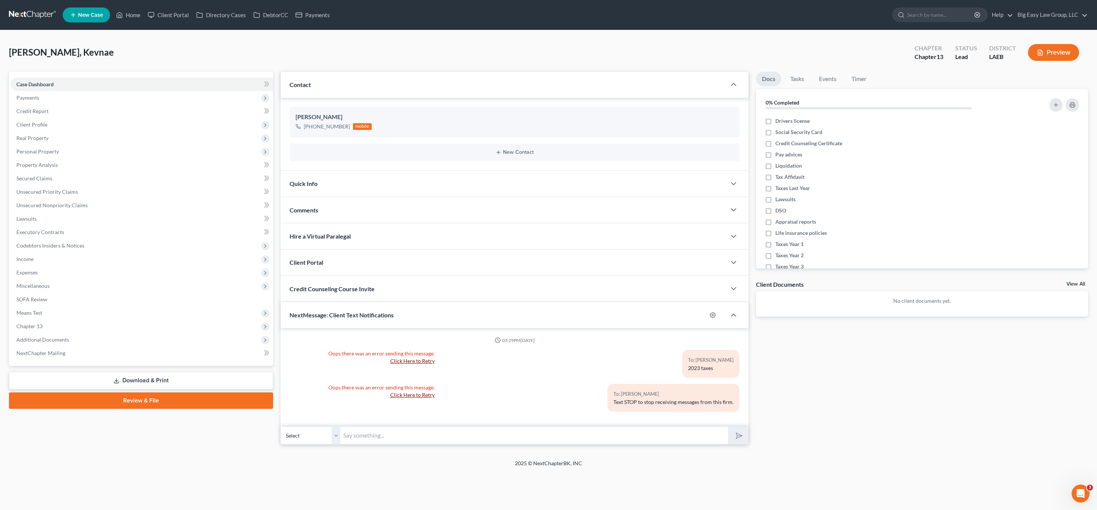
click at [508, 439] on input "text" at bounding box center [534, 435] width 388 height 18
paste input "(225) 262-9036"
type input "(225) 262-9036"
click at [589, 130] on icon "button" at bounding box center [722, 130] width 3 height 3
select select "0"
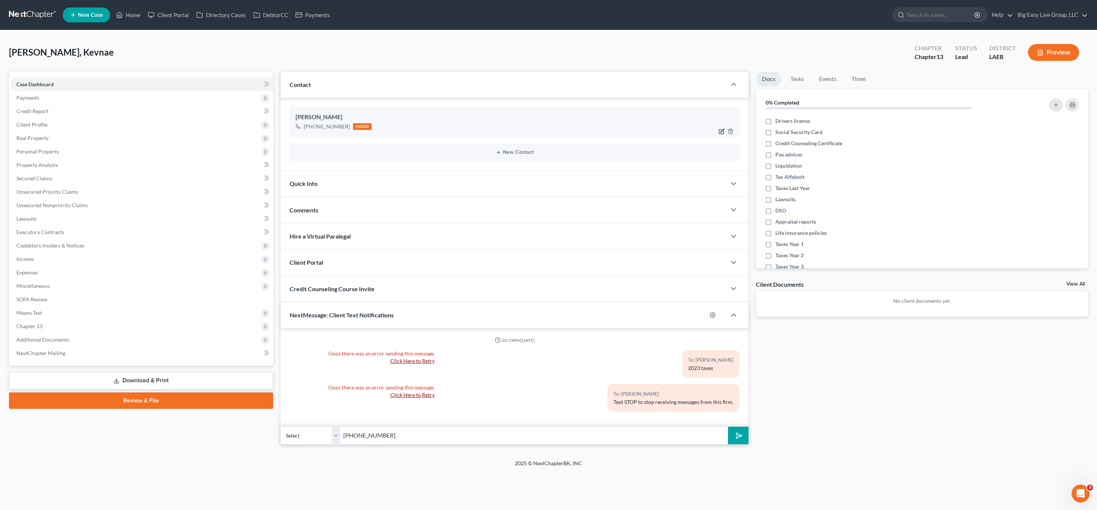
select select "0"
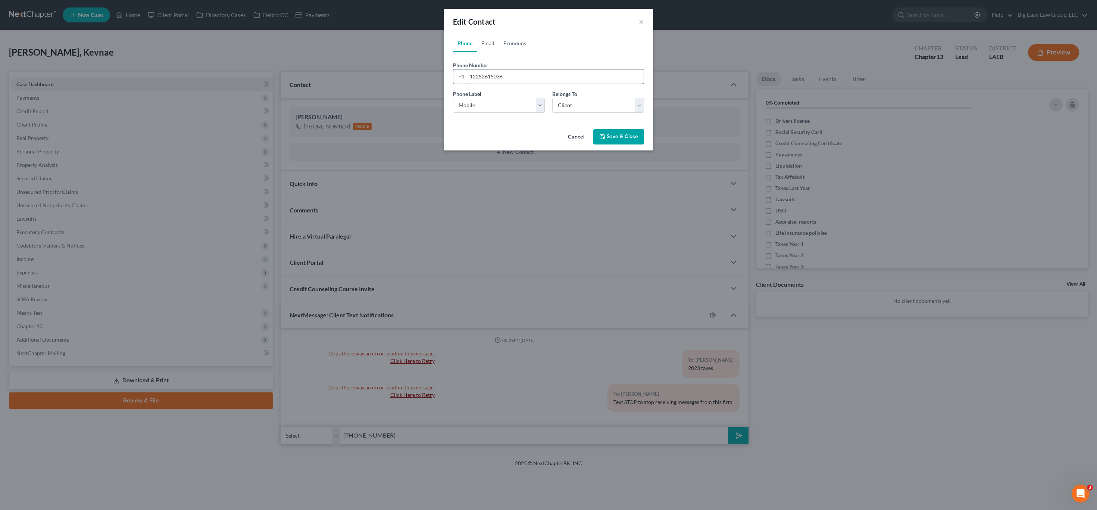
drag, startPoint x: 478, startPoint y: 83, endPoint x: 513, endPoint y: 78, distance: 35.1
click at [479, 83] on input "12252615036" at bounding box center [555, 76] width 177 height 14
drag, startPoint x: 513, startPoint y: 78, endPoint x: 474, endPoint y: 74, distance: 39.0
click at [464, 74] on div "+1 12252615036" at bounding box center [548, 76] width 191 height 15
paste input "(225) 262-9"
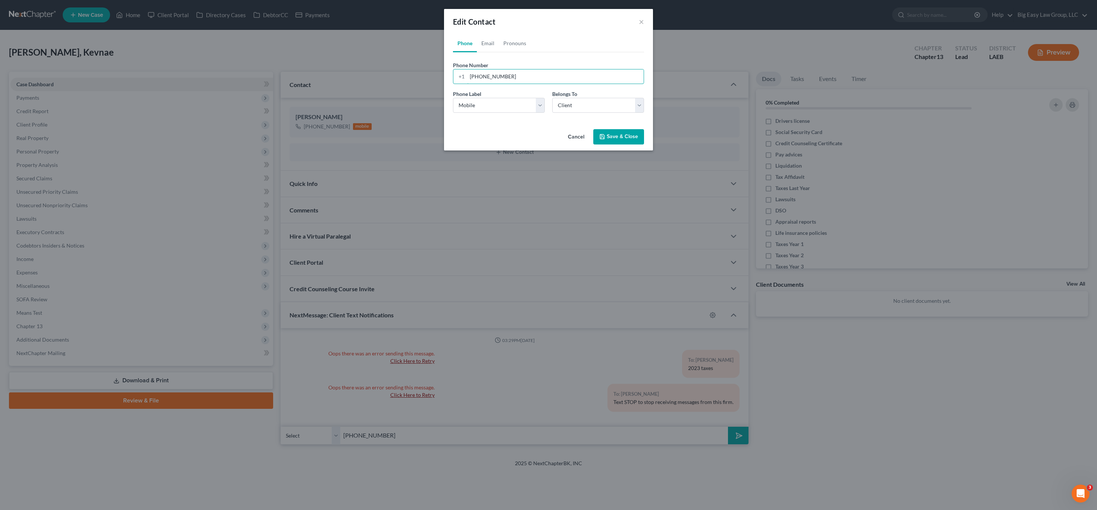
type input "(225) 262-9036"
click at [589, 134] on button "Save & Close" at bounding box center [619, 137] width 51 height 16
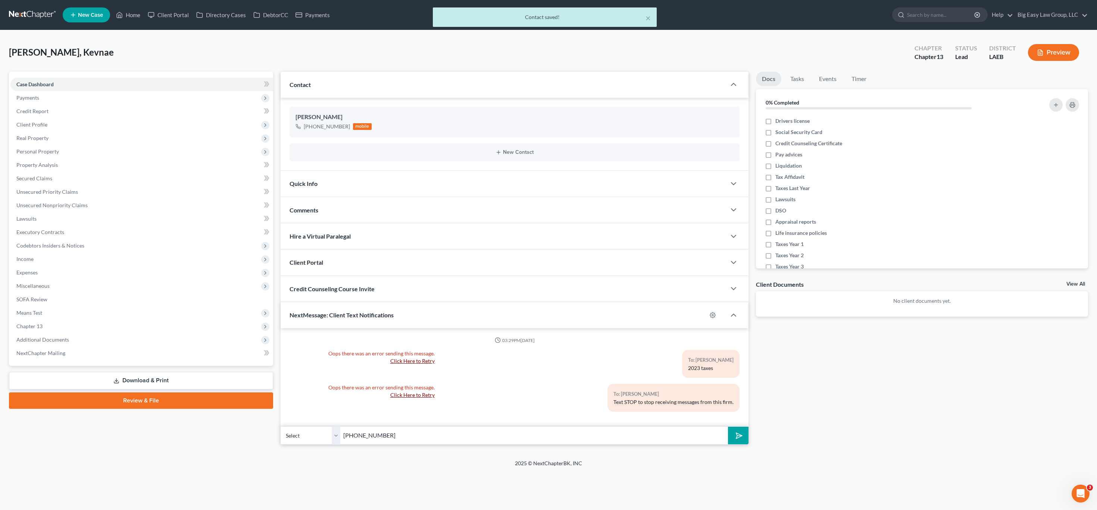
click at [440, 437] on input "(225) 262-9036" at bounding box center [534, 435] width 388 height 18
drag, startPoint x: 325, startPoint y: 425, endPoint x: 314, endPoint y: 420, distance: 12.5
click at [319, 423] on div "03:29PM, 09/08/2025 Oops there was an error sending this message. Click Here to…" at bounding box center [515, 386] width 468 height 116
type input "p"
type input "2023 taxes"
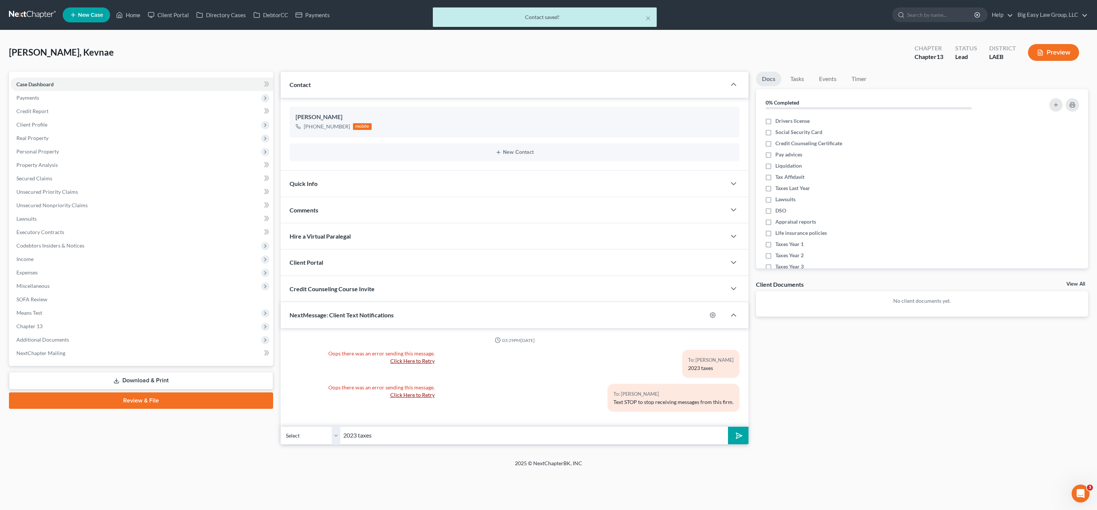
click at [589, 427] on button "submit" at bounding box center [738, 436] width 21 height 18
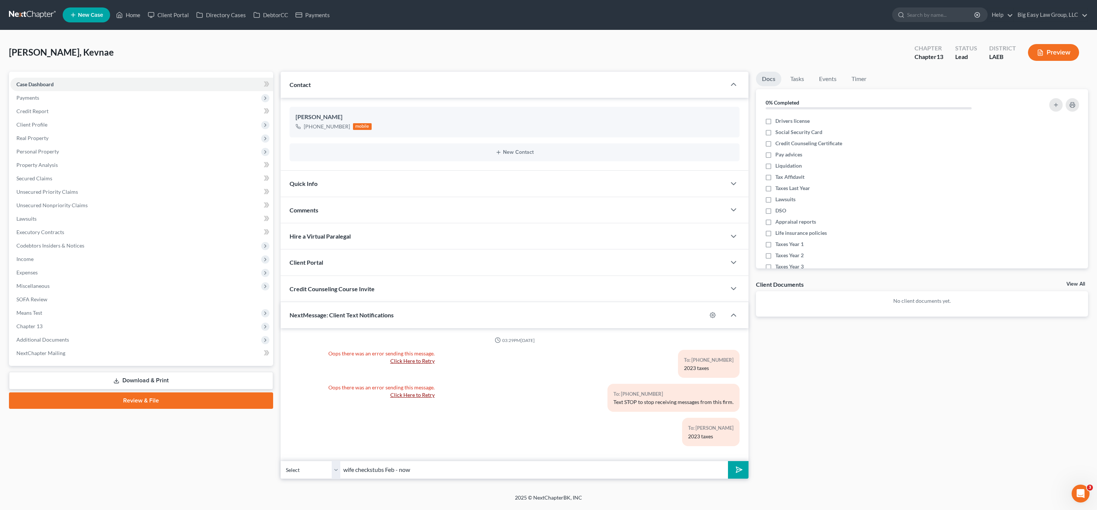
type input "wife checkstubs Feb - now"
click at [589, 461] on button "submit" at bounding box center [738, 470] width 21 height 18
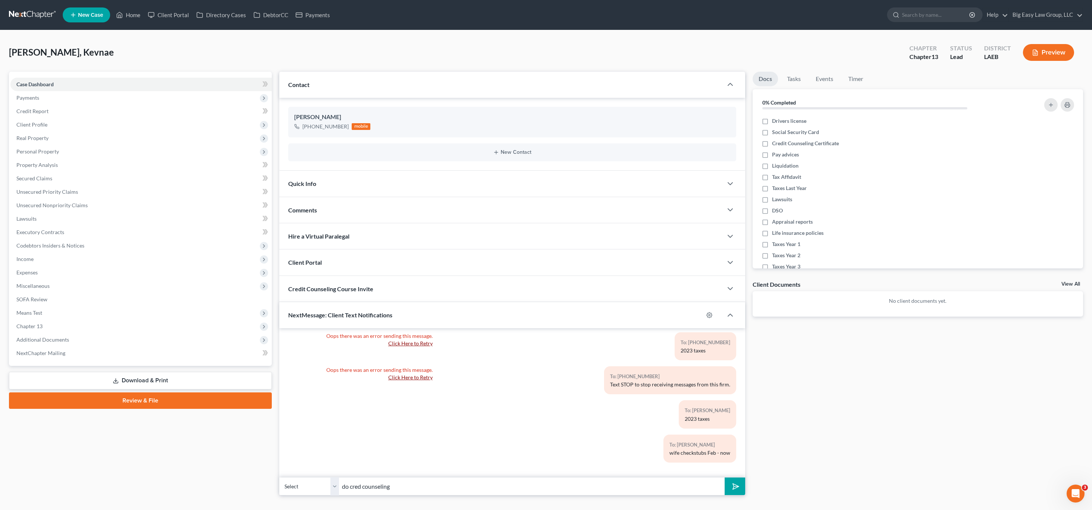
type input "do cred counseling"
click at [589, 477] on button "submit" at bounding box center [735, 486] width 21 height 18
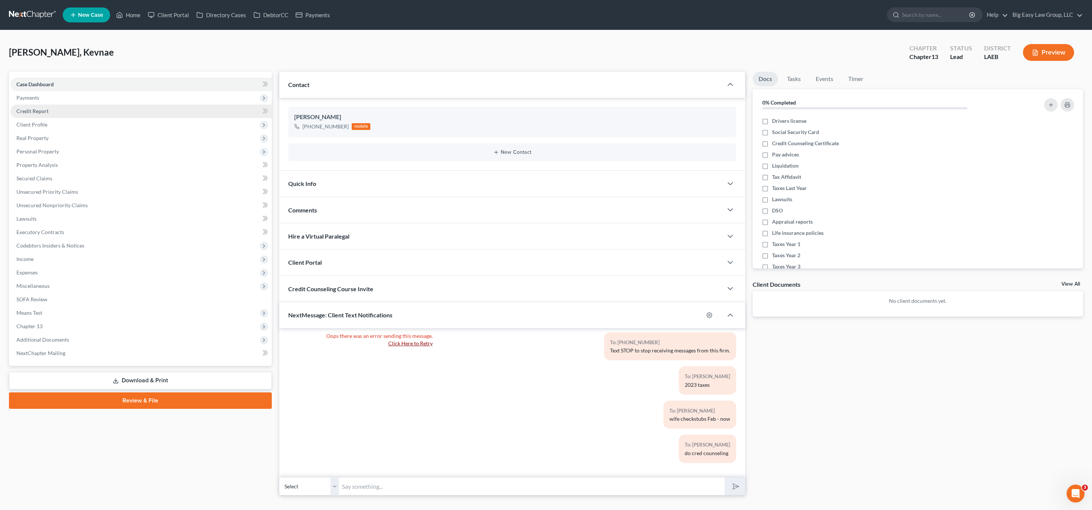
drag, startPoint x: 47, startPoint y: 125, endPoint x: 101, endPoint y: 117, distance: 54.0
click at [47, 125] on span "Client Profile" at bounding box center [140, 124] width 261 height 13
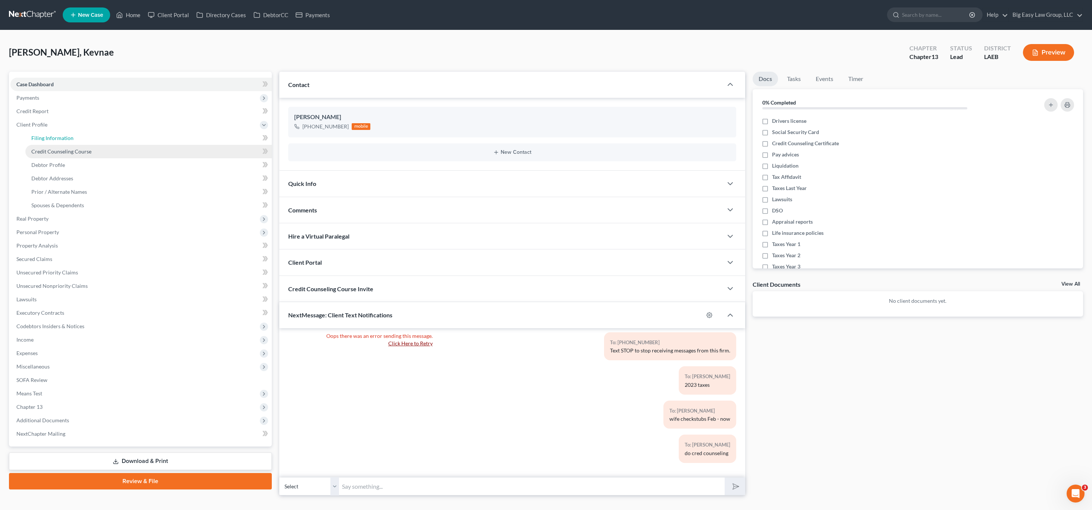
click at [54, 141] on link "Filing Information" at bounding box center [148, 137] width 246 height 13
select select "1"
select select "0"
select select "3"
select select "34"
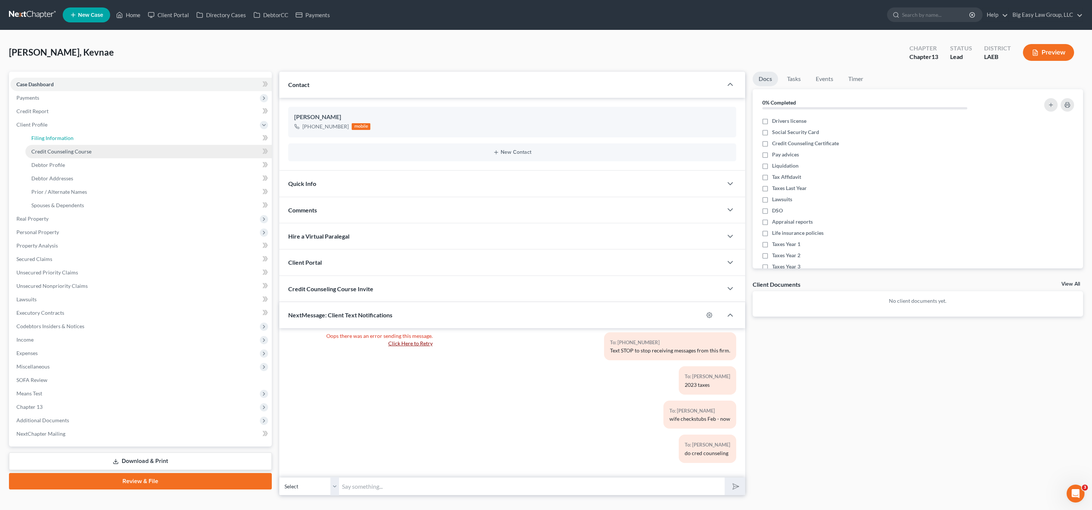
select select "0"
select select "19"
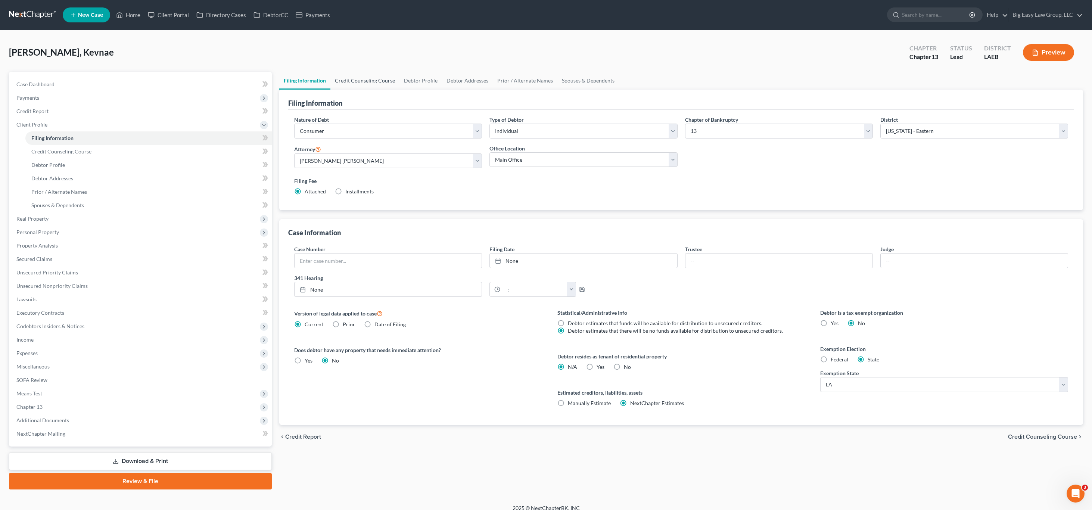
click at [366, 77] on link "Credit Counseling Course" at bounding box center [364, 81] width 69 height 18
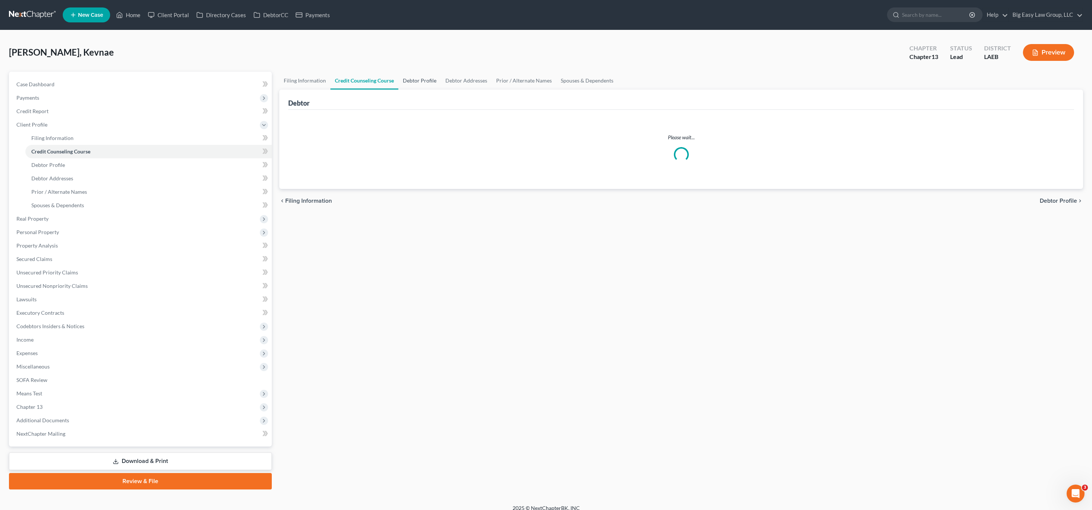
click at [432, 78] on link "Debtor Profile" at bounding box center [419, 81] width 43 height 18
select select "1"
select select "0"
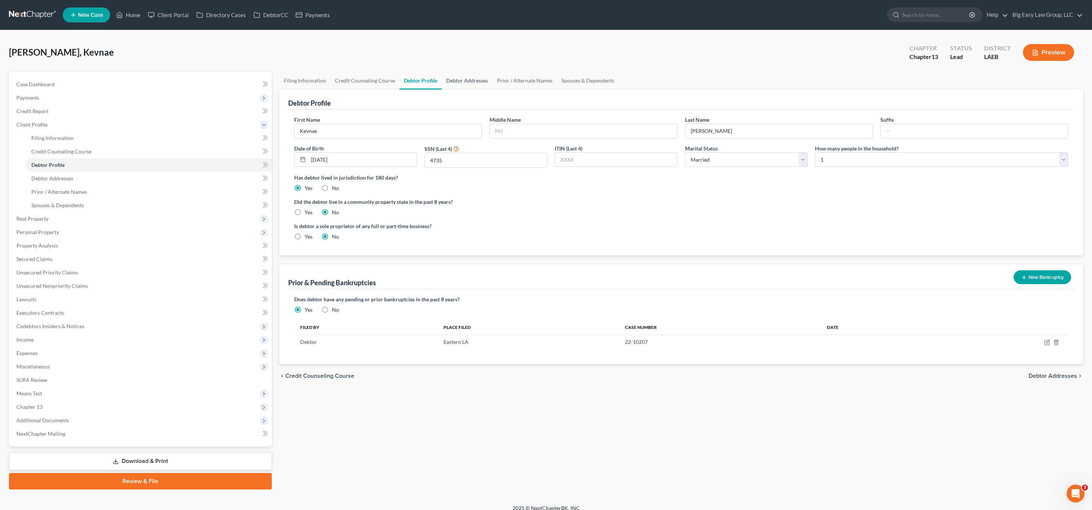
drag, startPoint x: 457, startPoint y: 79, endPoint x: 518, endPoint y: 91, distance: 62.4
click at [457, 79] on link "Debtor Addresses" at bounding box center [467, 81] width 51 height 18
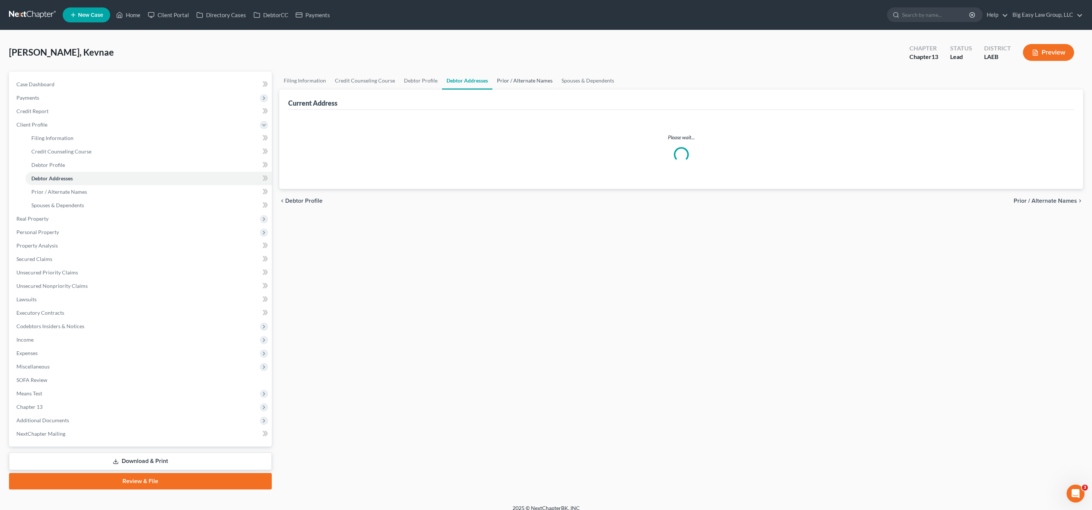
drag, startPoint x: 525, startPoint y: 88, endPoint x: 571, endPoint y: 94, distance: 47.0
click at [525, 88] on link "Prior / Alternate Names" at bounding box center [524, 81] width 65 height 18
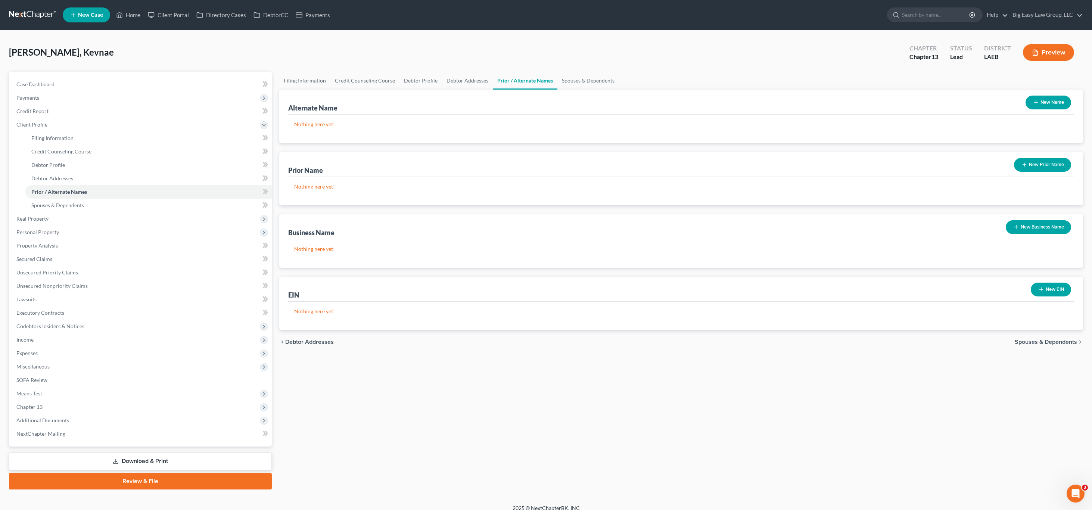
click at [578, 92] on div "Alternate Name New Name" at bounding box center [681, 102] width 786 height 25
click at [589, 227] on button "New Business Name" at bounding box center [1038, 227] width 65 height 14
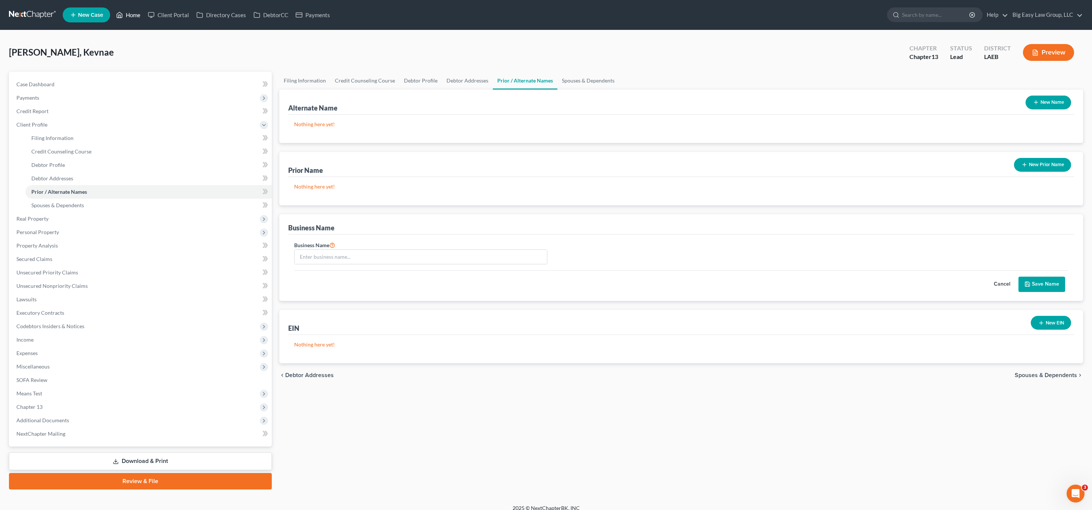
click at [128, 17] on link "Home" at bounding box center [128, 14] width 32 height 13
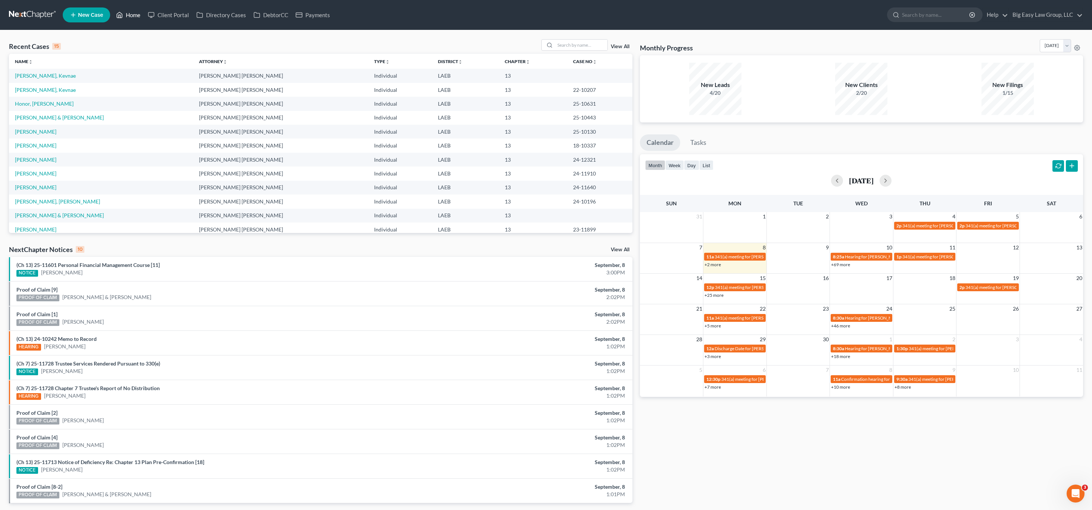
click at [140, 21] on link "Home" at bounding box center [128, 14] width 32 height 13
drag, startPoint x: 124, startPoint y: 16, endPoint x: 169, endPoint y: 41, distance: 52.1
click at [124, 16] on link "Home" at bounding box center [128, 14] width 32 height 13
click at [209, 42] on div "Recent Cases 15 View All" at bounding box center [320, 46] width 623 height 15
drag, startPoint x: 133, startPoint y: 14, endPoint x: 139, endPoint y: 13, distance: 6.2
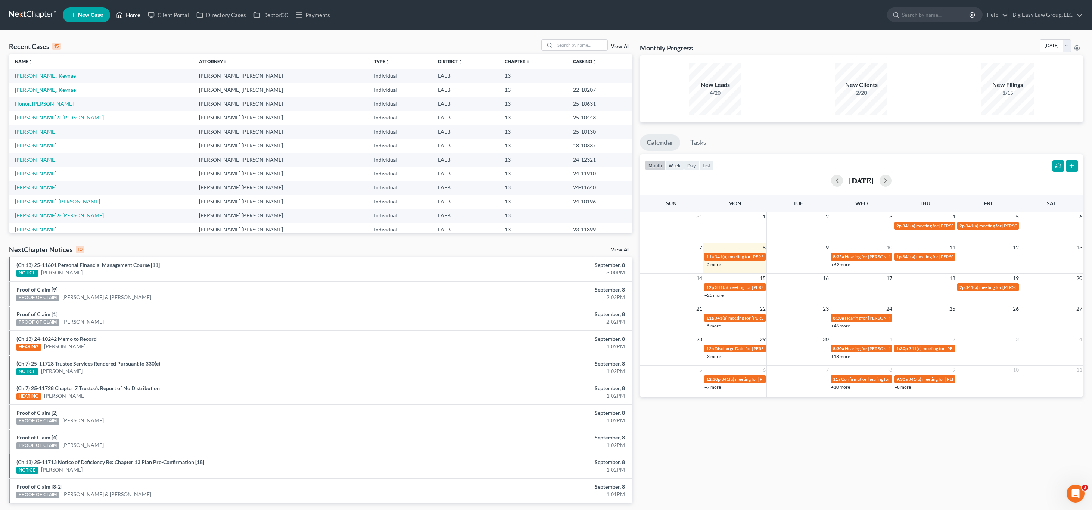
click at [133, 14] on link "Home" at bounding box center [128, 14] width 32 height 13
click at [125, 21] on link "Home" at bounding box center [128, 14] width 32 height 13
click at [130, 18] on link "Home" at bounding box center [128, 14] width 32 height 13
click at [32, 85] on td "[PERSON_NAME], Kevnae" at bounding box center [101, 90] width 184 height 14
click at [44, 93] on td "[PERSON_NAME], Kevnae" at bounding box center [101, 90] width 184 height 14
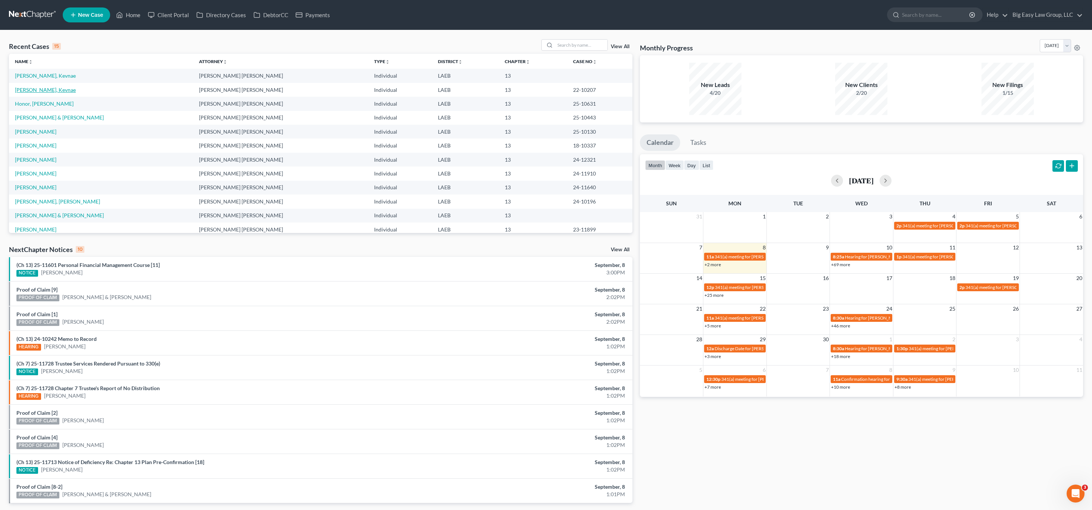
click at [43, 91] on link "[PERSON_NAME], Kevnae" at bounding box center [45, 90] width 61 height 6
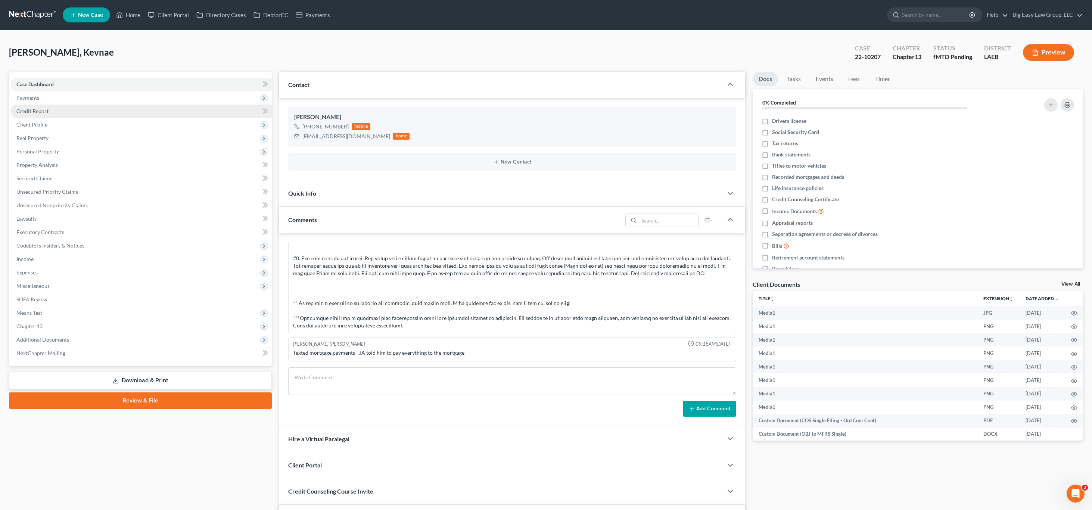
scroll to position [730, 0]
click at [51, 127] on span "Client Profile" at bounding box center [140, 124] width 261 height 13
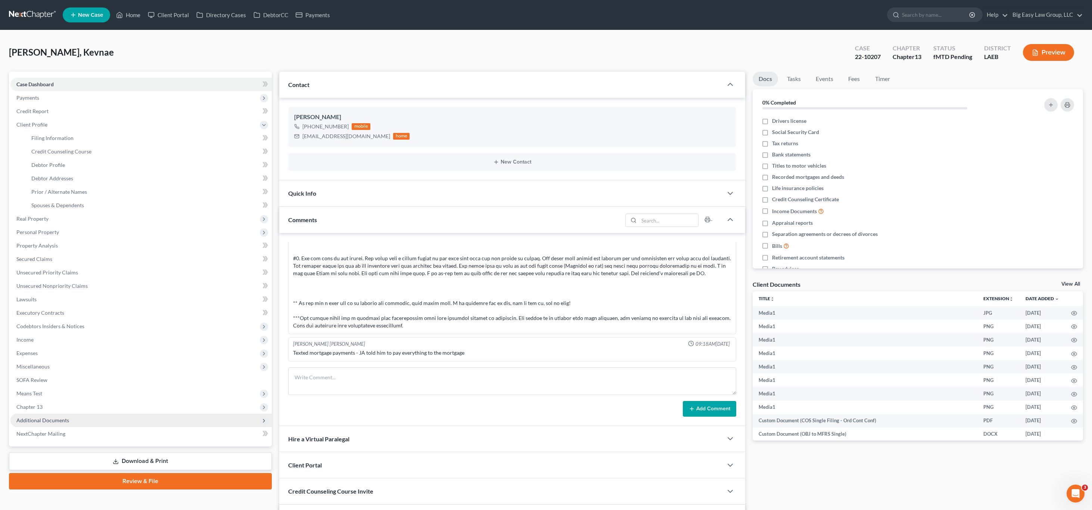
click at [59, 418] on span "Additional Documents" at bounding box center [42, 420] width 53 height 6
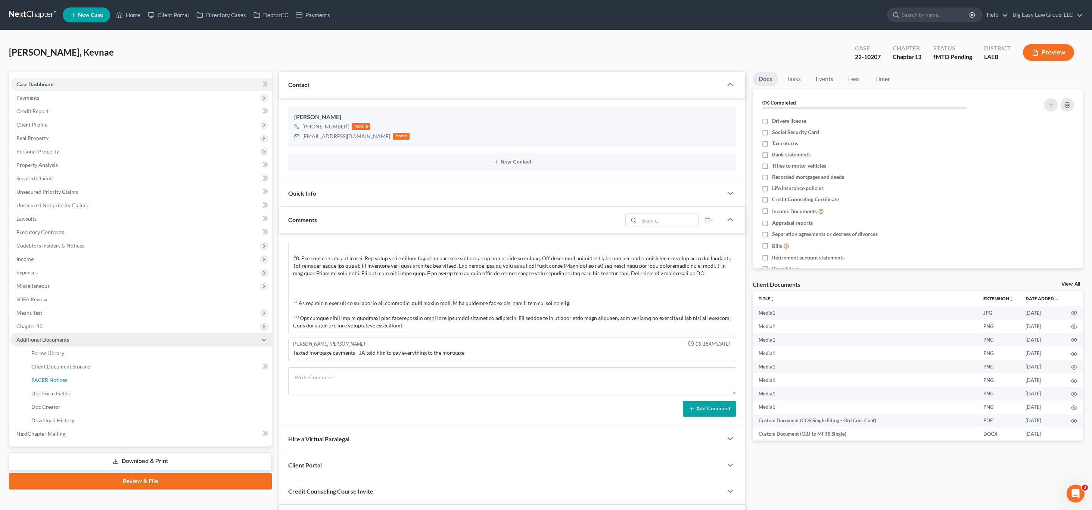
drag, startPoint x: 48, startPoint y: 382, endPoint x: 165, endPoint y: 343, distance: 123.6
click at [48, 382] on span "PACER Notices" at bounding box center [49, 380] width 36 height 6
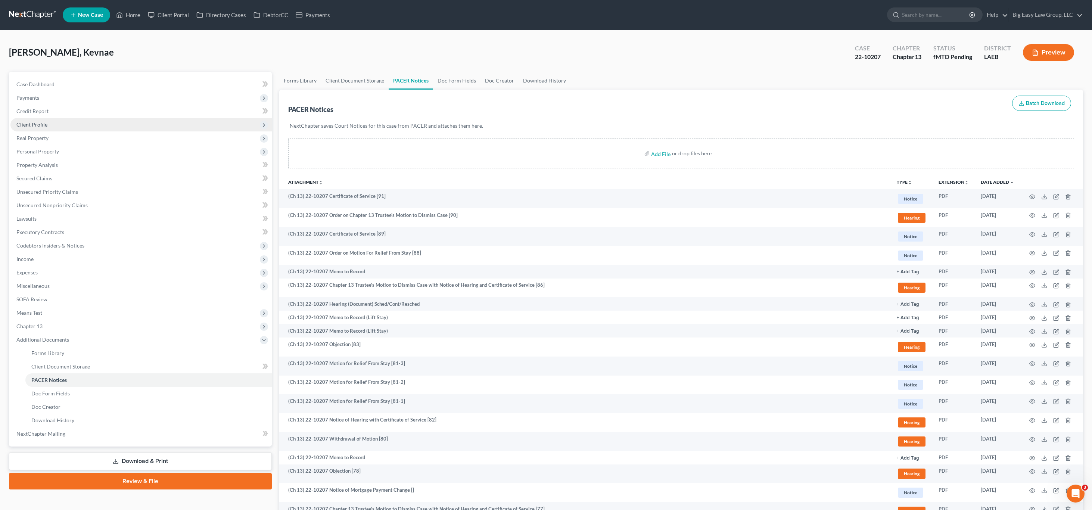
click at [62, 123] on span "Client Profile" at bounding box center [140, 124] width 261 height 13
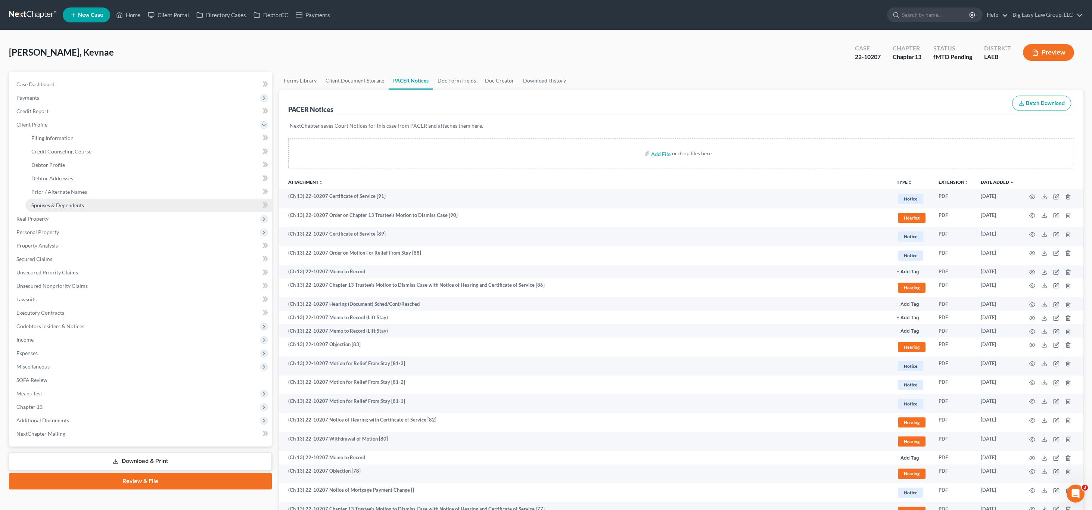
click at [95, 200] on link "Spouses & Dependents" at bounding box center [148, 205] width 246 height 13
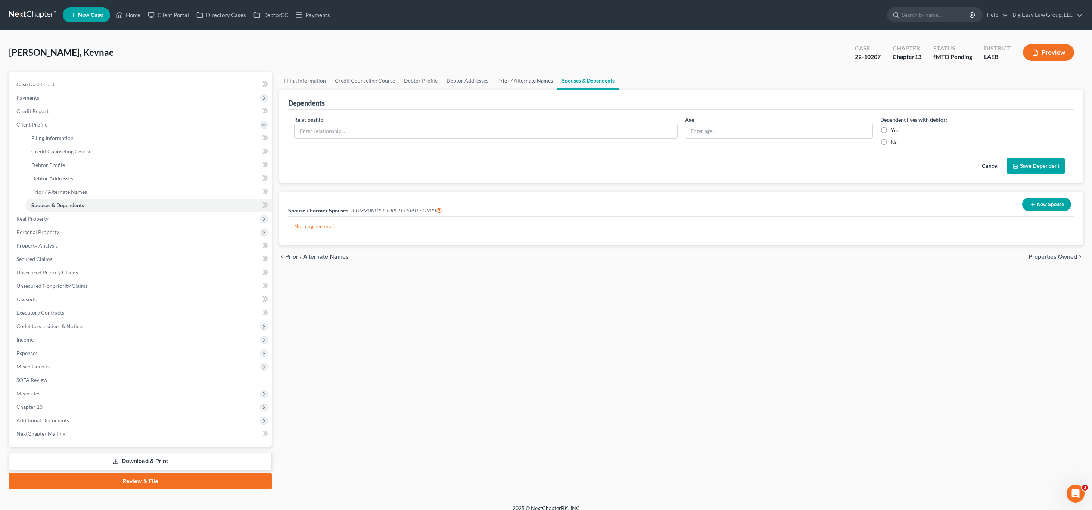
click at [505, 84] on link "Prior / Alternate Names" at bounding box center [525, 81] width 65 height 18
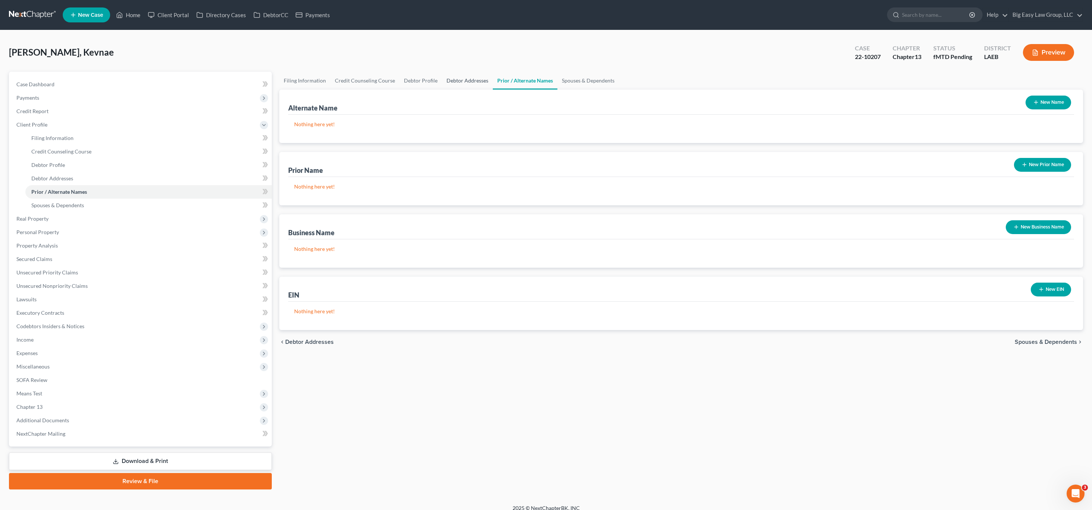
drag, startPoint x: 468, startPoint y: 84, endPoint x: 450, endPoint y: 85, distance: 18.3
click at [468, 84] on link "Debtor Addresses" at bounding box center [467, 81] width 51 height 18
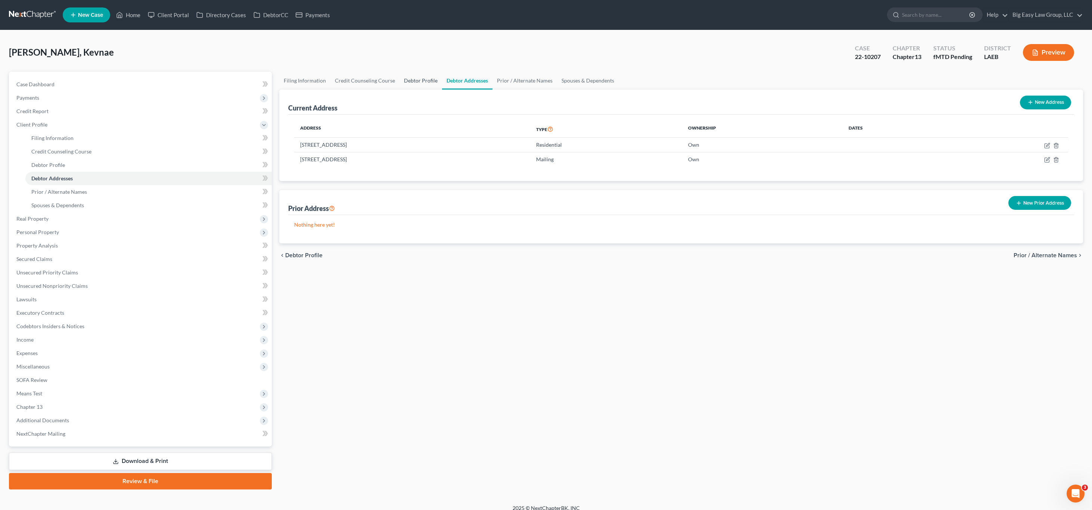
click at [423, 83] on link "Debtor Profile" at bounding box center [420, 81] width 43 height 18
select select "0"
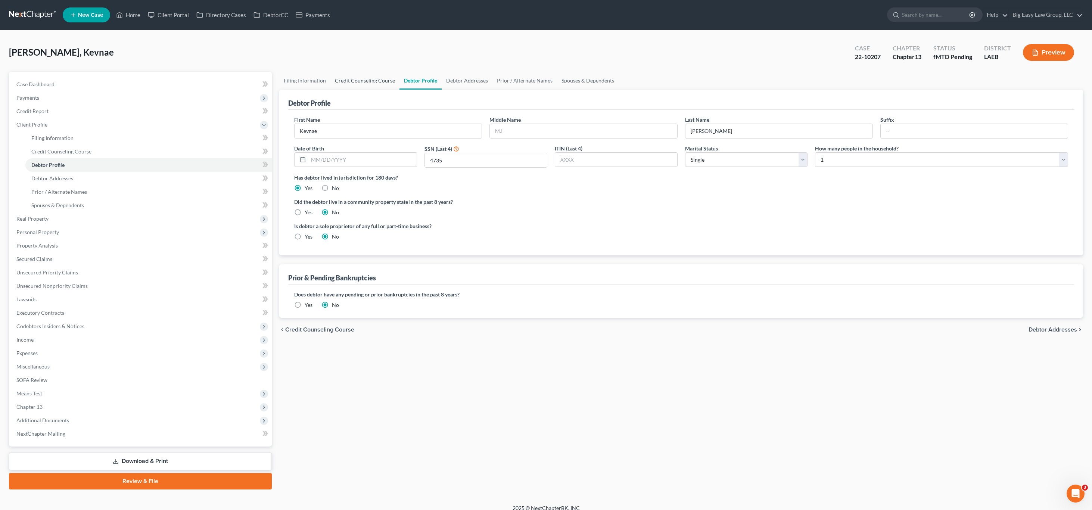
click at [381, 76] on link "Credit Counseling Course" at bounding box center [364, 81] width 69 height 18
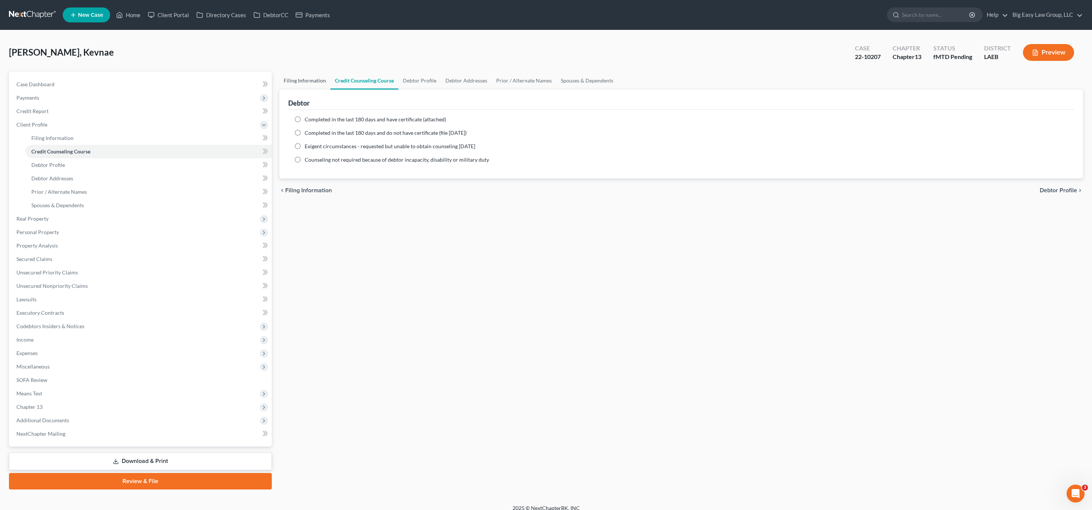
click at [315, 82] on link "Filing Information" at bounding box center [304, 81] width 51 height 18
select select "1"
select select "0"
select select "3"
select select "19"
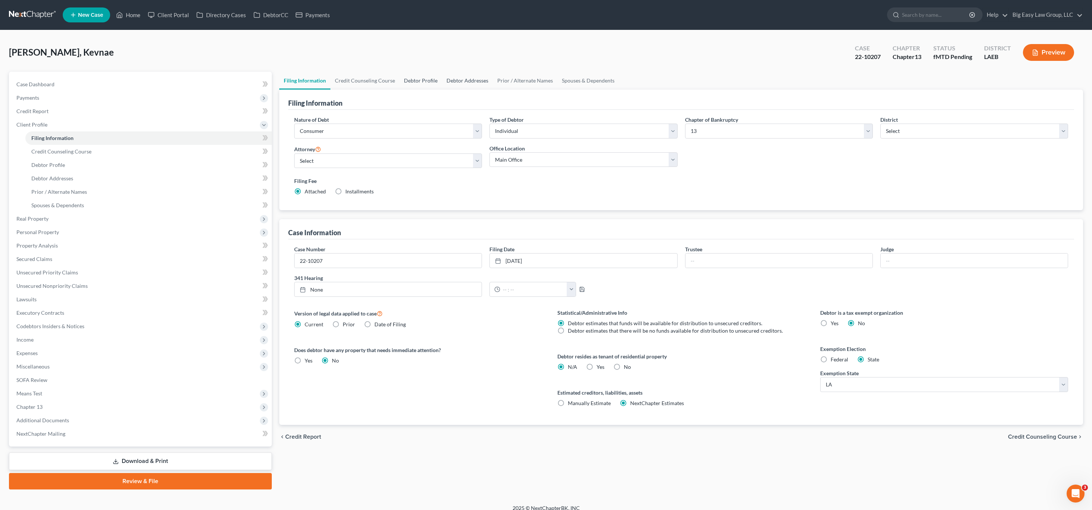
drag, startPoint x: 439, startPoint y: 80, endPoint x: 470, endPoint y: 83, distance: 31.5
click at [439, 80] on link "Debtor Profile" at bounding box center [420, 81] width 43 height 18
select select "0"
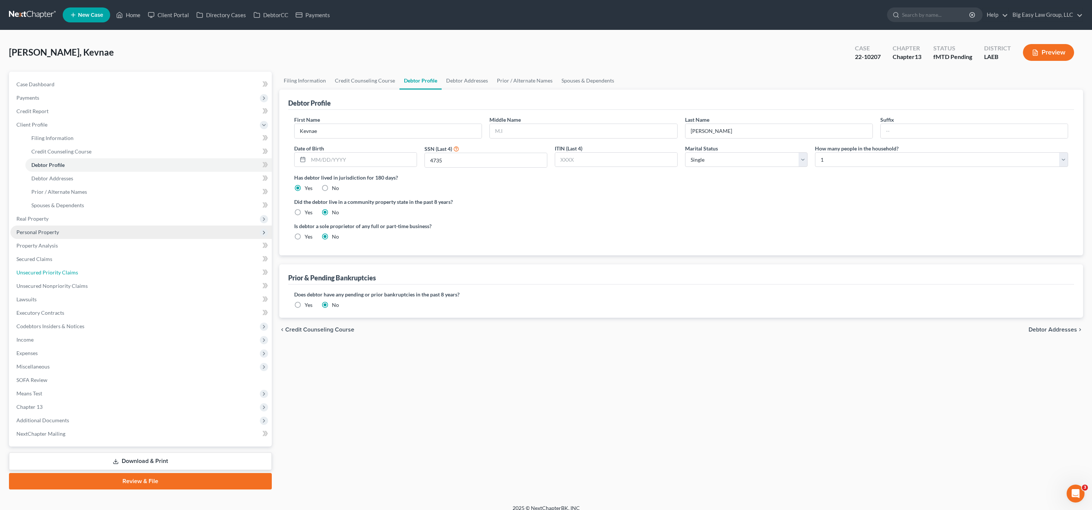
drag, startPoint x: 75, startPoint y: 271, endPoint x: 88, endPoint y: 234, distance: 39.3
click at [75, 271] on span "Unsecured Priority Claims" at bounding box center [47, 272] width 62 height 6
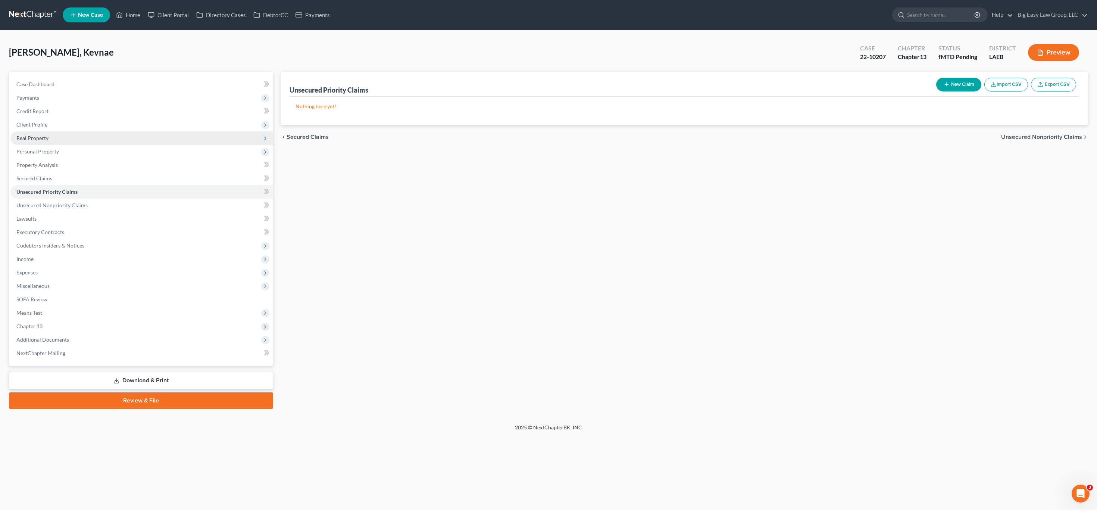
click at [78, 139] on span "Real Property" at bounding box center [141, 137] width 263 height 13
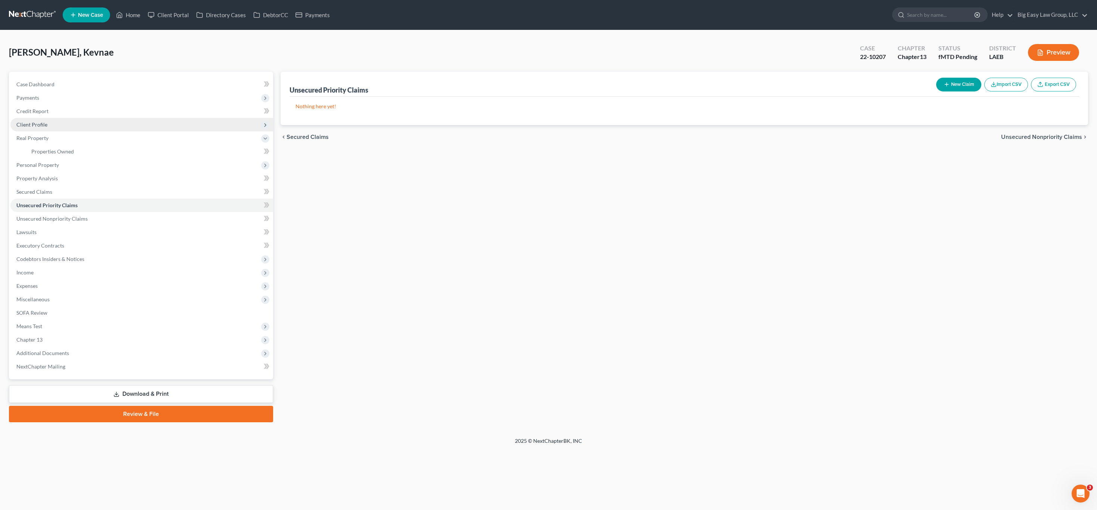
click at [77, 122] on span "Client Profile" at bounding box center [141, 124] width 263 height 13
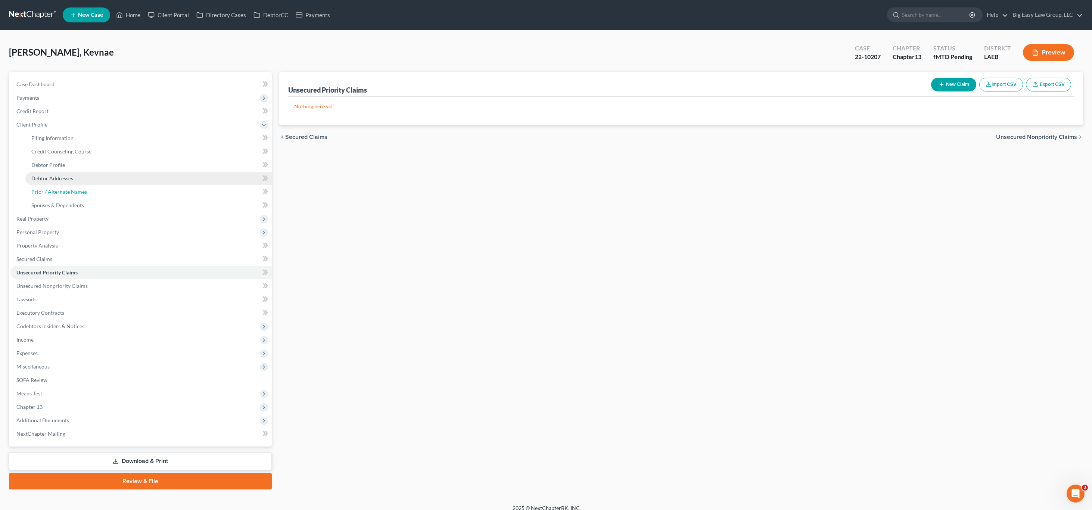
click at [71, 187] on link "Prior / Alternate Names" at bounding box center [148, 191] width 246 height 13
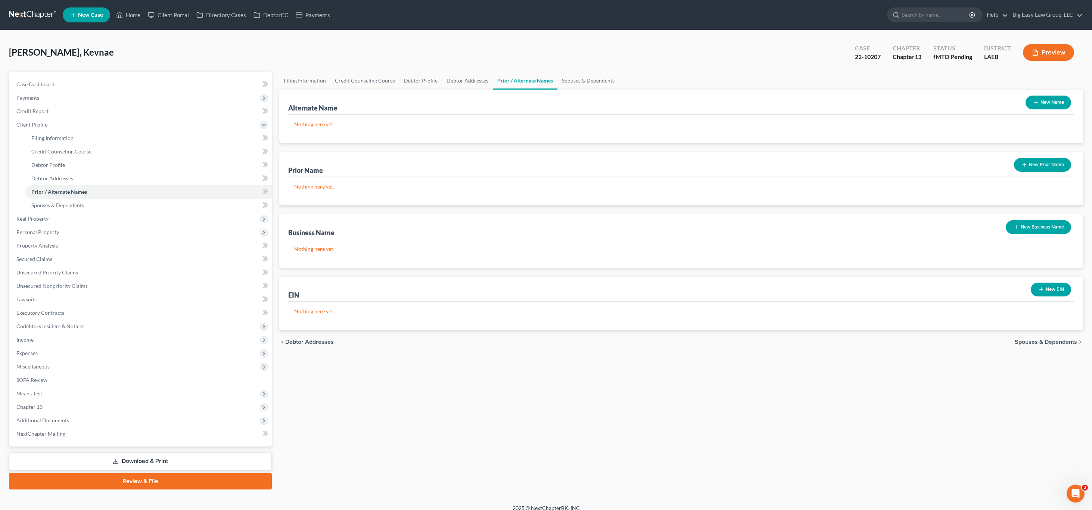
click at [1036, 236] on div "New Business Name" at bounding box center [1038, 227] width 71 height 20
click at [1032, 229] on button "New Business Name" at bounding box center [1038, 227] width 65 height 14
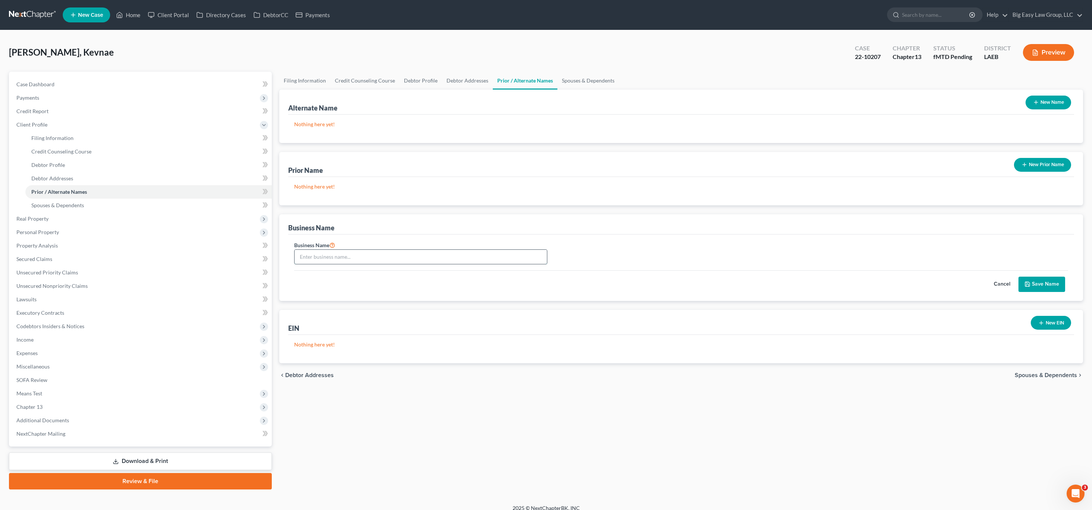
click at [334, 251] on input "text" at bounding box center [421, 257] width 252 height 14
type input "SGD Clothing LLC"
drag, startPoint x: 1035, startPoint y: 275, endPoint x: 1050, endPoint y: 287, distance: 18.6
click at [1035, 276] on div "Cancel Save Name" at bounding box center [681, 281] width 774 height 22
click at [1046, 289] on button "Save Name" at bounding box center [1041, 285] width 47 height 16
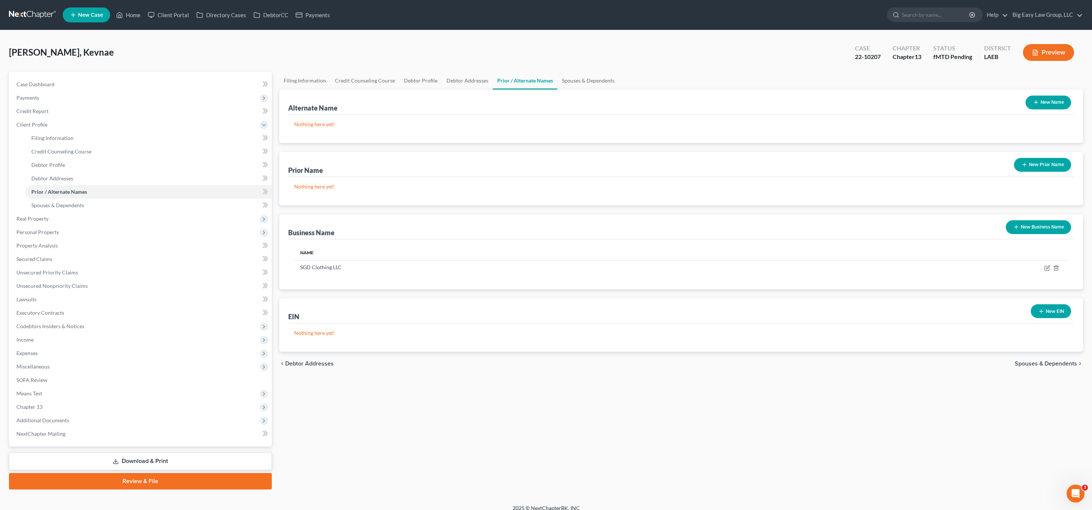
click at [694, 116] on div "Nothing here yet!" at bounding box center [681, 129] width 786 height 28
click at [52, 85] on span "Case Dashboard" at bounding box center [35, 84] width 38 height 6
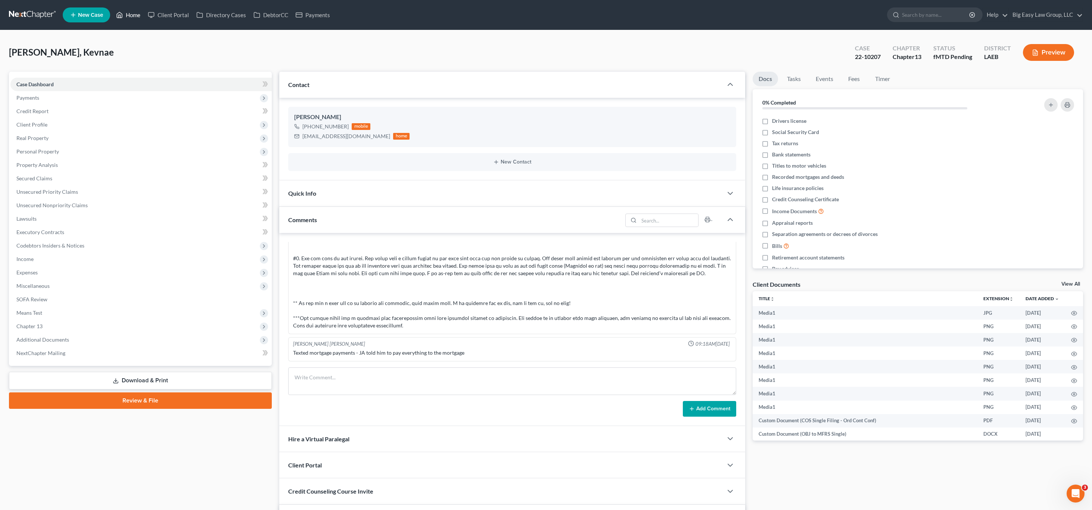
click at [138, 19] on link "Home" at bounding box center [128, 14] width 32 height 13
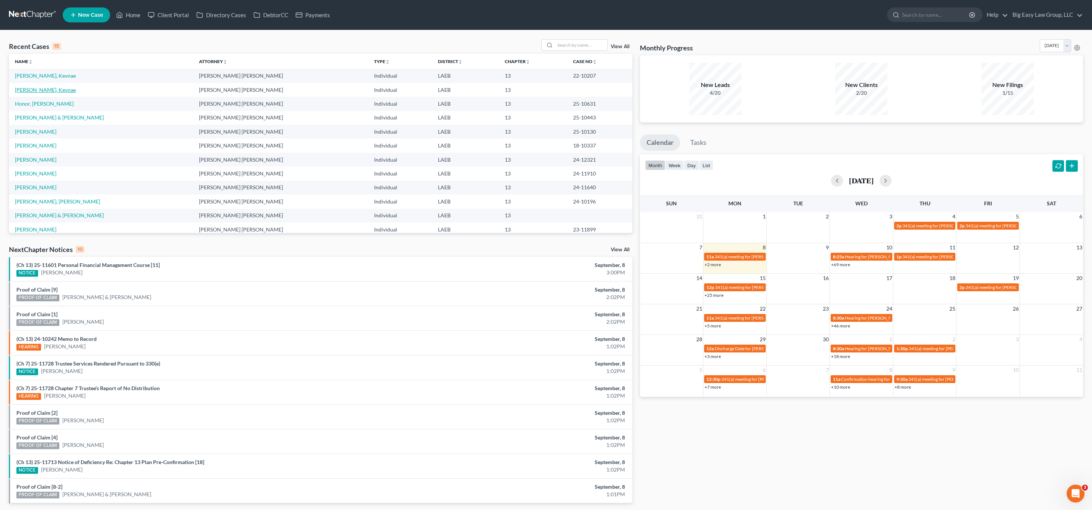
click at [24, 89] on link "[PERSON_NAME], Kevnae" at bounding box center [45, 90] width 61 height 6
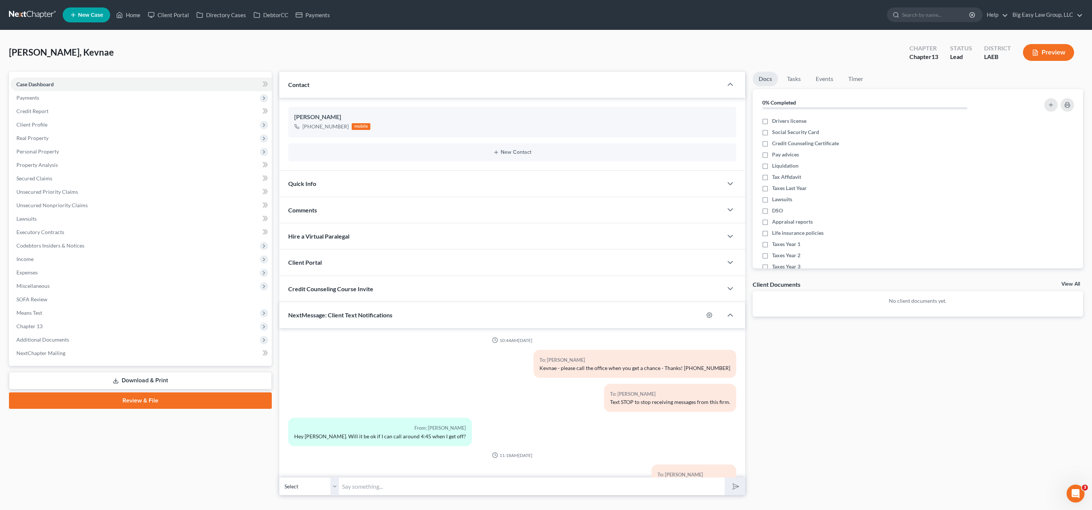
scroll to position [799, 0]
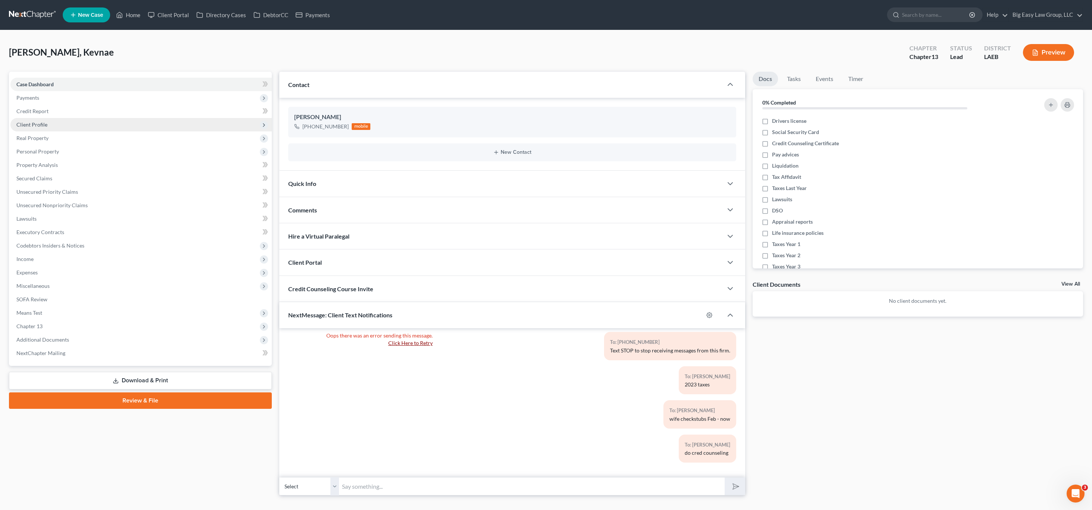
click at [129, 121] on span "Client Profile" at bounding box center [140, 124] width 261 height 13
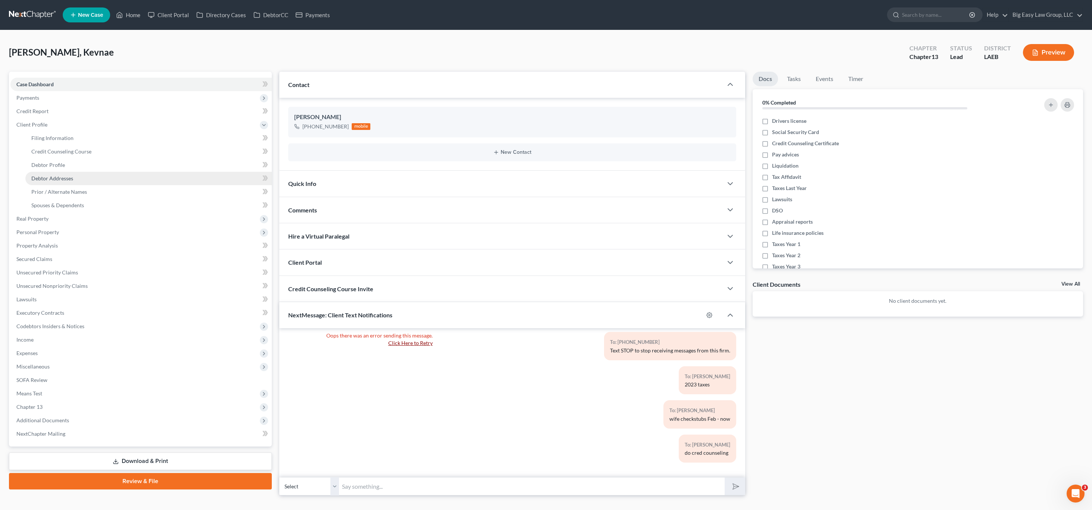
click at [151, 181] on link "Debtor Addresses" at bounding box center [148, 178] width 246 height 13
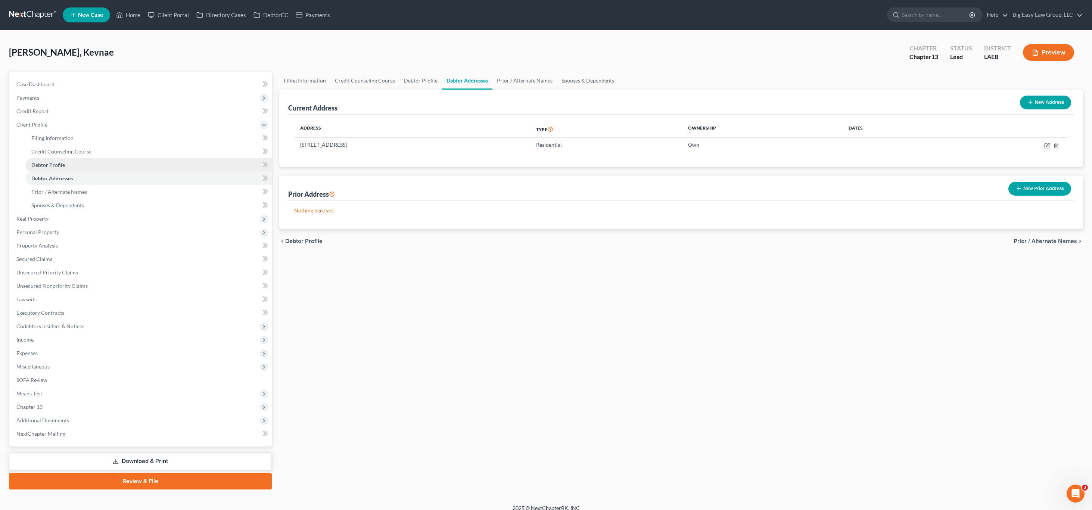
click at [143, 163] on link "Debtor Profile" at bounding box center [148, 164] width 246 height 13
select select "1"
select select "0"
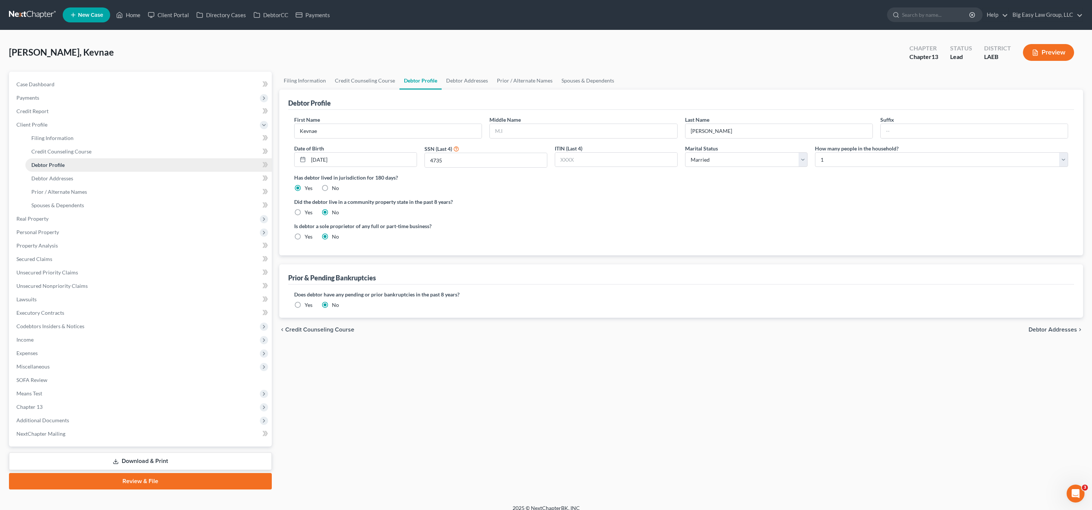
radio input "true"
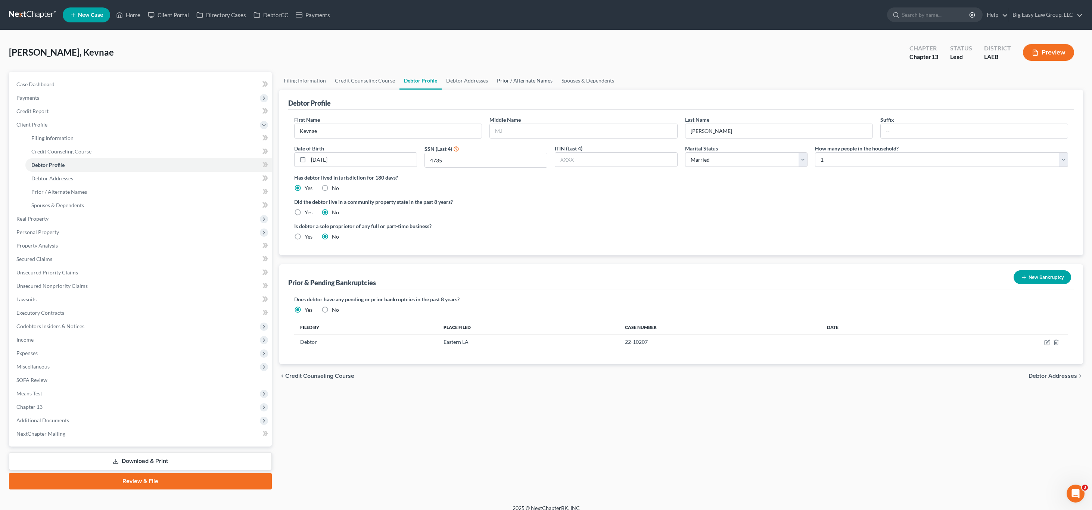
drag, startPoint x: 439, startPoint y: 81, endPoint x: 500, endPoint y: 78, distance: 61.6
click at [439, 81] on ul "Filing Information Credit Counseling Course Debtor Profile Debtor Addresses Pri…" at bounding box center [681, 81] width 804 height 18
drag, startPoint x: 467, startPoint y: 72, endPoint x: 526, endPoint y: 82, distance: 60.0
click at [467, 72] on link "Debtor Addresses" at bounding box center [467, 81] width 51 height 18
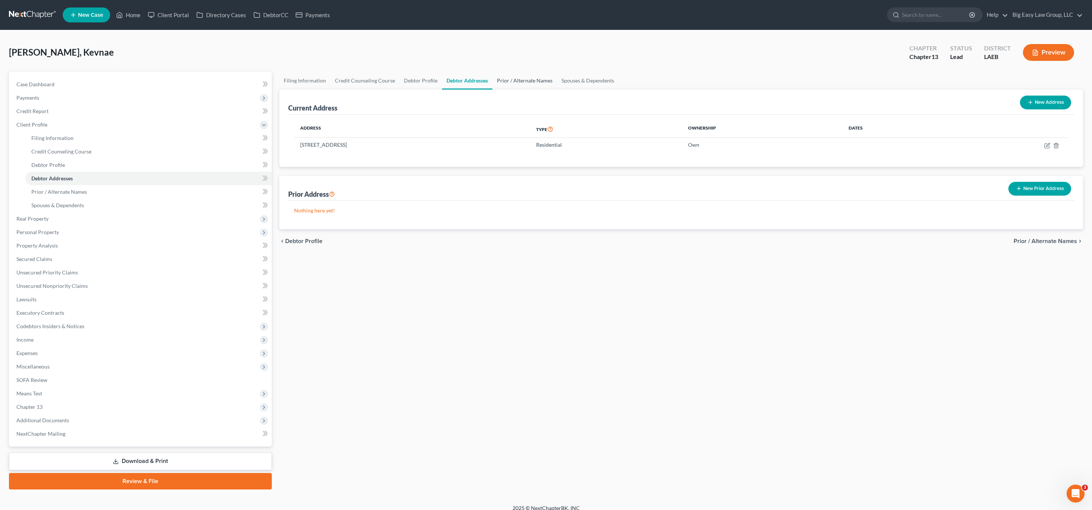
click at [526, 82] on link "Prior / Alternate Names" at bounding box center [524, 81] width 65 height 18
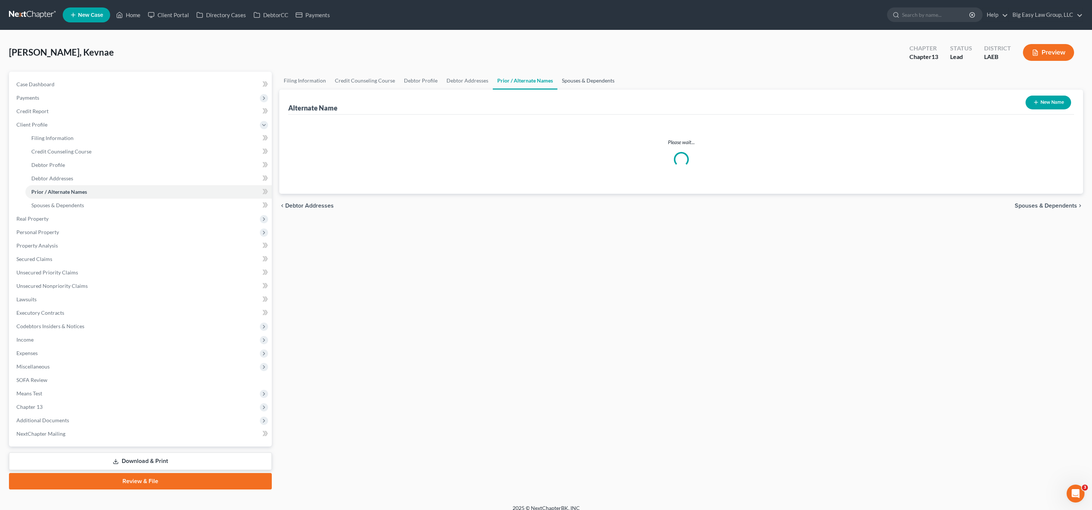
click at [586, 76] on link "Spouses & Dependents" at bounding box center [588, 81] width 62 height 18
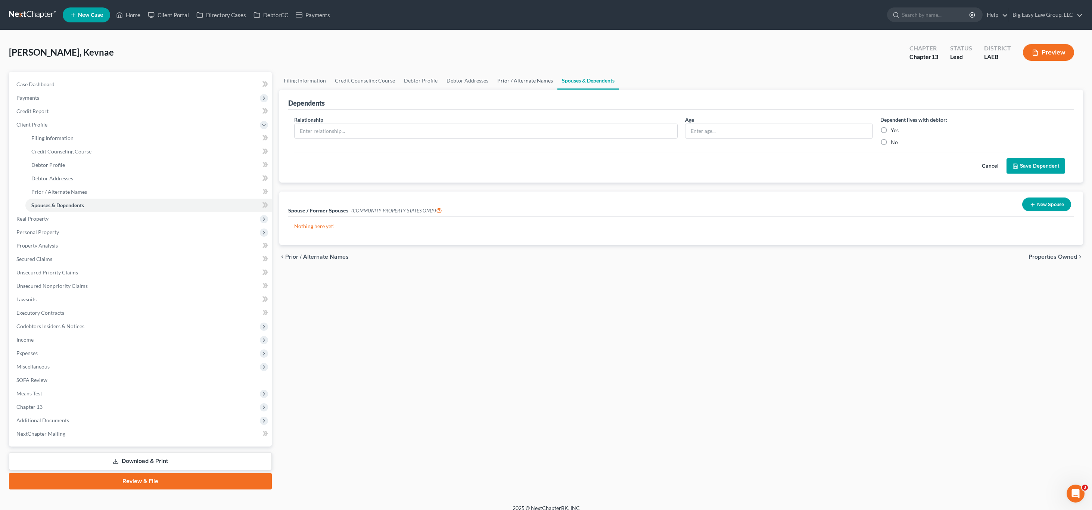
click at [525, 74] on link "Prior / Alternate Names" at bounding box center [525, 81] width 65 height 18
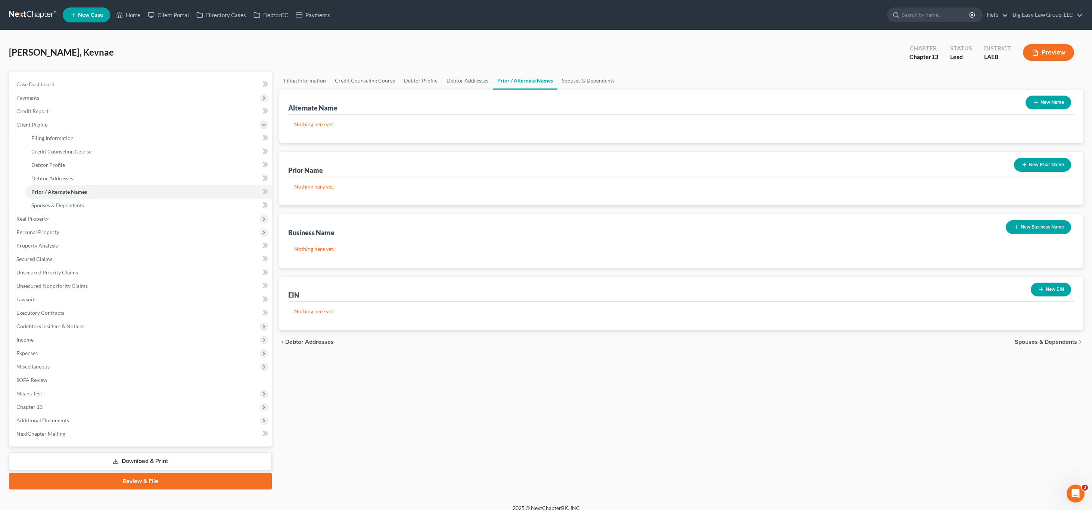
drag, startPoint x: 1024, startPoint y: 230, endPoint x: 1013, endPoint y: 218, distance: 16.4
click at [1024, 230] on button "New Business Name" at bounding box center [1038, 227] width 65 height 14
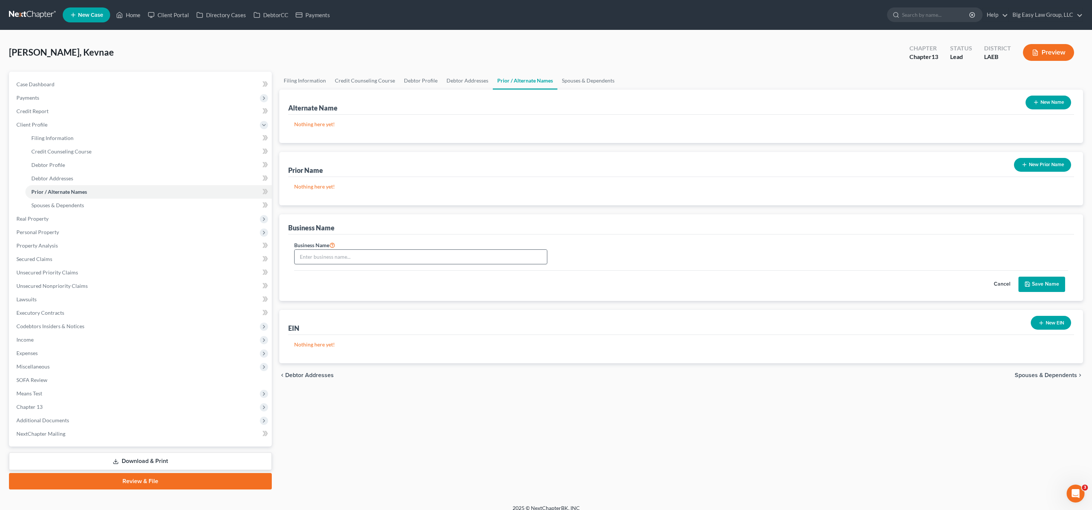
click at [412, 269] on form "Business Name Cancel Save Name" at bounding box center [681, 266] width 774 height 52
click at [418, 250] on input "text" at bounding box center [421, 257] width 252 height 14
type input "SGD Clothing LLC (not operating)"
drag, startPoint x: 1053, startPoint y: 295, endPoint x: 1049, endPoint y: 287, distance: 8.3
click at [1053, 295] on div "Business Name SGD Clothing LLC (not operating) Cancel Save Name" at bounding box center [681, 267] width 786 height 66
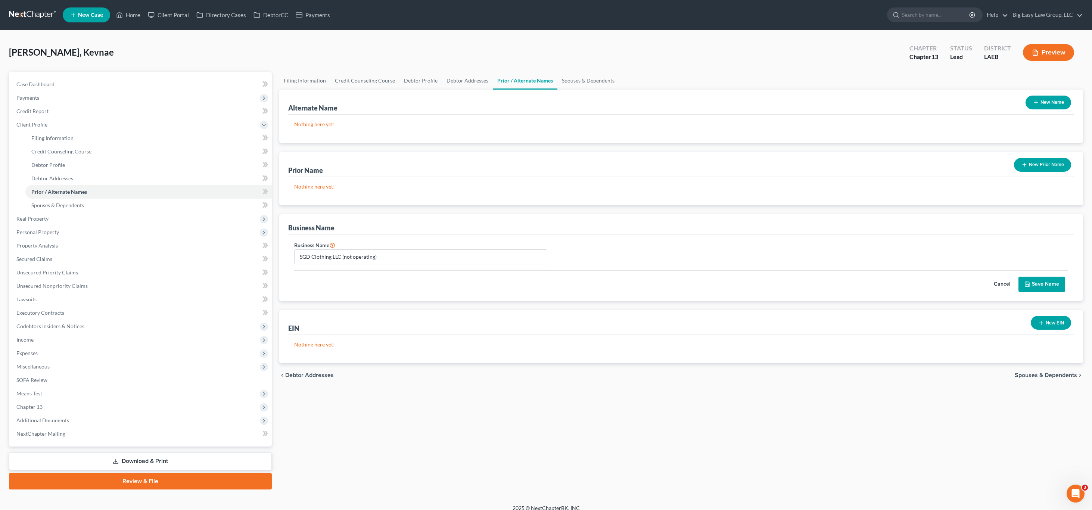
click at [1049, 287] on button "Save Name" at bounding box center [1041, 285] width 47 height 16
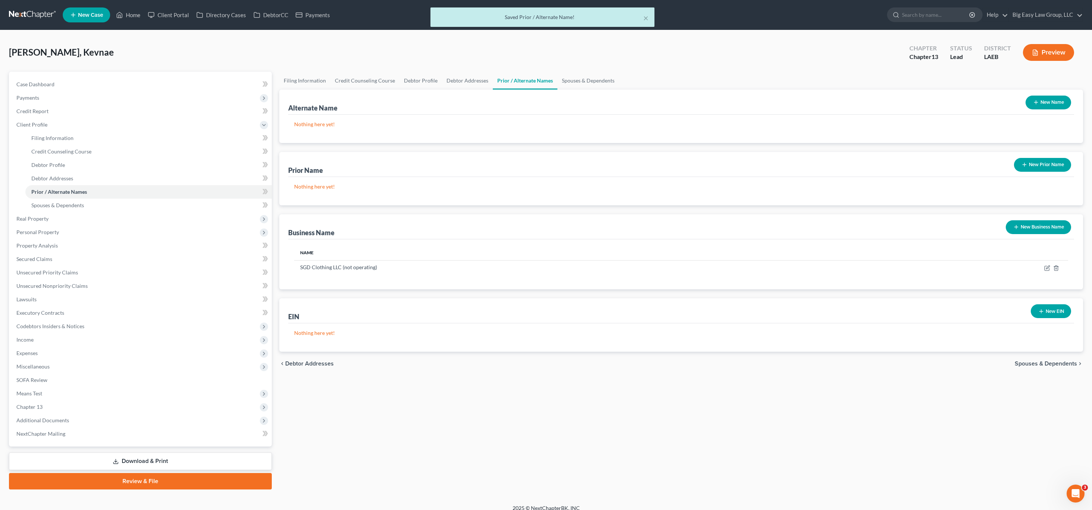
click at [128, 24] on div "× Saved Prior / Alternate Name!" at bounding box center [542, 18] width 1092 height 23
click at [131, 24] on div "× Saved Prior / Alternate Name!" at bounding box center [542, 18] width 1092 height 23
click at [134, 7] on div "× Saved Prior / Alternate Name!" at bounding box center [542, 18] width 1092 height 23
drag, startPoint x: 134, startPoint y: 8, endPoint x: 115, endPoint y: 15, distance: 19.4
click at [133, 10] on div "× Saved Prior / Alternate Name!" at bounding box center [542, 18] width 1092 height 23
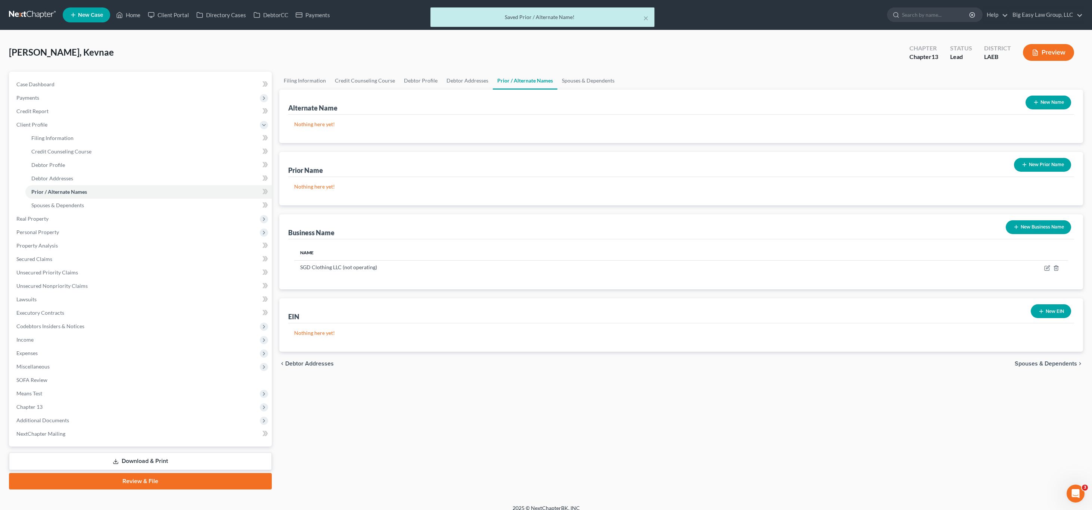
click at [115, 15] on div "× Saved Prior / Alternate Name!" at bounding box center [542, 18] width 1092 height 23
drag, startPoint x: 134, startPoint y: 12, endPoint x: 130, endPoint y: 18, distance: 7.4
click at [134, 14] on div "× Saved Prior / Alternate Name!" at bounding box center [542, 18] width 1092 height 23
click at [130, 18] on div "× Saved Prior / Alternate Name!" at bounding box center [542, 18] width 1092 height 23
click at [131, 16] on div "× Saved Prior / Alternate Name!" at bounding box center [542, 18] width 1092 height 23
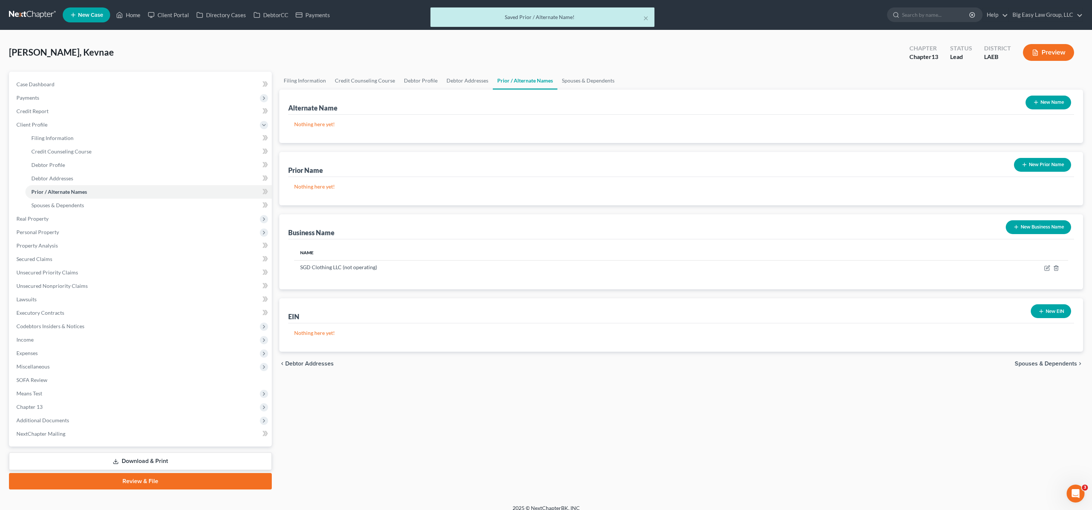
click at [142, 16] on div "× Saved Prior / Alternate Name!" at bounding box center [542, 18] width 1092 height 23
